Goal: Task Accomplishment & Management: Use online tool/utility

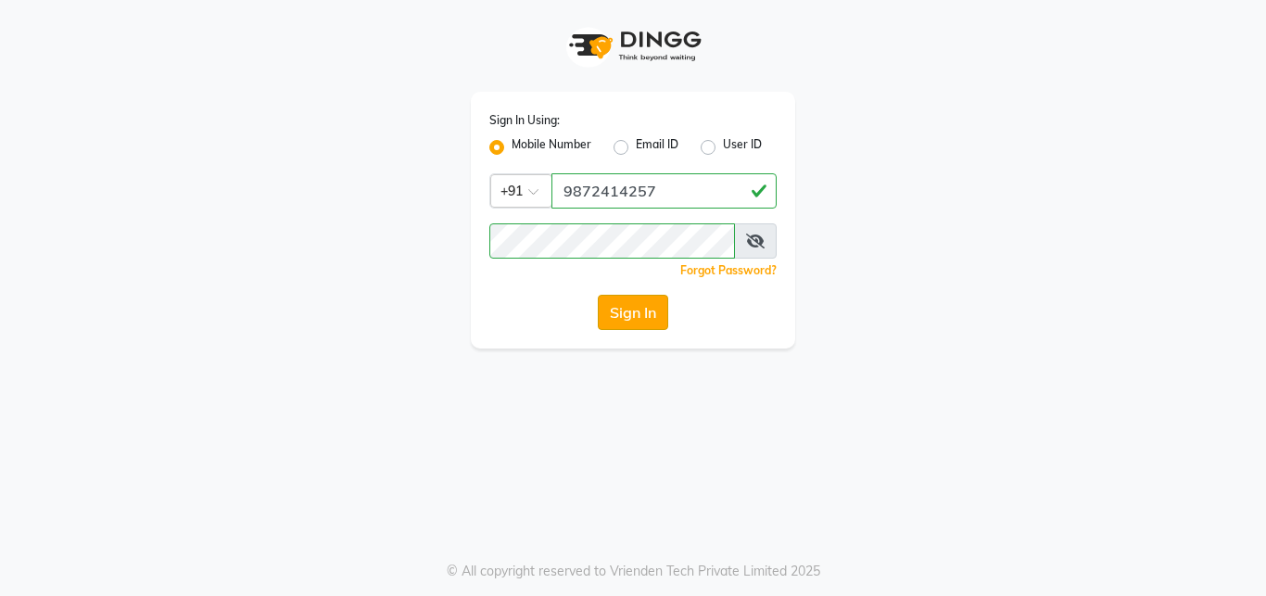
click at [629, 309] on button "Sign In" at bounding box center [633, 312] width 70 height 35
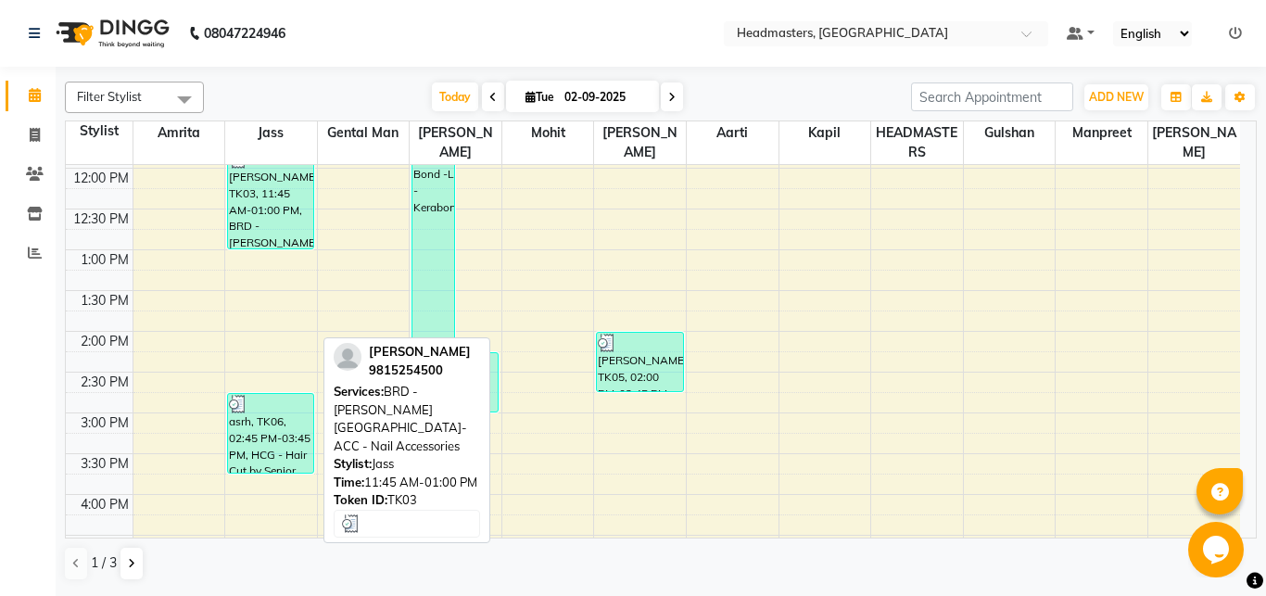
scroll to position [323, 0]
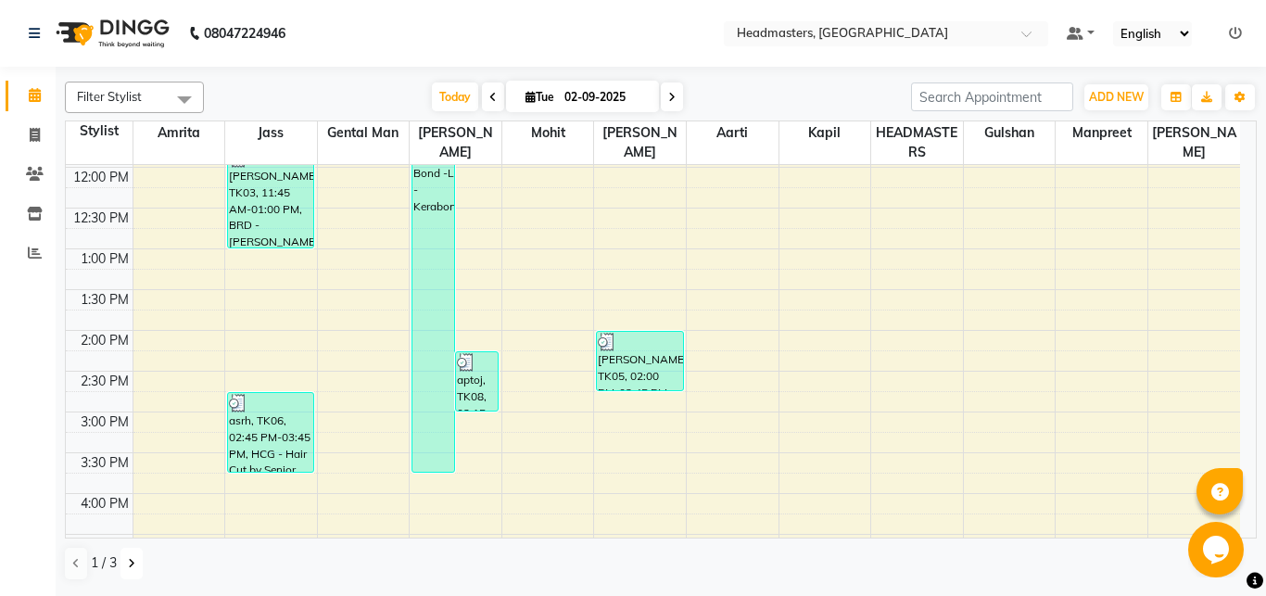
click at [130, 566] on icon at bounding box center [131, 563] width 7 height 11
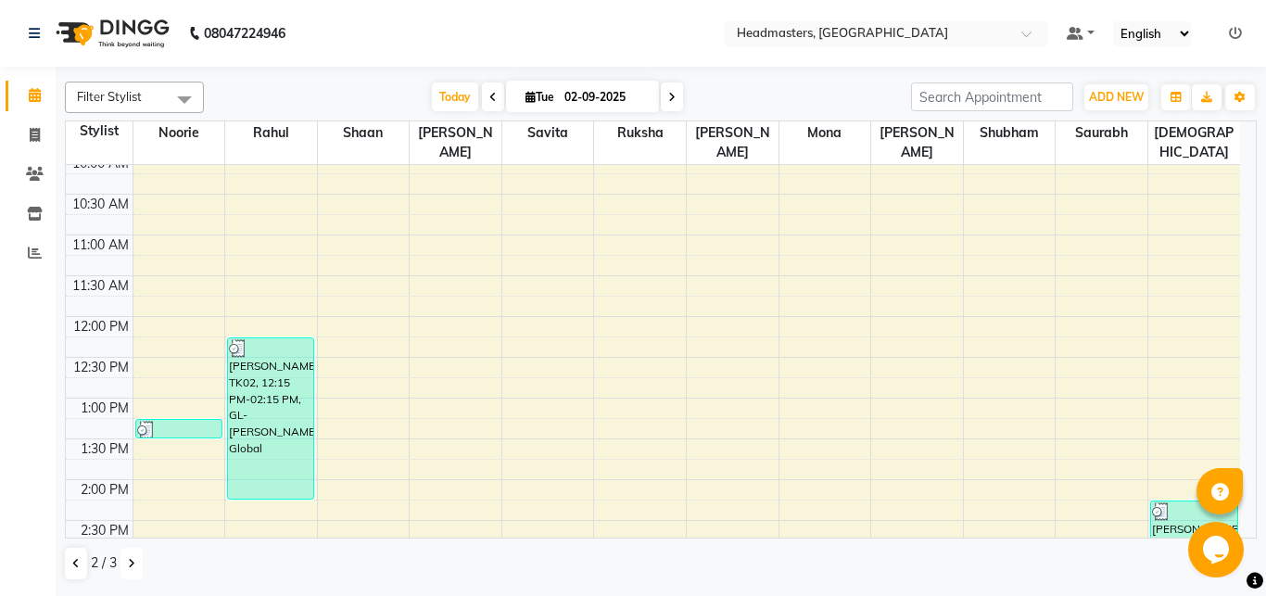
scroll to position [172, 0]
click at [132, 568] on icon at bounding box center [131, 563] width 7 height 11
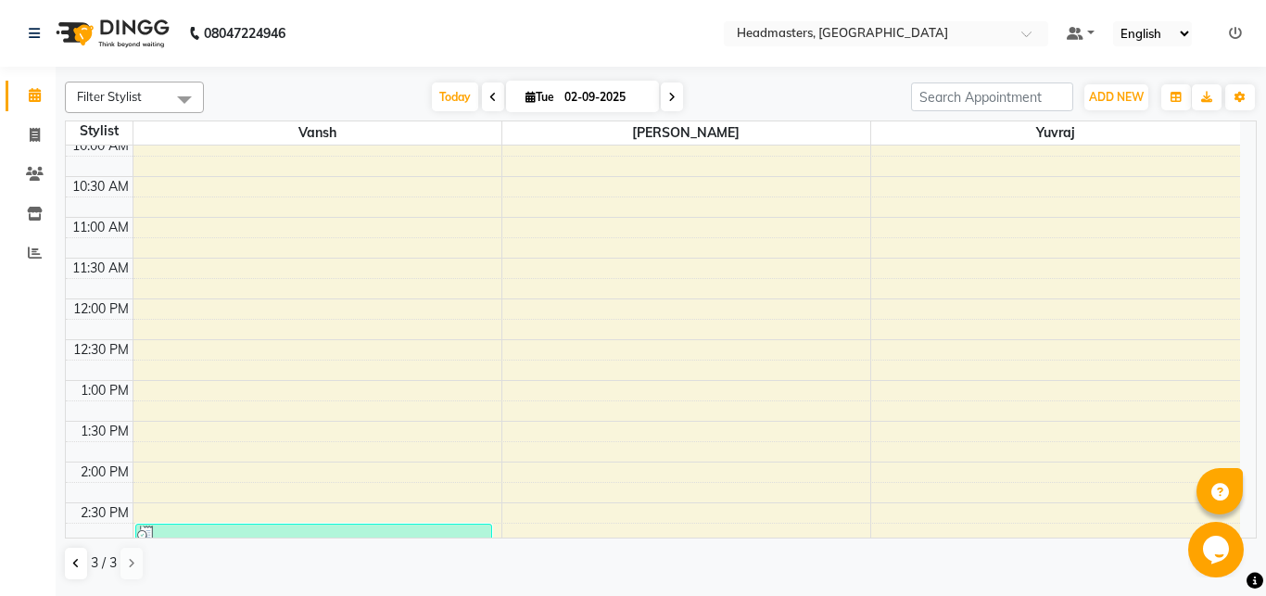
click at [489, 101] on icon at bounding box center [492, 97] width 7 height 11
type input "01-09-2025"
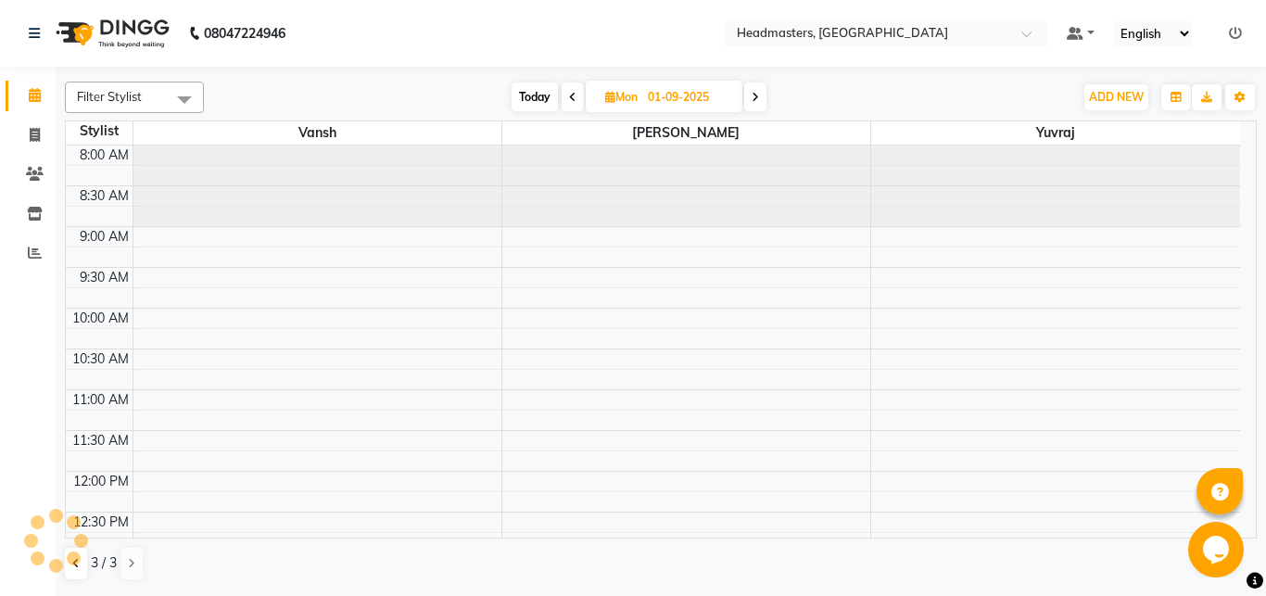
scroll to position [735, 0]
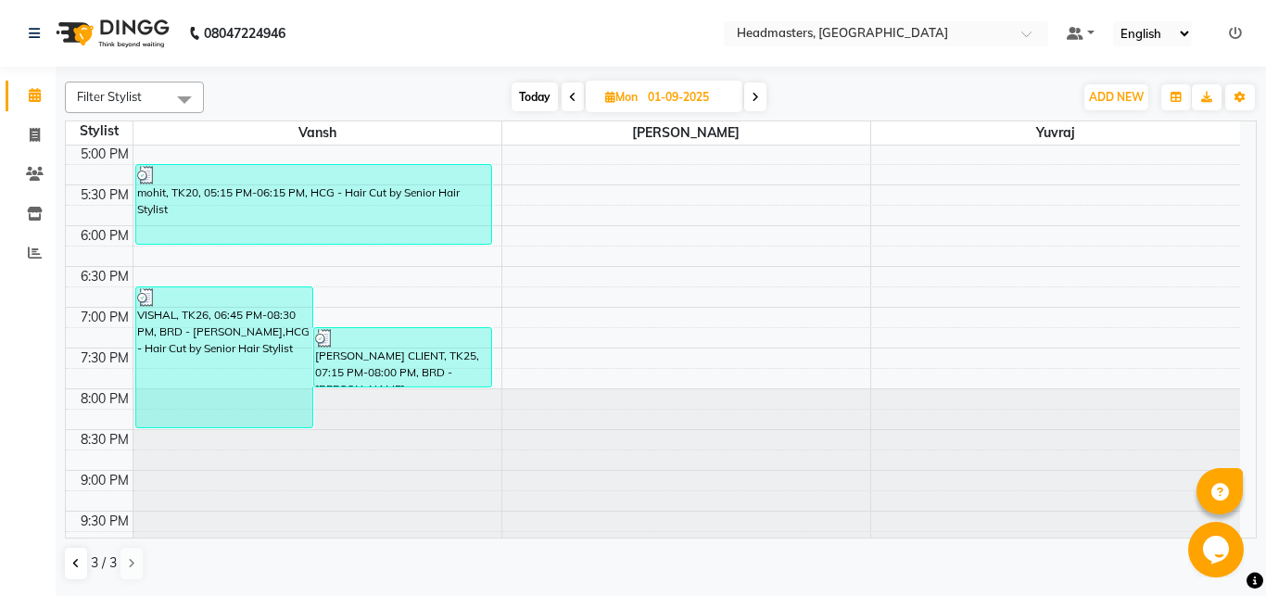
click at [70, 562] on div at bounding box center [56, 541] width 56 height 56
click at [76, 566] on icon at bounding box center [75, 563] width 7 height 11
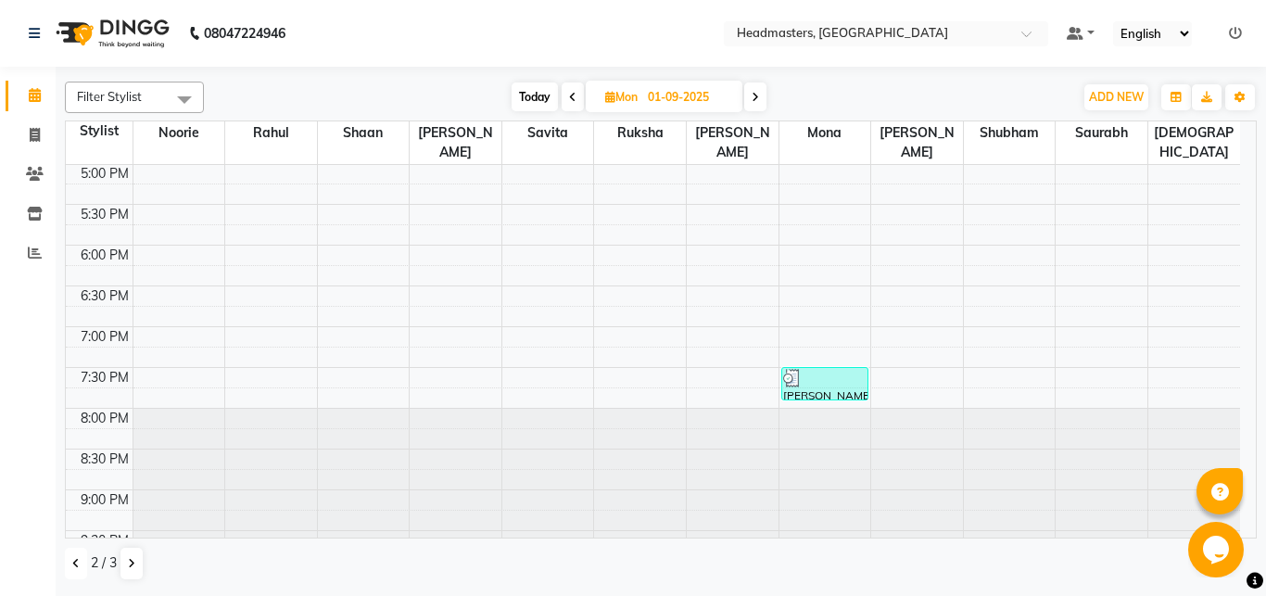
click at [76, 566] on icon at bounding box center [75, 563] width 7 height 11
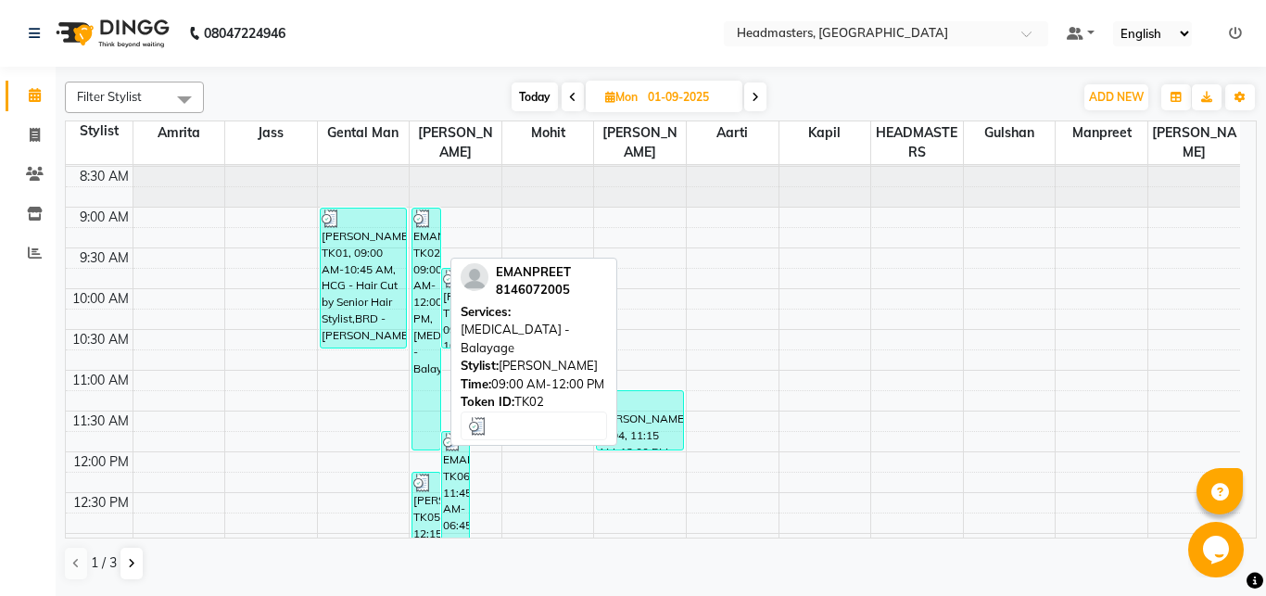
scroll to position [0, 0]
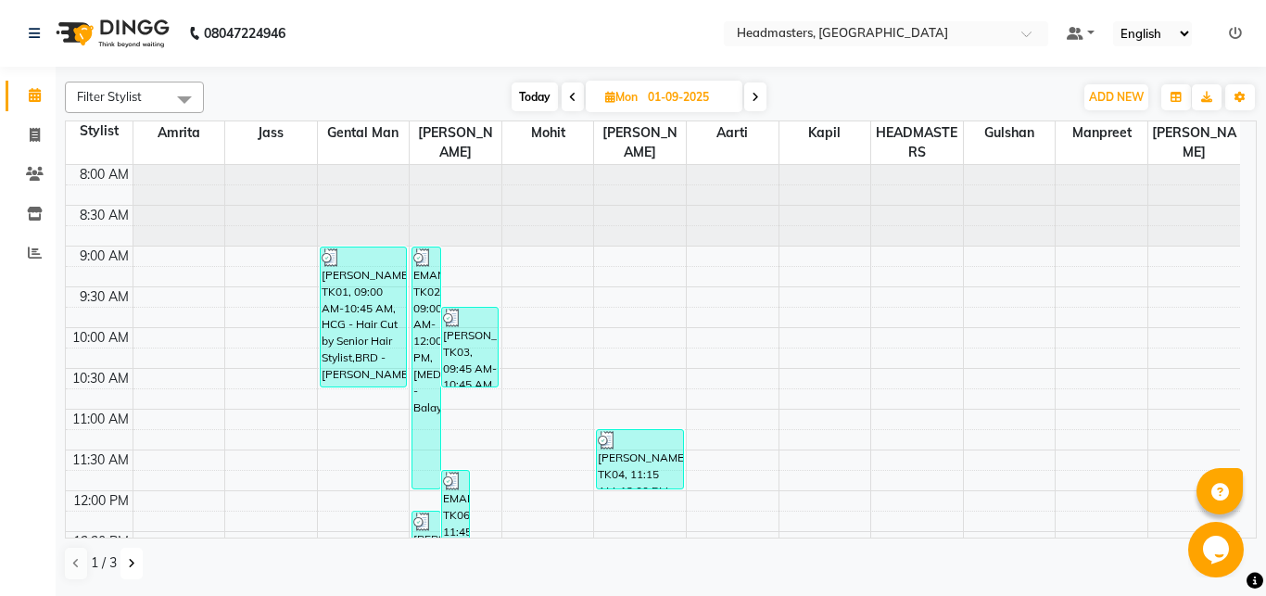
click at [125, 560] on button at bounding box center [131, 564] width 22 height 32
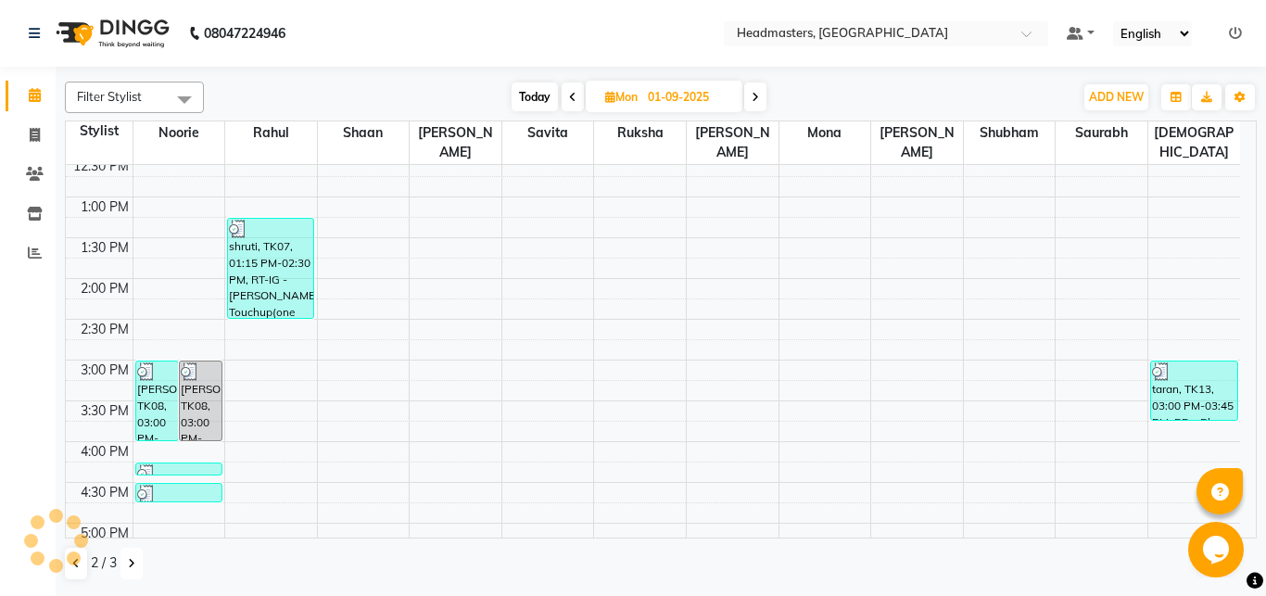
scroll to position [376, 0]
click at [71, 567] on button at bounding box center [76, 564] width 22 height 32
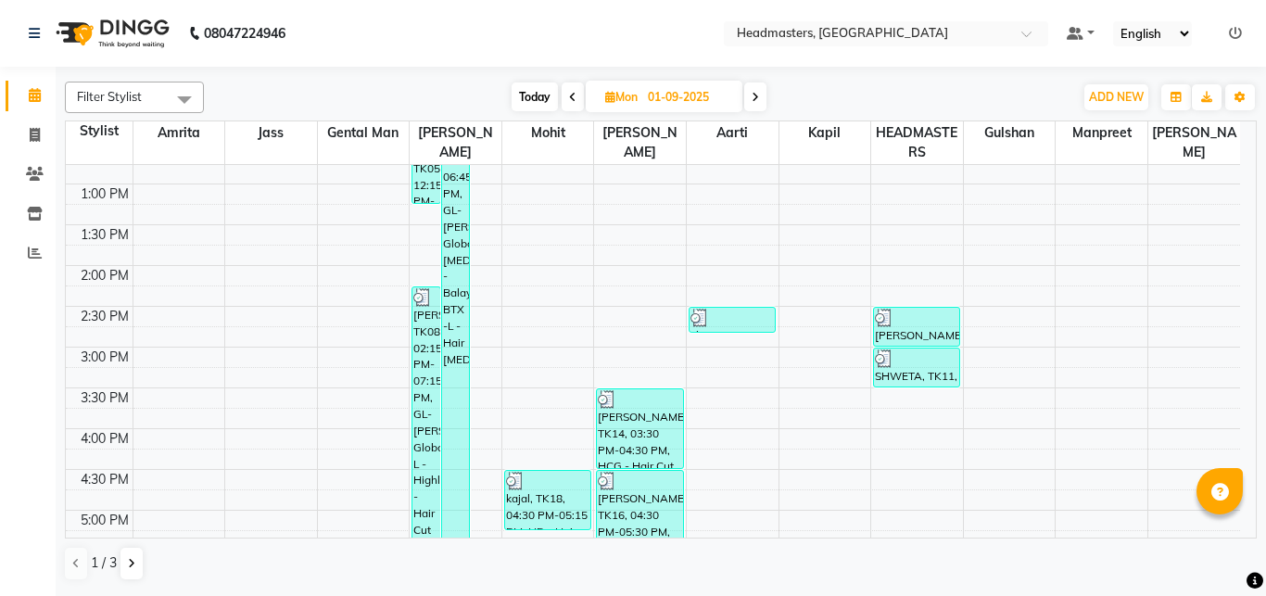
scroll to position [387, 0]
click at [132, 565] on icon at bounding box center [131, 563] width 7 height 11
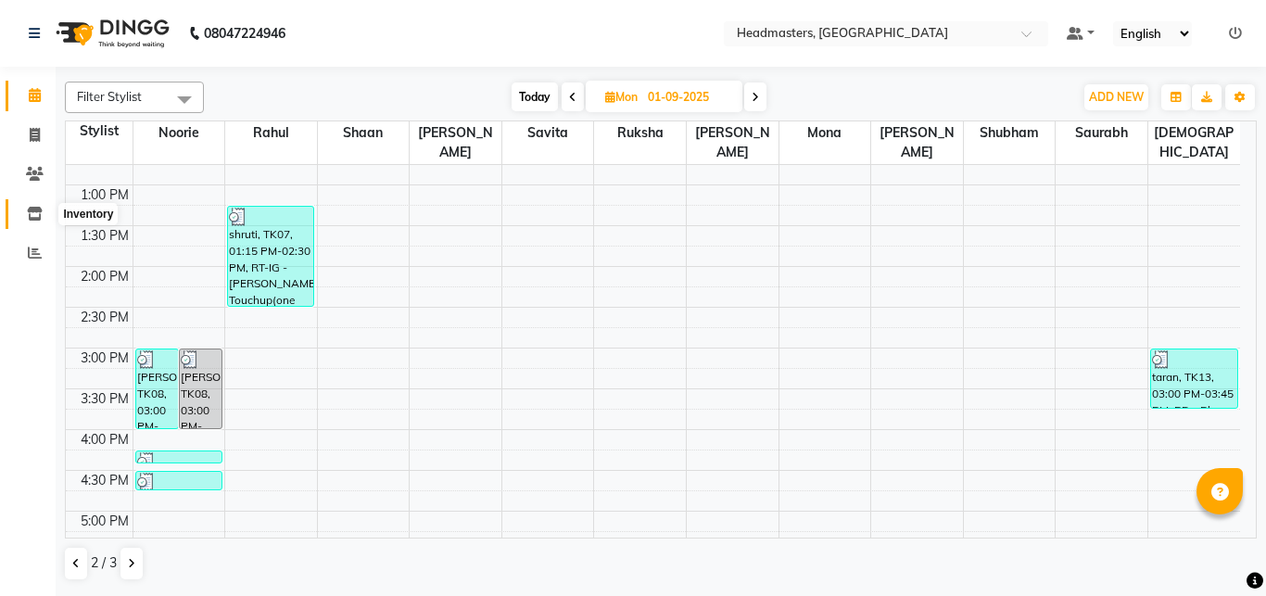
click at [32, 214] on icon at bounding box center [35, 214] width 16 height 14
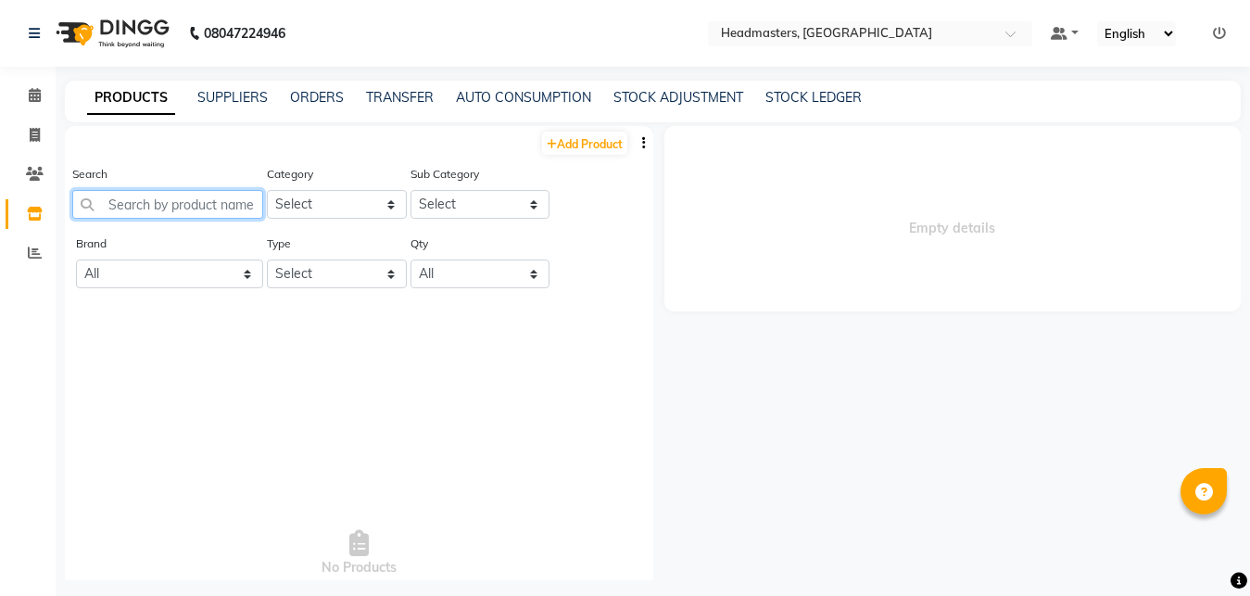
click at [189, 209] on input "text" at bounding box center [167, 204] width 191 height 29
click at [679, 95] on link "STOCK ADJUSTMENT" at bounding box center [679, 97] width 130 height 17
click at [160, 206] on input "text" at bounding box center [167, 204] width 191 height 29
type input "VARIO"
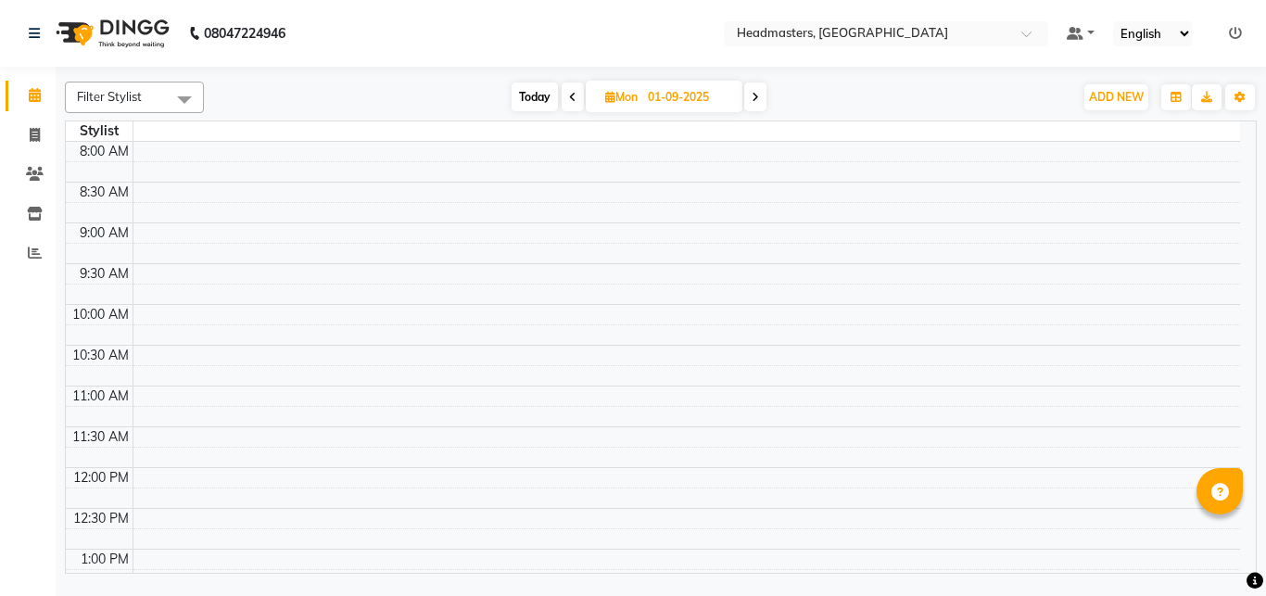
click at [851, 287] on td at bounding box center [687, 294] width 1108 height 20
click at [36, 210] on icon at bounding box center [35, 214] width 16 height 14
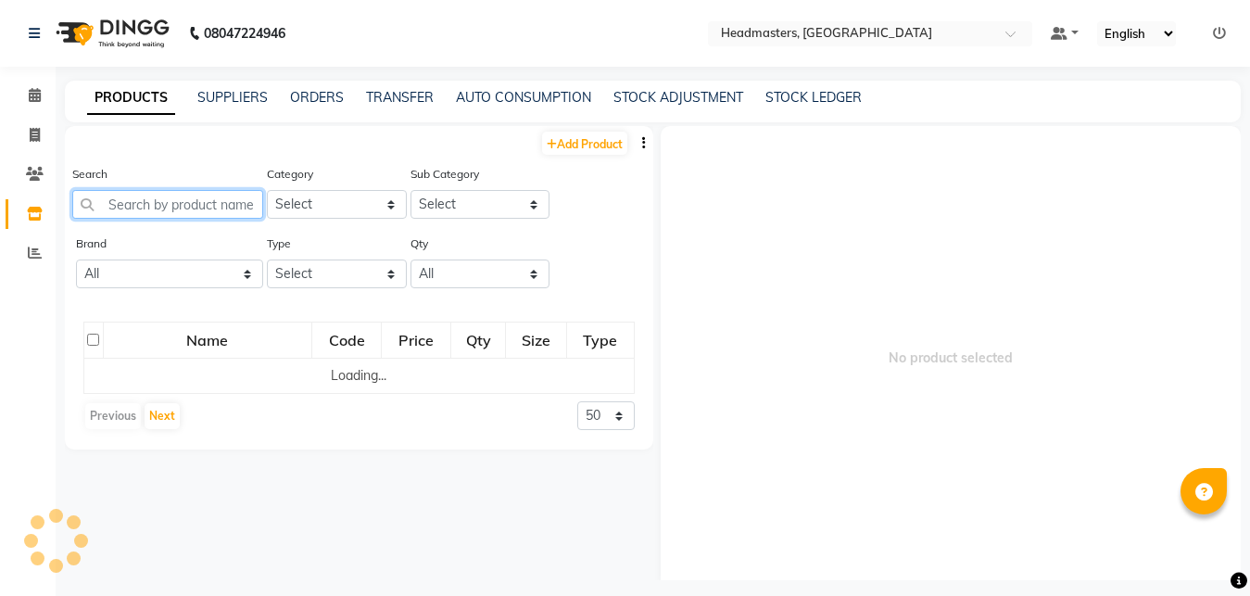
click at [121, 203] on input "text" at bounding box center [167, 204] width 191 height 29
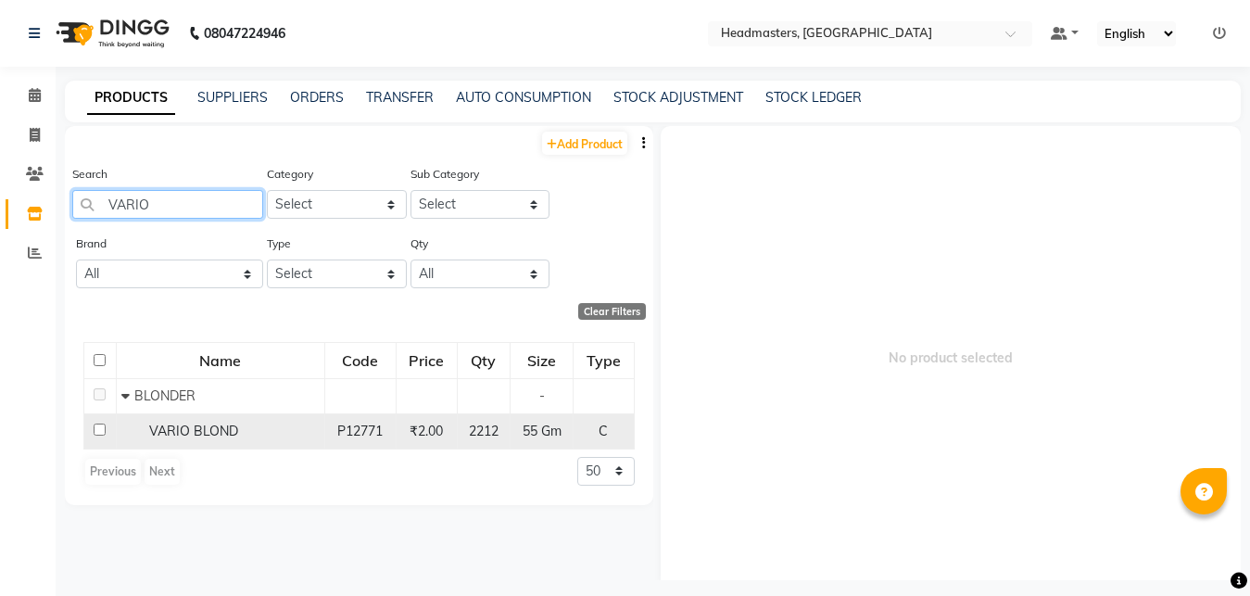
type input "VARIO"
click at [263, 424] on div "VARIO BLOND" at bounding box center [220, 431] width 198 height 19
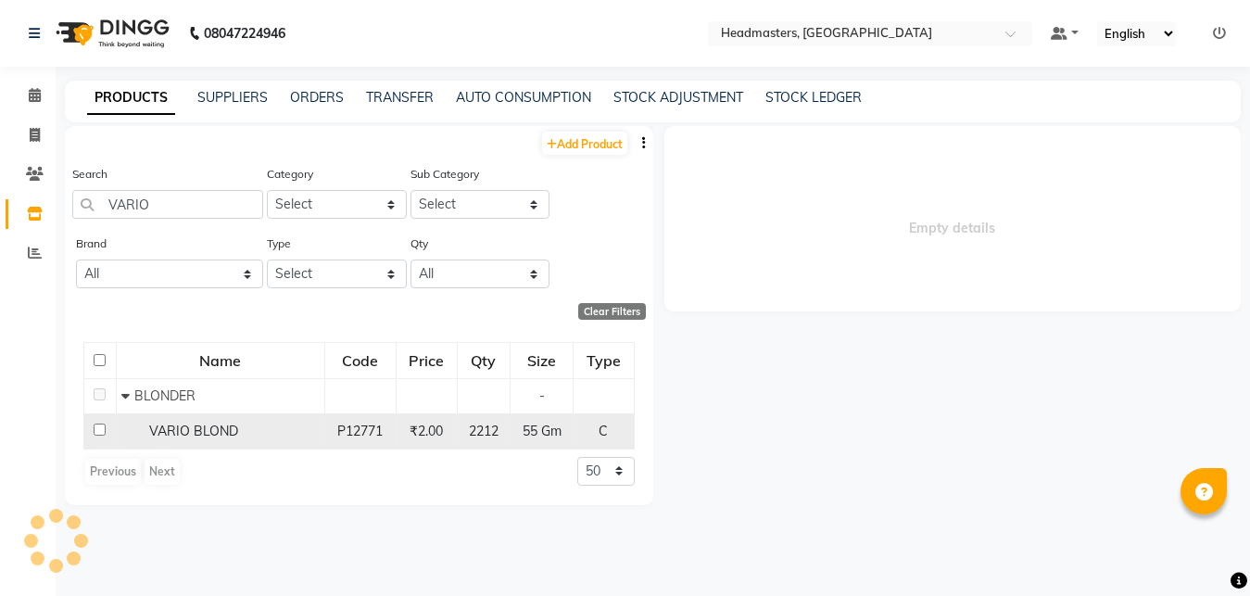
select select
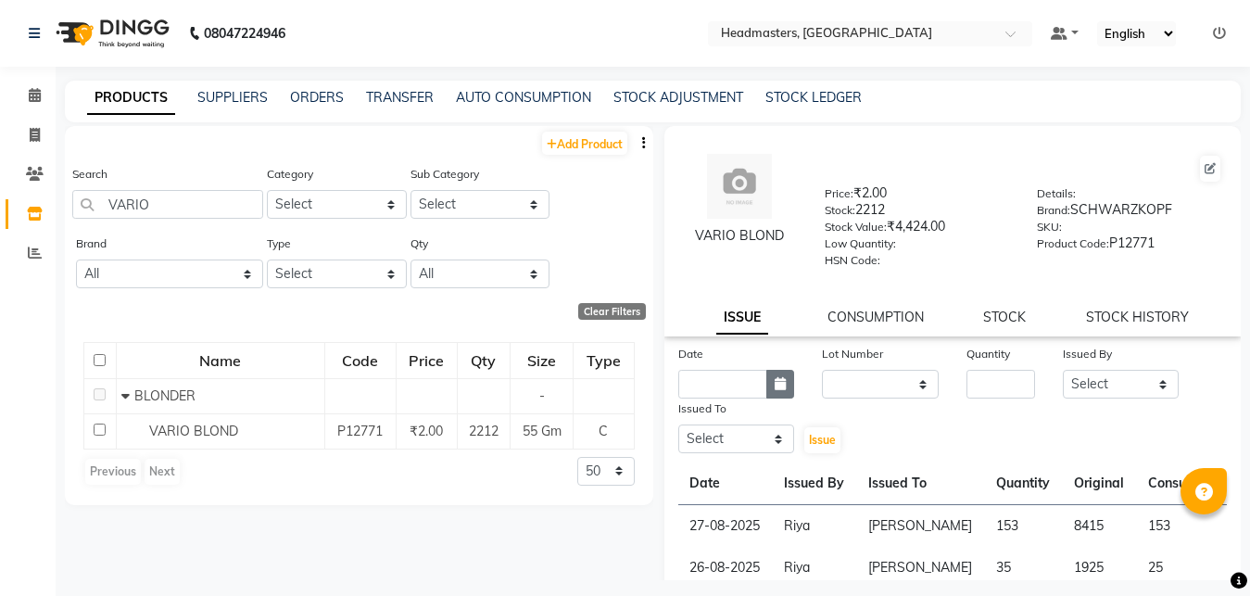
click at [778, 385] on icon "button" at bounding box center [780, 383] width 11 height 13
select select "9"
select select "2025"
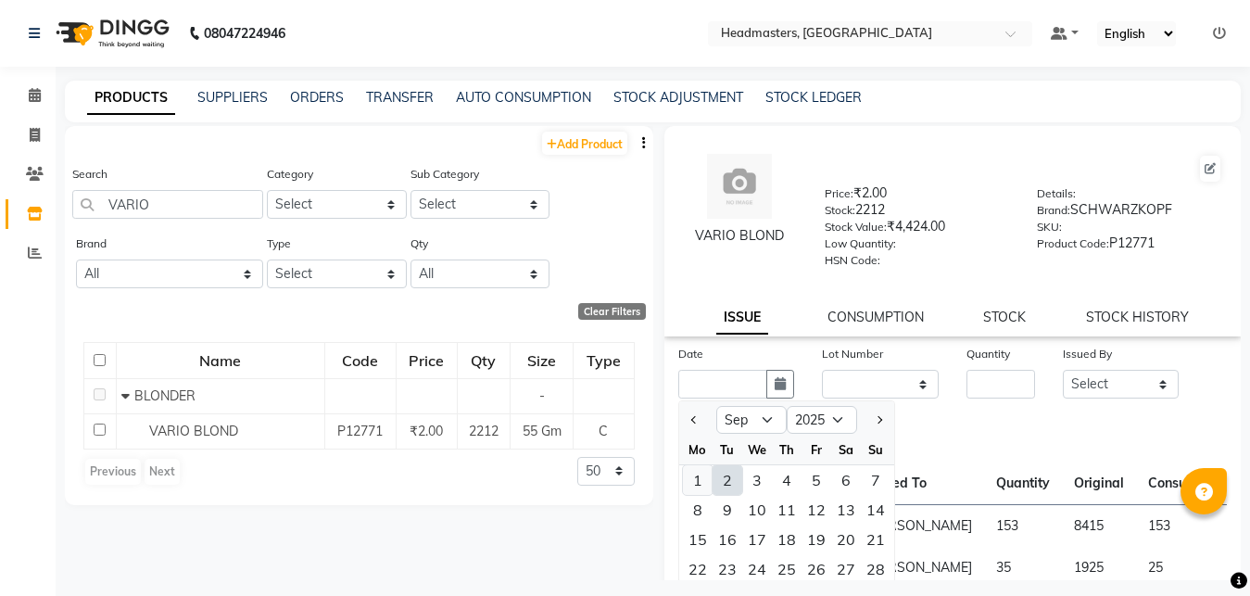
click at [698, 476] on div "1" at bounding box center [698, 480] width 30 height 30
type input "01-09-2025"
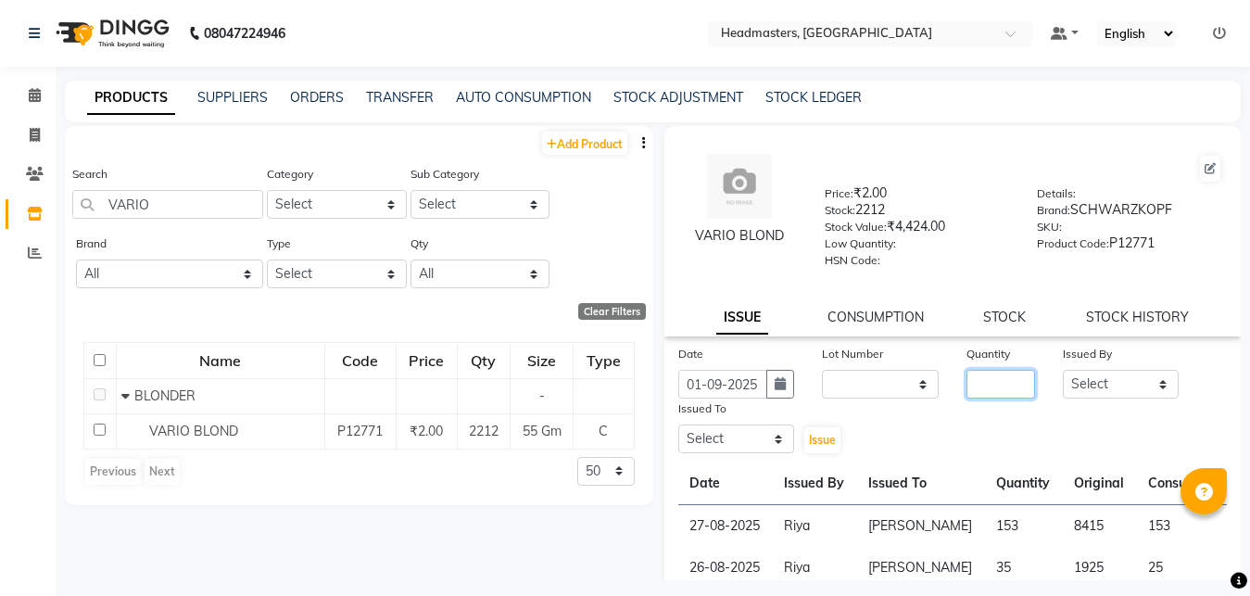
click at [975, 381] on input "number" at bounding box center [1001, 384] width 69 height 29
type input "60"
click at [1063, 370] on select "Select [PERSON_NAME] Amrita Amrita - Front Desk [PERSON_NAME] Gental Man Gulsha…" at bounding box center [1121, 384] width 117 height 29
select select "60761"
click option "Riya" at bounding box center [0, 0] width 0 height 0
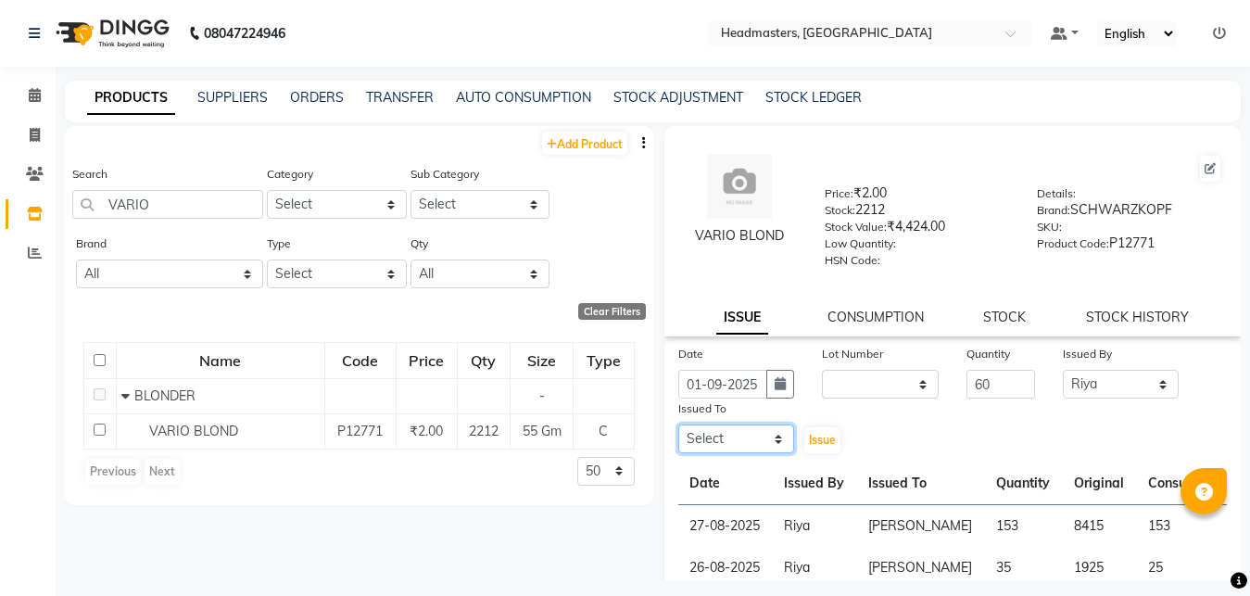
click at [679, 425] on select "Select [PERSON_NAME] Amrita Amrita - Front Desk [PERSON_NAME] Gental Man Gulsha…" at bounding box center [737, 439] width 117 height 29
select select "60721"
click option "[PERSON_NAME]" at bounding box center [0, 0] width 0 height 0
click at [812, 441] on span "Issue" at bounding box center [822, 440] width 27 height 14
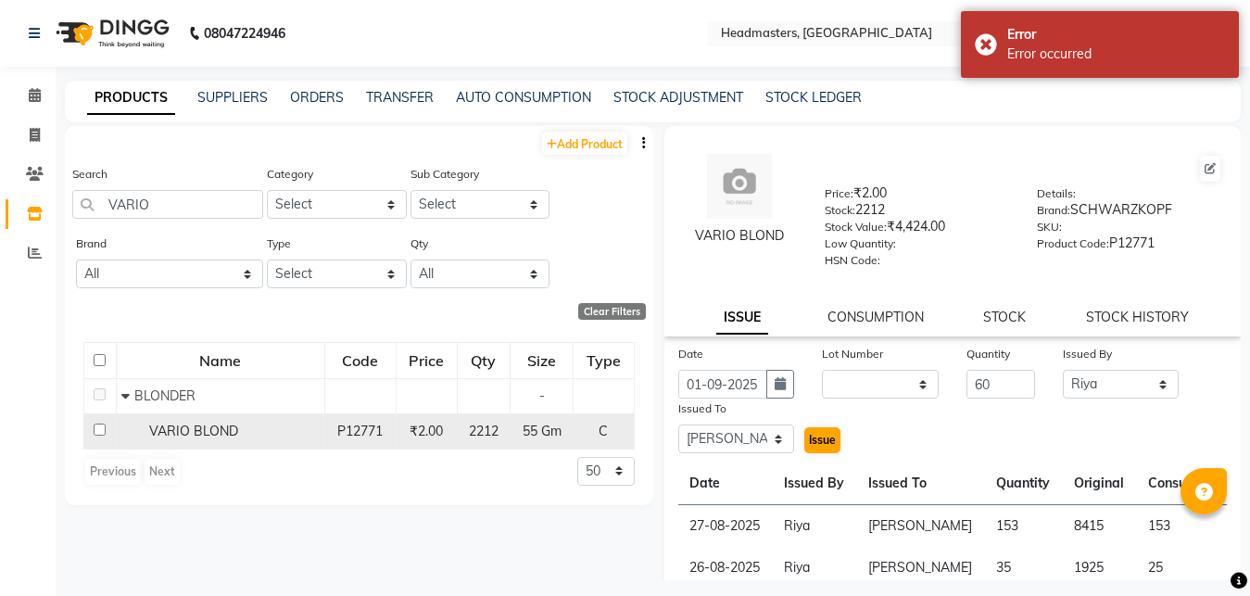
click at [259, 430] on div "VARIO BLOND" at bounding box center [220, 431] width 198 height 19
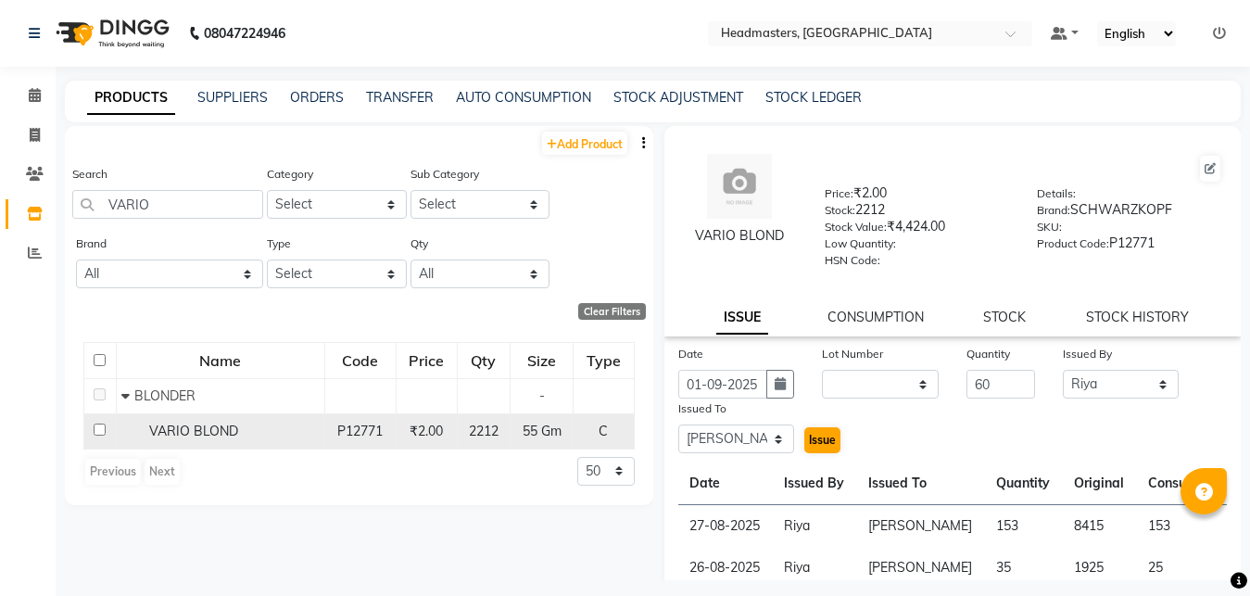
click at [197, 428] on span "VARIO BLOND" at bounding box center [193, 431] width 89 height 17
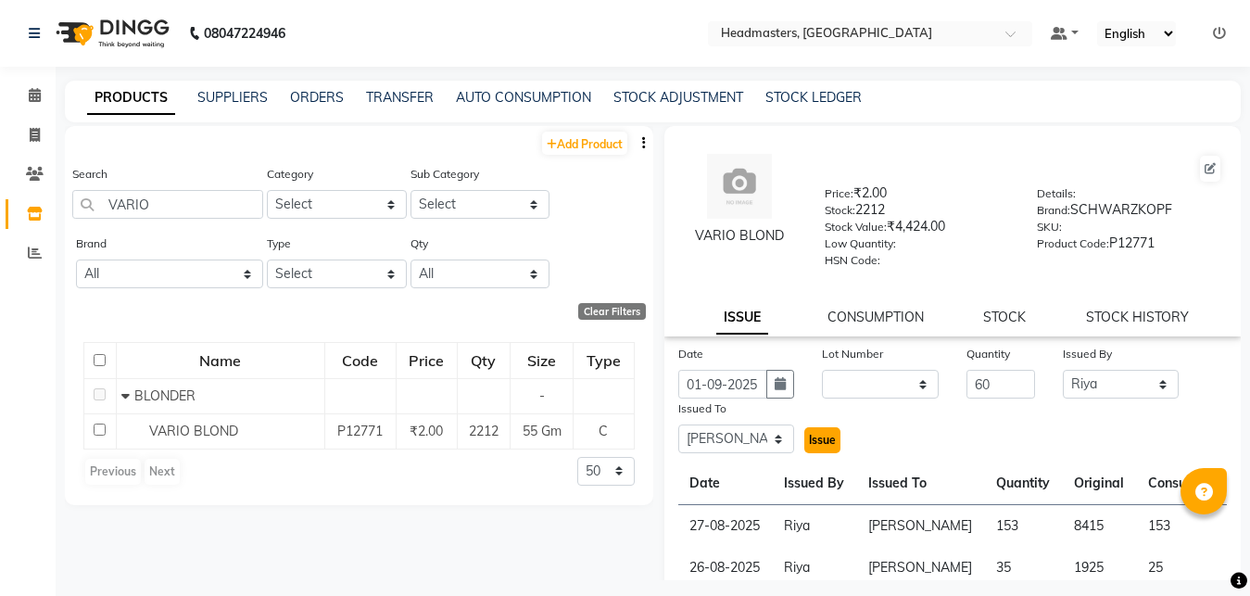
click at [813, 448] on button "Issue" at bounding box center [823, 440] width 36 height 26
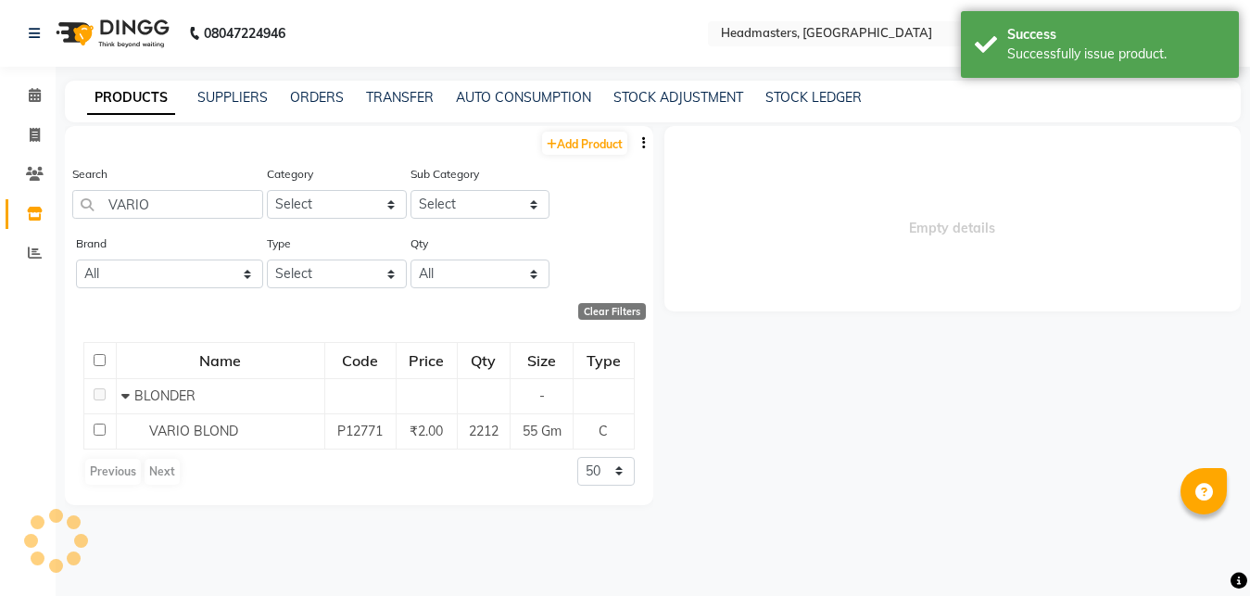
select select
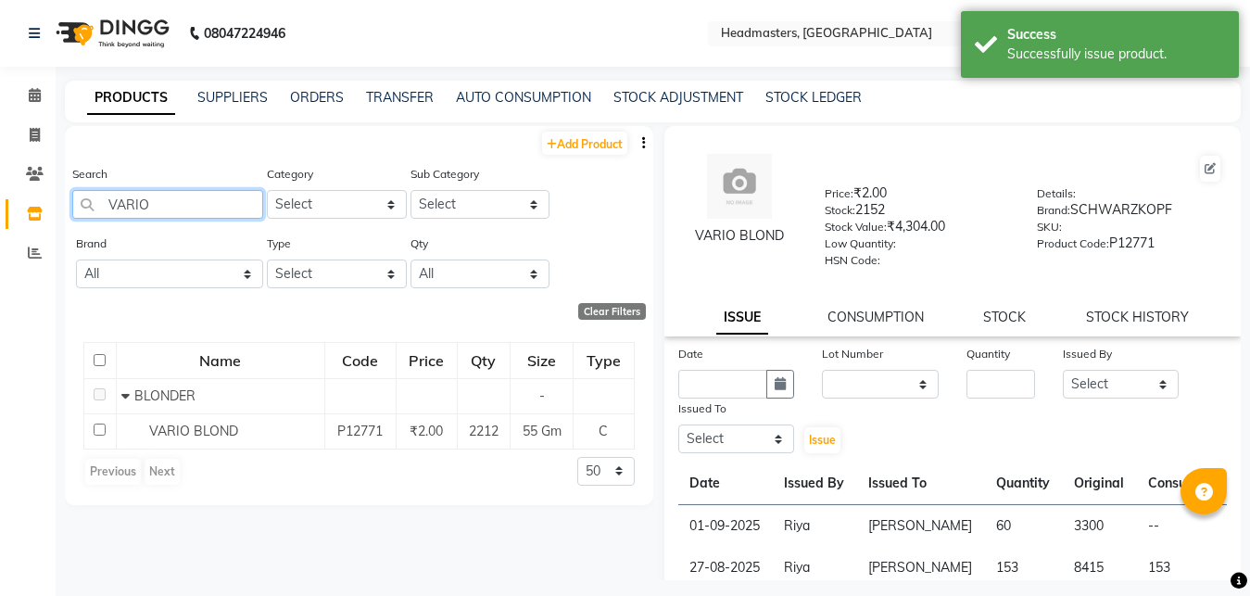
click at [196, 211] on input "VARIO" at bounding box center [167, 204] width 191 height 29
type input "V"
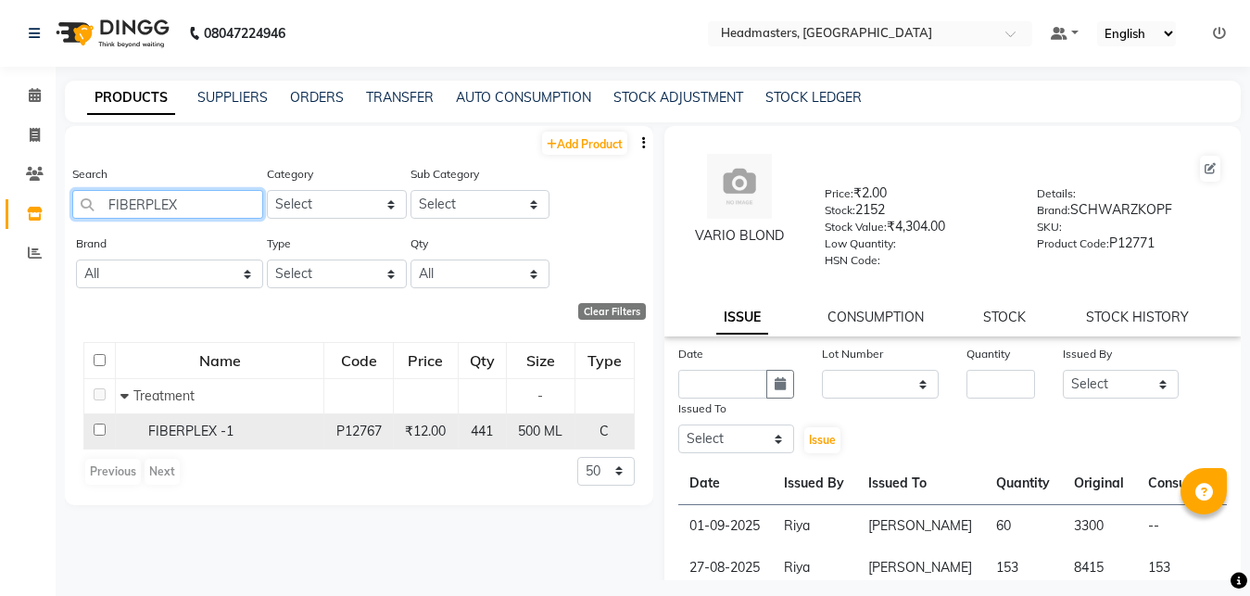
type input "FIBERPLEX"
click at [238, 425] on div "FIBERPLEX -1" at bounding box center [219, 431] width 198 height 19
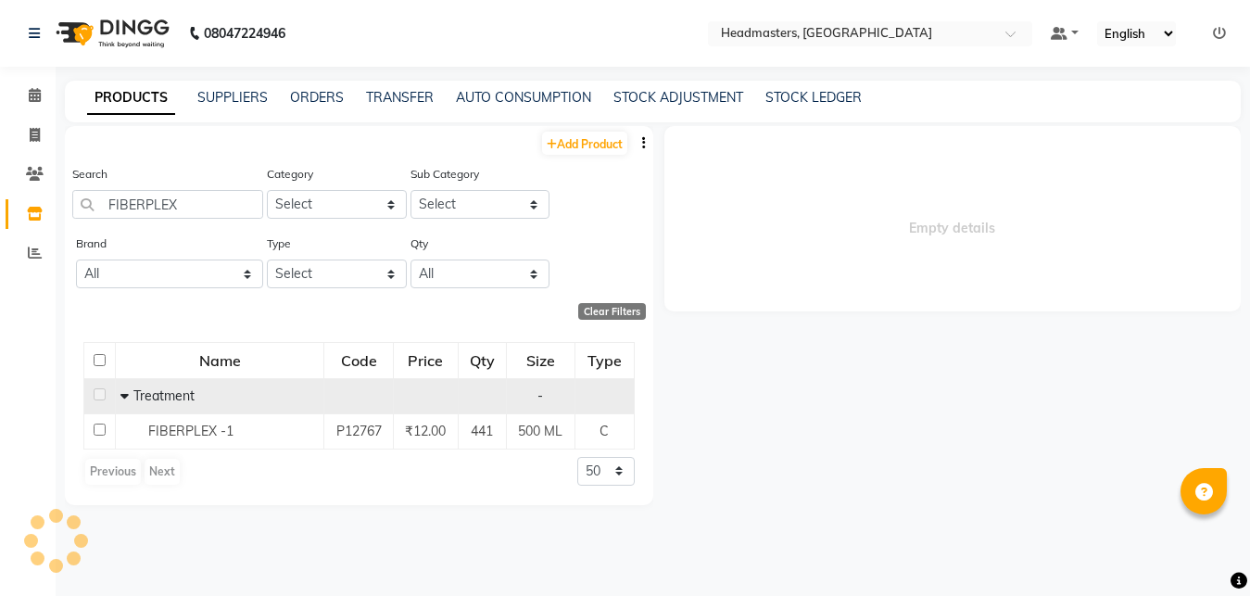
select select
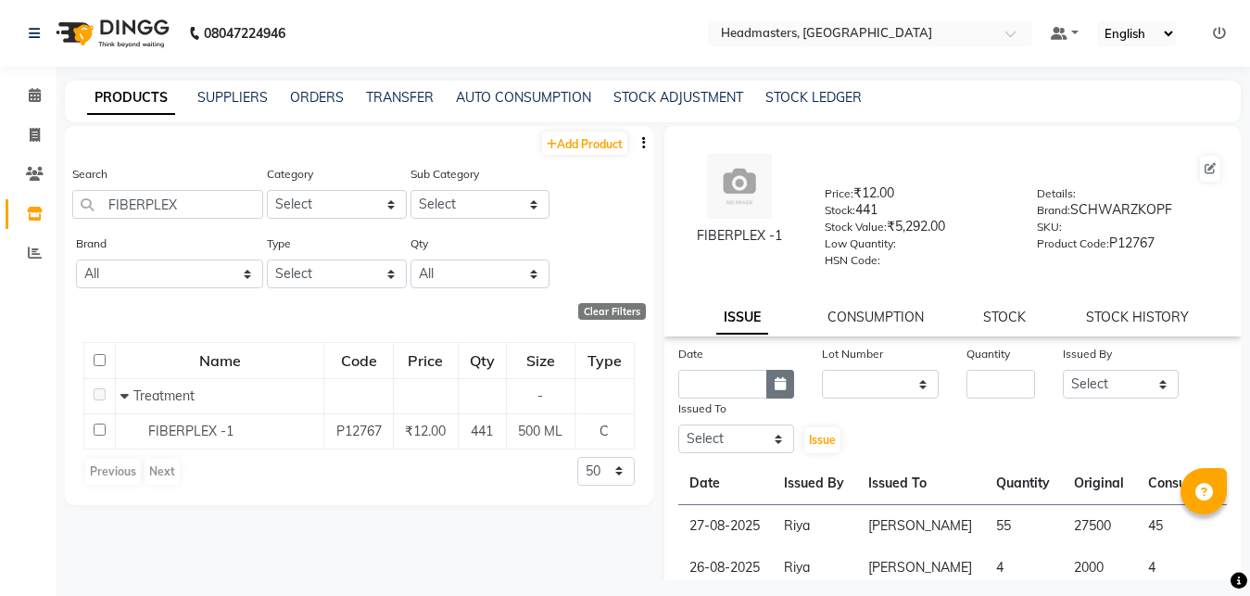
click at [780, 387] on icon "button" at bounding box center [780, 383] width 11 height 13
select select "9"
select select "2025"
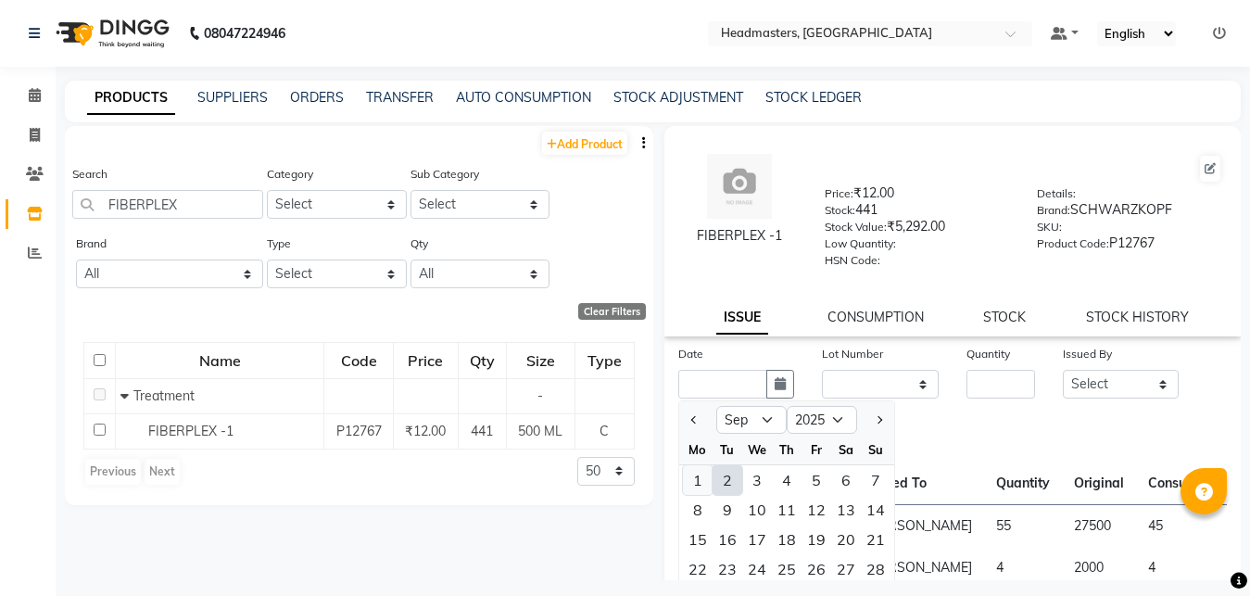
click at [697, 478] on div "1" at bounding box center [698, 480] width 30 height 30
type input "01-09-2025"
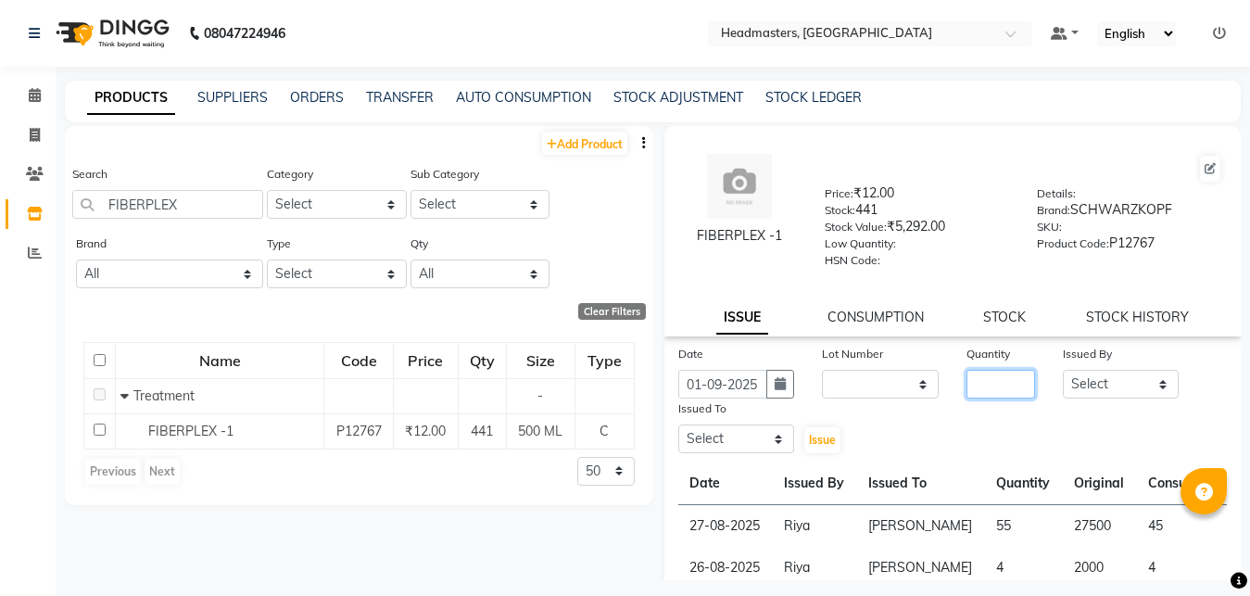
click at [978, 387] on input "number" at bounding box center [1001, 384] width 69 height 29
type input "8"
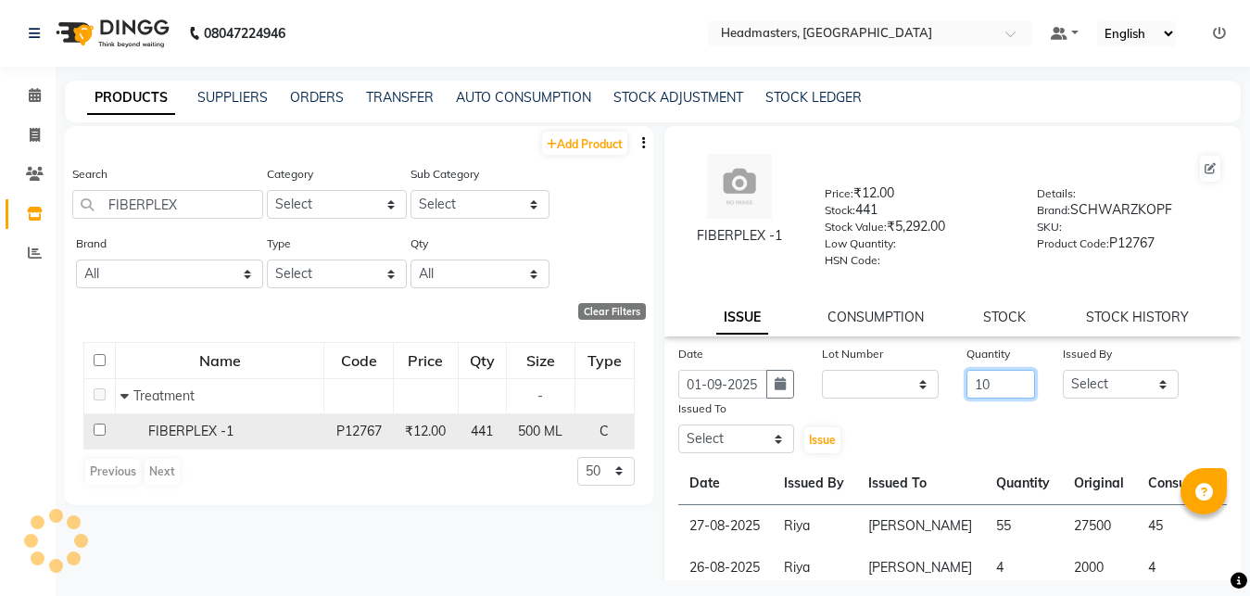
type input "10"
click at [236, 425] on div "FIBERPLEX -1" at bounding box center [219, 431] width 198 height 19
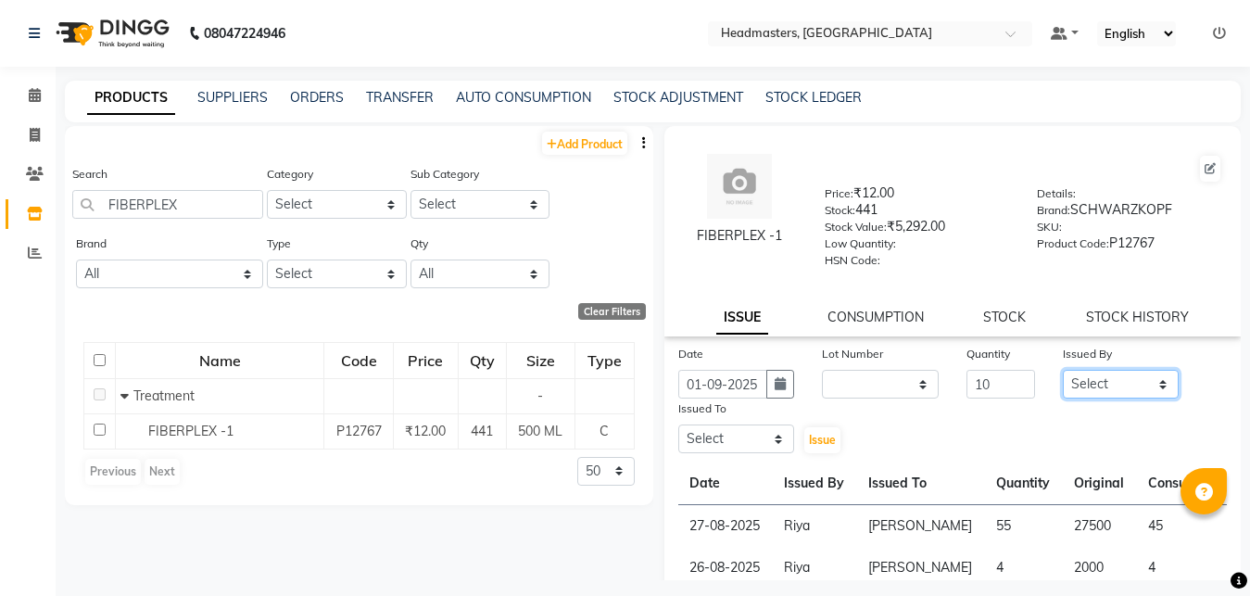
click at [1063, 370] on select "Select [PERSON_NAME] Amrita Amrita - Front Desk [PERSON_NAME] Gental Man Gulsha…" at bounding box center [1121, 384] width 117 height 29
select select "60761"
click option "Riya" at bounding box center [0, 0] width 0 height 0
click at [679, 425] on select "Select [PERSON_NAME] Amrita Amrita - Front Desk [PERSON_NAME] Gental Man Gulsha…" at bounding box center [737, 439] width 117 height 29
select select "60721"
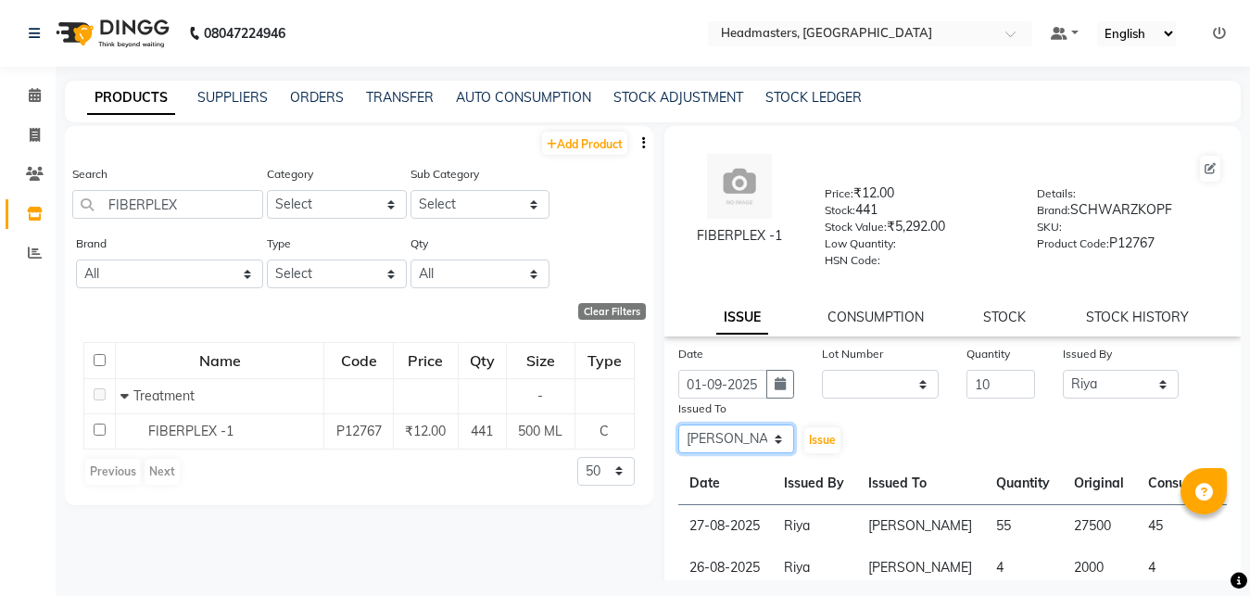
click option "[PERSON_NAME]" at bounding box center [0, 0] width 0 height 0
click at [810, 438] on span "Issue" at bounding box center [822, 440] width 27 height 14
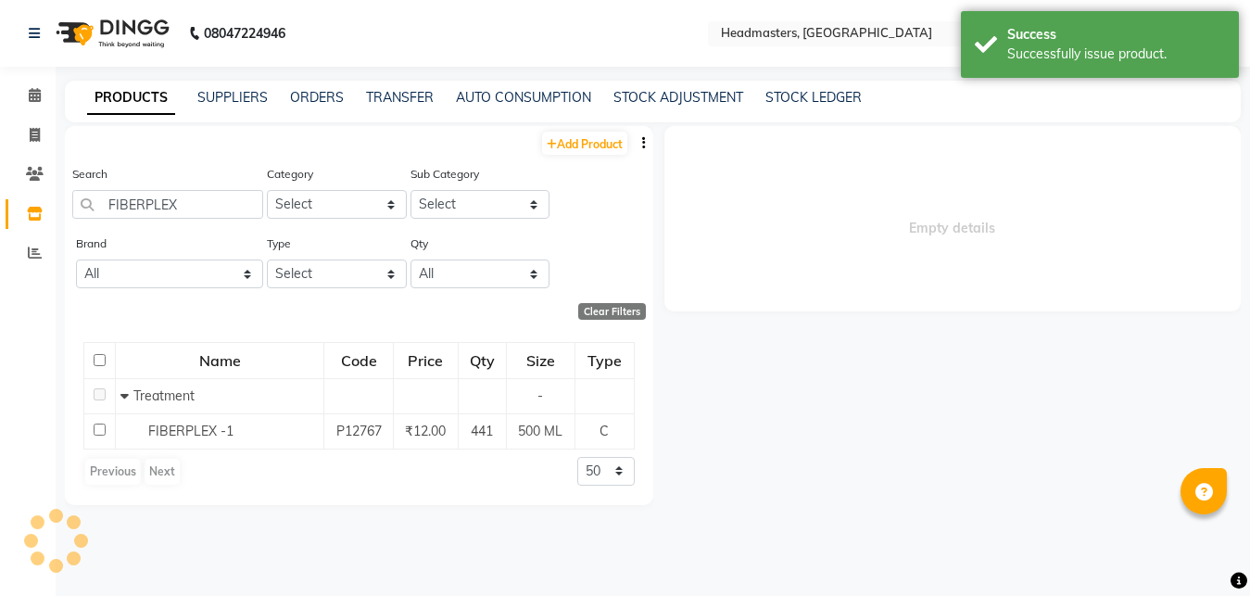
select select
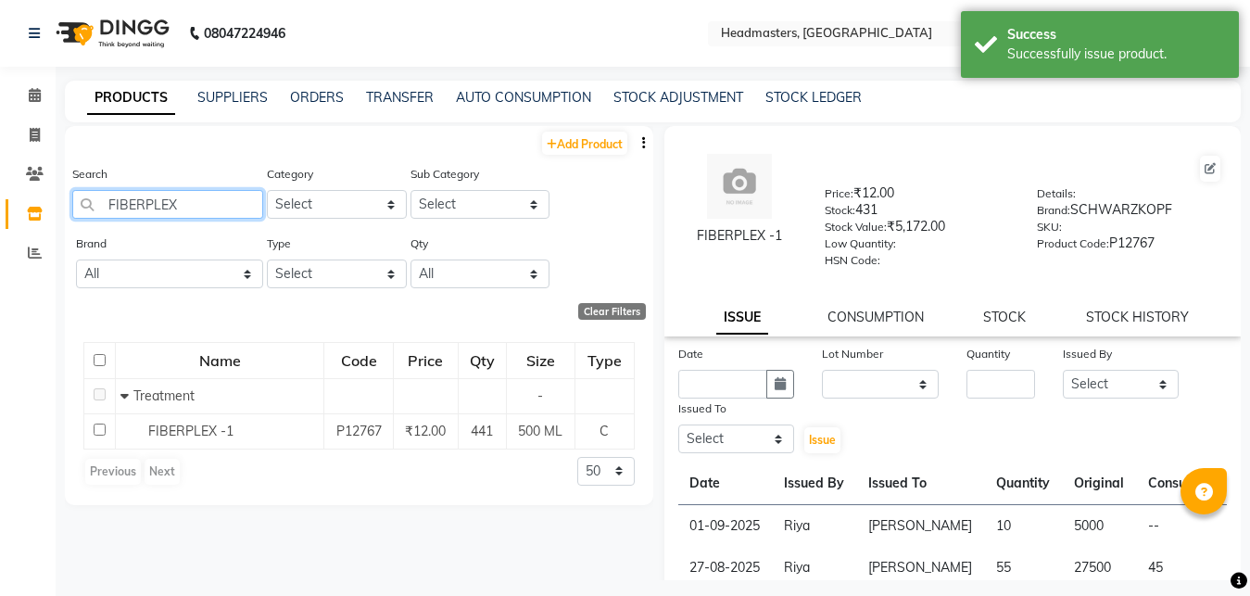
click at [212, 211] on input "FIBERPLEX" at bounding box center [167, 204] width 191 height 29
type input "F"
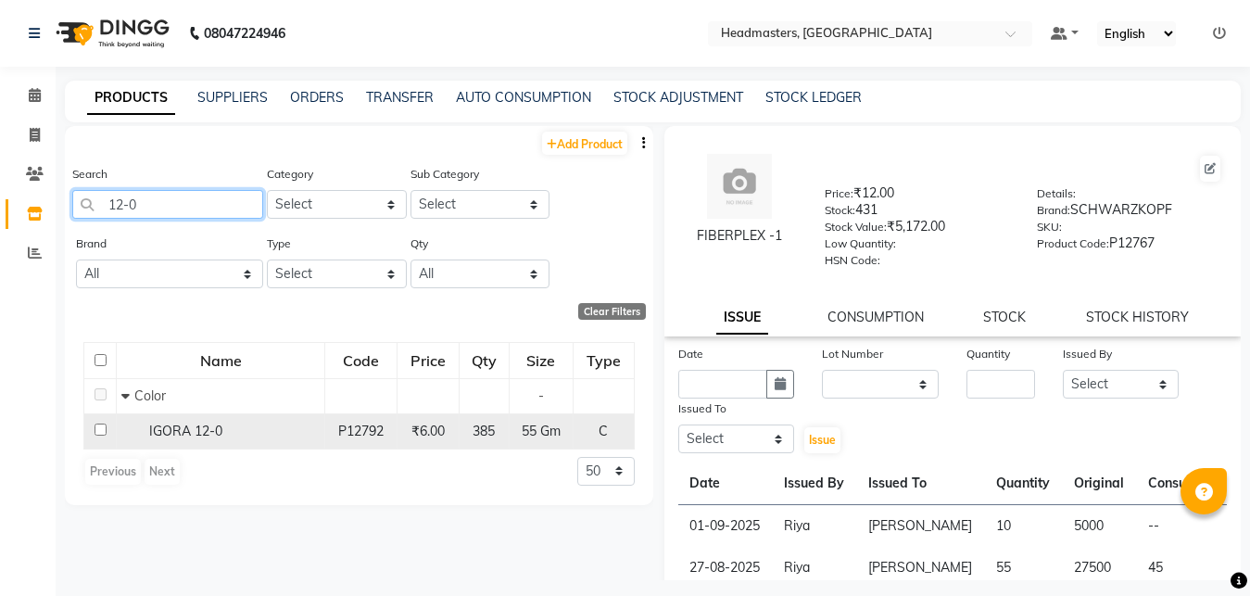
type input "12-0"
click at [218, 424] on span "IGORA 12-0" at bounding box center [185, 431] width 73 height 17
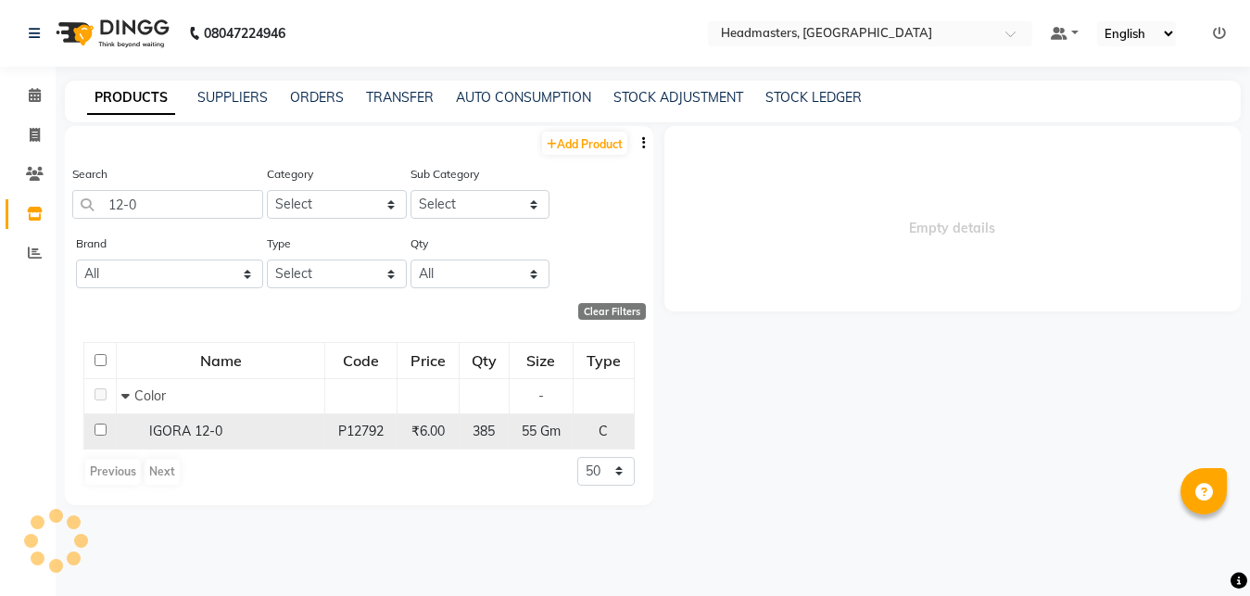
select select
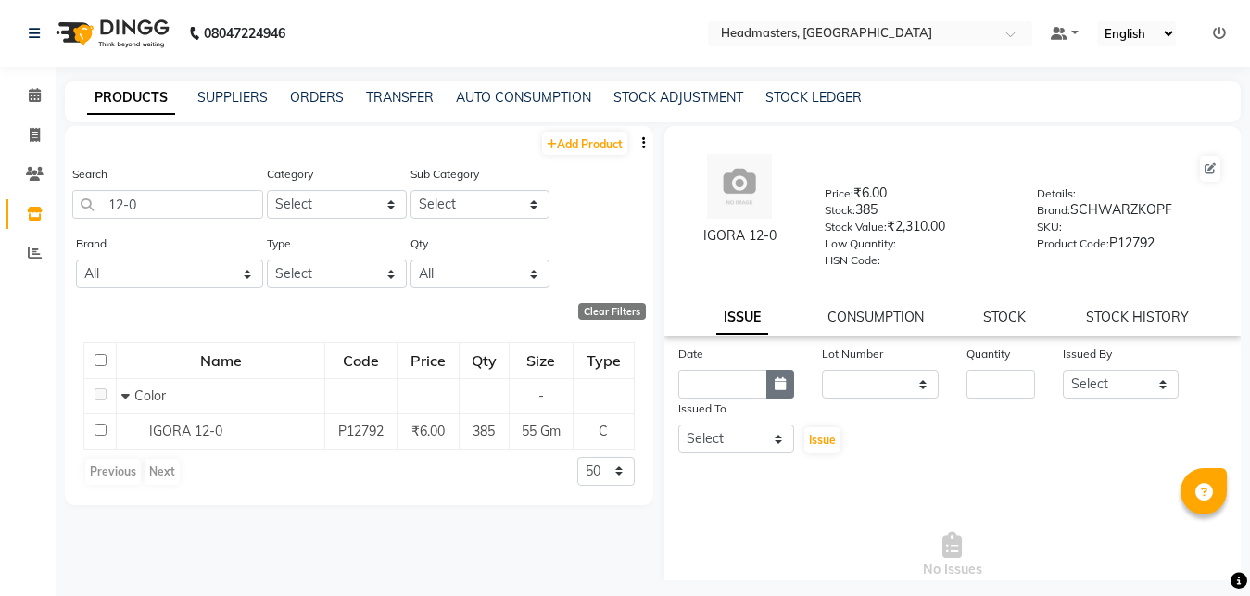
click at [775, 385] on icon "button" at bounding box center [780, 383] width 11 height 13
select select "9"
select select "2025"
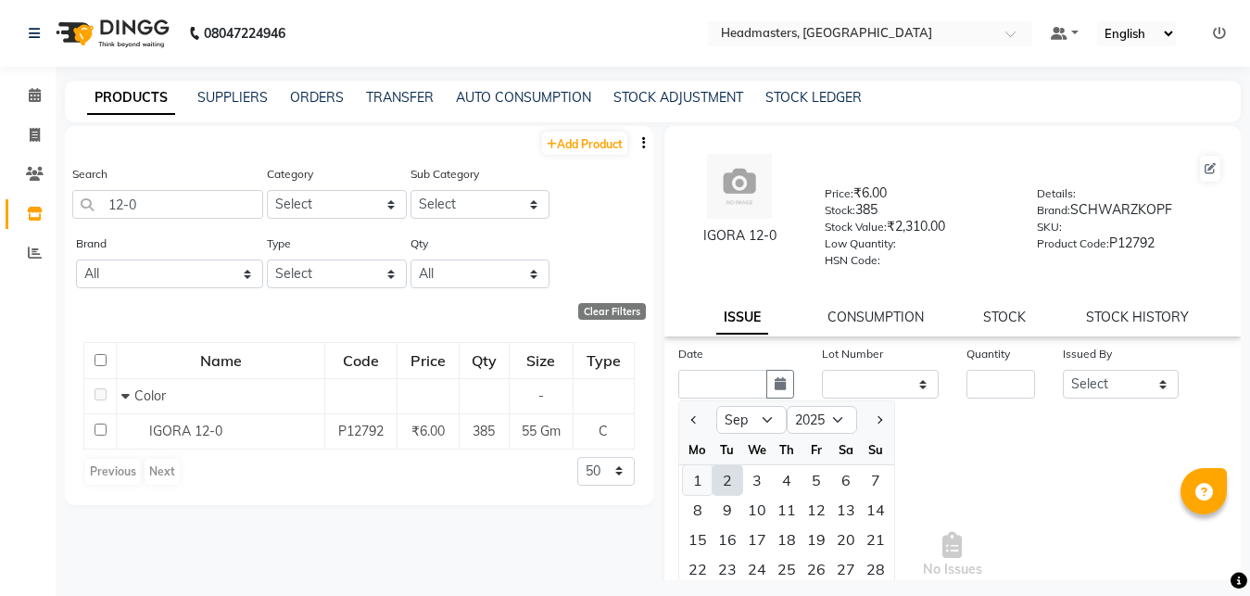
click at [694, 481] on div "1" at bounding box center [698, 480] width 30 height 30
type input "01-09-2025"
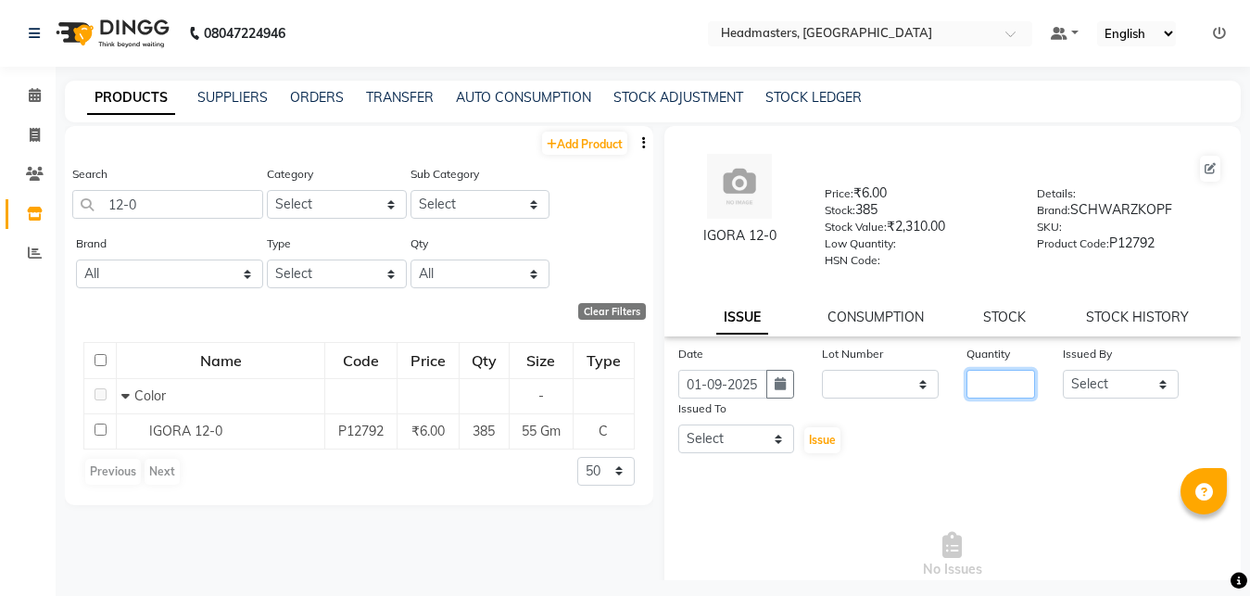
click at [969, 385] on input "number" at bounding box center [1001, 384] width 69 height 29
type input "90"
click at [1063, 370] on select "Select [PERSON_NAME] Amrita Amrita - Front Desk [PERSON_NAME] Gental Man Gulsha…" at bounding box center [1121, 384] width 117 height 29
select select "60761"
click option "Riya" at bounding box center [0, 0] width 0 height 0
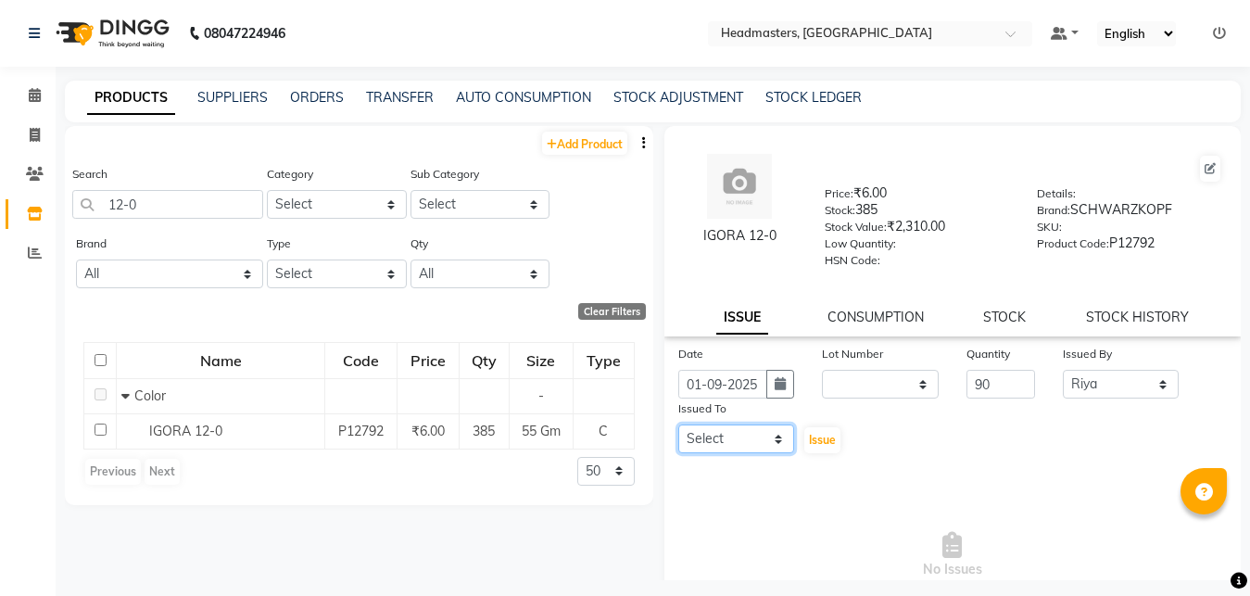
click at [679, 425] on select "Select [PERSON_NAME] Amrita Amrita - Front Desk [PERSON_NAME] Gental Man Gulsha…" at bounding box center [737, 439] width 117 height 29
select select "60721"
click option "[PERSON_NAME]" at bounding box center [0, 0] width 0 height 0
click at [823, 441] on span "Issue" at bounding box center [822, 440] width 27 height 14
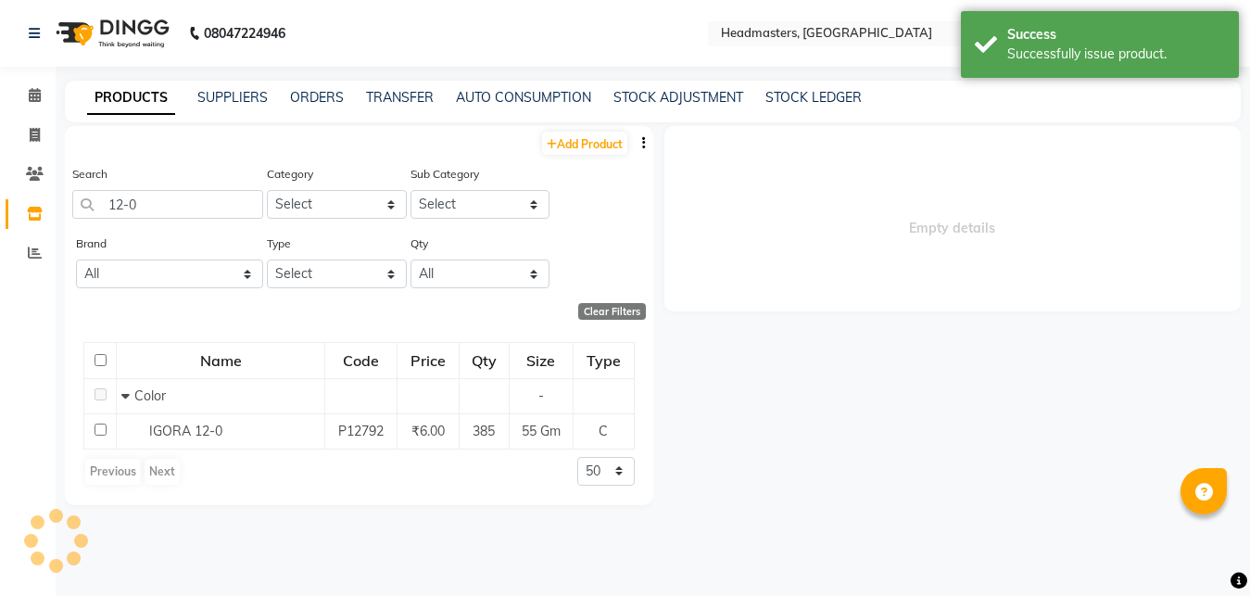
select select
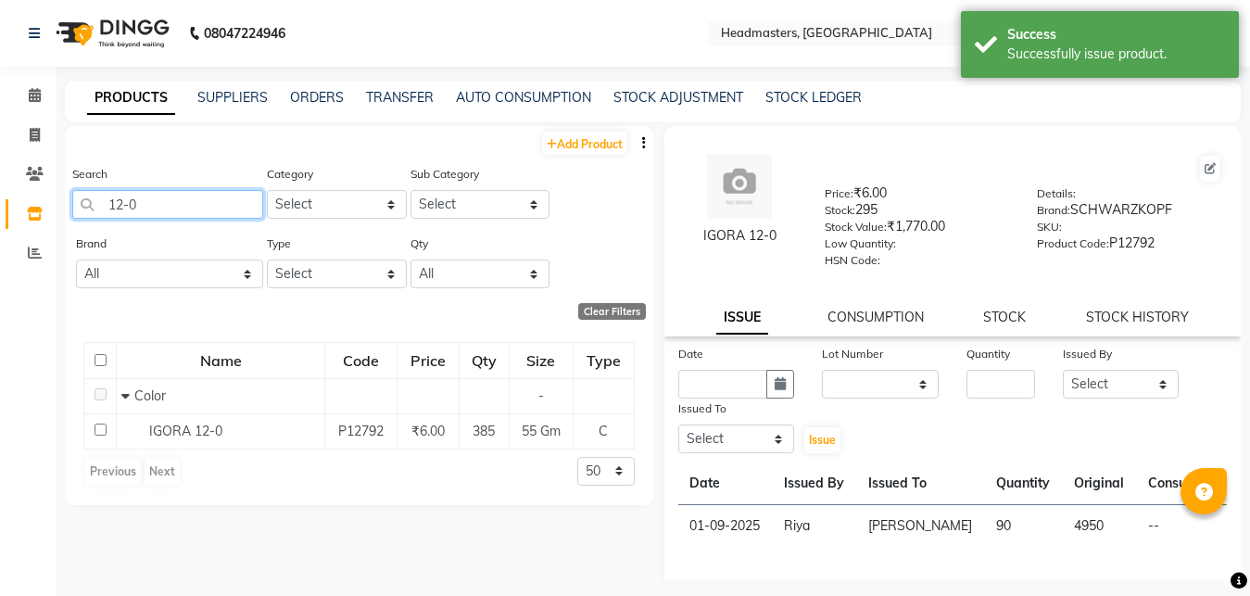
click at [158, 200] on input "12-0" at bounding box center [167, 204] width 191 height 29
type input "1"
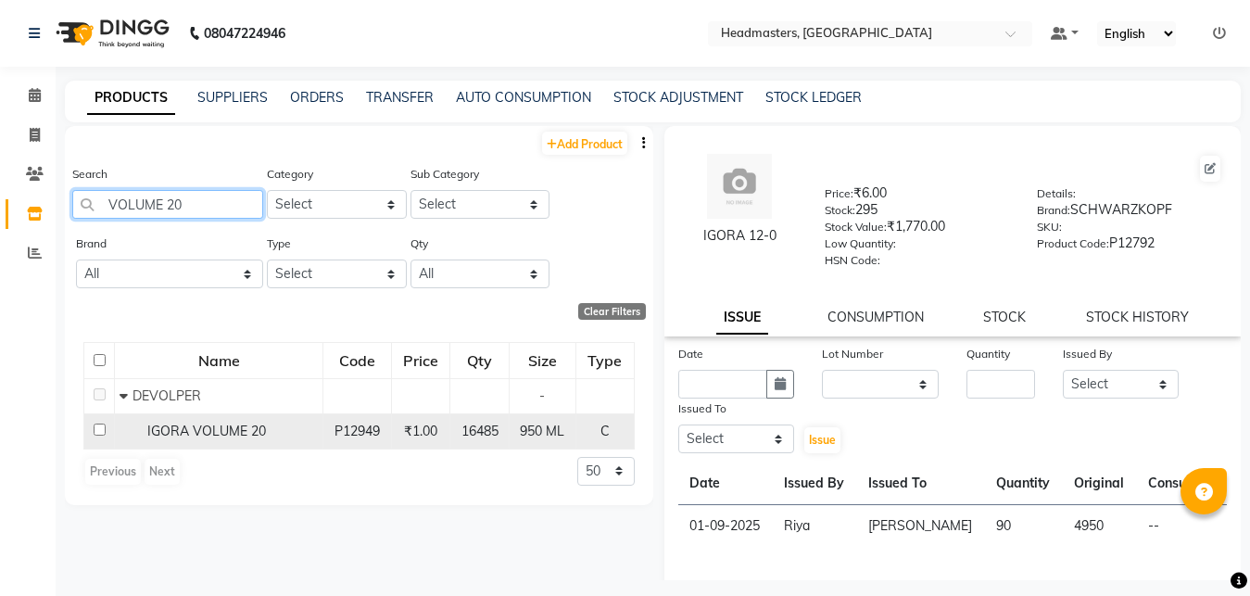
type input "VOLUME 20"
click at [221, 437] on span "IGORA VOLUME 20" at bounding box center [206, 431] width 119 height 17
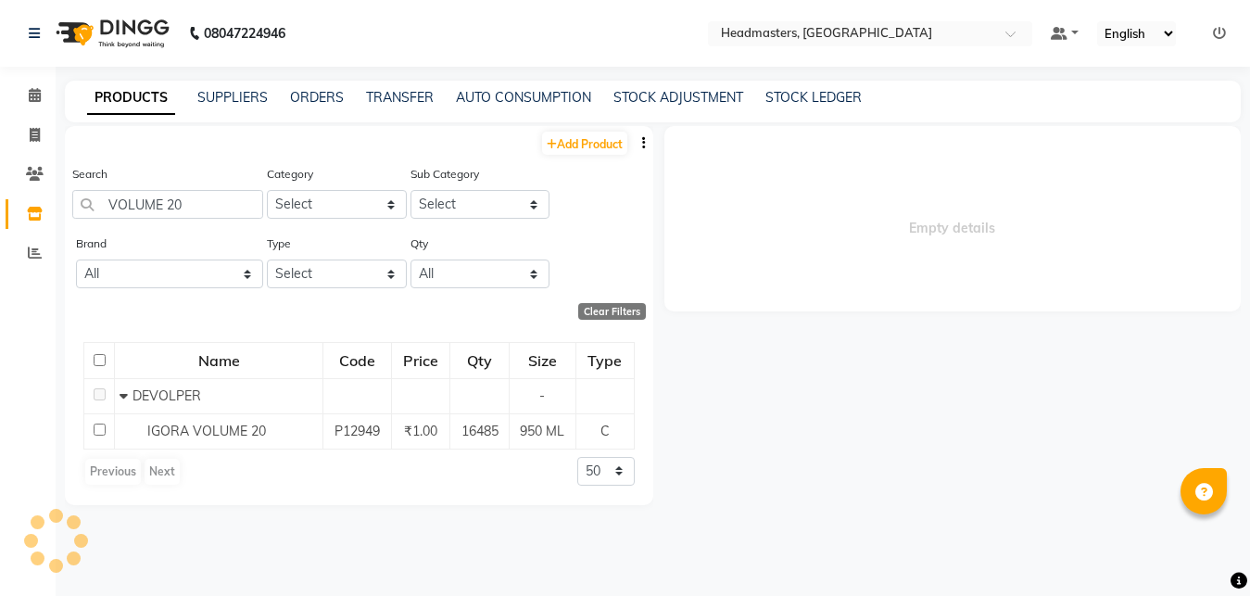
select select
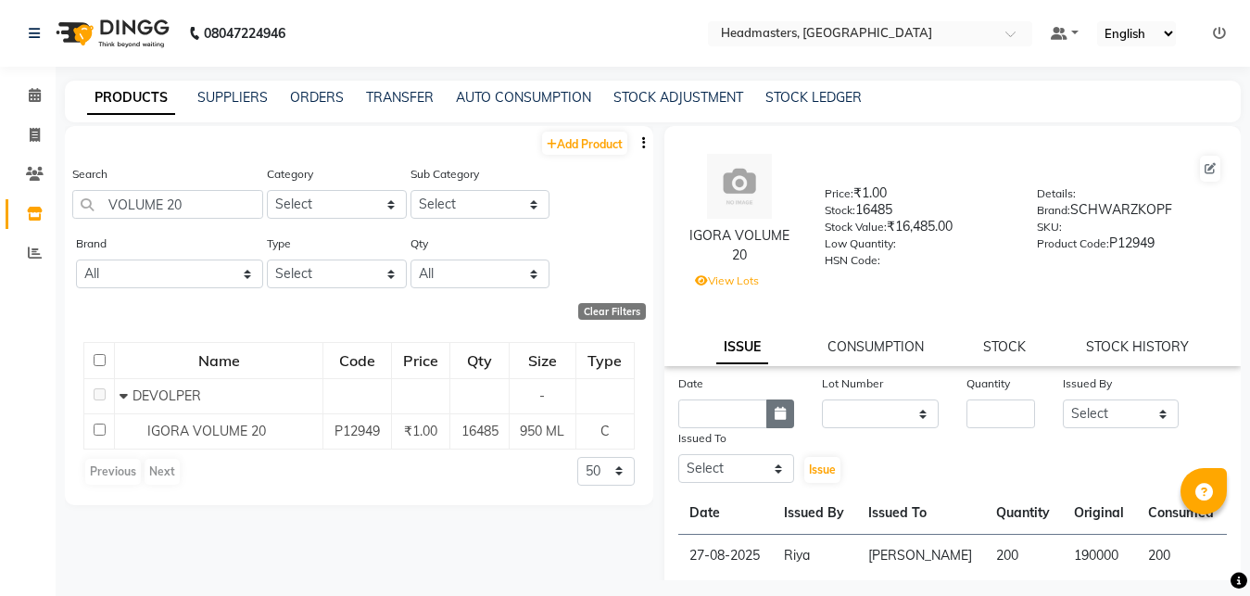
click at [770, 412] on button "button" at bounding box center [781, 413] width 28 height 29
select select "9"
select select "2025"
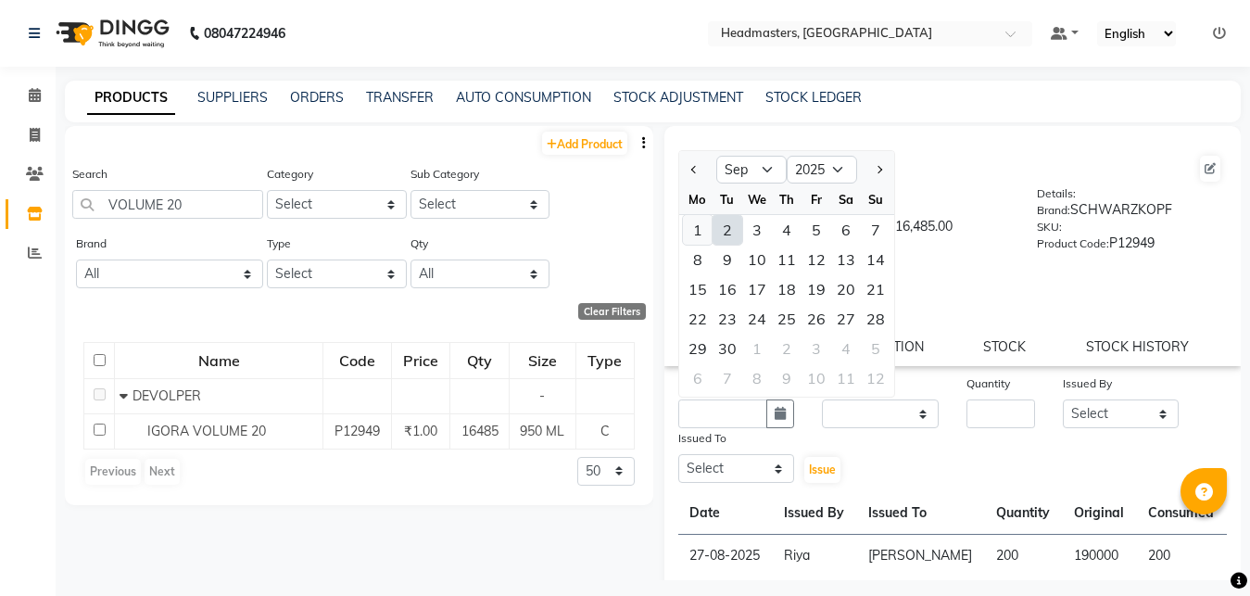
click at [694, 222] on div "1" at bounding box center [698, 230] width 30 height 30
type input "01-09-2025"
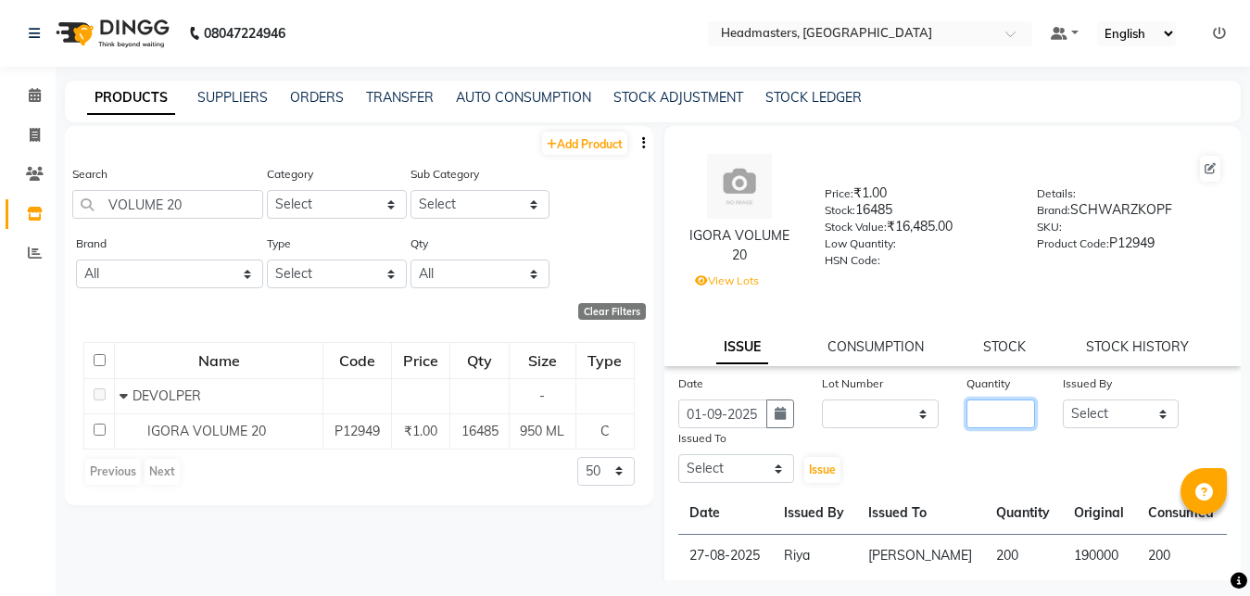
click at [977, 410] on input "number" at bounding box center [1001, 413] width 69 height 29
type input "100"
click at [1063, 399] on select "Select [PERSON_NAME] Amrita Amrita - Front Desk [PERSON_NAME] Gental Man Gulsha…" at bounding box center [1121, 413] width 117 height 29
select select "60761"
click option "Riya" at bounding box center [0, 0] width 0 height 0
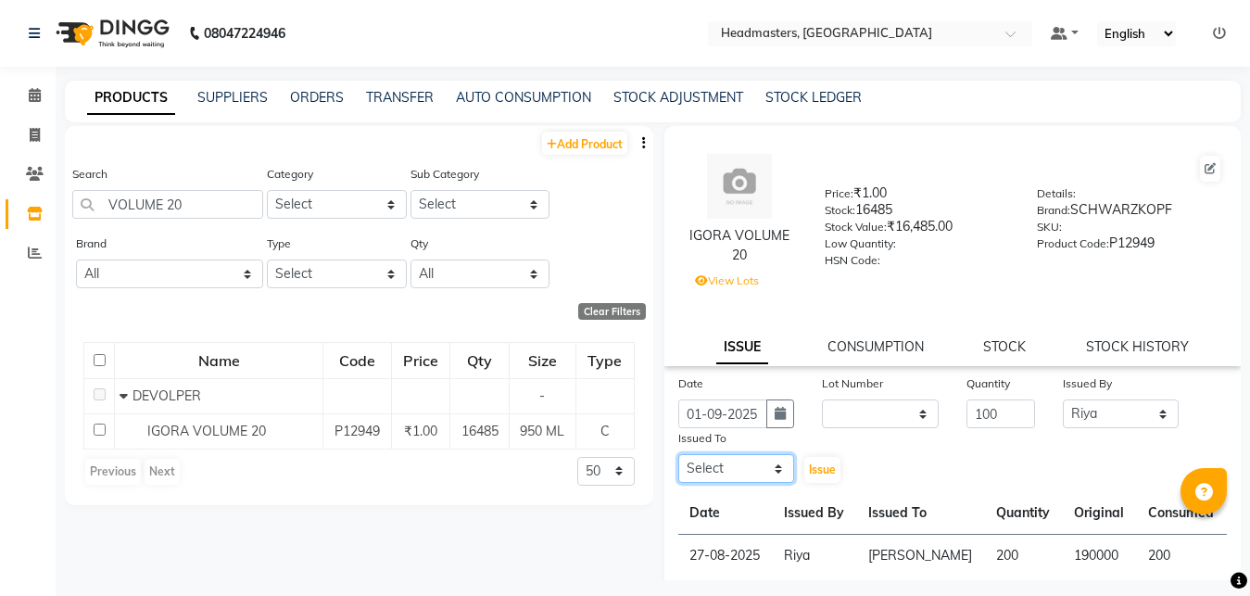
click at [679, 454] on select "Select [PERSON_NAME] Amrita Amrita - Front Desk [PERSON_NAME] Gental Man Gulsha…" at bounding box center [737, 468] width 117 height 29
select select "60721"
click option "[PERSON_NAME]" at bounding box center [0, 0] width 0 height 0
click at [819, 471] on span "Issue" at bounding box center [822, 470] width 27 height 14
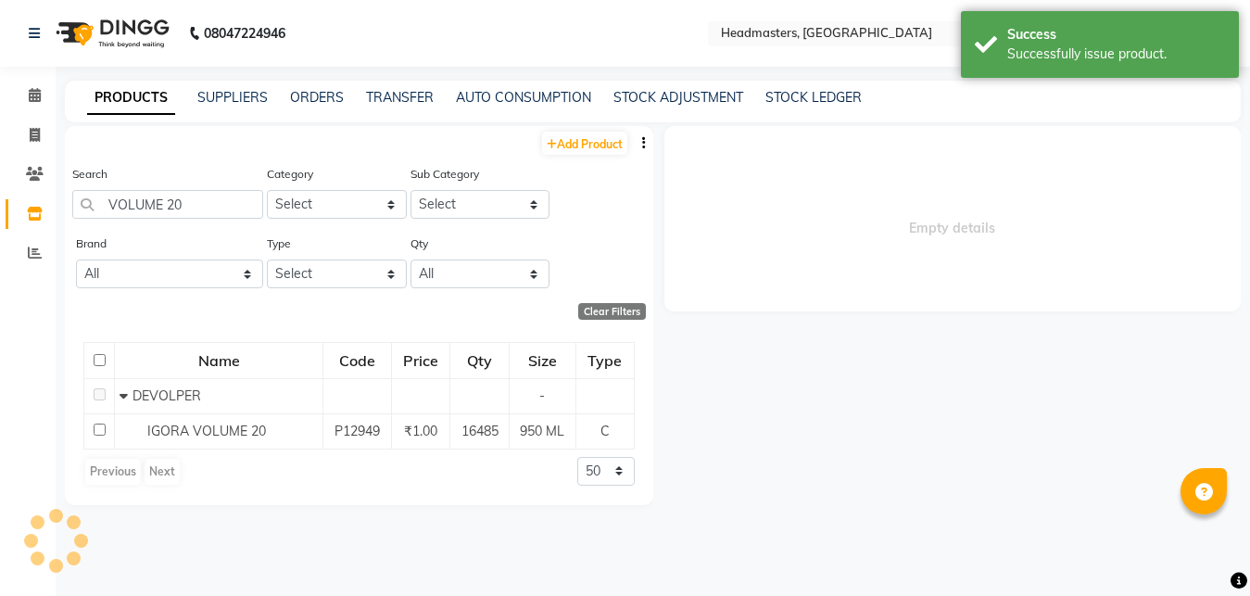
select select
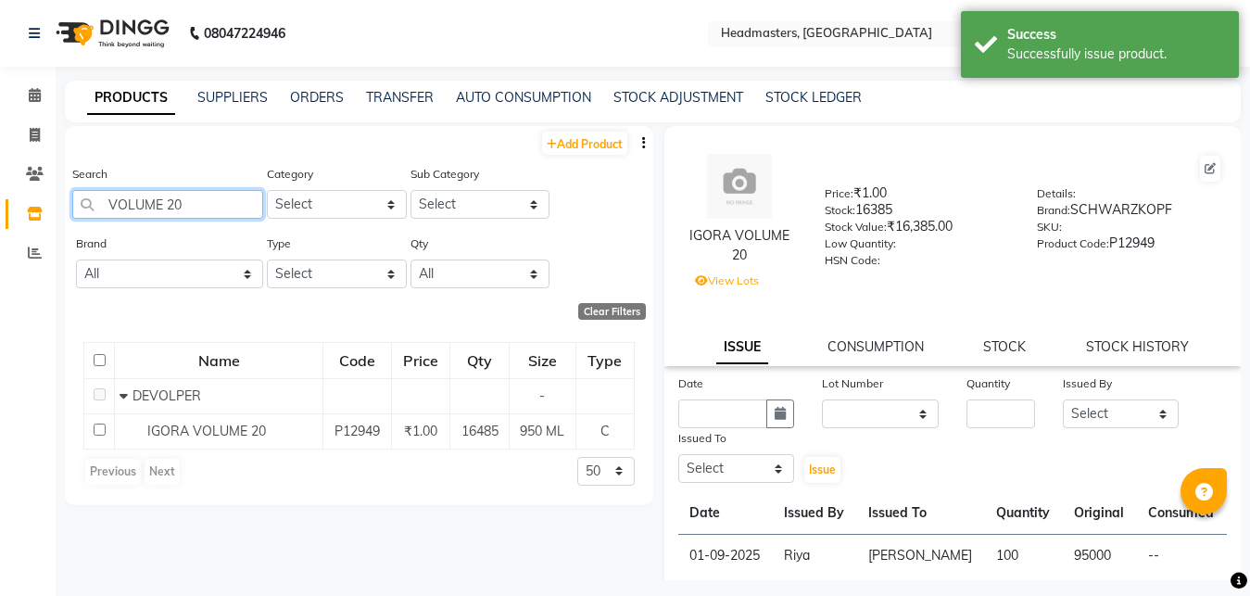
click at [189, 202] on input "VOLUME 20" at bounding box center [167, 204] width 191 height 29
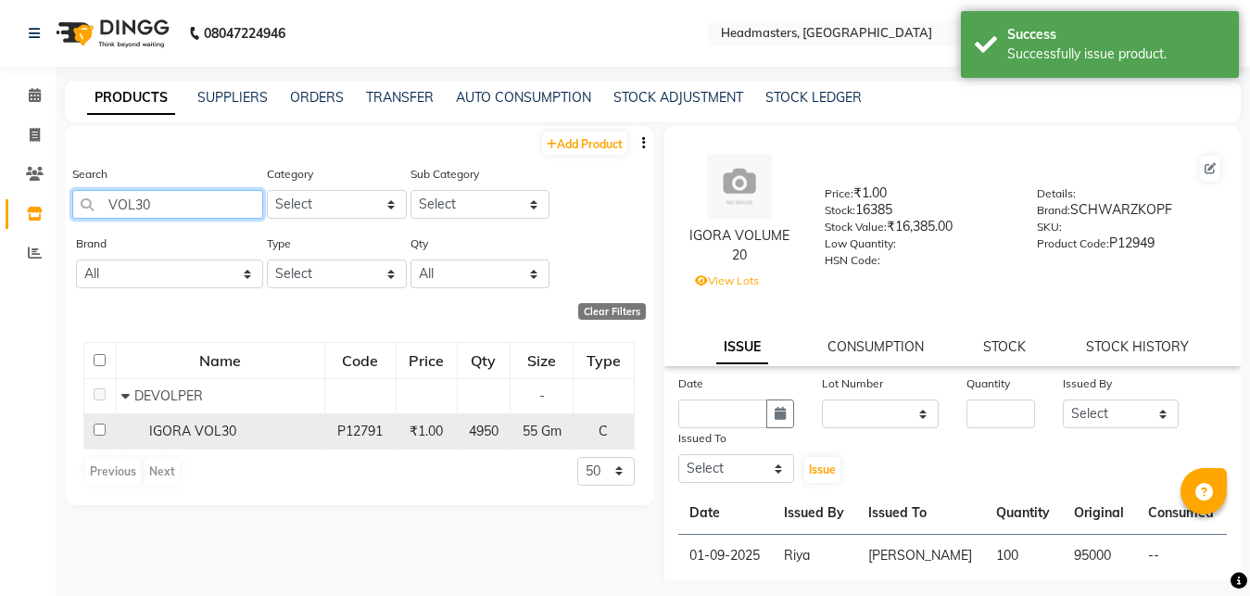
type input "VOL30"
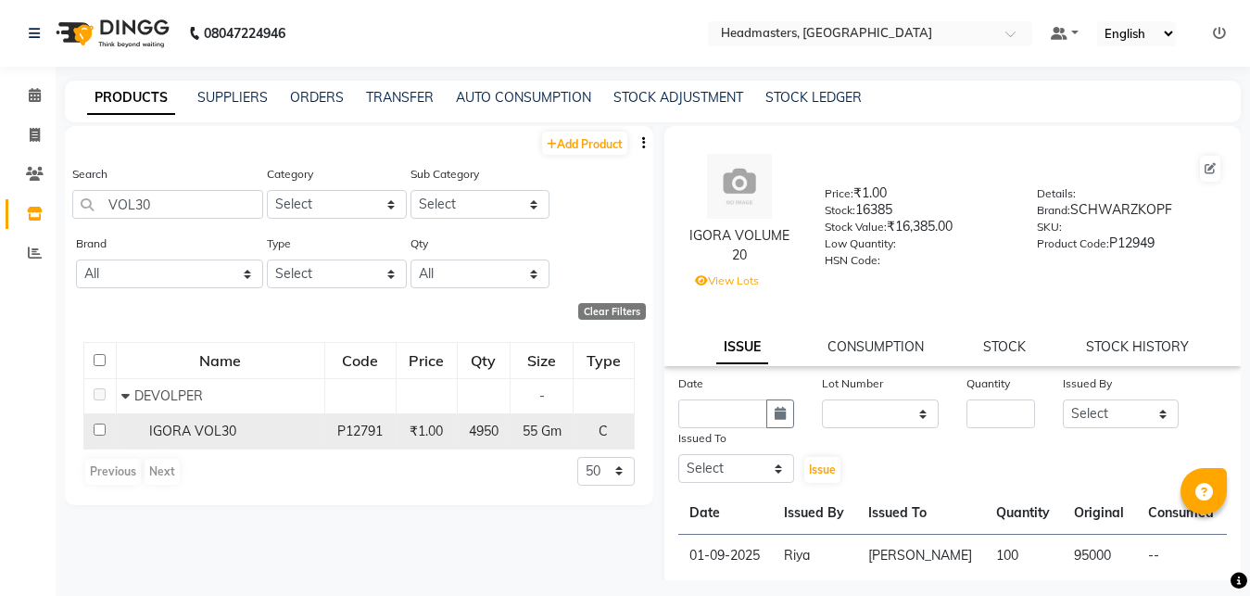
click at [240, 435] on div "IGORA VOL30" at bounding box center [220, 431] width 198 height 19
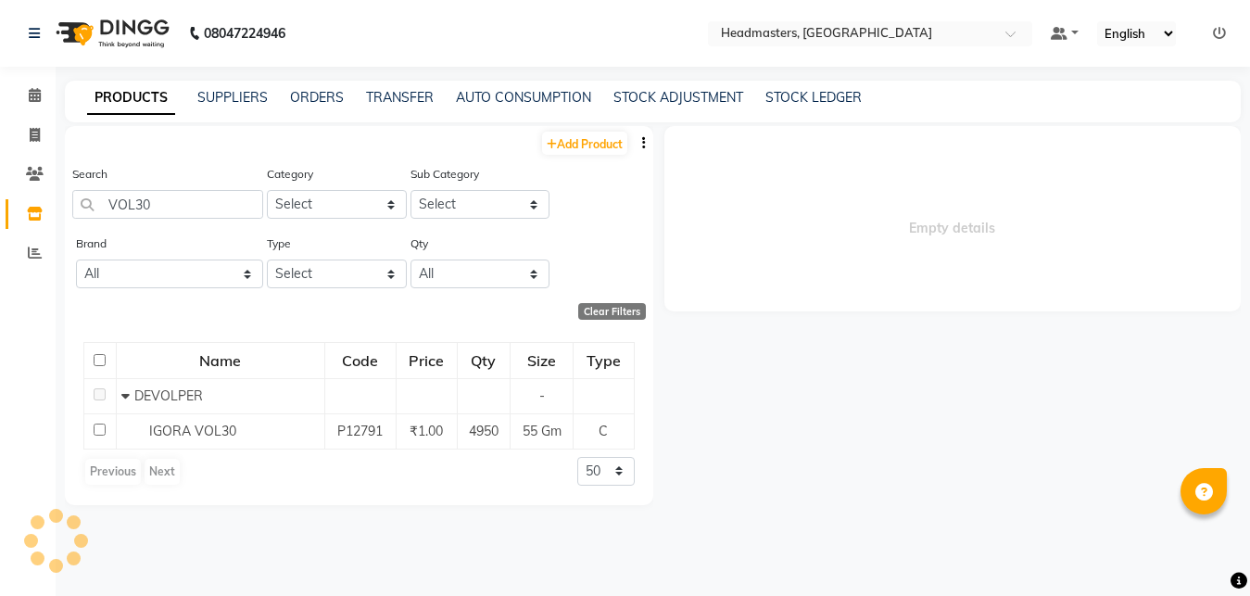
select select
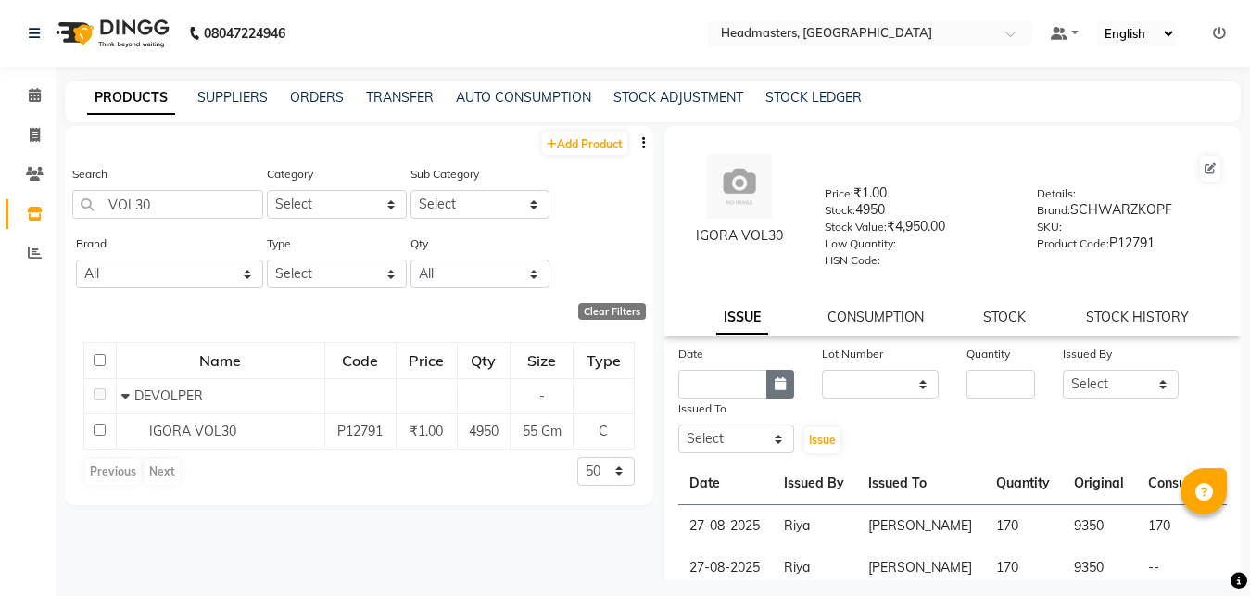
click at [775, 390] on icon "button" at bounding box center [780, 383] width 11 height 13
select select "9"
select select "2025"
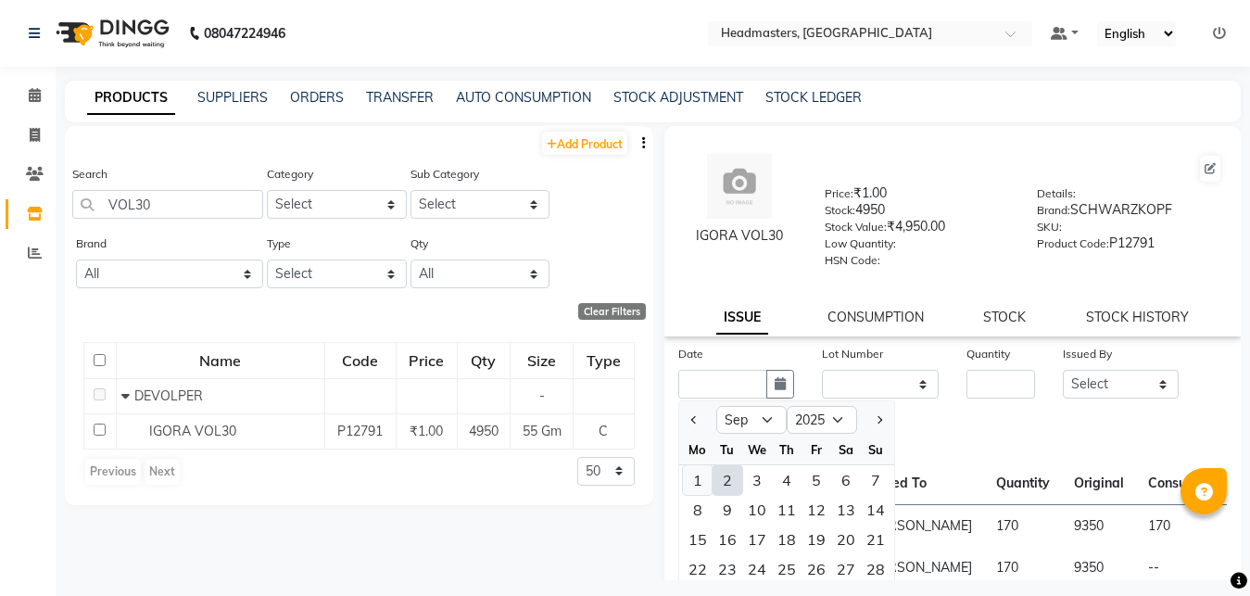
click at [695, 477] on div "1" at bounding box center [698, 480] width 30 height 30
type input "01-09-2025"
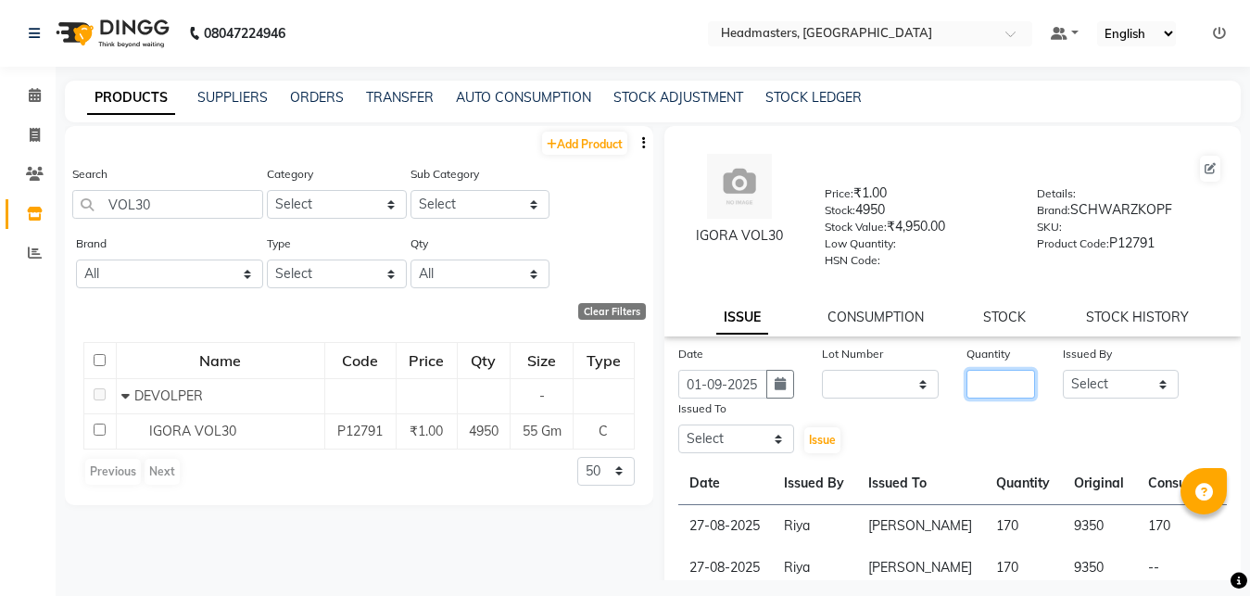
click at [969, 382] on input "number" at bounding box center [1001, 384] width 69 height 29
type input "180"
click at [1063, 370] on select "Select [PERSON_NAME] Amrita Amrita - Front Desk [PERSON_NAME] Gental Man Gulsha…" at bounding box center [1121, 384] width 117 height 29
select select "60761"
click option "Riya" at bounding box center [0, 0] width 0 height 0
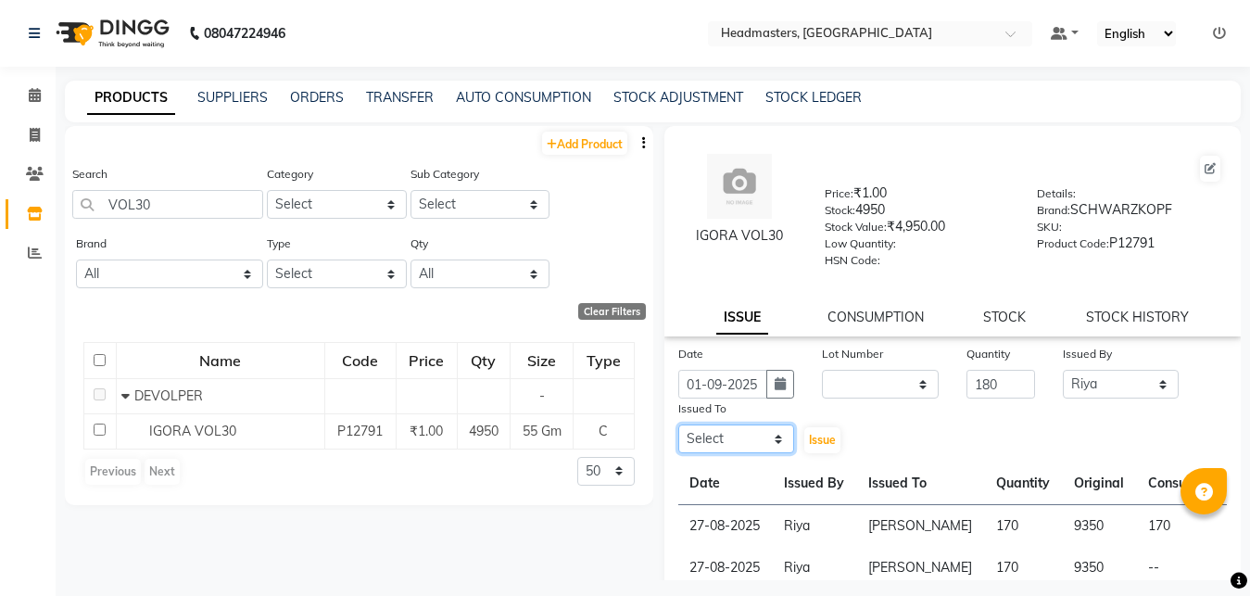
click at [679, 425] on select "Select [PERSON_NAME] Amrita Amrita - Front Desk [PERSON_NAME] Gental Man Gulsha…" at bounding box center [737, 439] width 117 height 29
select select "60721"
click option "[PERSON_NAME]" at bounding box center [0, 0] width 0 height 0
click at [818, 440] on span "Issue" at bounding box center [822, 440] width 27 height 14
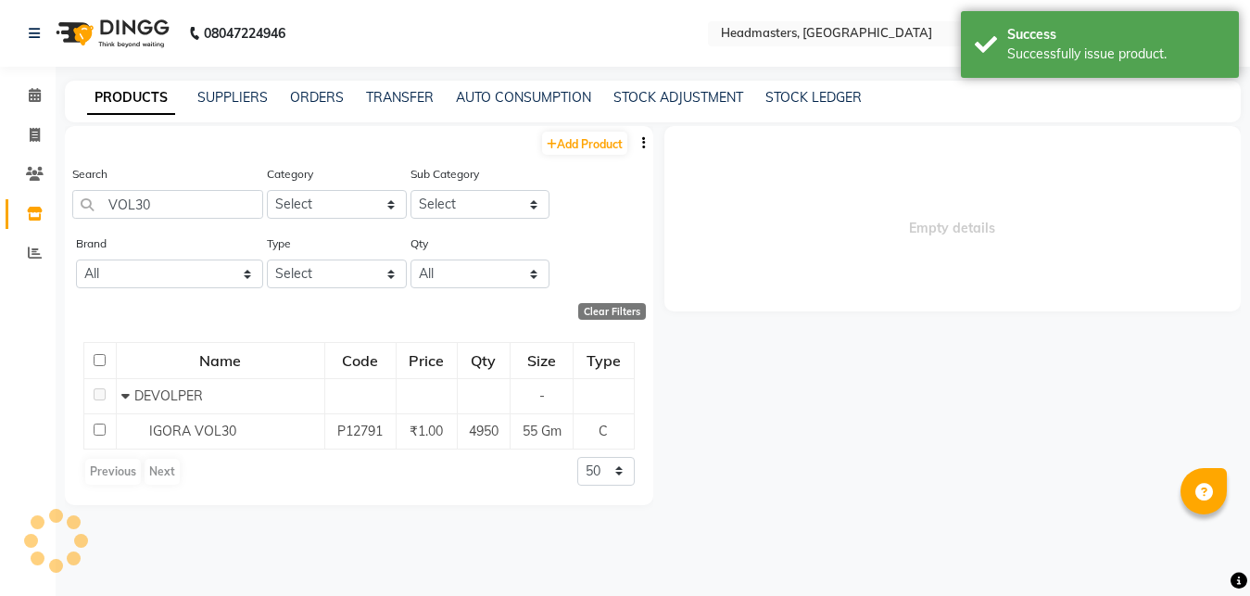
select select
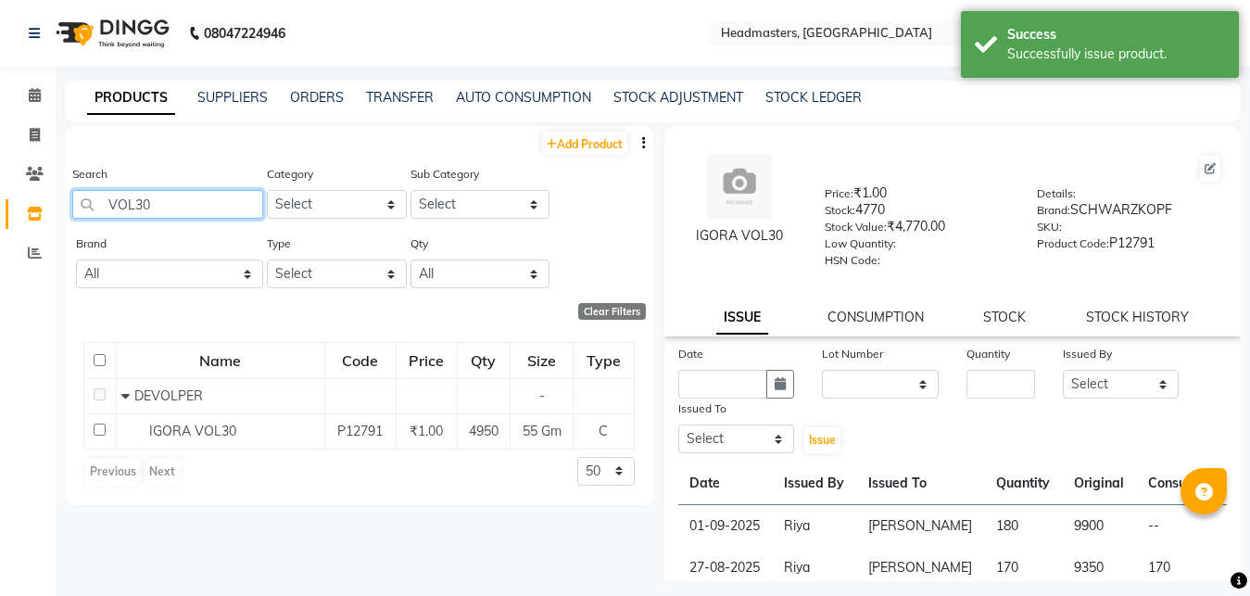
click at [187, 205] on input "VOL30" at bounding box center [167, 204] width 191 height 29
type input "V"
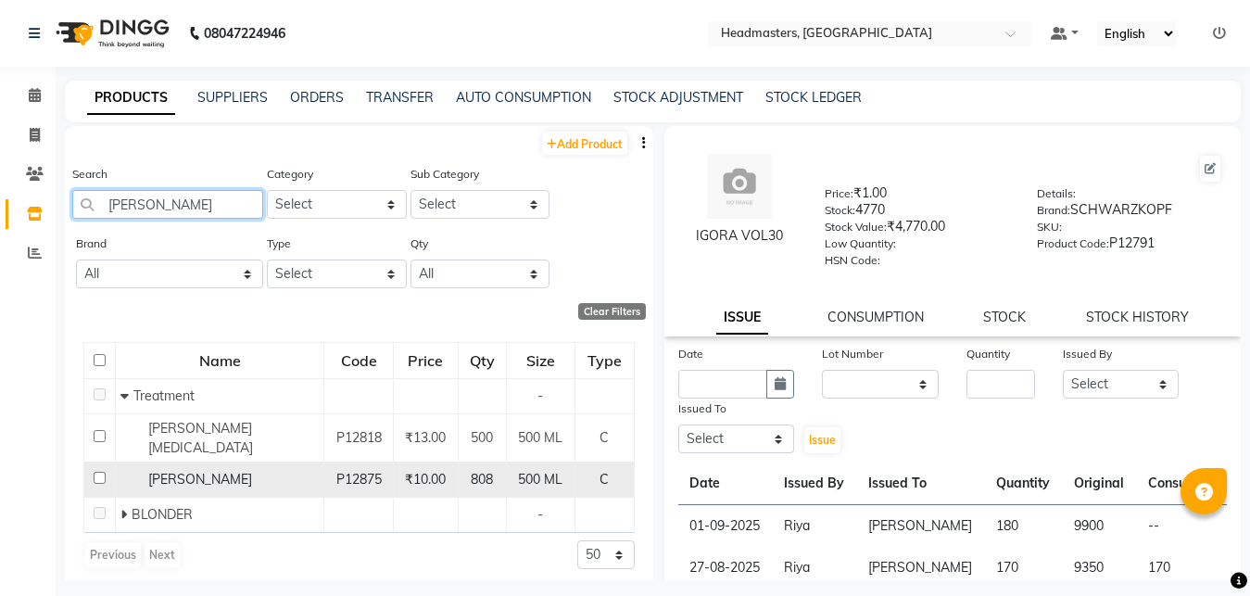
type input "[PERSON_NAME]"
click at [195, 471] on span "[PERSON_NAME]" at bounding box center [200, 479] width 104 height 17
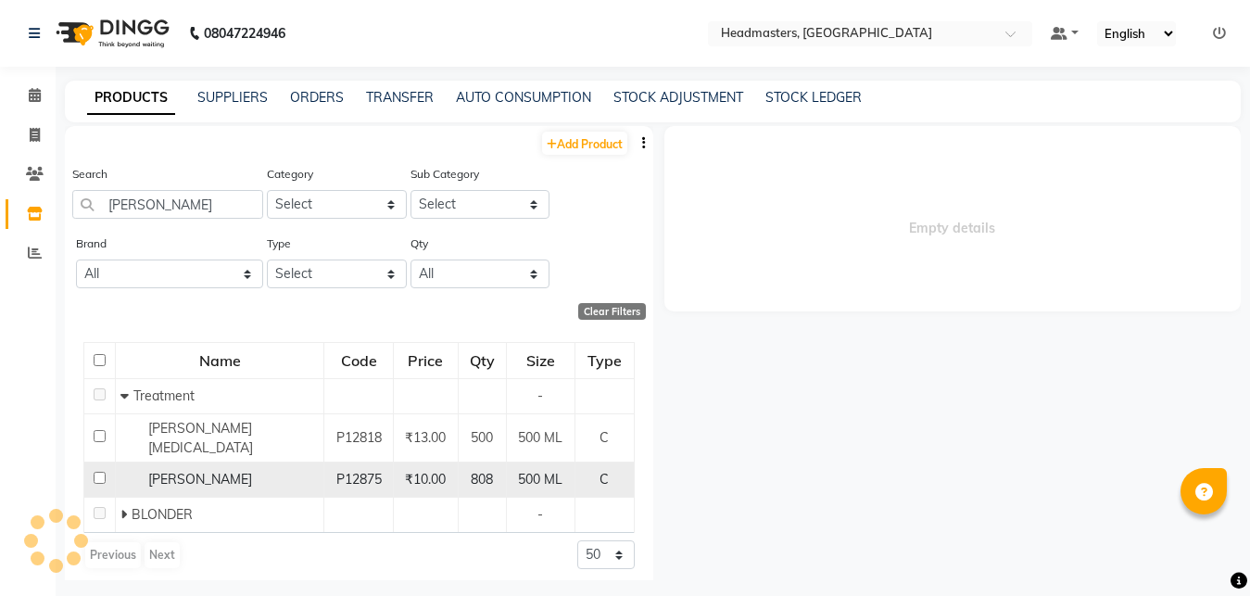
select select
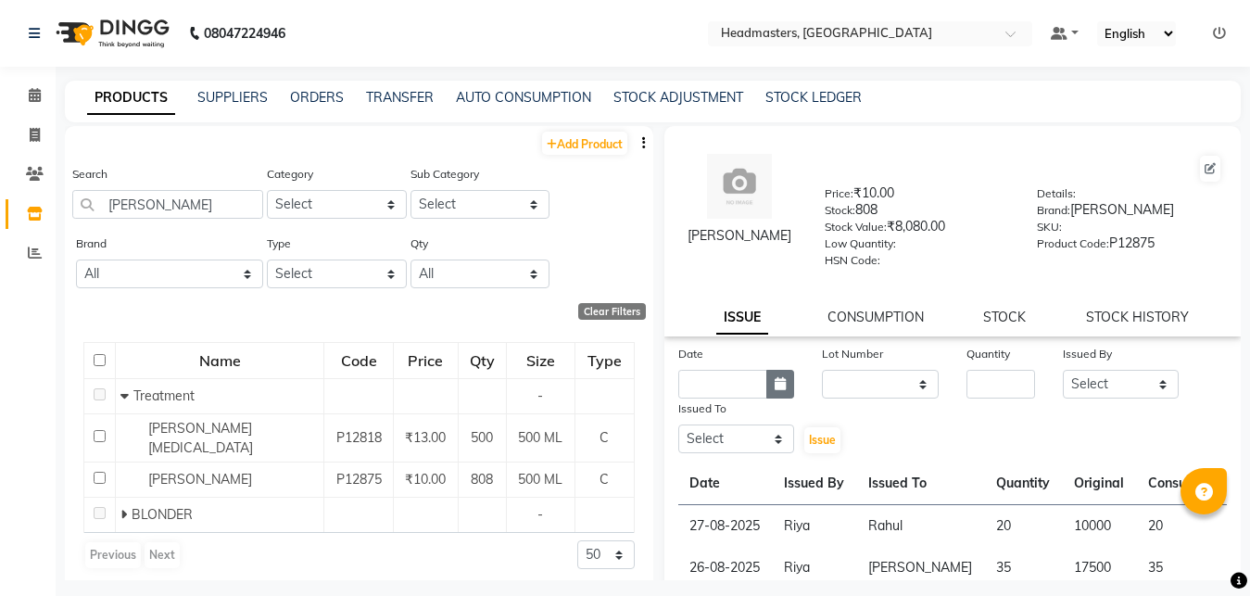
click at [768, 377] on button "button" at bounding box center [781, 384] width 28 height 29
select select "9"
select select "2025"
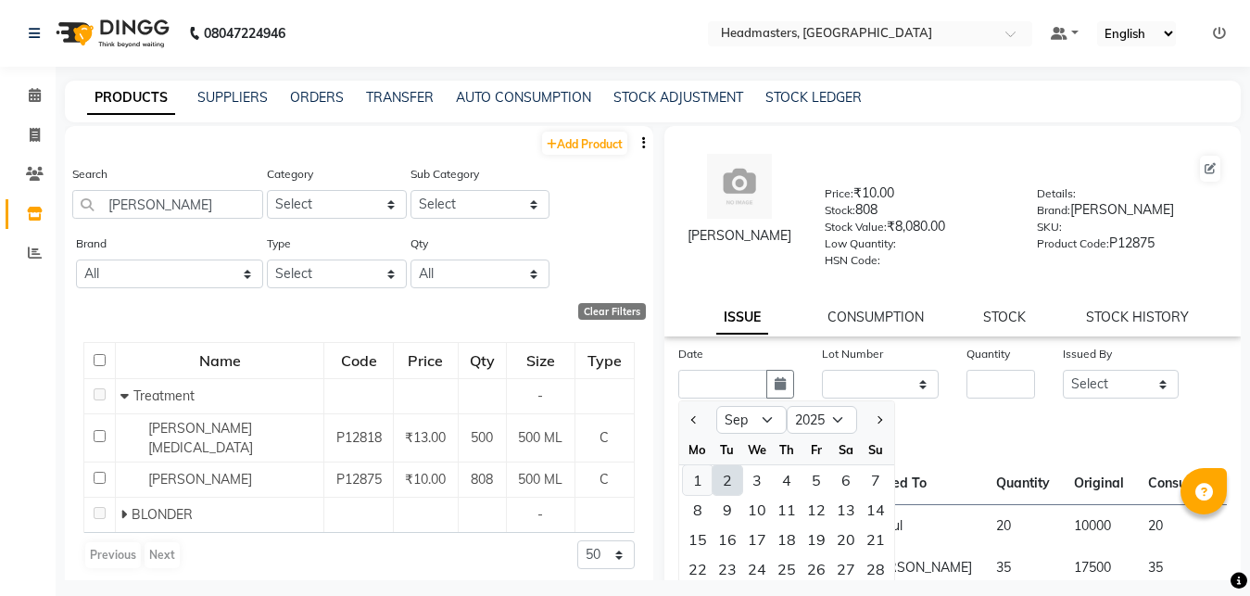
click at [699, 484] on div "1" at bounding box center [698, 480] width 30 height 30
type input "01-09-2025"
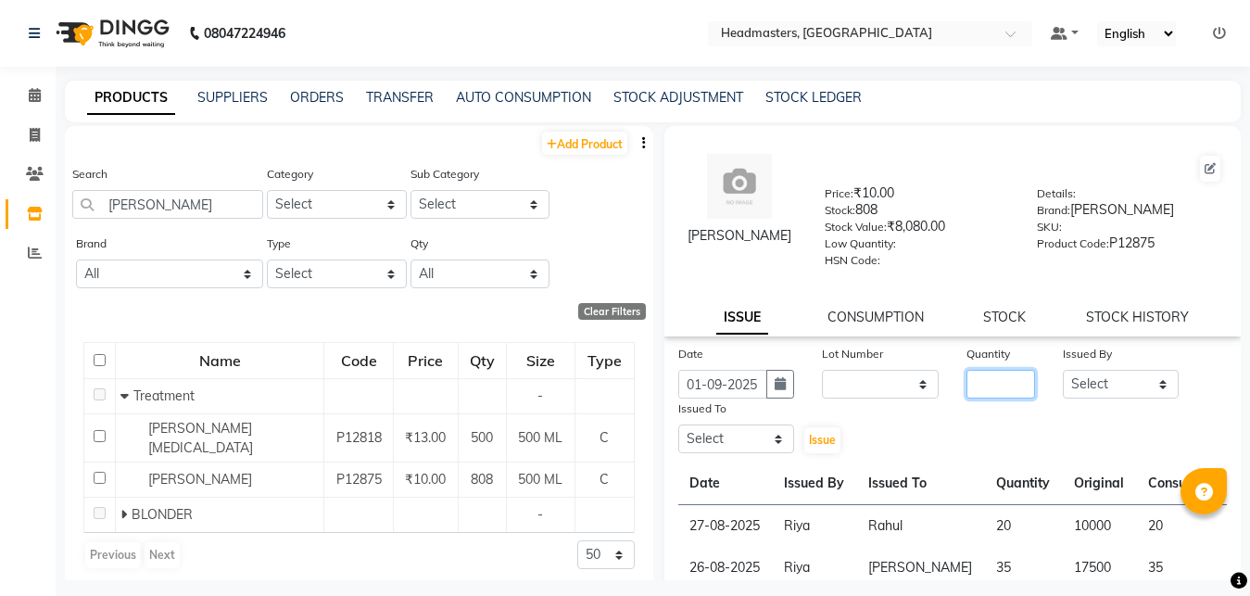
click at [973, 378] on input "number" at bounding box center [1001, 384] width 69 height 29
type input "67"
click at [1063, 370] on select "Select [PERSON_NAME] Amrita Amrita - Front Desk [PERSON_NAME] Gental Man Gulsha…" at bounding box center [1121, 384] width 117 height 29
select select "60761"
click option "Riya" at bounding box center [0, 0] width 0 height 0
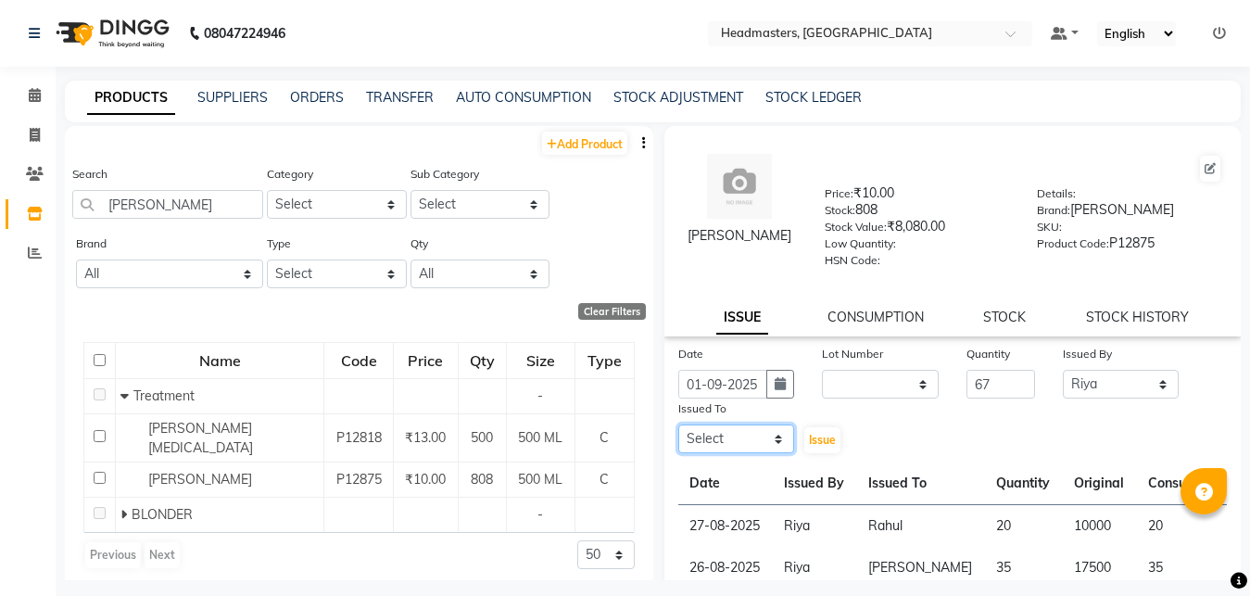
click at [679, 425] on select "Select [PERSON_NAME] Amrita Amrita - Front Desk [PERSON_NAME] Gental Man Gulsha…" at bounding box center [737, 439] width 117 height 29
select select "60721"
click option "[PERSON_NAME]" at bounding box center [0, 0] width 0 height 0
click at [813, 438] on span "Issue" at bounding box center [822, 440] width 27 height 14
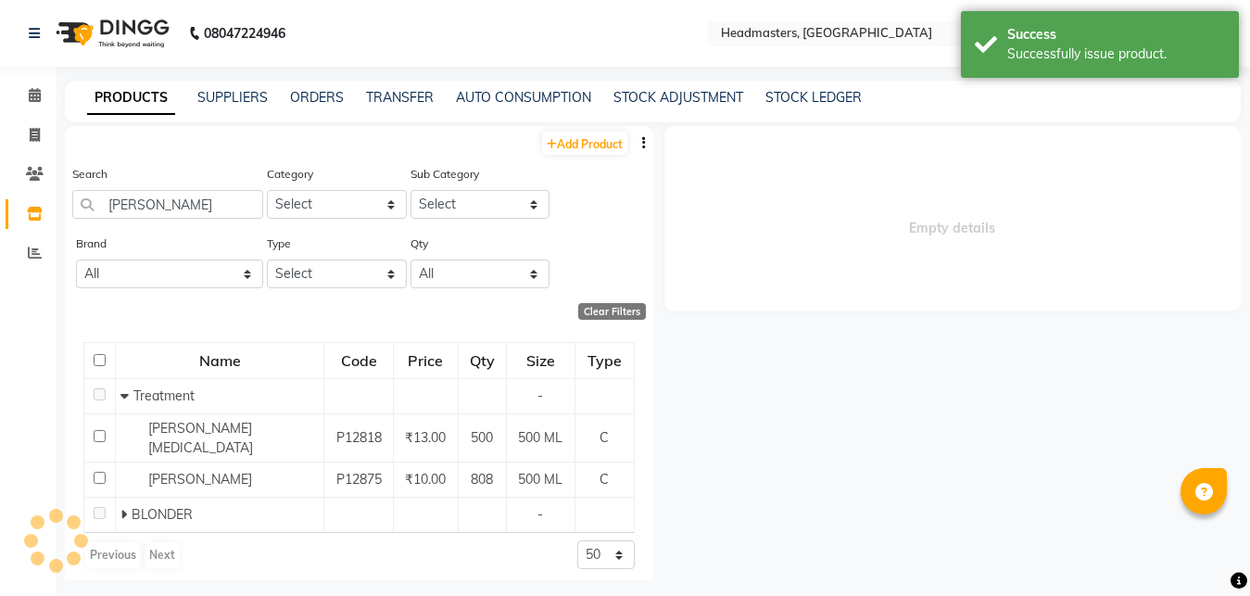
select select
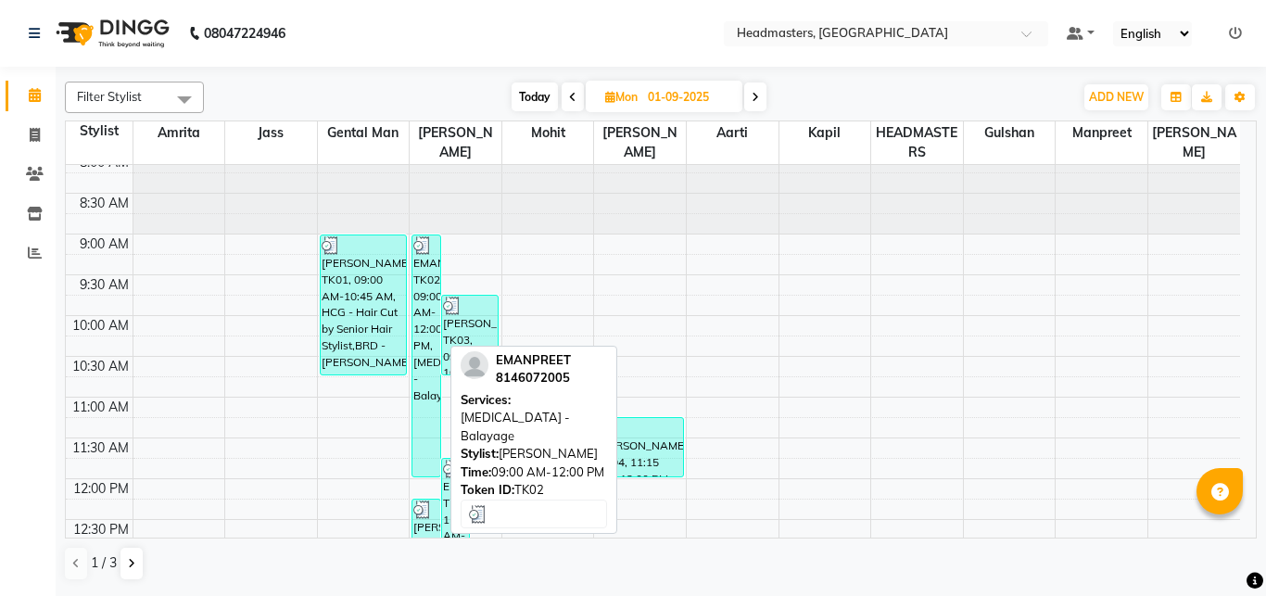
scroll to position [10, 0]
click at [424, 296] on div "EMANPREET, TK02, 09:00 AM-12:00 PM, [MEDICAL_DATA] - Balayage" at bounding box center [425, 357] width 27 height 241
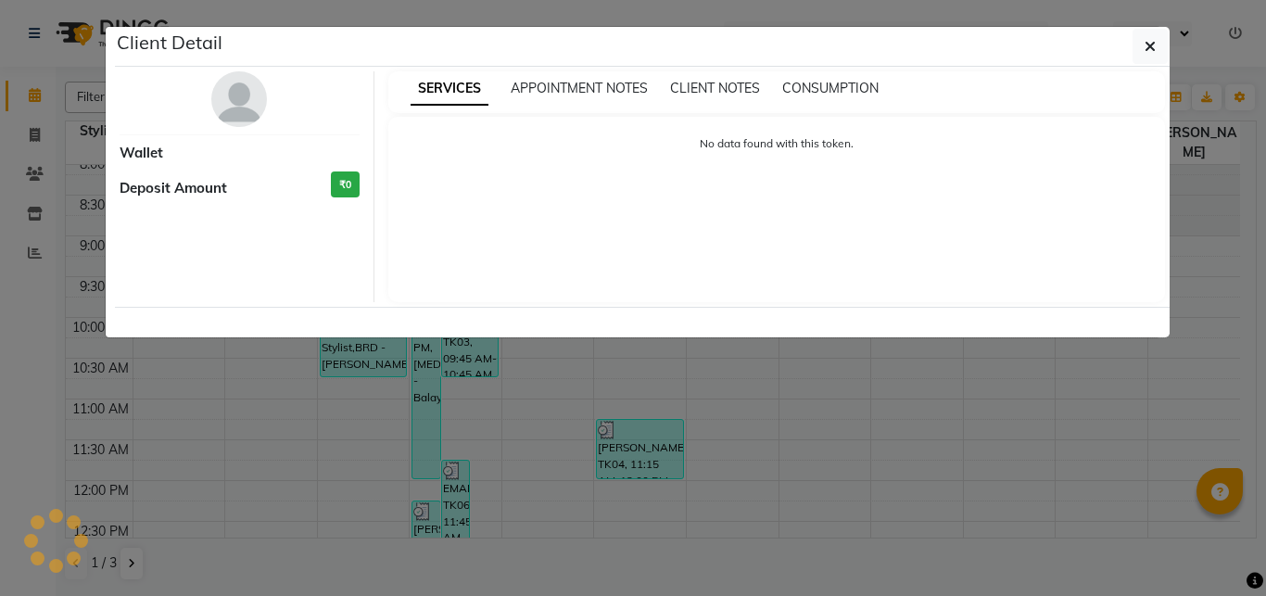
select select "3"
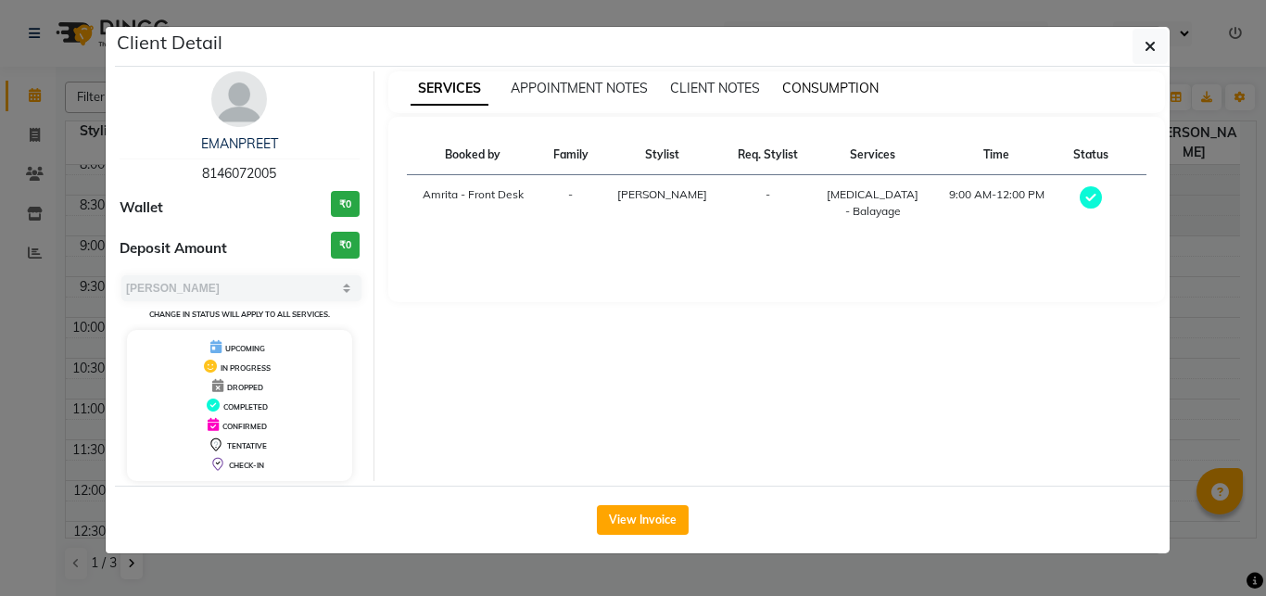
click at [809, 92] on span "CONSUMPTION" at bounding box center [830, 88] width 96 height 17
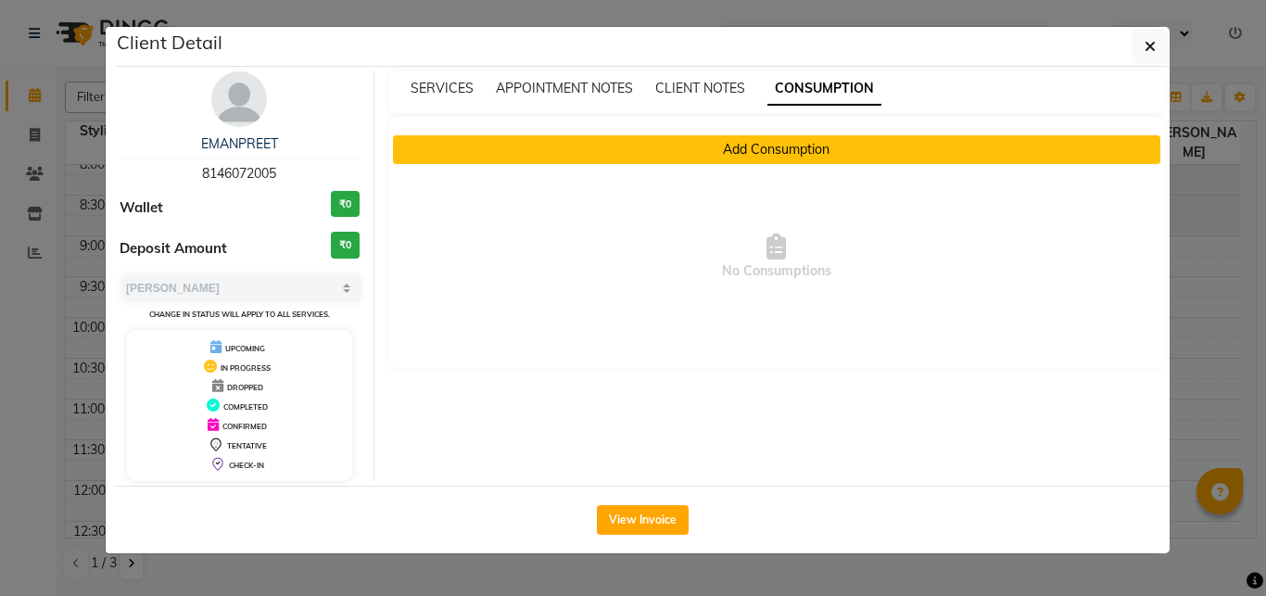
click at [763, 150] on button "Add Consumption" at bounding box center [777, 149] width 768 height 29
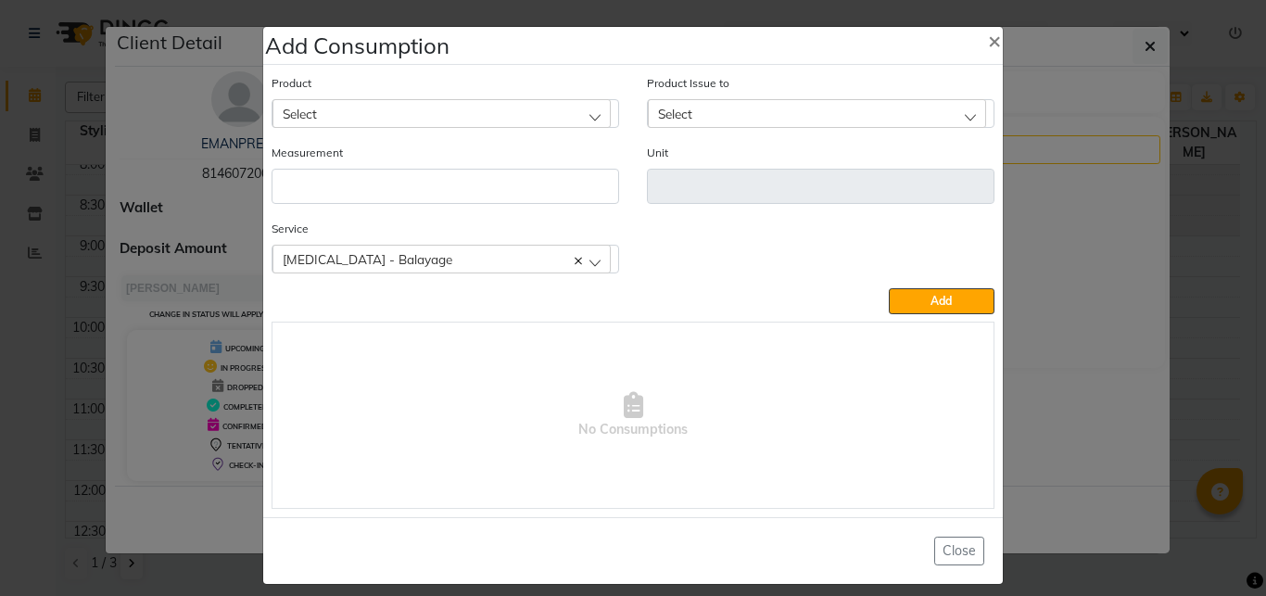
click at [353, 108] on div "Select" at bounding box center [442, 113] width 338 height 28
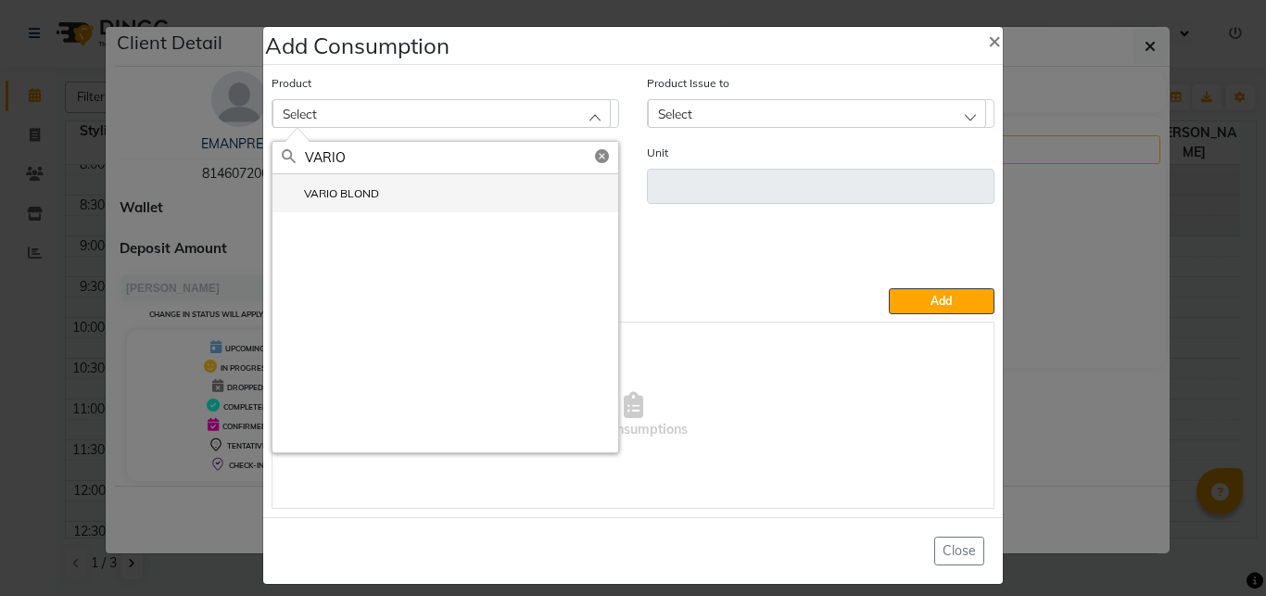
type input "VARIO"
click at [373, 206] on li "VARIO BLOND" at bounding box center [446, 193] width 346 height 38
type input "Gm"
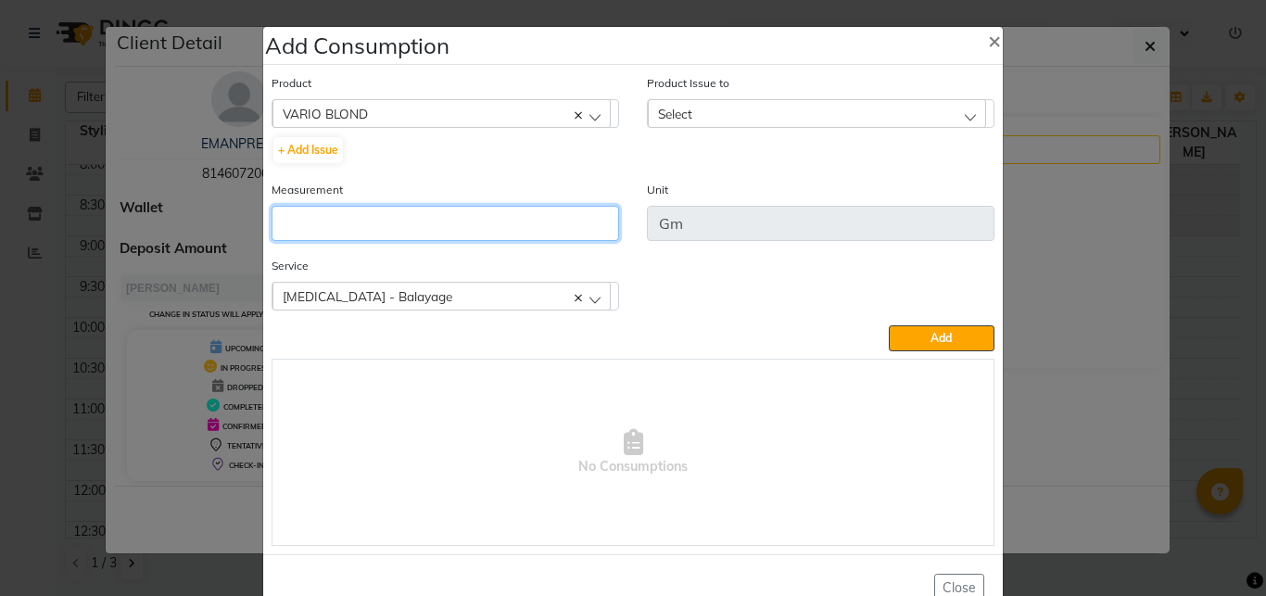
click at [405, 224] on input "number" at bounding box center [446, 223] width 348 height 35
type input "60"
click at [675, 108] on span "Select" at bounding box center [675, 114] width 34 height 16
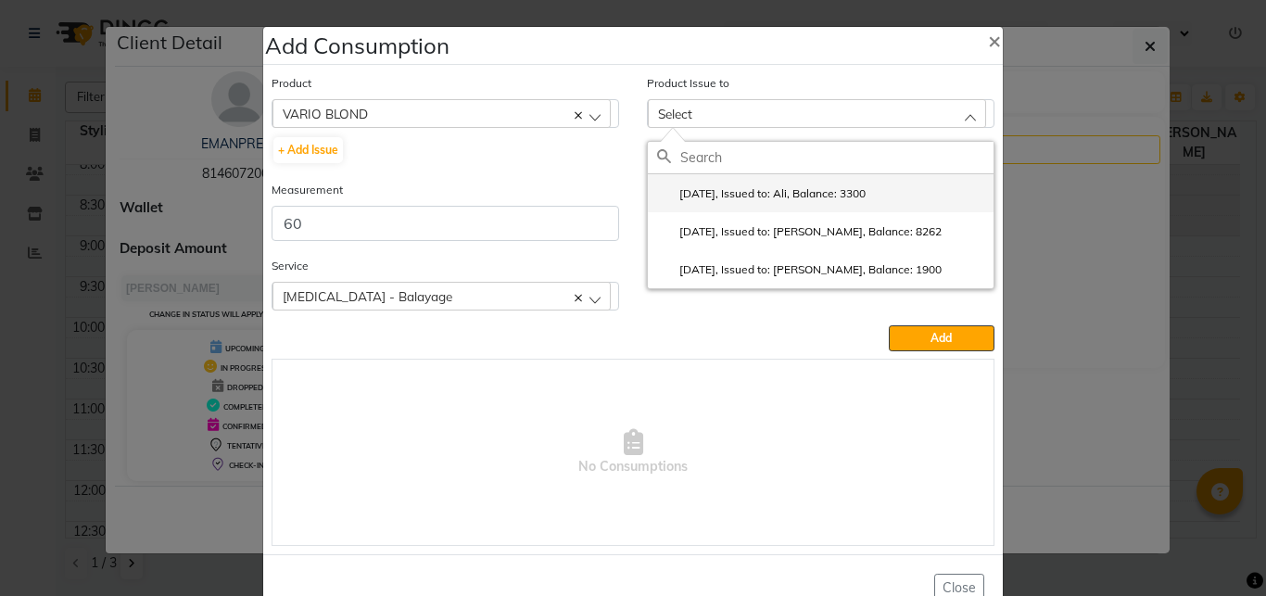
click at [732, 198] on label "[DATE], Issued to: Ali, Balance: 3300" at bounding box center [761, 193] width 209 height 17
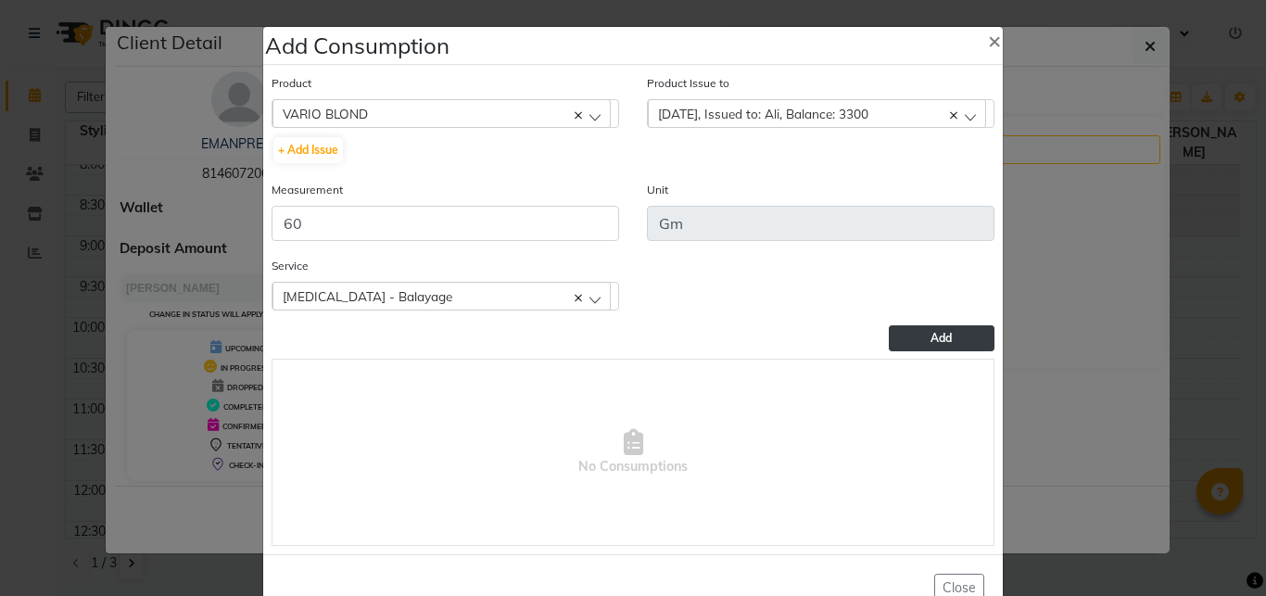
click at [908, 340] on button "Add" at bounding box center [942, 338] width 106 height 26
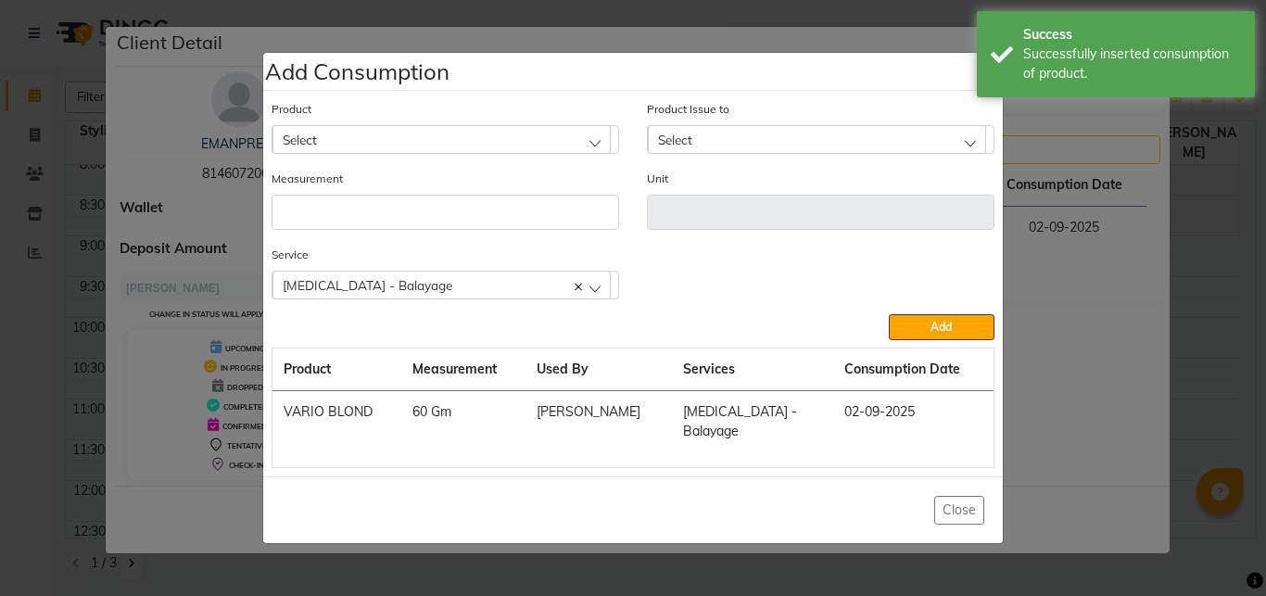
click at [369, 153] on div "Select" at bounding box center [442, 139] width 338 height 28
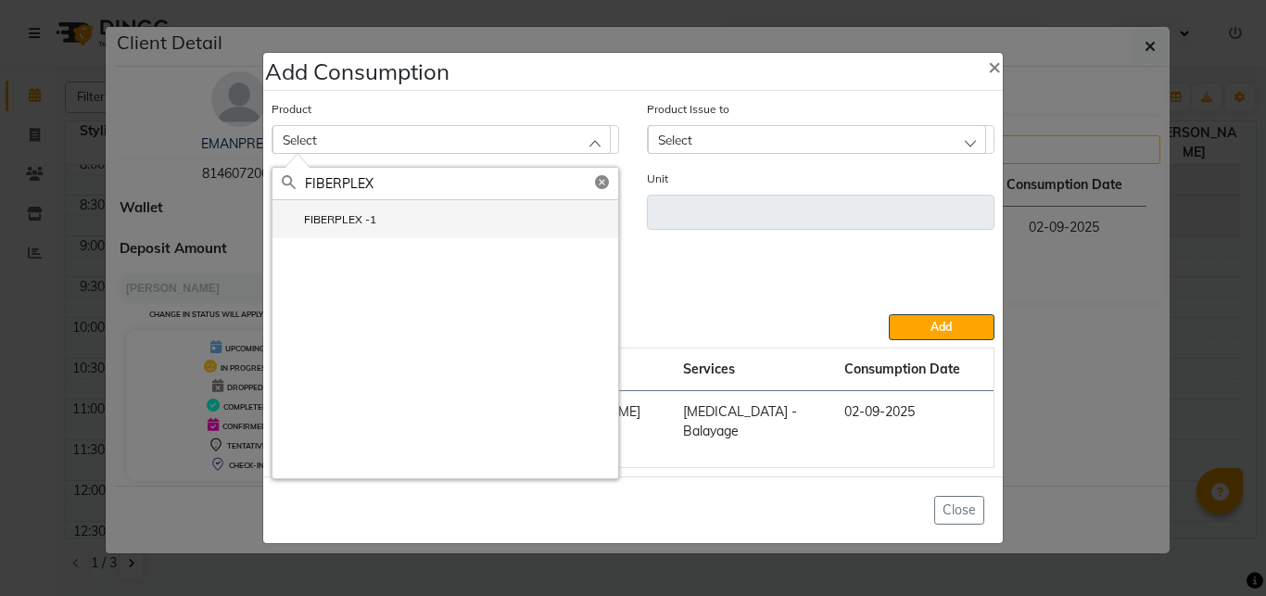
type input "FIBERPLEX"
click at [425, 228] on li "FIBERPLEX -1" at bounding box center [446, 219] width 346 height 38
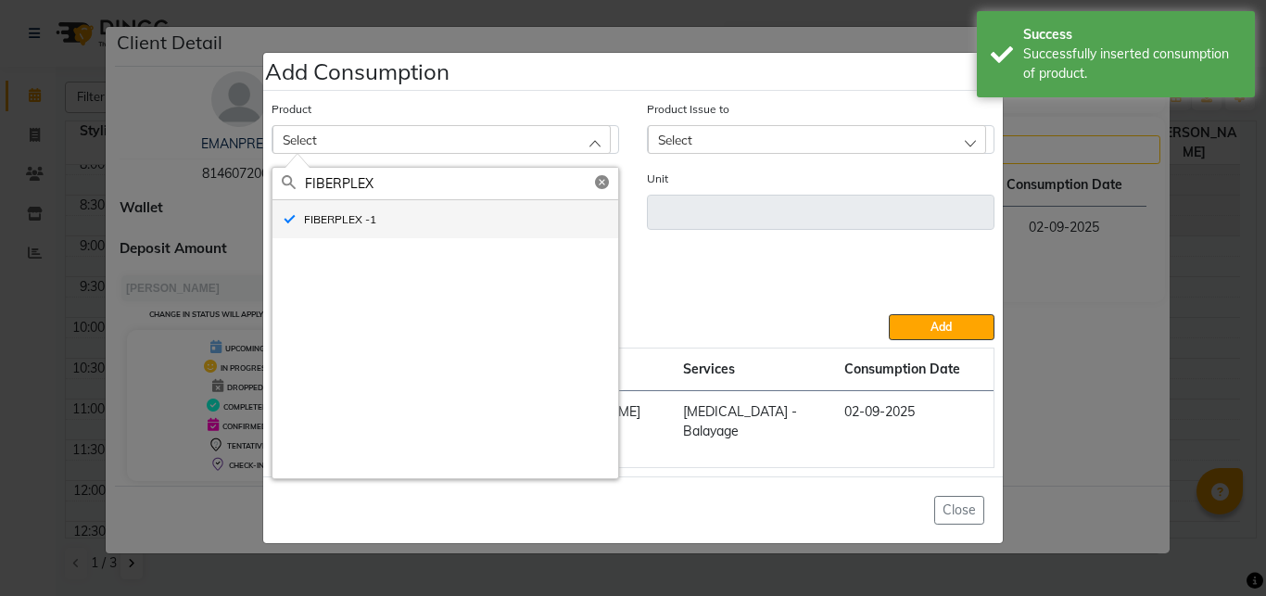
type input "ML"
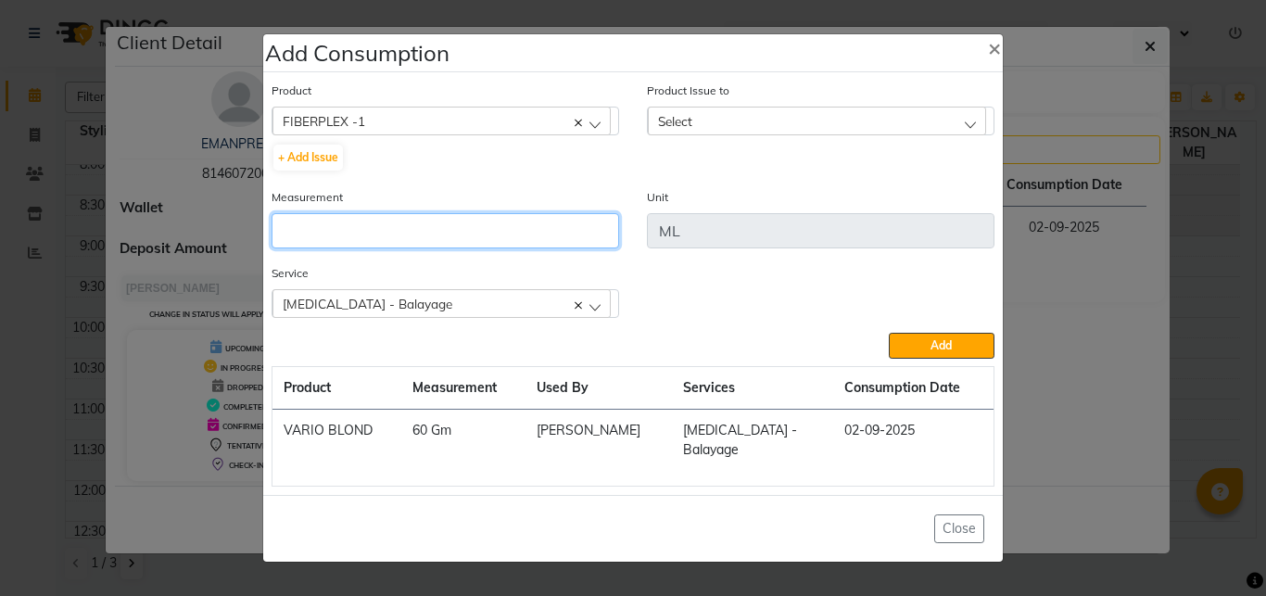
click at [412, 244] on input "number" at bounding box center [446, 230] width 348 height 35
type input "10"
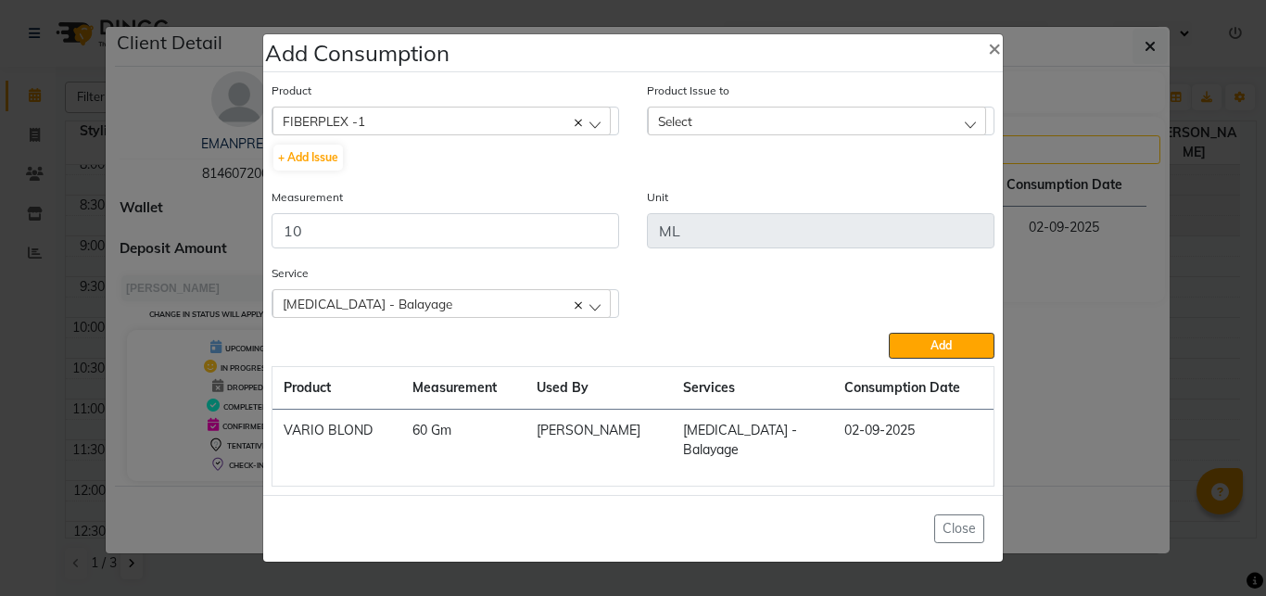
click at [720, 123] on div "Select" at bounding box center [817, 121] width 338 height 28
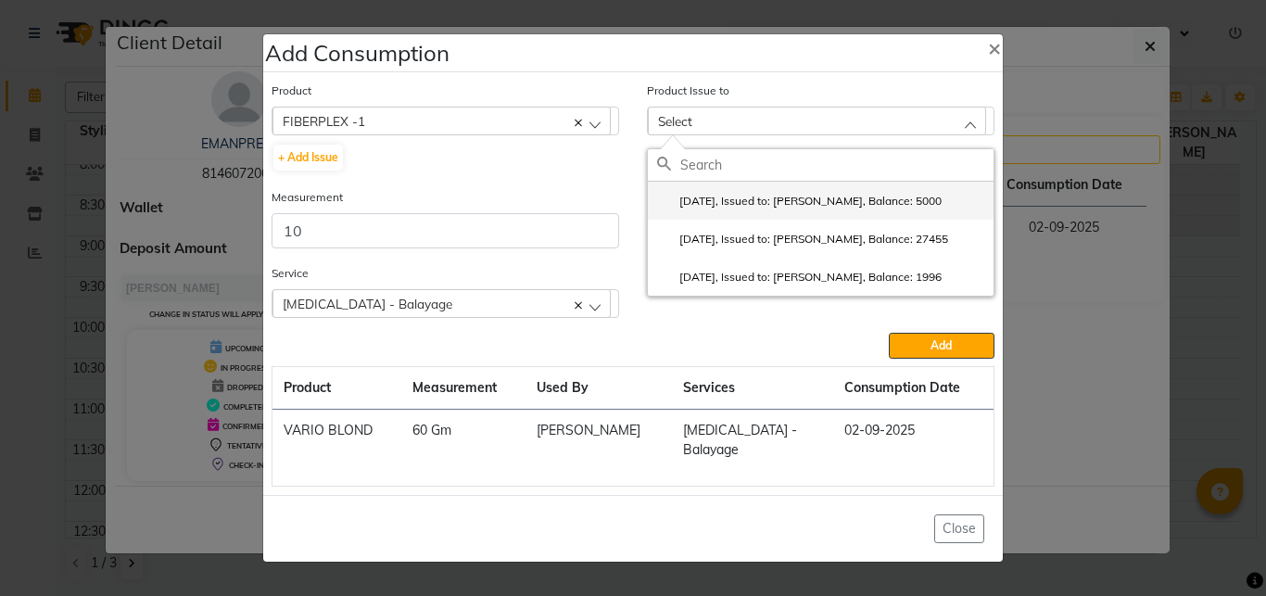
click at [759, 208] on label "[DATE], Issued to: [PERSON_NAME], Balance: 5000" at bounding box center [799, 201] width 285 height 17
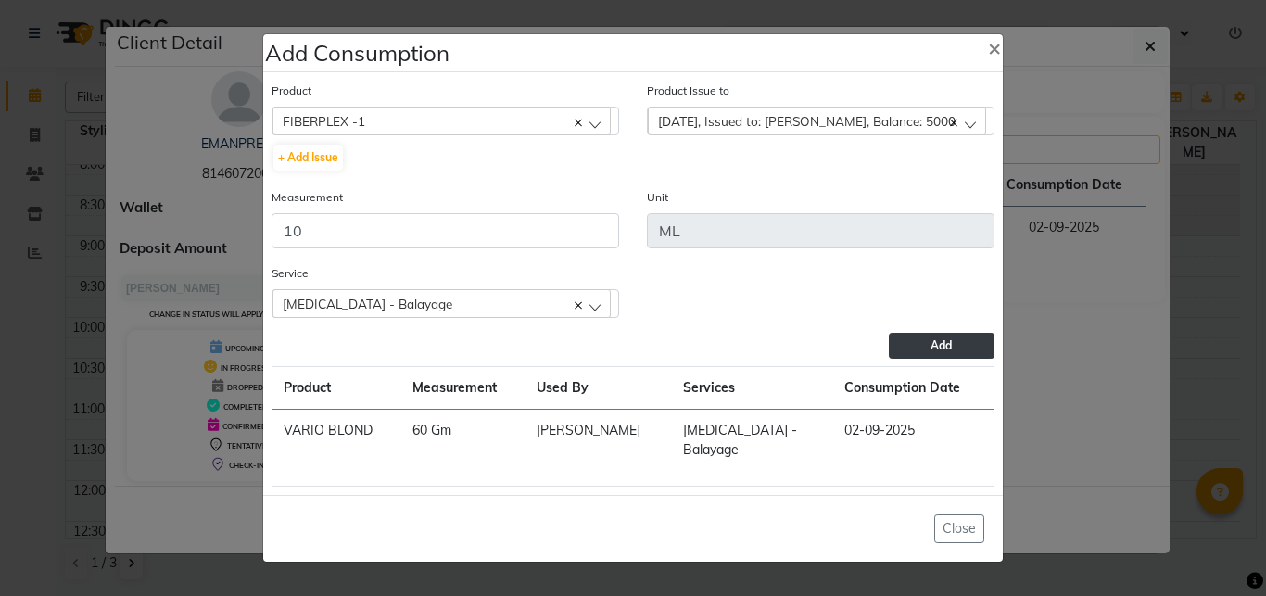
click at [940, 351] on span "Add" at bounding box center [941, 345] width 21 height 14
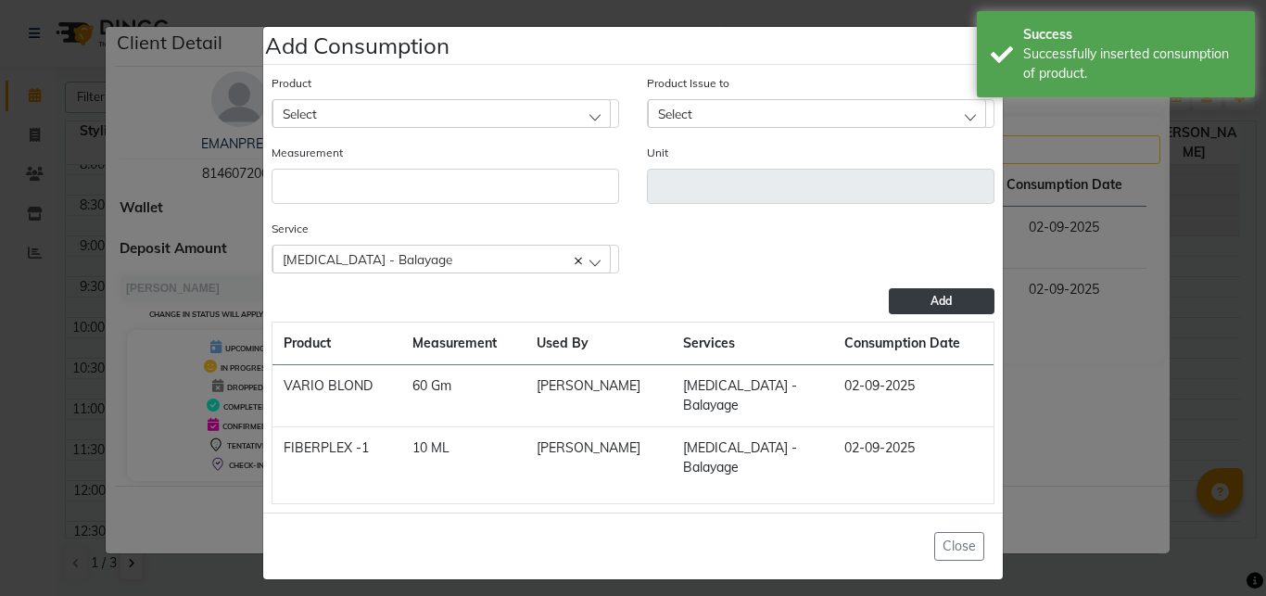
click at [412, 122] on div "Select" at bounding box center [442, 113] width 338 height 28
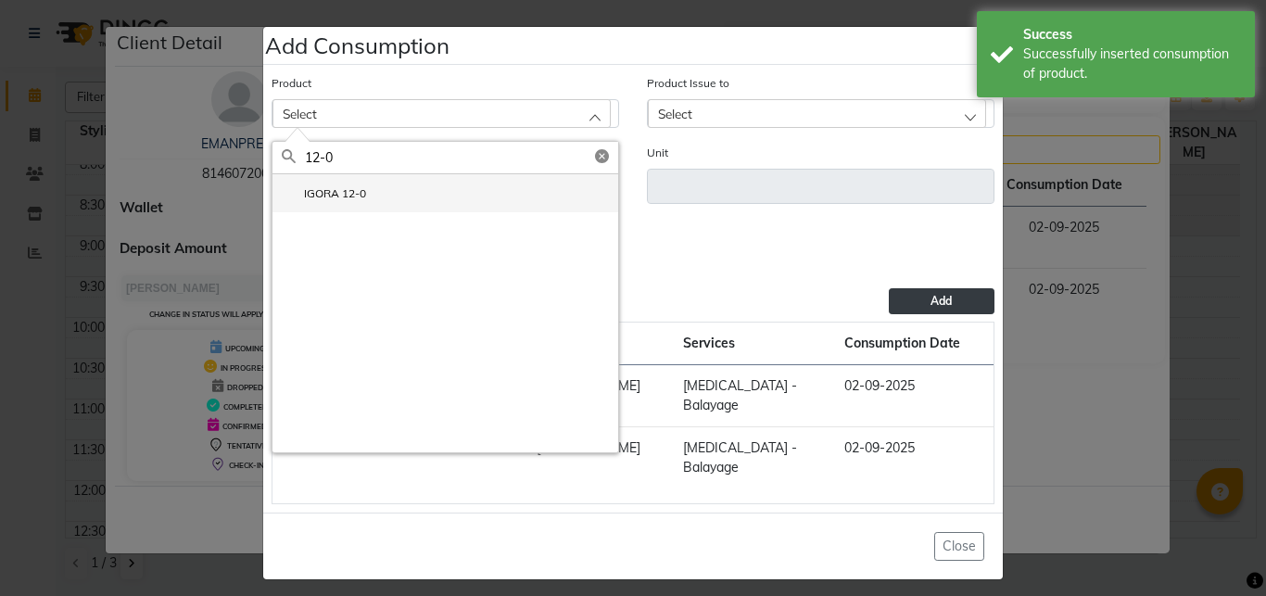
type input "12-0"
click at [379, 207] on li "IGORA 12-0" at bounding box center [446, 193] width 346 height 38
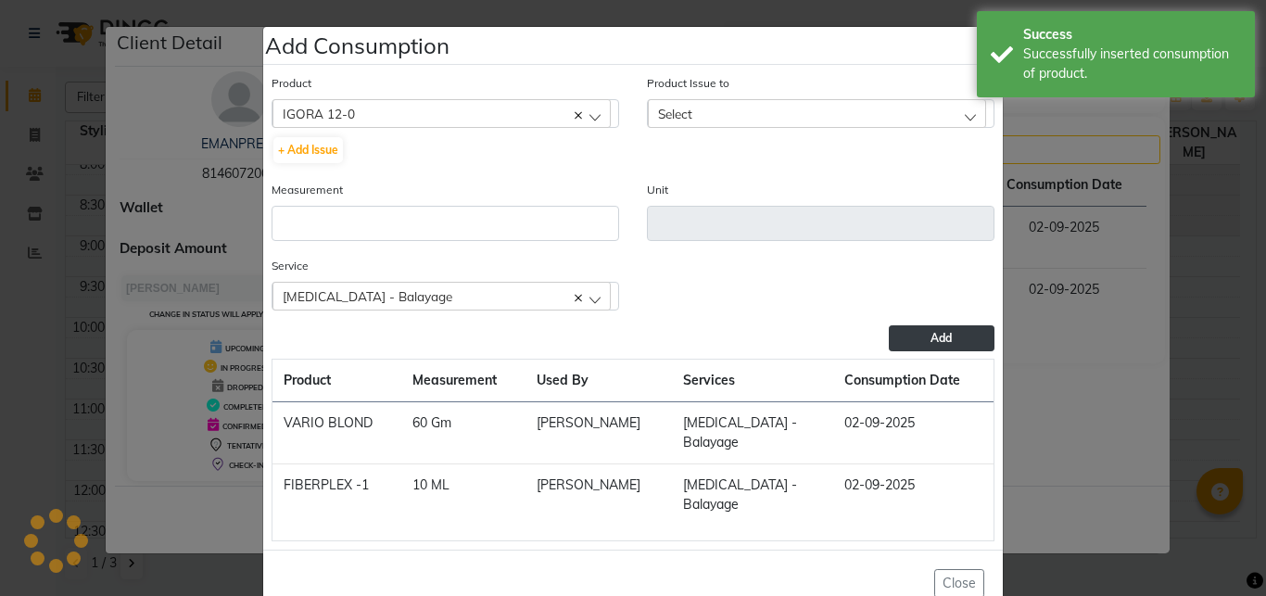
type input "Gm"
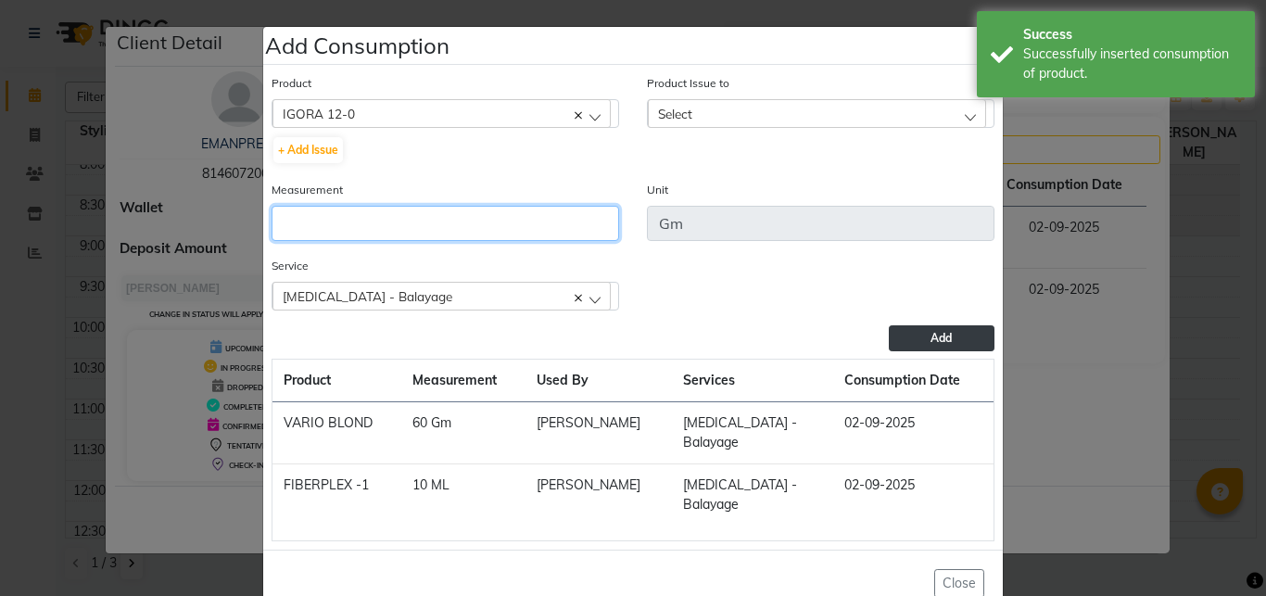
click at [371, 226] on input "number" at bounding box center [446, 223] width 348 height 35
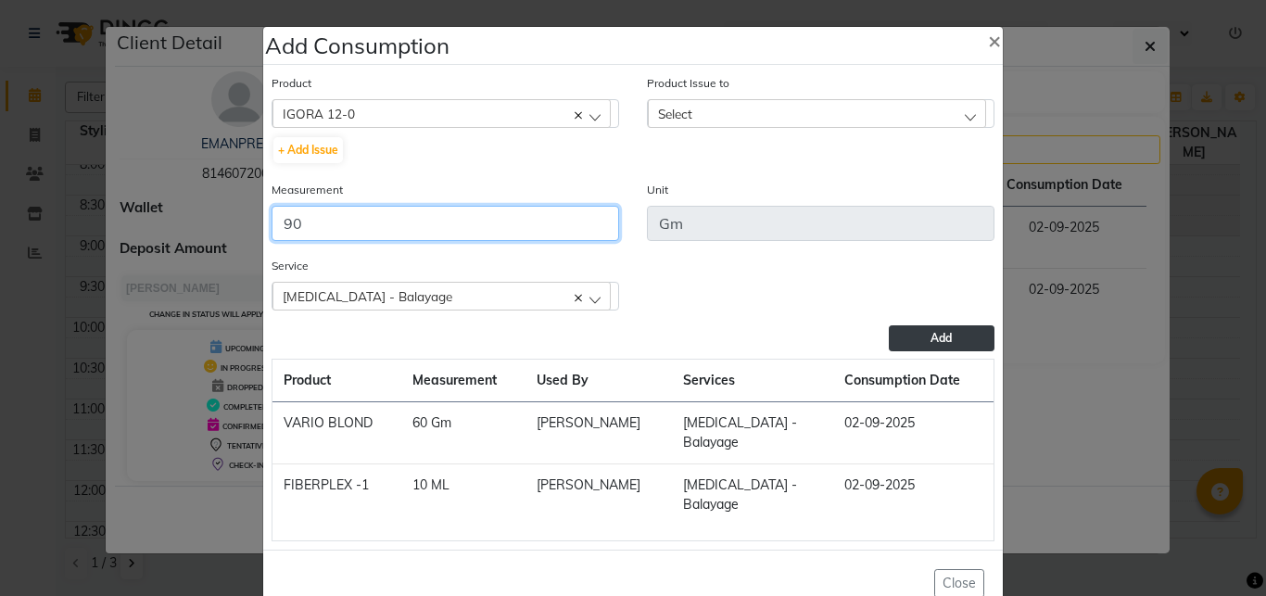
type input "90"
click at [682, 118] on span "Select" at bounding box center [675, 114] width 34 height 16
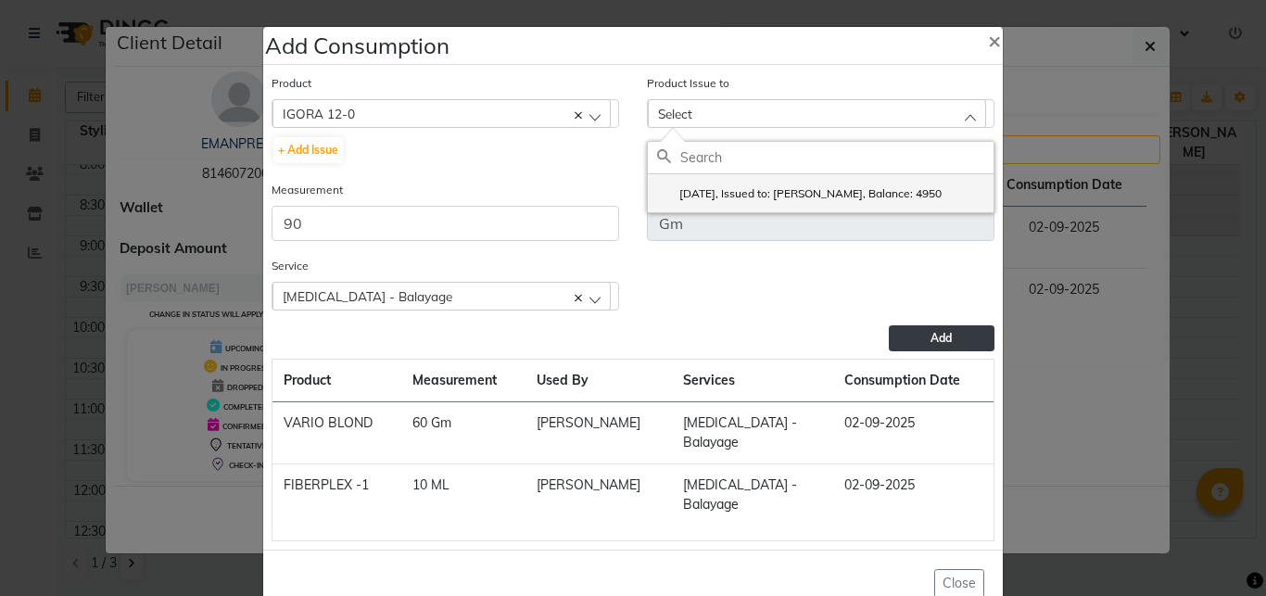
click at [727, 191] on label "[DATE], Issued to: [PERSON_NAME], Balance: 4950" at bounding box center [799, 193] width 285 height 17
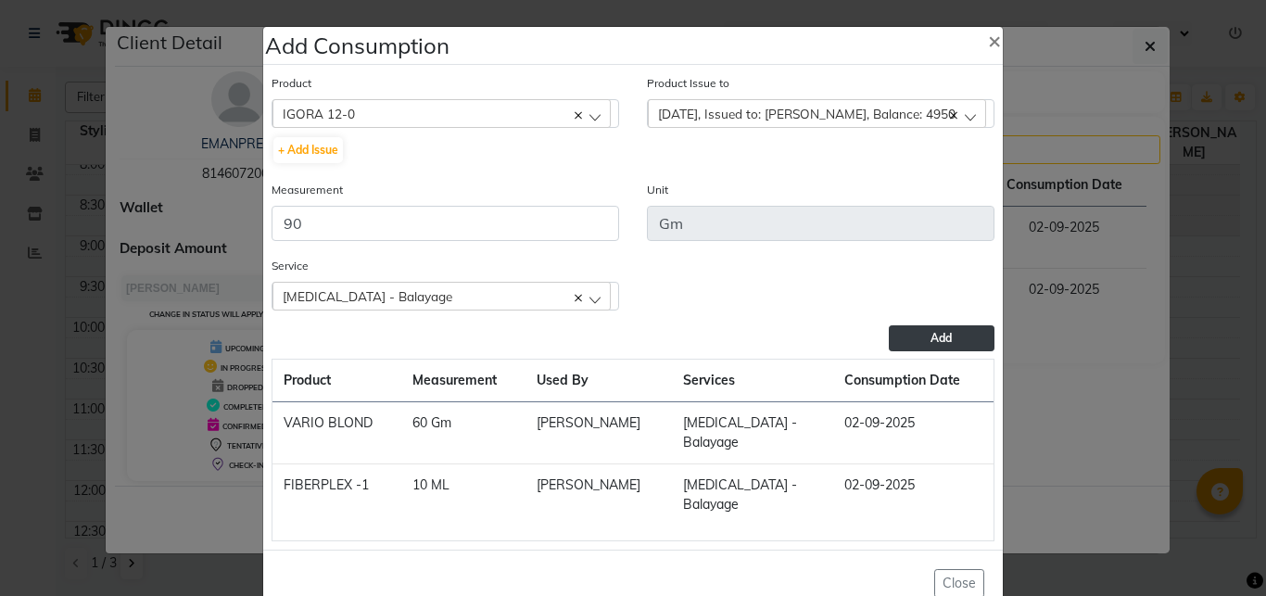
click at [917, 338] on button "Add" at bounding box center [942, 338] width 106 height 26
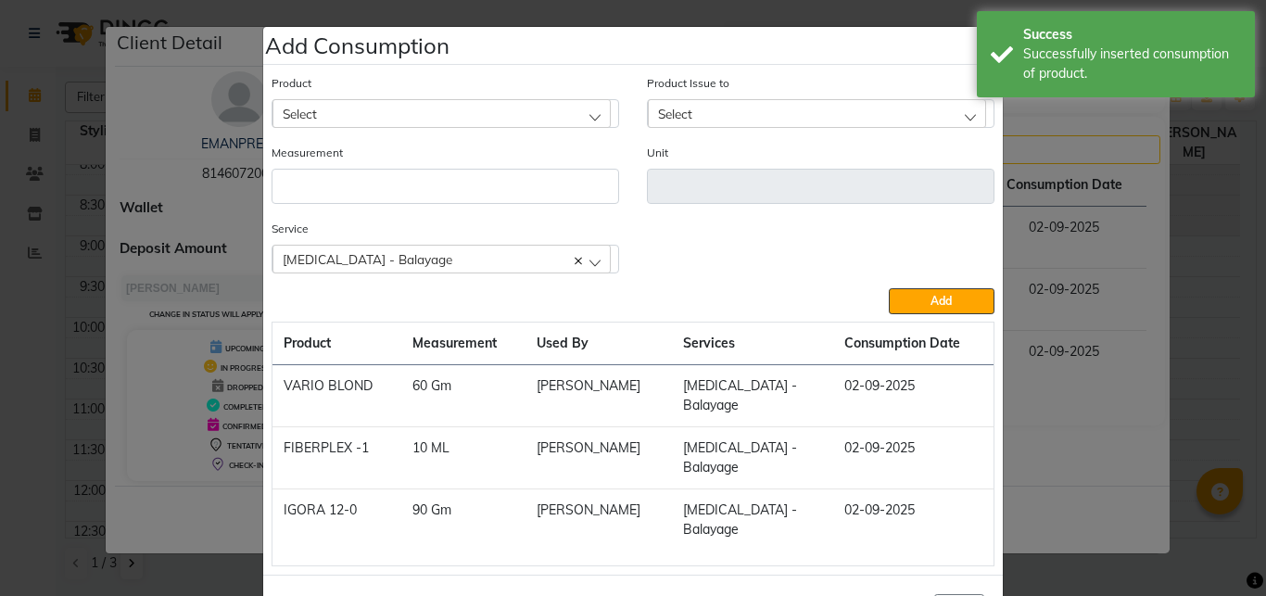
click at [364, 113] on div "Select" at bounding box center [442, 113] width 338 height 28
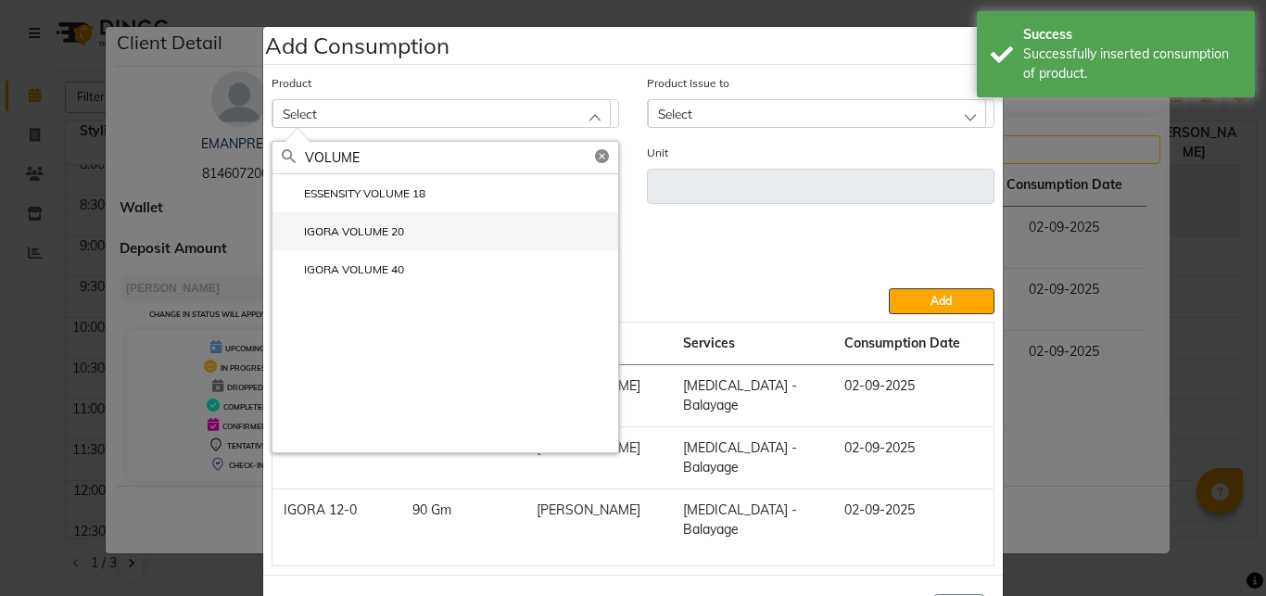
type input "VOLUME"
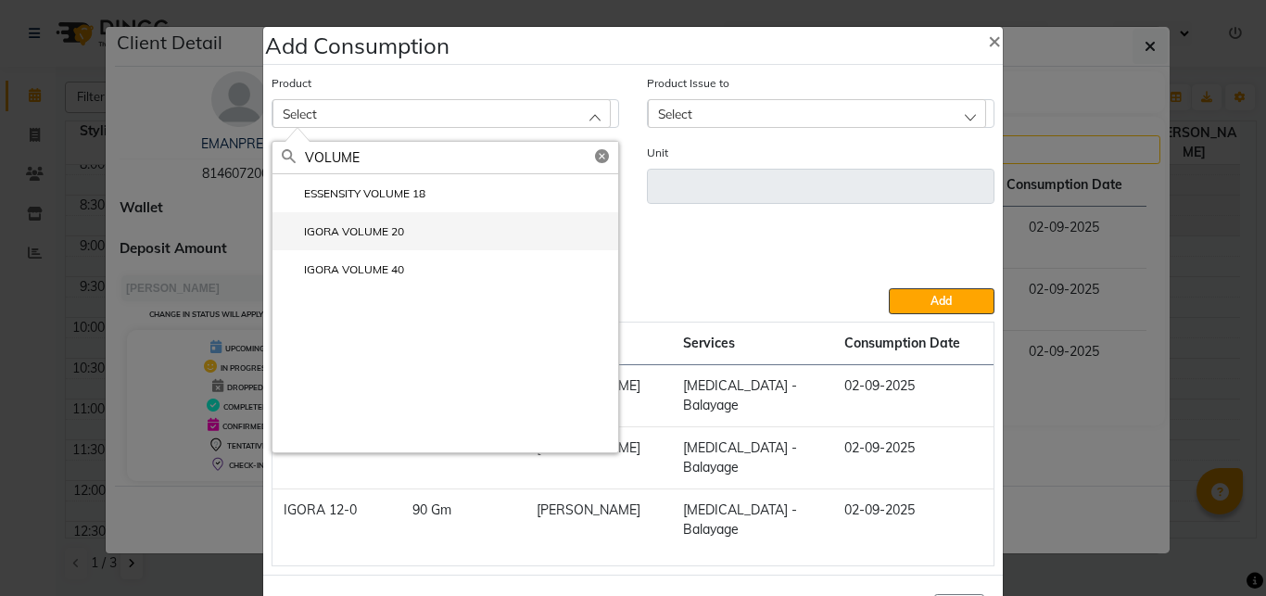
click at [368, 220] on li "IGORA VOLUME 20" at bounding box center [446, 231] width 346 height 38
type input "ML"
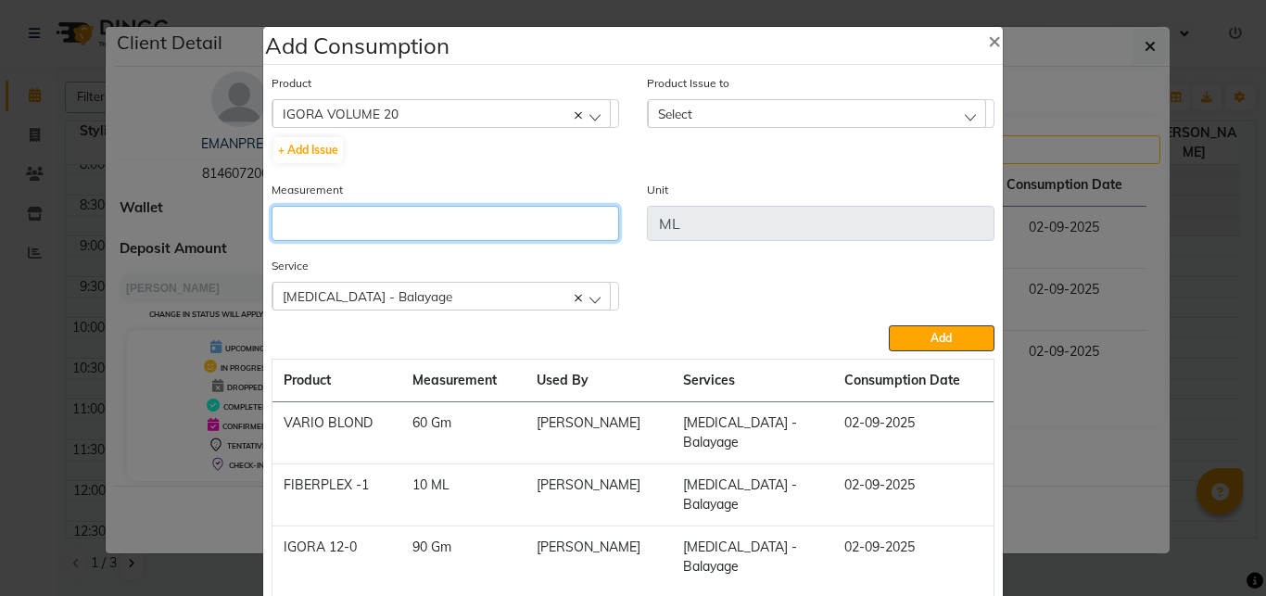
click at [487, 225] on input "number" at bounding box center [446, 223] width 348 height 35
type input "100"
click at [704, 120] on div "Select" at bounding box center [817, 113] width 338 height 28
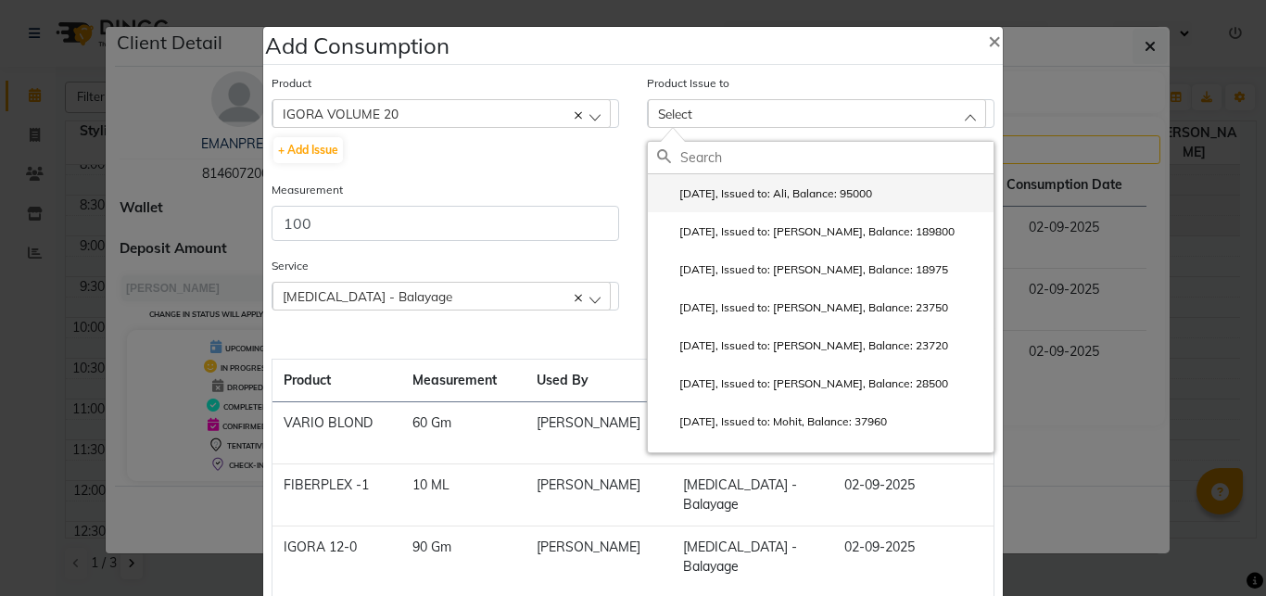
click at [714, 193] on label "[DATE], Issued to: Ali, Balance: 95000" at bounding box center [764, 193] width 215 height 17
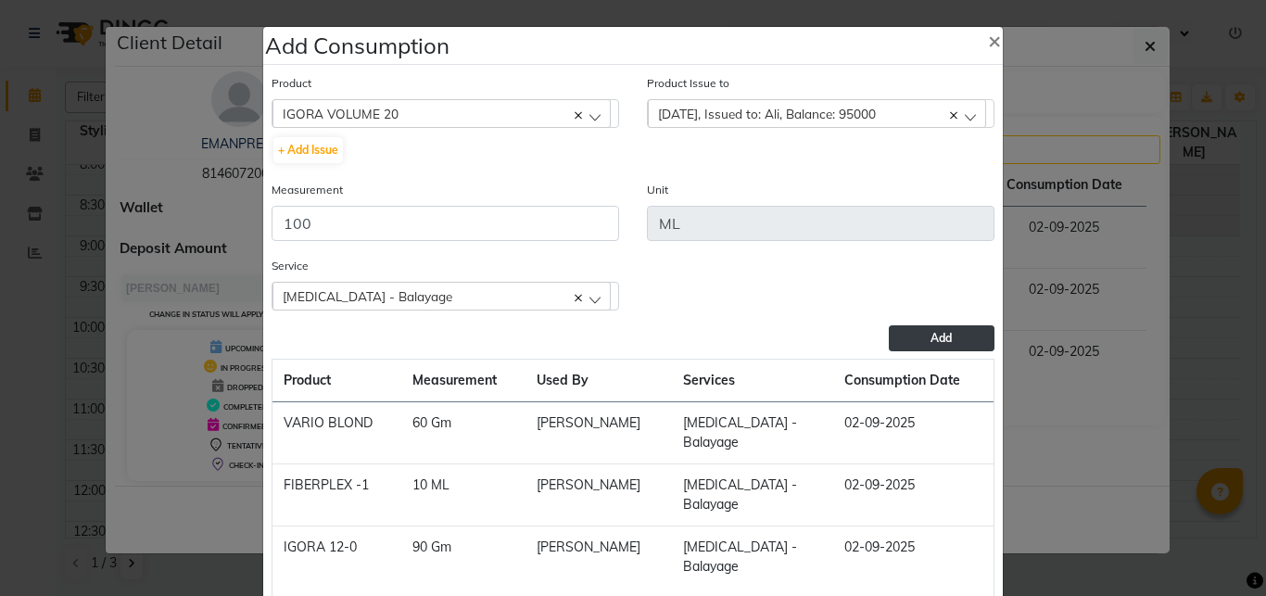
click at [942, 340] on span "Add" at bounding box center [941, 338] width 21 height 14
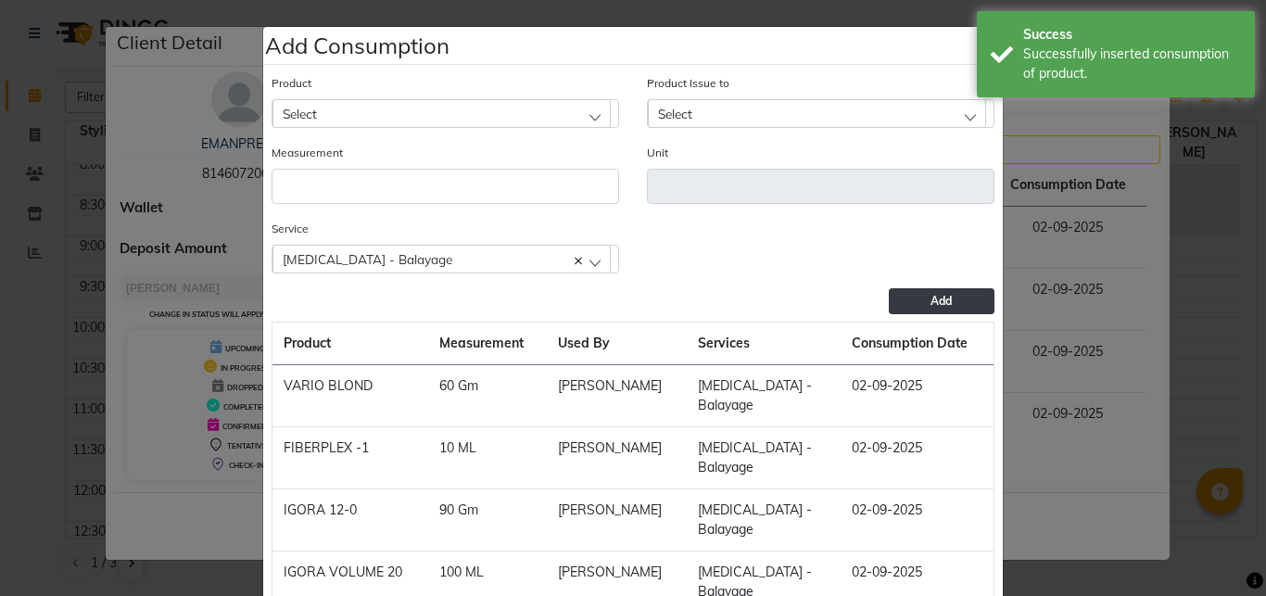
click at [368, 108] on div "Select" at bounding box center [442, 113] width 338 height 28
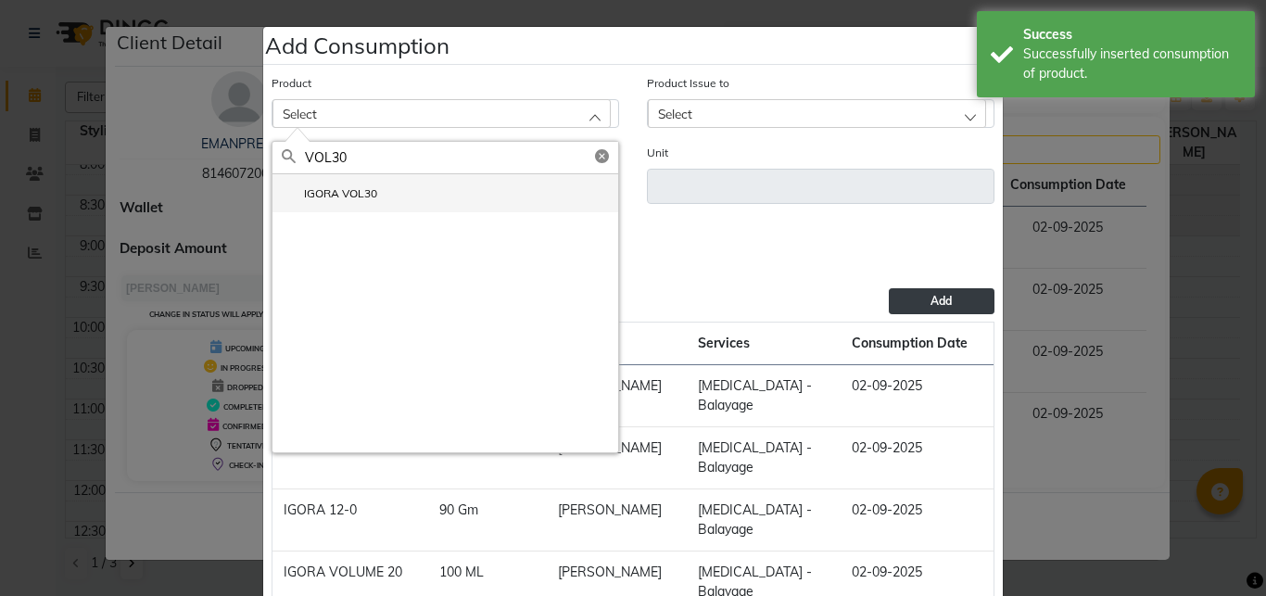
type input "VOL30"
click at [373, 193] on li "IGORA VOL30" at bounding box center [446, 193] width 346 height 38
type input "Gm"
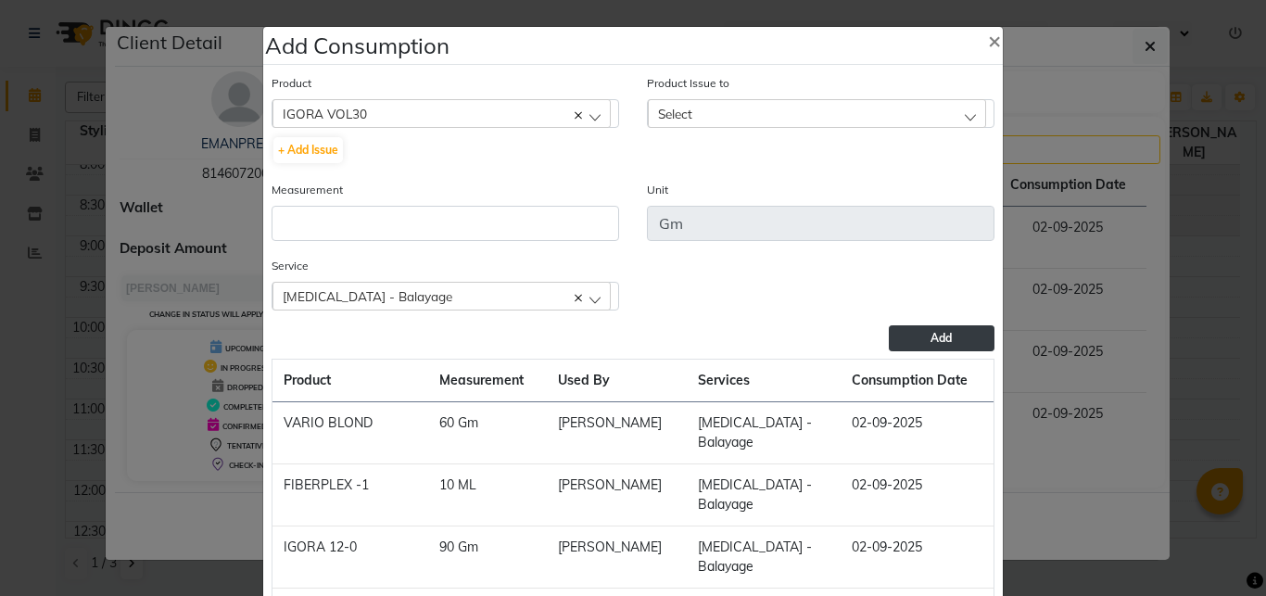
click at [744, 117] on div "Select" at bounding box center [817, 113] width 338 height 28
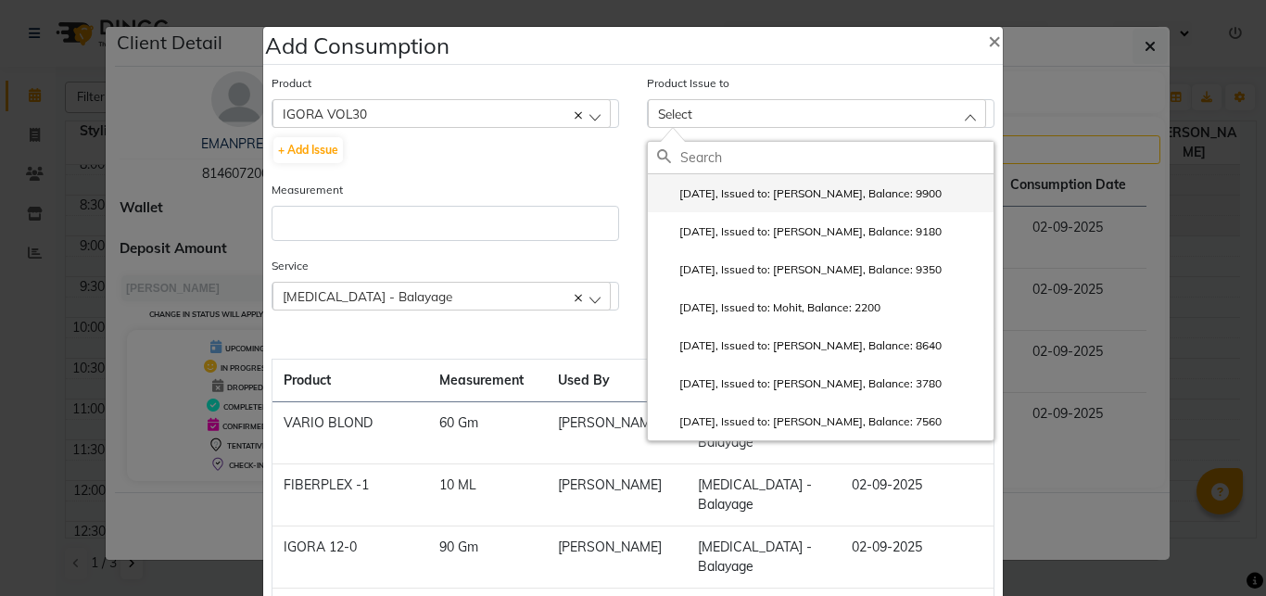
click at [745, 198] on label "[DATE], Issued to: [PERSON_NAME], Balance: 9900" at bounding box center [799, 193] width 285 height 17
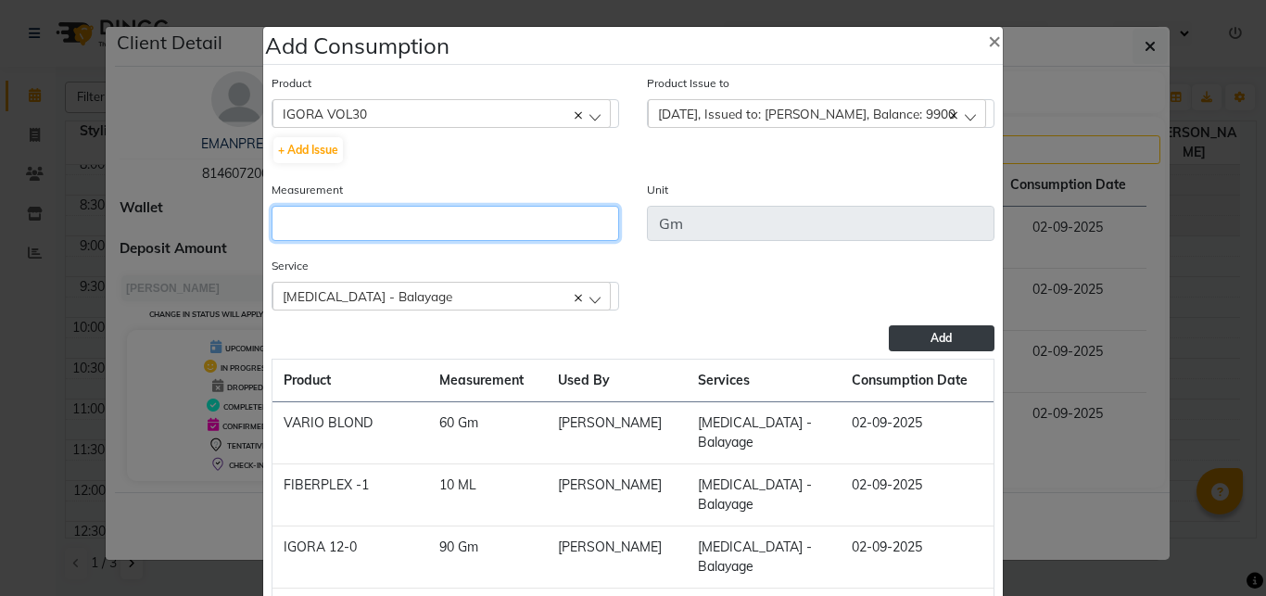
click at [493, 235] on input "number" at bounding box center [446, 223] width 348 height 35
type input "180"
click at [894, 339] on button "Add" at bounding box center [942, 338] width 106 height 26
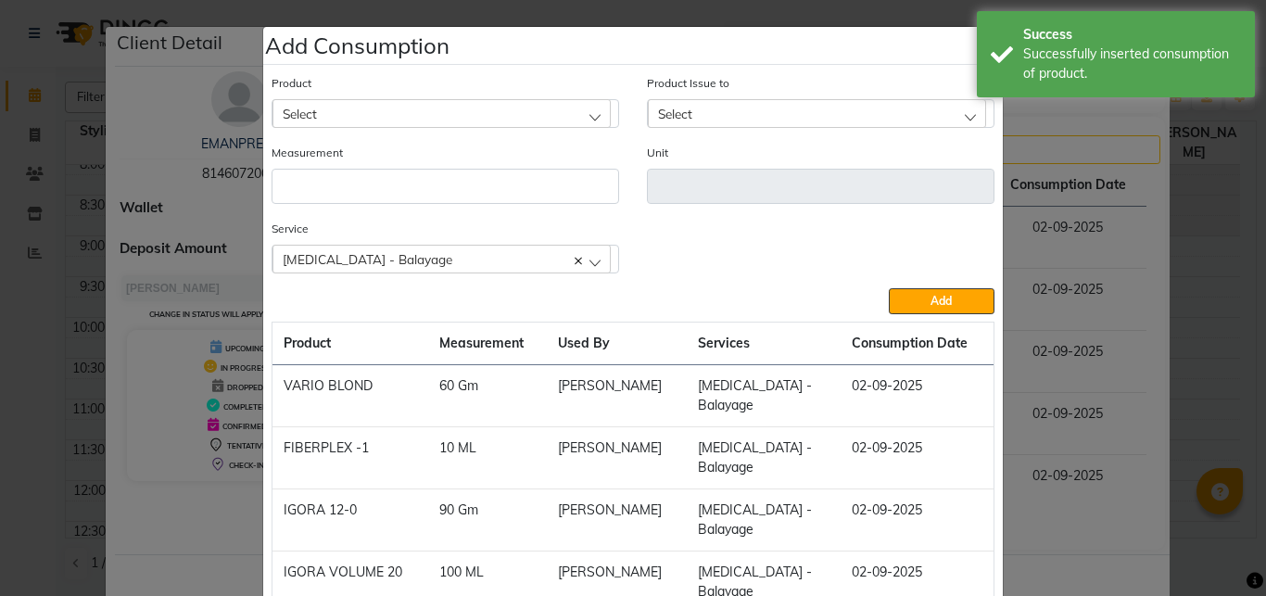
click at [418, 111] on div "Select" at bounding box center [442, 113] width 338 height 28
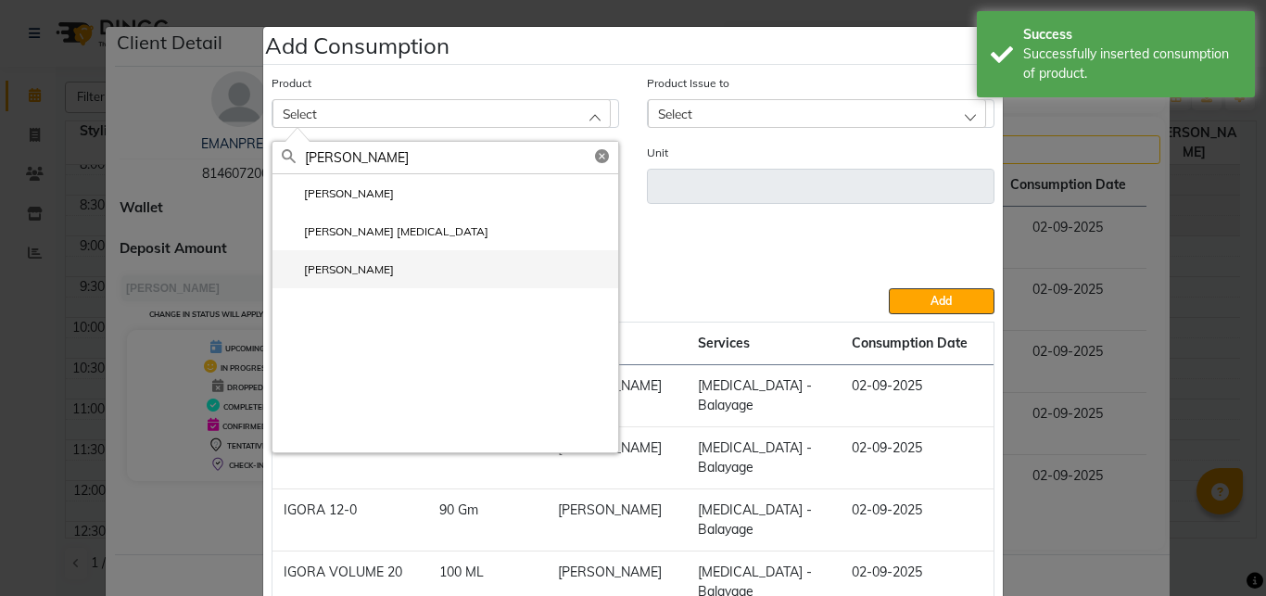
type input "[PERSON_NAME]"
click at [381, 265] on li "[PERSON_NAME]" at bounding box center [446, 269] width 346 height 38
type input "ML"
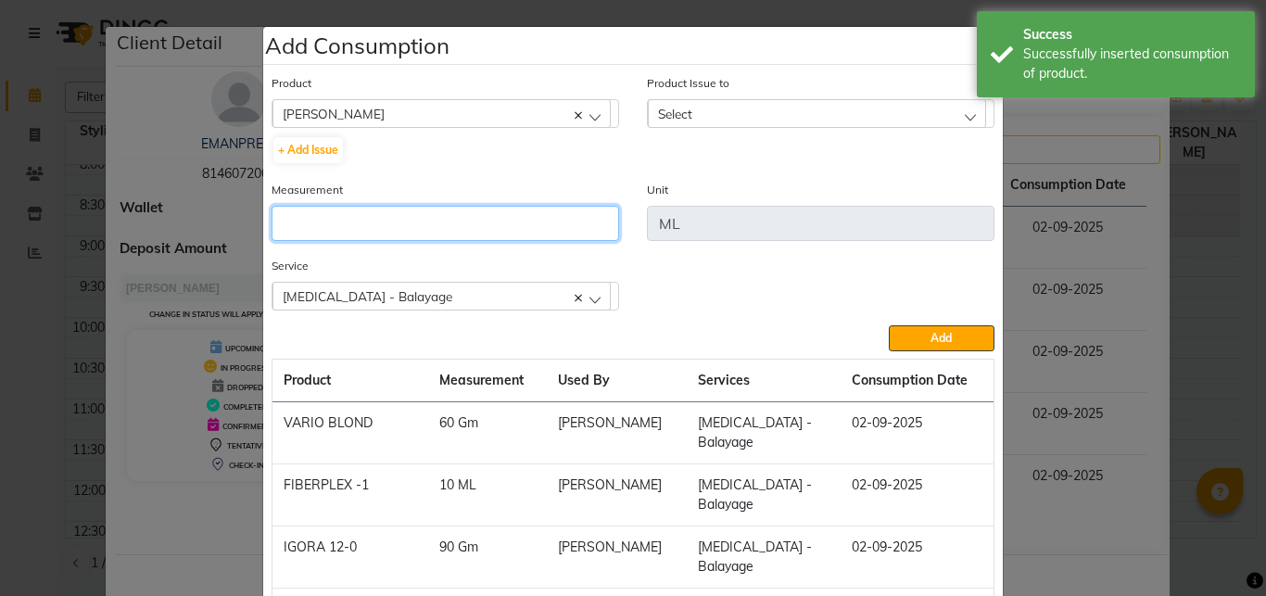
click at [377, 230] on input "number" at bounding box center [446, 223] width 348 height 35
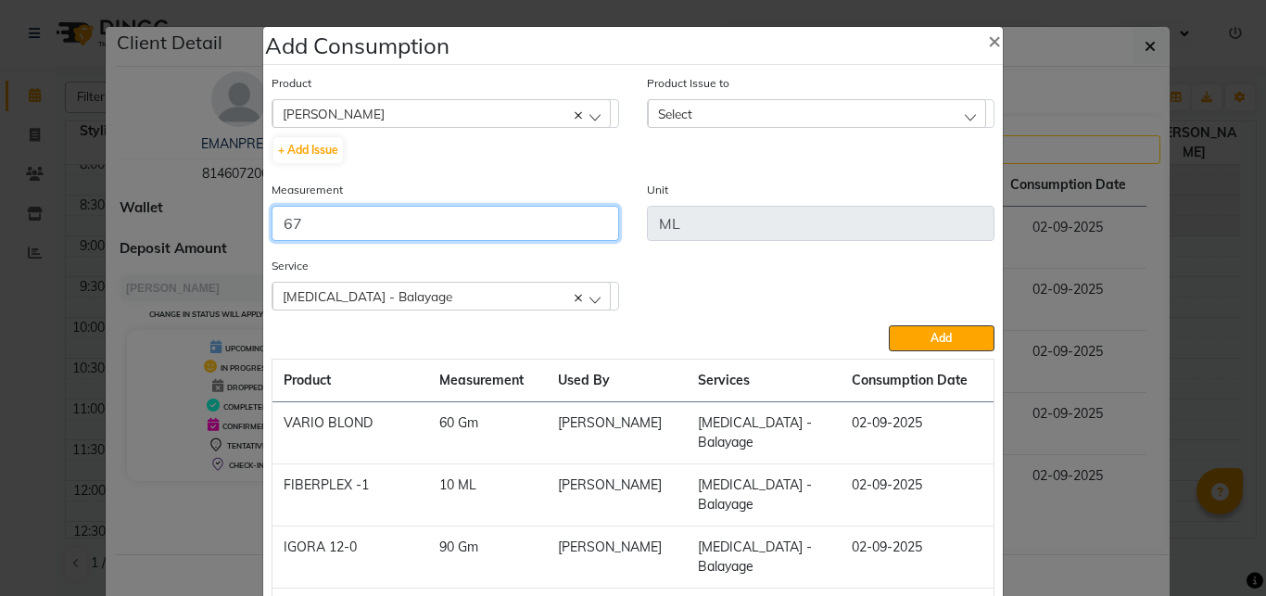
type input "67"
click at [720, 120] on div "Select" at bounding box center [817, 113] width 338 height 28
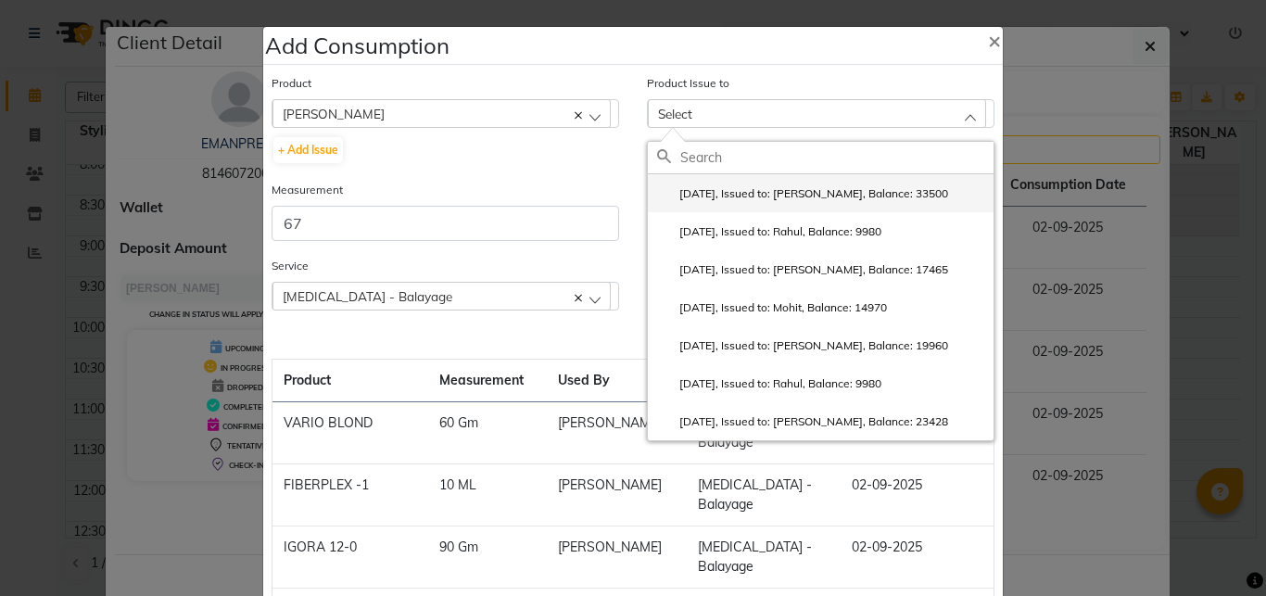
click at [732, 192] on label "[DATE], Issued to: [PERSON_NAME], Balance: 33500" at bounding box center [802, 193] width 291 height 17
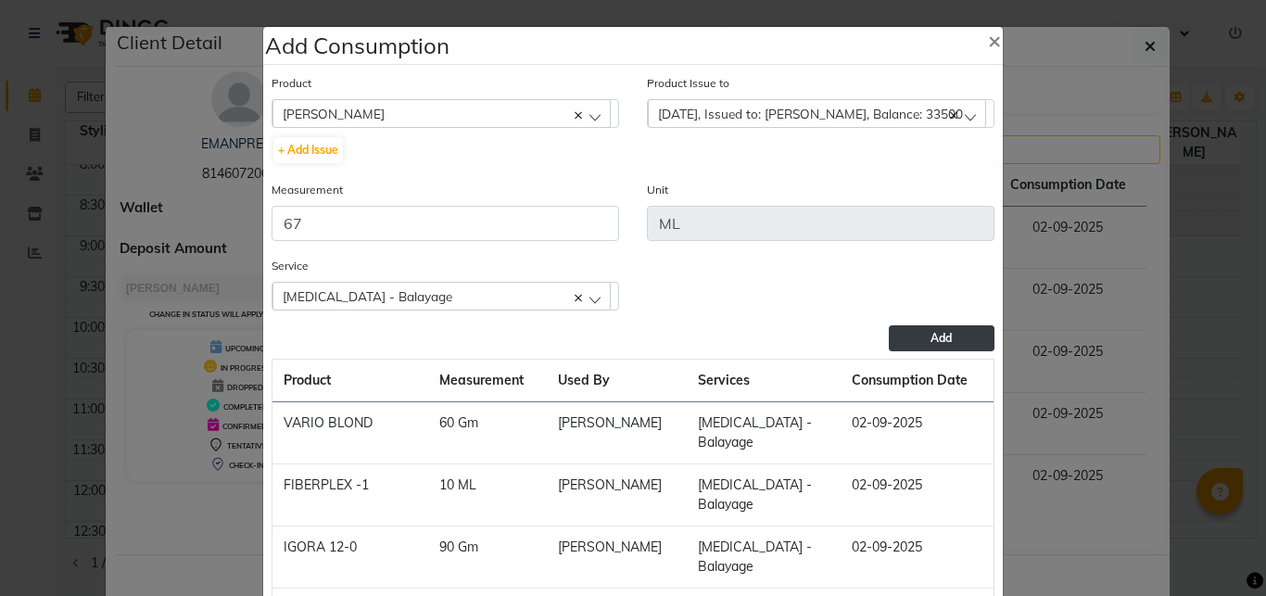
click at [922, 336] on button "Add" at bounding box center [942, 338] width 106 height 26
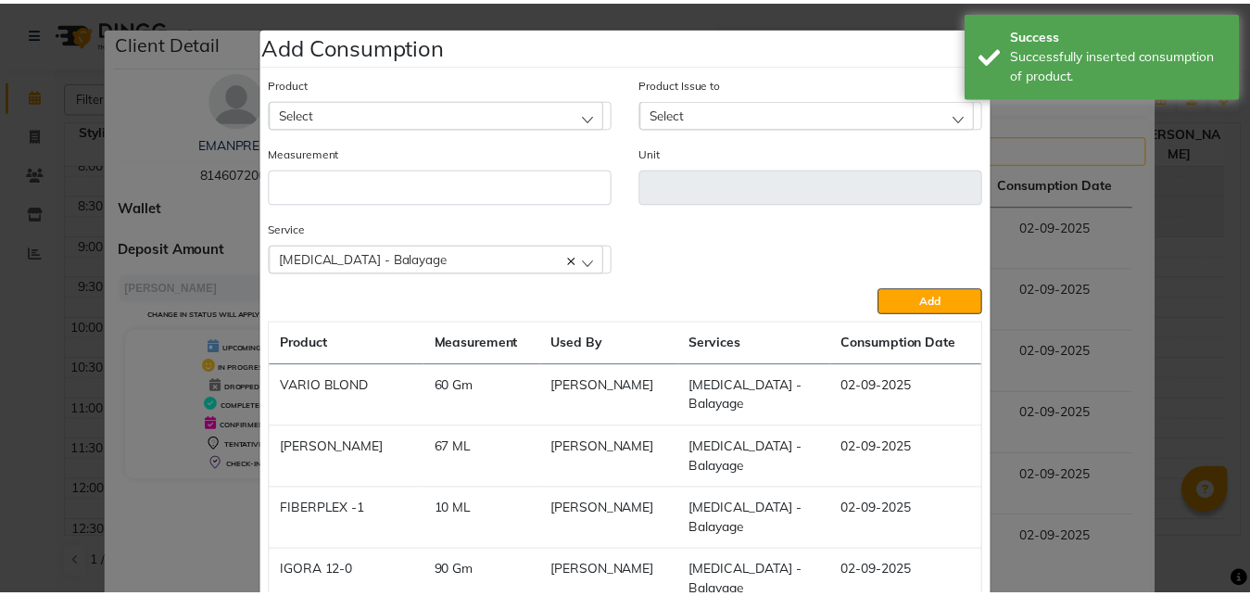
scroll to position [142, 0]
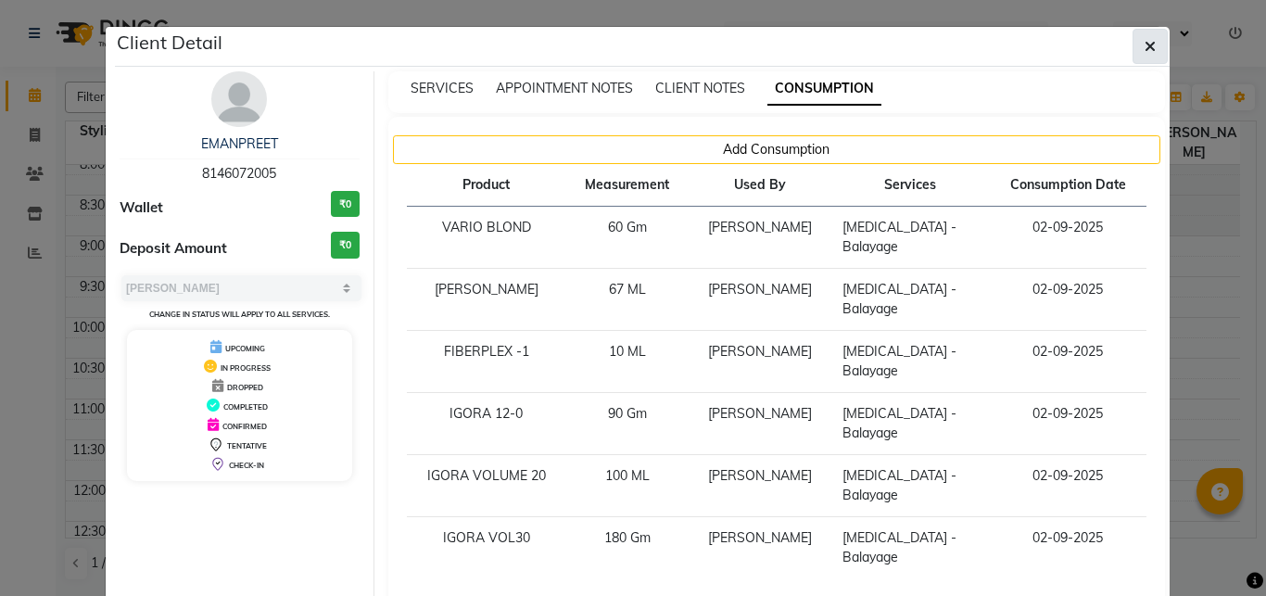
click at [1151, 49] on icon "button" at bounding box center [1150, 46] width 11 height 15
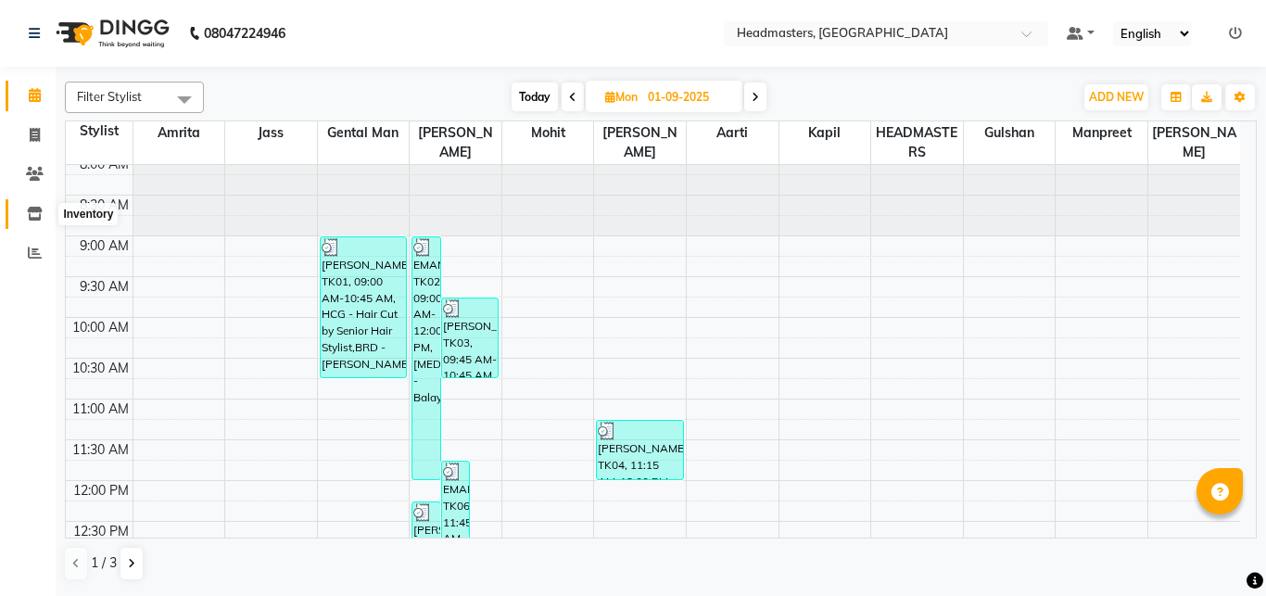
click at [38, 208] on icon at bounding box center [35, 214] width 16 height 14
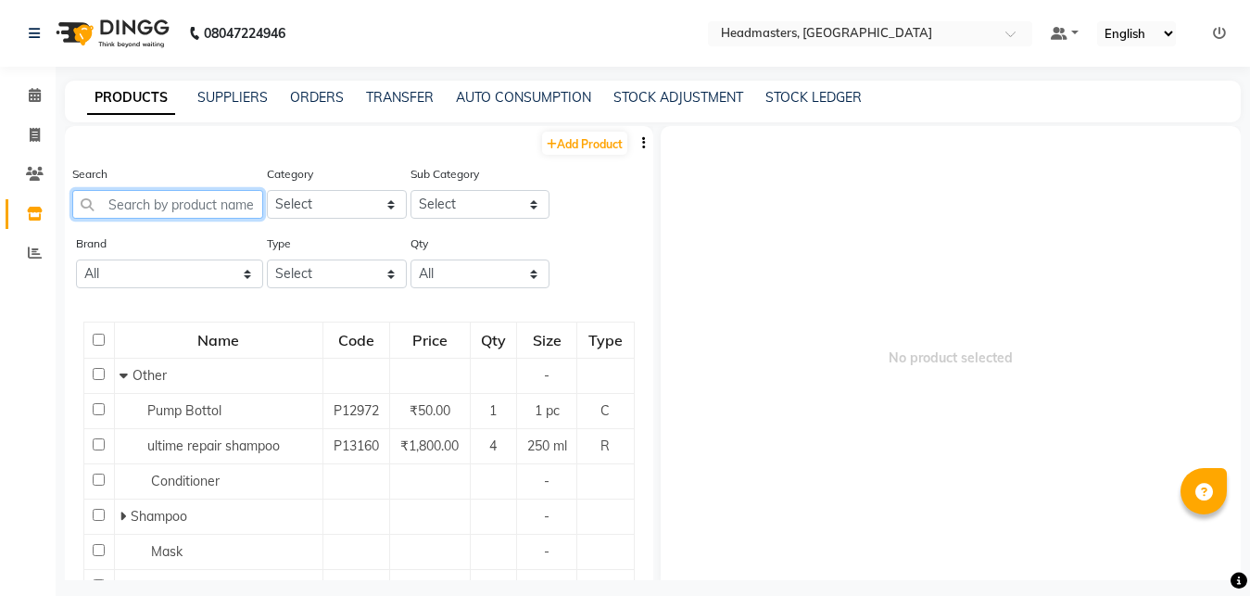
click at [142, 203] on input "text" at bounding box center [167, 204] width 191 height 29
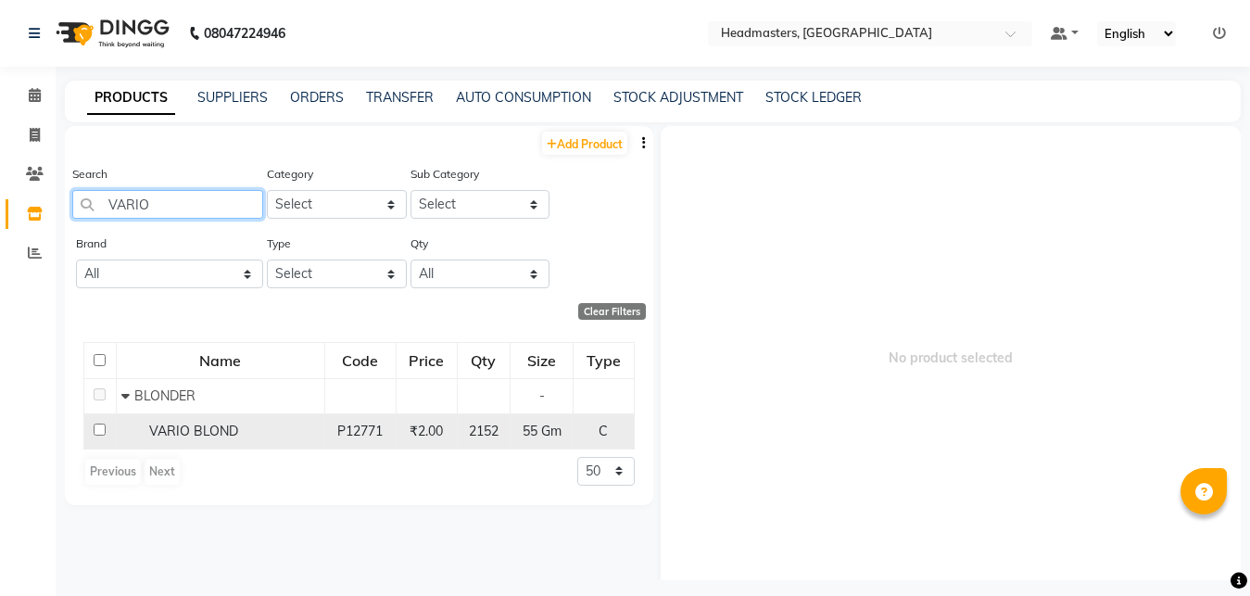
type input "VARIO"
click at [194, 425] on span "VARIO BLOND" at bounding box center [193, 431] width 89 height 17
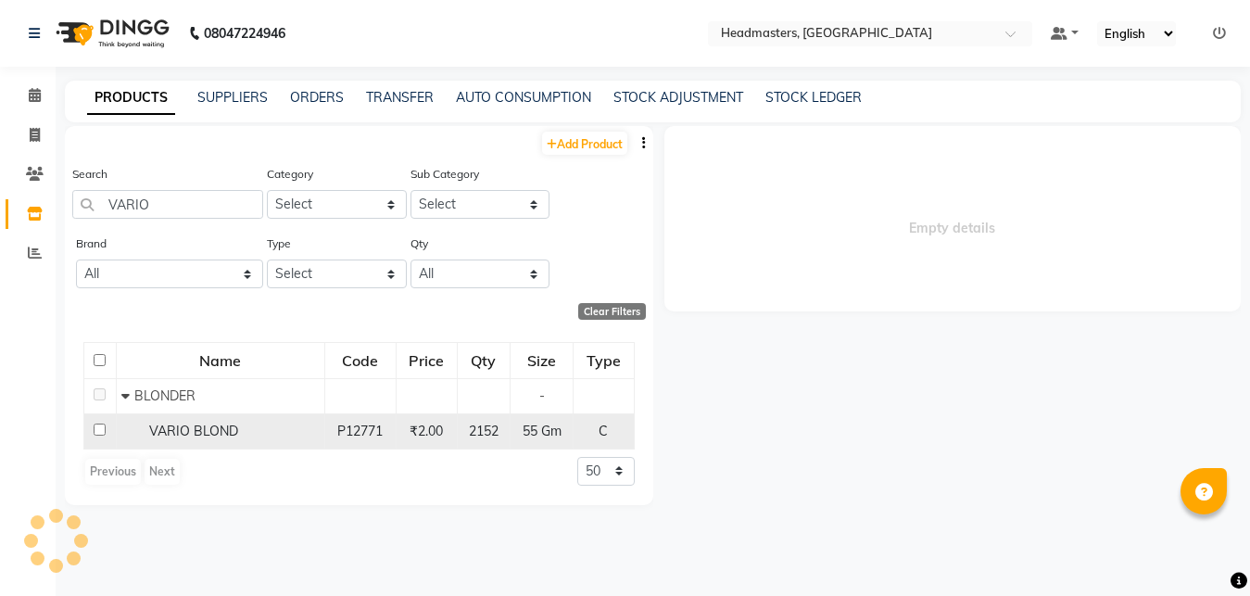
select select
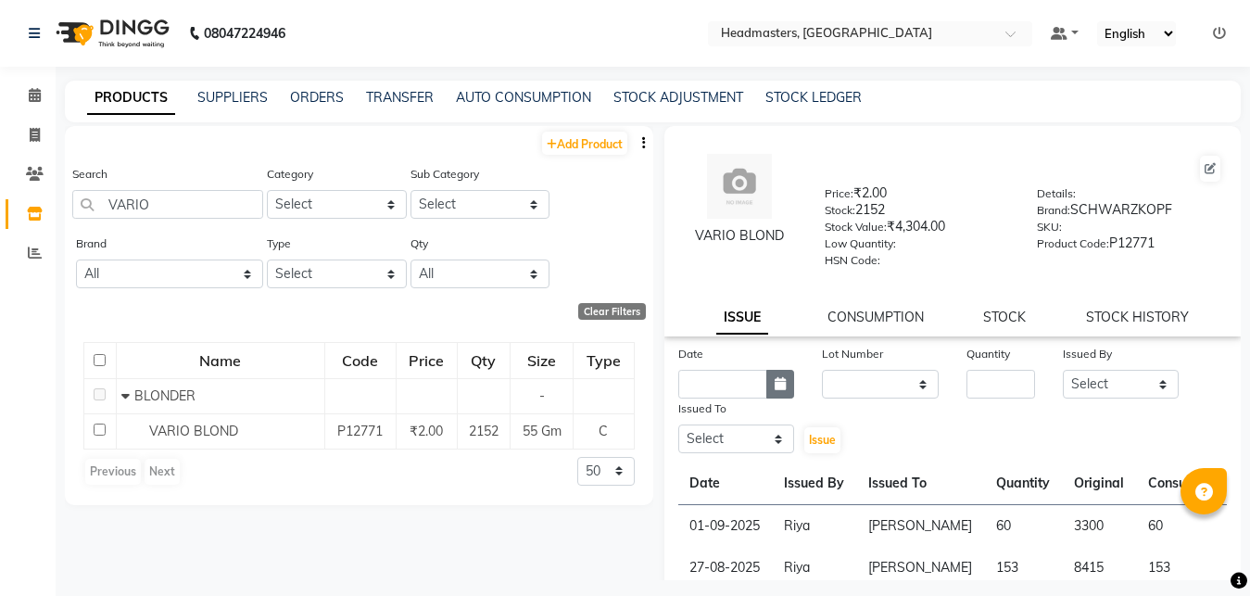
click at [776, 389] on icon "button" at bounding box center [780, 383] width 11 height 13
select select "9"
select select "2025"
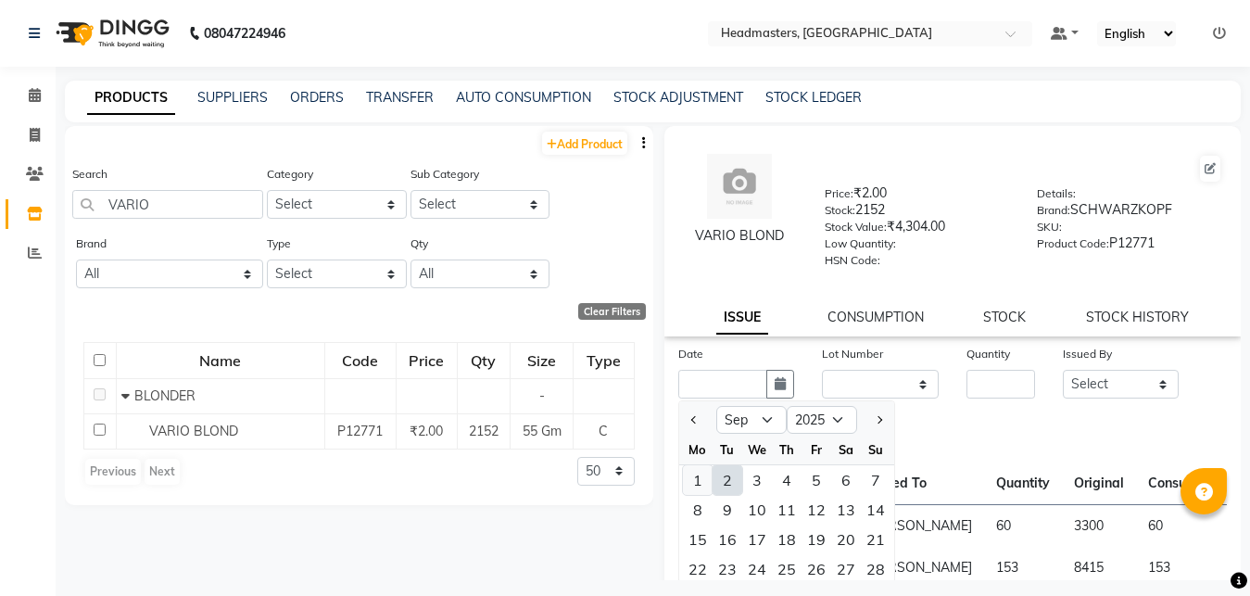
click at [695, 478] on div "1" at bounding box center [698, 480] width 30 height 30
type input "01-09-2025"
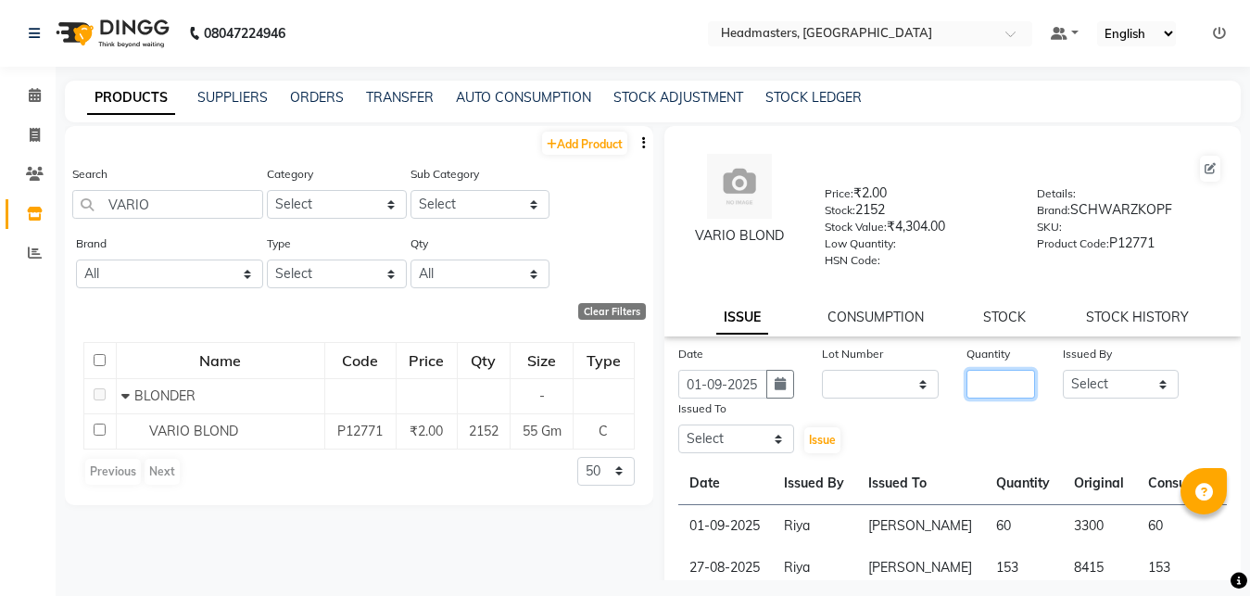
click at [987, 386] on input "number" at bounding box center [1001, 384] width 69 height 29
type input "203"
click at [1063, 370] on select "Select [PERSON_NAME] Amrita Amrita - Front Desk [PERSON_NAME] Gental Man Gulsha…" at bounding box center [1121, 384] width 117 height 29
select select "60761"
click option "Riya" at bounding box center [0, 0] width 0 height 0
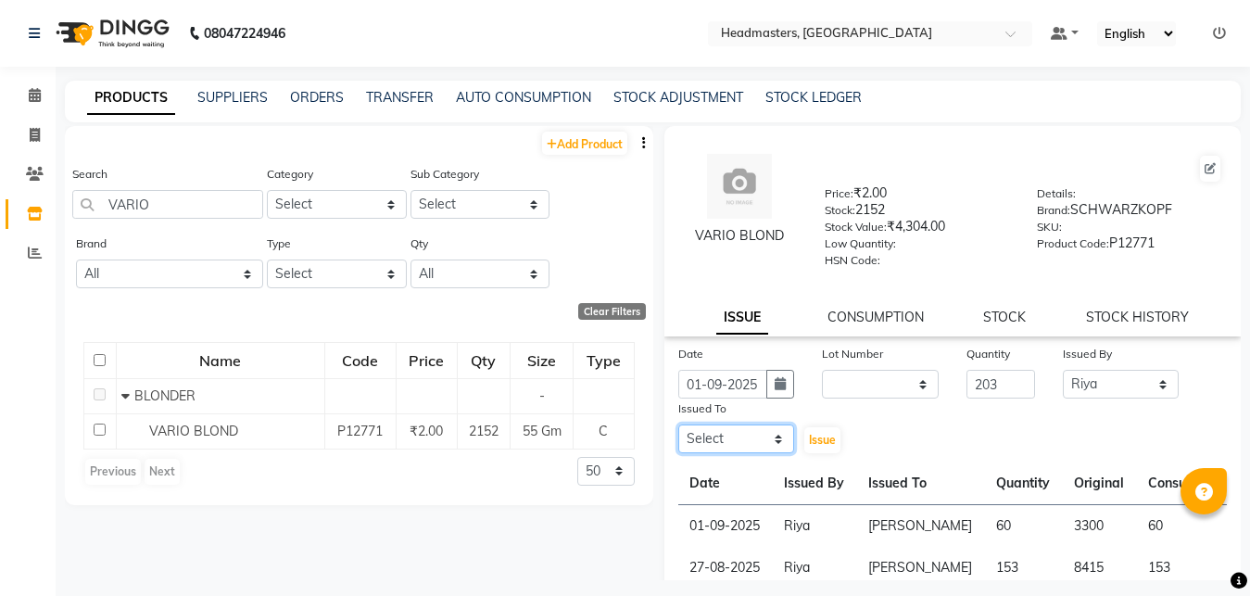
click at [679, 425] on select "Select [PERSON_NAME] Amrita Amrita - Front Desk [PERSON_NAME] Gental Man Gulsha…" at bounding box center [737, 439] width 117 height 29
select select "60721"
click option "[PERSON_NAME]" at bounding box center [0, 0] width 0 height 0
click at [814, 437] on span "Issue" at bounding box center [822, 440] width 27 height 14
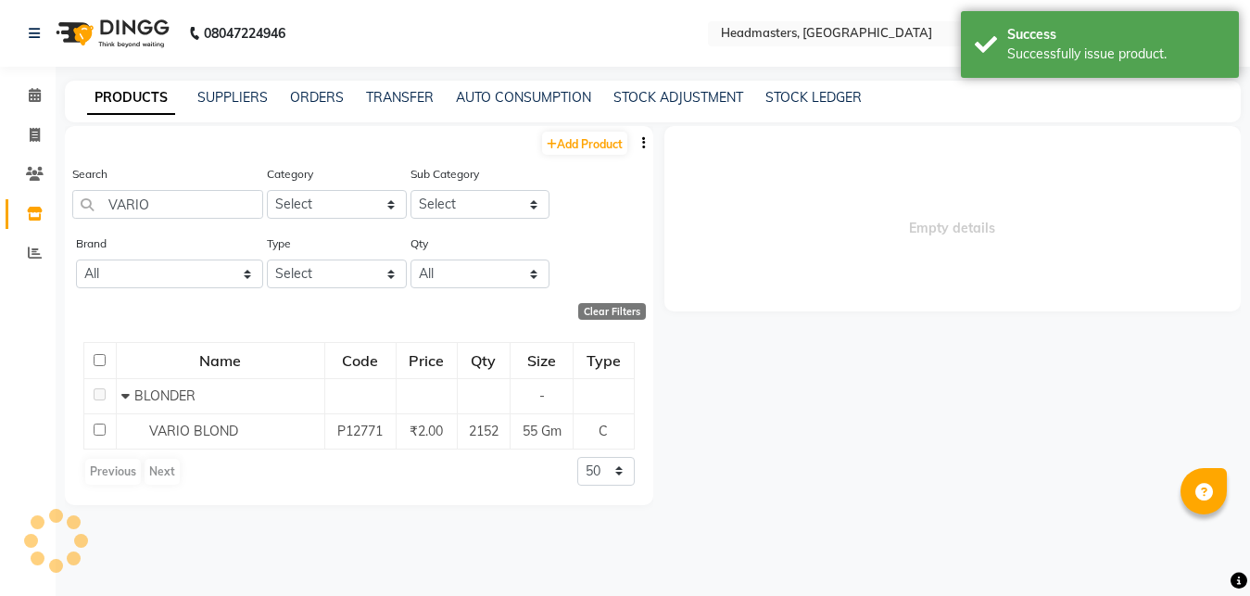
select select
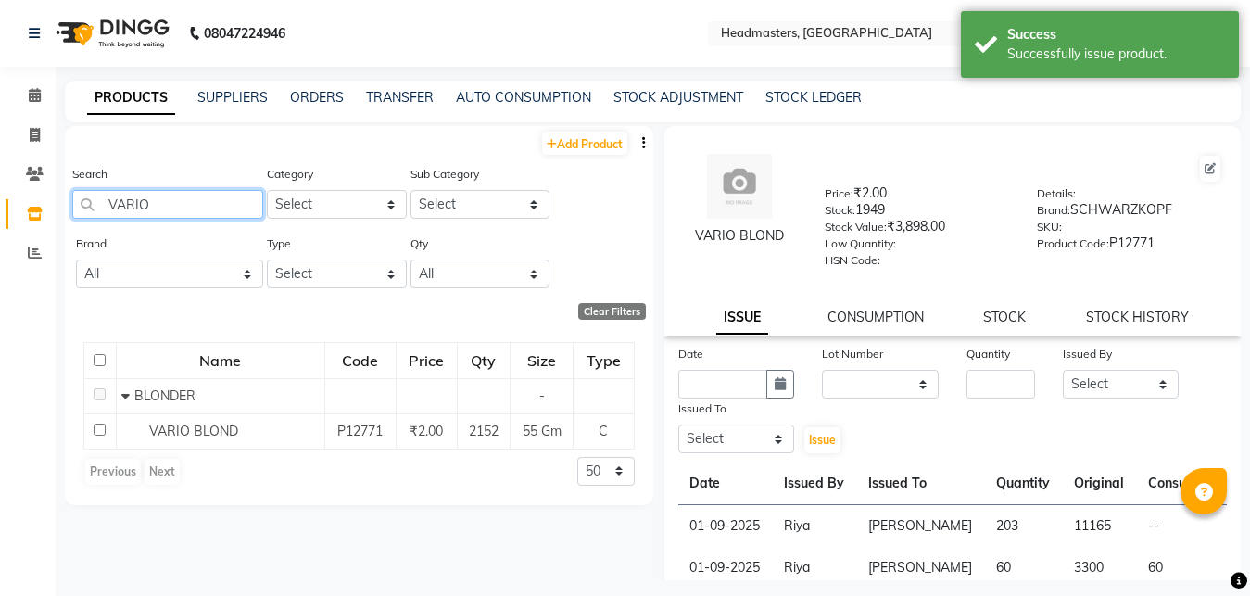
click at [175, 203] on input "VARIO" at bounding box center [167, 204] width 191 height 29
type input "V"
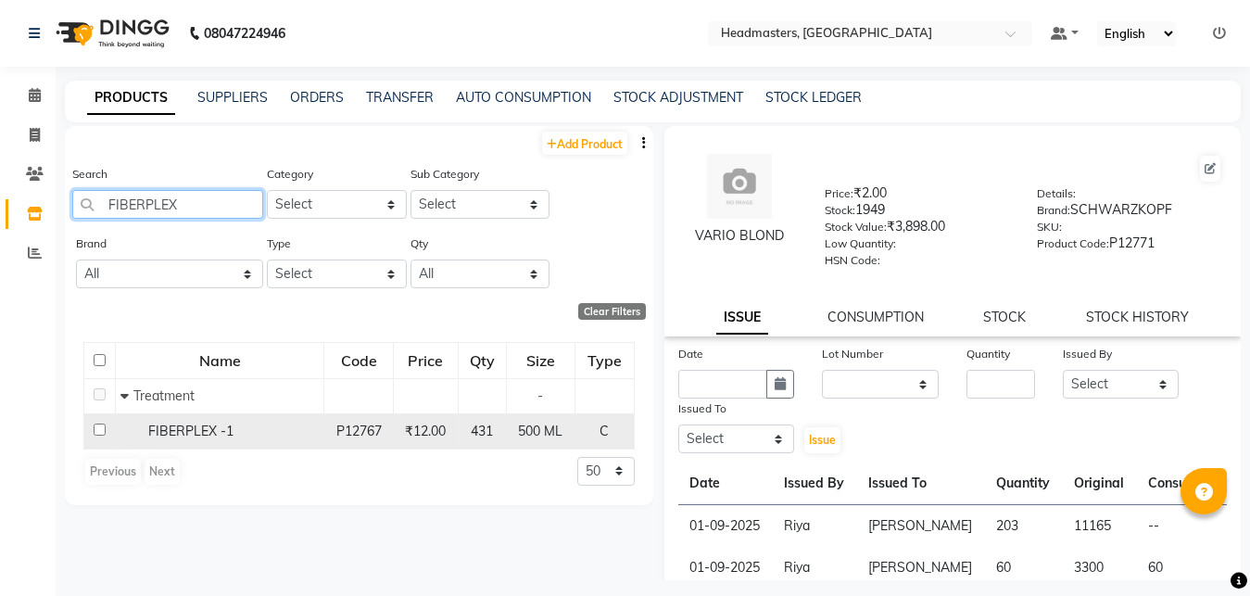
type input "FIBERPLEX"
click at [223, 425] on span "FIBERPLEX -1" at bounding box center [190, 431] width 85 height 17
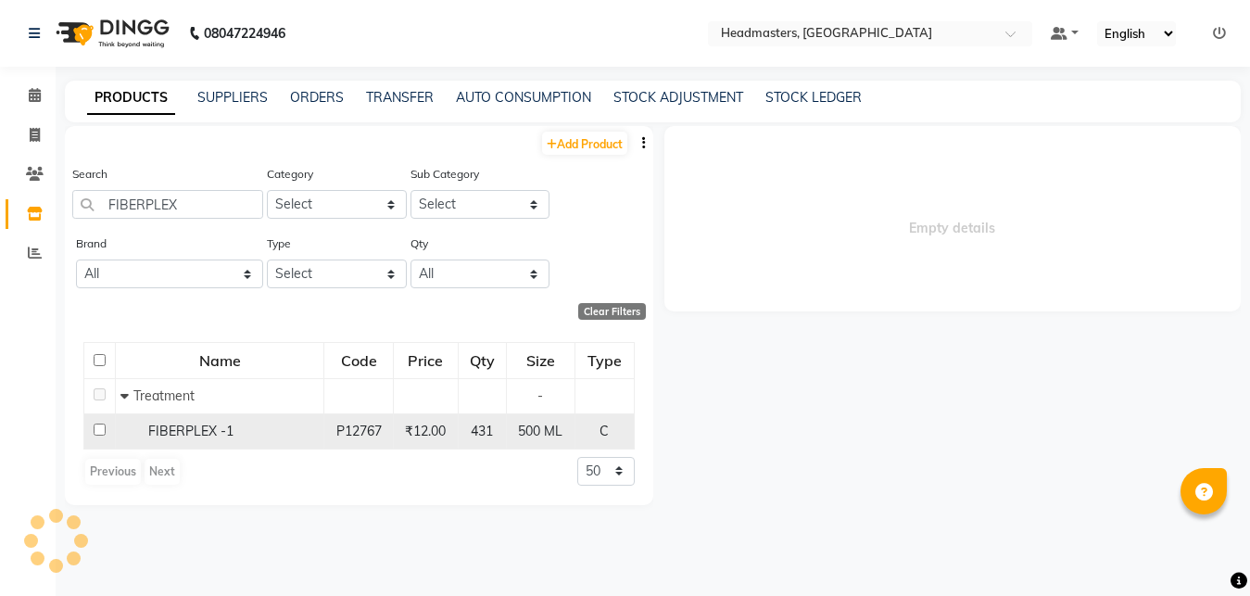
select select
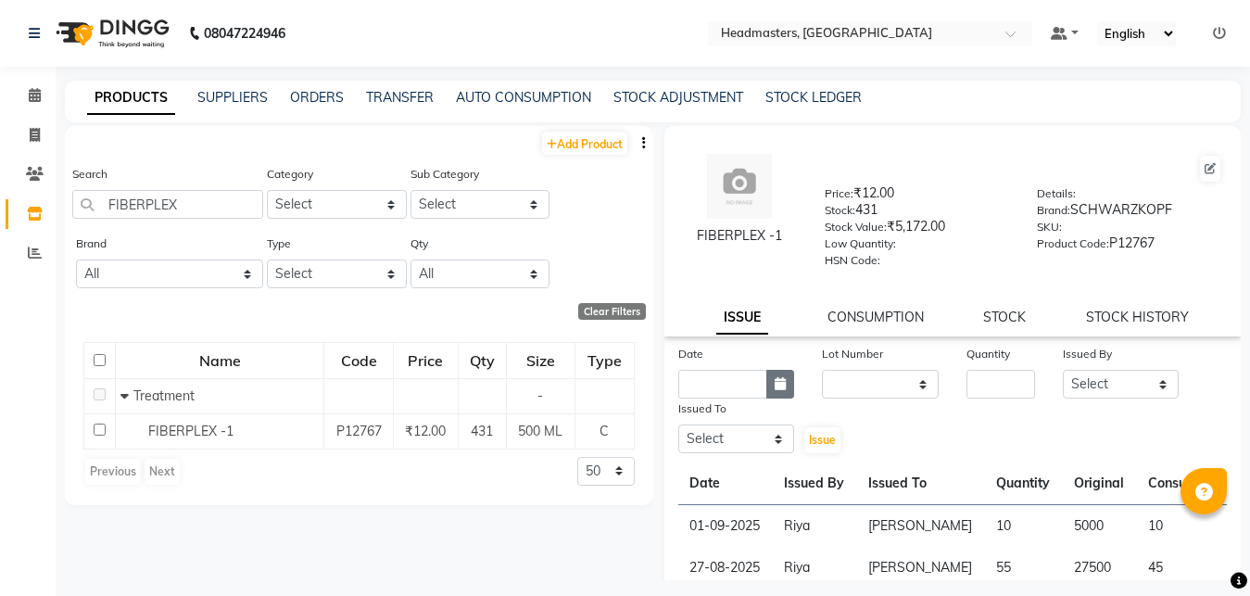
click at [780, 377] on icon "button" at bounding box center [780, 383] width 11 height 13
select select "9"
select select "2025"
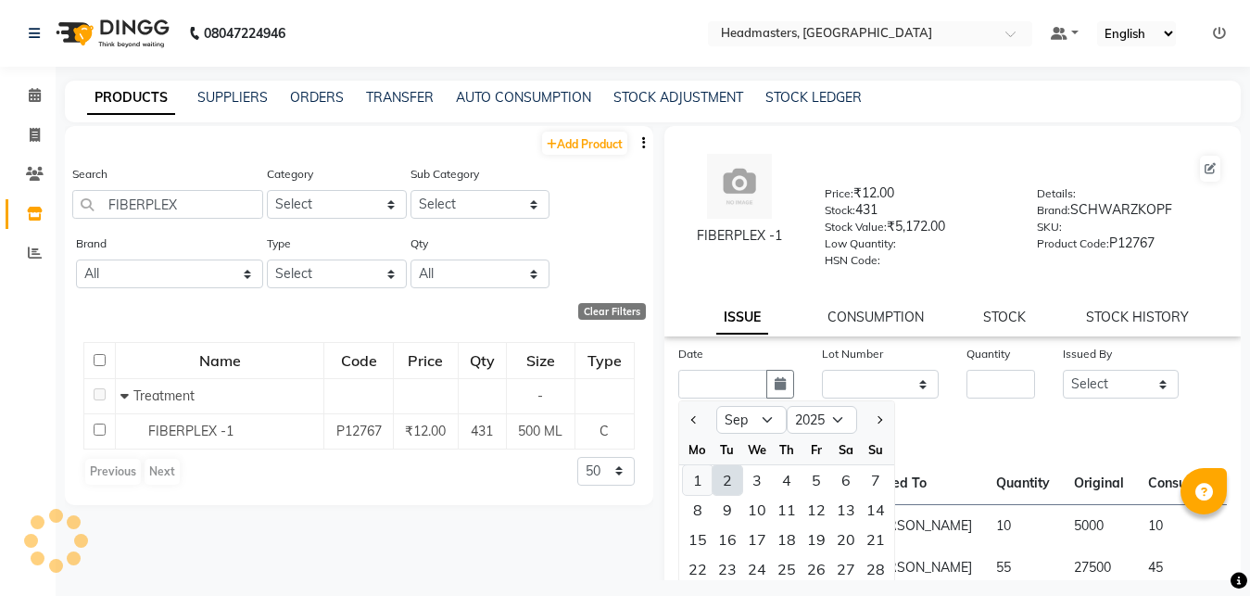
click at [695, 481] on div "1" at bounding box center [698, 480] width 30 height 30
type input "01-09-2025"
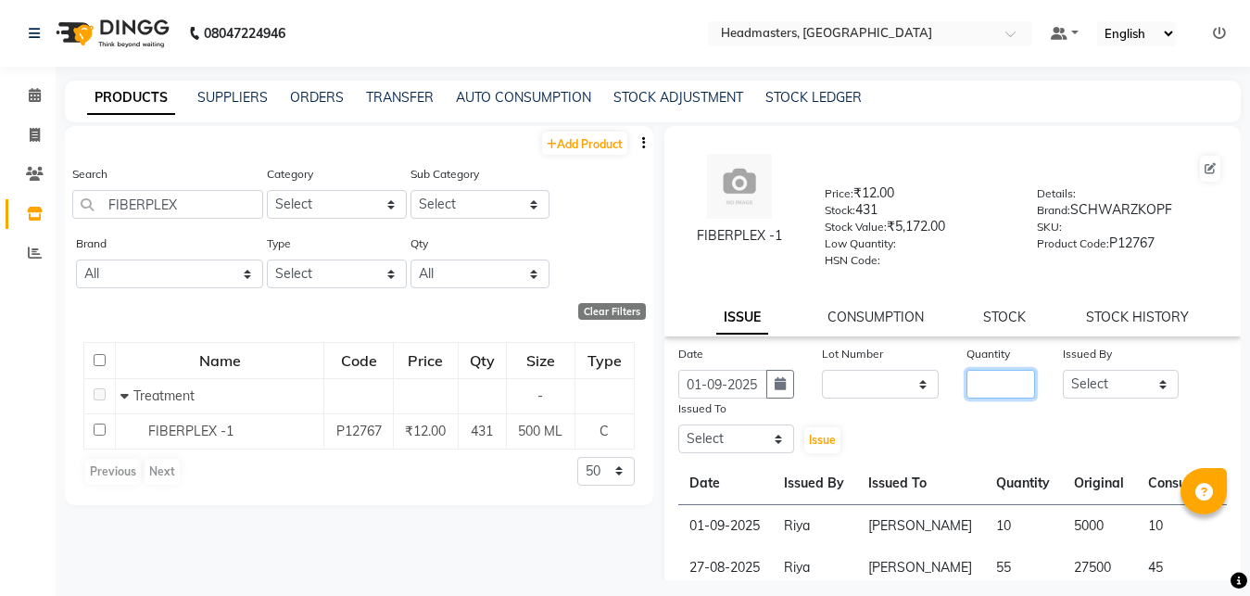
click at [977, 375] on input "number" at bounding box center [1001, 384] width 69 height 29
type input "50"
click at [1063, 370] on select "Select [PERSON_NAME] Amrita Amrita - Front Desk [PERSON_NAME] Gental Man Gulsha…" at bounding box center [1121, 384] width 117 height 29
select select "60761"
click option "Riya" at bounding box center [0, 0] width 0 height 0
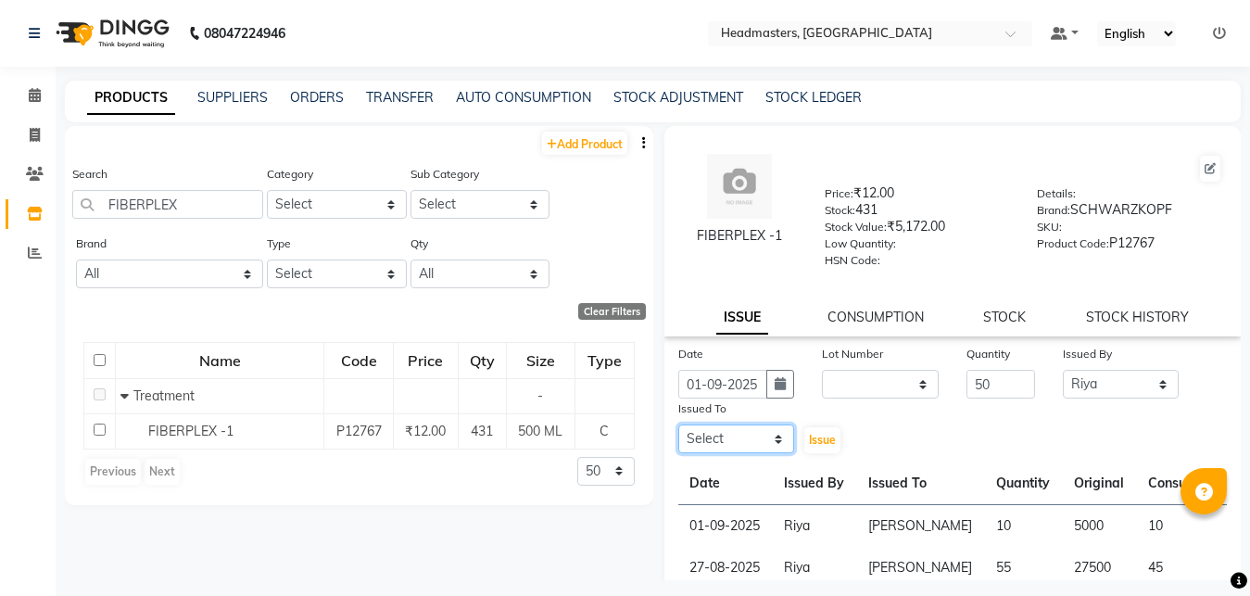
click at [679, 425] on select "Select [PERSON_NAME] Amrita Amrita - Front Desk [PERSON_NAME] Gental Man Gulsha…" at bounding box center [737, 439] width 117 height 29
select select "60721"
click option "[PERSON_NAME]" at bounding box center [0, 0] width 0 height 0
click at [814, 443] on span "Issue" at bounding box center [822, 440] width 27 height 14
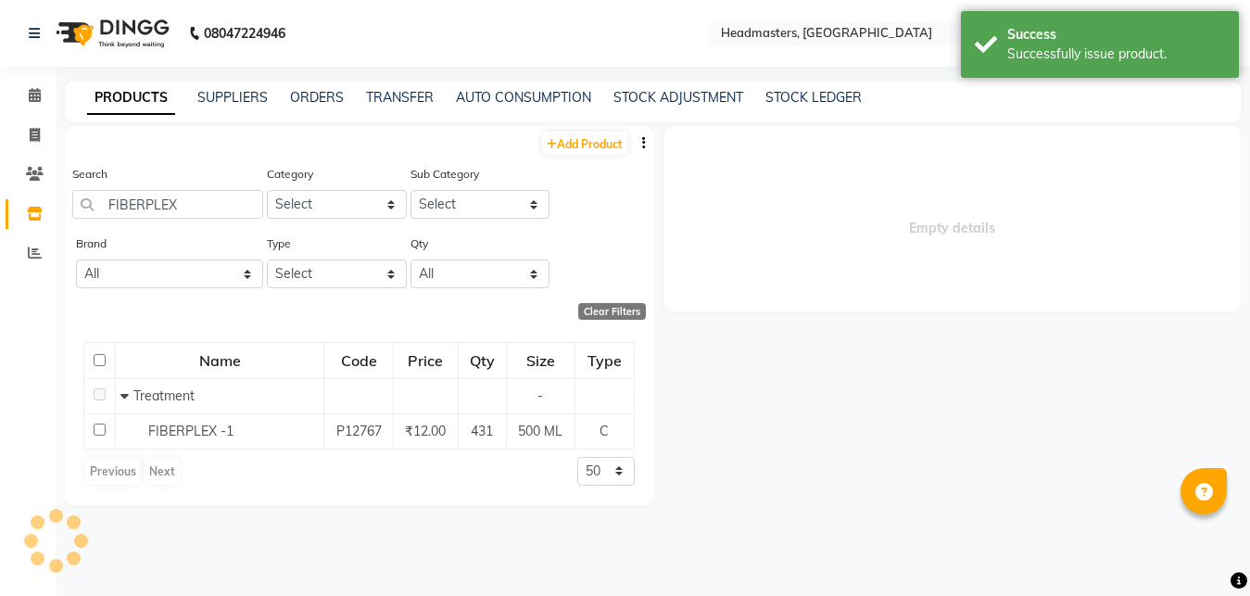
select select
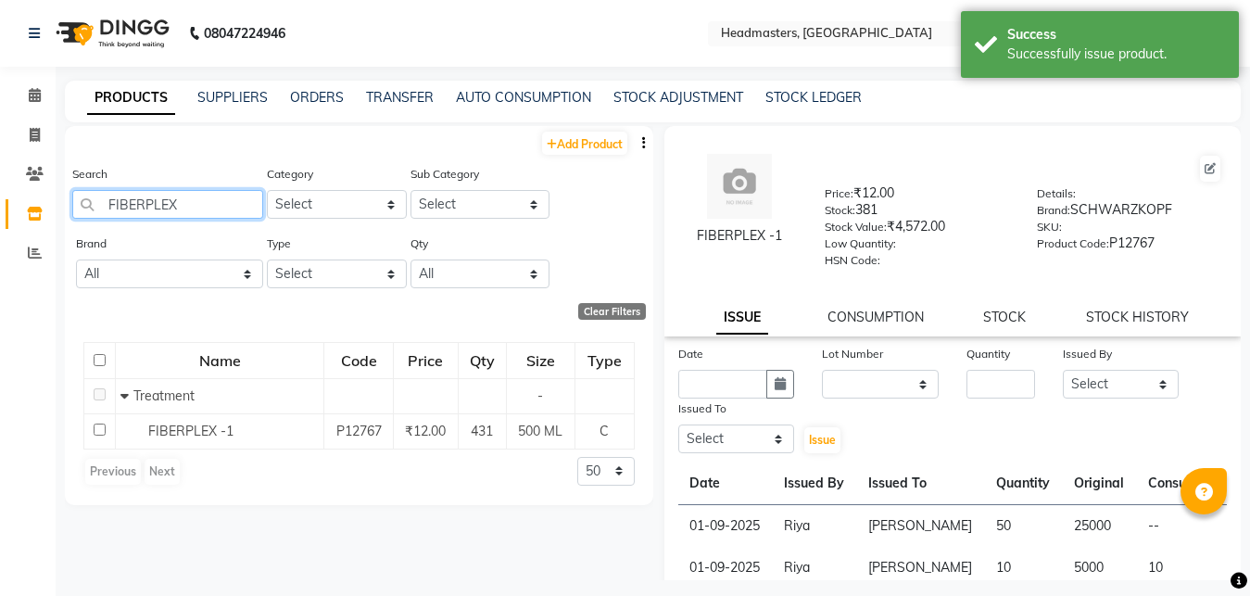
click at [185, 204] on input "FIBERPLEX" at bounding box center [167, 204] width 191 height 29
type input "F"
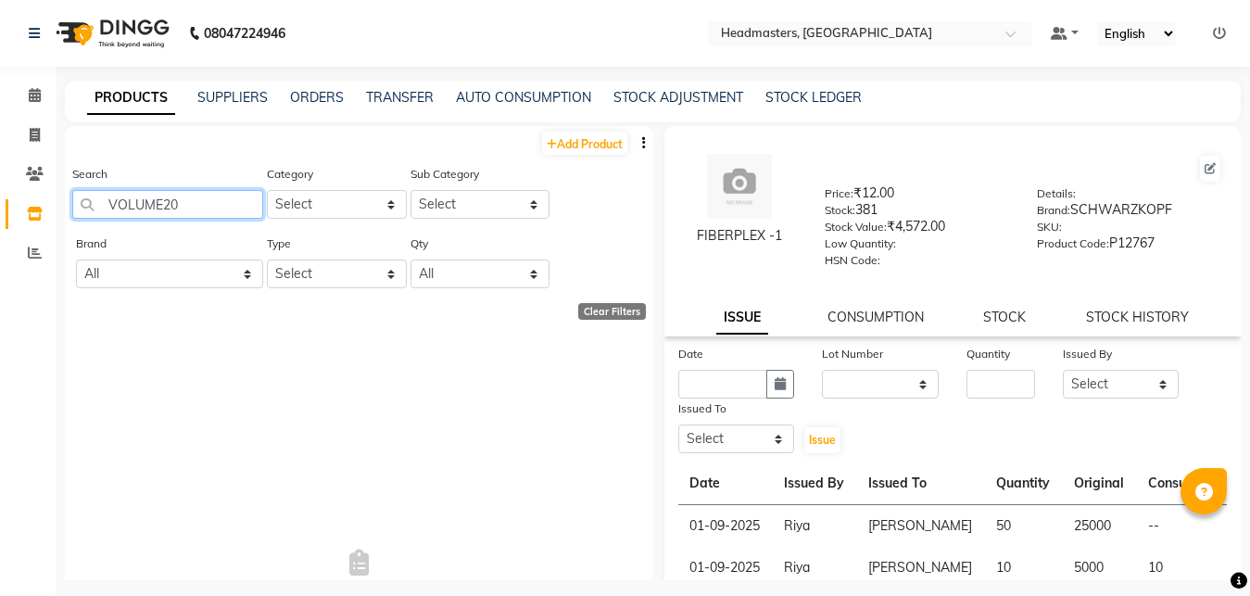
click at [163, 203] on input "VOLUME20" at bounding box center [167, 204] width 191 height 29
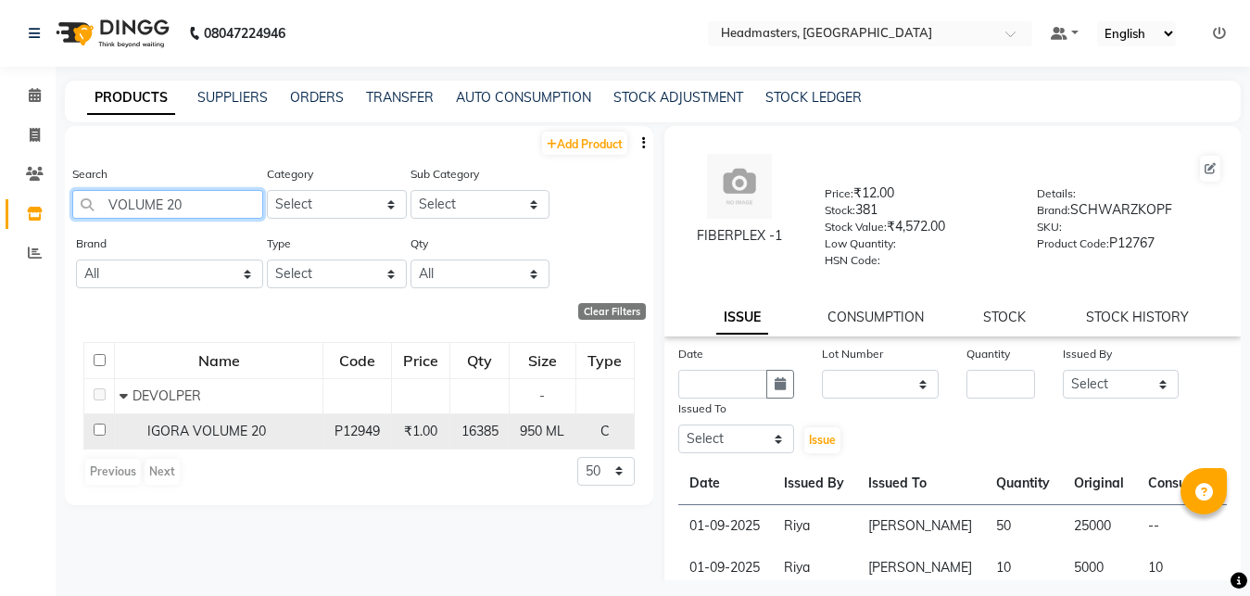
type input "VOLUME 20"
click at [222, 434] on span "IGORA VOLUME 20" at bounding box center [206, 431] width 119 height 17
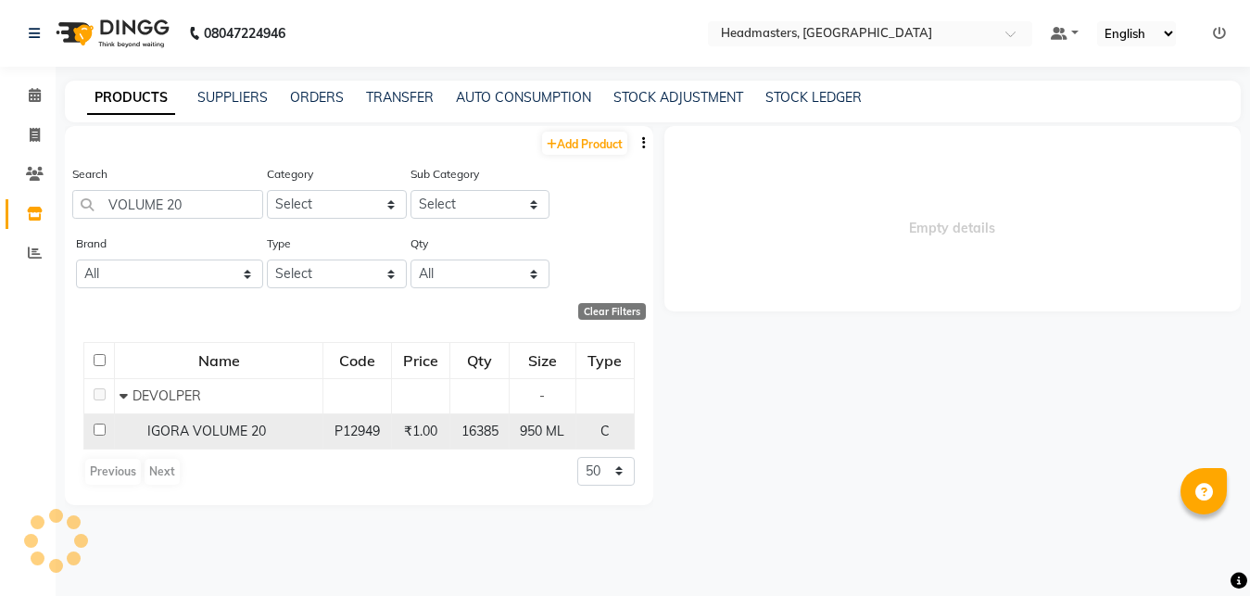
select select
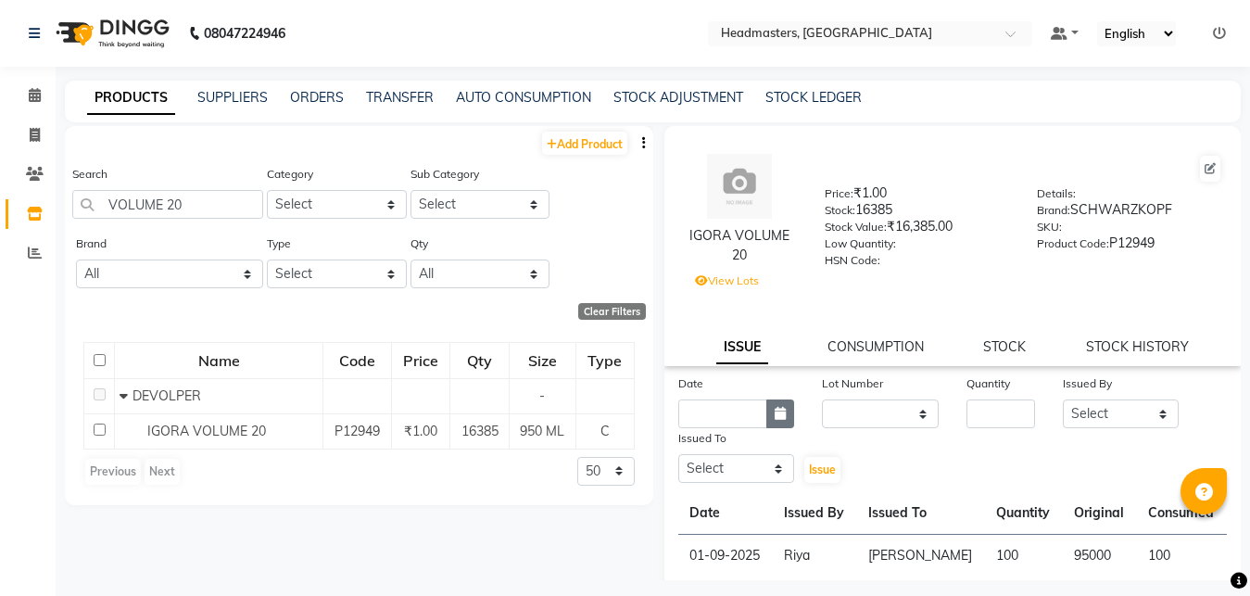
click at [779, 417] on icon "button" at bounding box center [780, 413] width 11 height 13
select select "9"
select select "2025"
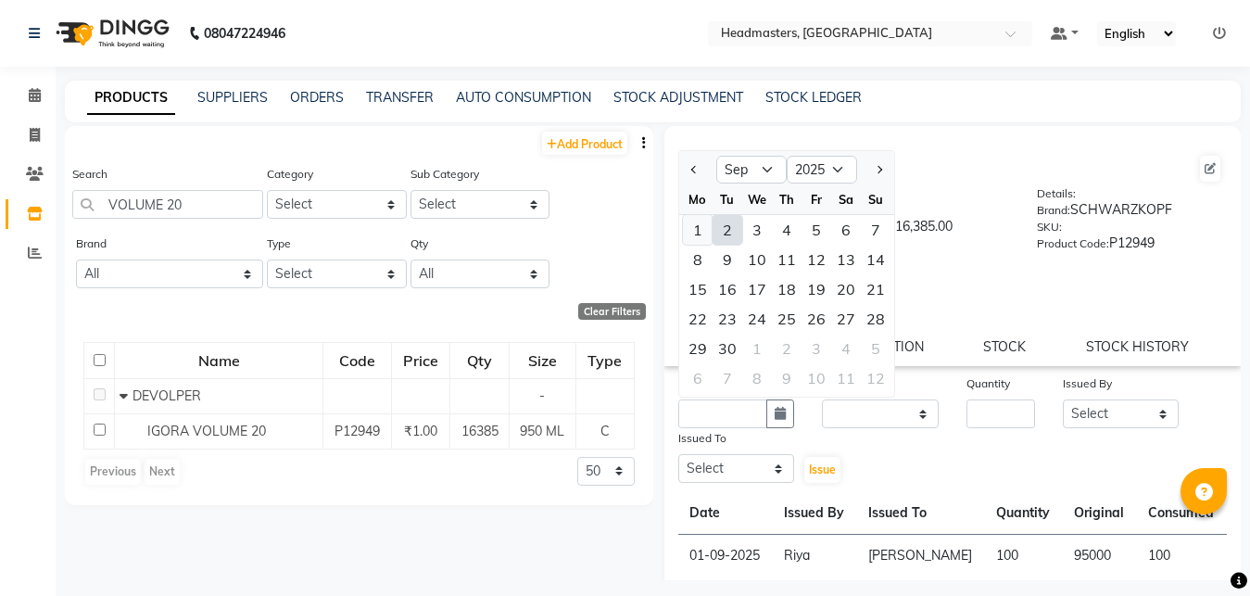
click at [697, 232] on div "1" at bounding box center [698, 230] width 30 height 30
type input "01-09-2025"
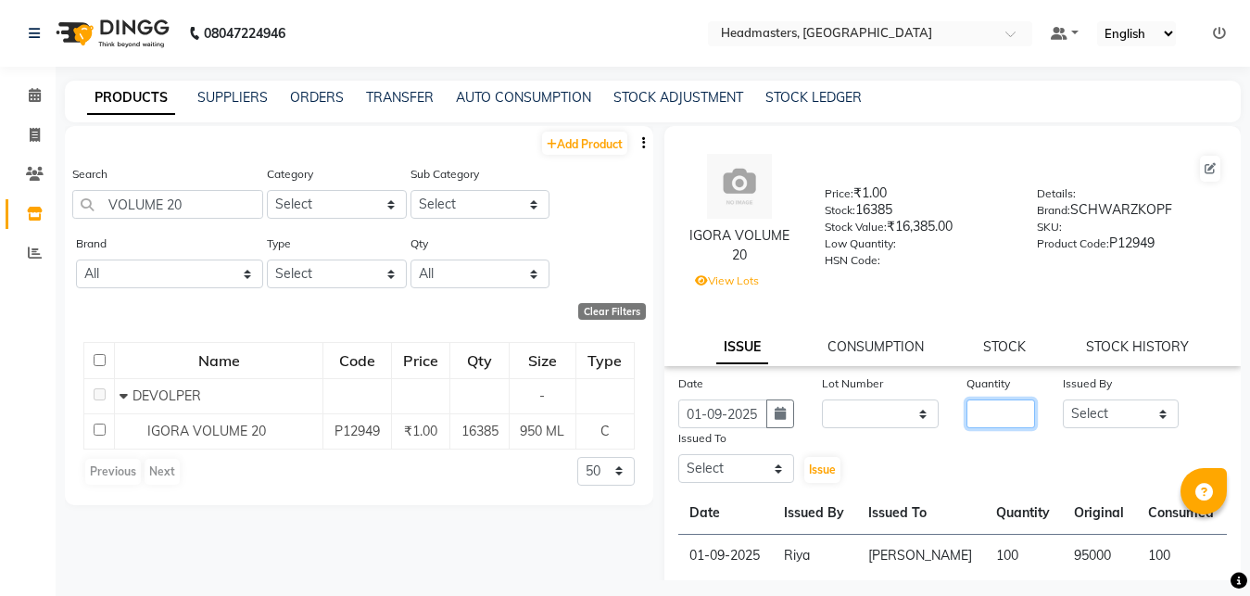
click at [973, 413] on input "number" at bounding box center [1001, 413] width 69 height 29
type input "400"
click at [1063, 399] on select "Select [PERSON_NAME] Amrita Amrita - Front Desk [PERSON_NAME] Gental Man Gulsha…" at bounding box center [1121, 413] width 117 height 29
select select "60761"
click option "Riya" at bounding box center [0, 0] width 0 height 0
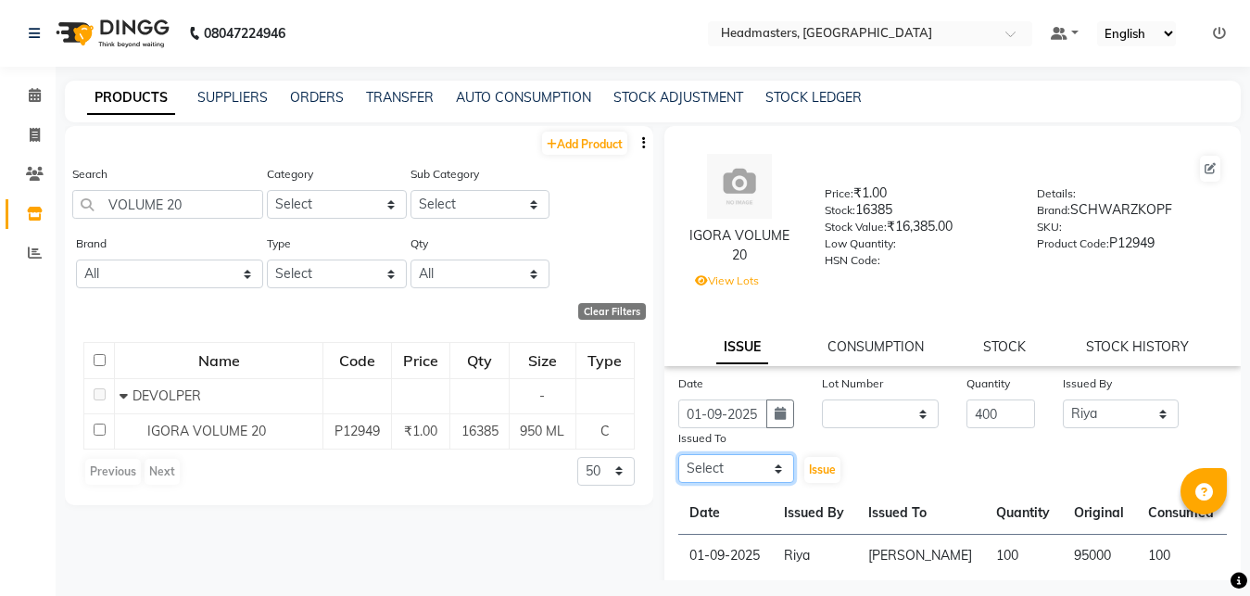
click at [679, 454] on select "Select [PERSON_NAME] Amrita Amrita - Front Desk [PERSON_NAME] Gental Man Gulsha…" at bounding box center [737, 468] width 117 height 29
select select "60721"
click option "[PERSON_NAME]" at bounding box center [0, 0] width 0 height 0
click at [822, 471] on span "Issue" at bounding box center [822, 470] width 27 height 14
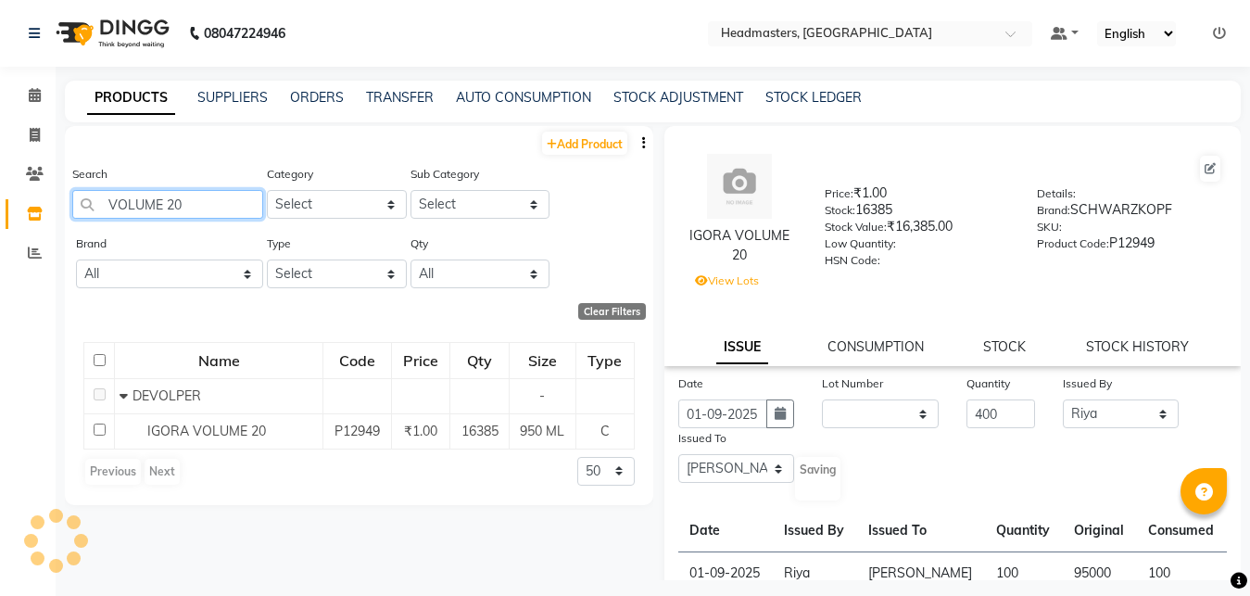
click at [186, 208] on input "VOLUME 20" at bounding box center [167, 204] width 191 height 29
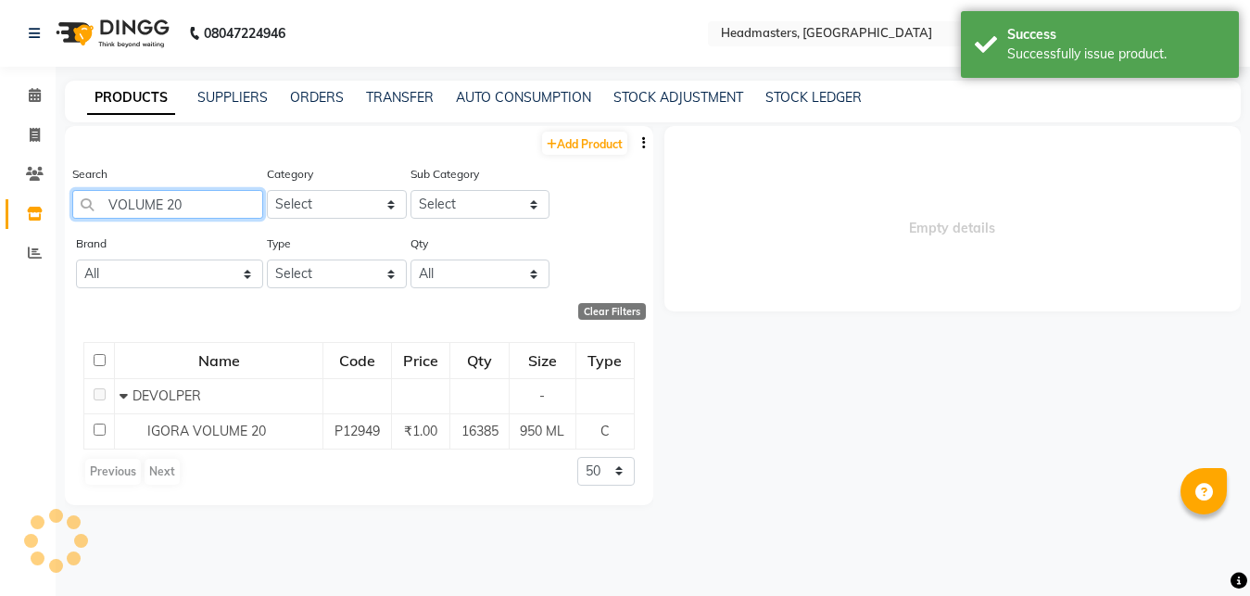
select select
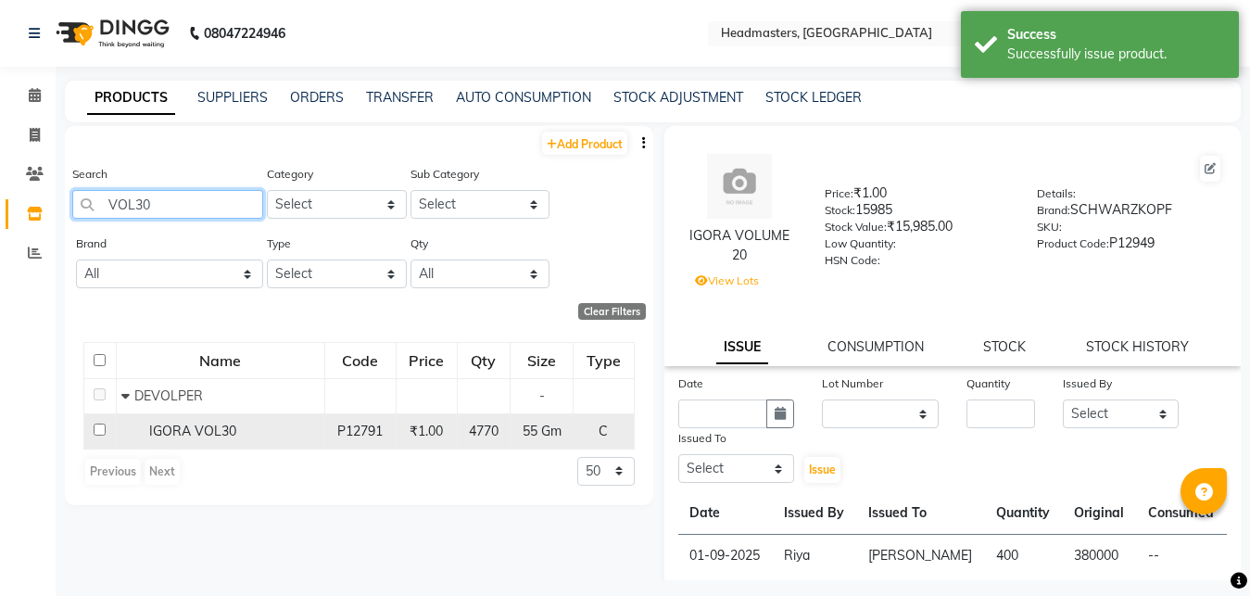
type input "VOL30"
click at [273, 427] on div "IGORA VOL30" at bounding box center [220, 431] width 198 height 19
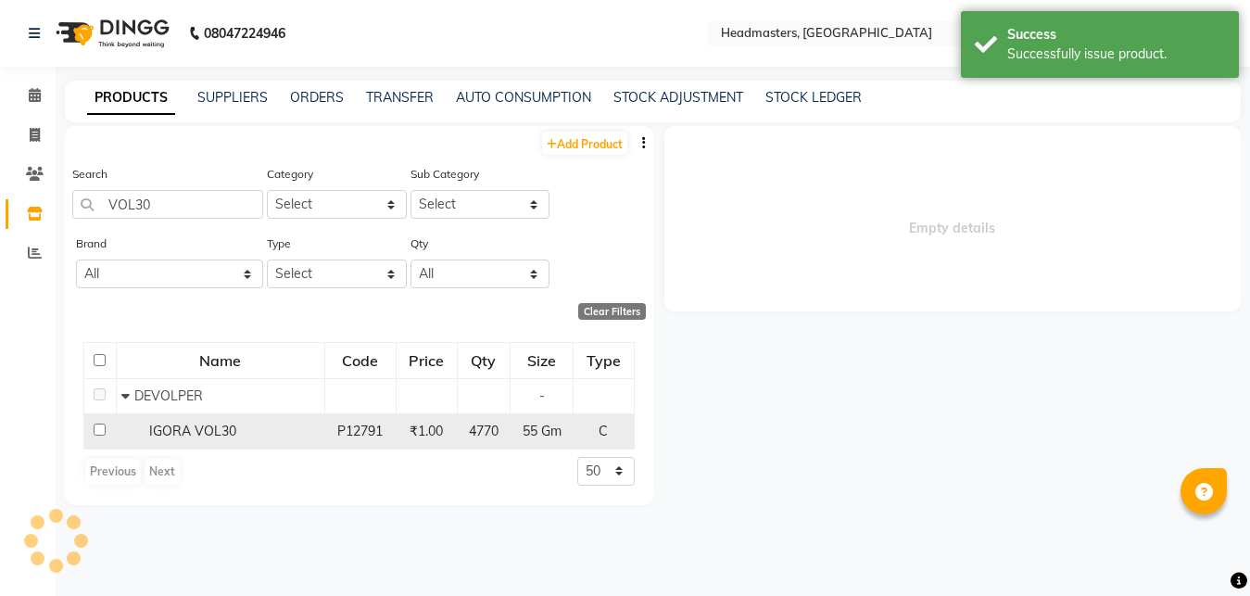
select select
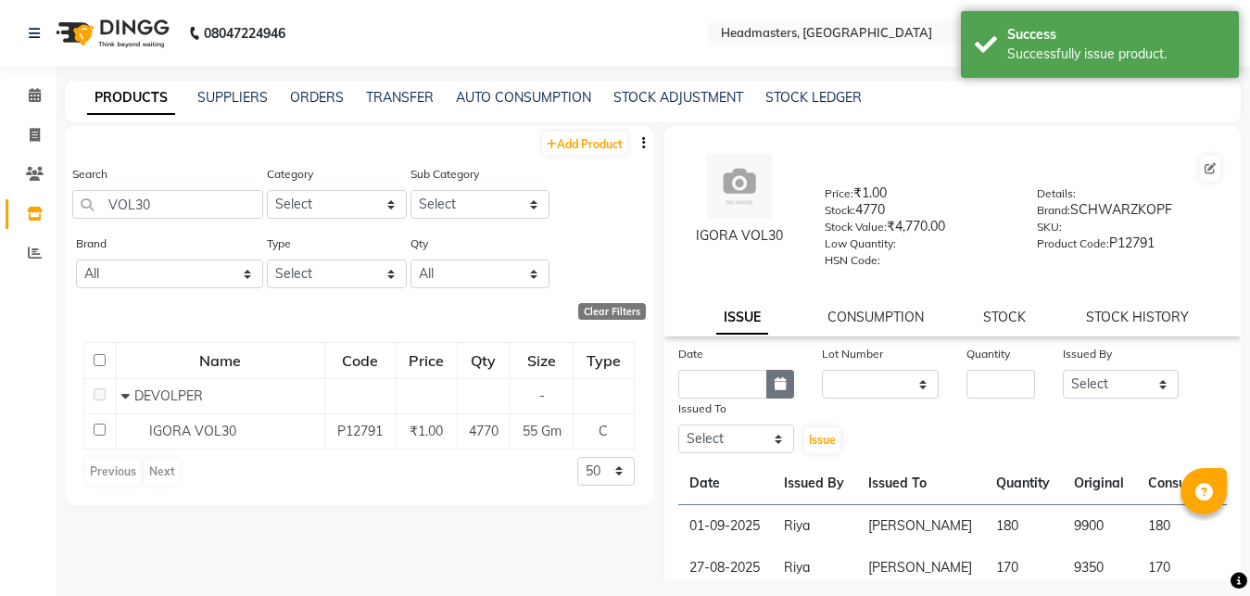
click at [778, 379] on icon "button" at bounding box center [780, 383] width 11 height 13
select select "9"
select select "2025"
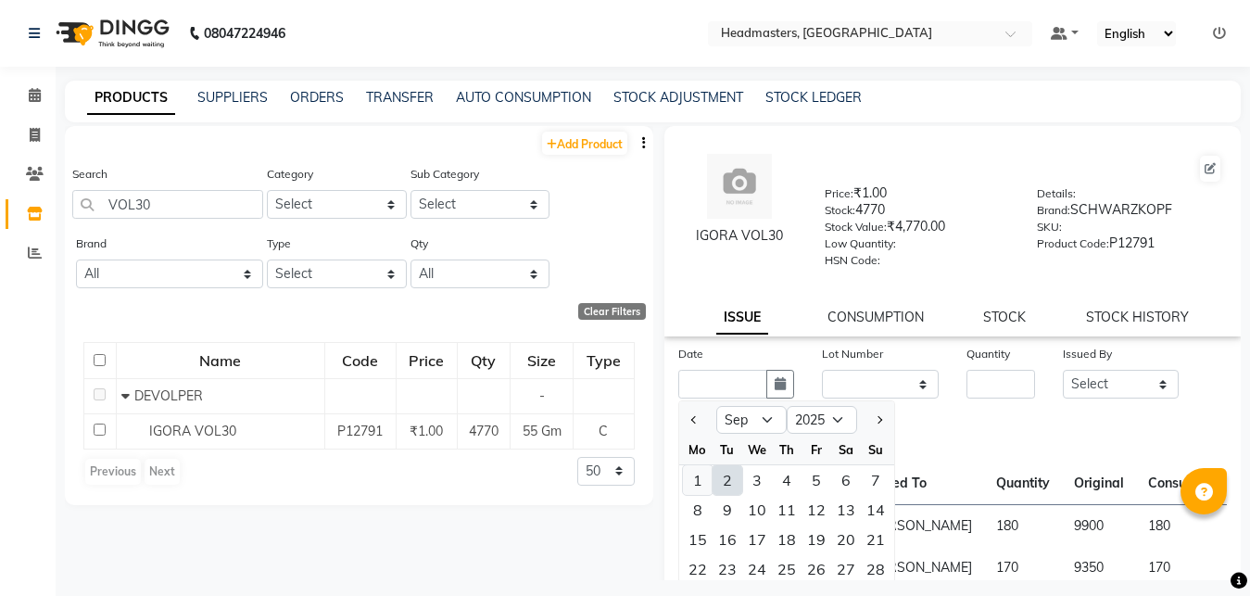
click at [696, 478] on div "1" at bounding box center [698, 480] width 30 height 30
type input "01-09-2025"
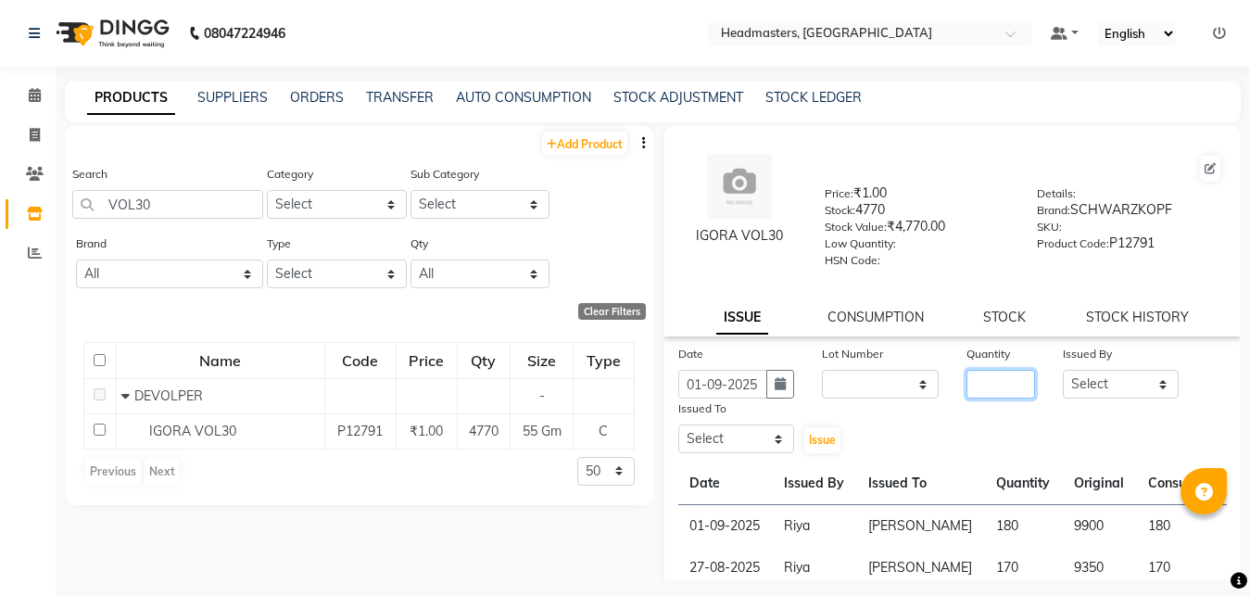
click at [968, 378] on input "number" at bounding box center [1001, 384] width 69 height 29
type input "60"
click at [1063, 370] on select "Select [PERSON_NAME] Amrita Amrita - Front Desk [PERSON_NAME] Gental Man Gulsha…" at bounding box center [1121, 384] width 117 height 29
select select "60761"
click option "Riya" at bounding box center [0, 0] width 0 height 0
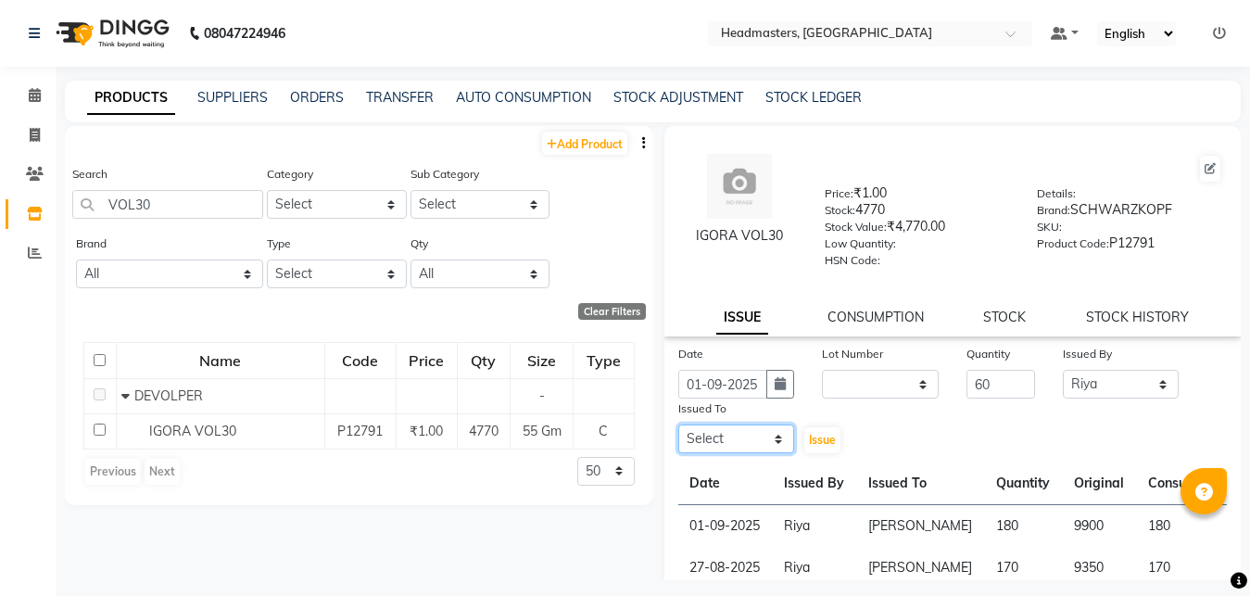
click at [679, 425] on select "Select [PERSON_NAME] Amrita Amrita - Front Desk [PERSON_NAME] Gental Man Gulsha…" at bounding box center [737, 439] width 117 height 29
select select "60721"
click option "[PERSON_NAME]" at bounding box center [0, 0] width 0 height 0
click at [986, 380] on input "60" at bounding box center [1001, 384] width 69 height 29
type input "6"
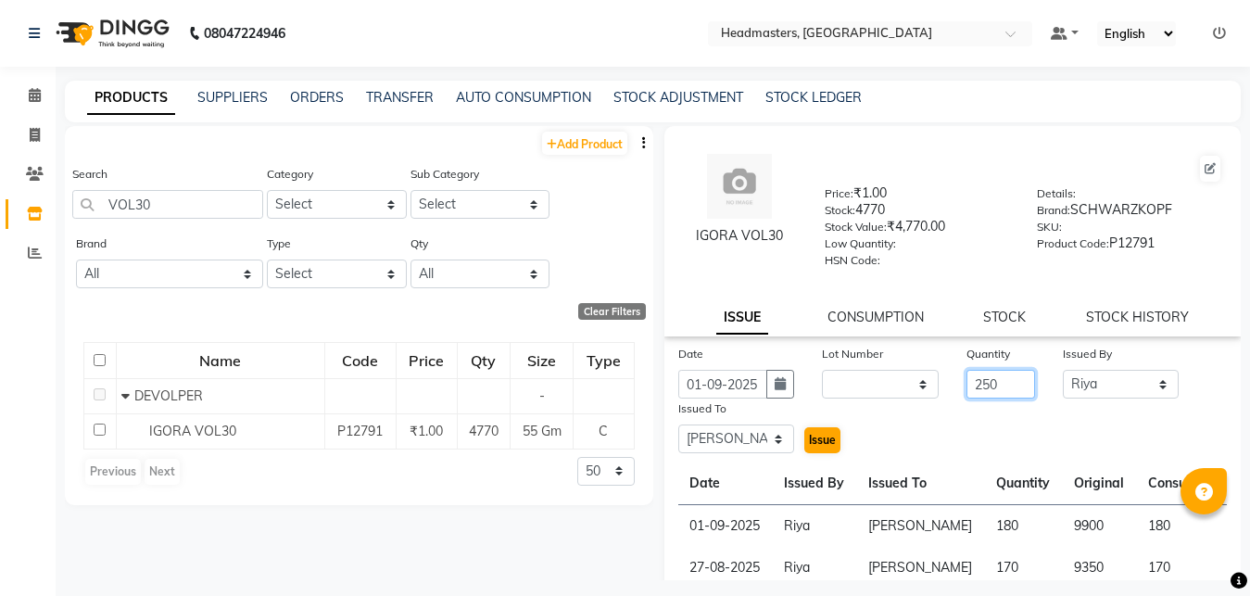
type input "250"
click at [817, 437] on span "Issue" at bounding box center [822, 440] width 27 height 14
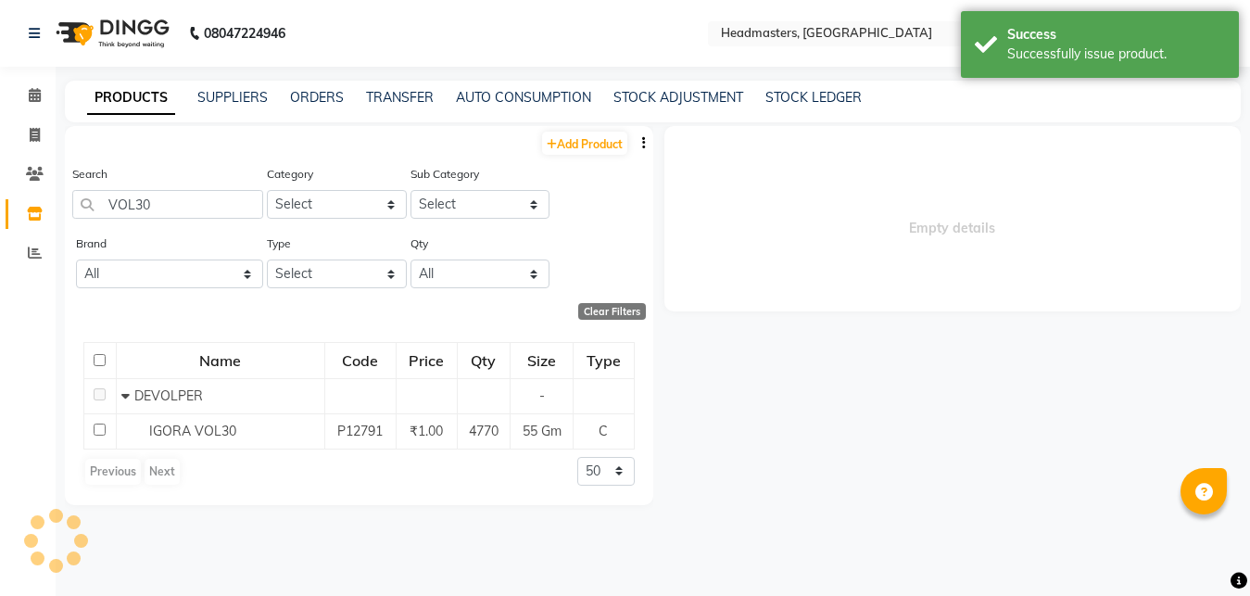
select select
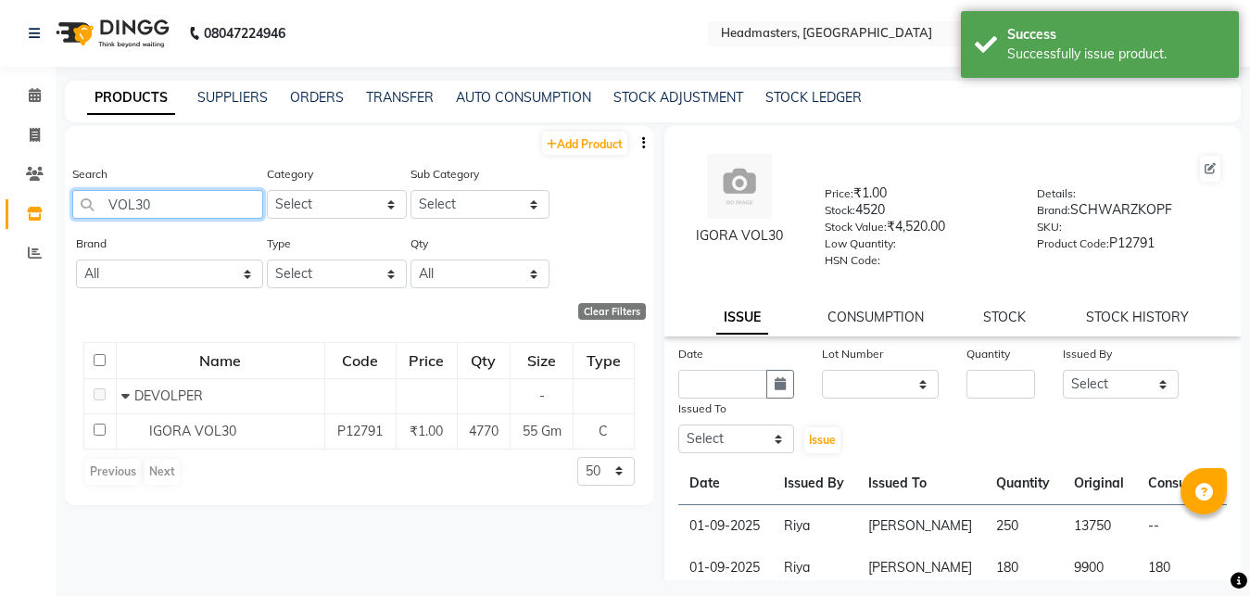
click at [187, 203] on input "VOL30" at bounding box center [167, 204] width 191 height 29
type input "V"
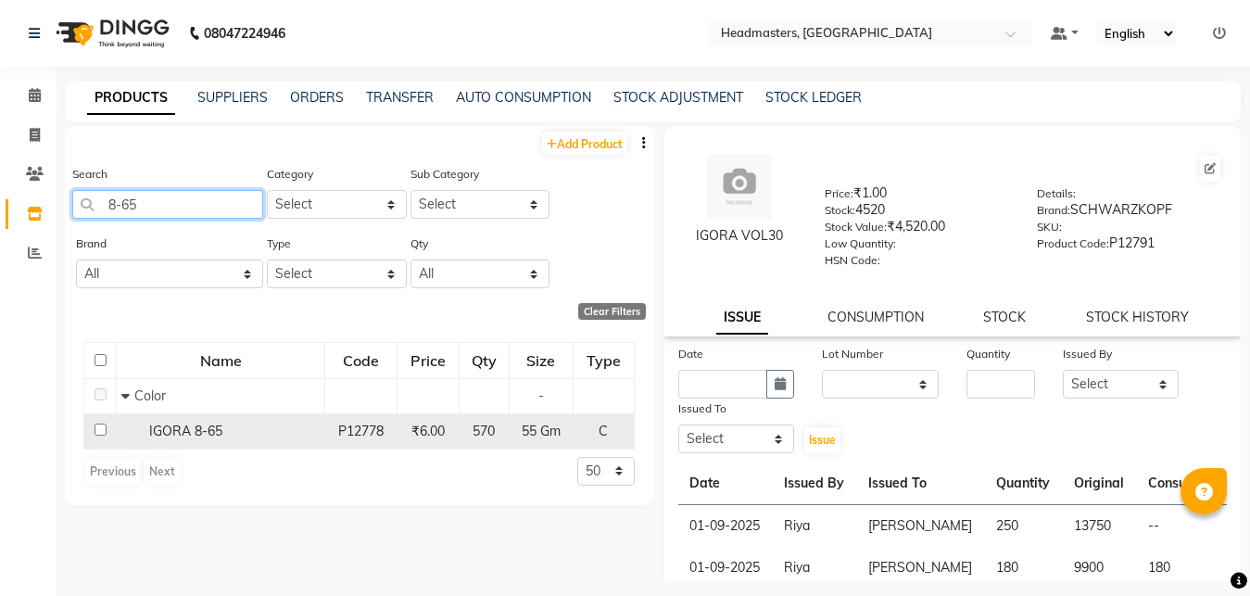
type input "8-65"
click at [219, 436] on span "IGORA 8-65" at bounding box center [185, 431] width 73 height 17
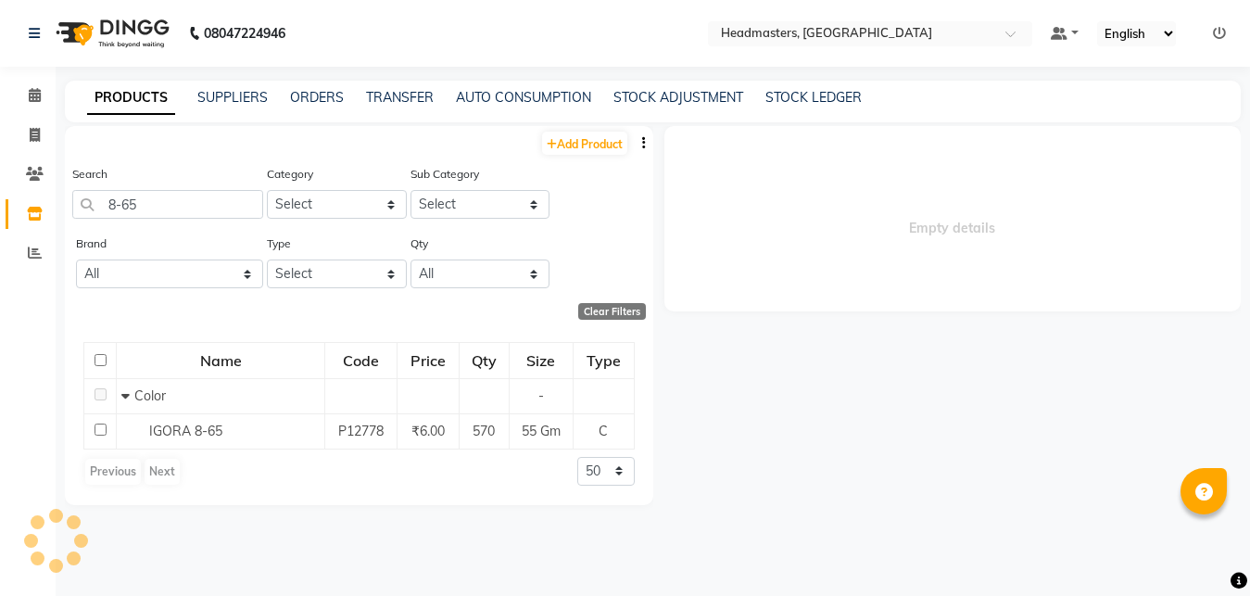
select select
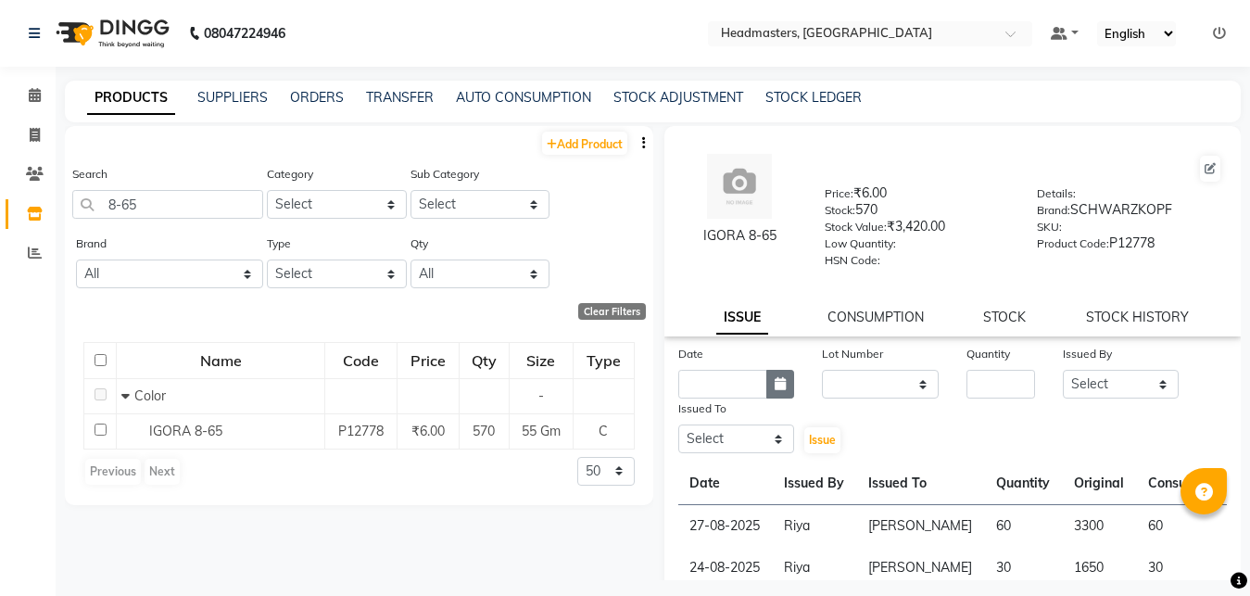
click at [775, 387] on icon "button" at bounding box center [780, 383] width 11 height 13
select select "9"
select select "2025"
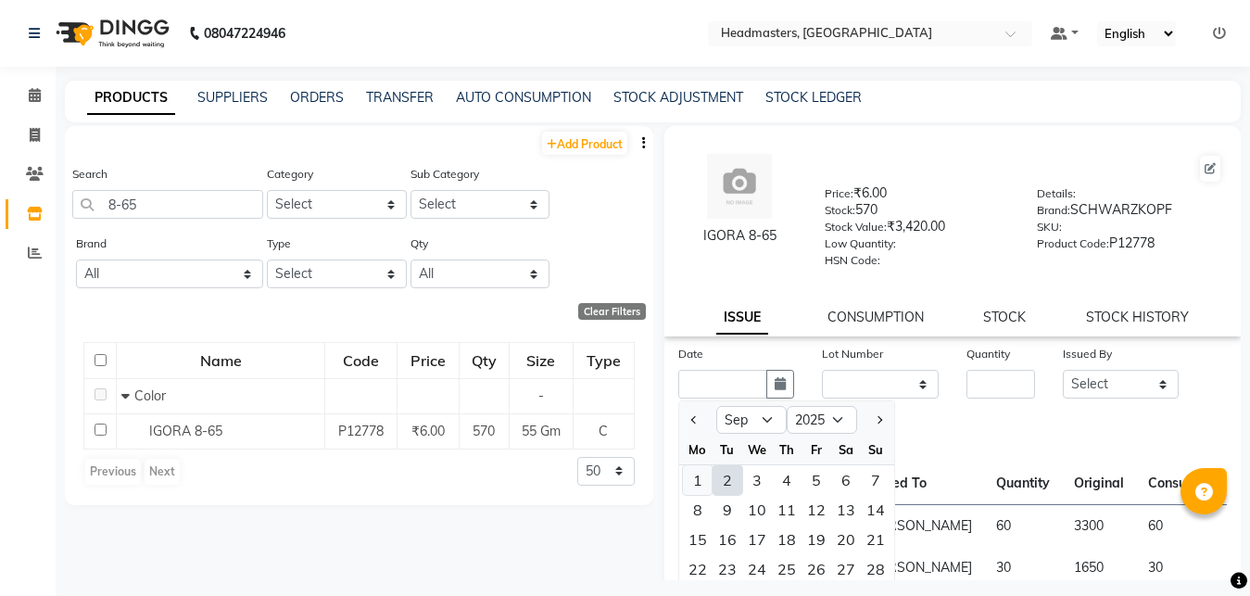
click at [699, 473] on div "1" at bounding box center [698, 480] width 30 height 30
type input "01-09-2025"
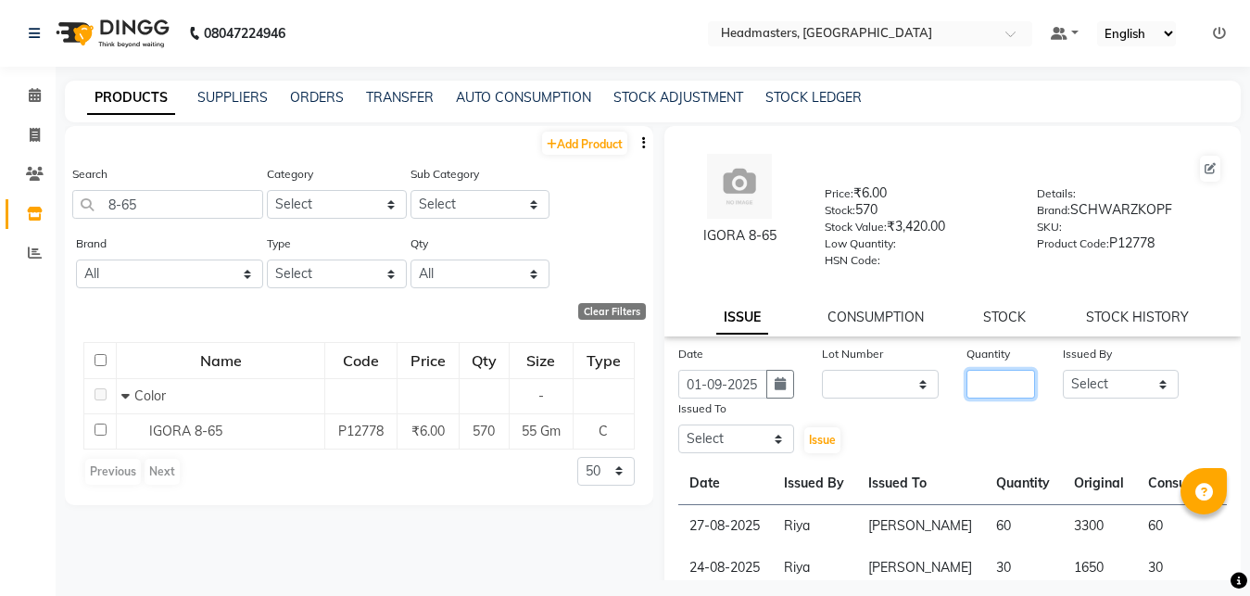
click at [977, 380] on input "number" at bounding box center [1001, 384] width 69 height 29
type input "110"
click at [1063, 370] on select "Select [PERSON_NAME] Amrita Amrita - Front Desk [PERSON_NAME] Gental Man Gulsha…" at bounding box center [1121, 384] width 117 height 29
select select "60761"
click option "Riya" at bounding box center [0, 0] width 0 height 0
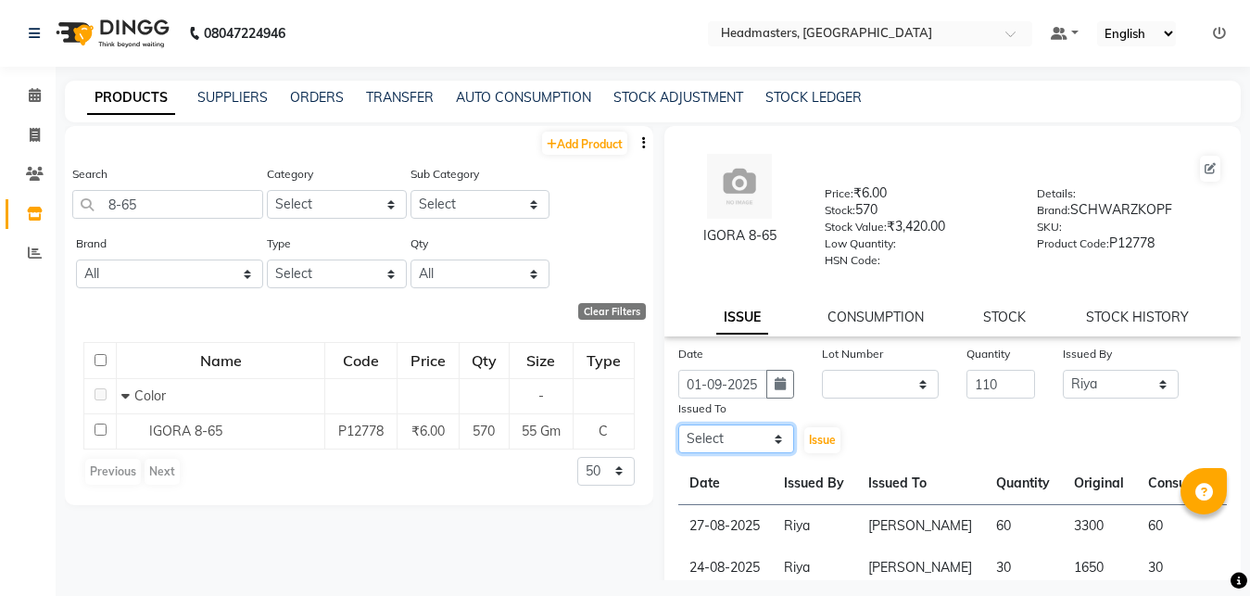
click at [679, 425] on select "Select [PERSON_NAME] Amrita Amrita - Front Desk [PERSON_NAME] Gental Man Gulsha…" at bounding box center [737, 439] width 117 height 29
select select "60721"
click option "[PERSON_NAME]" at bounding box center [0, 0] width 0 height 0
click at [819, 438] on span "Issue" at bounding box center [822, 440] width 27 height 14
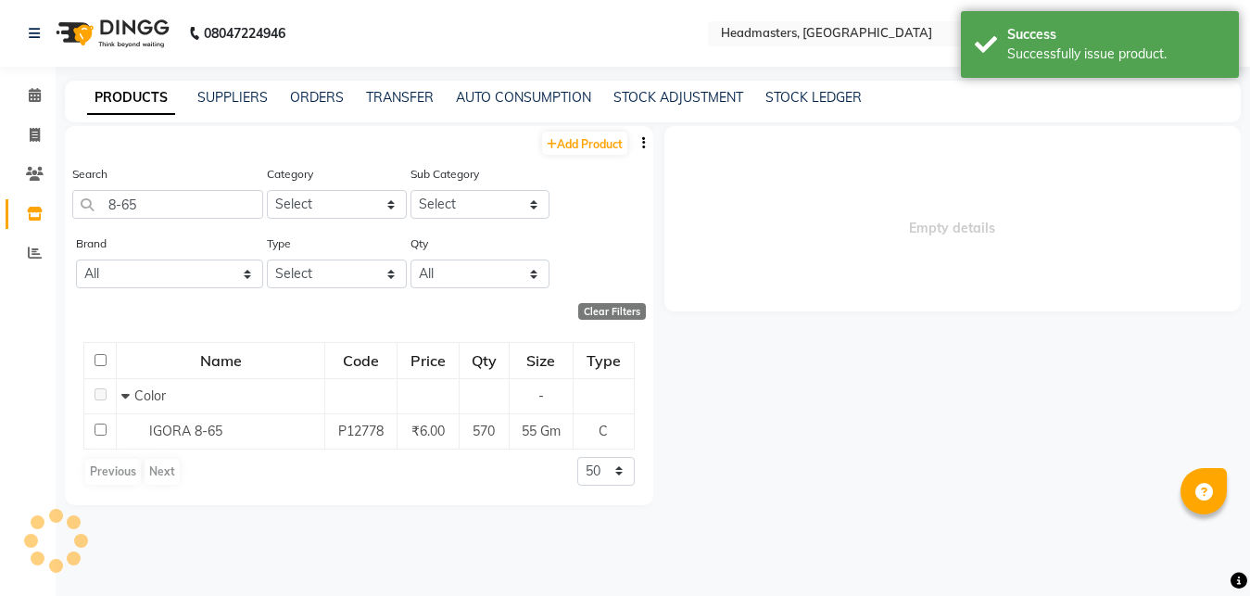
select select
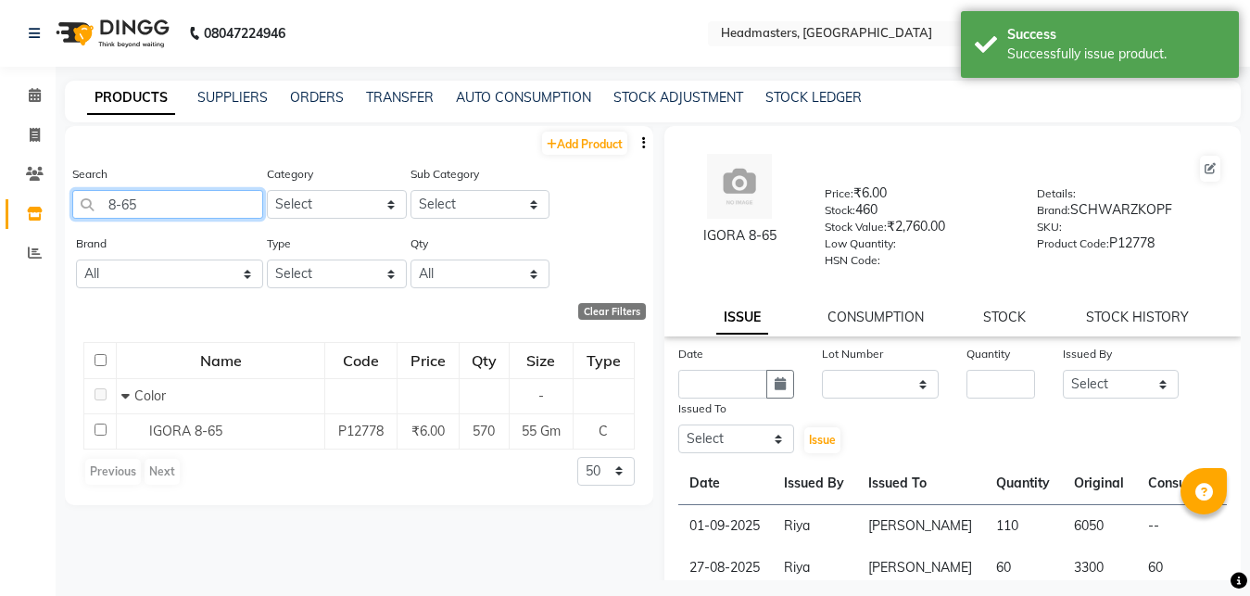
click at [158, 202] on input "8-65" at bounding box center [167, 204] width 191 height 29
type input "8"
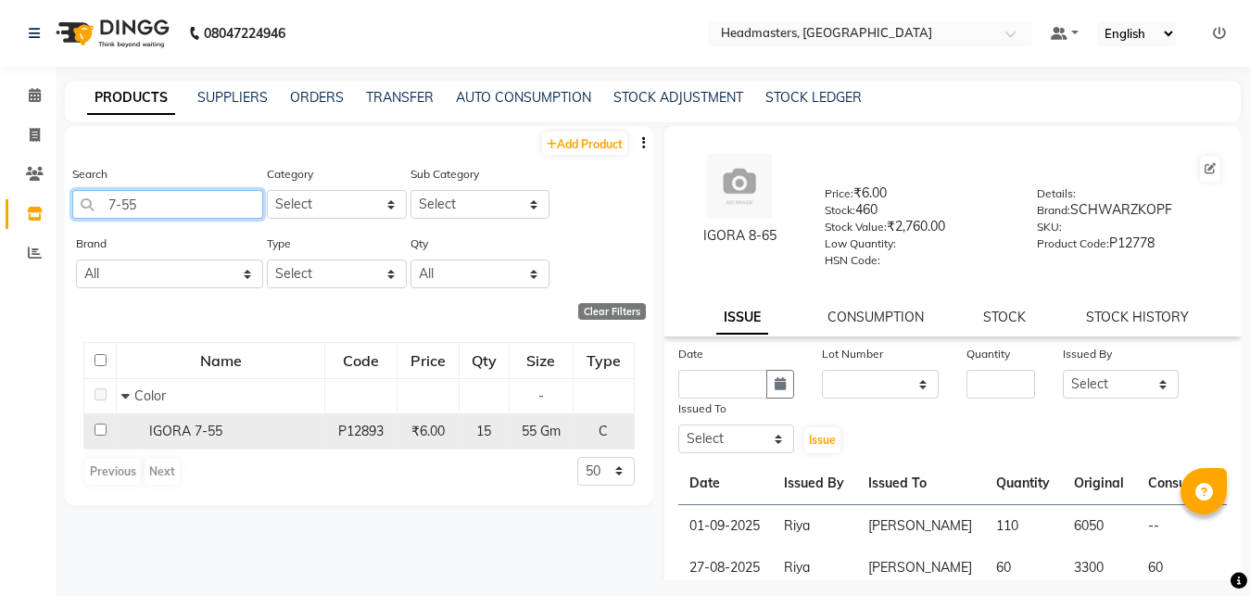
type input "7-55"
click at [311, 425] on div "IGORA 7-55" at bounding box center [220, 431] width 198 height 19
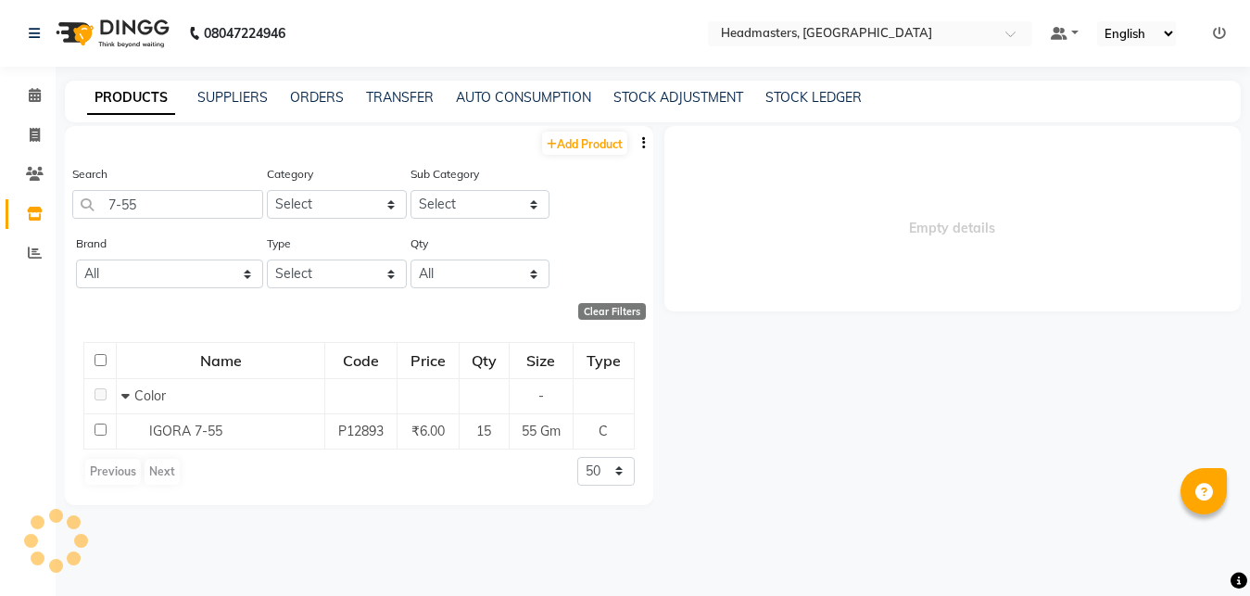
select select
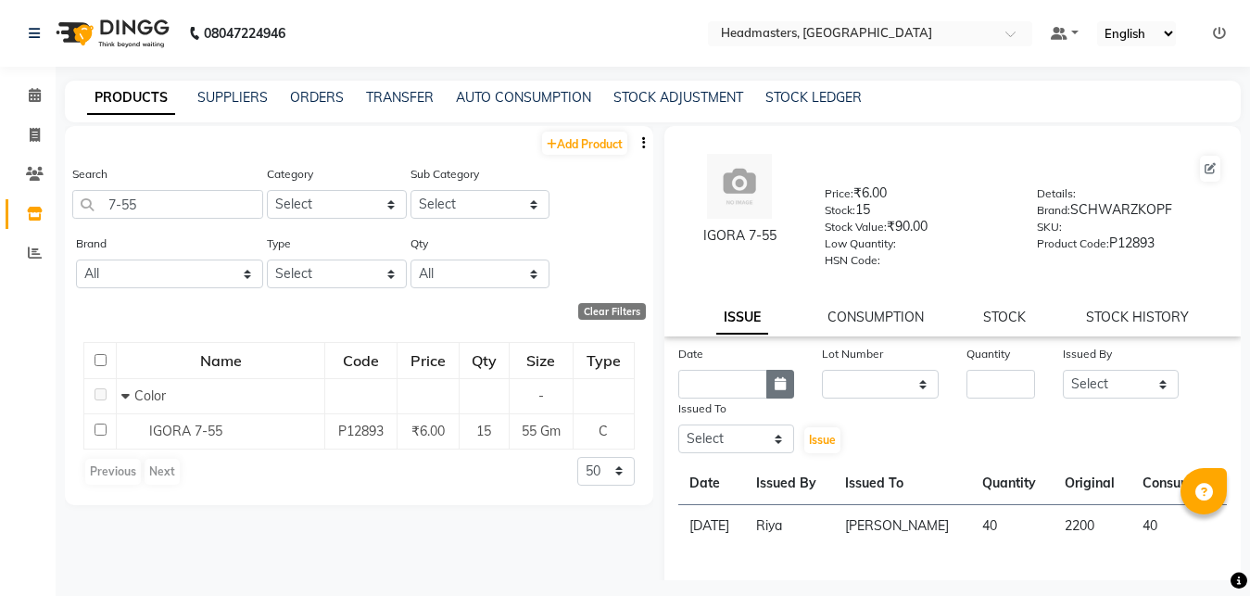
click at [775, 386] on icon "button" at bounding box center [780, 383] width 11 height 13
select select "9"
select select "2025"
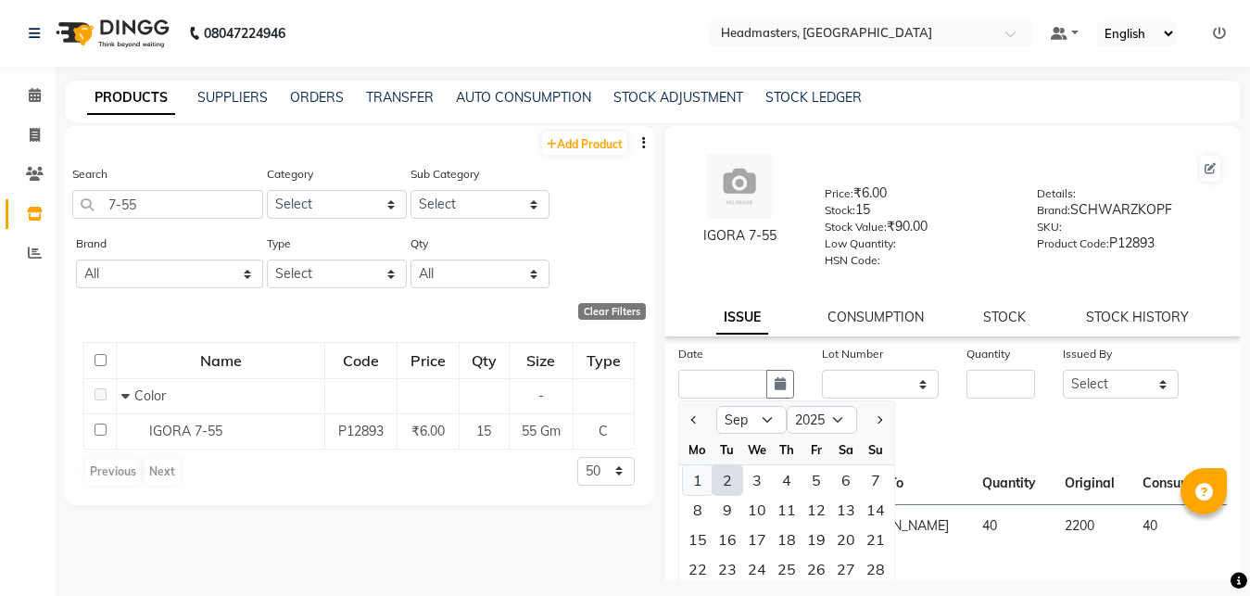
click at [691, 484] on div "1" at bounding box center [698, 480] width 30 height 30
type input "01-09-2025"
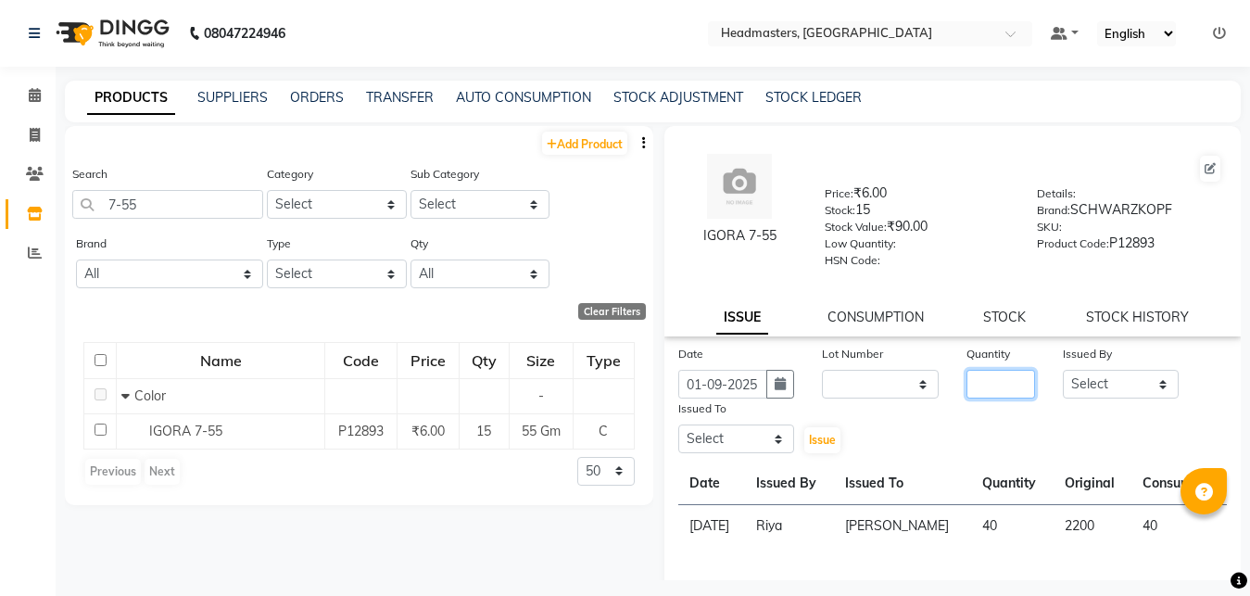
click at [974, 377] on input "number" at bounding box center [1001, 384] width 69 height 29
type input "15"
click at [1063, 370] on select "Select [PERSON_NAME] Amrita Amrita - Front Desk [PERSON_NAME] Gental Man Gulsha…" at bounding box center [1121, 384] width 117 height 29
select select "60761"
click option "Riya" at bounding box center [0, 0] width 0 height 0
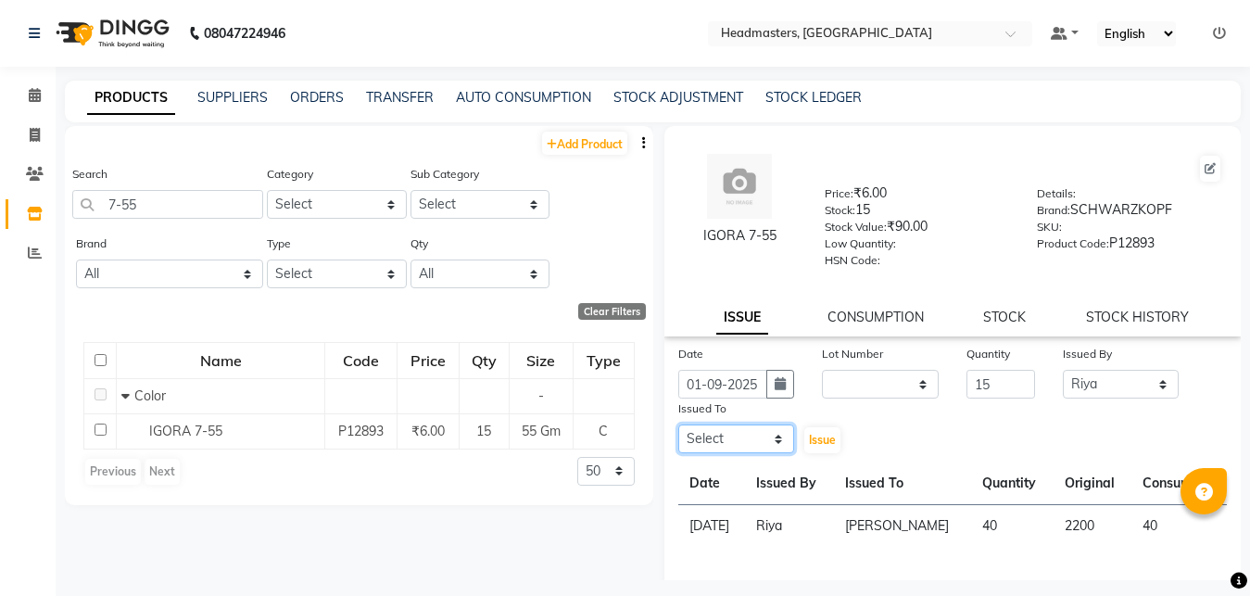
click at [679, 425] on select "Select [PERSON_NAME] Amrita Amrita - Front Desk [PERSON_NAME] Gental Man Gulsha…" at bounding box center [737, 439] width 117 height 29
select select "60721"
click option "[PERSON_NAME]" at bounding box center [0, 0] width 0 height 0
click at [826, 435] on span "Issue" at bounding box center [822, 440] width 27 height 14
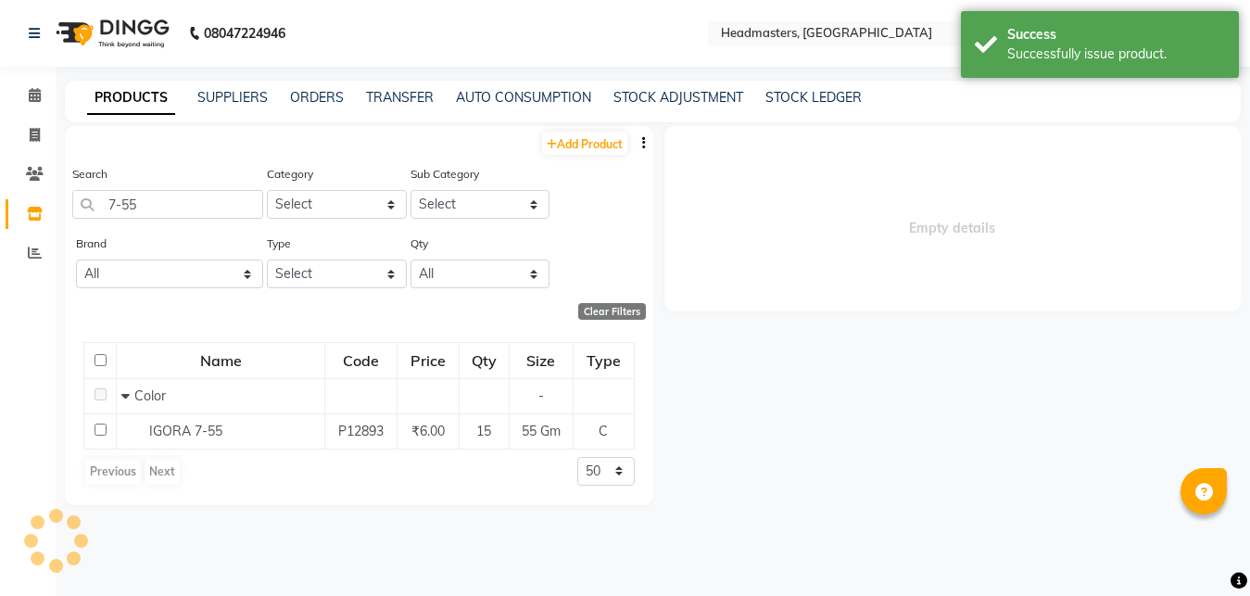
select select
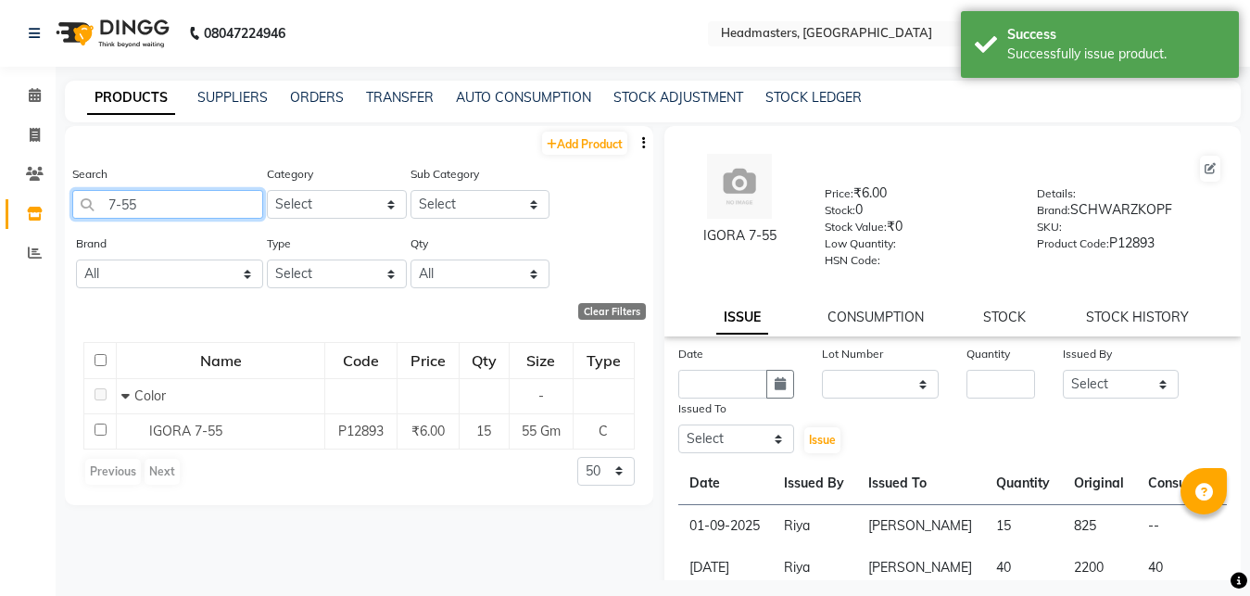
click at [145, 200] on input "7-55" at bounding box center [167, 204] width 191 height 29
type input "7"
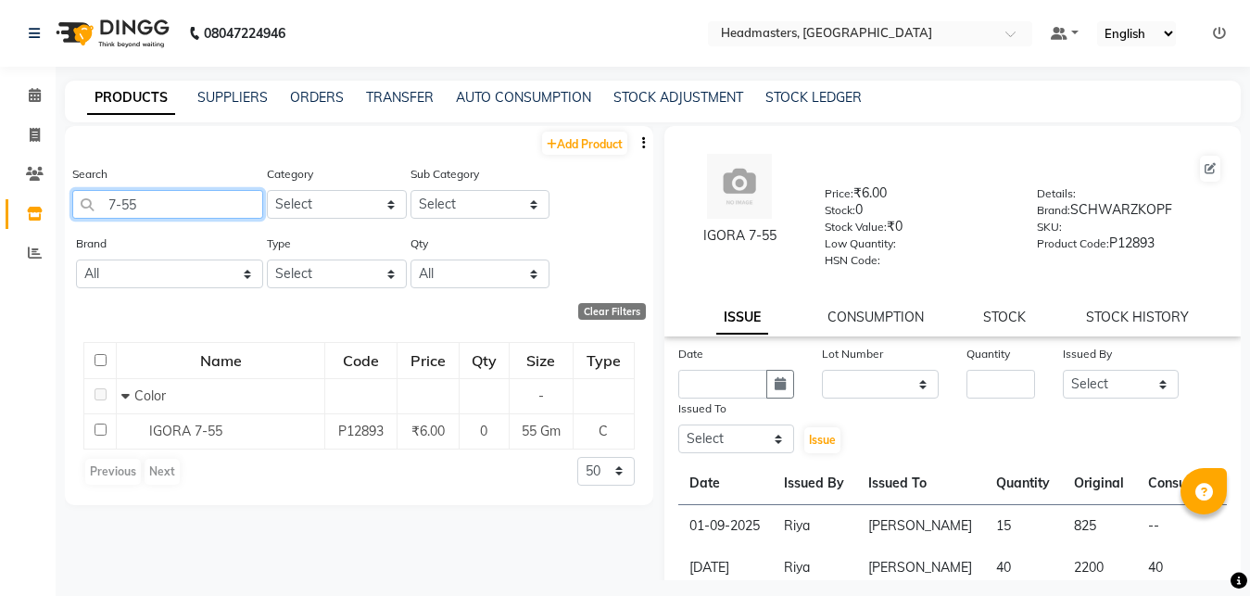
click at [138, 203] on input "7-55" at bounding box center [167, 204] width 191 height 29
type input "7"
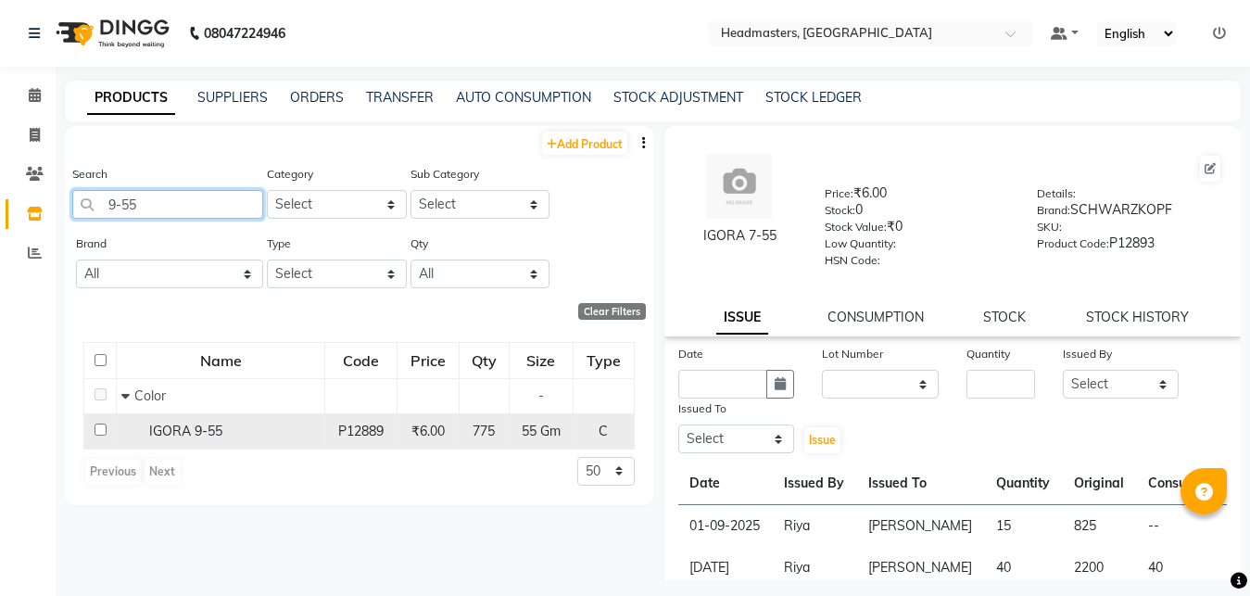
type input "9-55"
click at [286, 429] on div "IGORA 9-55" at bounding box center [220, 431] width 198 height 19
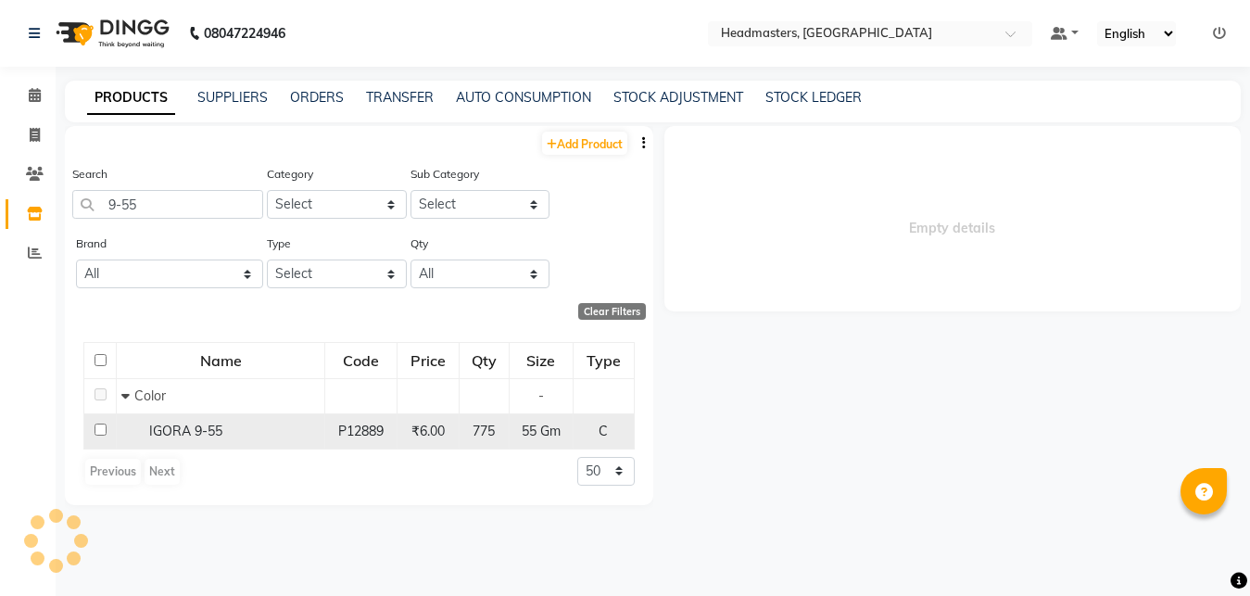
select select
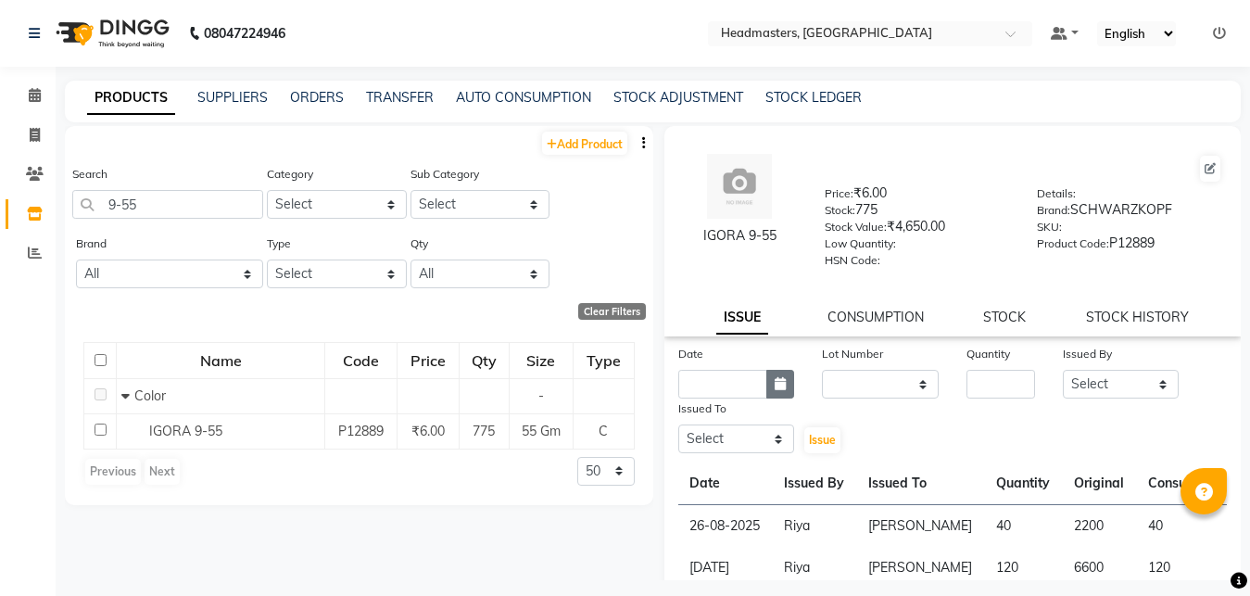
click at [775, 389] on icon "button" at bounding box center [780, 383] width 11 height 13
select select "9"
select select "2025"
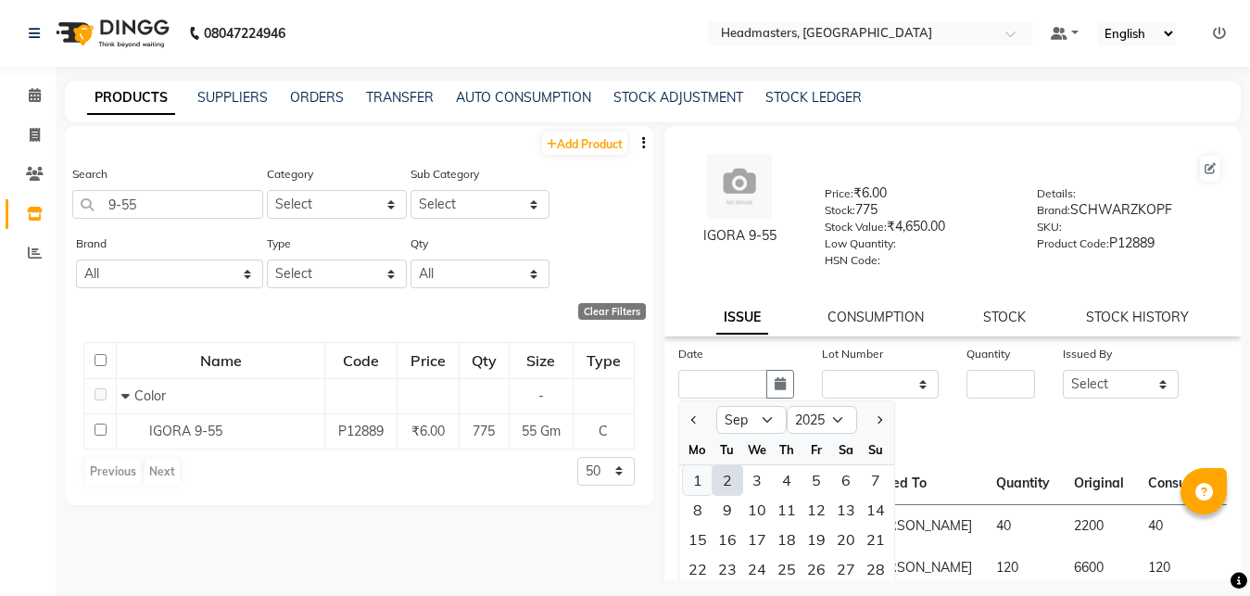
click at [694, 477] on div "1" at bounding box center [698, 480] width 30 height 30
type input "01-09-2025"
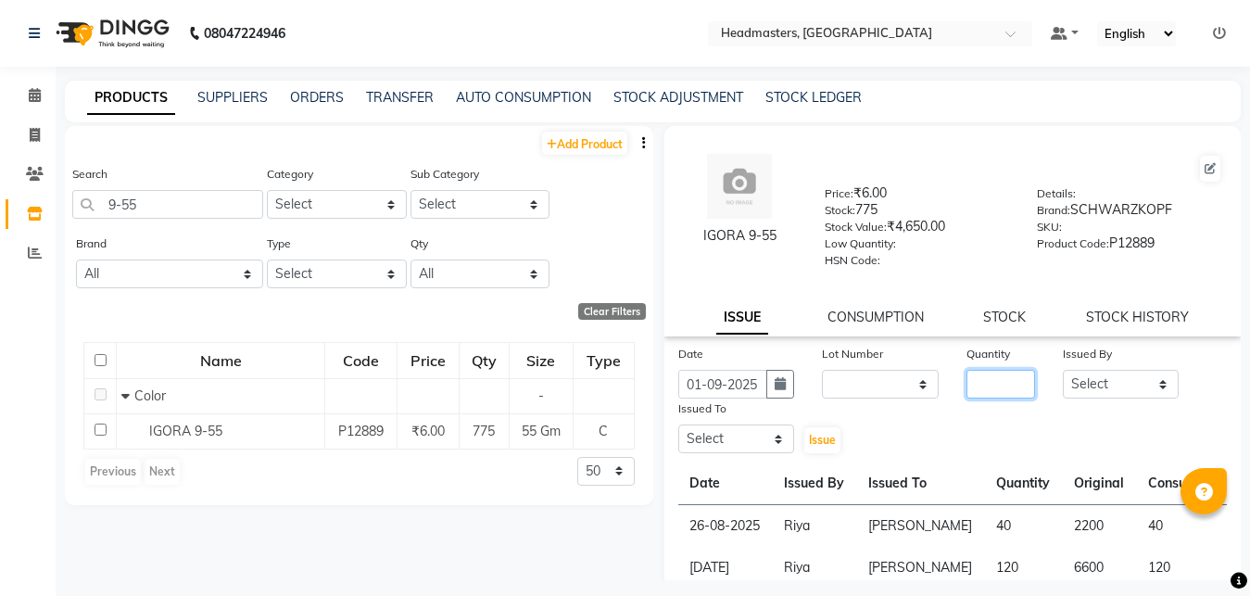
click at [977, 377] on input "number" at bounding box center [1001, 384] width 69 height 29
type input "57"
click at [1063, 370] on select "Select [PERSON_NAME] Amrita Amrita - Front Desk [PERSON_NAME] Gental Man Gulsha…" at bounding box center [1121, 384] width 117 height 29
select select "60761"
click option "Riya" at bounding box center [0, 0] width 0 height 0
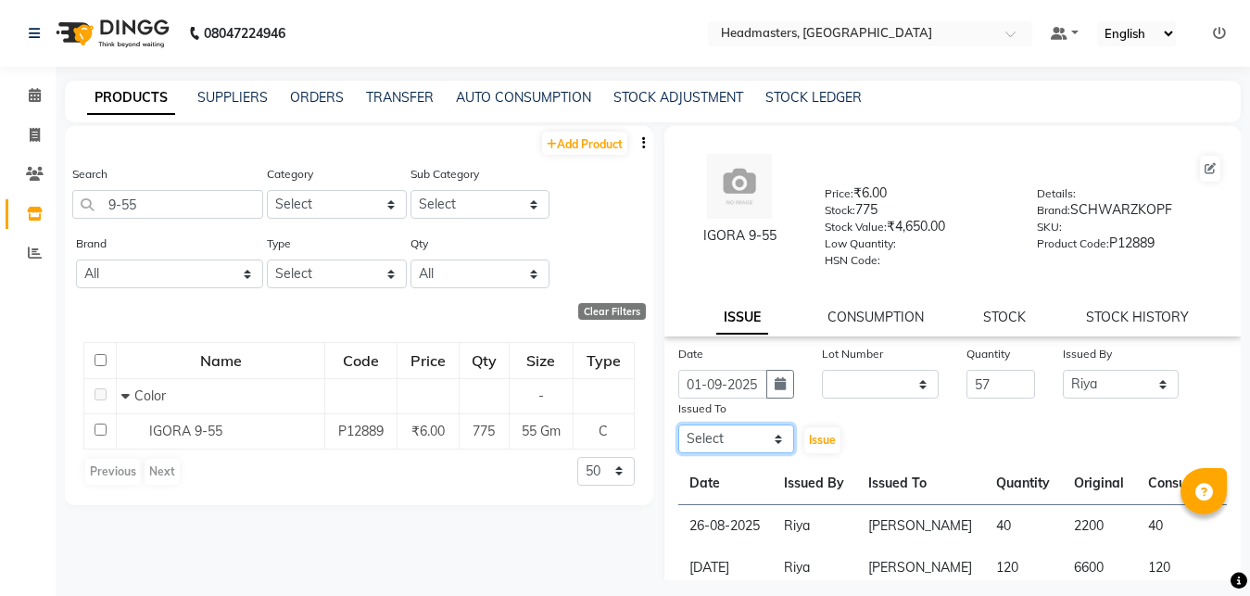
click at [679, 425] on select "Select [PERSON_NAME] Amrita Amrita - Front Desk [PERSON_NAME] Gental Man Gulsha…" at bounding box center [737, 439] width 117 height 29
select select "60721"
click option "[PERSON_NAME]" at bounding box center [0, 0] width 0 height 0
click at [821, 443] on span "Issue" at bounding box center [822, 440] width 27 height 14
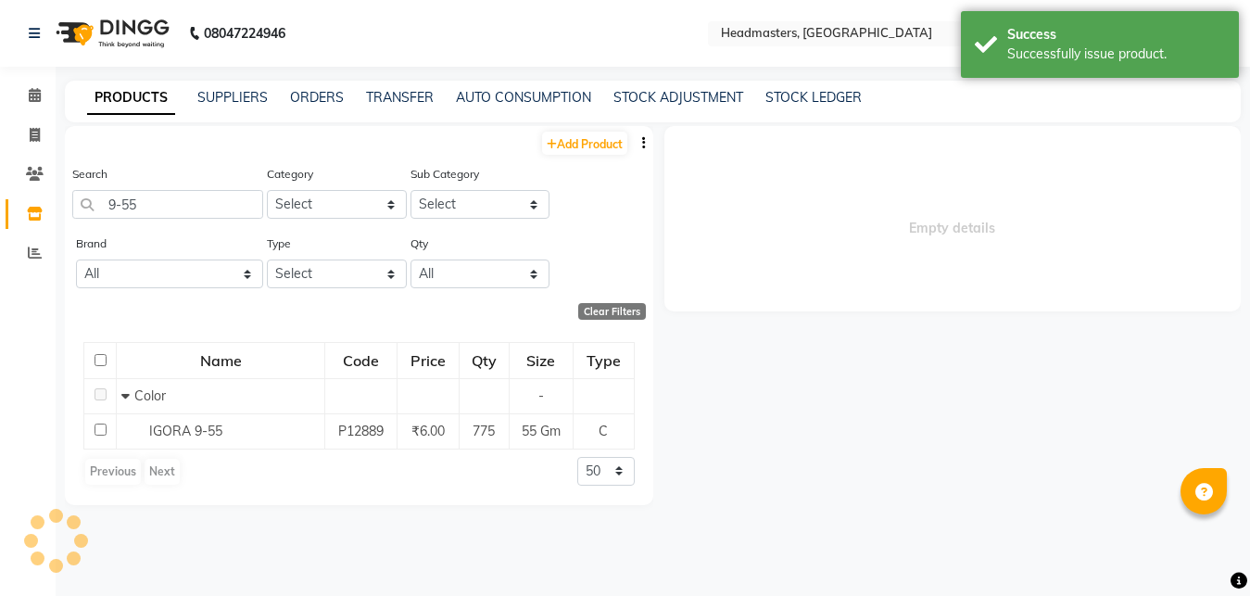
select select
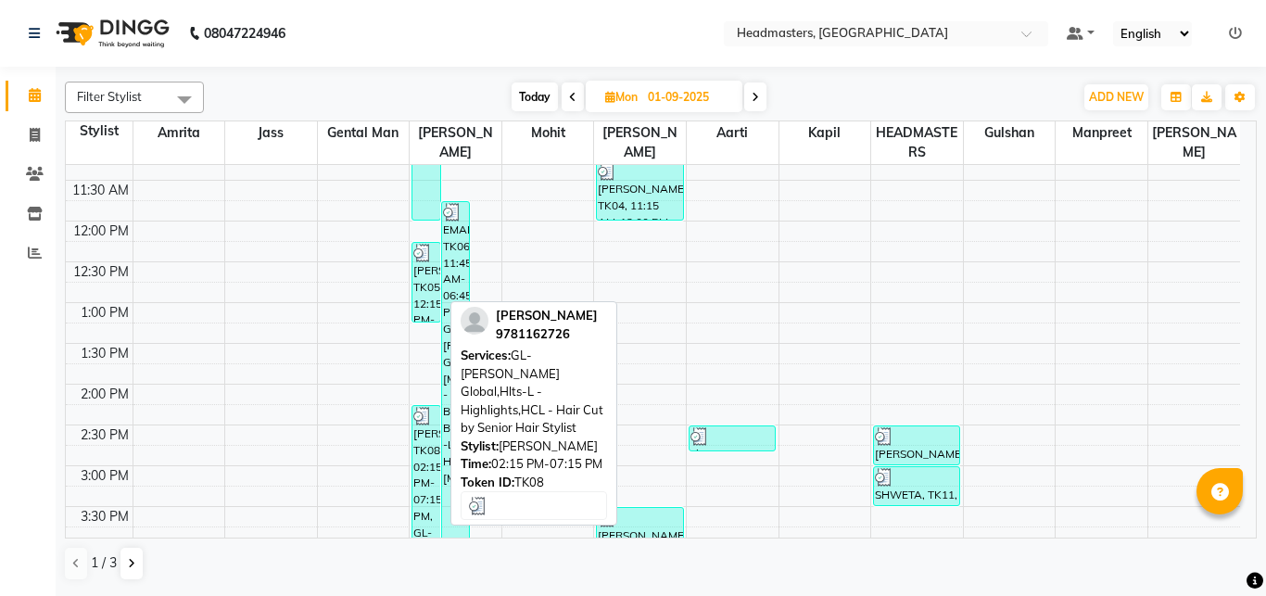
scroll to position [299, 0]
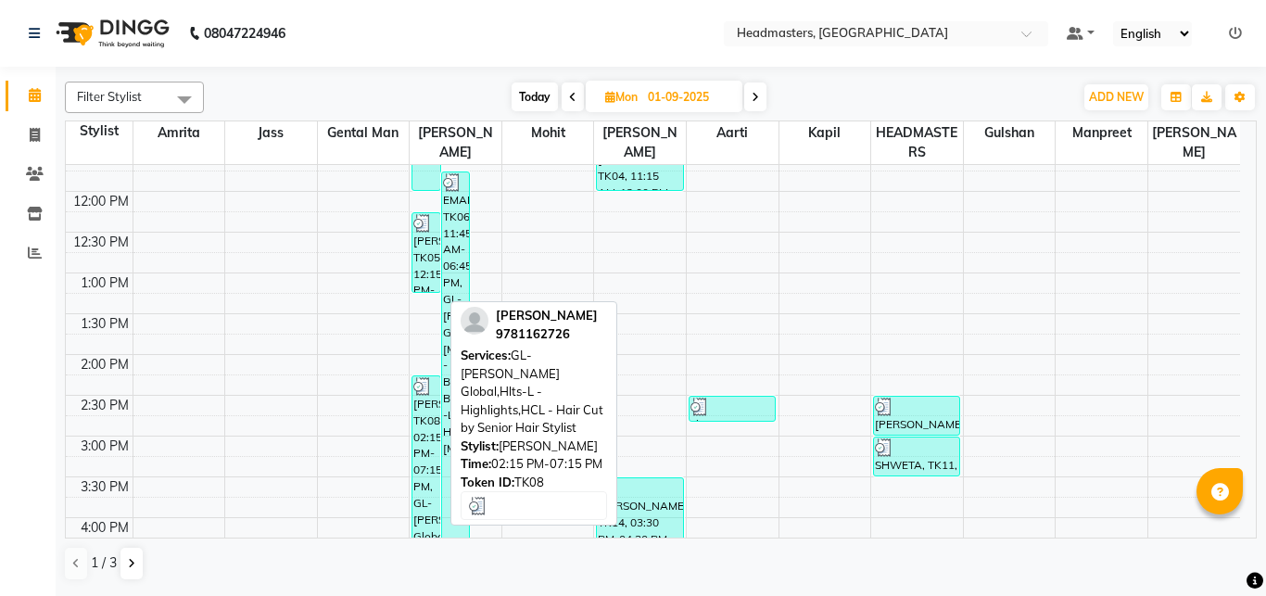
click at [424, 476] on div "[PERSON_NAME], TK08, 02:15 PM-07:15 PM, GL-[PERSON_NAME] Global,Hlts-L - Highli…" at bounding box center [425, 578] width 27 height 405
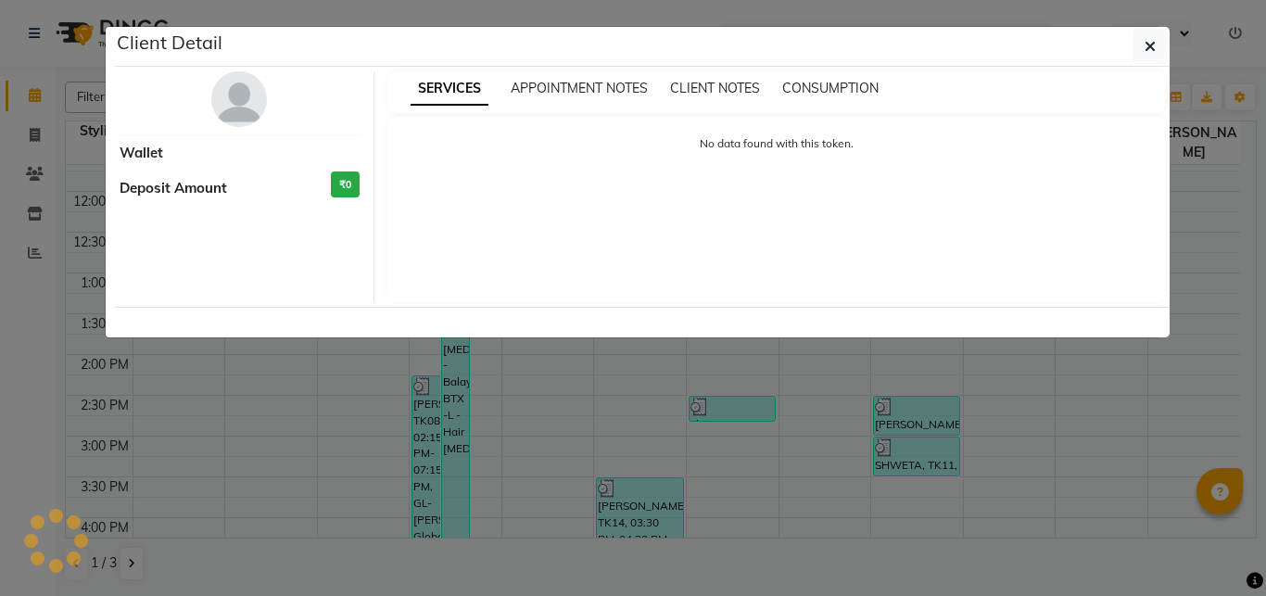
select select "3"
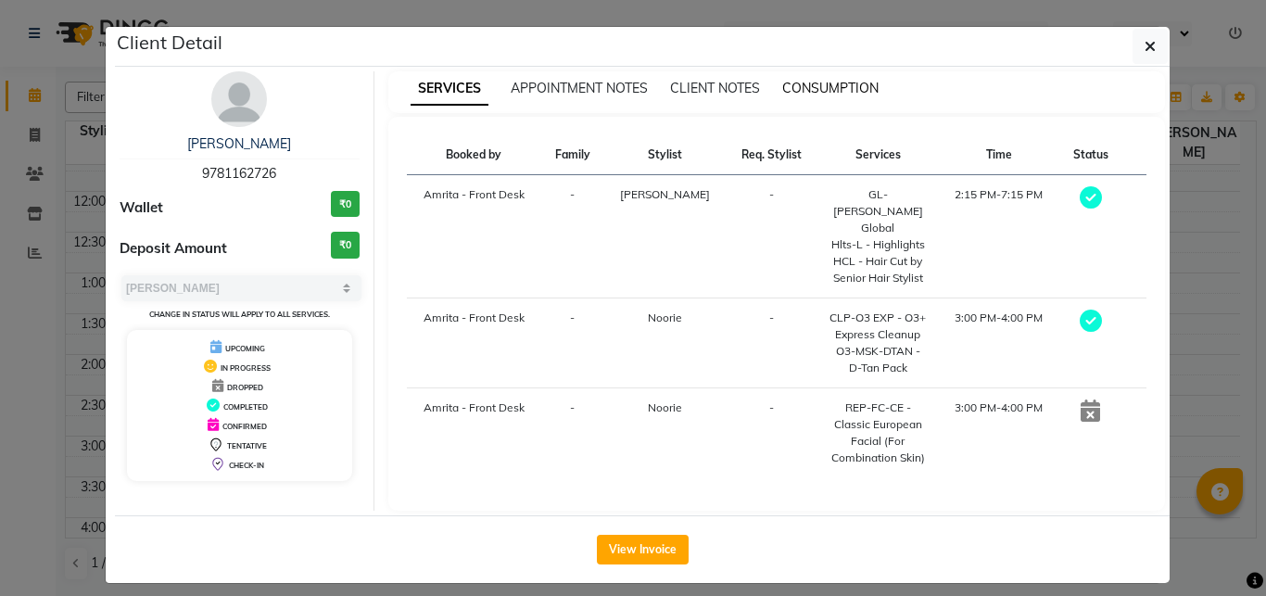
click at [818, 95] on span "CONSUMPTION" at bounding box center [830, 88] width 96 height 17
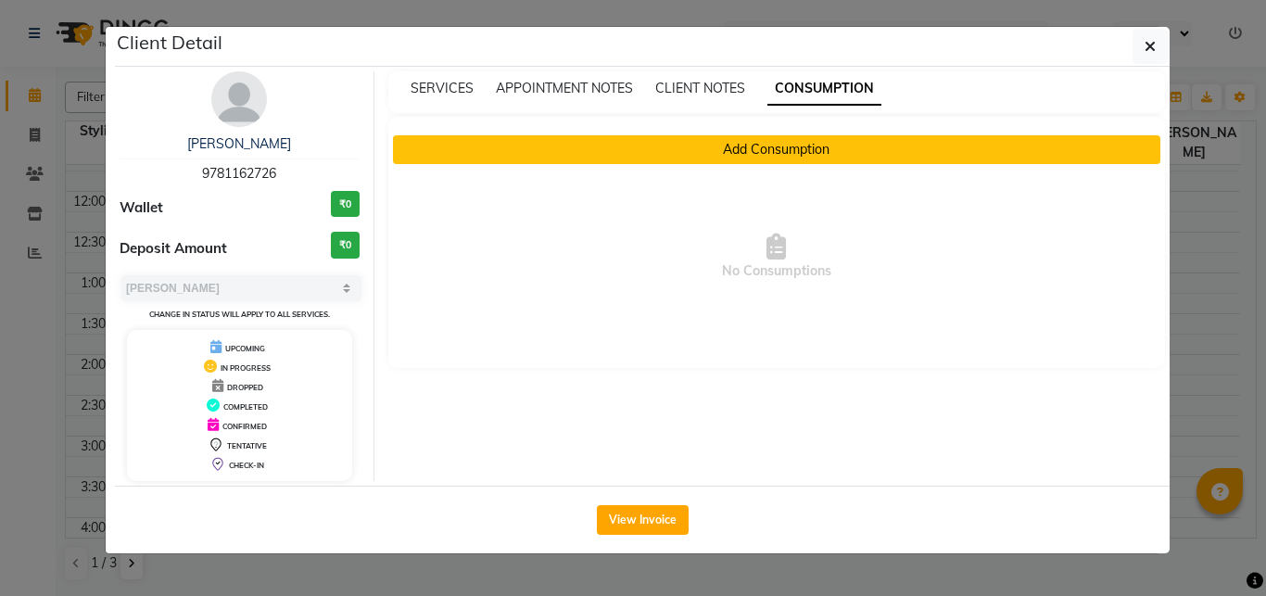
click at [788, 152] on button "Add Consumption" at bounding box center [777, 149] width 768 height 29
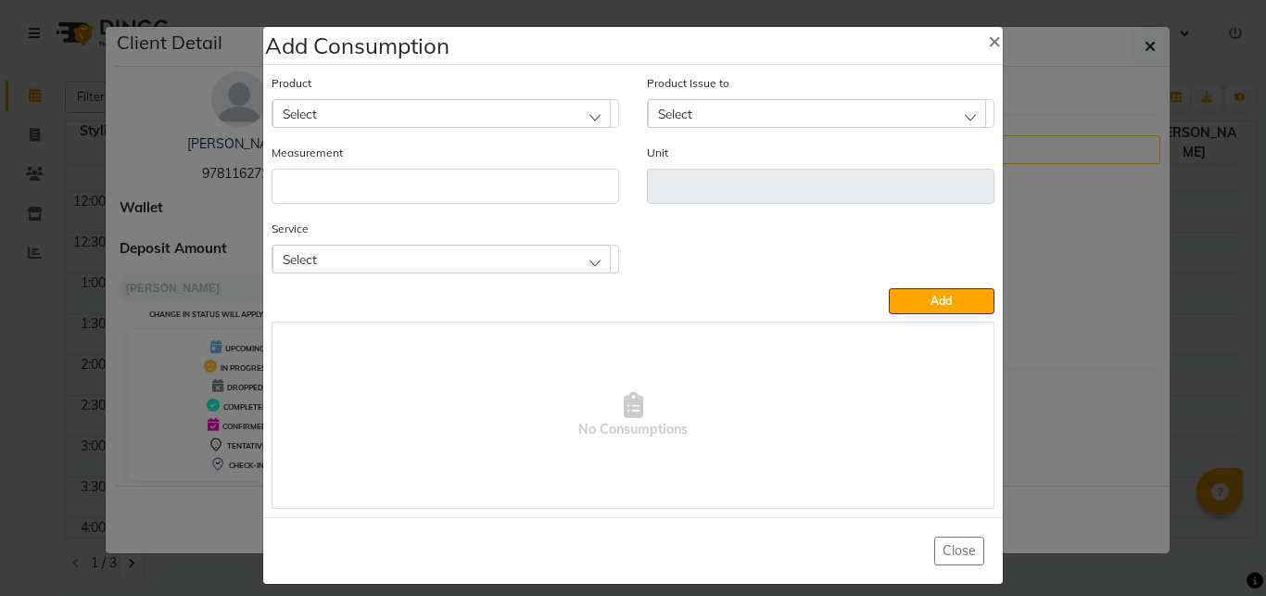
click at [439, 115] on div "Select" at bounding box center [442, 113] width 338 height 28
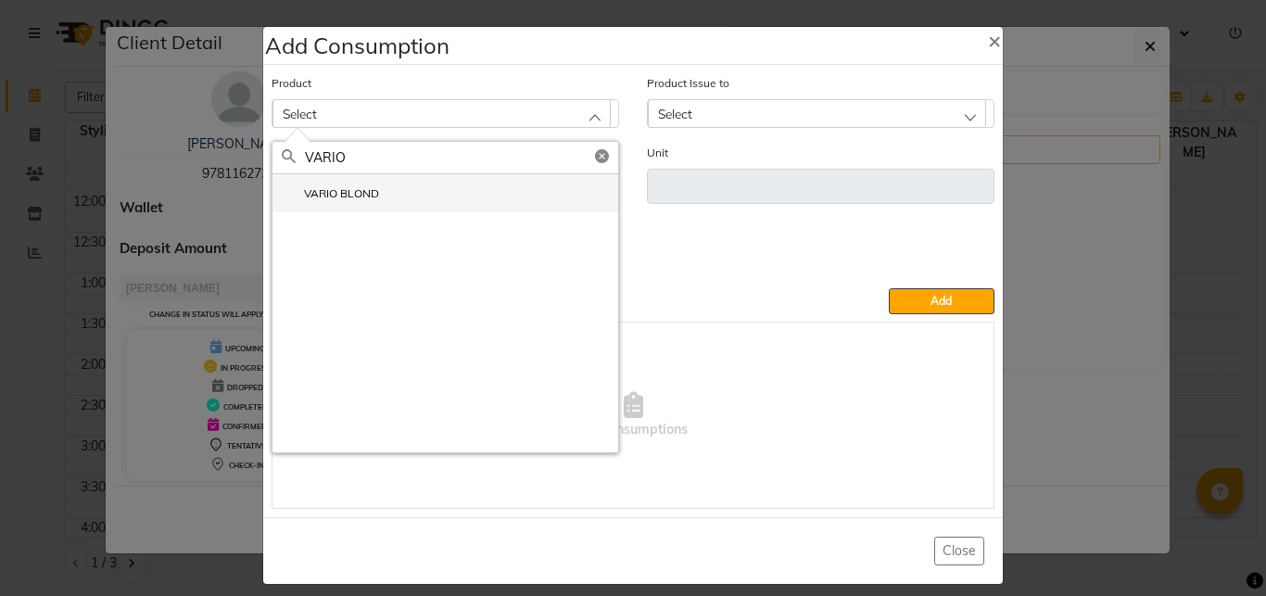
type input "VARIO"
click at [402, 206] on li "VARIO BLOND" at bounding box center [446, 193] width 346 height 38
type input "Gm"
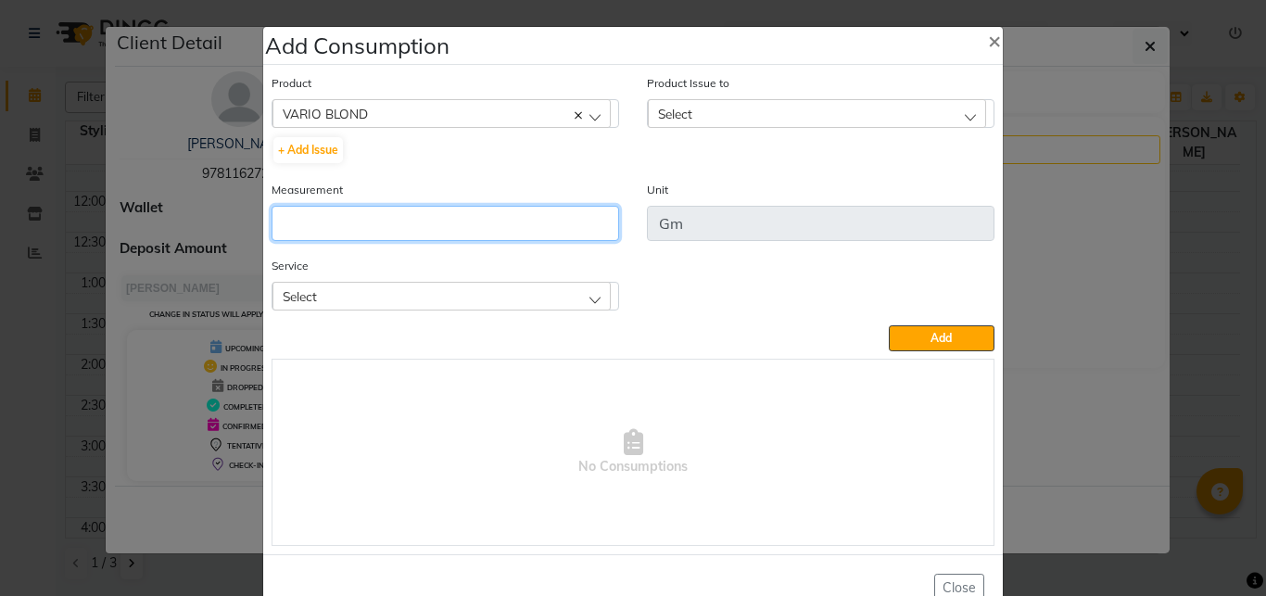
click at [437, 209] on input "number" at bounding box center [446, 223] width 348 height 35
type input "203"
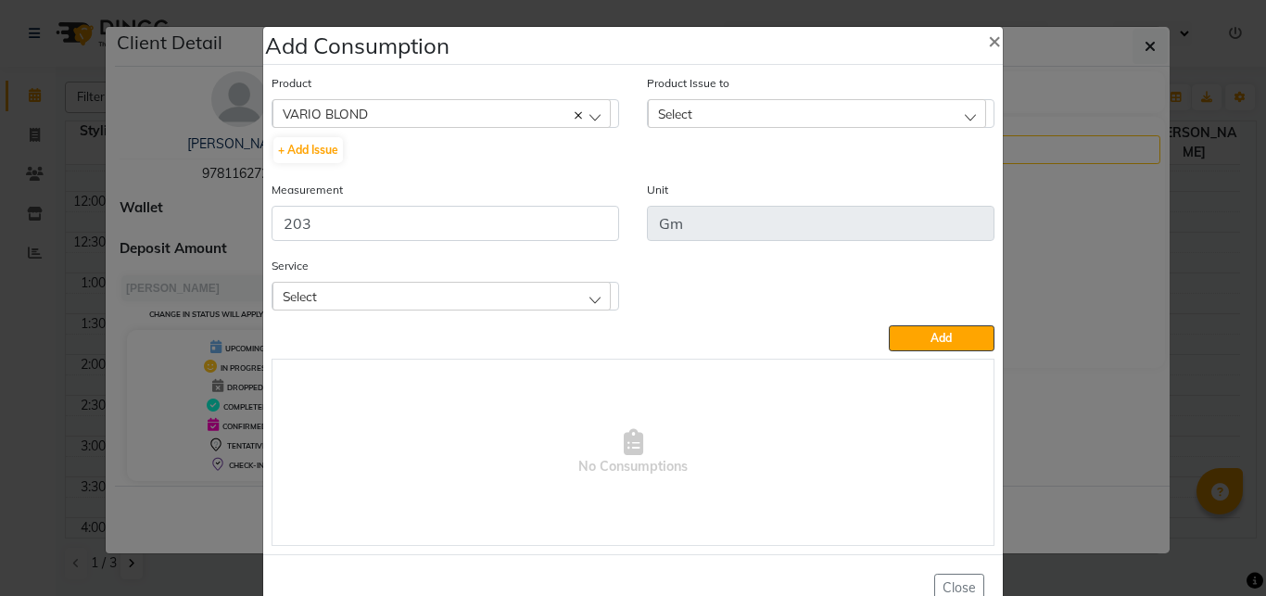
click at [713, 105] on div "Select" at bounding box center [817, 113] width 338 height 28
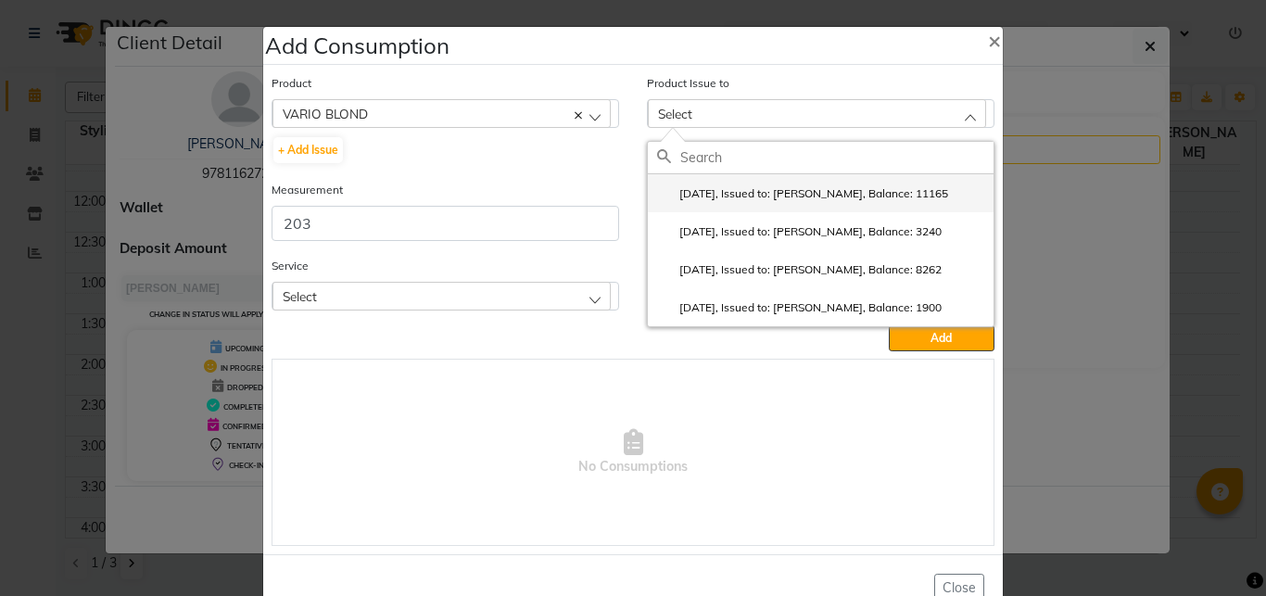
click at [742, 196] on label "[DATE], Issued to: [PERSON_NAME], Balance: 11165" at bounding box center [802, 193] width 291 height 17
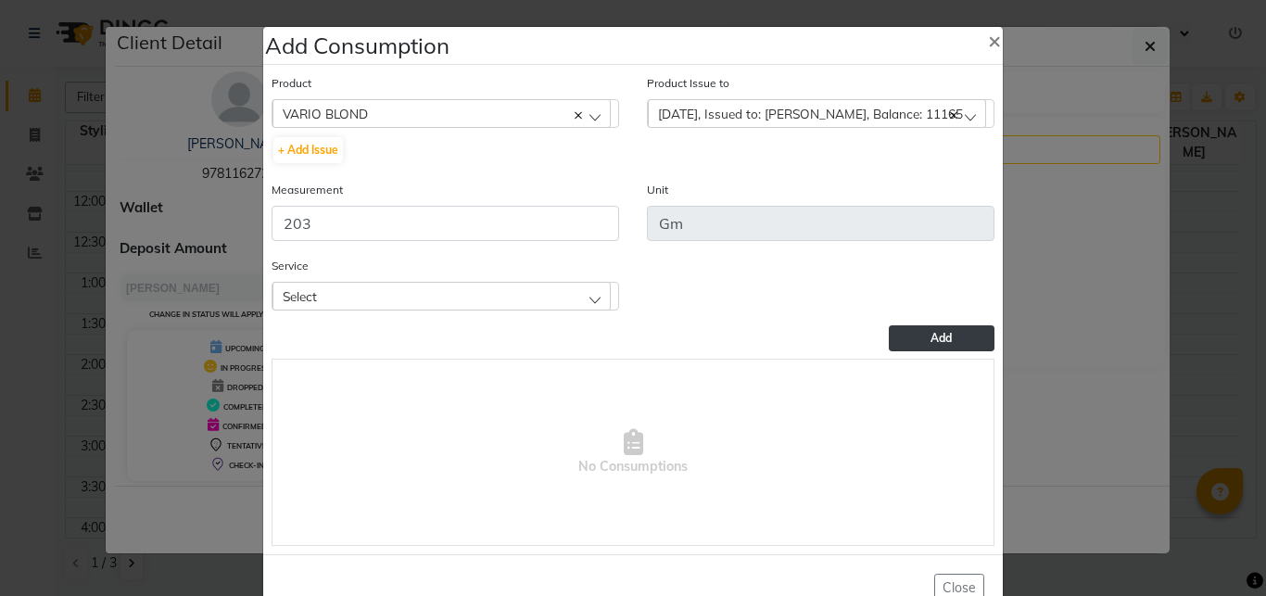
click at [893, 340] on button "Add" at bounding box center [942, 338] width 106 height 26
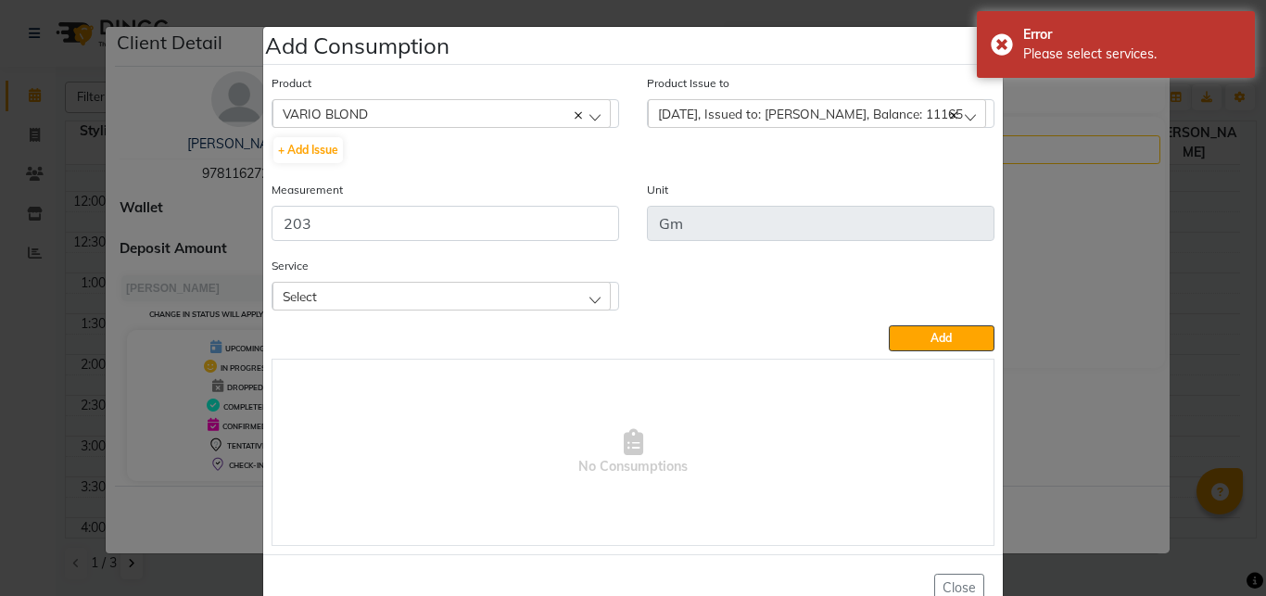
click at [582, 295] on div "Select" at bounding box center [442, 296] width 338 height 28
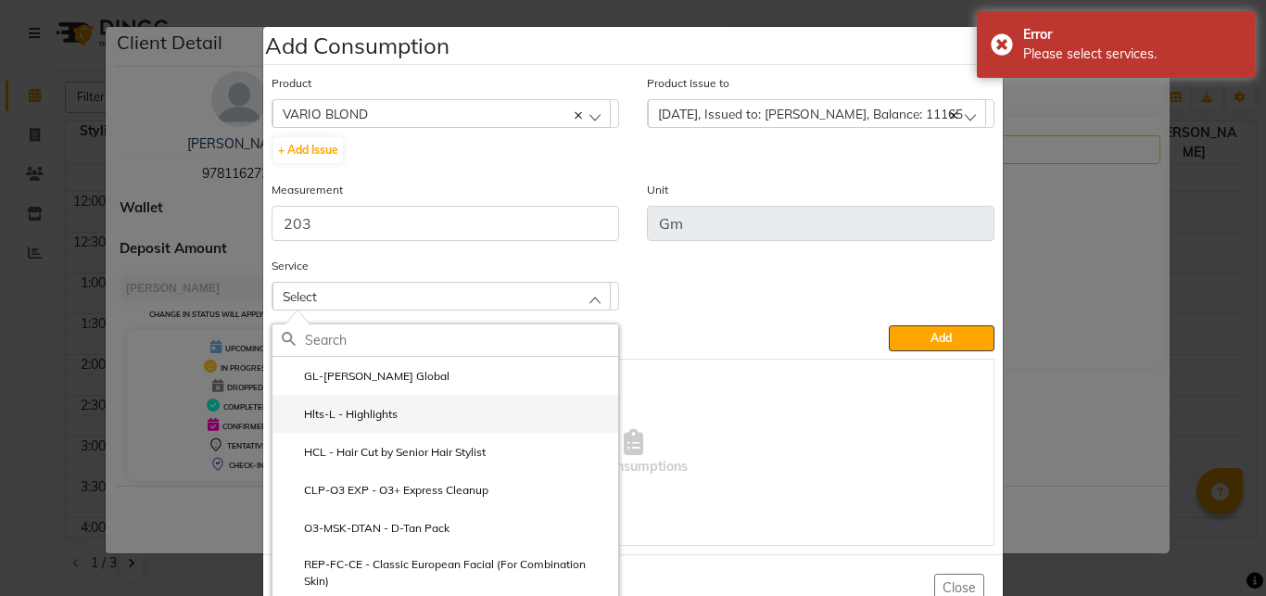
click at [413, 415] on li "Hlts-L - Highlights" at bounding box center [446, 414] width 346 height 38
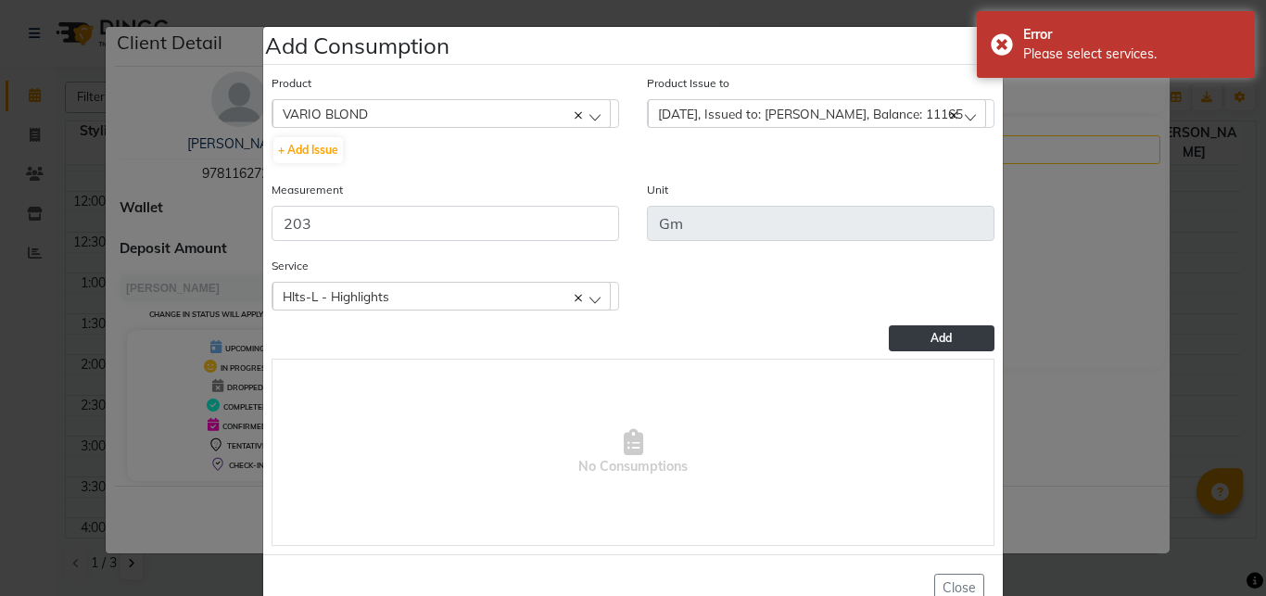
click at [913, 339] on button "Add" at bounding box center [942, 338] width 106 height 26
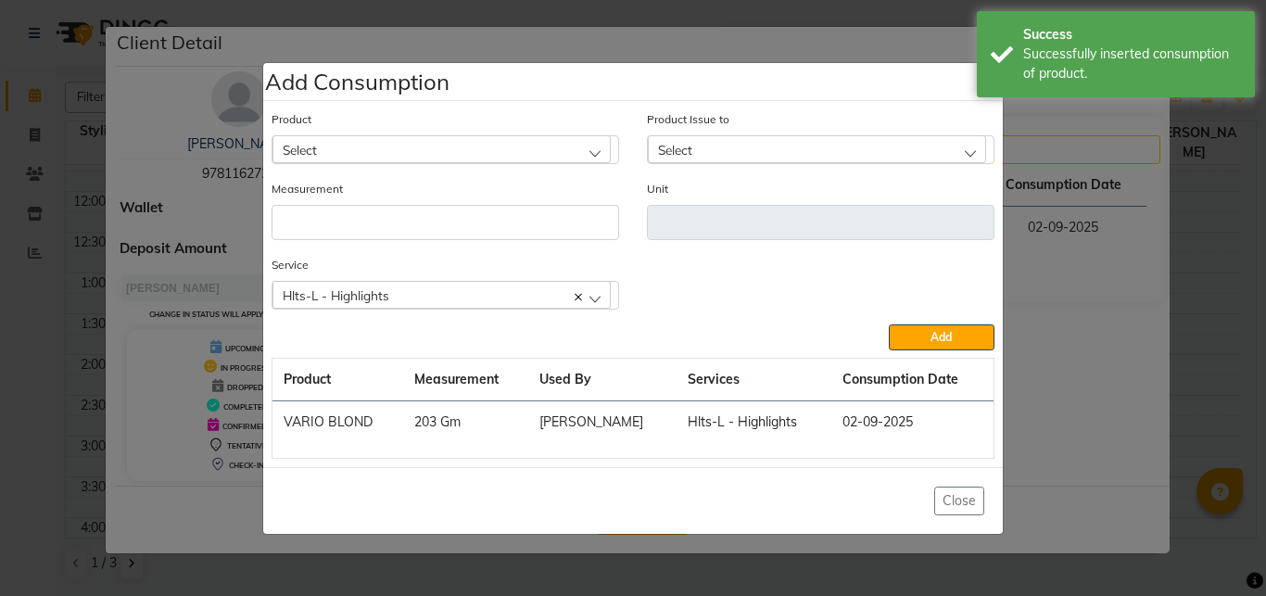
click at [450, 148] on div "Select" at bounding box center [442, 149] width 338 height 28
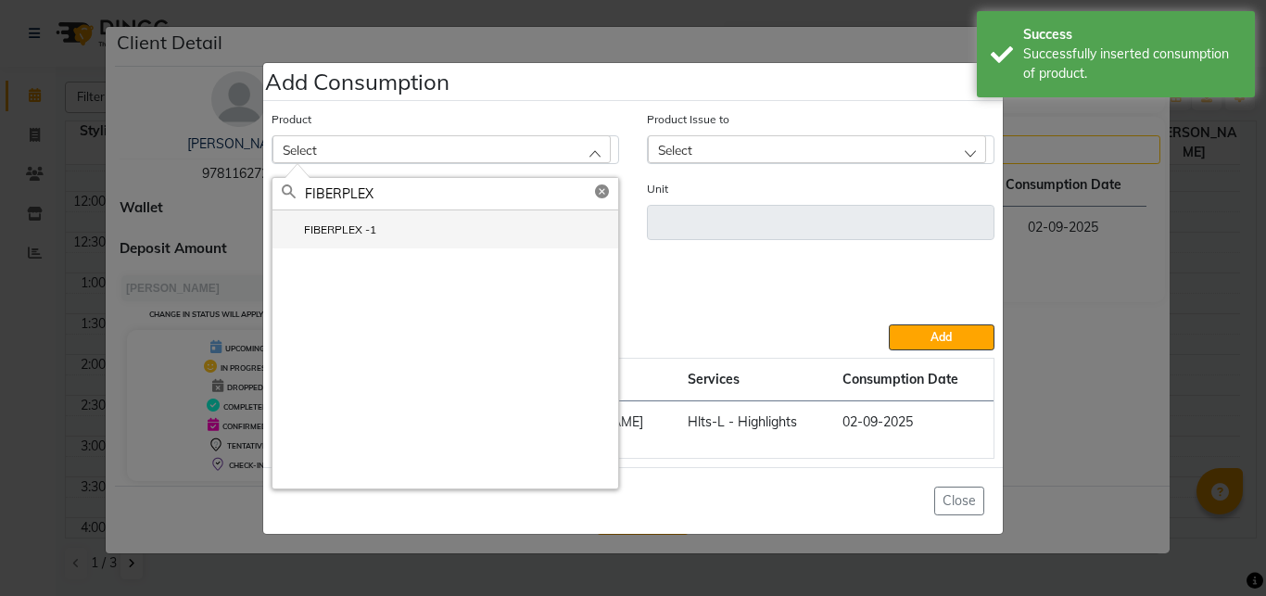
type input "FIBERPLEX"
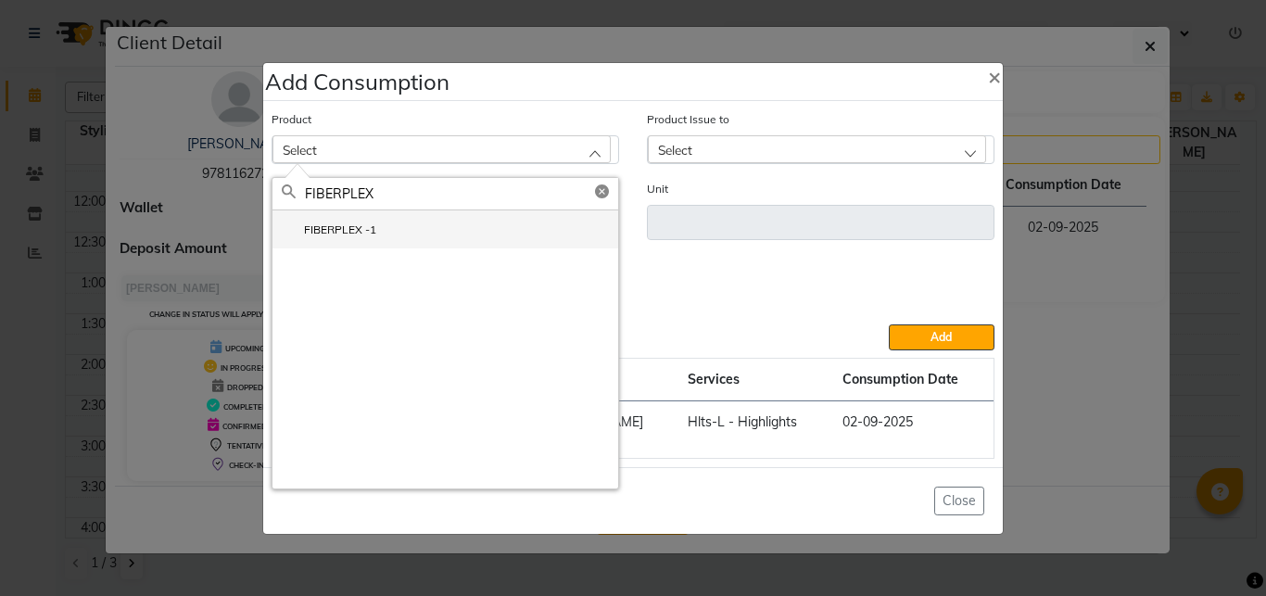
click at [416, 228] on li "FIBERPLEX -1" at bounding box center [446, 229] width 346 height 38
type input "ML"
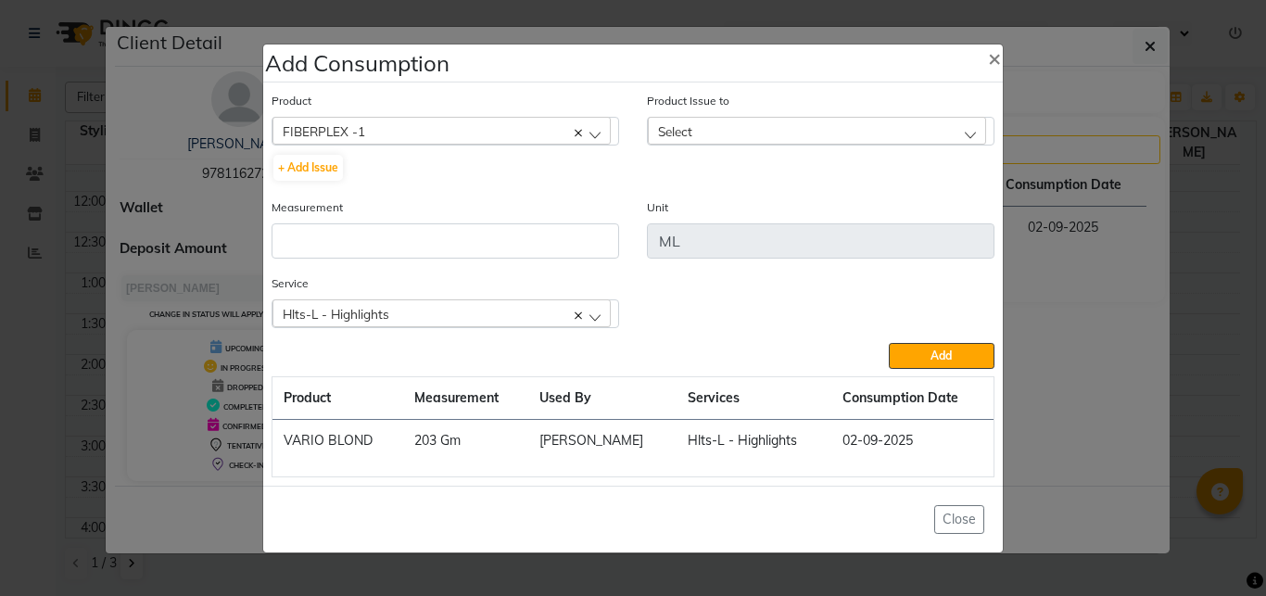
click at [704, 129] on div "Select" at bounding box center [817, 131] width 338 height 28
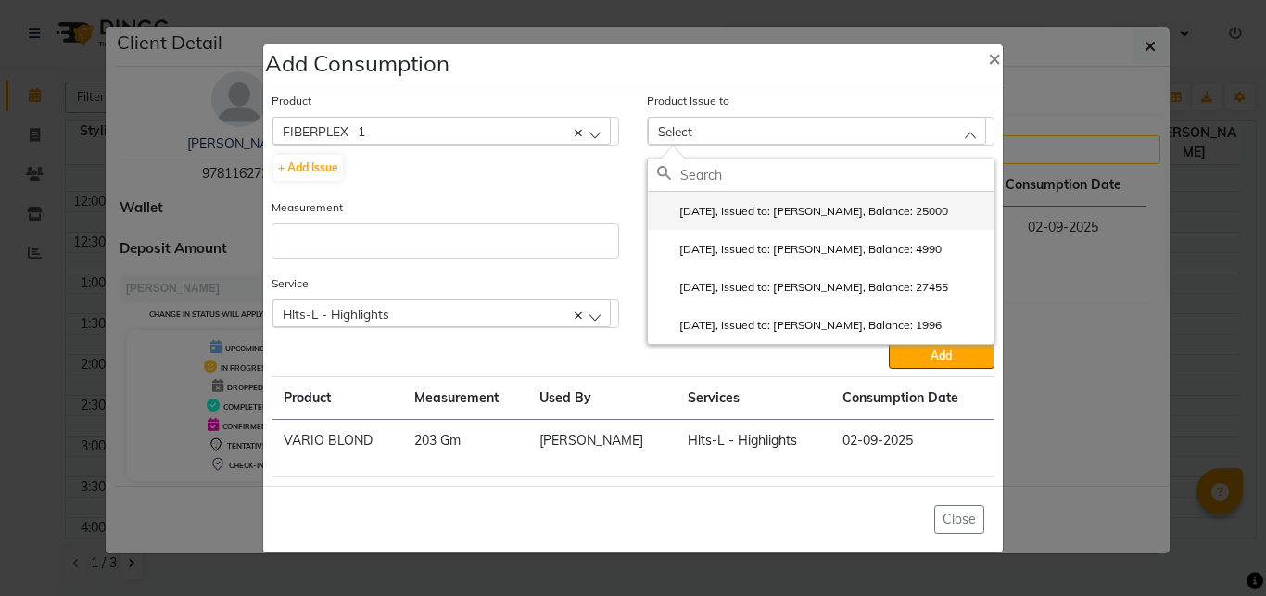
click at [743, 207] on label "[DATE], Issued to: [PERSON_NAME], Balance: 25000" at bounding box center [802, 211] width 291 height 17
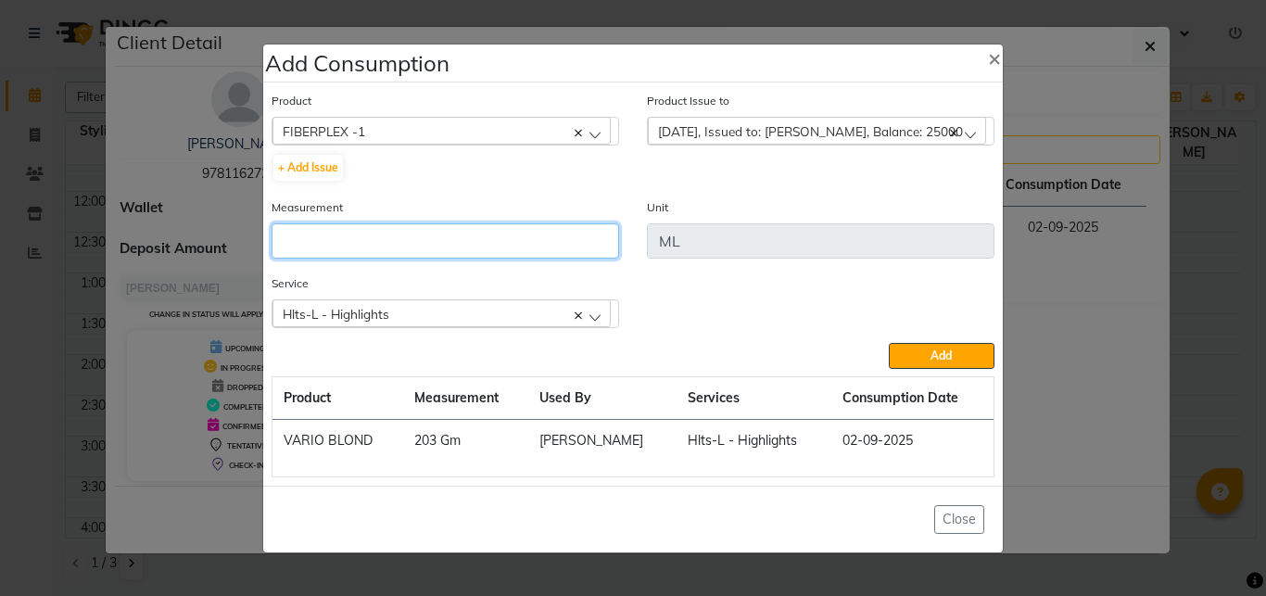
click at [462, 246] on input "number" at bounding box center [446, 240] width 348 height 35
type input "50"
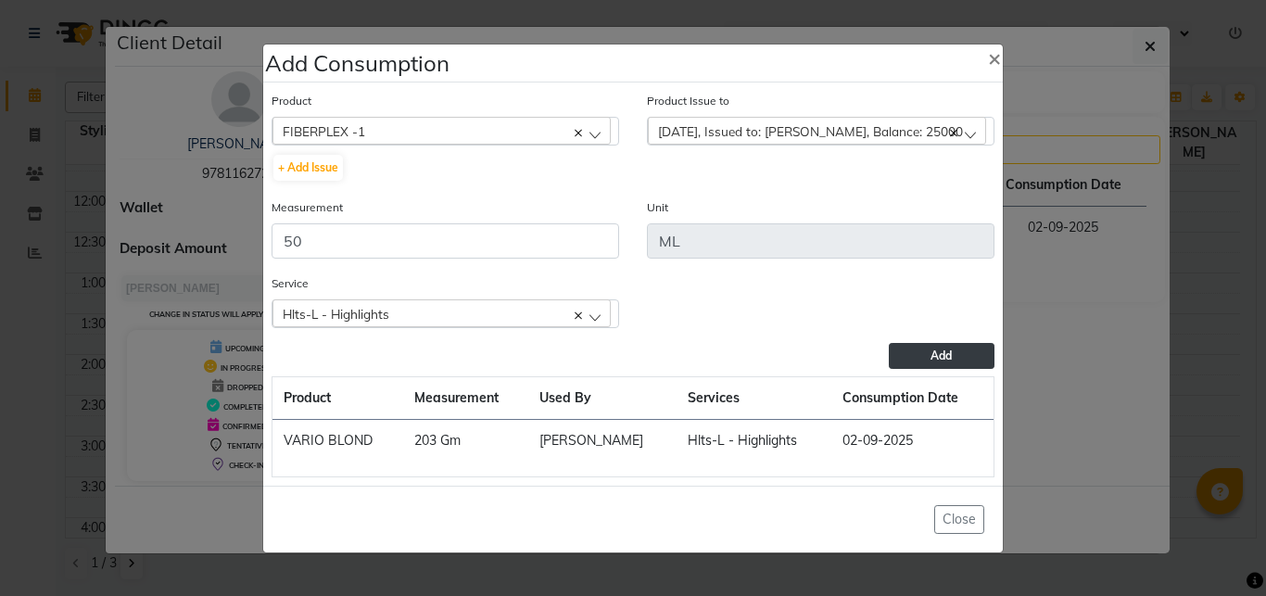
click at [936, 353] on span "Add" at bounding box center [941, 356] width 21 height 14
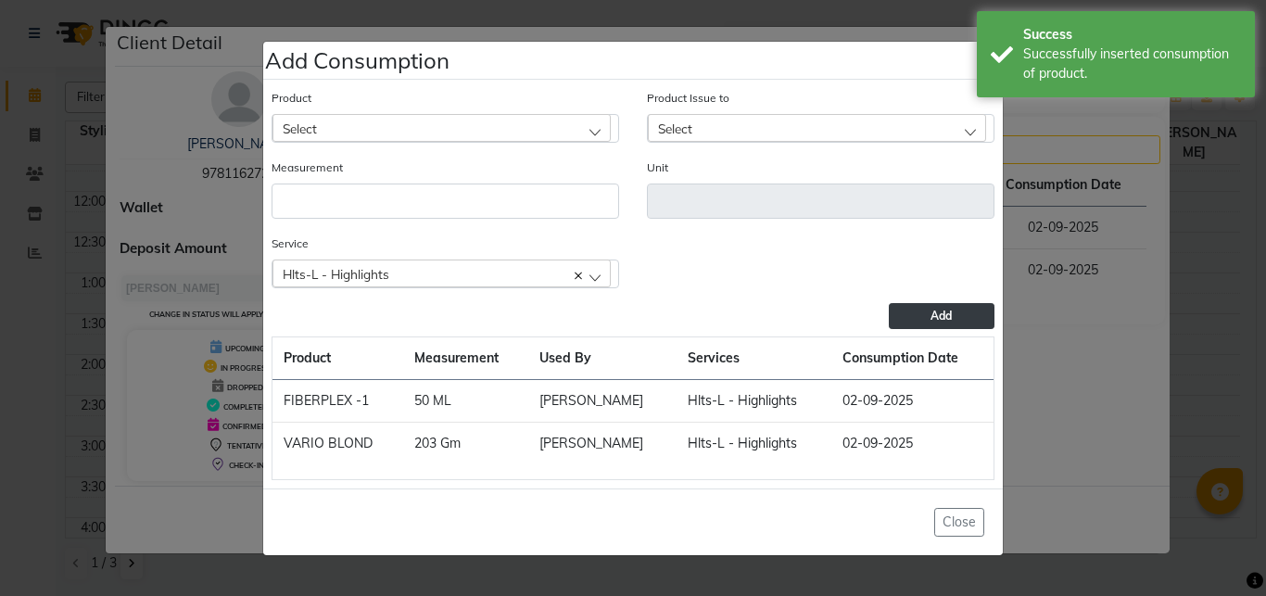
click at [396, 127] on div "Select" at bounding box center [442, 128] width 338 height 28
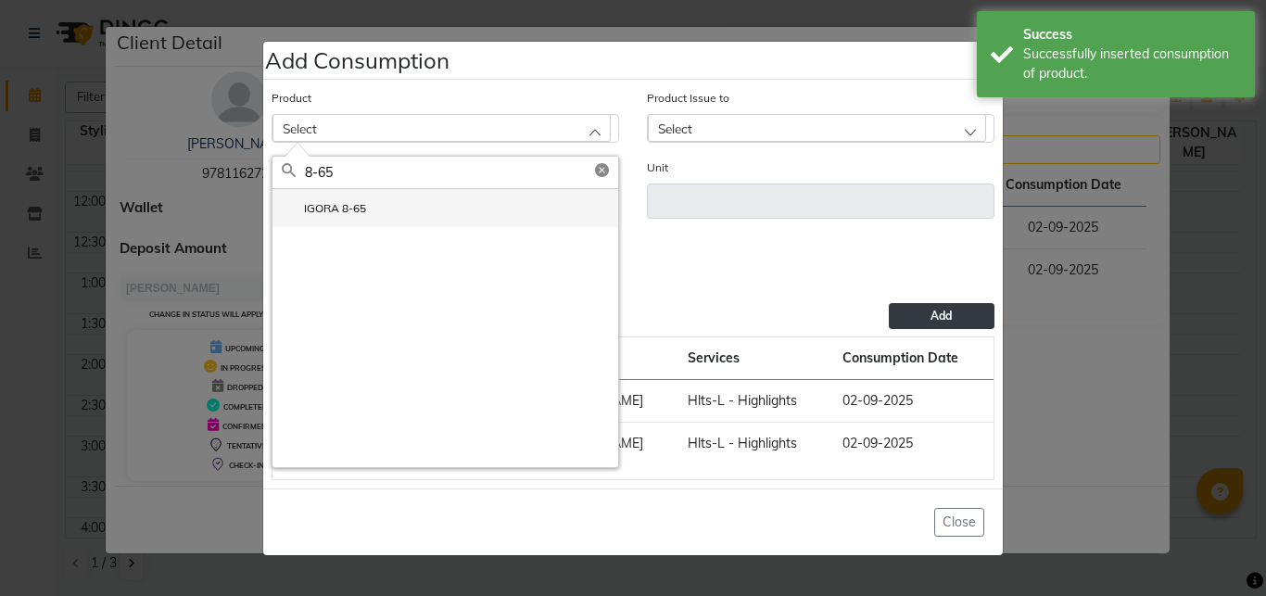
type input "8-65"
click at [369, 213] on li "IGORA 8-65" at bounding box center [446, 208] width 346 height 38
type input "Gm"
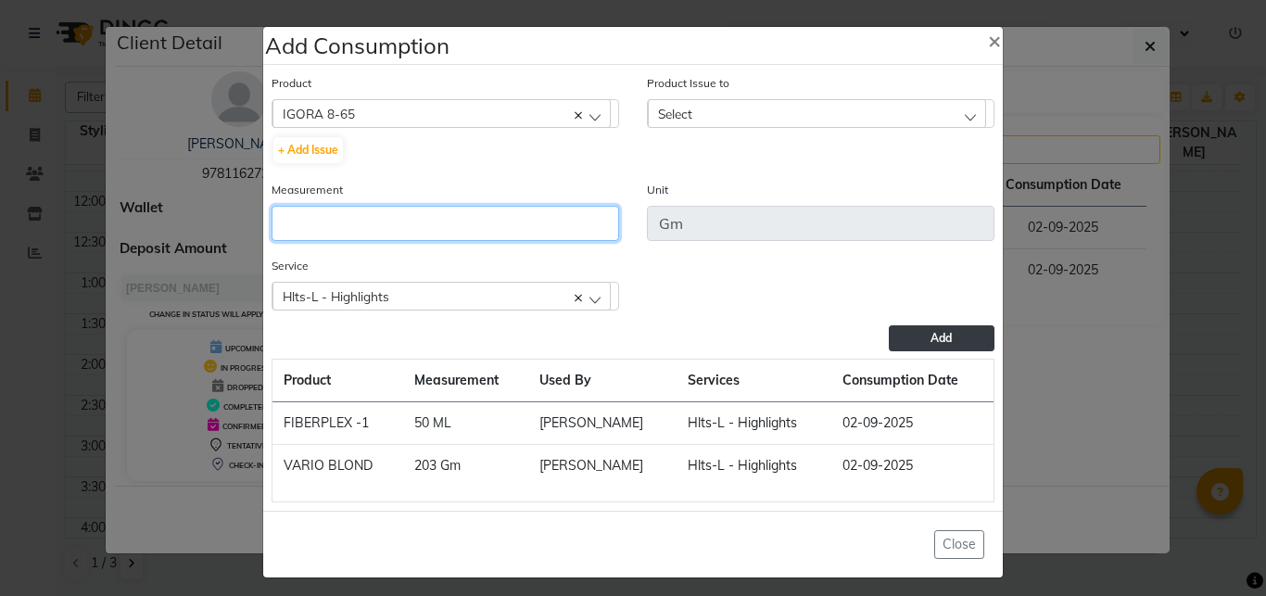
click at [348, 214] on input "number" at bounding box center [446, 223] width 348 height 35
type input "110"
click at [681, 111] on span "Select" at bounding box center [675, 114] width 34 height 16
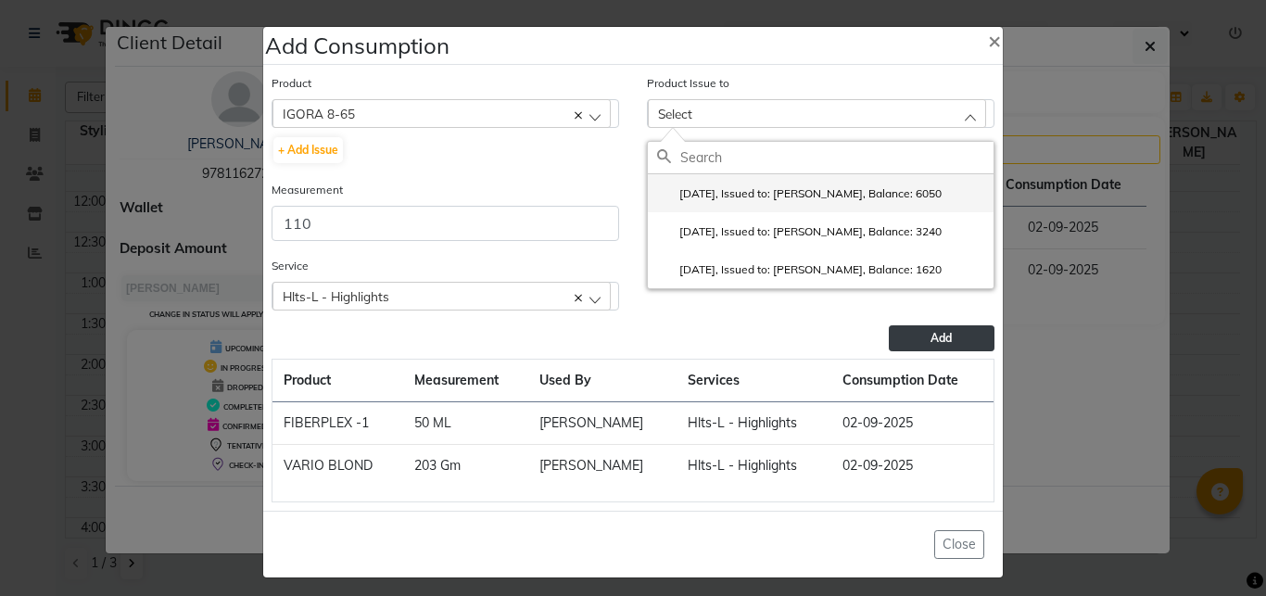
click at [775, 190] on label "[DATE], Issued to: [PERSON_NAME], Balance: 6050" at bounding box center [799, 193] width 285 height 17
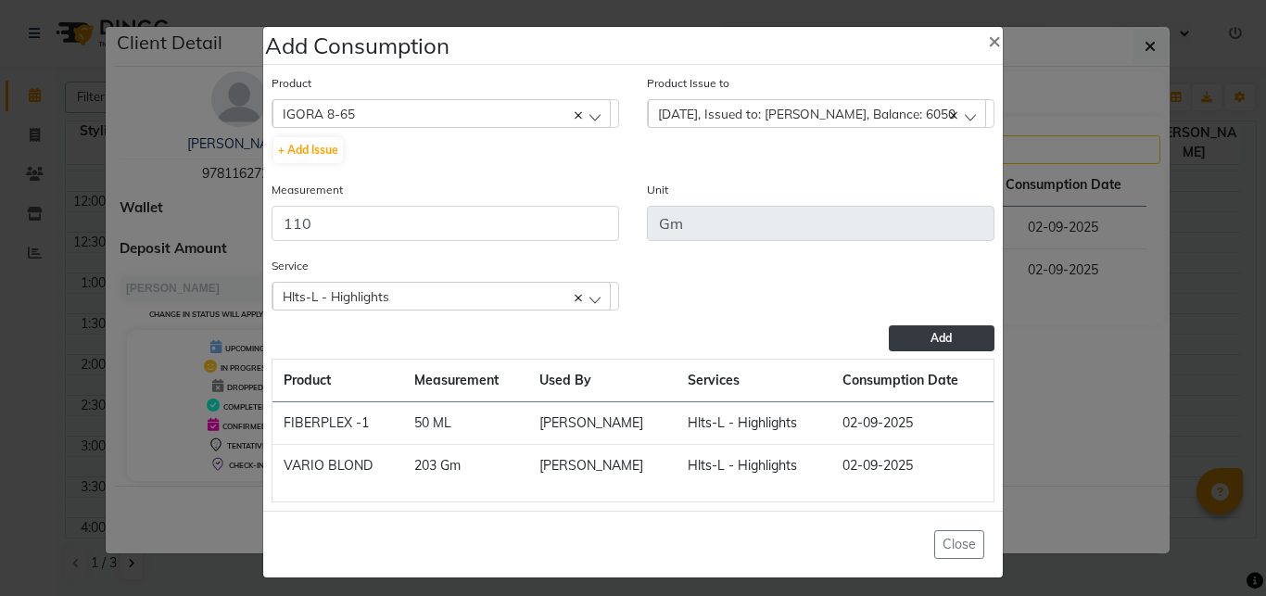
click at [906, 332] on button "Add" at bounding box center [942, 338] width 106 height 26
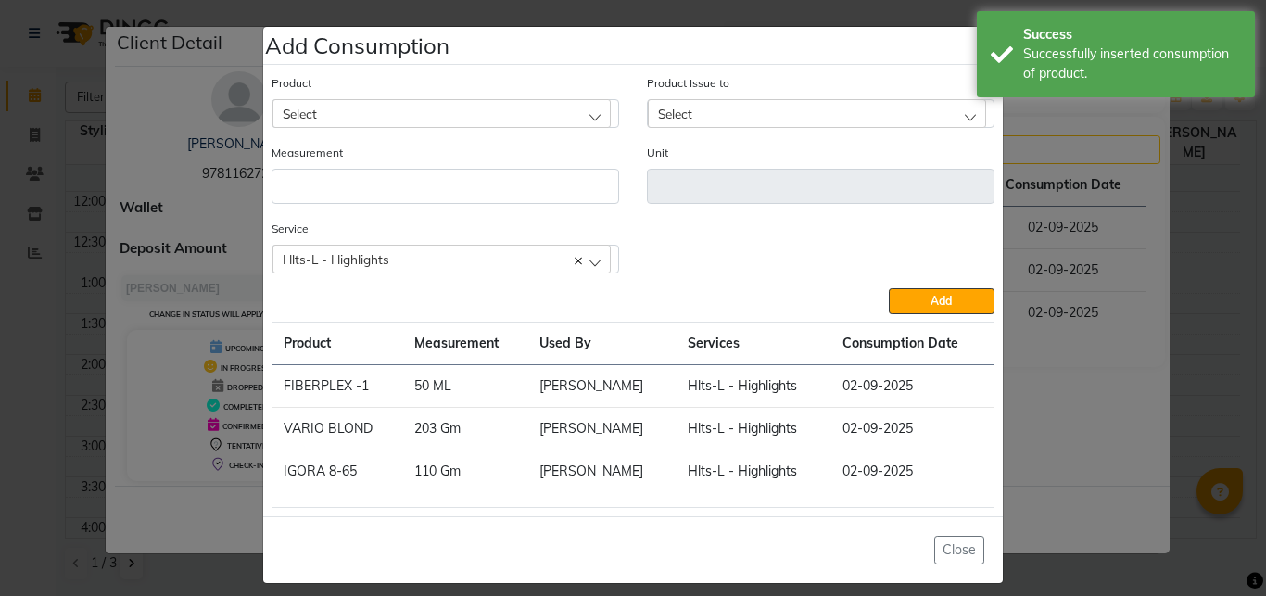
click at [389, 111] on div "Select" at bounding box center [442, 113] width 338 height 28
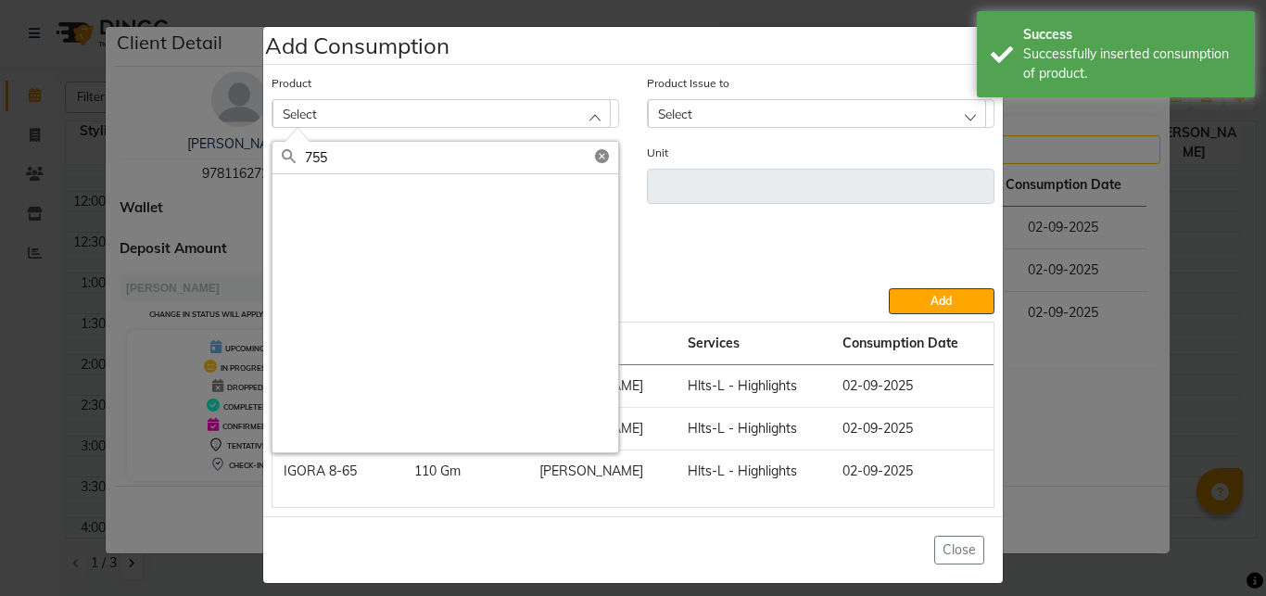
click at [356, 110] on div "Select" at bounding box center [442, 113] width 338 height 28
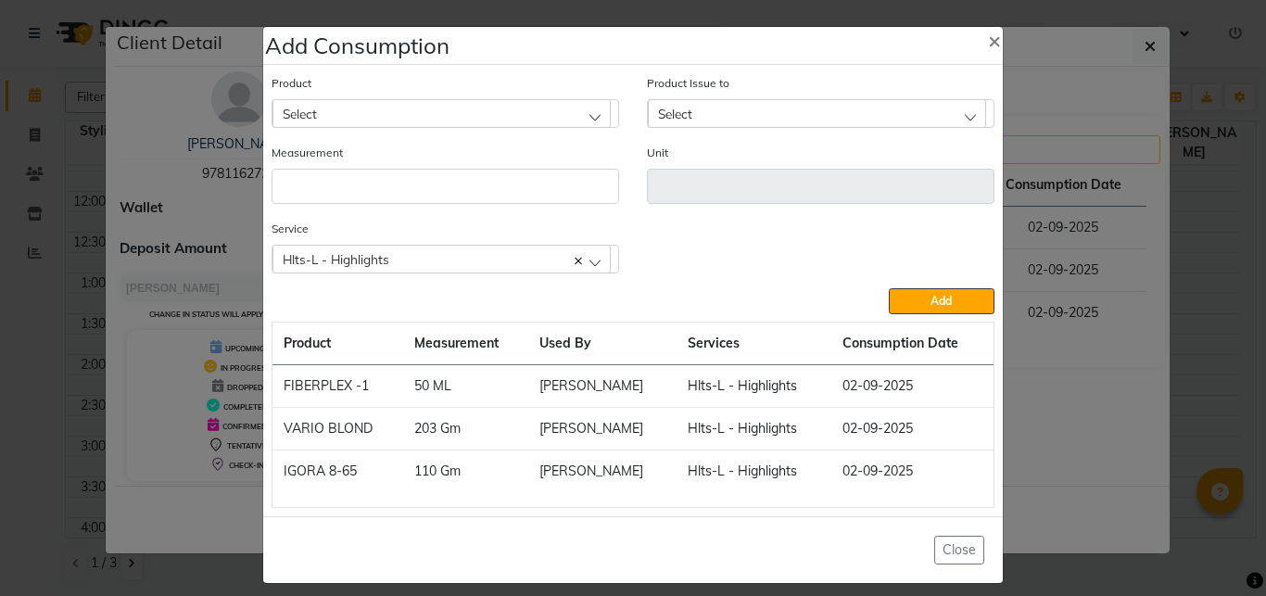
click at [331, 116] on div "Select" at bounding box center [442, 113] width 338 height 28
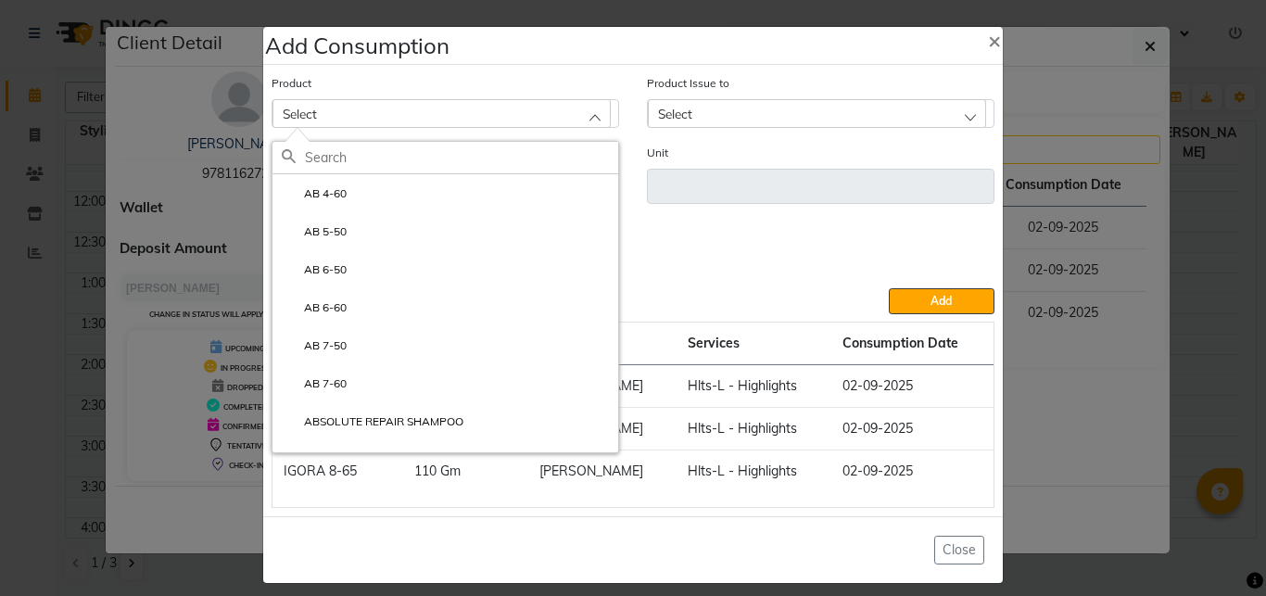
click at [323, 108] on div "Select" at bounding box center [442, 113] width 338 height 28
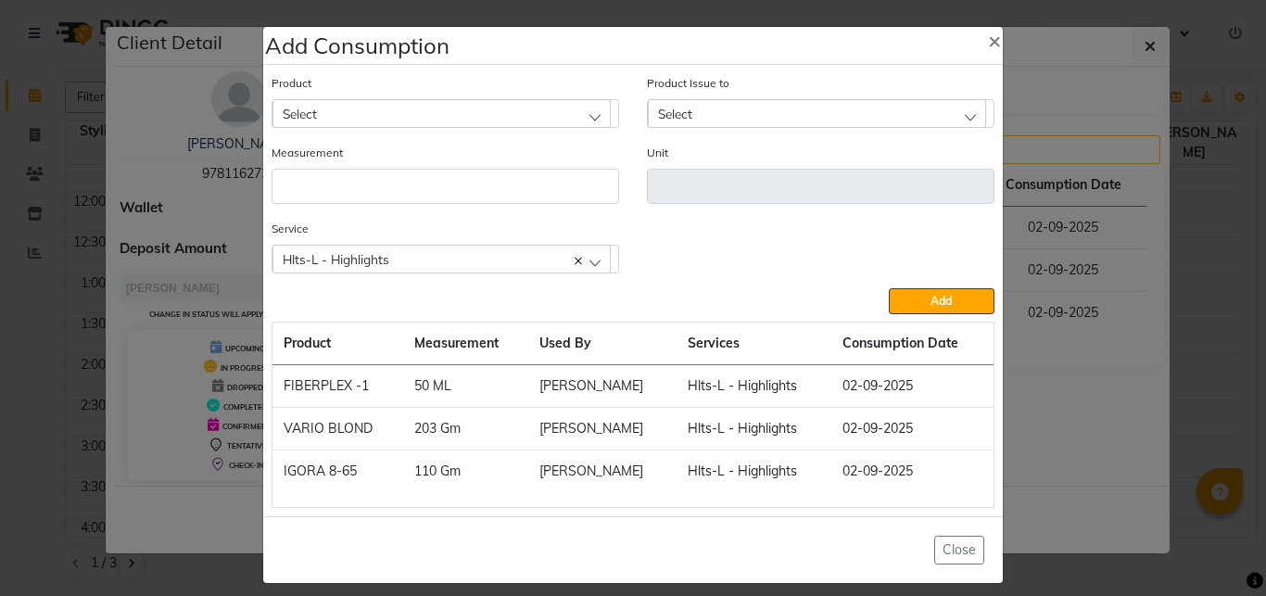
click at [323, 108] on div "Select" at bounding box center [442, 113] width 338 height 28
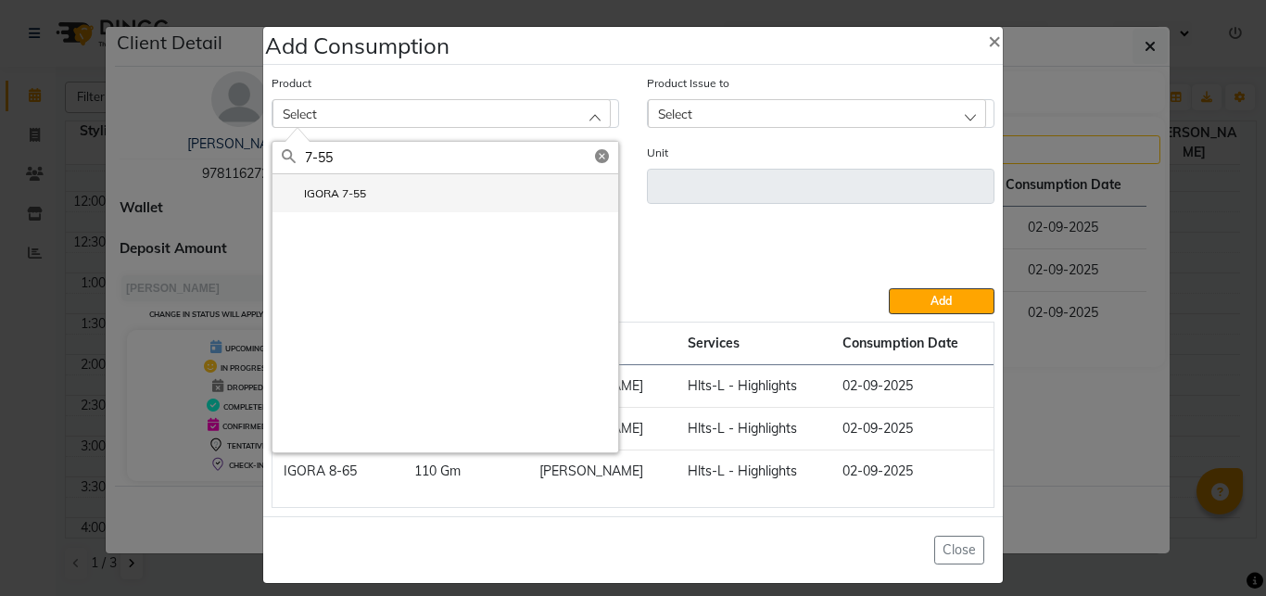
type input "7-55"
click at [353, 195] on label "IGORA 7-55" at bounding box center [324, 193] width 84 height 17
type input "Gm"
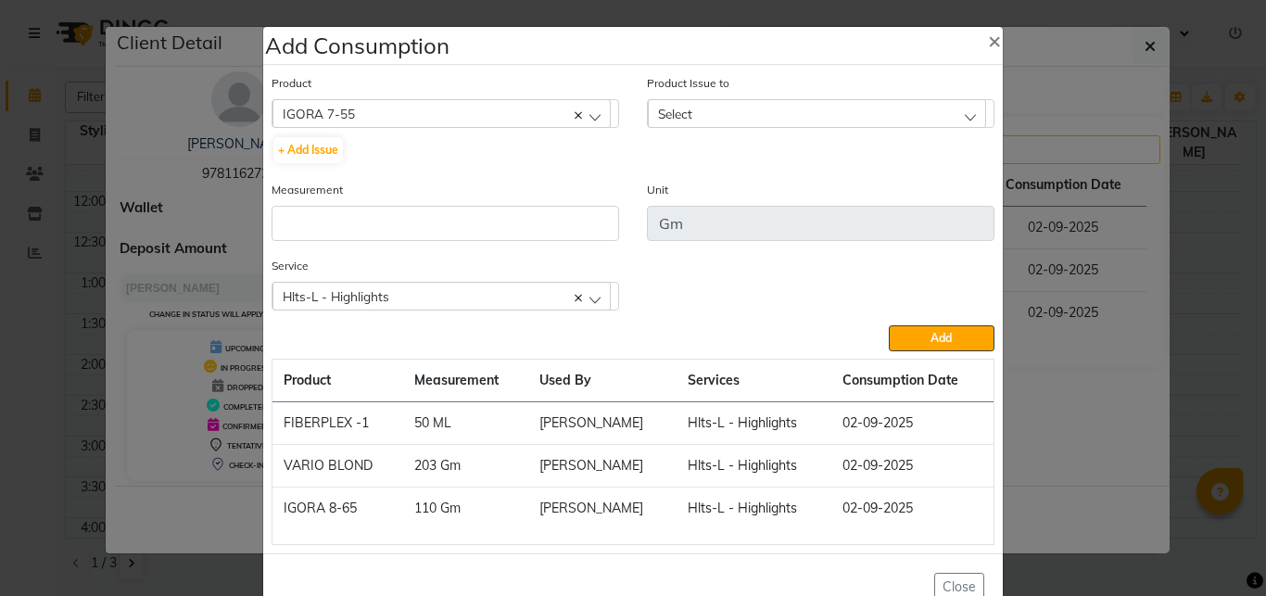
click at [689, 118] on div "Select" at bounding box center [817, 113] width 338 height 28
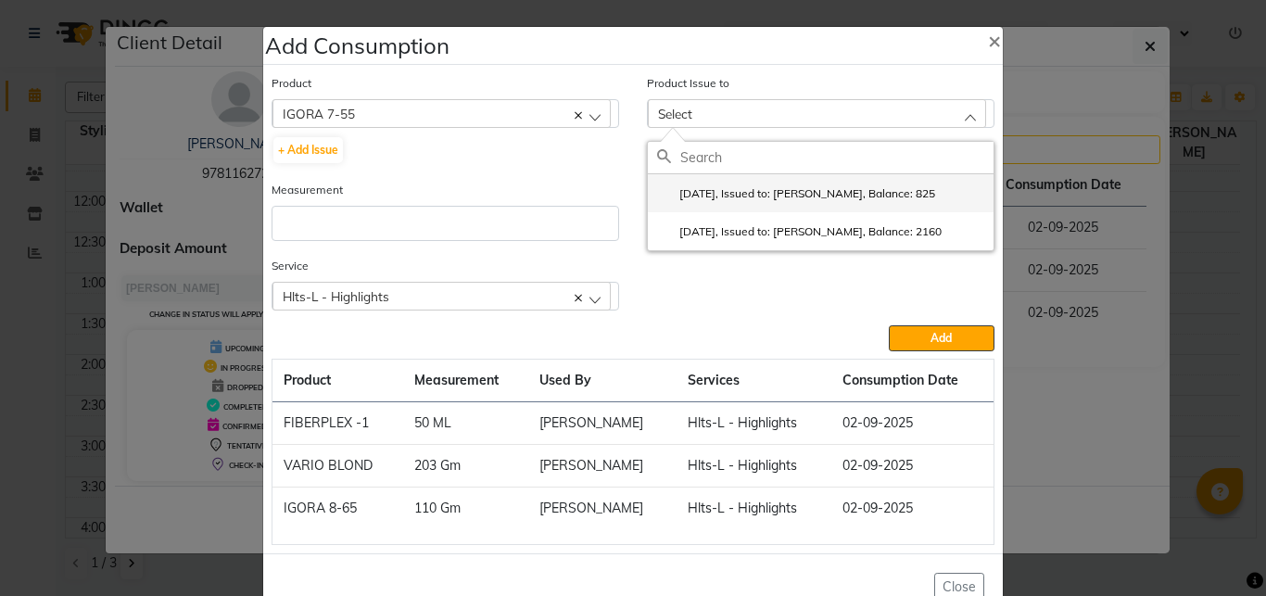
click at [748, 195] on label "[DATE], Issued to: [PERSON_NAME], Balance: 825" at bounding box center [796, 193] width 278 height 17
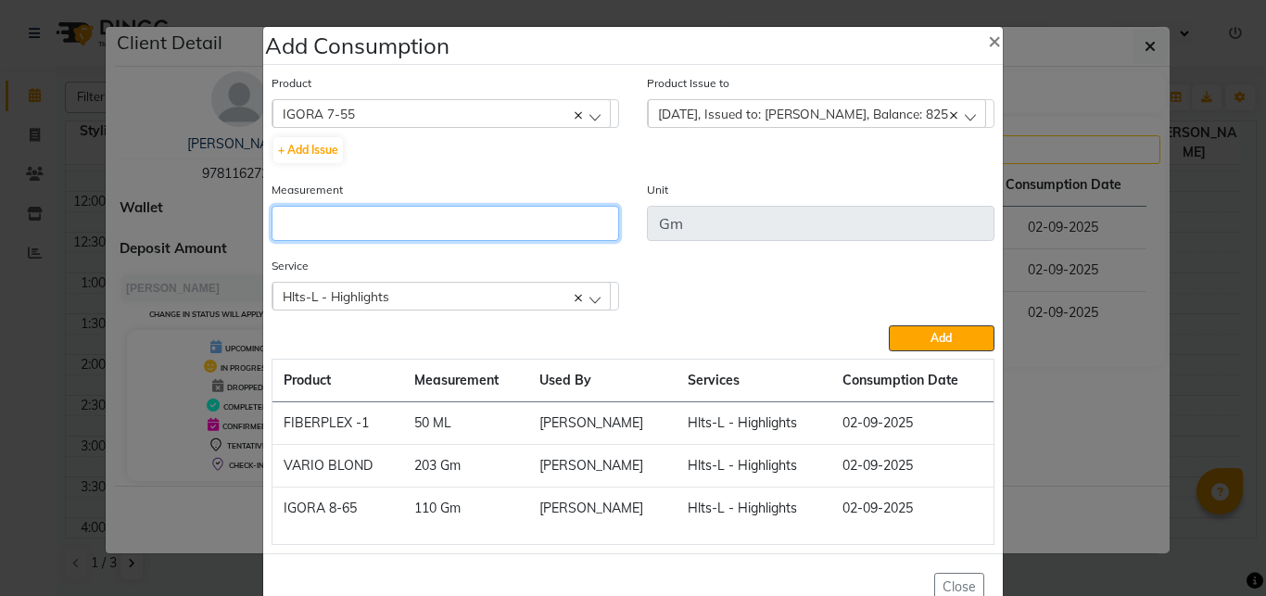
click at [491, 226] on input "number" at bounding box center [446, 223] width 348 height 35
type input "15"
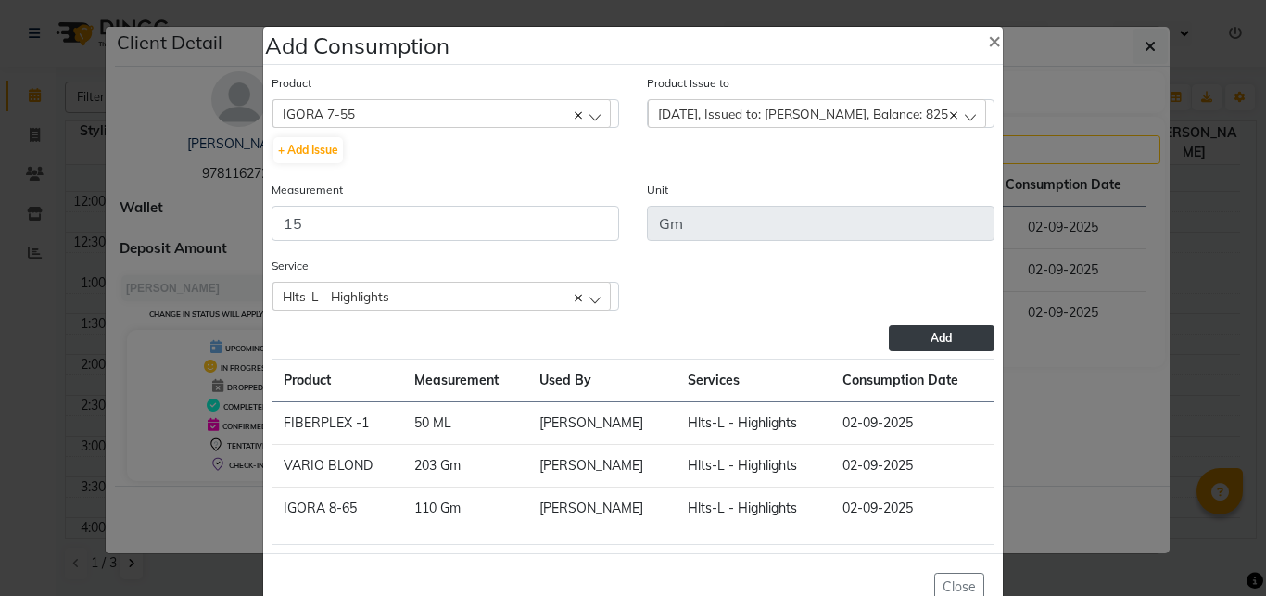
click at [898, 337] on button "Add" at bounding box center [942, 338] width 106 height 26
click at [372, 108] on div "IGORA 7-55" at bounding box center [442, 113] width 338 height 28
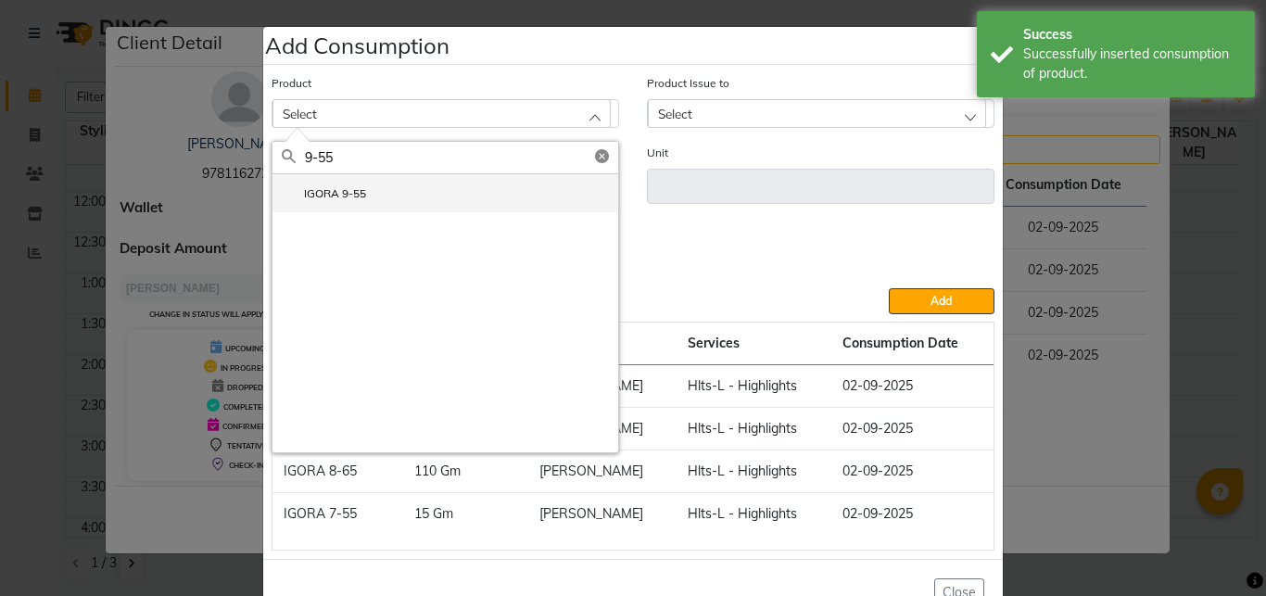
type input "9-55"
click at [354, 193] on label "IGORA 9-55" at bounding box center [324, 193] width 84 height 17
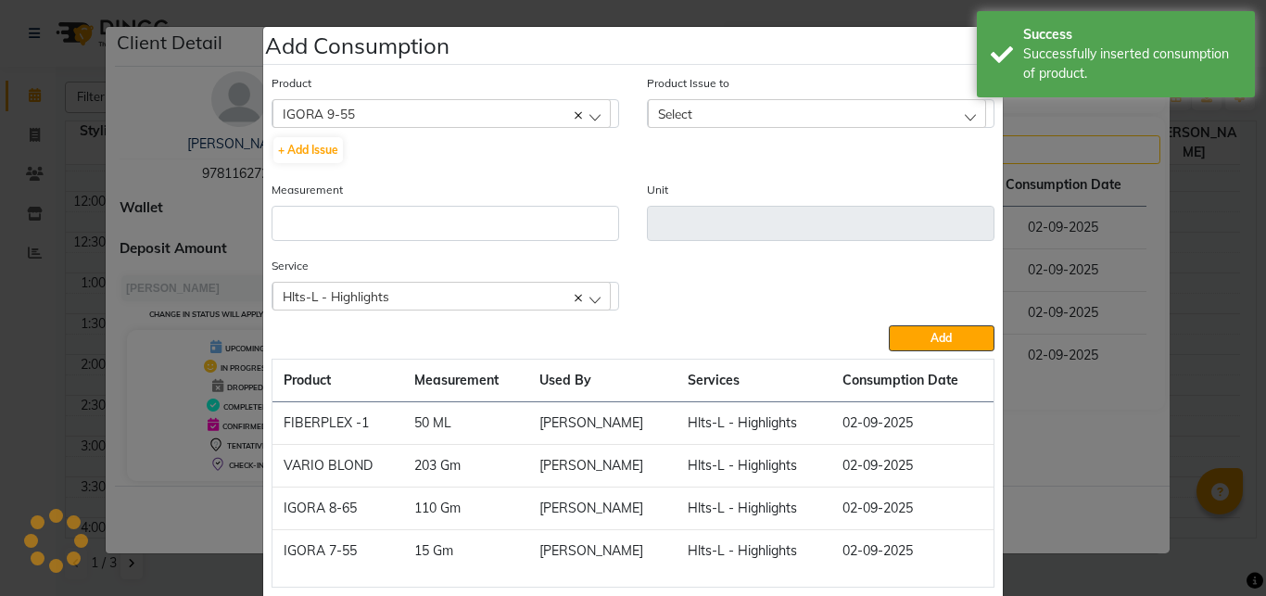
type input "Gm"
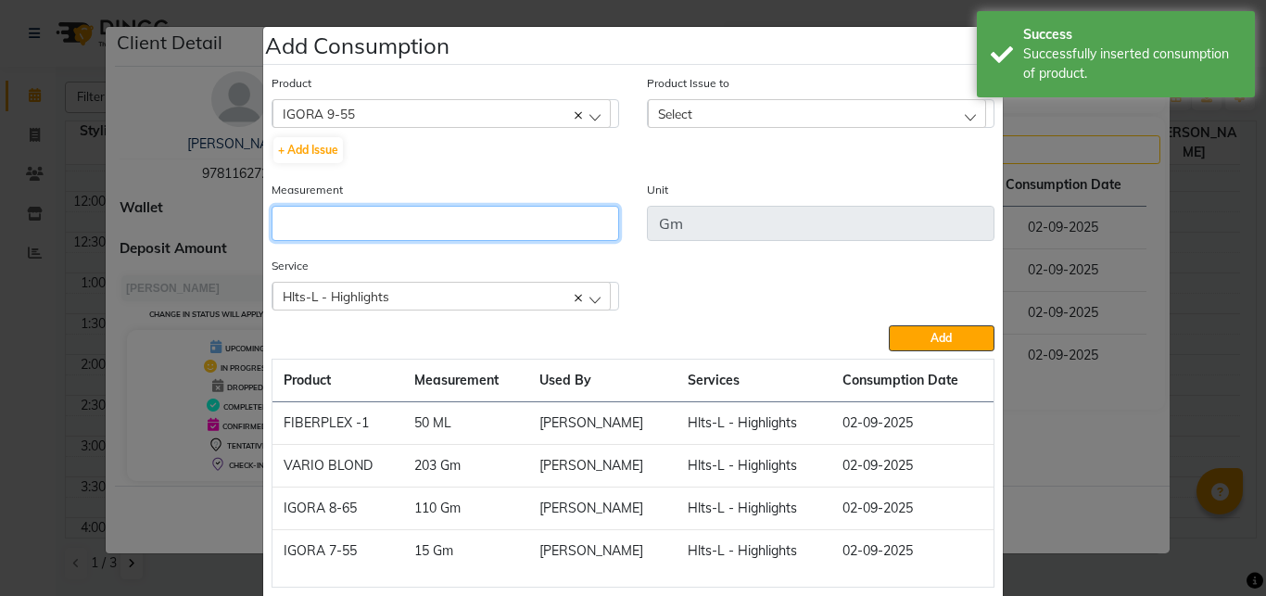
click at [356, 217] on input "number" at bounding box center [446, 223] width 348 height 35
type input "57"
click at [699, 111] on div "Select" at bounding box center [817, 113] width 338 height 28
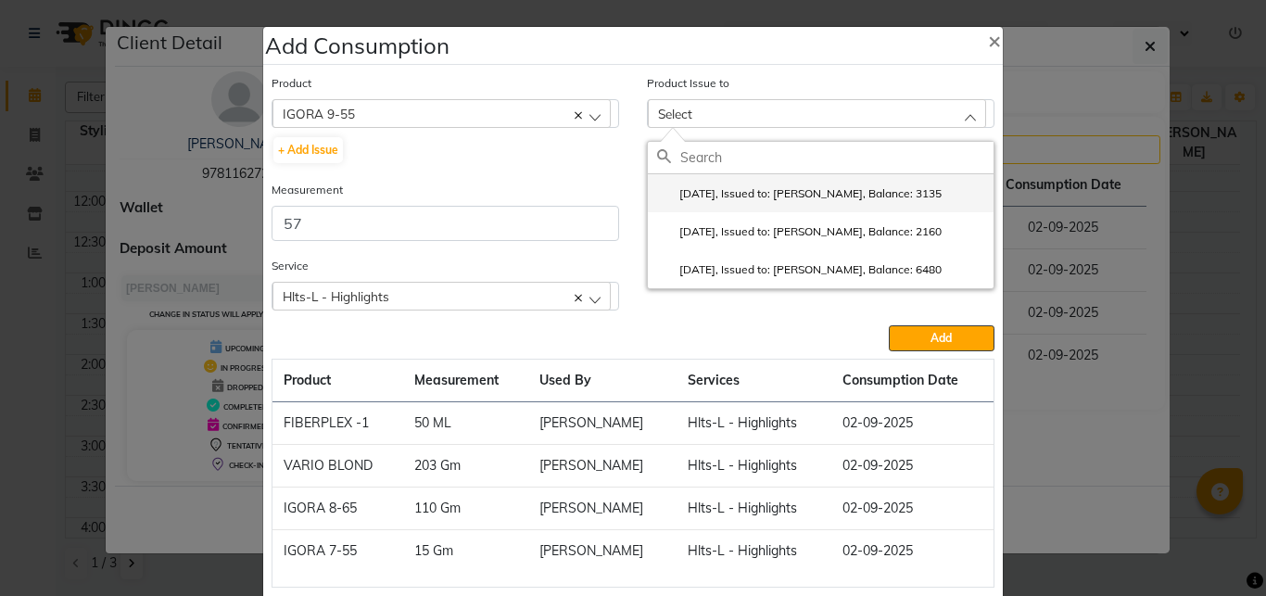
click at [720, 189] on label "[DATE], Issued to: [PERSON_NAME], Balance: 3135" at bounding box center [799, 193] width 285 height 17
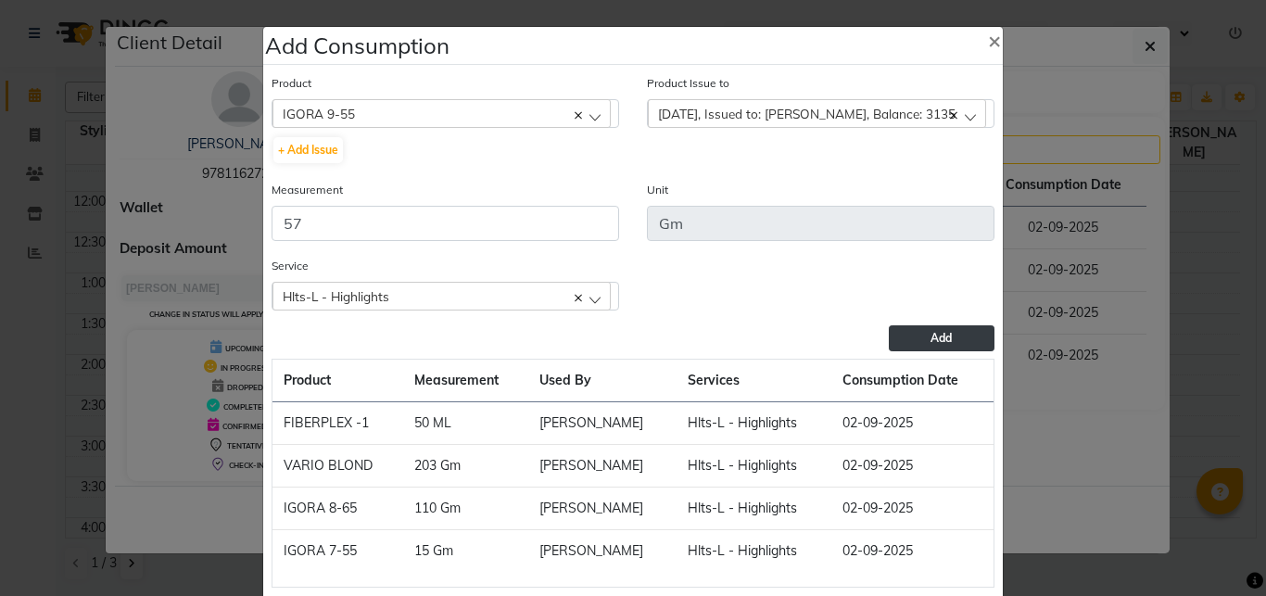
click at [910, 331] on button "Add" at bounding box center [942, 338] width 106 height 26
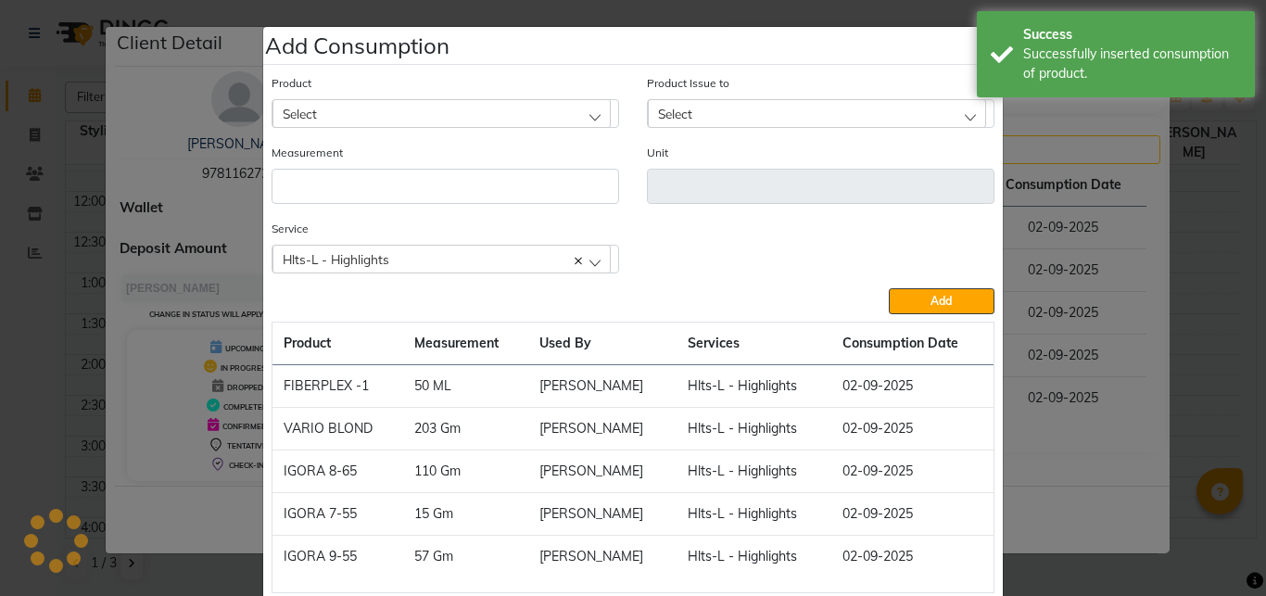
click at [346, 108] on div "Select" at bounding box center [442, 113] width 338 height 28
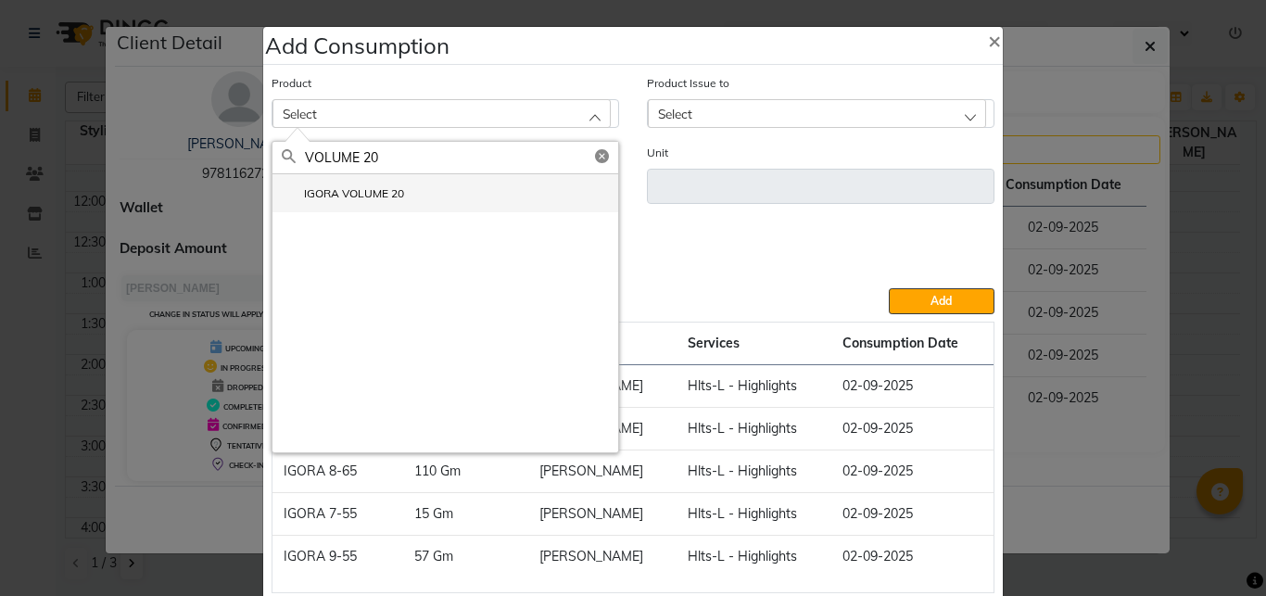
type input "VOLUME 20"
click at [372, 198] on label "IGORA VOLUME 20" at bounding box center [343, 193] width 122 height 17
type input "ML"
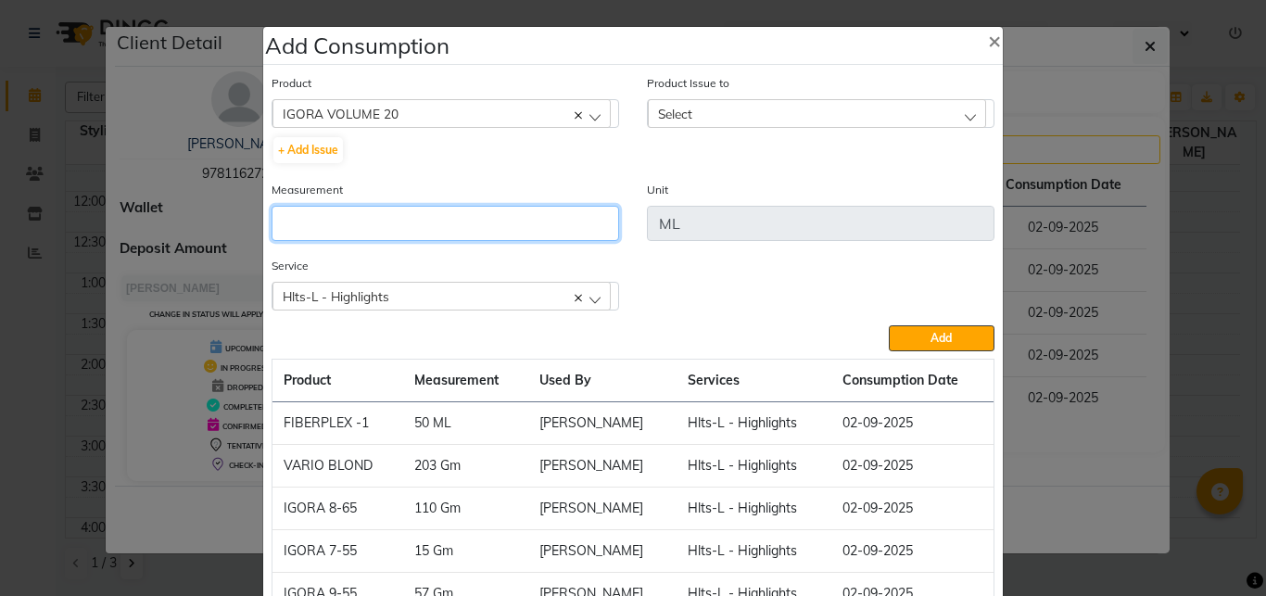
click at [376, 222] on input "number" at bounding box center [446, 223] width 348 height 35
type input "200"
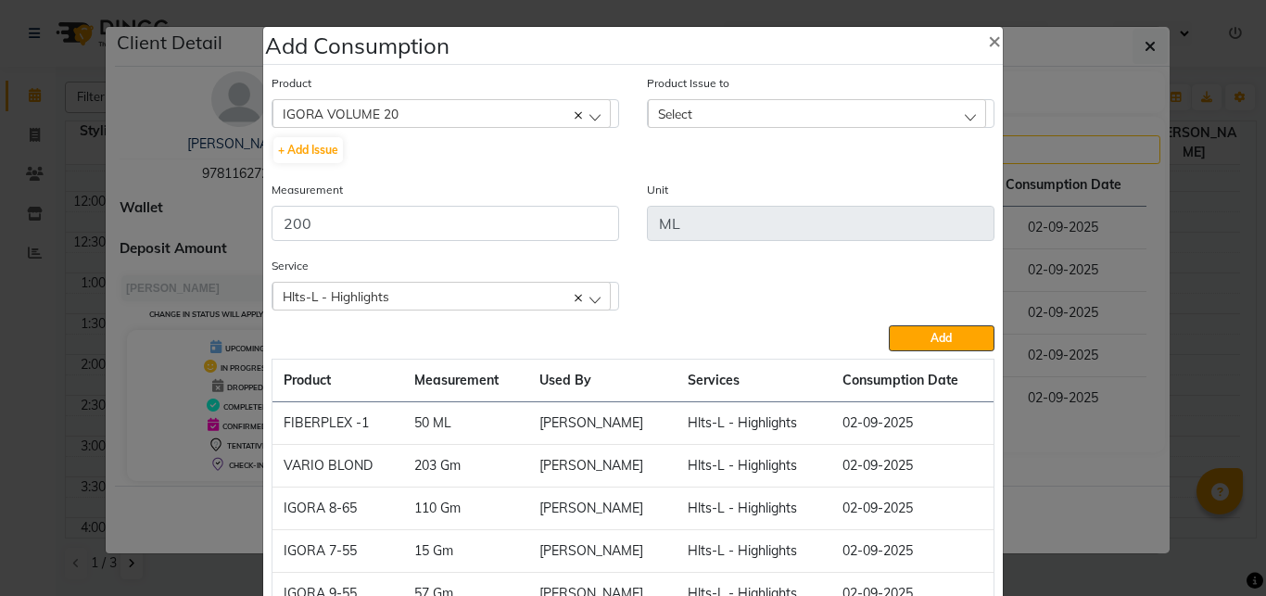
click at [679, 117] on span "Select" at bounding box center [675, 114] width 34 height 16
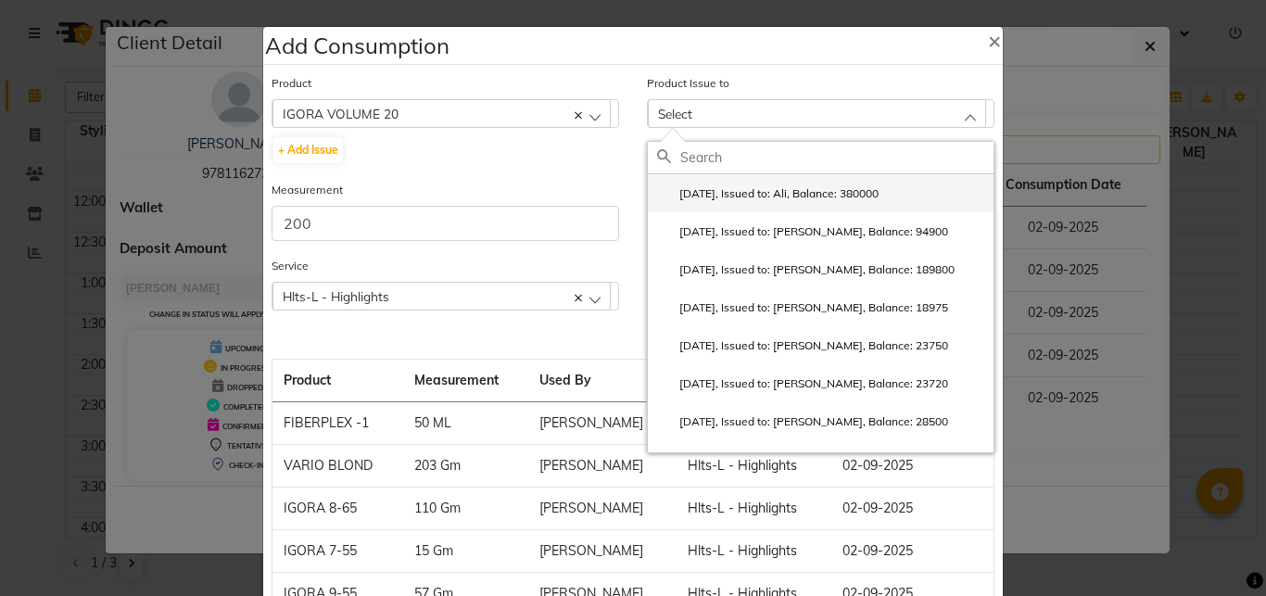
click at [742, 193] on label "[DATE], Issued to: Ali, Balance: 380000" at bounding box center [768, 193] width 222 height 17
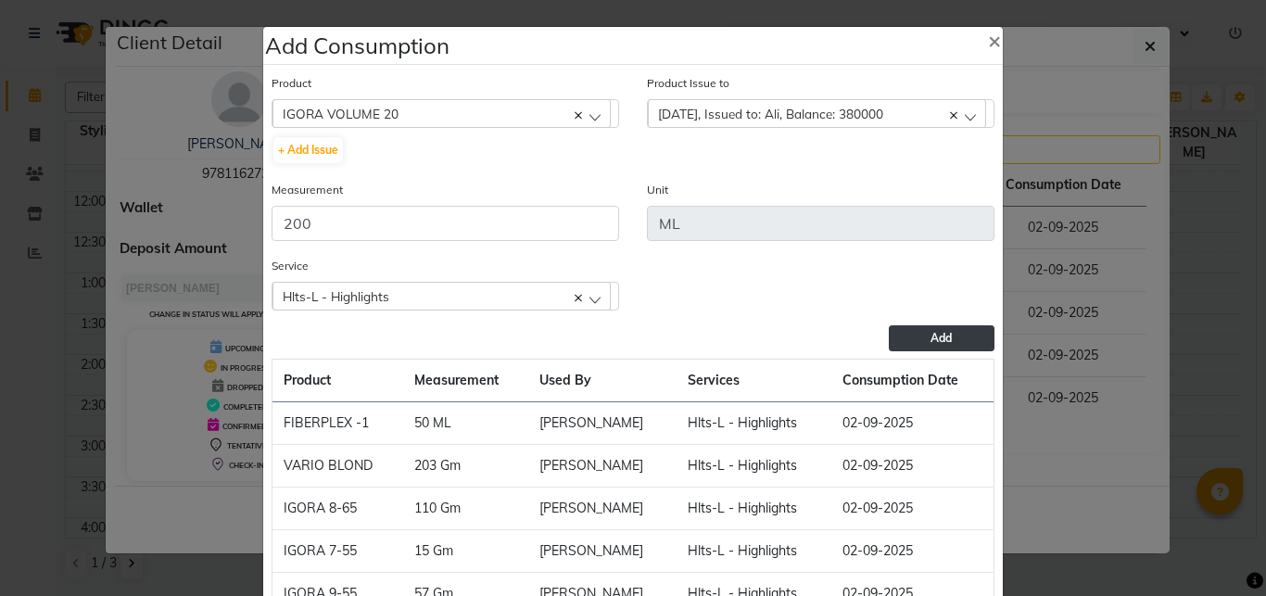
click at [931, 344] on span "Add" at bounding box center [941, 338] width 21 height 14
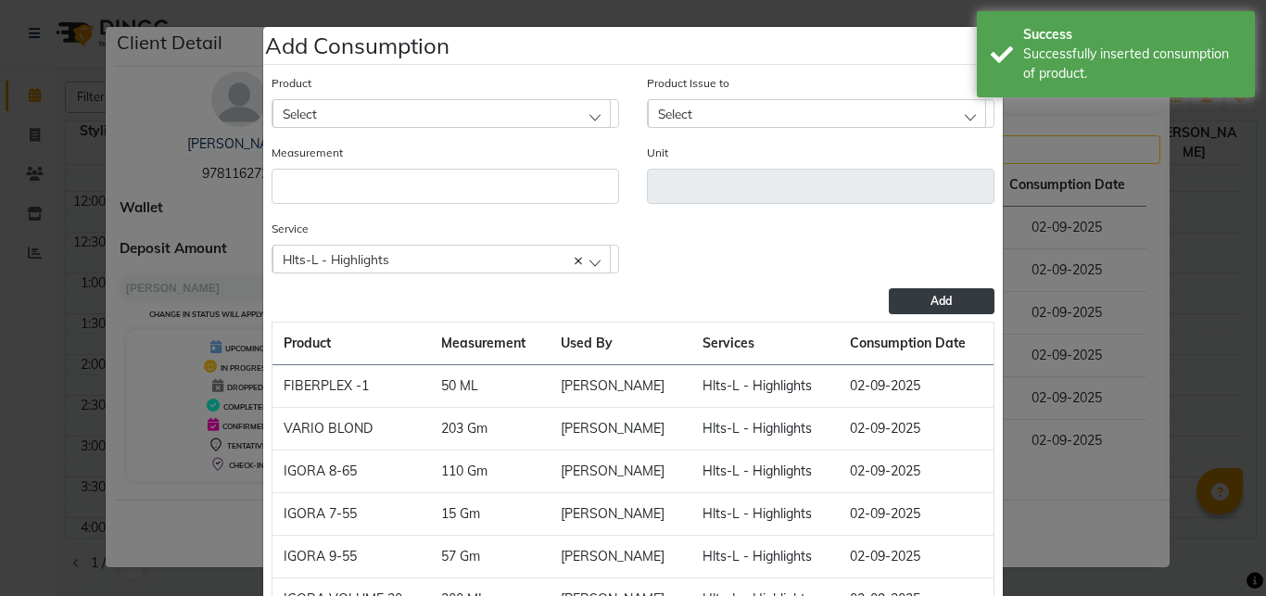
click at [354, 108] on div "Select" at bounding box center [442, 113] width 338 height 28
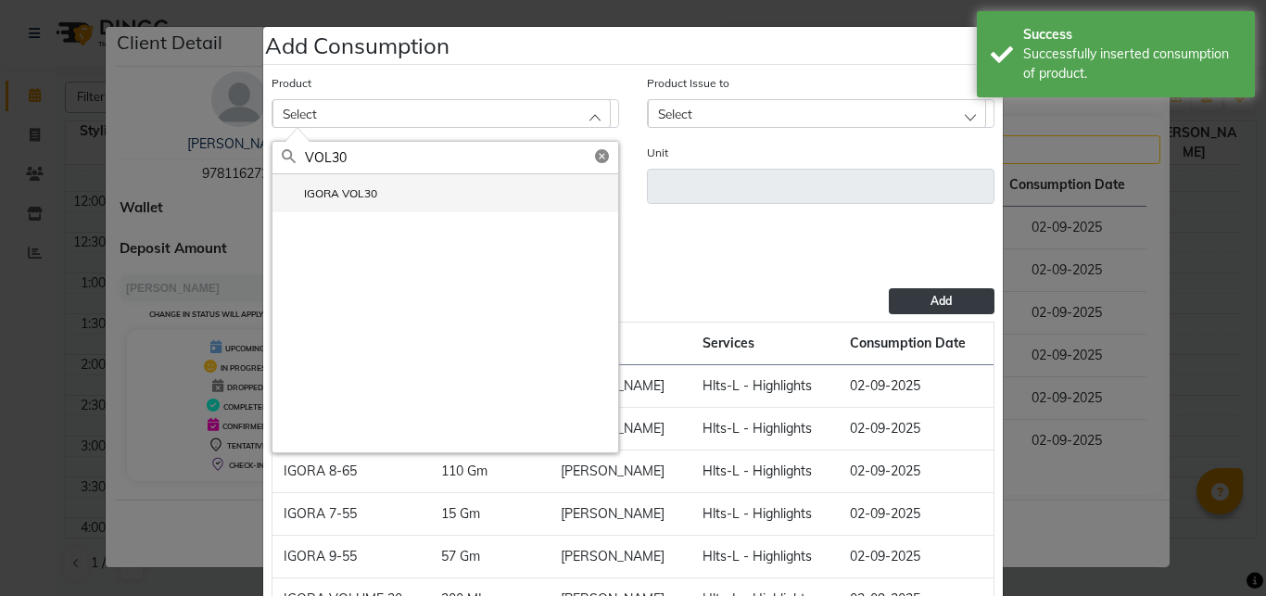
type input "VOL30"
click at [359, 195] on label "IGORA VOL30" at bounding box center [329, 193] width 95 height 17
type input "Gm"
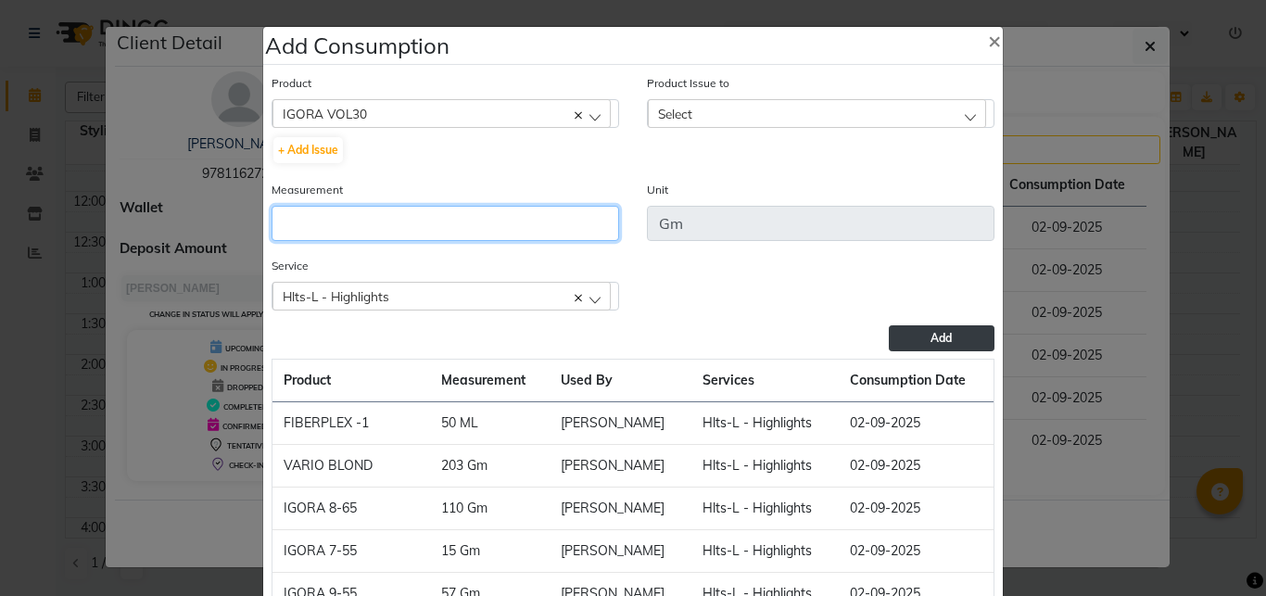
click at [424, 213] on input "number" at bounding box center [446, 223] width 348 height 35
type input "100"
click at [685, 115] on span "Select" at bounding box center [675, 114] width 34 height 16
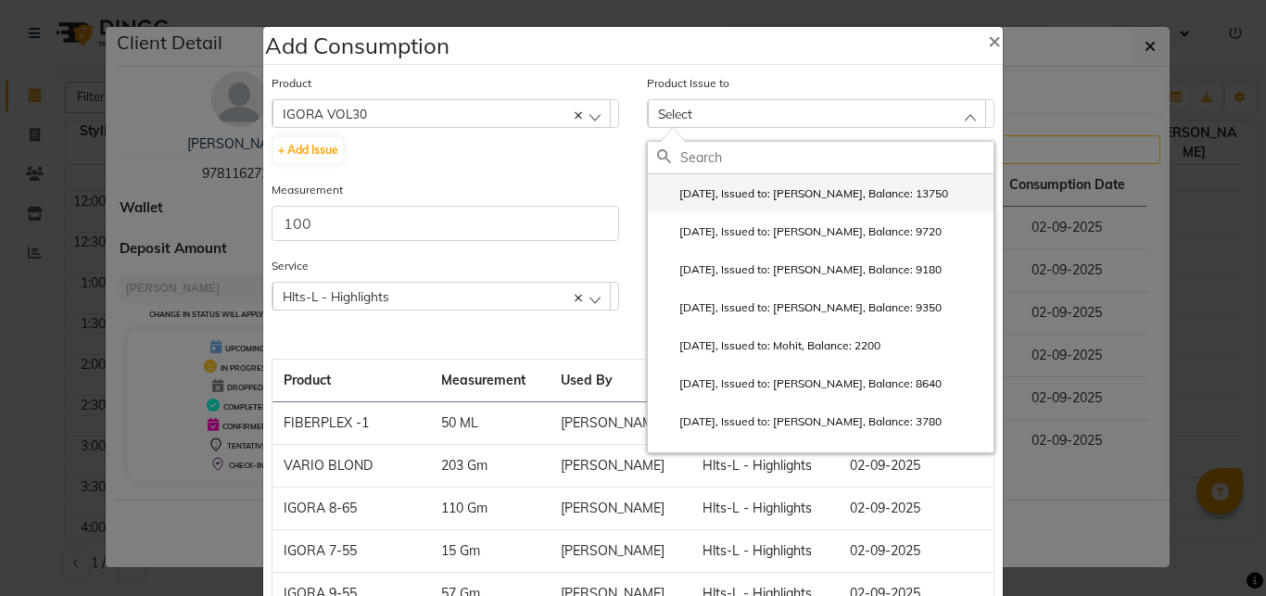
click at [726, 185] on li "[DATE], Issued to: [PERSON_NAME], Balance: 13750" at bounding box center [821, 193] width 346 height 38
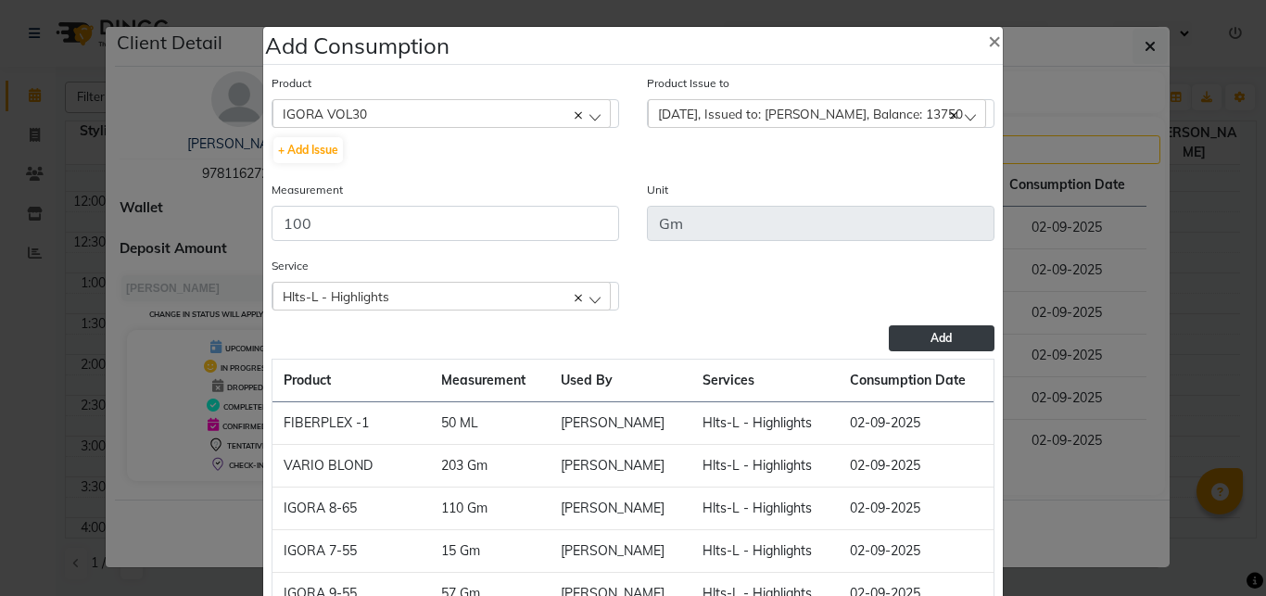
click at [898, 337] on button "Add" at bounding box center [942, 338] width 106 height 26
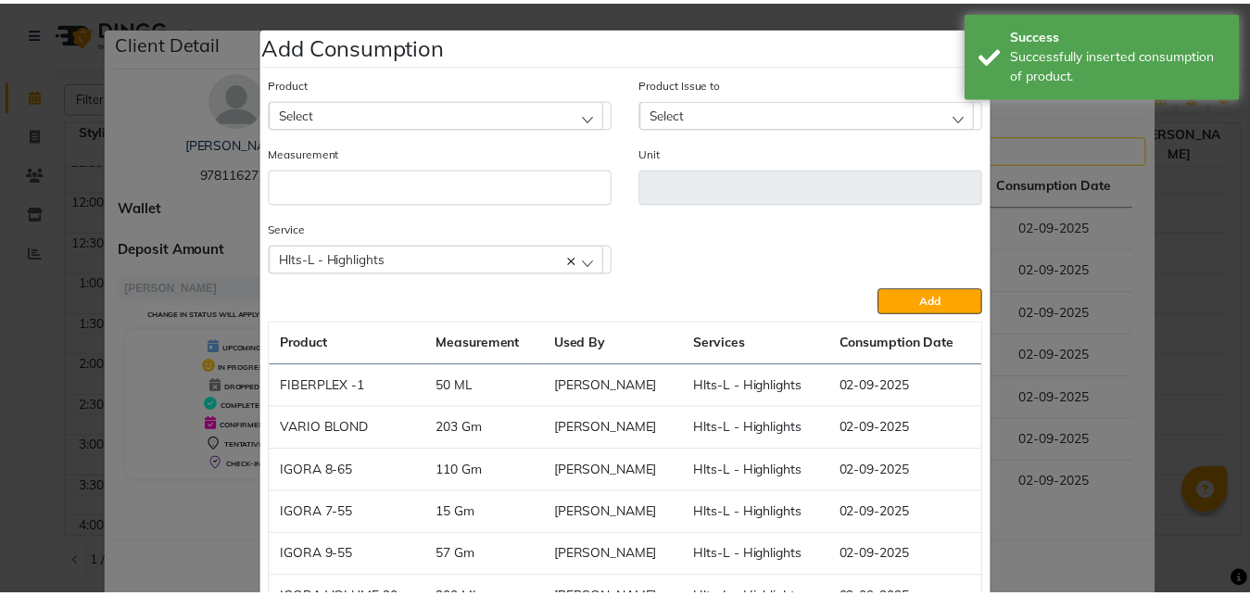
scroll to position [184, 0]
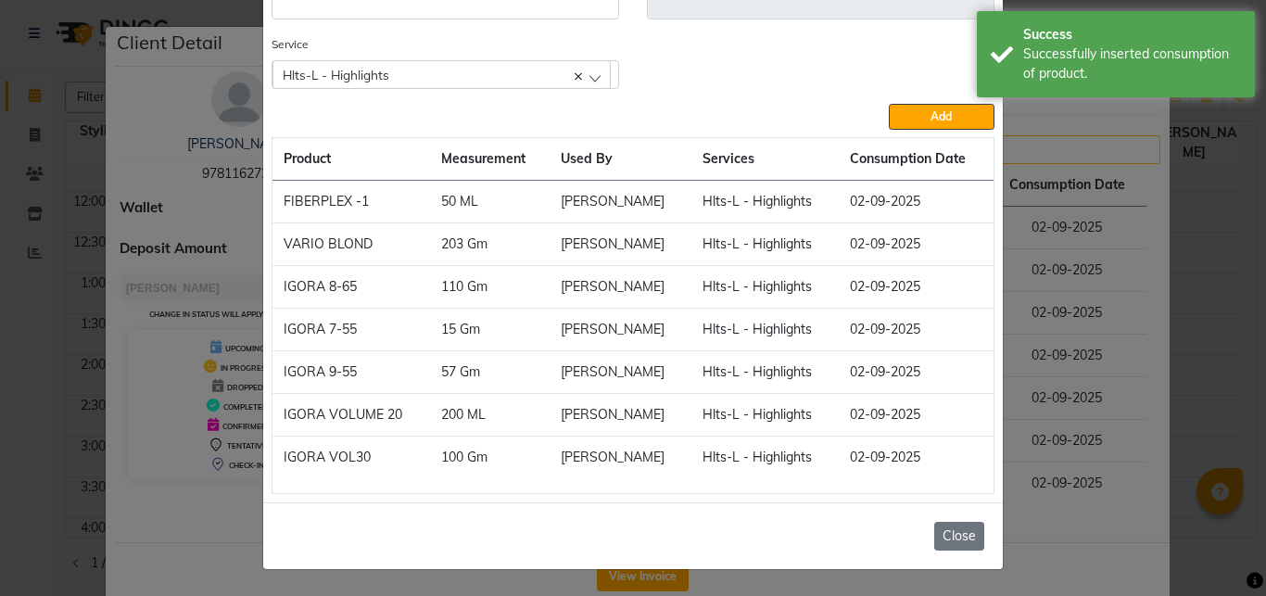
click at [939, 528] on button "Close" at bounding box center [959, 536] width 50 height 29
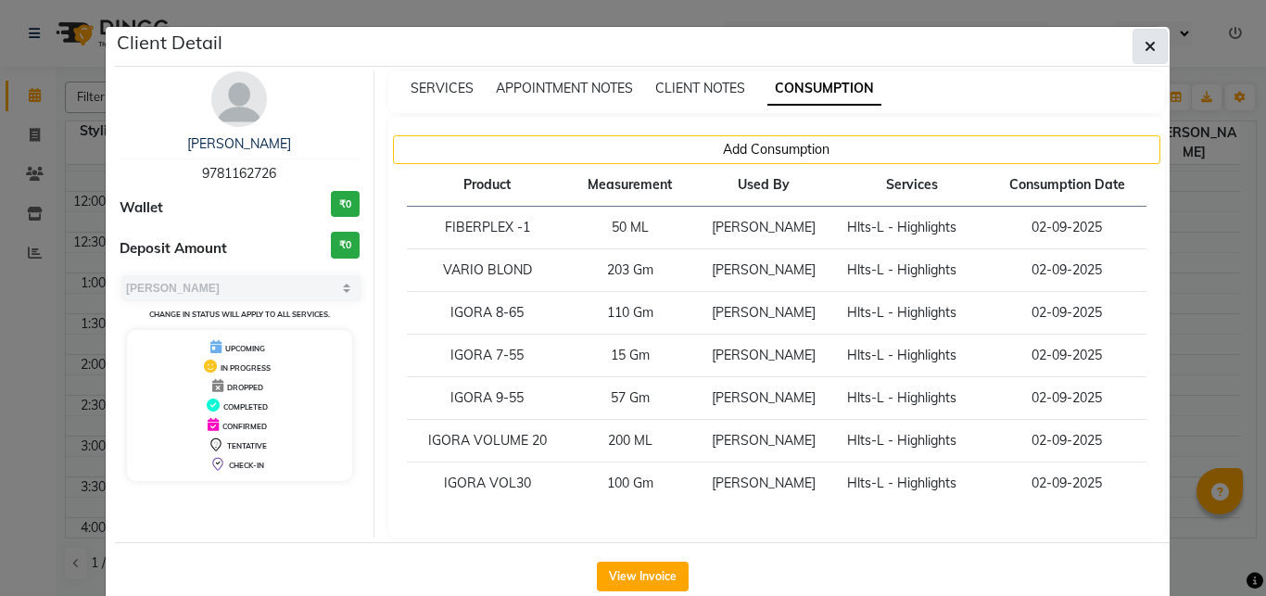
click at [1149, 41] on button "button" at bounding box center [1150, 46] width 35 height 35
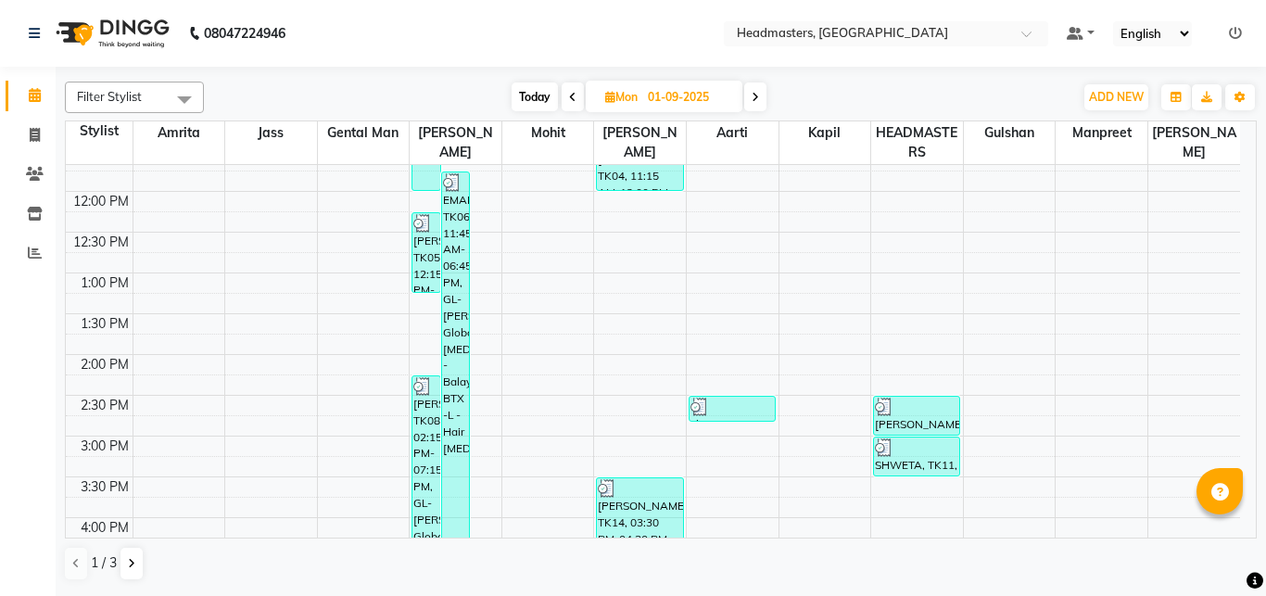
click at [1149, 41] on div "Client Detail [PERSON_NAME] 9781162726 Wallet ₹0 Deposit Amount ₹0 Select MARK …" at bounding box center [642, 225] width 1055 height 583
click at [31, 213] on icon at bounding box center [35, 214] width 16 height 14
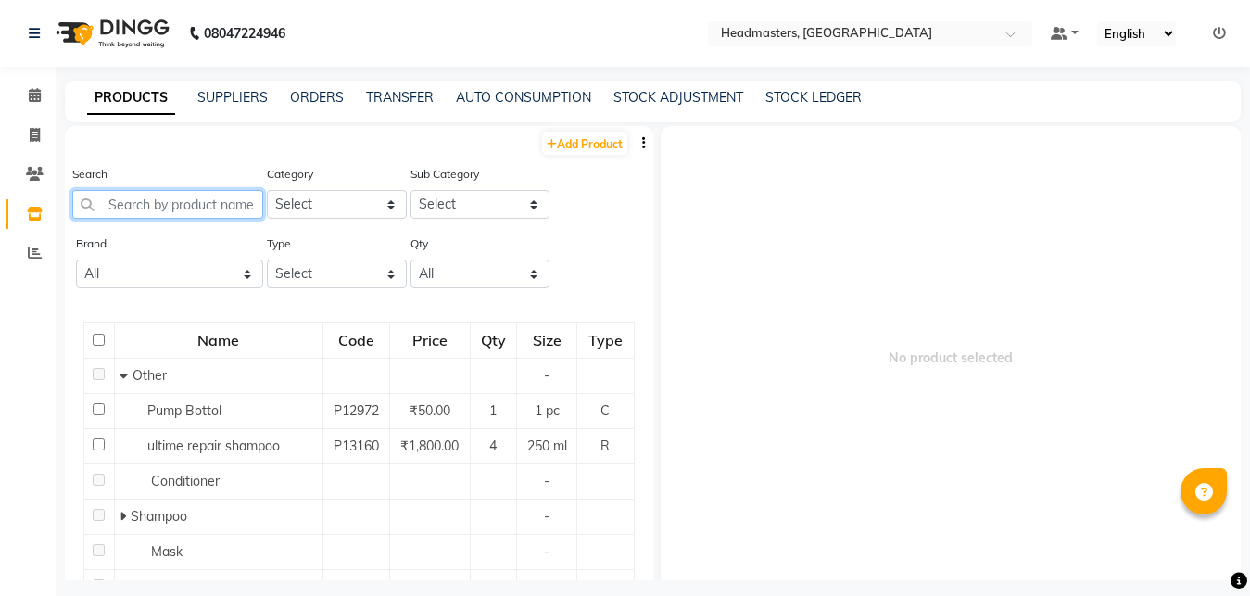
click at [184, 202] on input "text" at bounding box center [167, 204] width 191 height 29
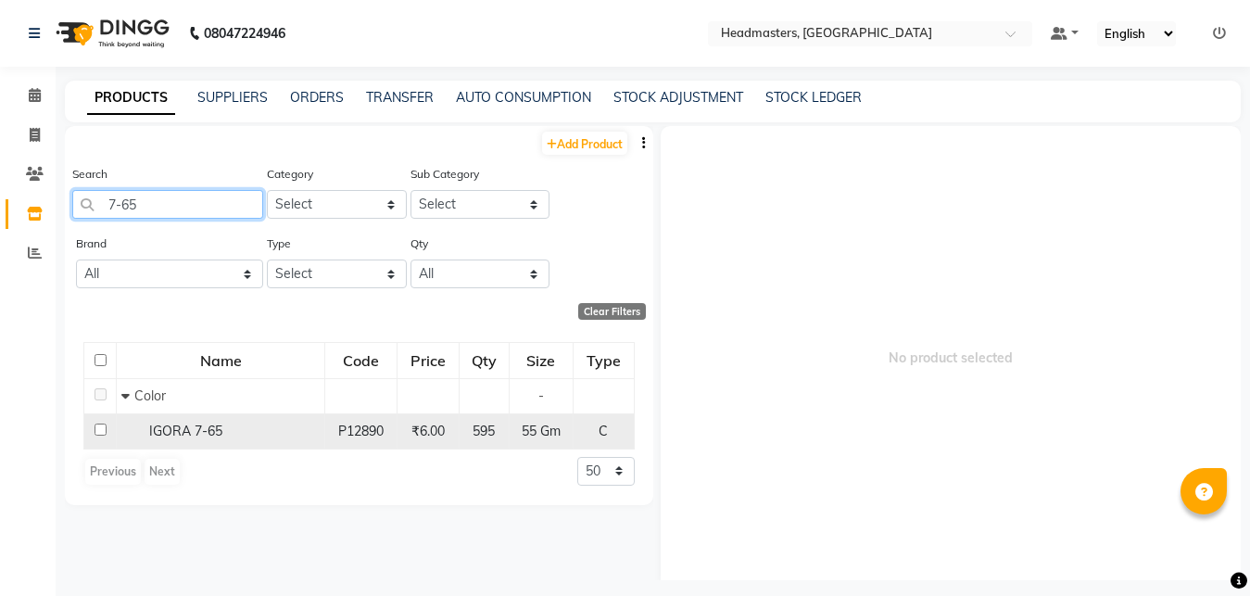
type input "7-65"
click at [254, 426] on div "IGORA 7-65" at bounding box center [220, 431] width 198 height 19
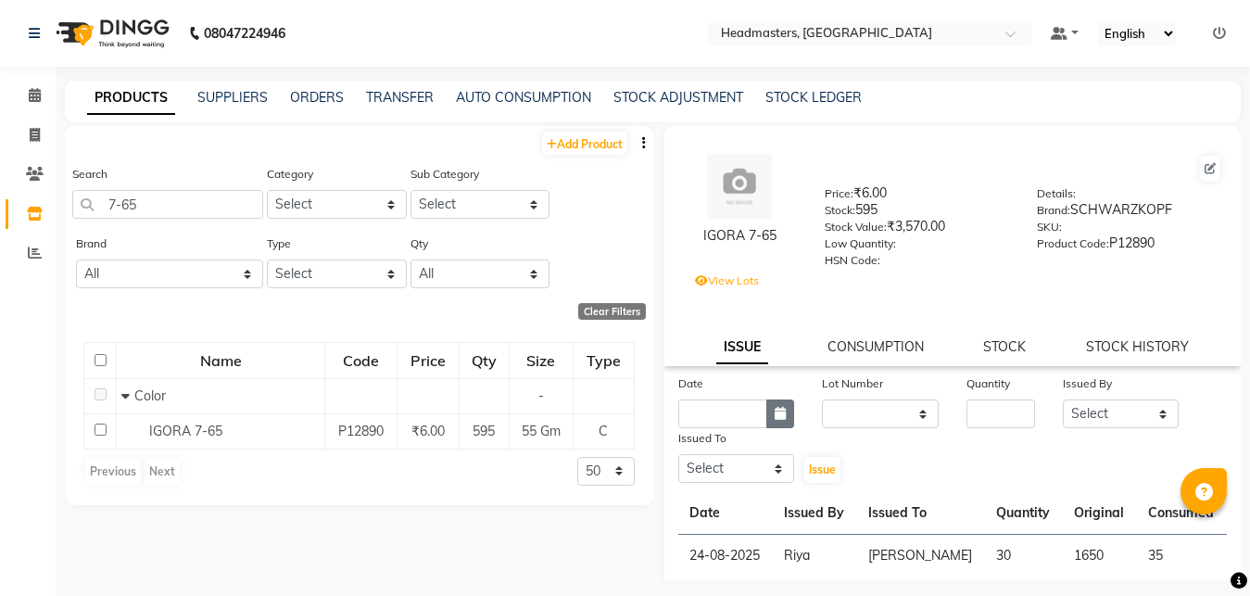
click at [775, 415] on icon "button" at bounding box center [780, 413] width 11 height 13
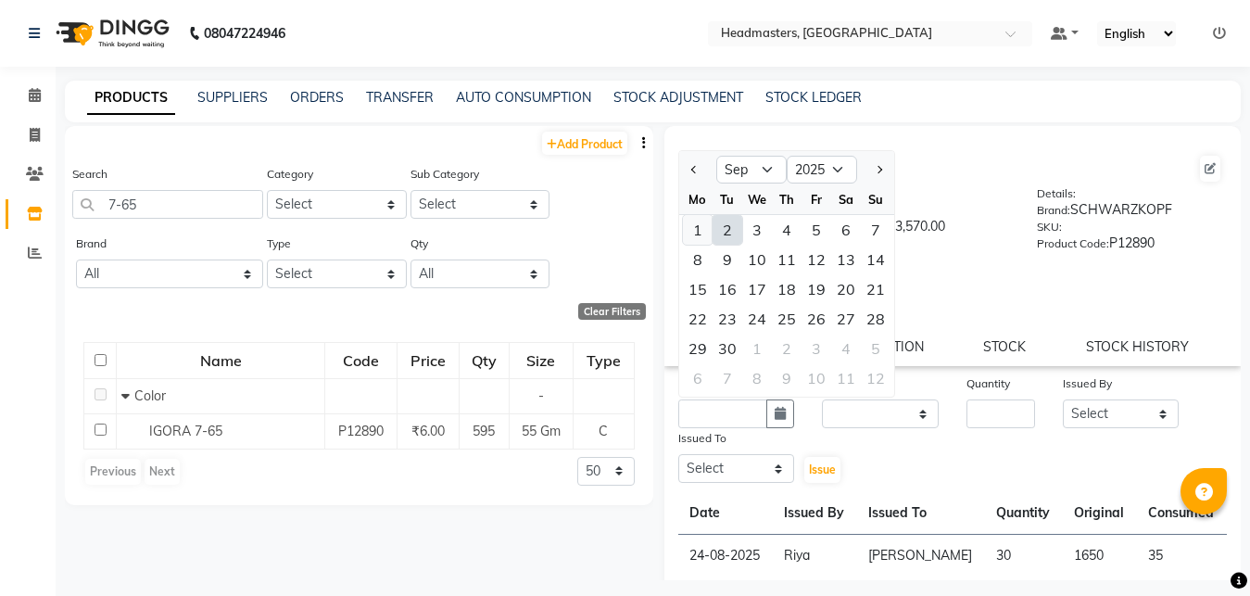
click at [697, 227] on div "1" at bounding box center [698, 230] width 30 height 30
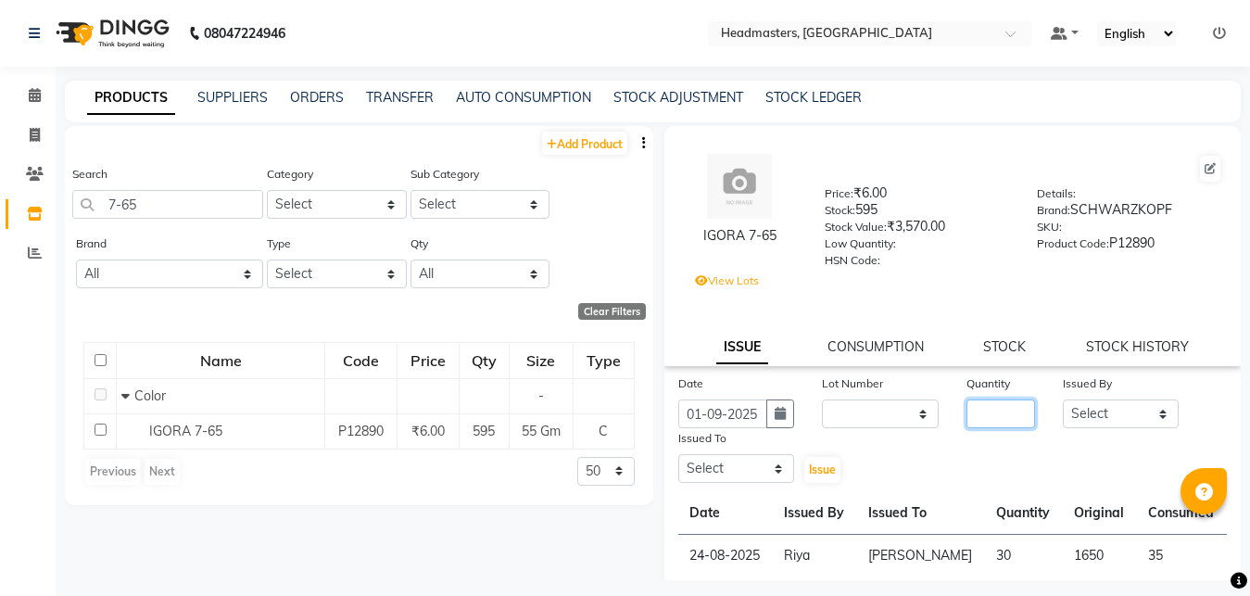
click at [983, 414] on input "number" at bounding box center [1001, 413] width 69 height 29
click at [1063, 399] on select "Select [PERSON_NAME] Amrita Amrita - Front Desk [PERSON_NAME] Gental Man Gulsha…" at bounding box center [1121, 413] width 117 height 29
click option "Riya" at bounding box center [0, 0] width 0 height 0
click at [679, 454] on select "Select [PERSON_NAME] Amrita Amrita - Front Desk [PERSON_NAME] Gental Man Gulsha…" at bounding box center [737, 468] width 117 height 29
click option "Mohit" at bounding box center [0, 0] width 0 height 0
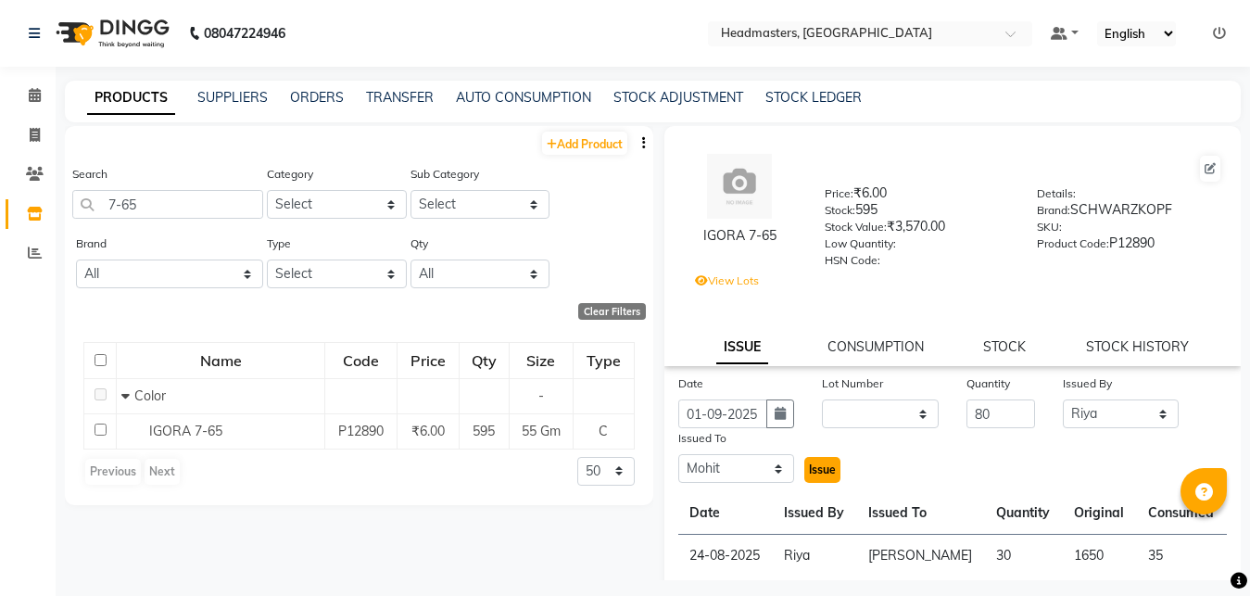
click at [812, 471] on span "Issue" at bounding box center [822, 470] width 27 height 14
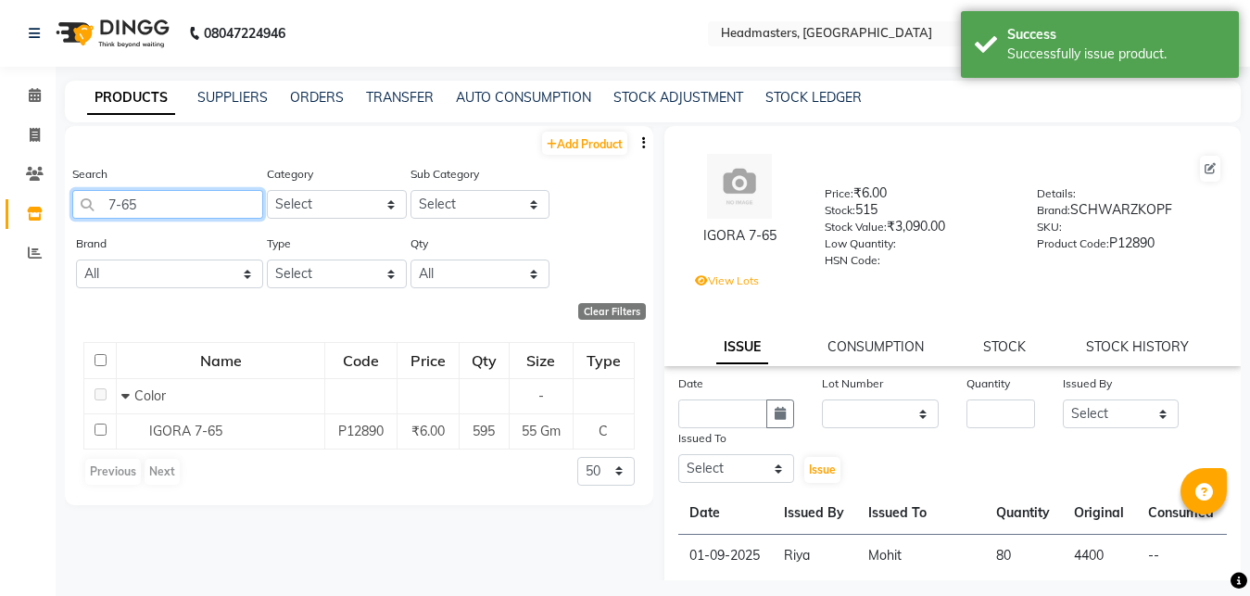
click at [172, 210] on input "7-65" at bounding box center [167, 204] width 191 height 29
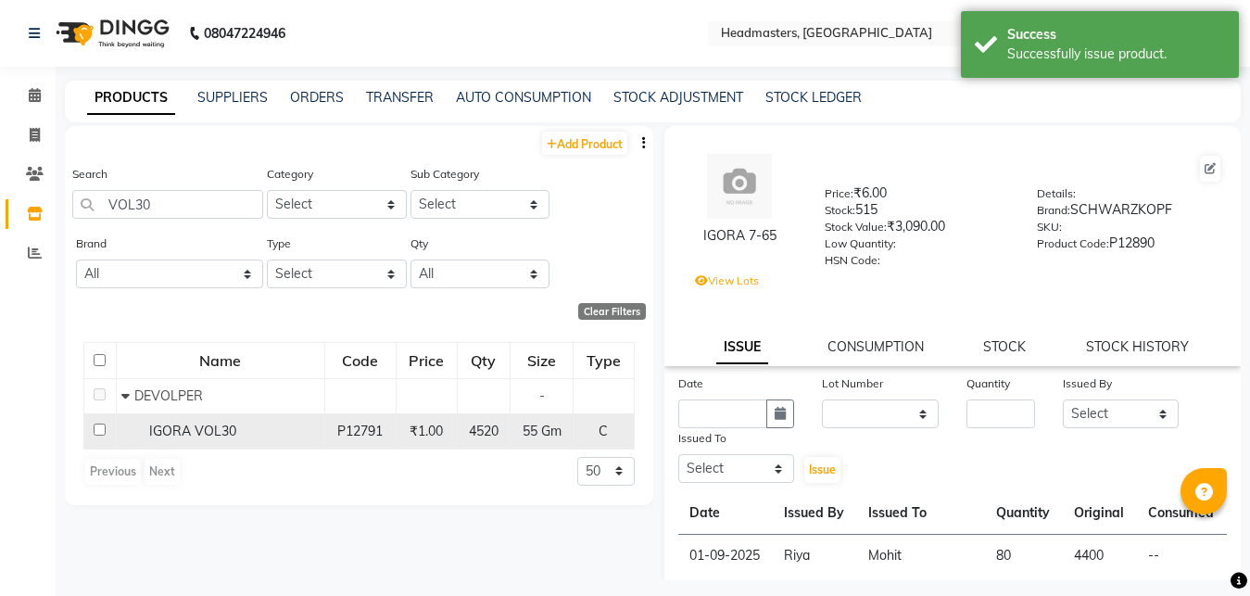
click at [227, 437] on span "IGORA VOL30" at bounding box center [192, 431] width 87 height 17
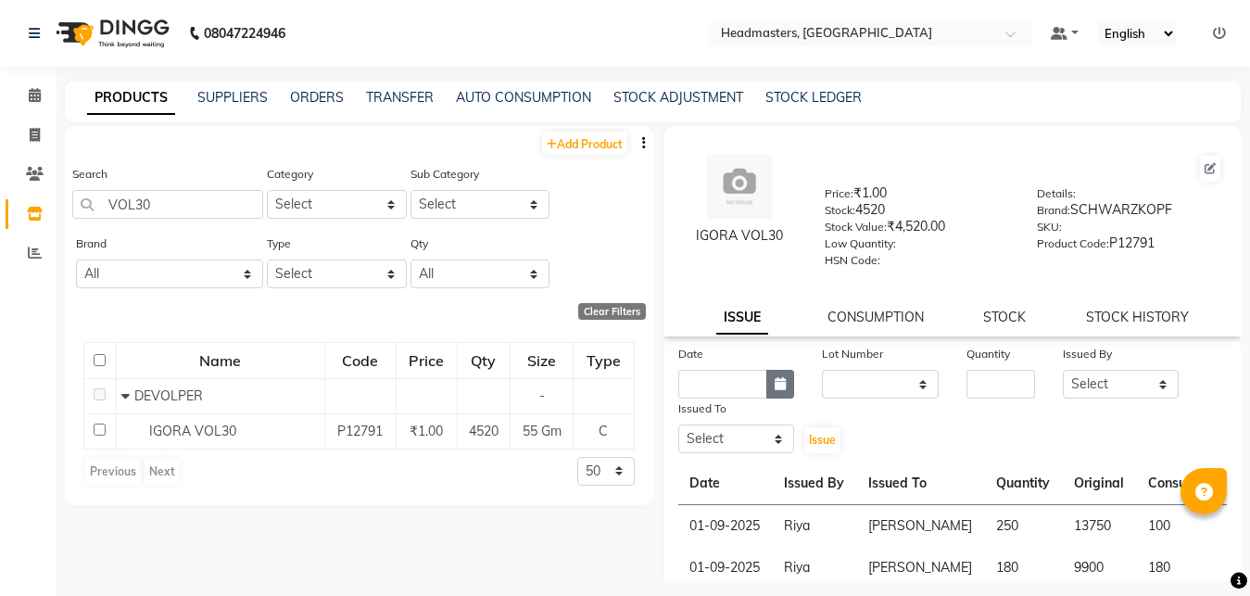
click at [777, 383] on icon "button" at bounding box center [780, 383] width 11 height 13
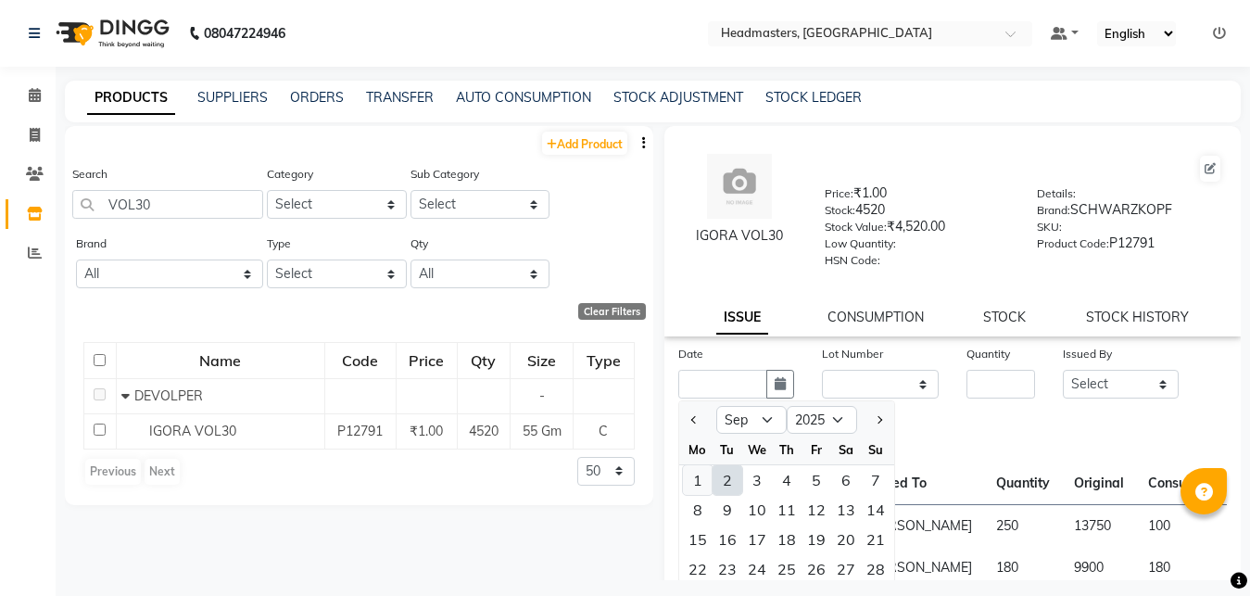
click at [691, 478] on div "1" at bounding box center [698, 480] width 30 height 30
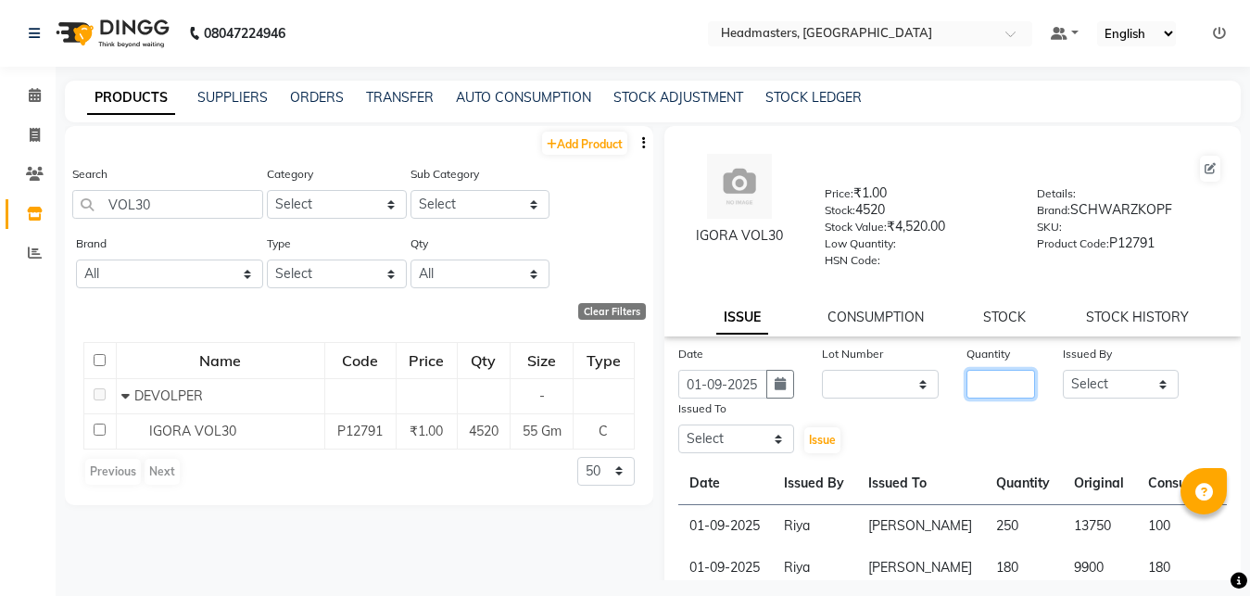
click at [968, 384] on input "number" at bounding box center [1001, 384] width 69 height 29
click at [1063, 370] on select "Select [PERSON_NAME] Amrita Amrita - Front Desk [PERSON_NAME] Gental Man Gulsha…" at bounding box center [1121, 384] width 117 height 29
click option "Riya" at bounding box center [0, 0] width 0 height 0
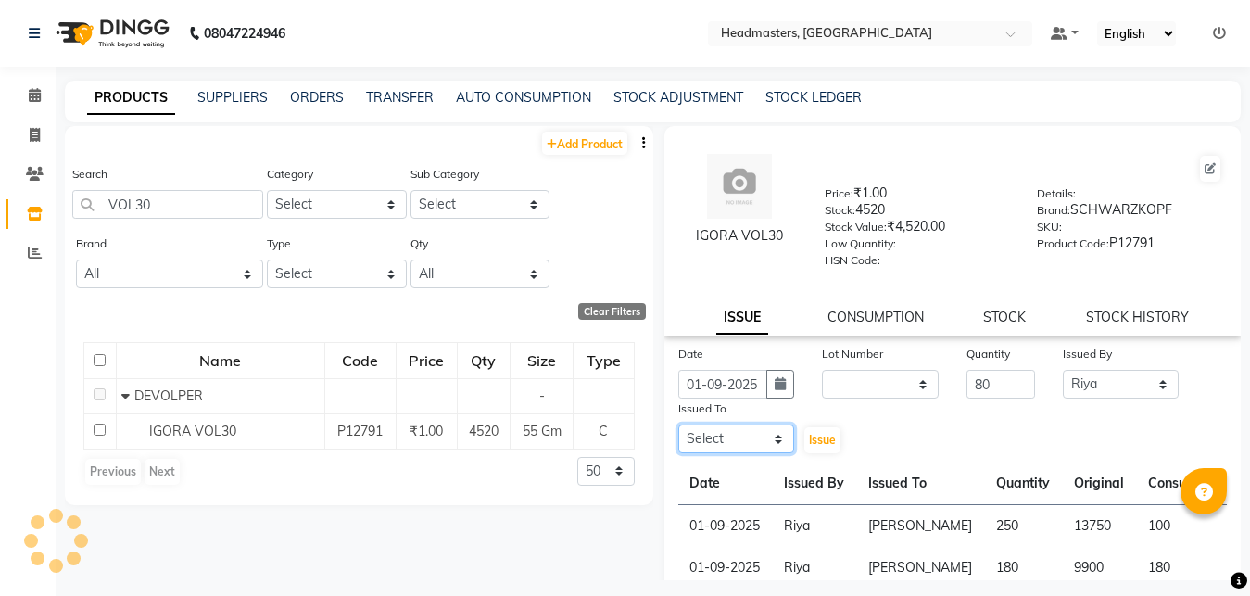
click at [679, 425] on select "Select [PERSON_NAME] Amrita Amrita - Front Desk [PERSON_NAME] Gental Man Gulsha…" at bounding box center [737, 439] width 117 height 29
click option "Mohit" at bounding box center [0, 0] width 0 height 0
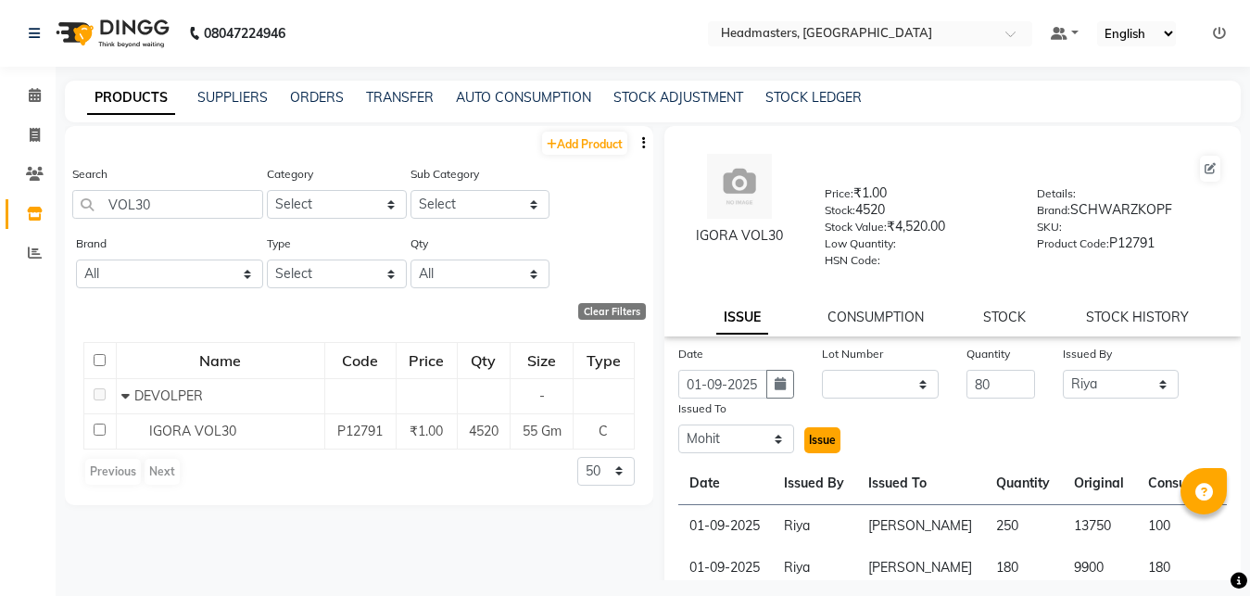
click at [818, 441] on span "Issue" at bounding box center [822, 440] width 27 height 14
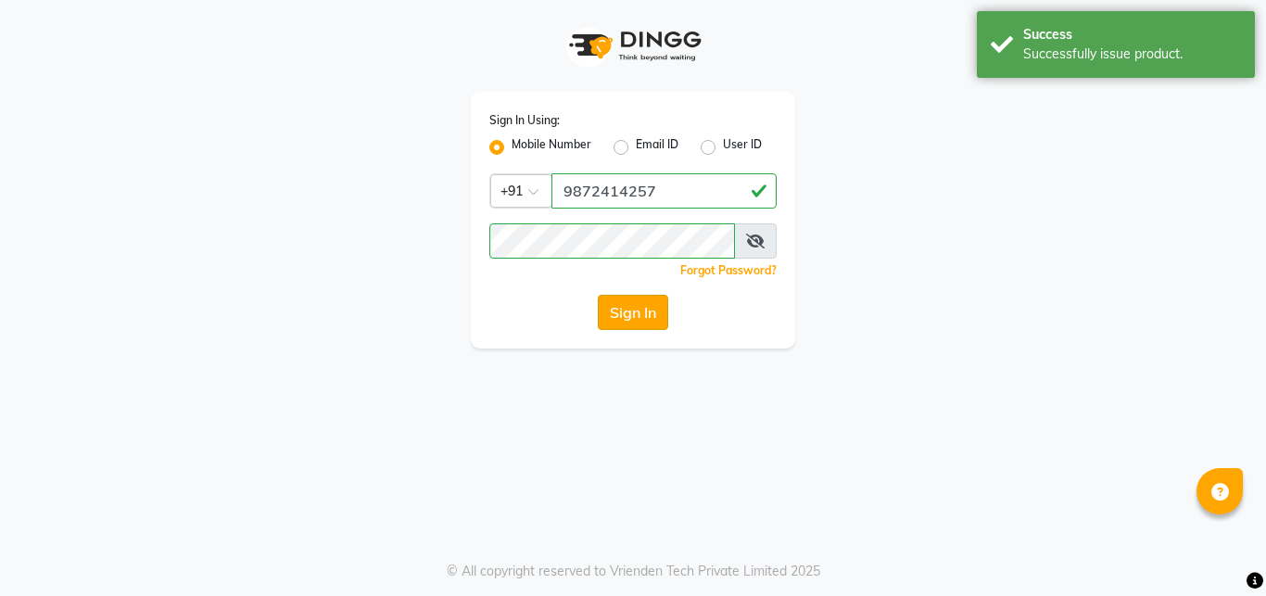
click at [636, 321] on button "Sign In" at bounding box center [633, 312] width 70 height 35
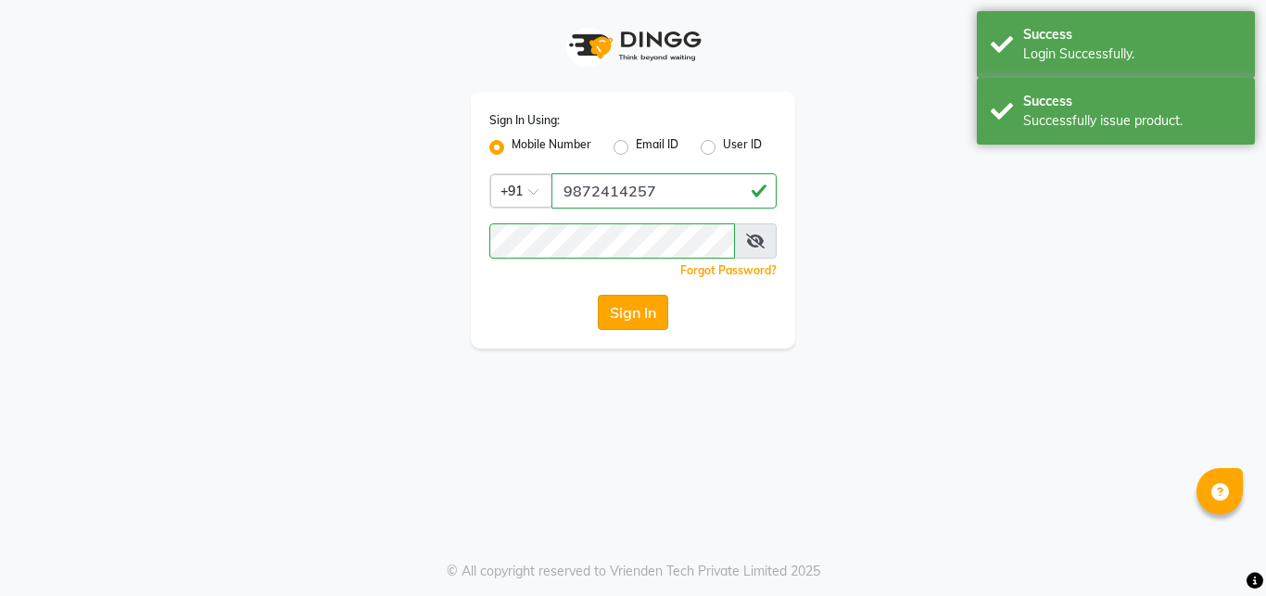
click at [636, 321] on button "Sign In" at bounding box center [633, 312] width 70 height 35
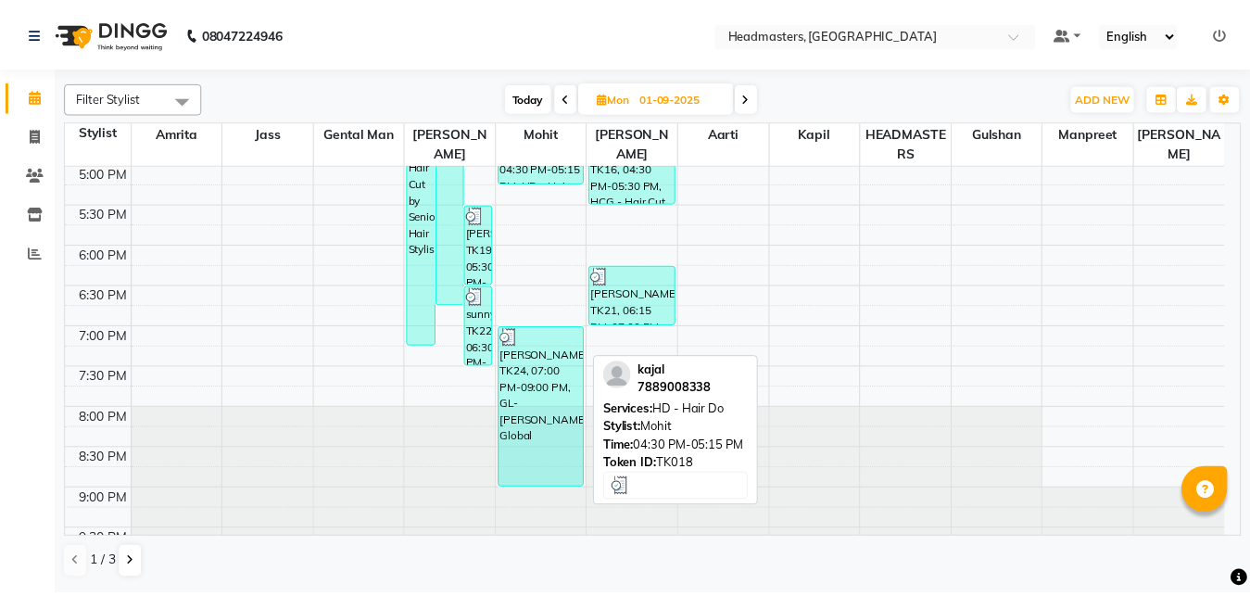
scroll to position [750, 0]
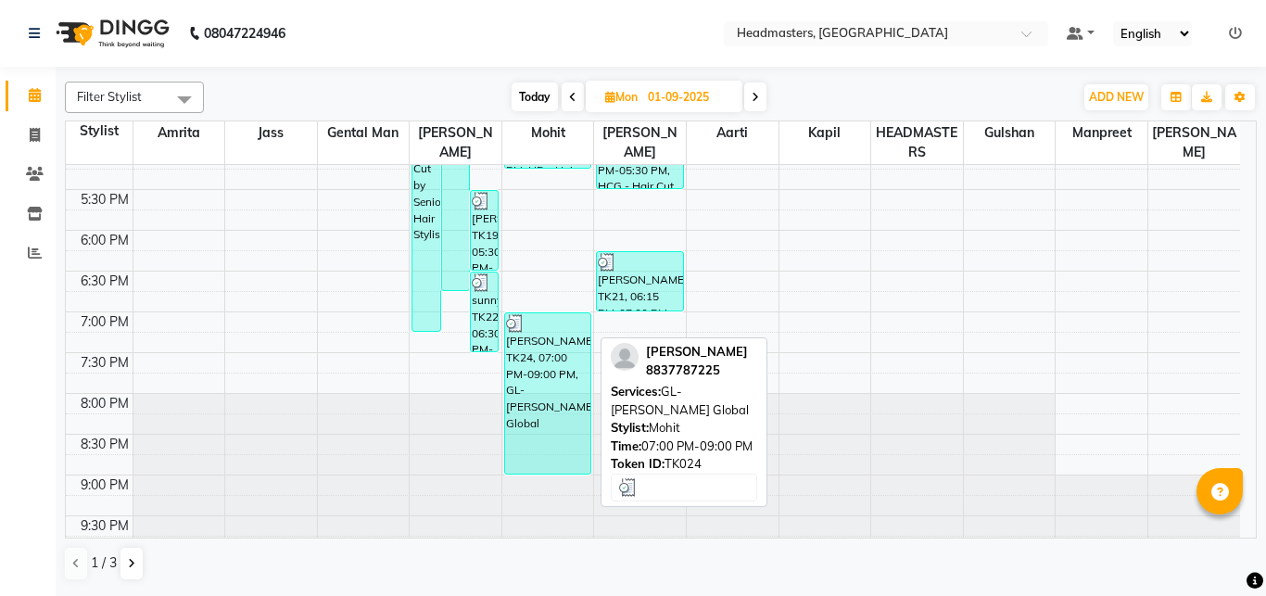
click at [537, 410] on div "[PERSON_NAME], TK24, 07:00 PM-09:00 PM, GL-[PERSON_NAME] Global" at bounding box center [547, 393] width 85 height 160
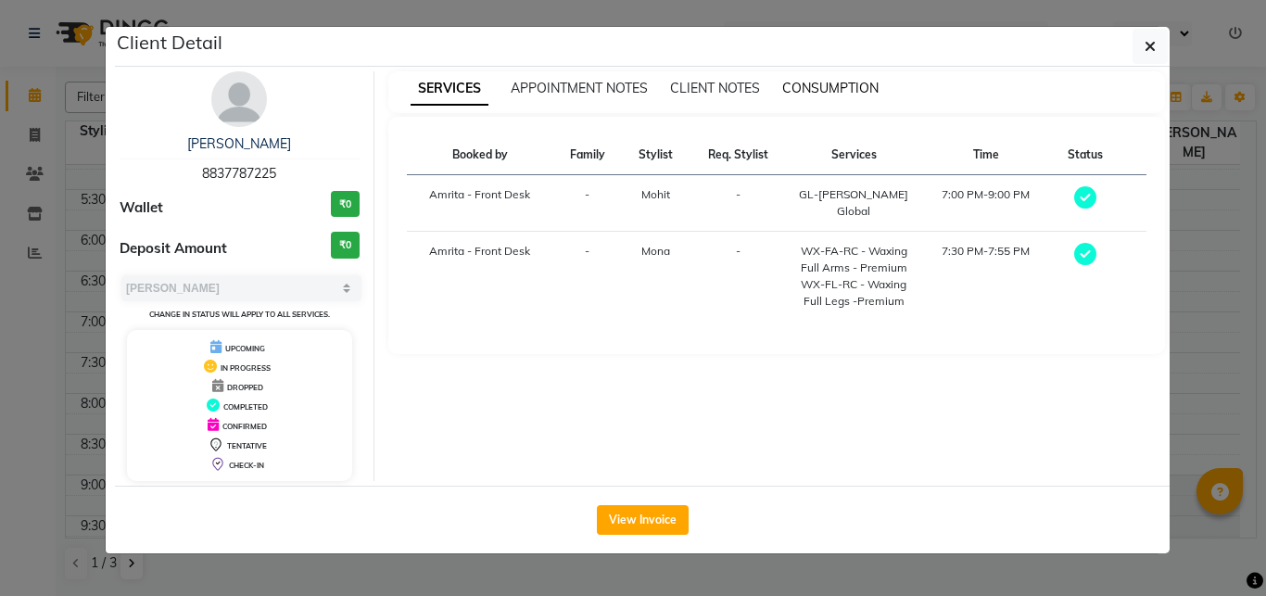
click at [829, 91] on span "CONSUMPTION" at bounding box center [830, 88] width 96 height 17
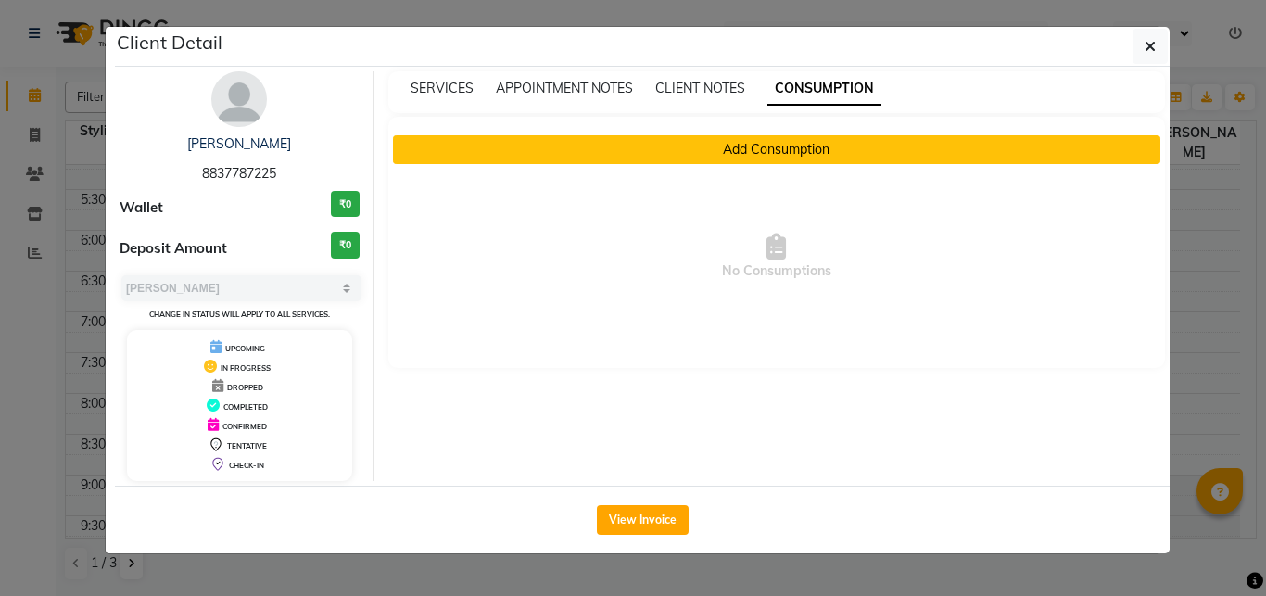
click at [726, 148] on button "Add Consumption" at bounding box center [777, 149] width 768 height 29
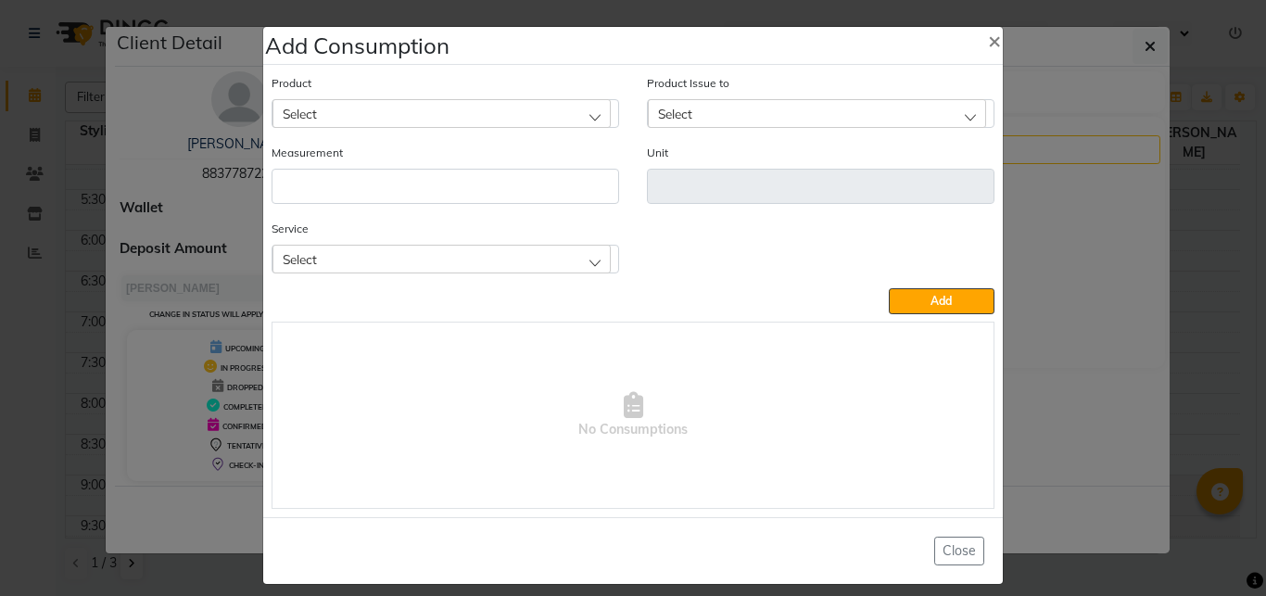
click at [397, 117] on div "Select" at bounding box center [442, 113] width 338 height 28
click at [889, 288] on button "Add" at bounding box center [942, 301] width 106 height 26
click at [286, 106] on span "Select" at bounding box center [300, 114] width 34 height 16
click at [595, 161] on icon at bounding box center [602, 156] width 14 height 14
click at [420, 108] on div "Select" at bounding box center [442, 113] width 338 height 28
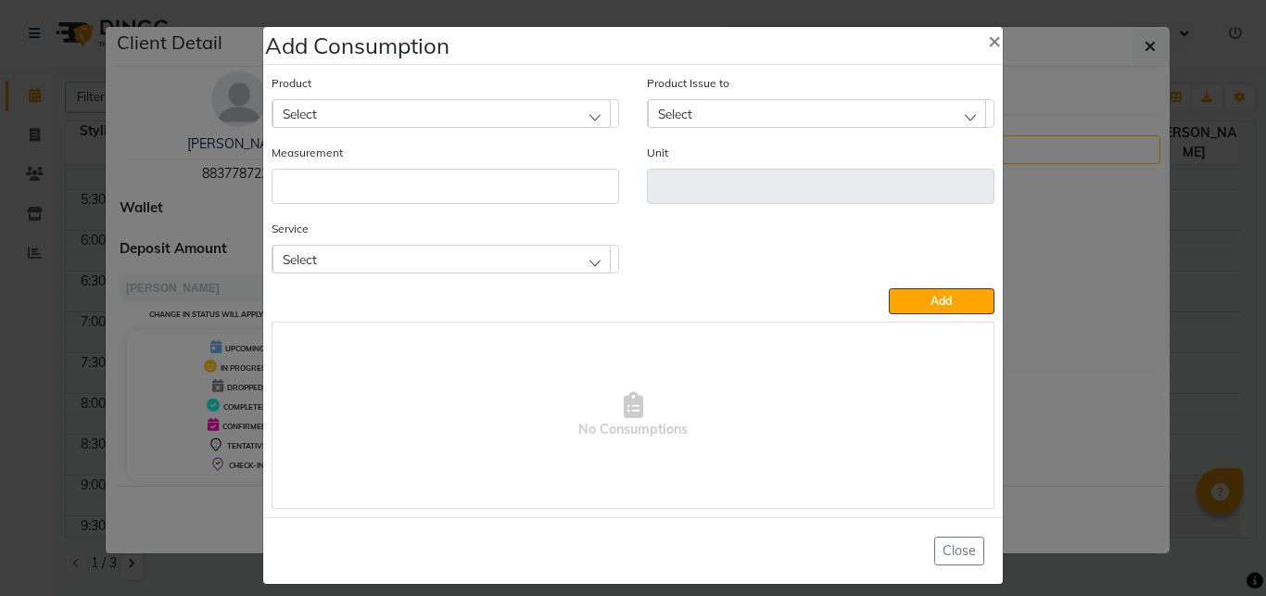
click at [420, 108] on div "Select" at bounding box center [442, 113] width 338 height 28
click at [595, 154] on icon at bounding box center [602, 156] width 14 height 14
click at [679, 112] on span "Select" at bounding box center [675, 114] width 34 height 16
click at [990, 36] on span "×" at bounding box center [994, 40] width 13 height 28
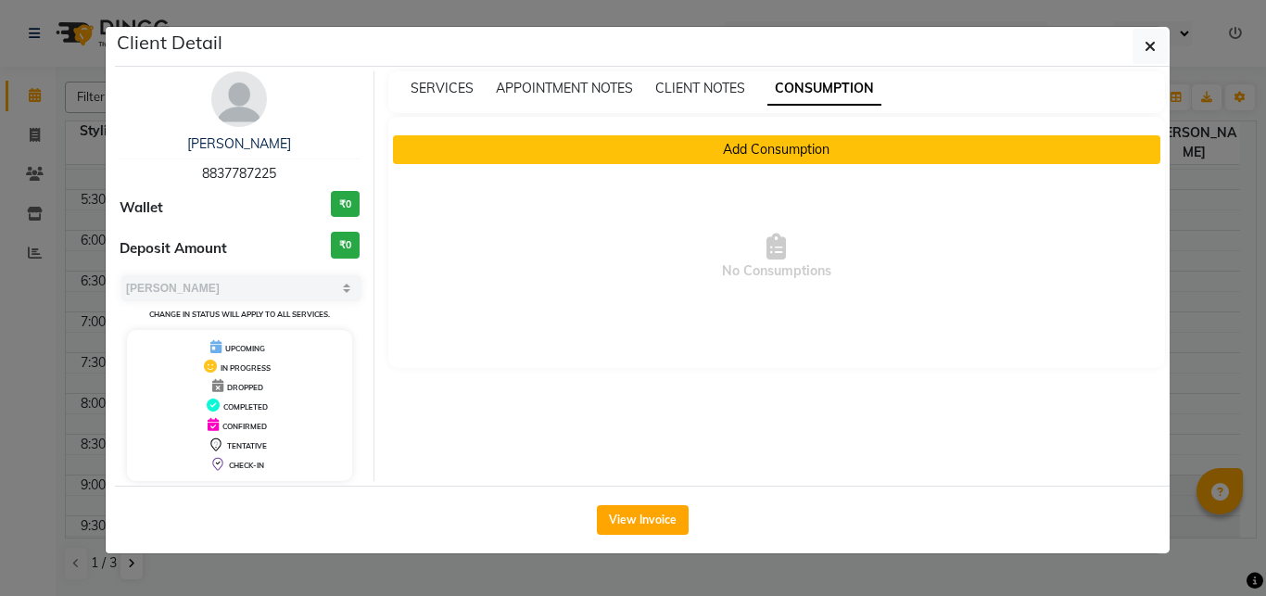
click at [789, 154] on button "Add Consumption" at bounding box center [777, 149] width 768 height 29
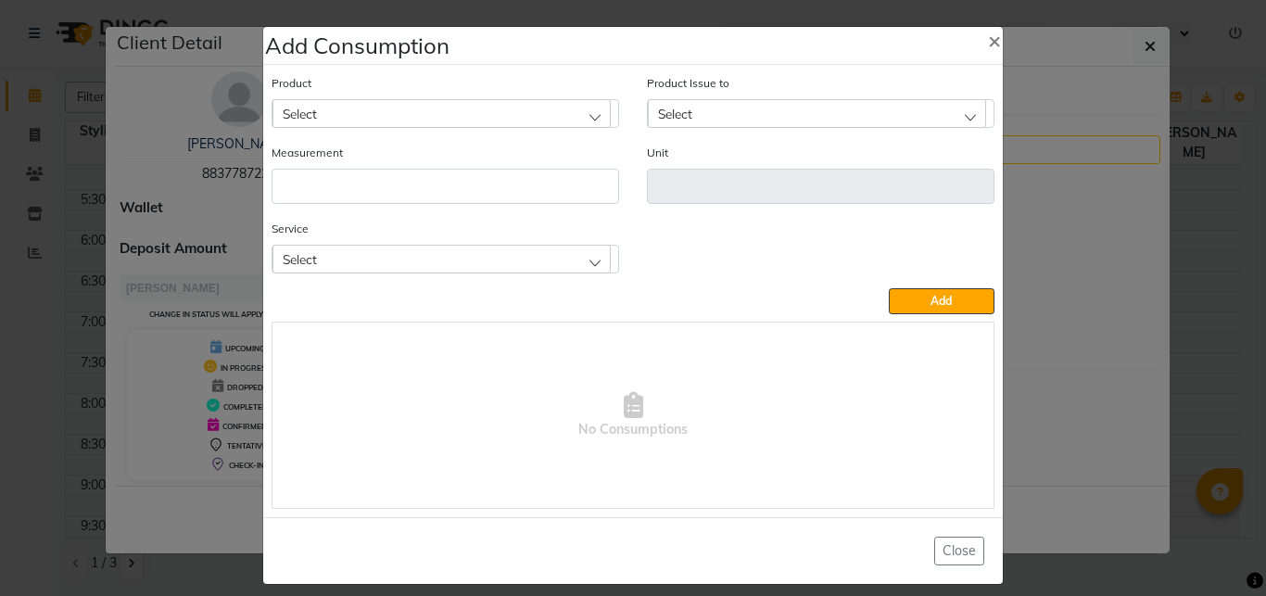
click at [381, 107] on div "Select" at bounding box center [442, 113] width 338 height 28
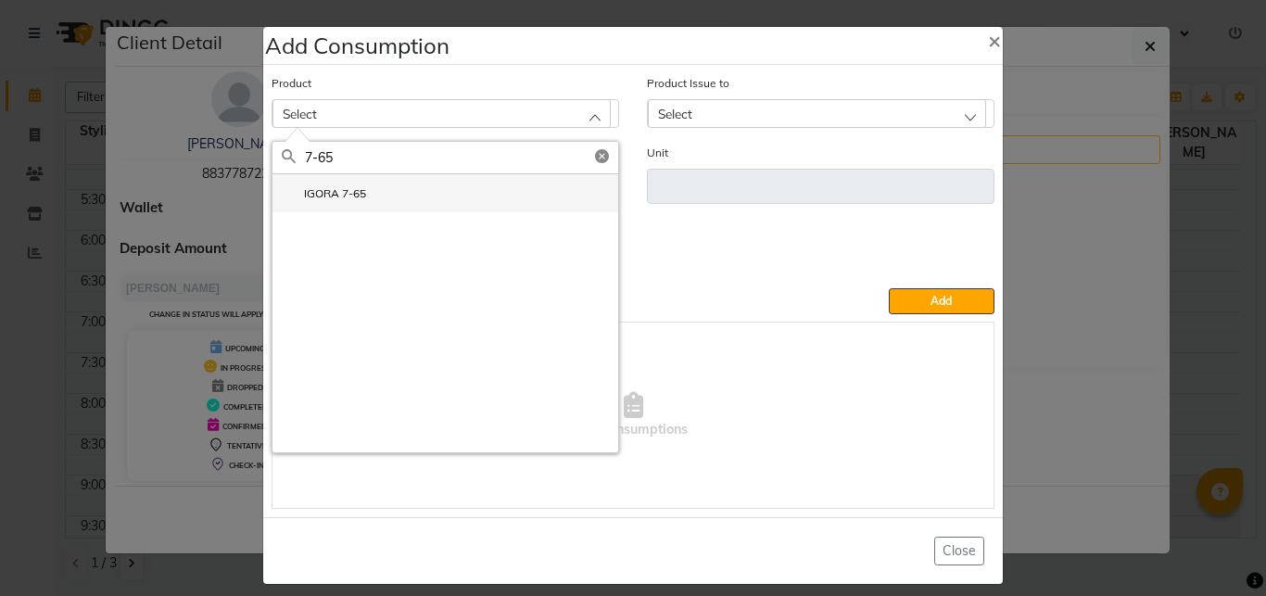
click at [382, 205] on li "IGORA 7-65" at bounding box center [446, 193] width 346 height 38
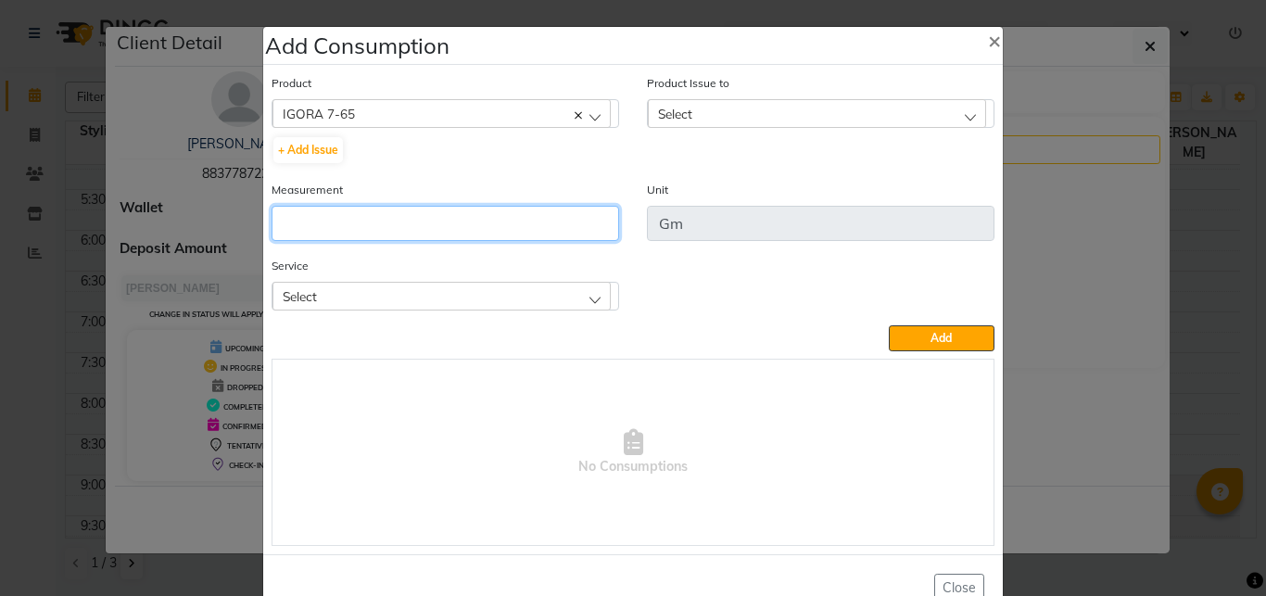
click at [463, 226] on input "number" at bounding box center [446, 223] width 348 height 35
click at [695, 112] on div "Select" at bounding box center [817, 113] width 338 height 28
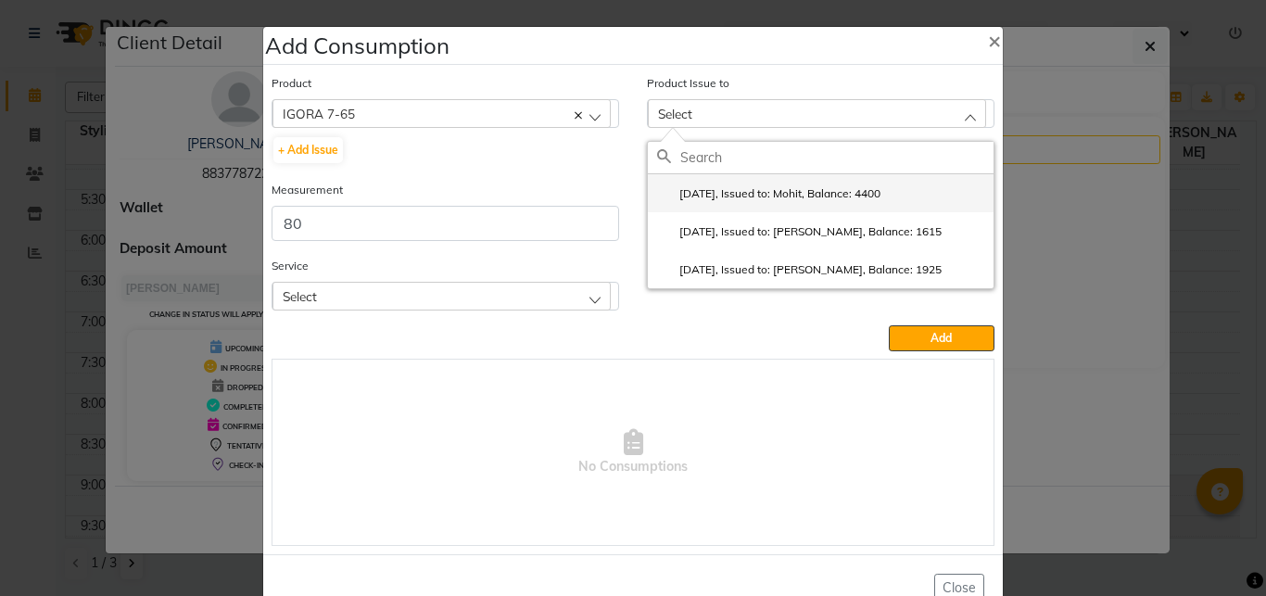
click at [733, 191] on label "[DATE], Issued to: Mohit, Balance: 4400" at bounding box center [768, 193] width 223 height 17
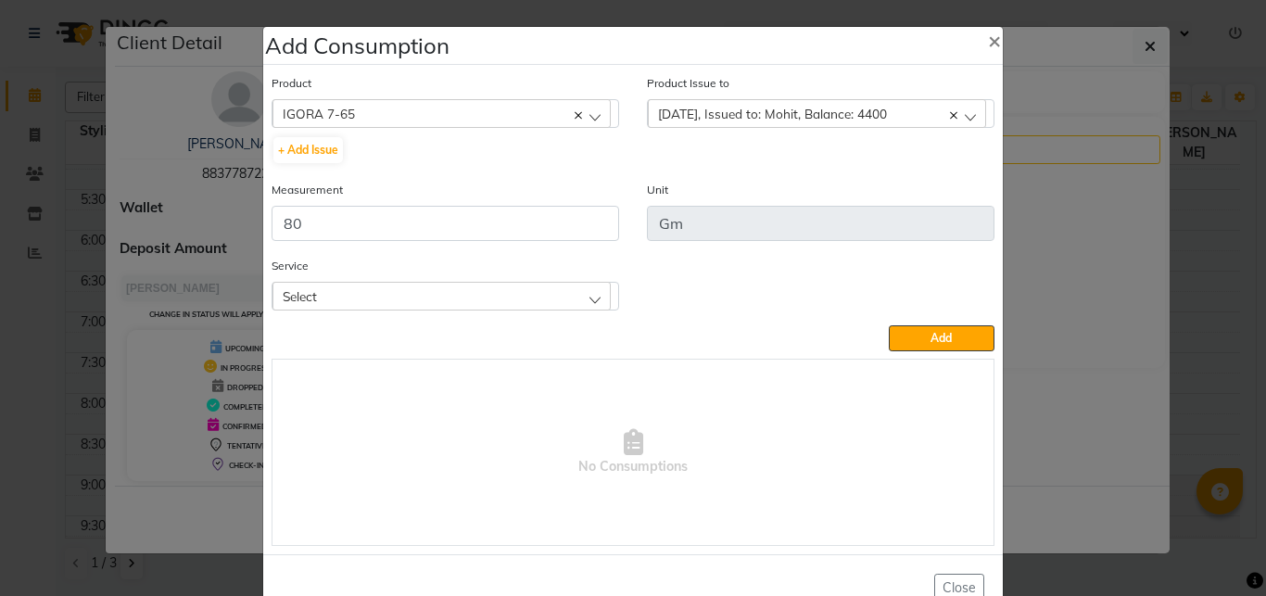
click at [585, 298] on div "Select" at bounding box center [442, 296] width 338 height 28
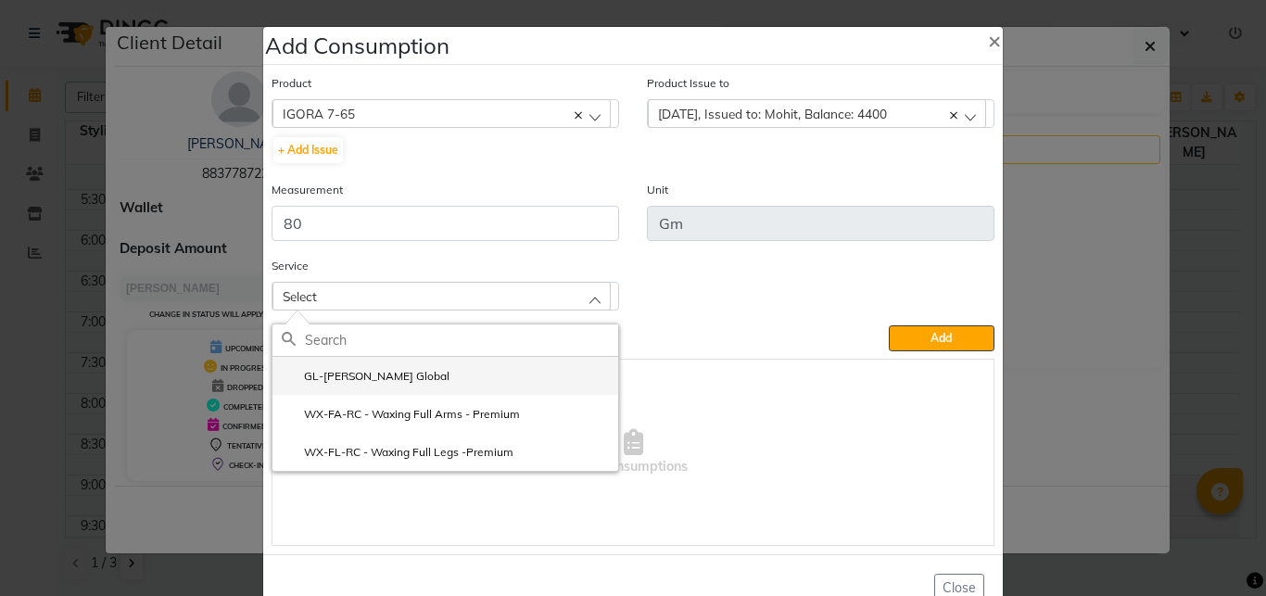
click at [444, 379] on li "GL-[PERSON_NAME] Global" at bounding box center [446, 376] width 346 height 38
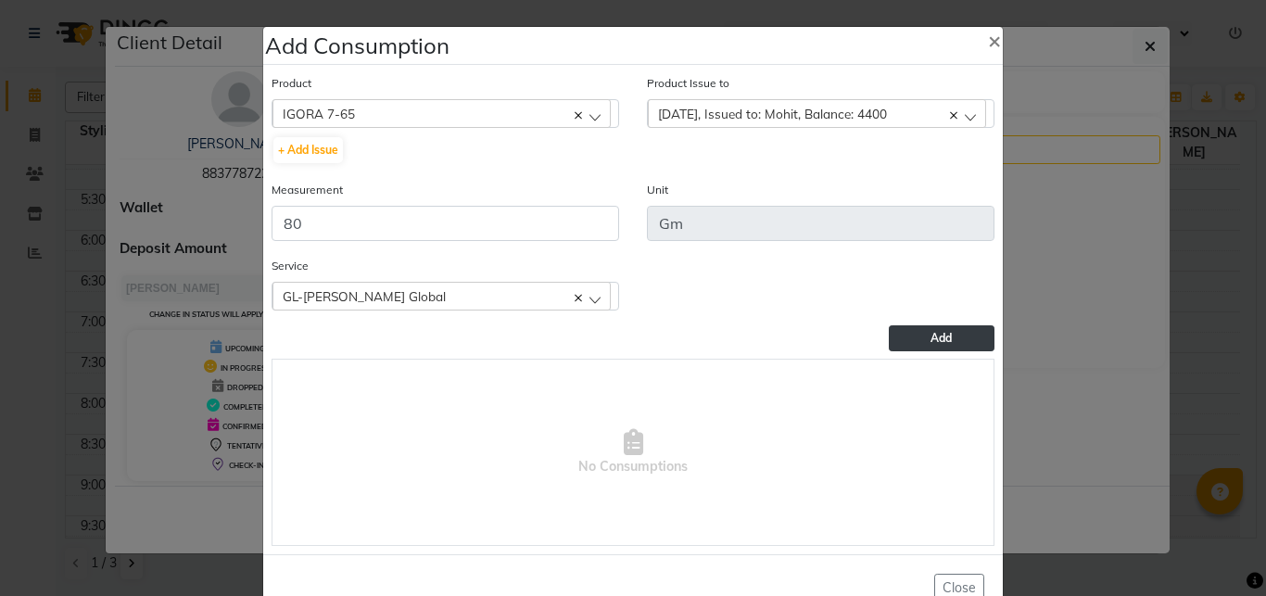
click at [931, 336] on span "Add" at bounding box center [941, 338] width 21 height 14
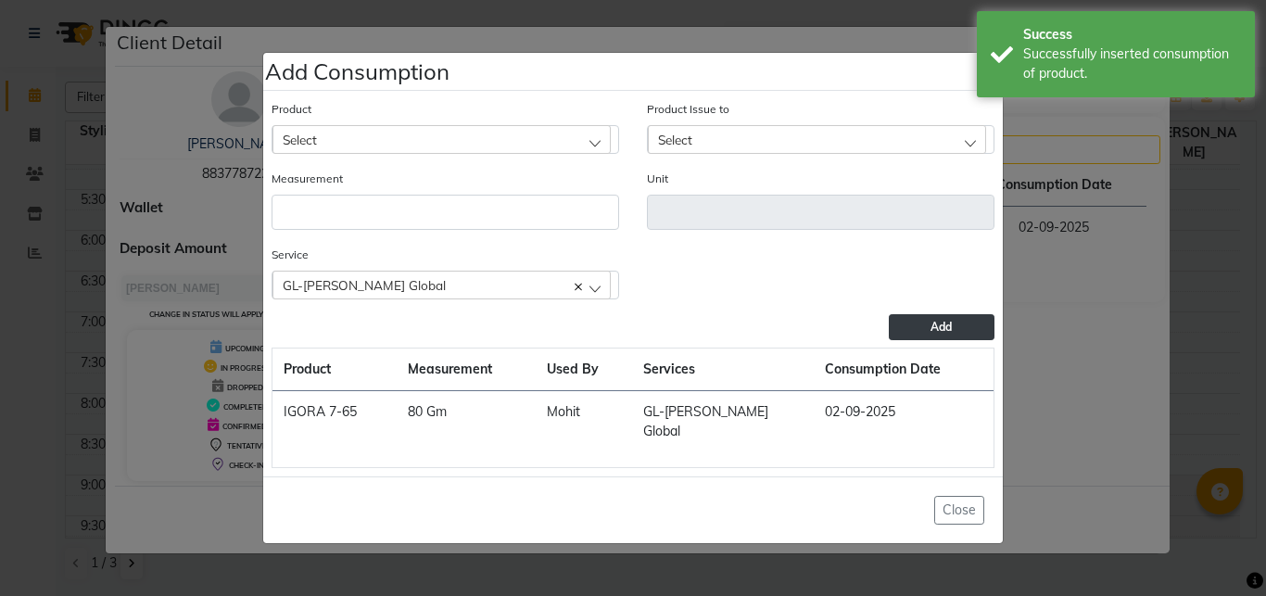
click at [451, 152] on div "Select" at bounding box center [442, 139] width 338 height 28
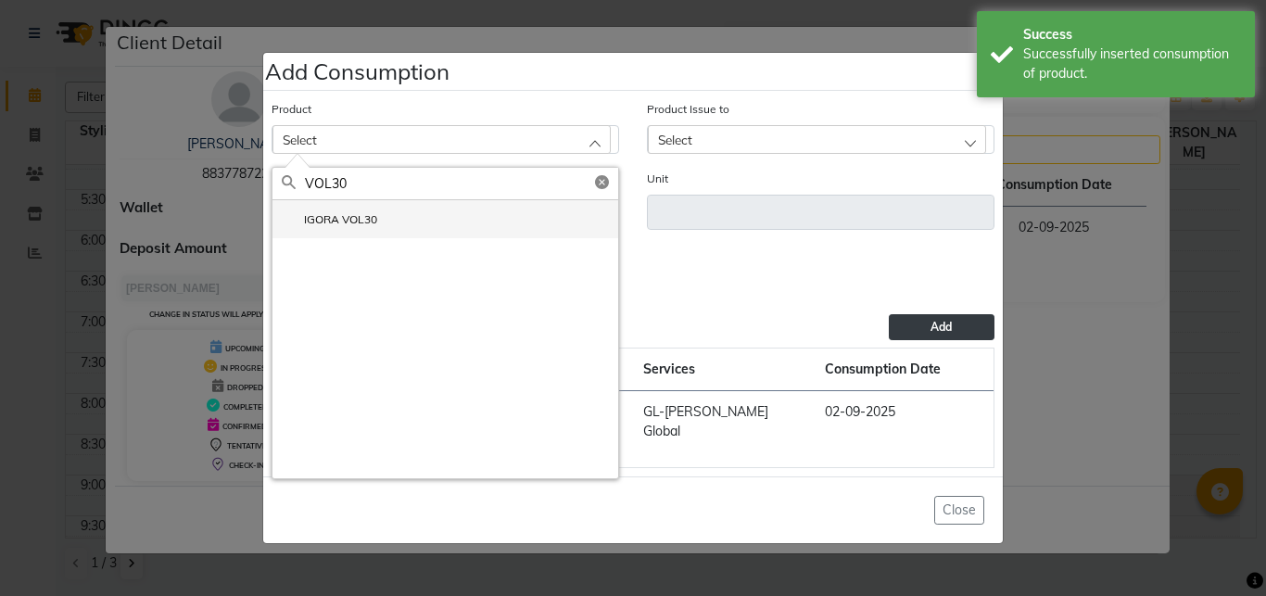
click at [349, 222] on label "IGORA VOL30" at bounding box center [329, 219] width 95 height 17
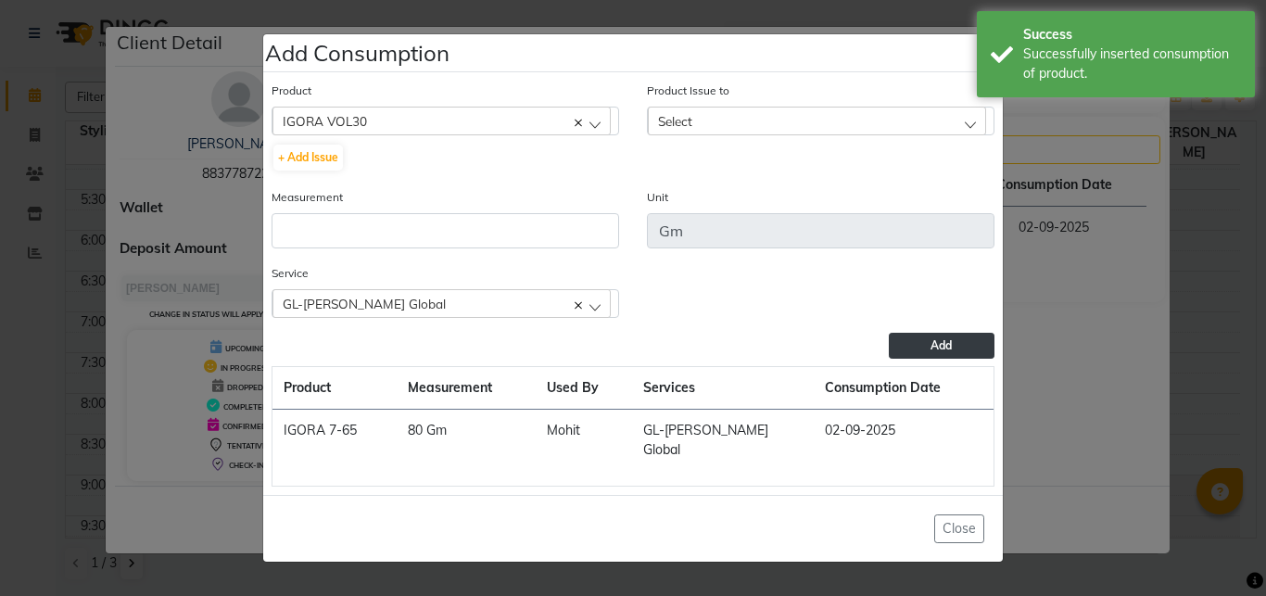
click at [689, 124] on span "Select" at bounding box center [675, 121] width 34 height 16
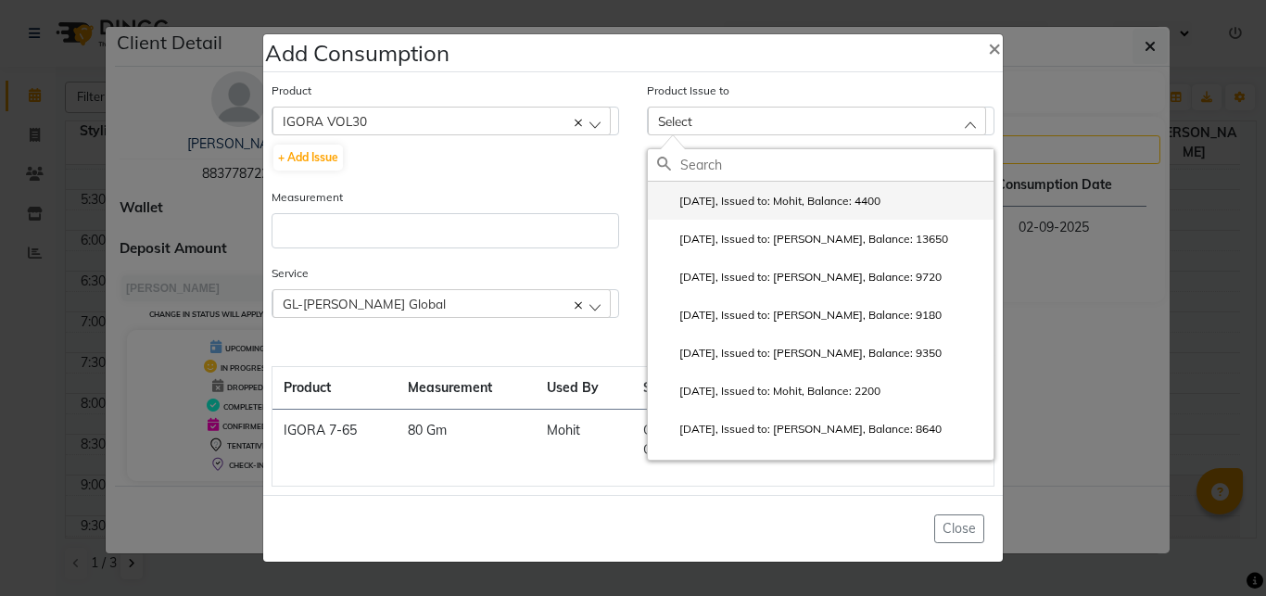
click at [742, 209] on label "[DATE], Issued to: Mohit, Balance: 4400" at bounding box center [768, 201] width 223 height 17
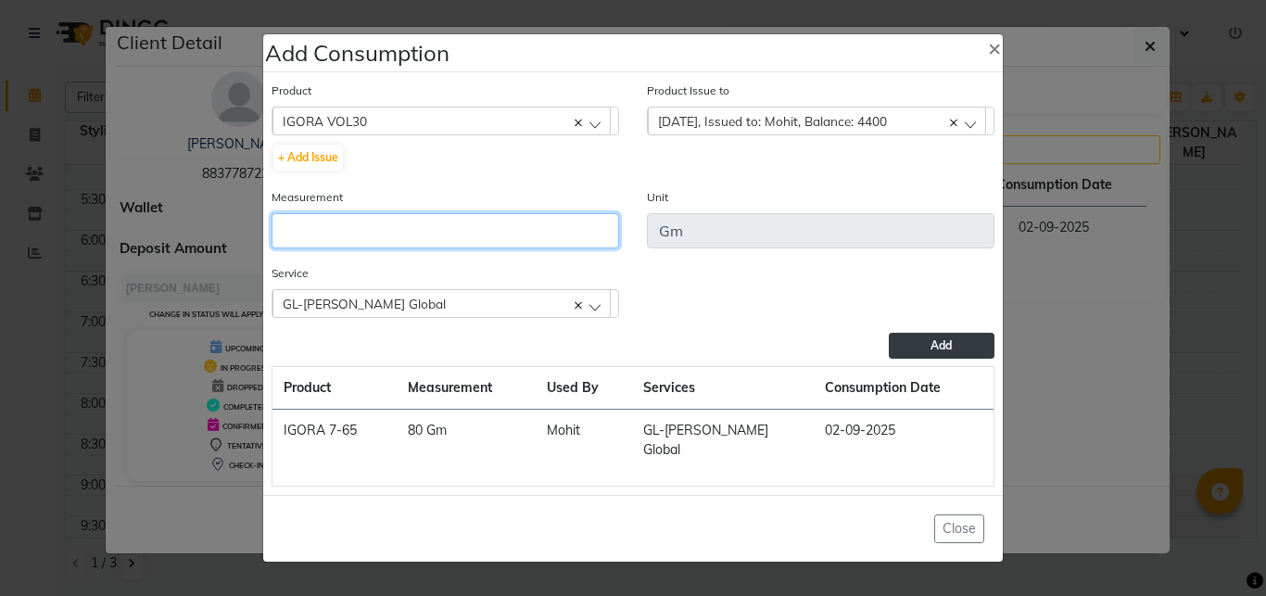
click at [476, 245] on input "number" at bounding box center [446, 230] width 348 height 35
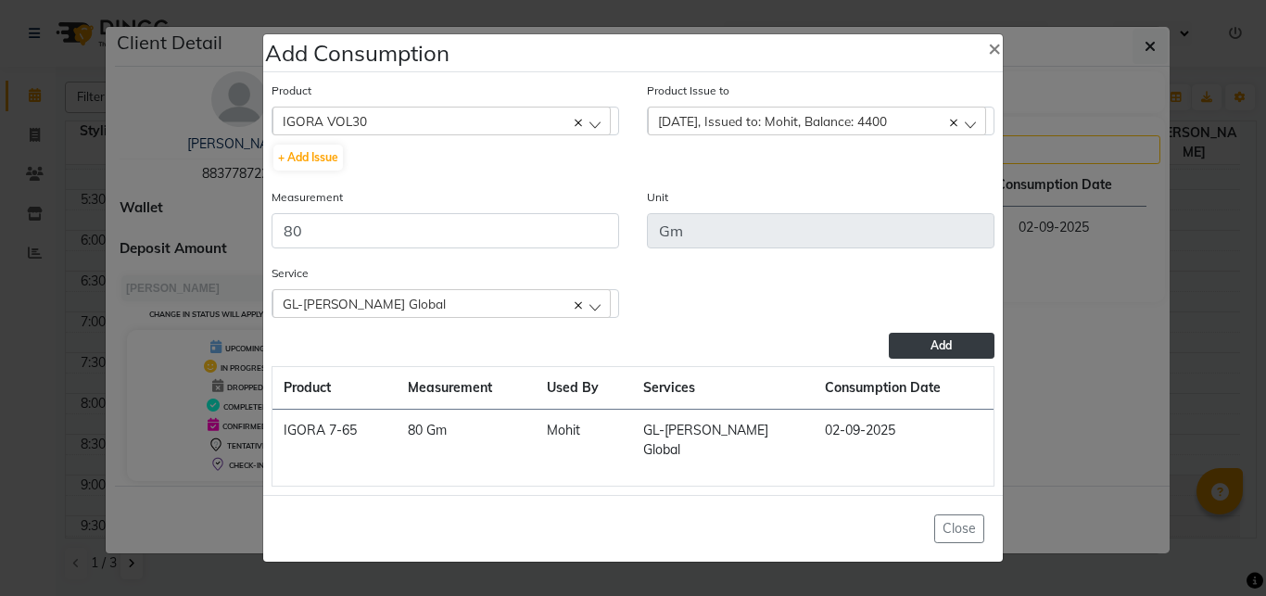
click at [904, 353] on button "Add" at bounding box center [942, 346] width 106 height 26
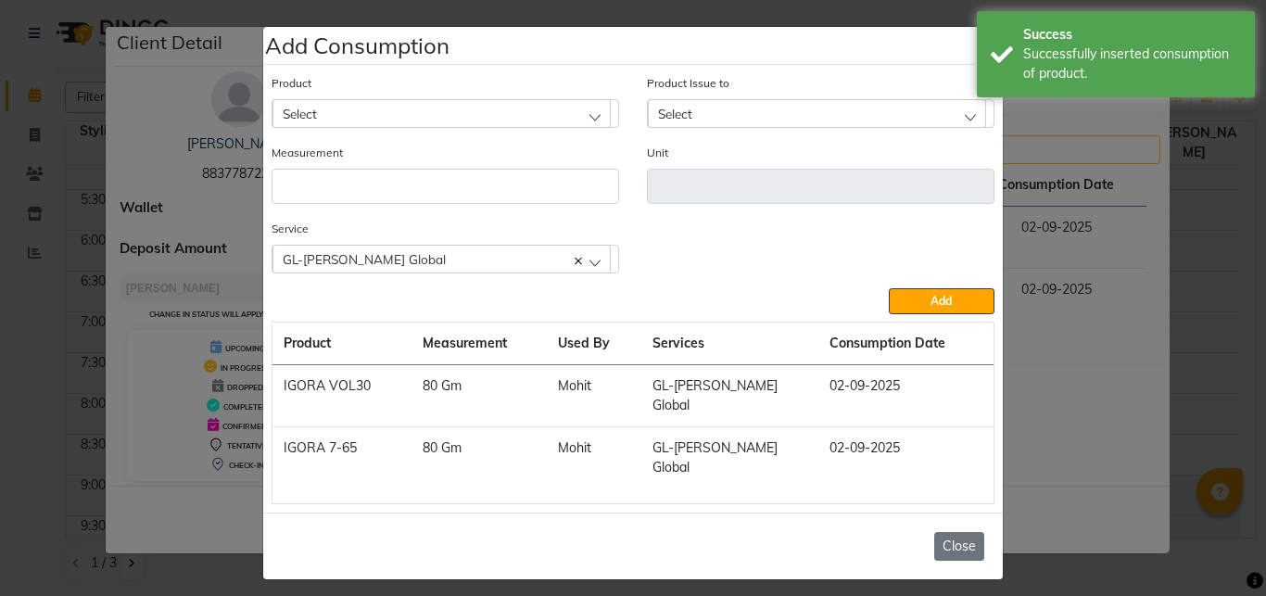
click at [956, 532] on button "Close" at bounding box center [959, 546] width 50 height 29
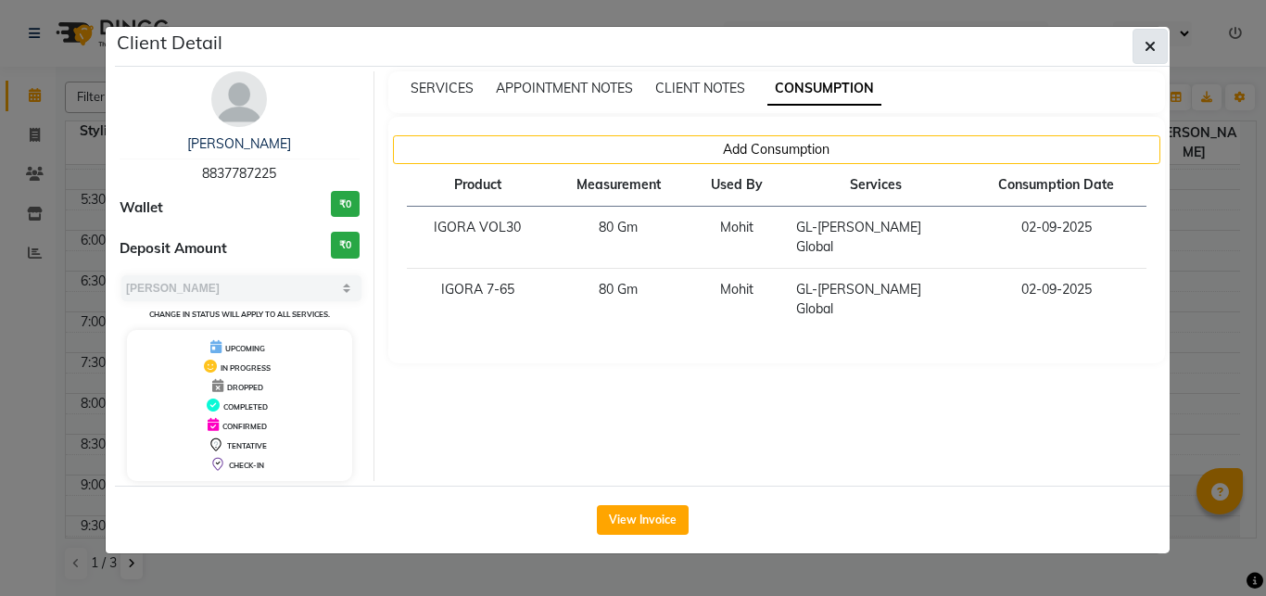
click at [1148, 54] on span "button" at bounding box center [1150, 46] width 11 height 19
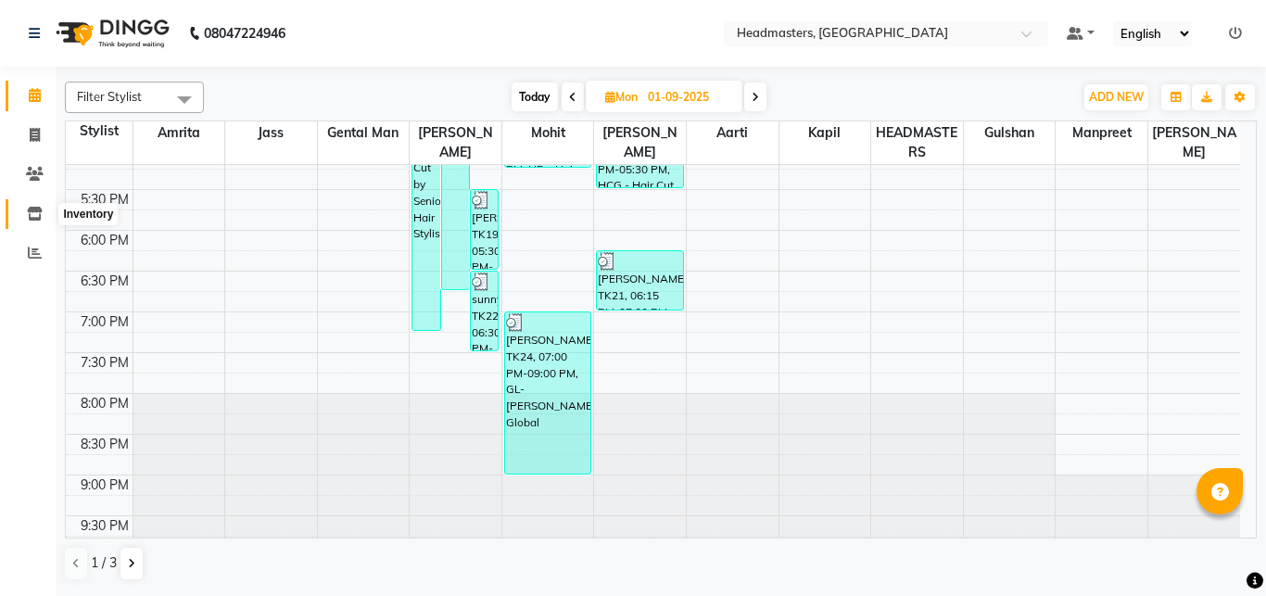
click at [29, 218] on icon at bounding box center [35, 214] width 16 height 14
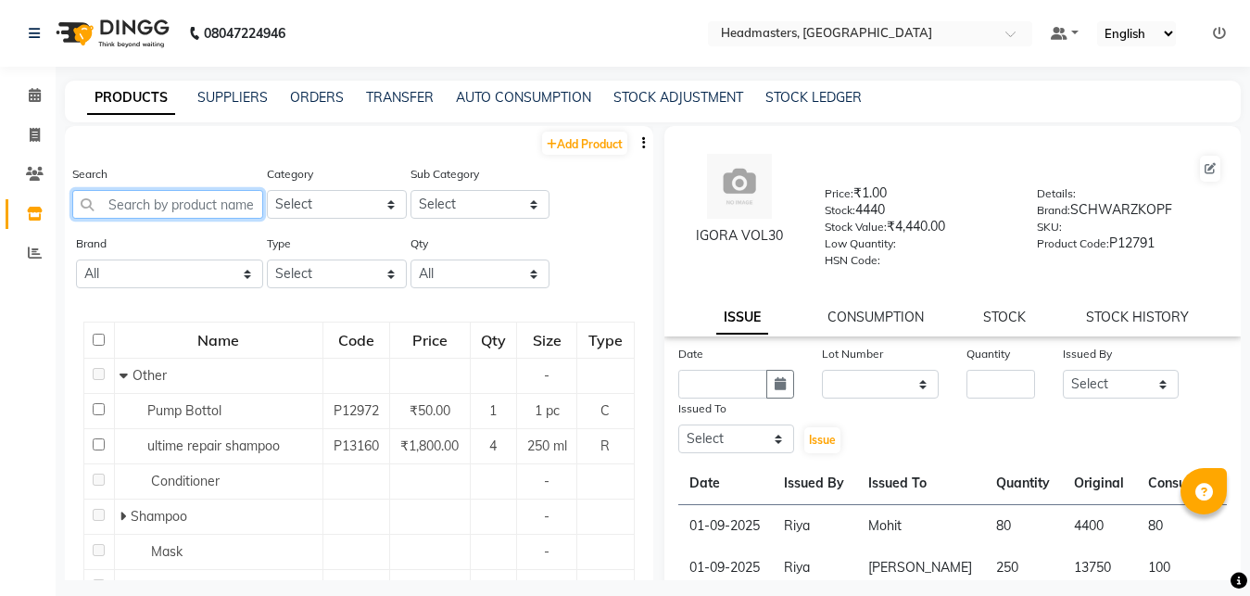
click at [145, 200] on input "text" at bounding box center [167, 204] width 191 height 29
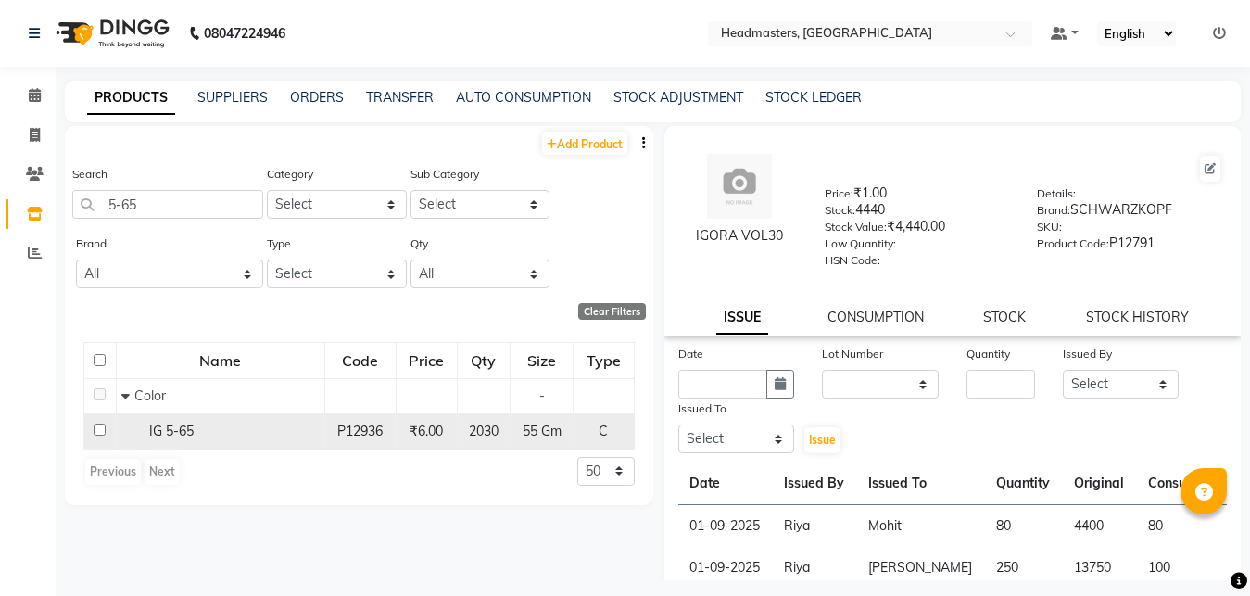
click at [482, 435] on span "2030" at bounding box center [484, 431] width 30 height 17
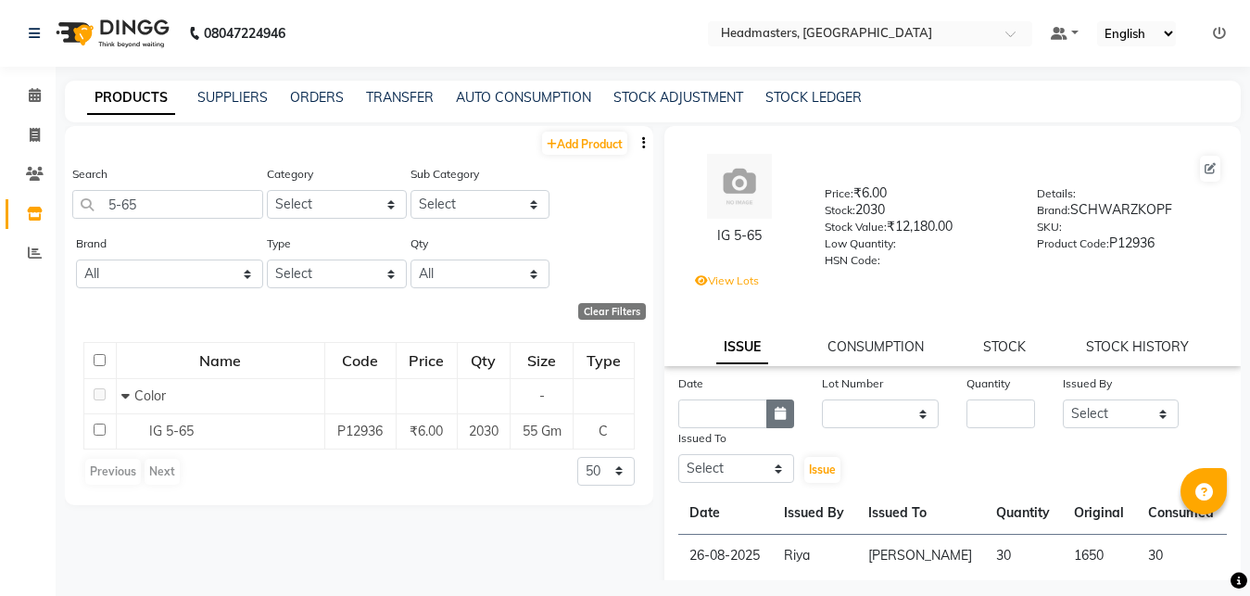
click at [781, 412] on icon "button" at bounding box center [780, 413] width 11 height 13
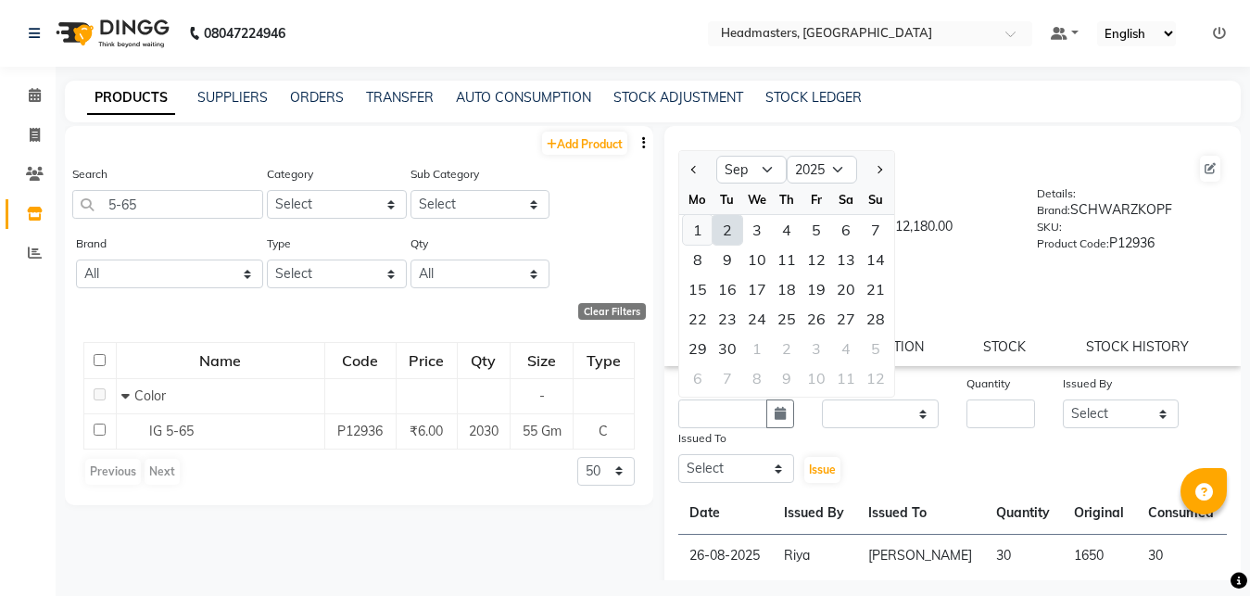
click at [698, 232] on div "1" at bounding box center [698, 230] width 30 height 30
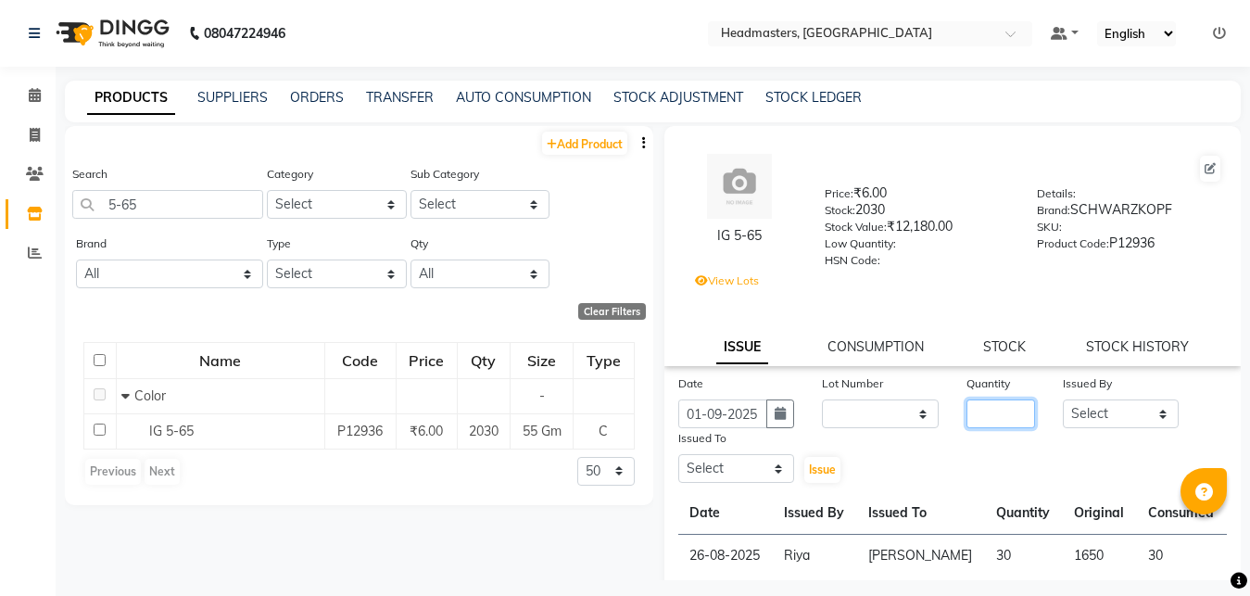
click at [969, 415] on input "number" at bounding box center [1001, 413] width 69 height 29
click at [1063, 399] on select "Select [PERSON_NAME] Amrita Amrita - Front Desk [PERSON_NAME] Gental Man Gulsha…" at bounding box center [1121, 413] width 117 height 29
click option "Riya" at bounding box center [0, 0] width 0 height 0
click at [679, 454] on select "Select [PERSON_NAME] Amrita Amrita - Front Desk [PERSON_NAME] Gental Man Gulsha…" at bounding box center [737, 468] width 117 height 29
click option "Rahul" at bounding box center [0, 0] width 0 height 0
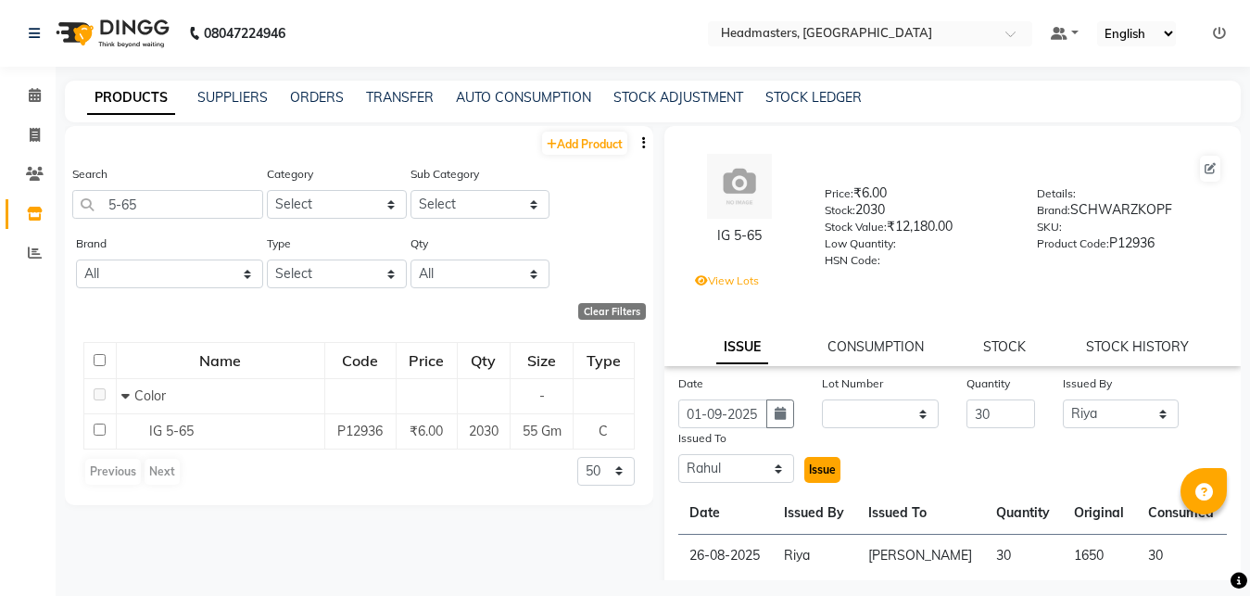
click at [819, 468] on span "Issue" at bounding box center [822, 470] width 27 height 14
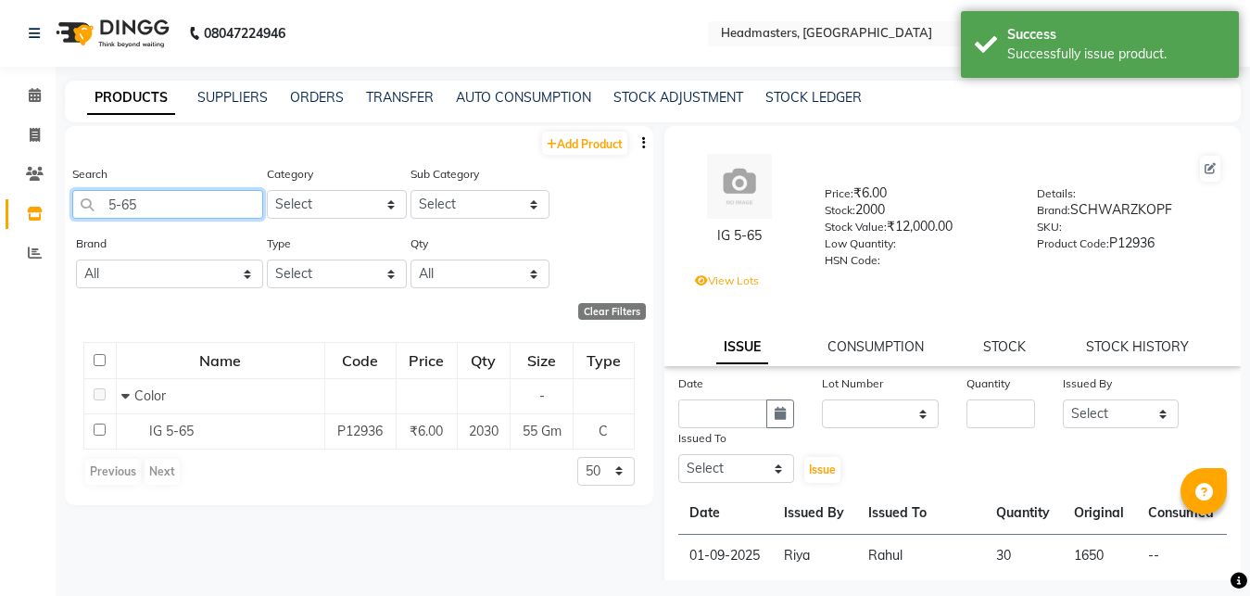
click at [152, 203] on input "5-65" at bounding box center [167, 204] width 191 height 29
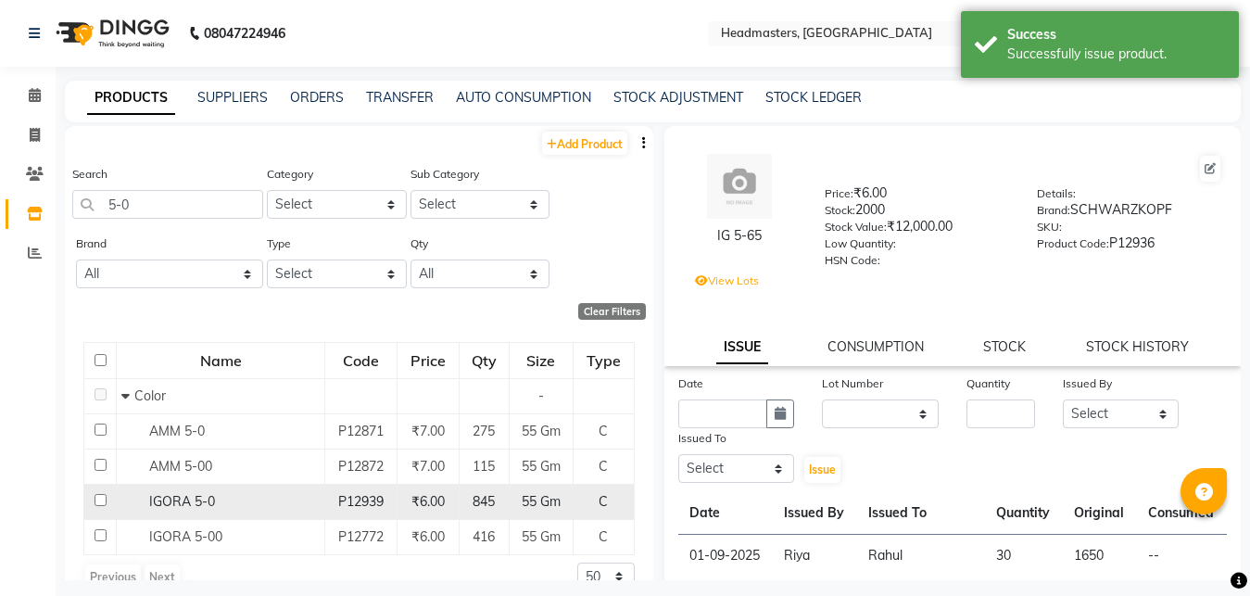
click at [210, 508] on span "IGORA 5-0" at bounding box center [182, 501] width 66 height 17
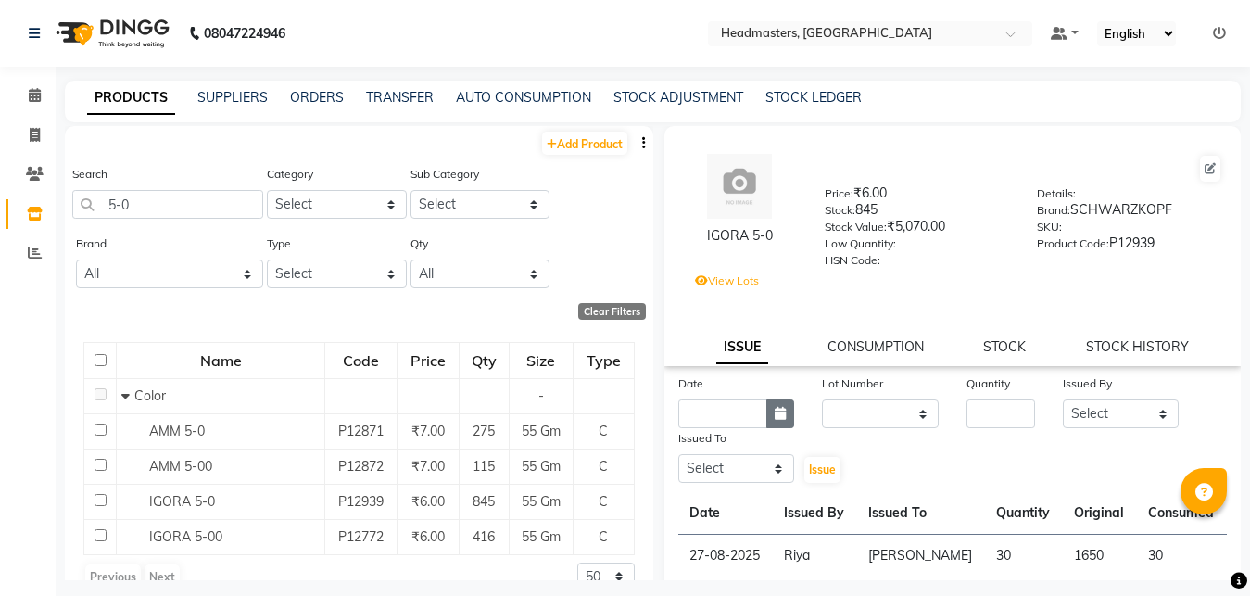
click at [781, 410] on icon "button" at bounding box center [780, 413] width 11 height 13
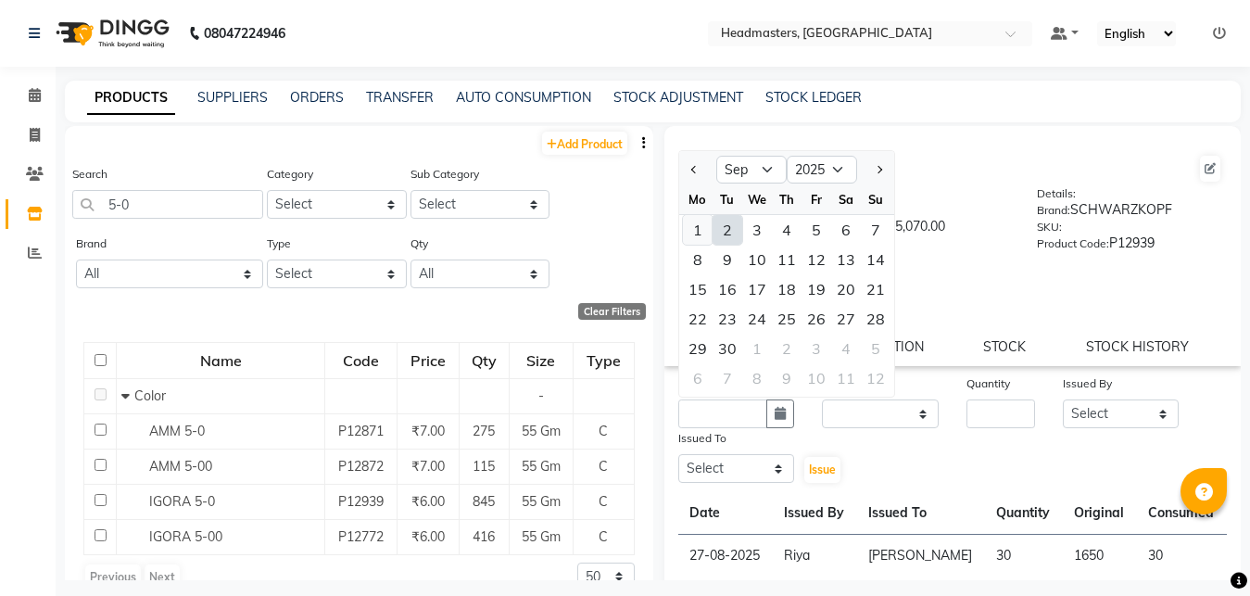
click at [701, 227] on div "1" at bounding box center [698, 230] width 30 height 30
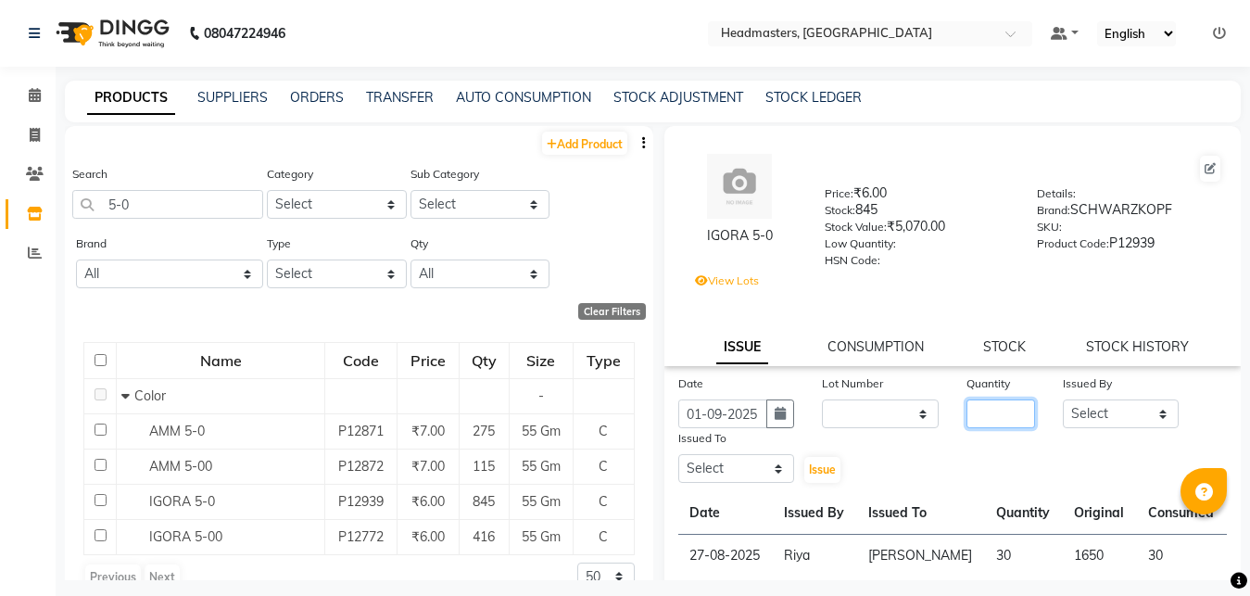
click at [976, 411] on input "number" at bounding box center [1001, 413] width 69 height 29
click at [1063, 399] on select "Select [PERSON_NAME] Amrita Amrita - Front Desk [PERSON_NAME] Gental Man Gulsha…" at bounding box center [1121, 413] width 117 height 29
click option "Riya" at bounding box center [0, 0] width 0 height 0
click at [679, 454] on select "Select [PERSON_NAME] Amrita Amrita - Front Desk [PERSON_NAME] Gental Man Gulsha…" at bounding box center [737, 468] width 117 height 29
click option "Rahul" at bounding box center [0, 0] width 0 height 0
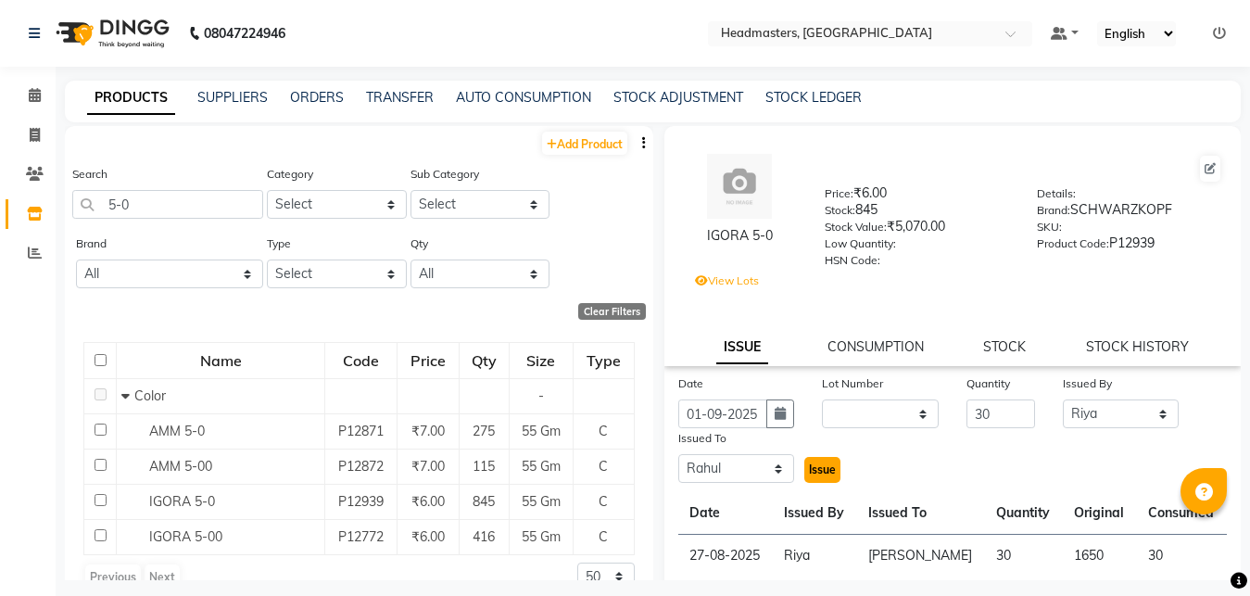
click at [815, 473] on span "Issue" at bounding box center [822, 470] width 27 height 14
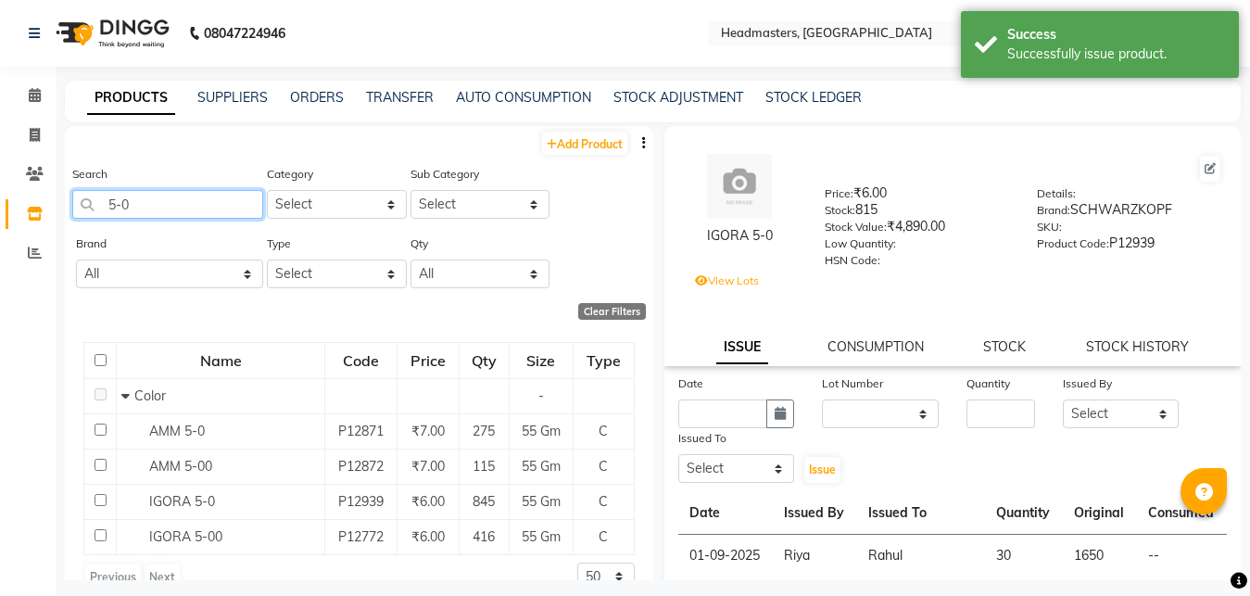
click at [182, 197] on input "5-0" at bounding box center [167, 204] width 191 height 29
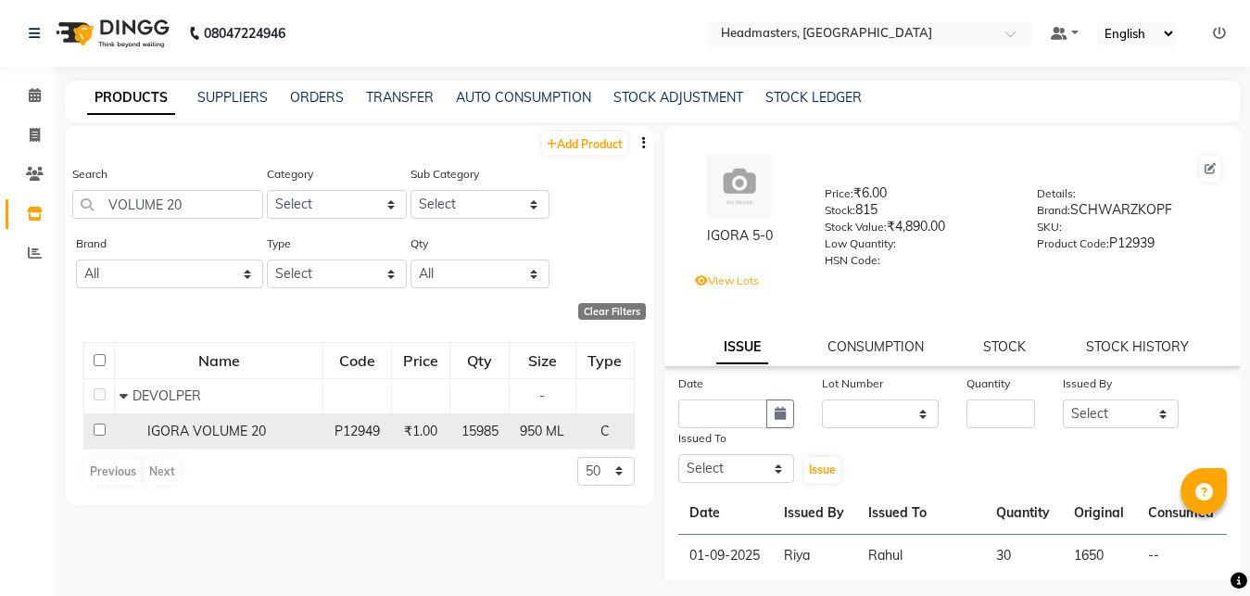
click at [235, 438] on span "IGORA VOLUME 20" at bounding box center [206, 431] width 119 height 17
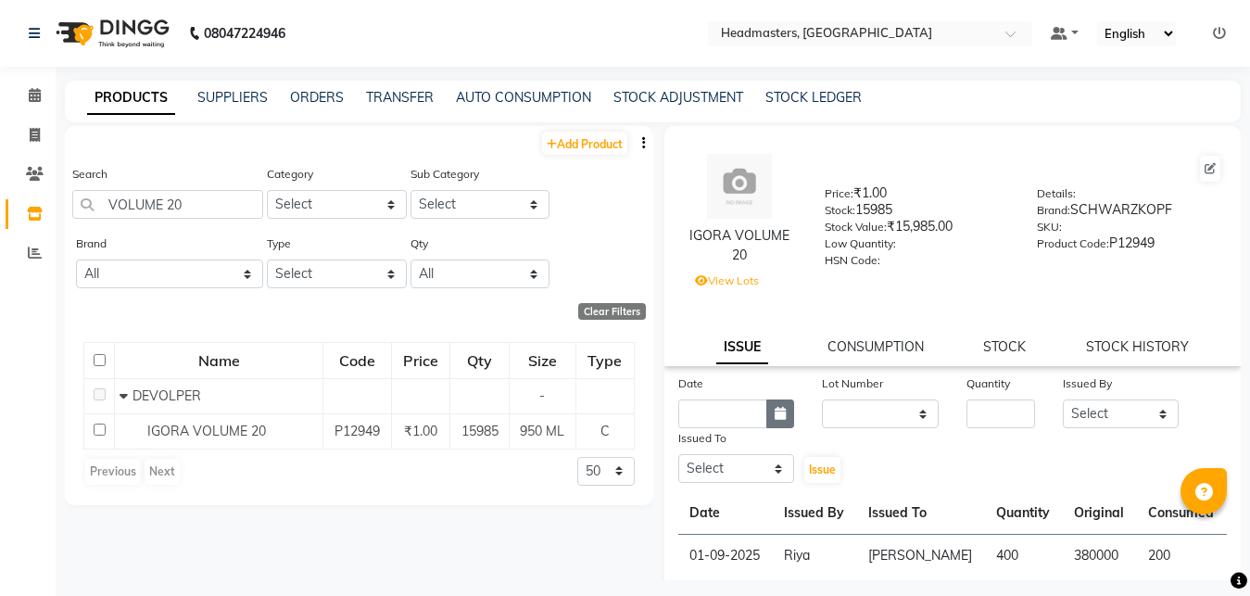
click at [771, 421] on button "button" at bounding box center [781, 413] width 28 height 29
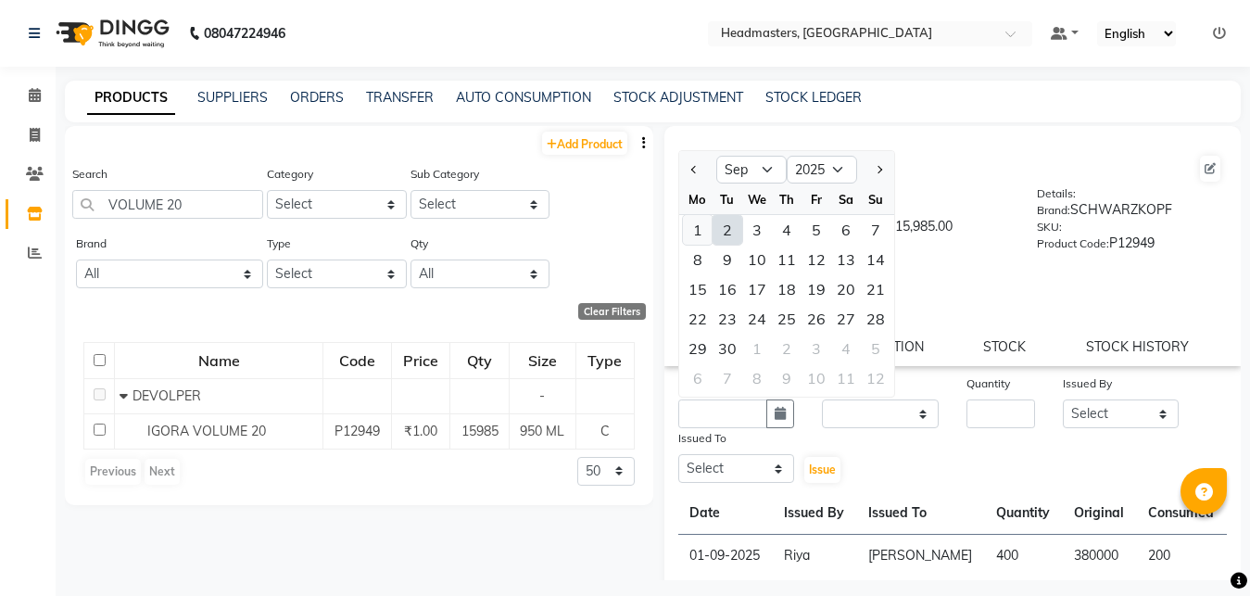
click at [696, 235] on div "1" at bounding box center [698, 230] width 30 height 30
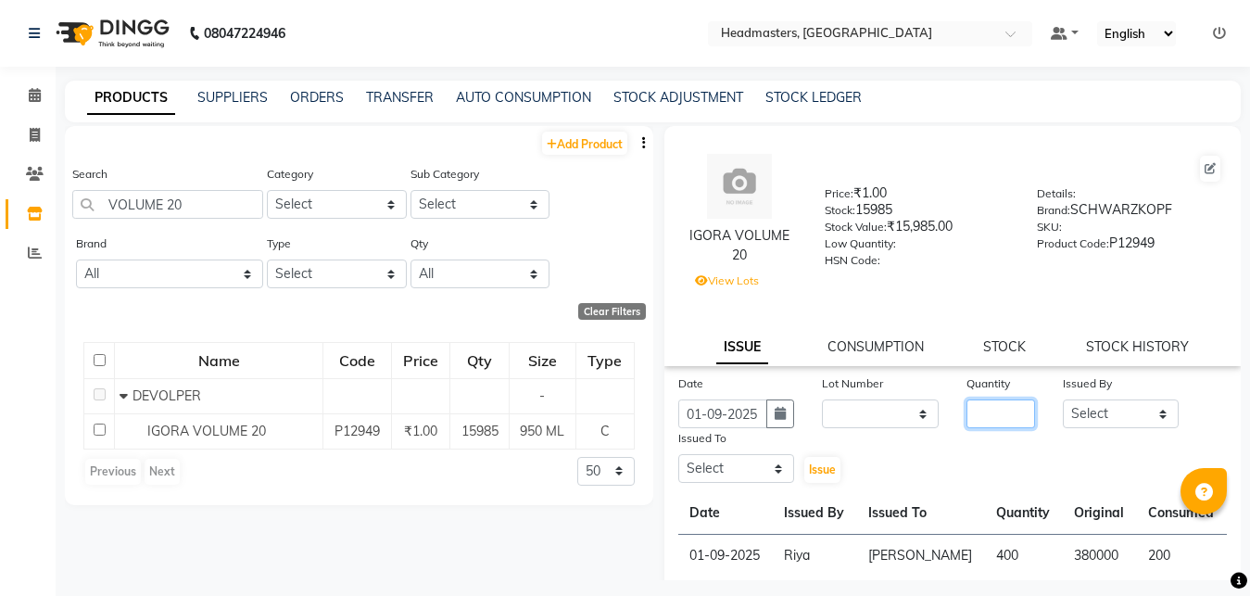
click at [973, 420] on input "number" at bounding box center [1001, 413] width 69 height 29
click at [1063, 399] on select "Select [PERSON_NAME] Amrita Amrita - Front Desk [PERSON_NAME] Gental Man Gulsha…" at bounding box center [1121, 413] width 117 height 29
click option "Riya" at bounding box center [0, 0] width 0 height 0
click at [679, 454] on select "Select [PERSON_NAME] Amrita Amrita - Front Desk [PERSON_NAME] Gental Man Gulsha…" at bounding box center [737, 468] width 117 height 29
click option "Rahul" at bounding box center [0, 0] width 0 height 0
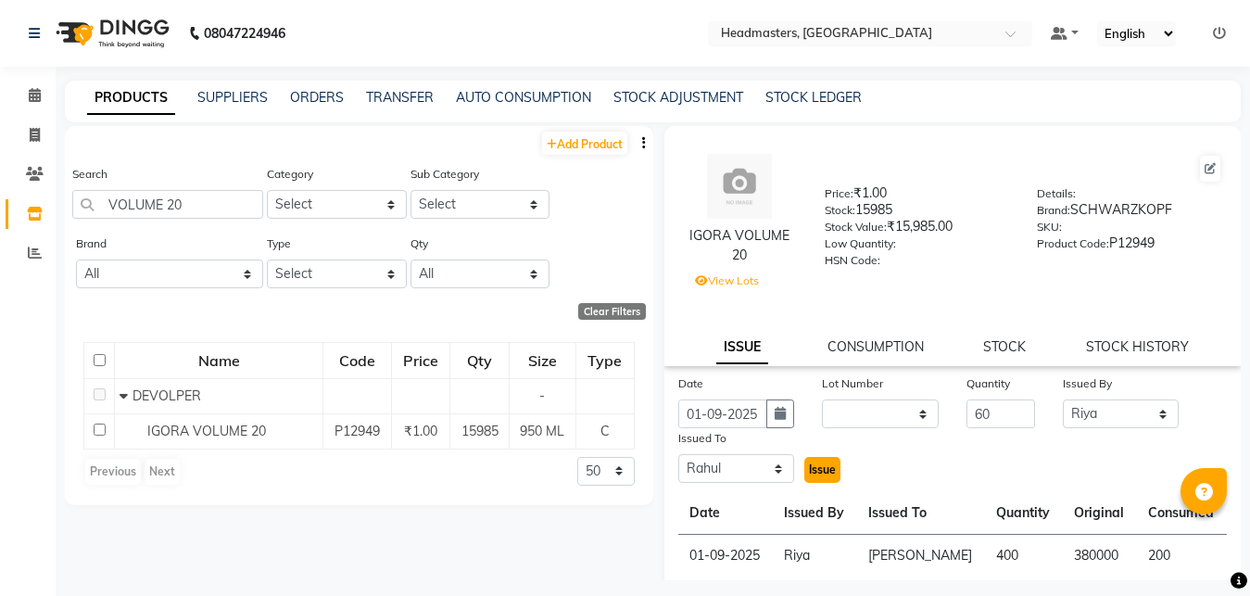
click at [815, 472] on span "Issue" at bounding box center [822, 470] width 27 height 14
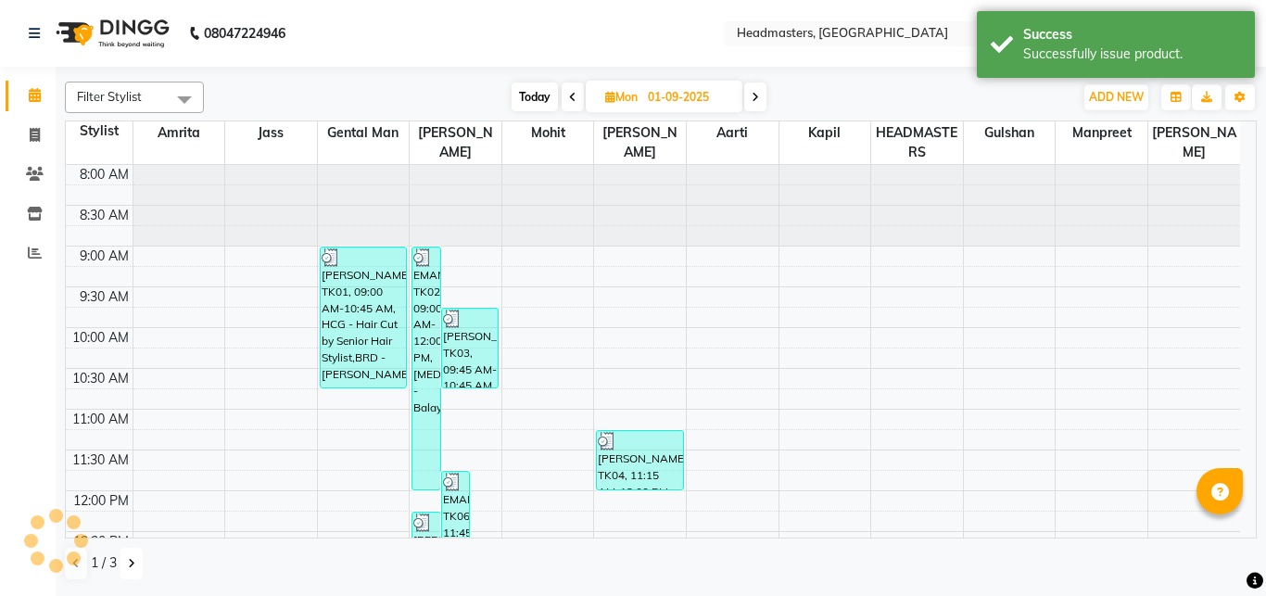
click at [133, 569] on icon at bounding box center [131, 563] width 7 height 11
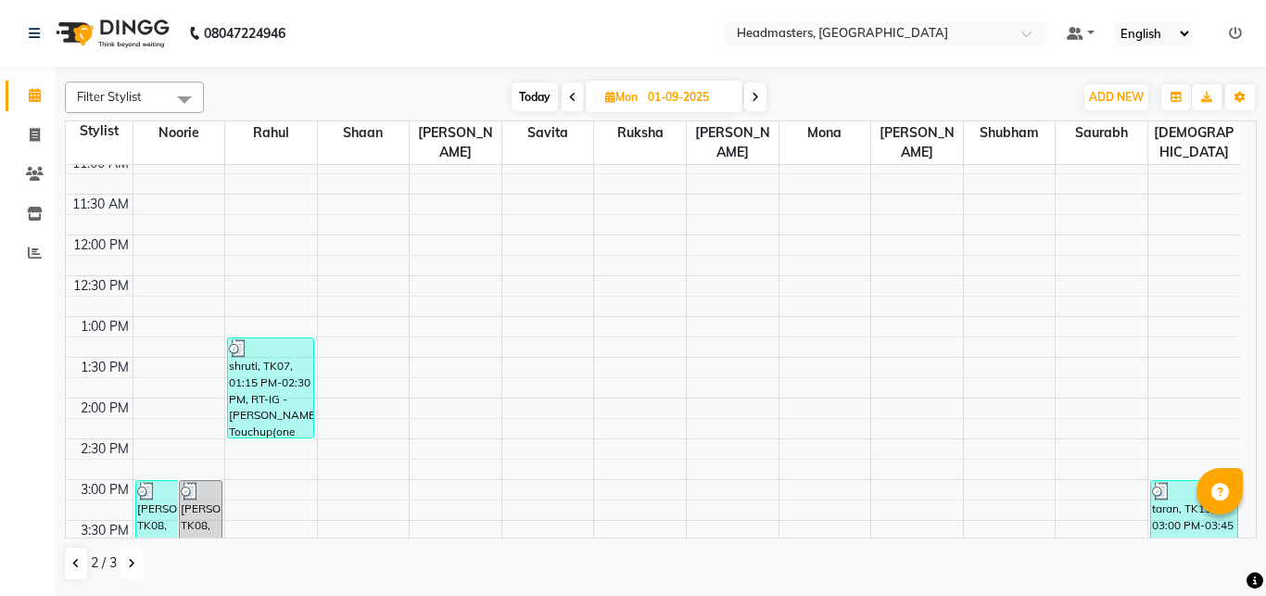
scroll to position [261, 0]
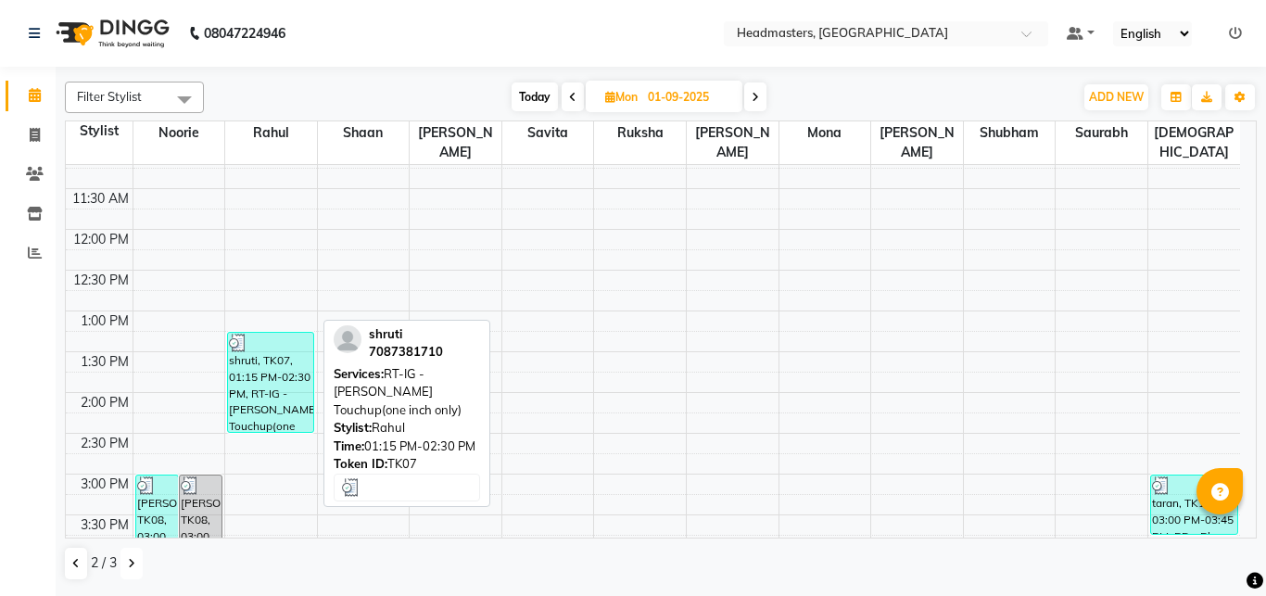
click at [277, 351] on div "shruti, TK07, 01:15 PM-02:30 PM, RT-IG - [PERSON_NAME] Touchup(one inch only)" at bounding box center [270, 382] width 85 height 99
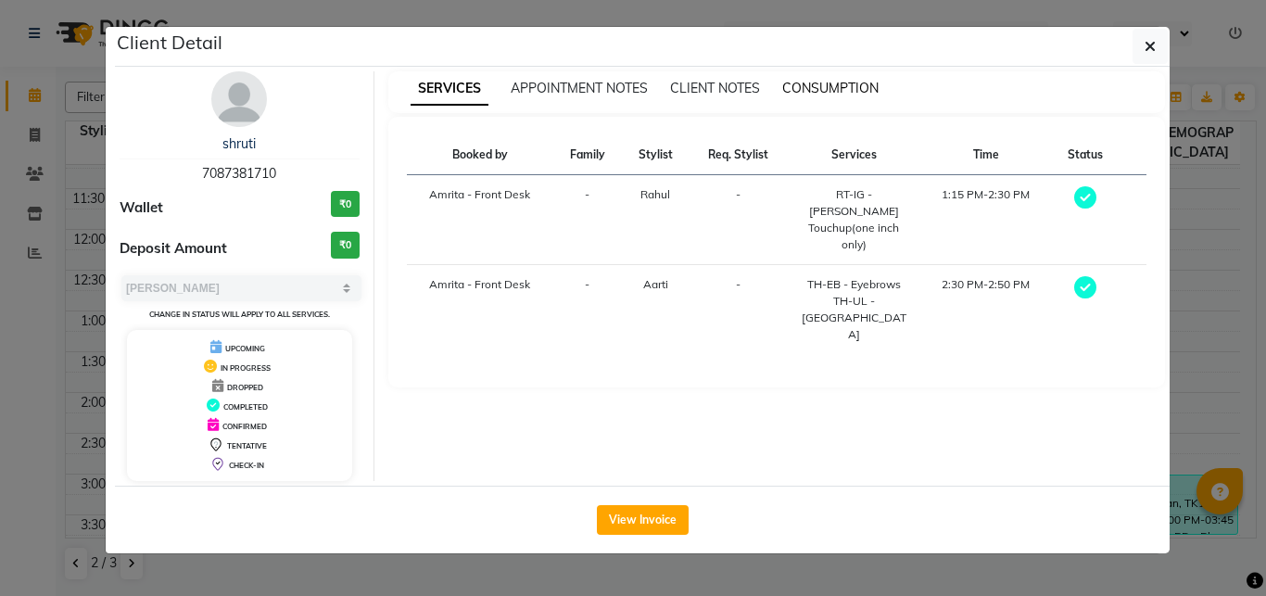
click at [827, 86] on span "CONSUMPTION" at bounding box center [830, 88] width 96 height 17
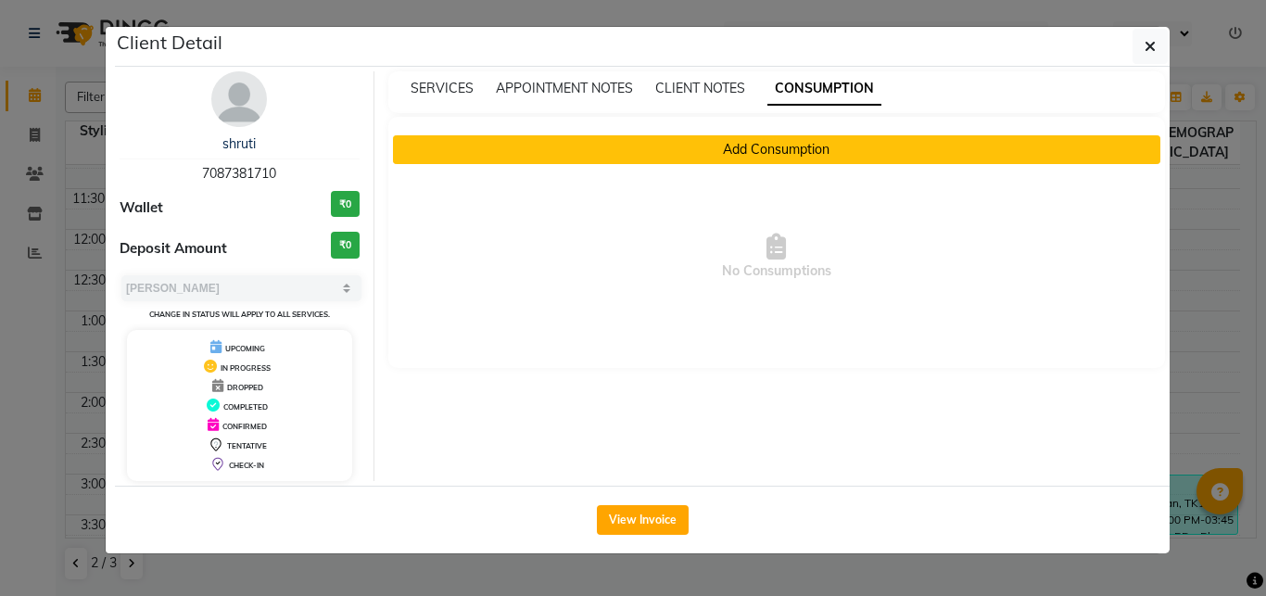
click at [771, 155] on button "Add Consumption" at bounding box center [777, 149] width 768 height 29
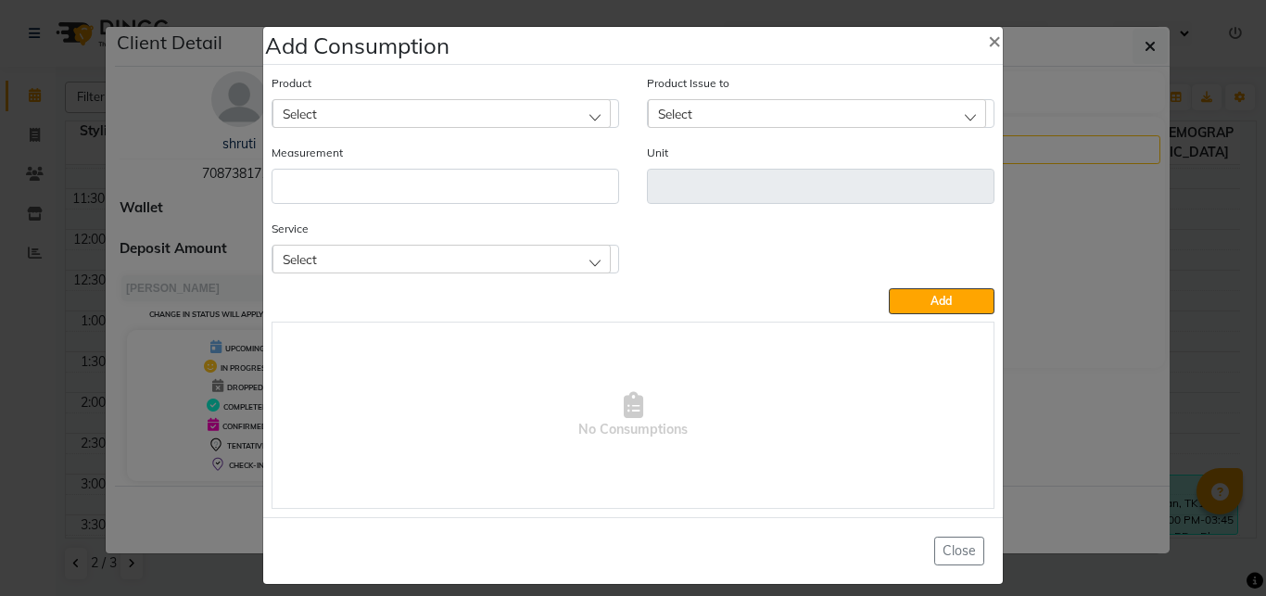
click at [329, 110] on div "Select" at bounding box center [442, 113] width 338 height 28
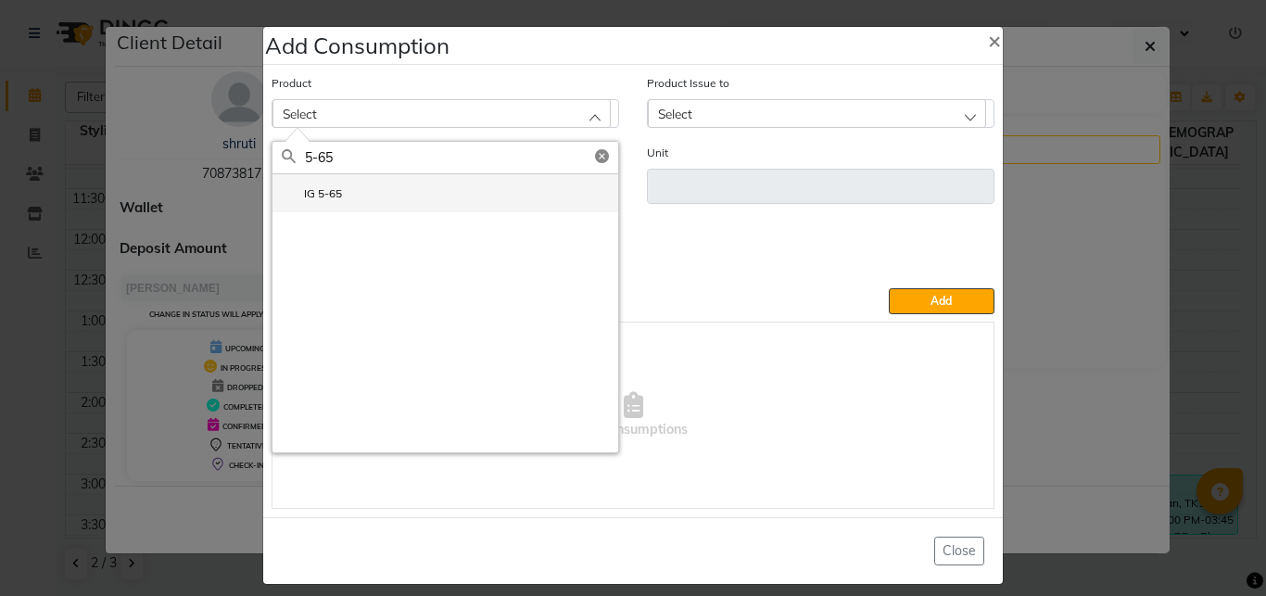
click at [351, 198] on li "IG 5-65" at bounding box center [446, 193] width 346 height 38
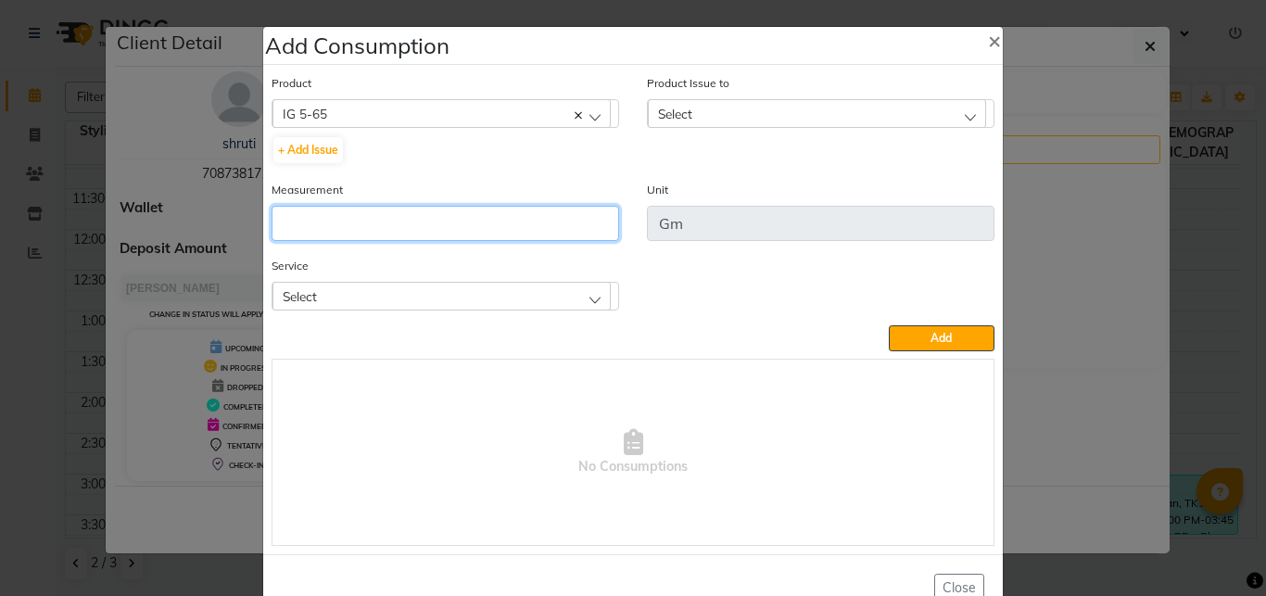
click at [352, 228] on input "number" at bounding box center [446, 223] width 348 height 35
click at [670, 110] on span "Select" at bounding box center [675, 114] width 34 height 16
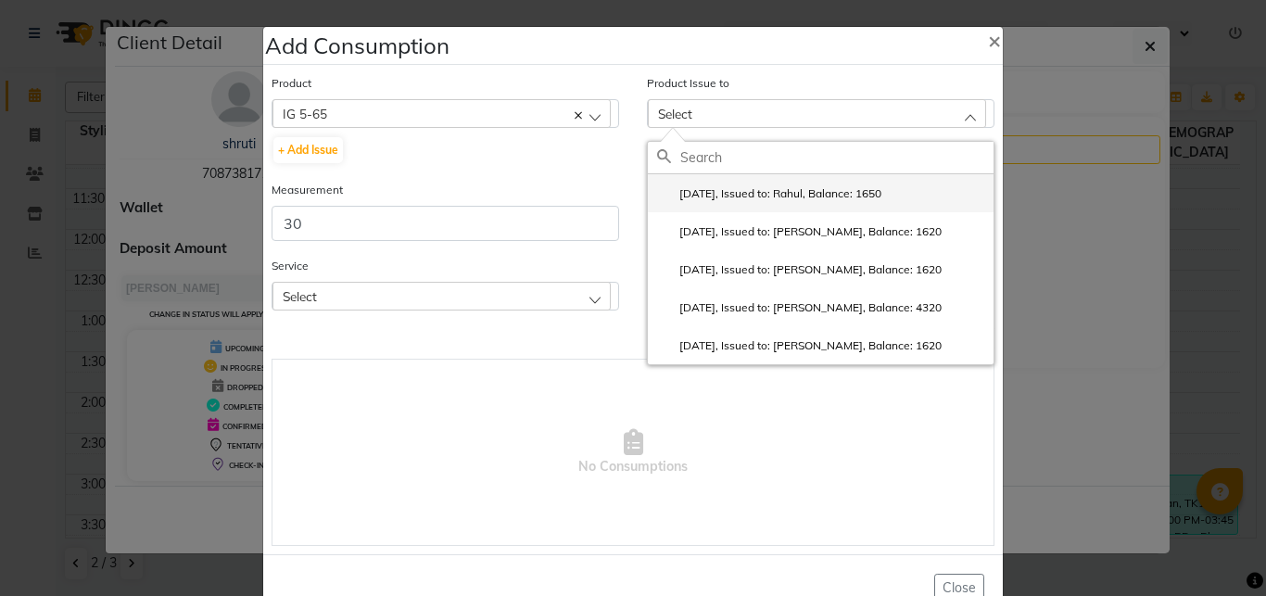
click at [717, 196] on label "[DATE], Issued to: Rahul, Balance: 1650" at bounding box center [769, 193] width 224 height 17
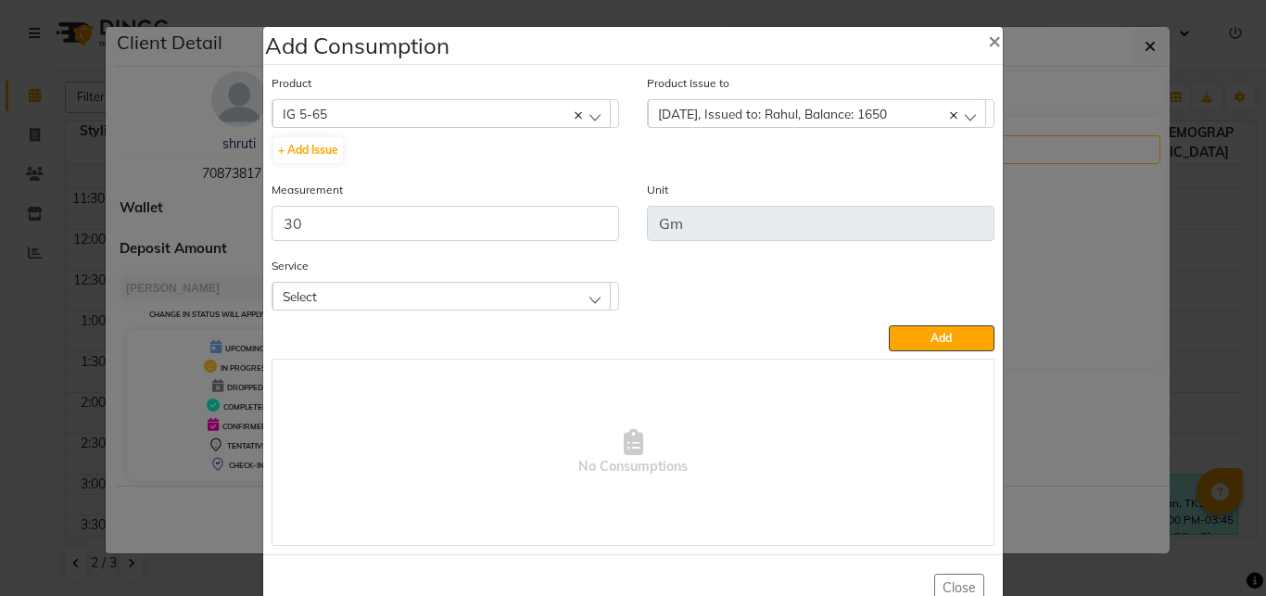
click at [438, 296] on div "Select" at bounding box center [442, 296] width 338 height 28
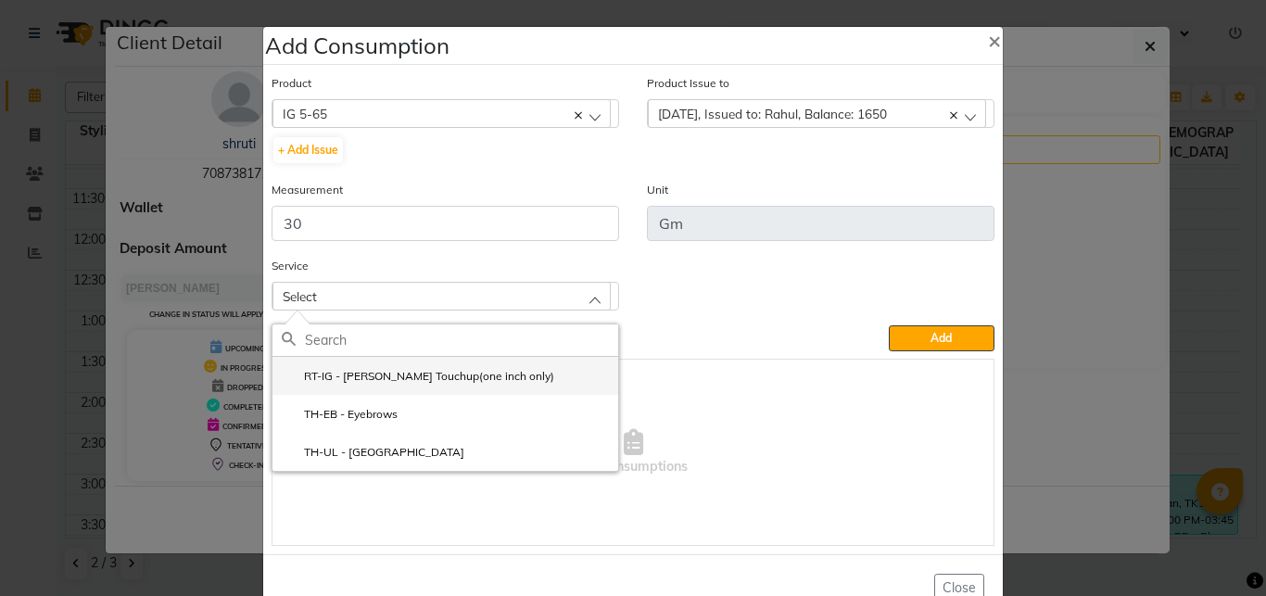
click at [415, 379] on label "RT-IG - [PERSON_NAME] Touchup(one inch only)" at bounding box center [418, 376] width 273 height 17
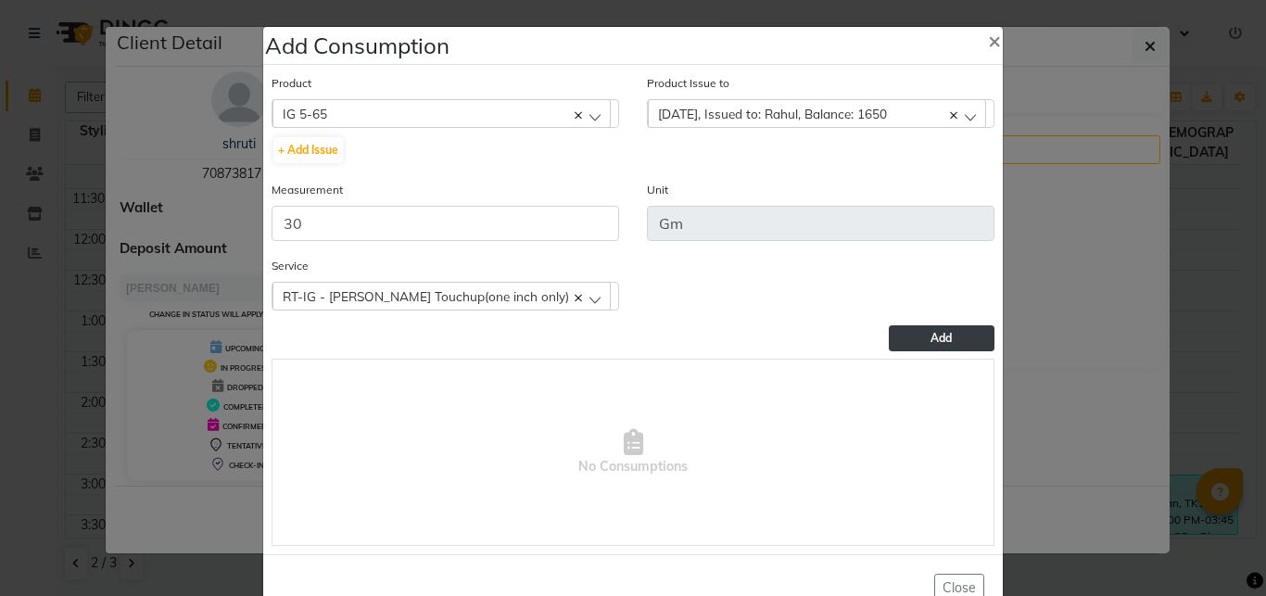
click at [899, 339] on button "Add" at bounding box center [942, 338] width 106 height 26
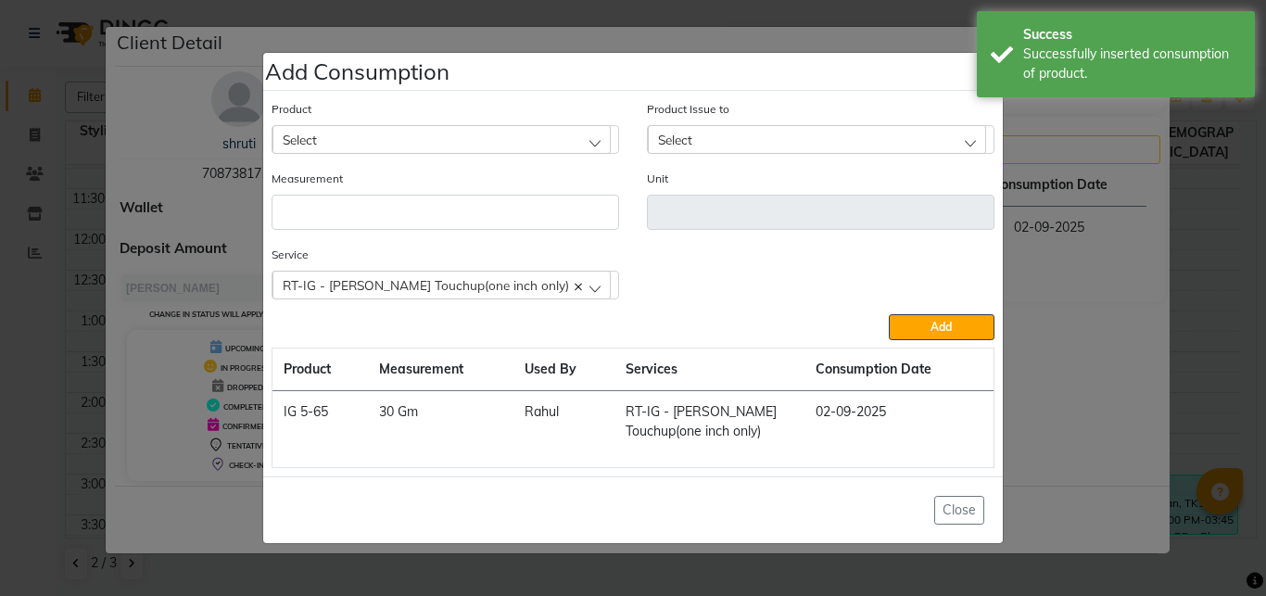
click at [329, 140] on div "Select" at bounding box center [442, 139] width 338 height 28
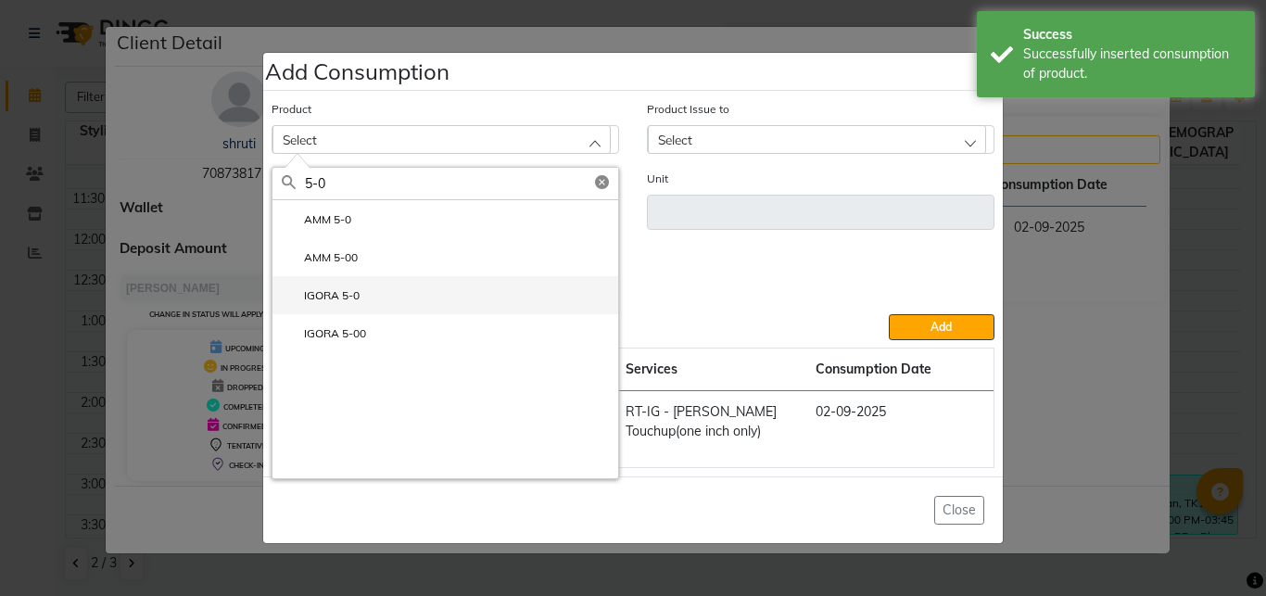
click at [354, 300] on label "IGORA 5-0" at bounding box center [321, 295] width 78 height 17
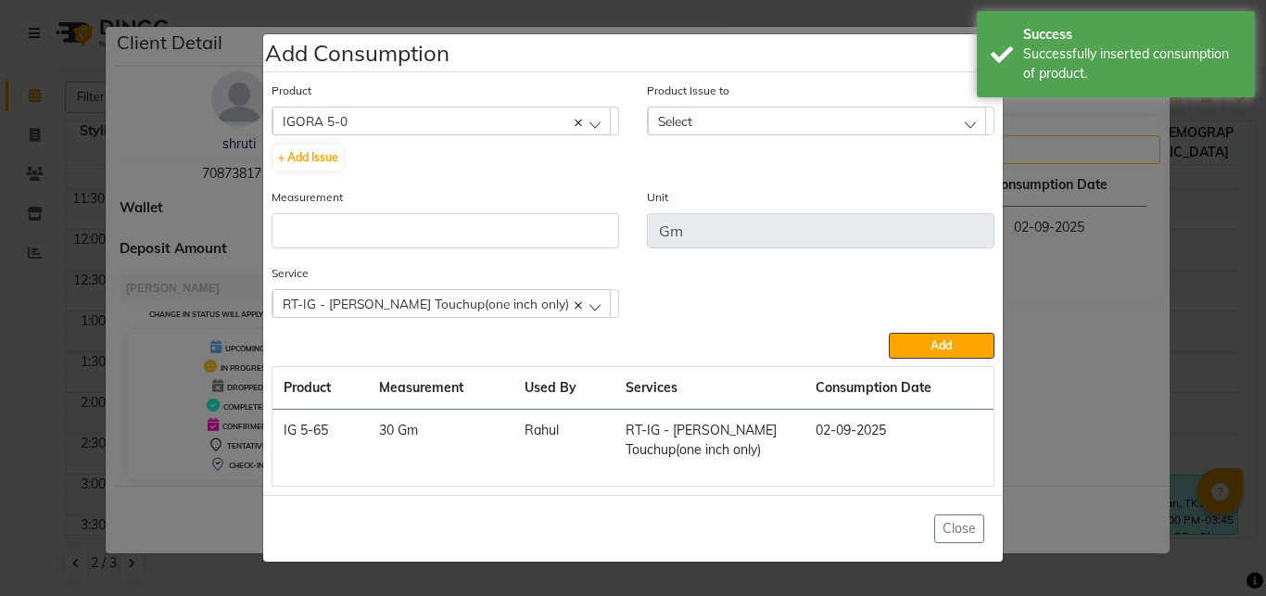
click at [685, 120] on span "Select" at bounding box center [675, 121] width 34 height 16
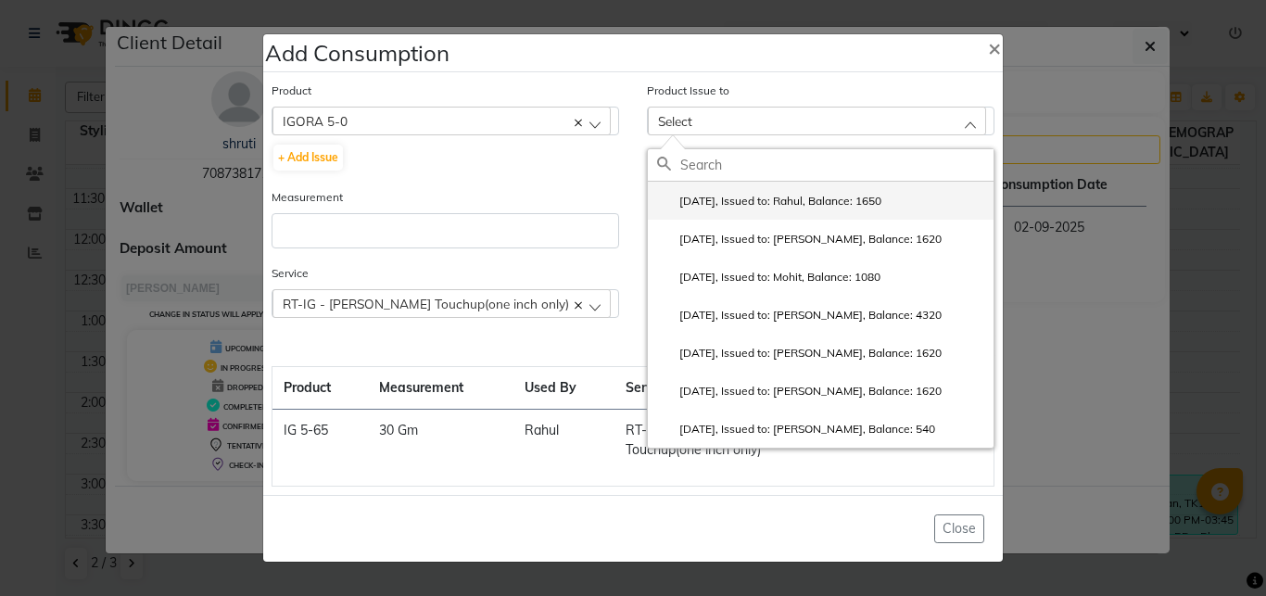
click at [736, 198] on label "[DATE], Issued to: Rahul, Balance: 1650" at bounding box center [769, 201] width 224 height 17
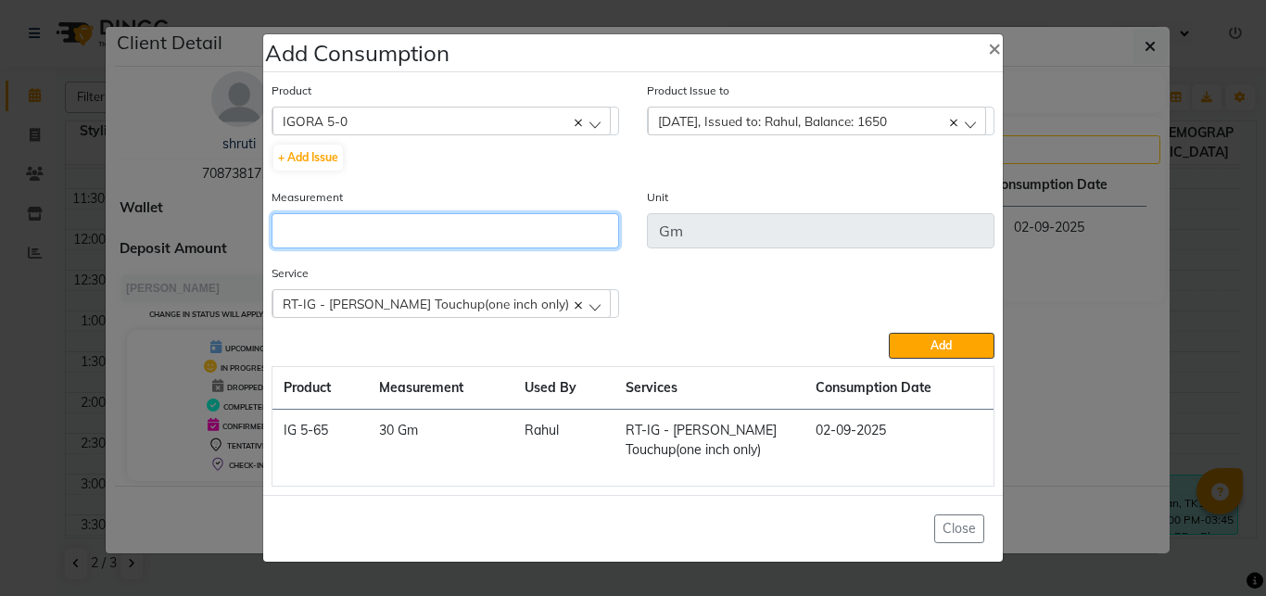
click at [412, 227] on input "number" at bounding box center [446, 230] width 348 height 35
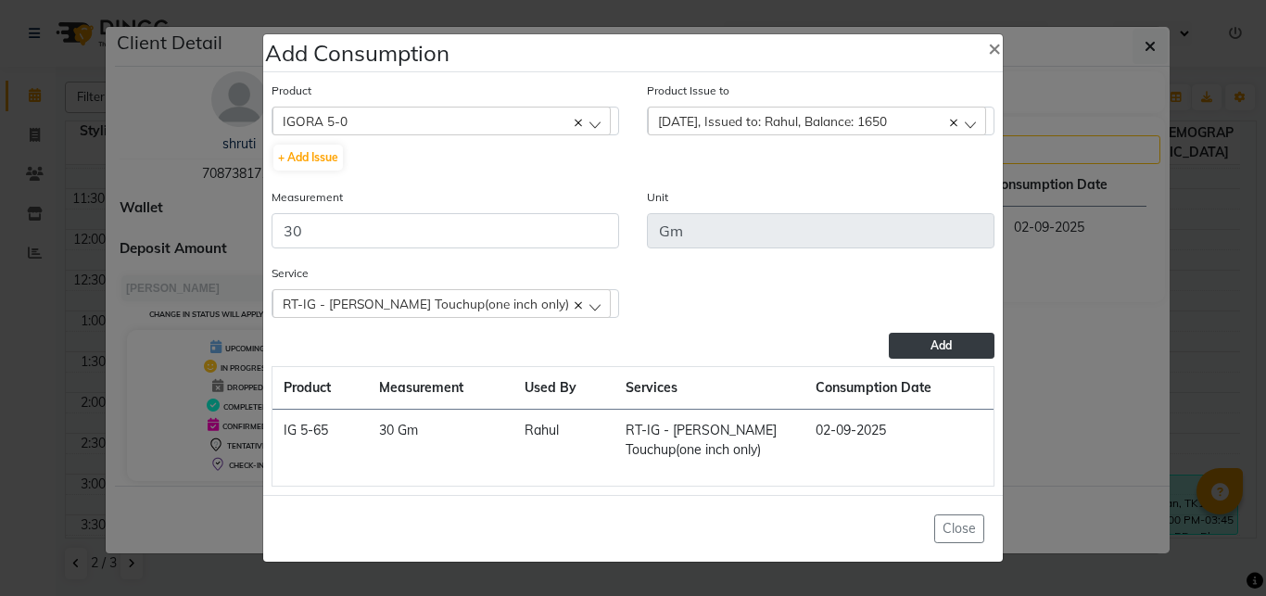
click at [928, 347] on button "Add" at bounding box center [942, 346] width 106 height 26
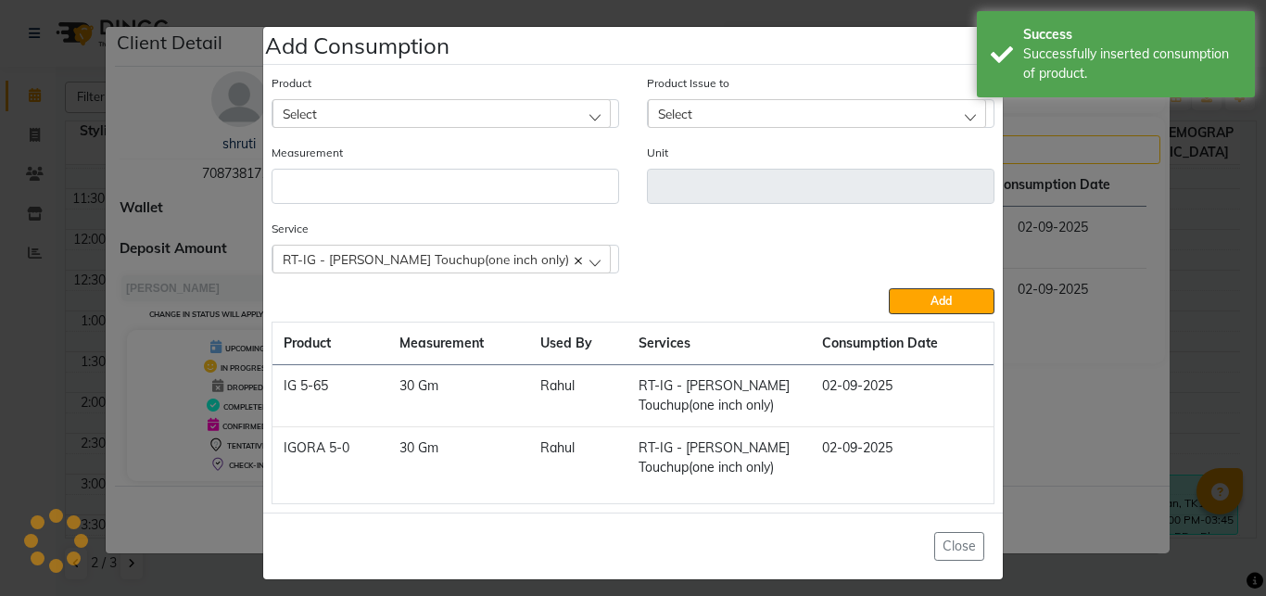
click at [387, 138] on div "Product Select AB 4-60" at bounding box center [445, 108] width 375 height 70
click at [380, 117] on div "Select" at bounding box center [442, 113] width 338 height 28
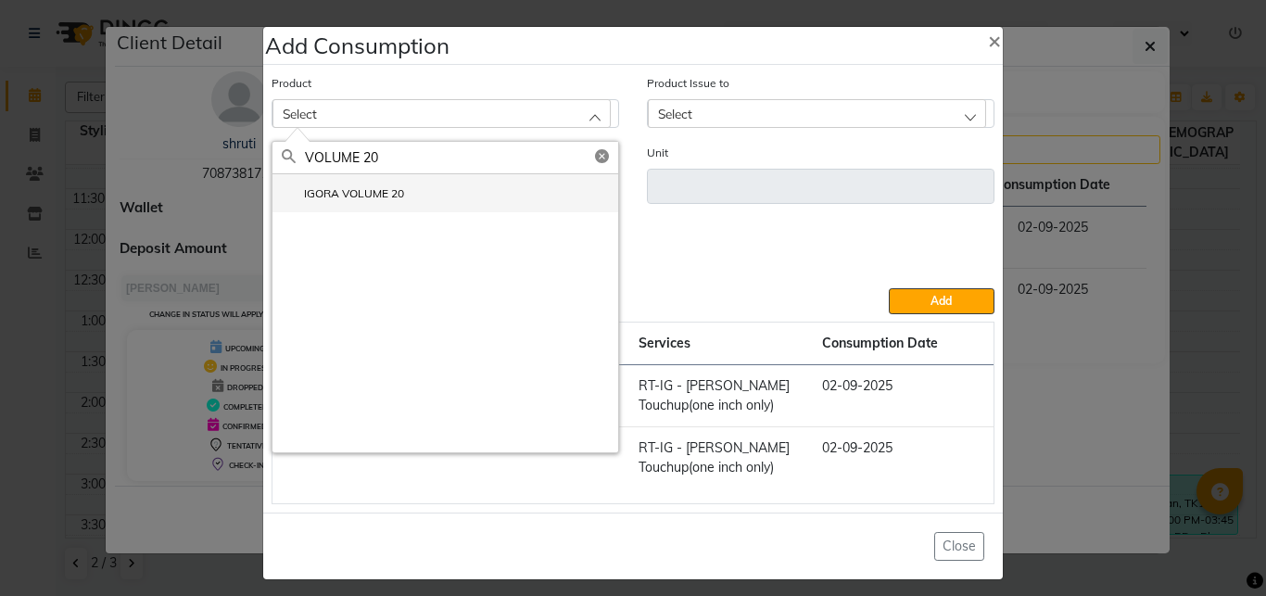
click at [367, 197] on label "IGORA VOLUME 20" at bounding box center [343, 193] width 122 height 17
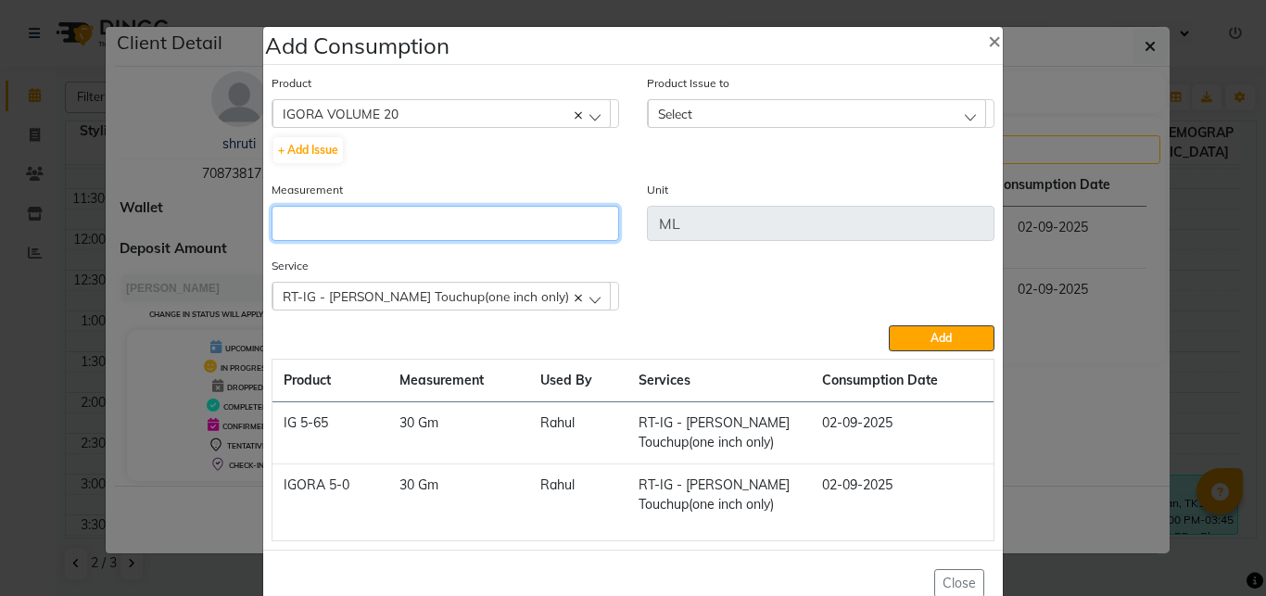
click at [429, 223] on input "number" at bounding box center [446, 223] width 348 height 35
click at [694, 110] on div "Select" at bounding box center [817, 113] width 338 height 28
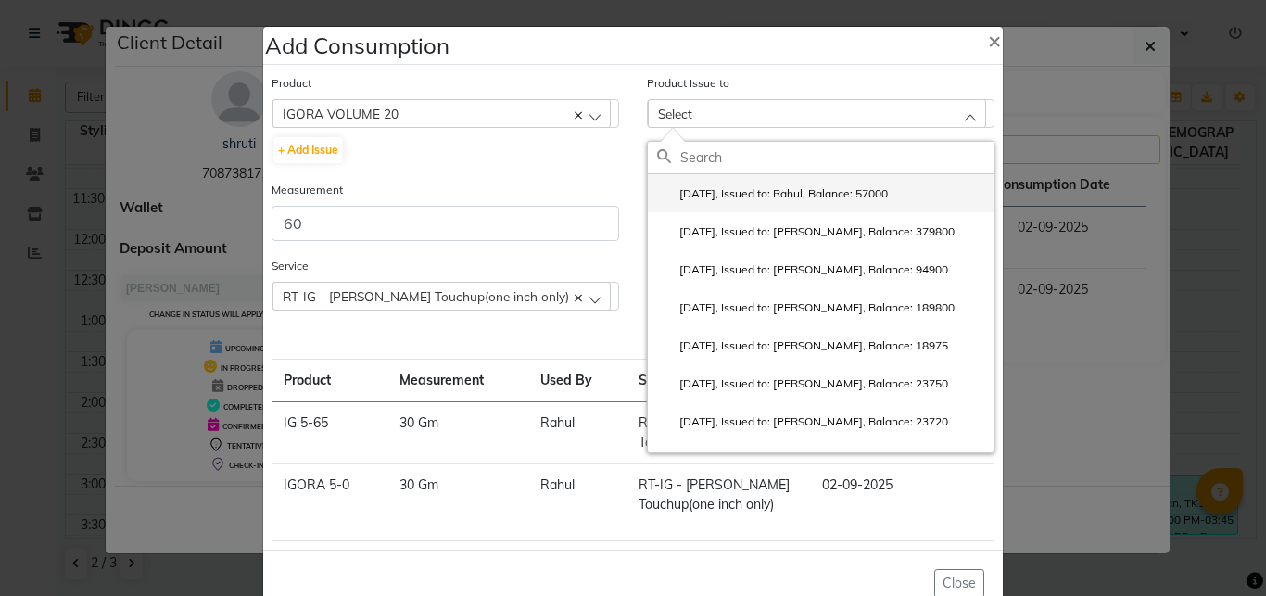
click at [729, 197] on label "[DATE], Issued to: Rahul, Balance: 57000" at bounding box center [772, 193] width 231 height 17
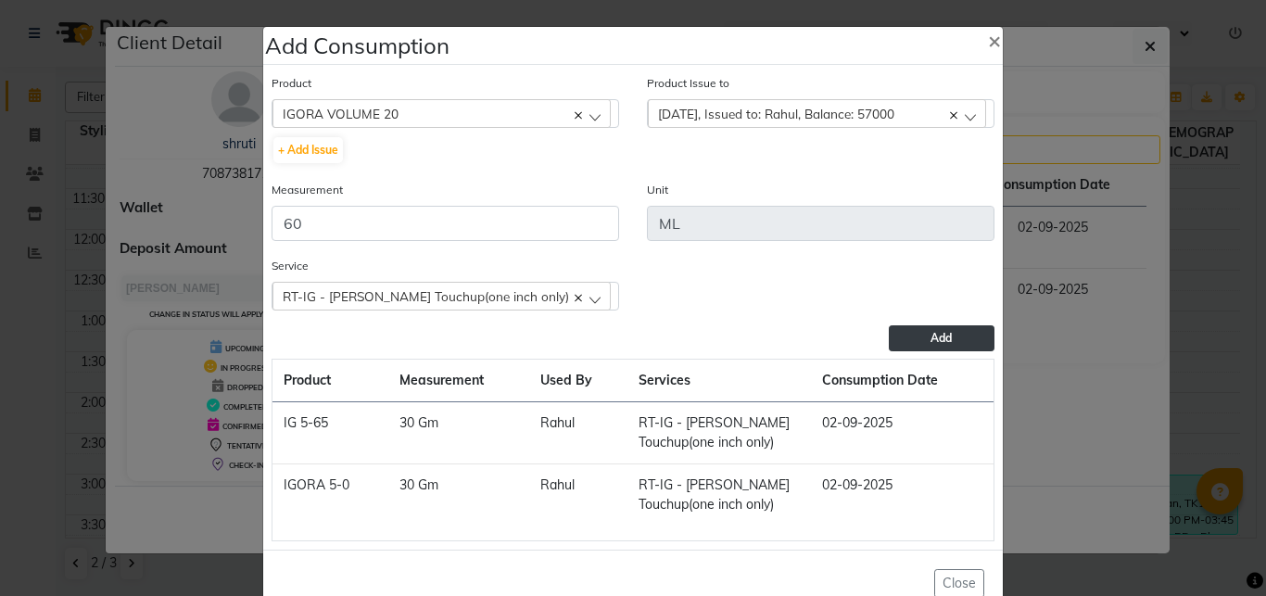
click at [904, 338] on button "Add" at bounding box center [942, 338] width 106 height 26
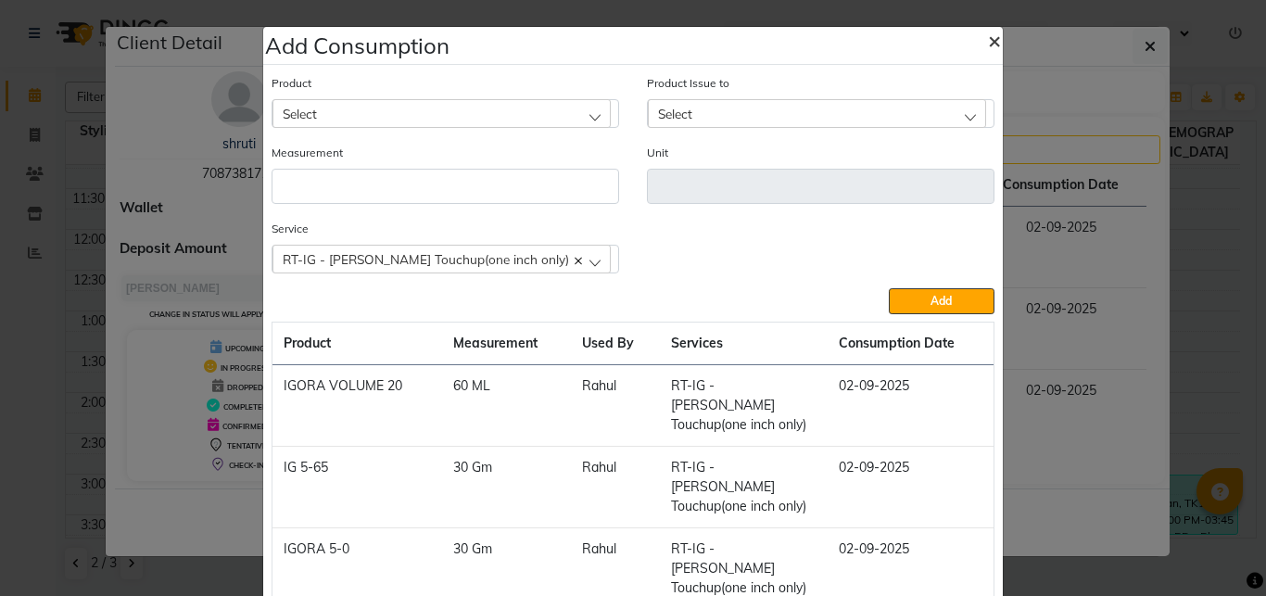
click at [988, 42] on span "×" at bounding box center [994, 40] width 13 height 28
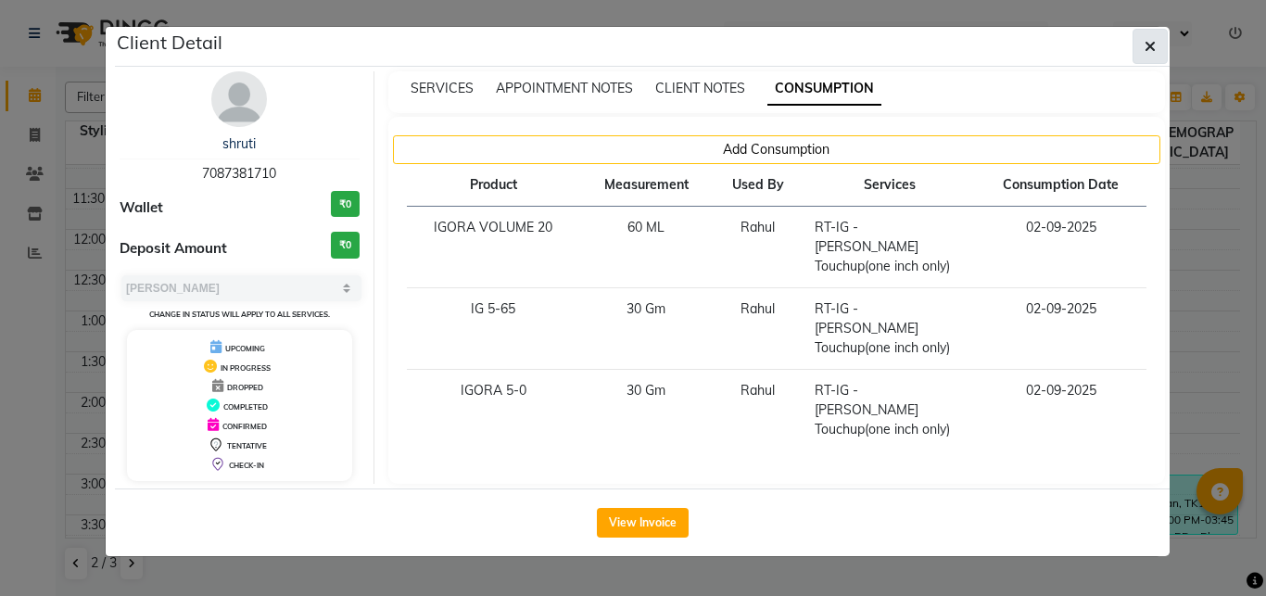
click at [1151, 48] on icon "button" at bounding box center [1150, 46] width 11 height 15
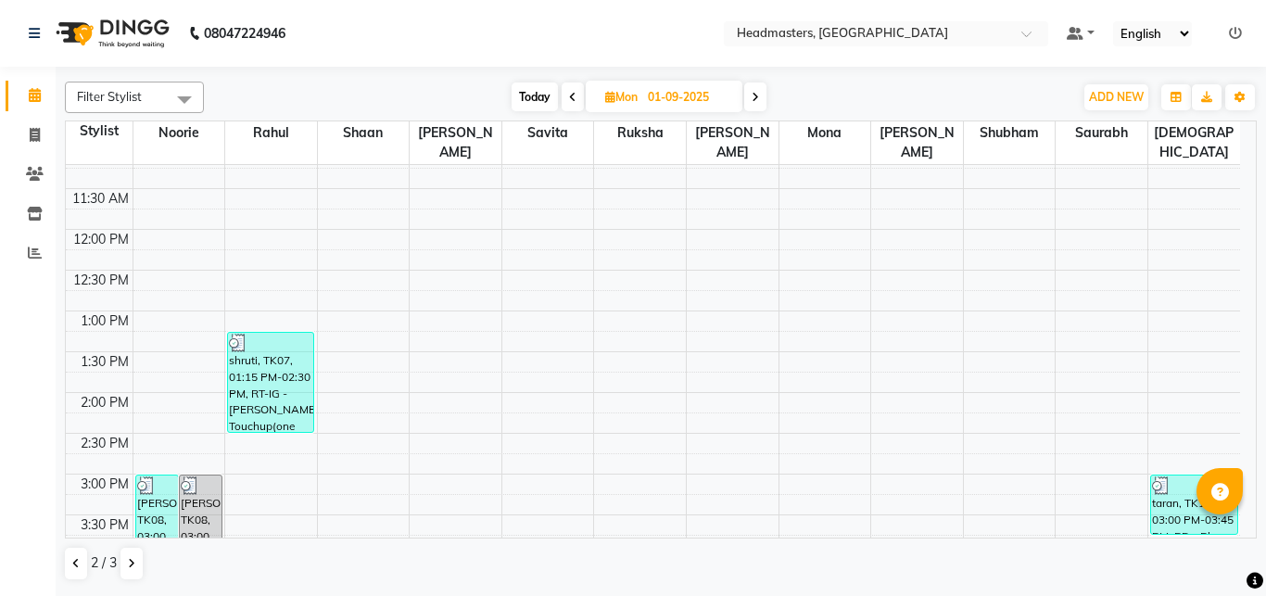
click at [756, 100] on icon at bounding box center [755, 97] width 7 height 11
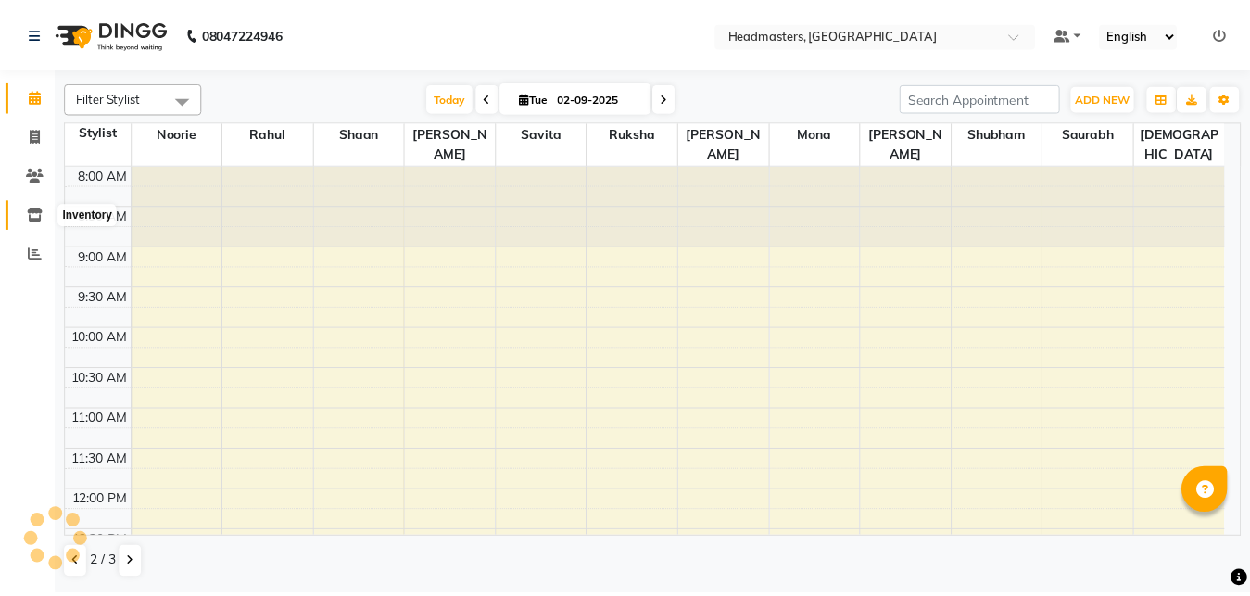
scroll to position [735, 0]
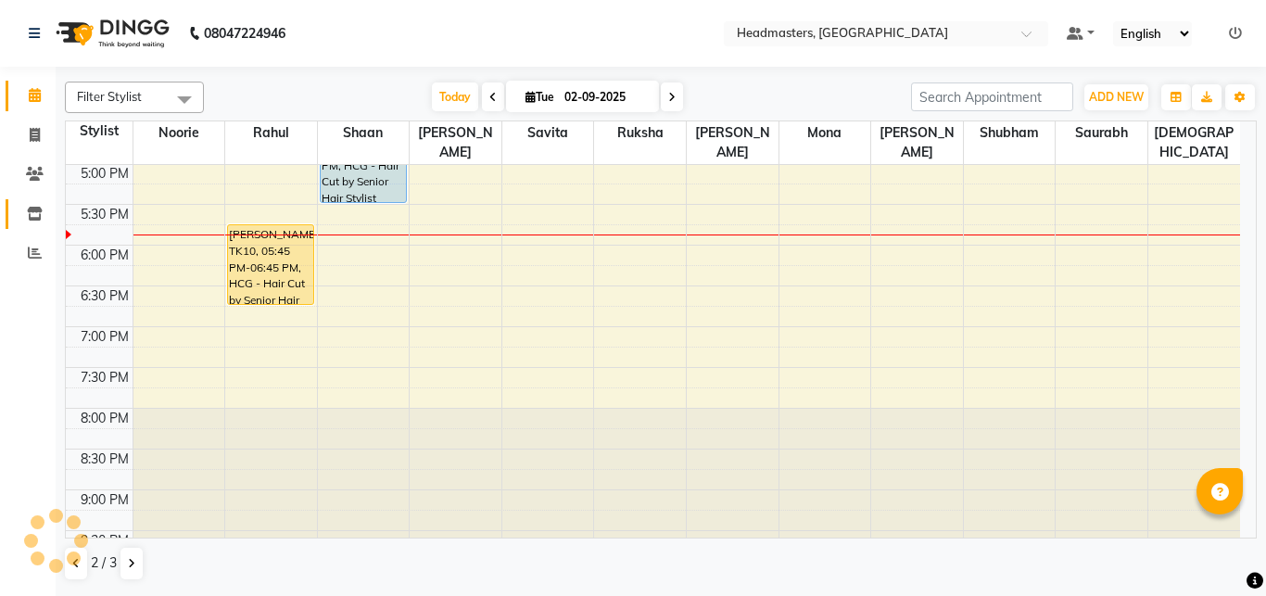
click at [34, 202] on link "Inventory" at bounding box center [28, 214] width 44 height 31
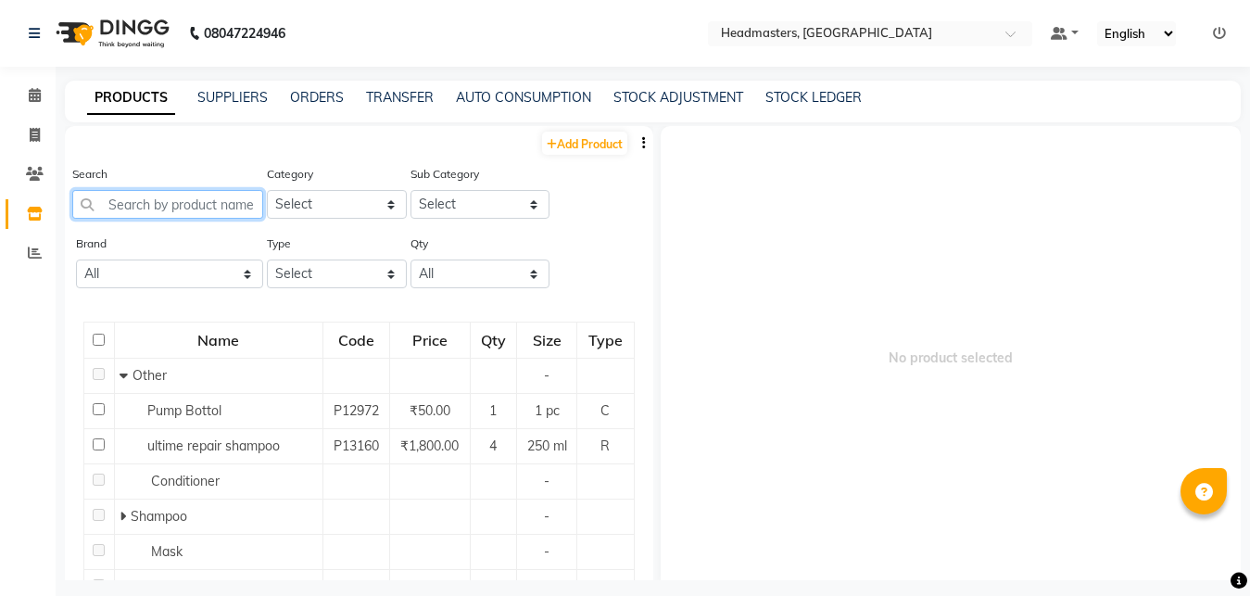
click at [127, 204] on input "text" at bounding box center [167, 204] width 191 height 29
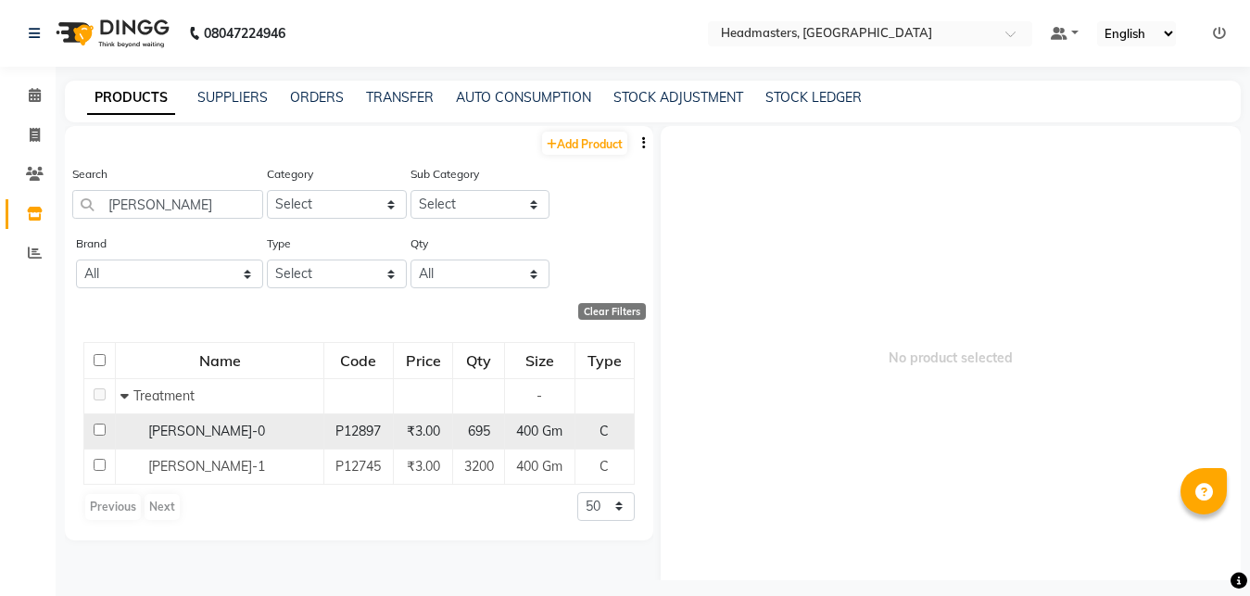
click at [203, 425] on div "[PERSON_NAME]-0" at bounding box center [219, 431] width 198 height 19
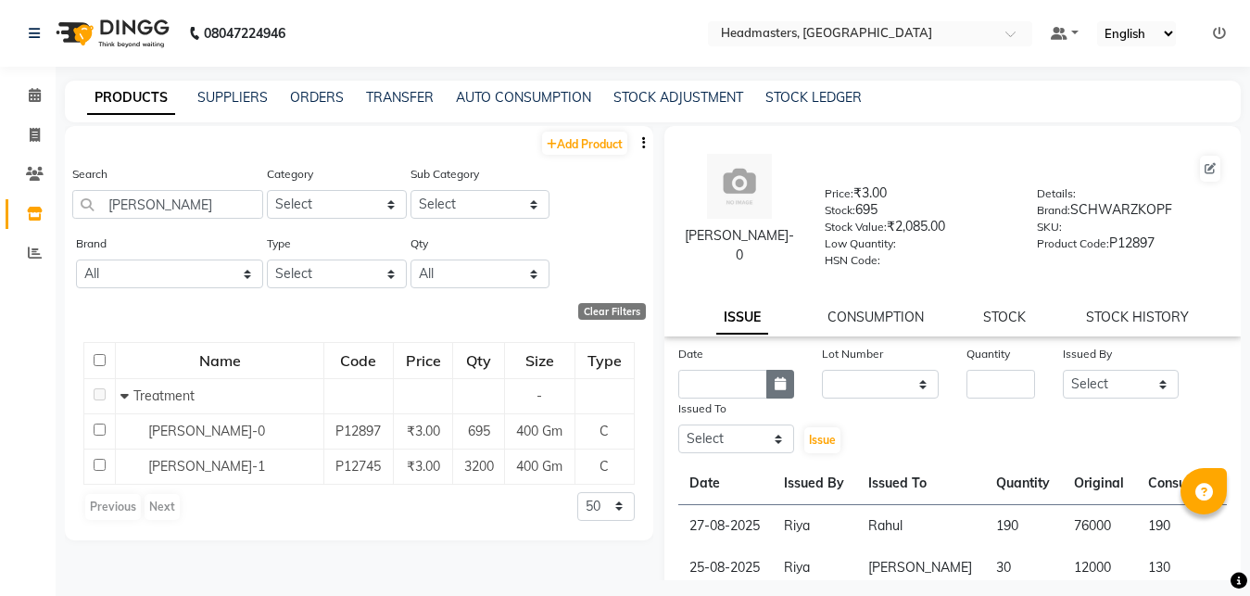
click at [779, 387] on icon "button" at bounding box center [780, 383] width 11 height 13
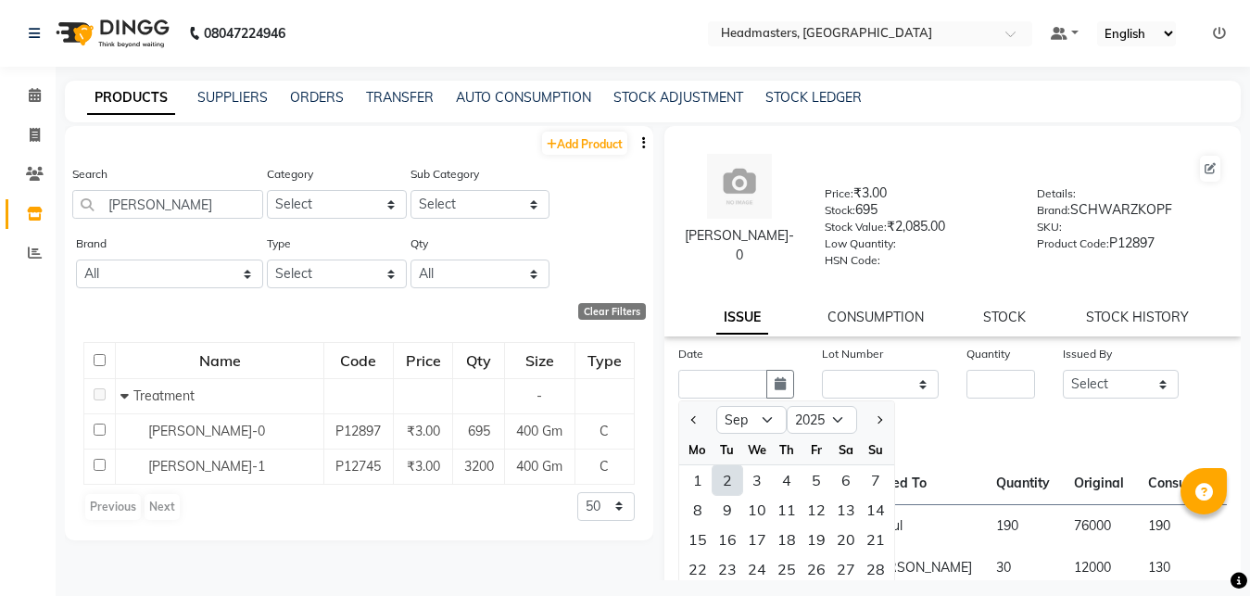
click at [723, 483] on div "2" at bounding box center [728, 480] width 30 height 30
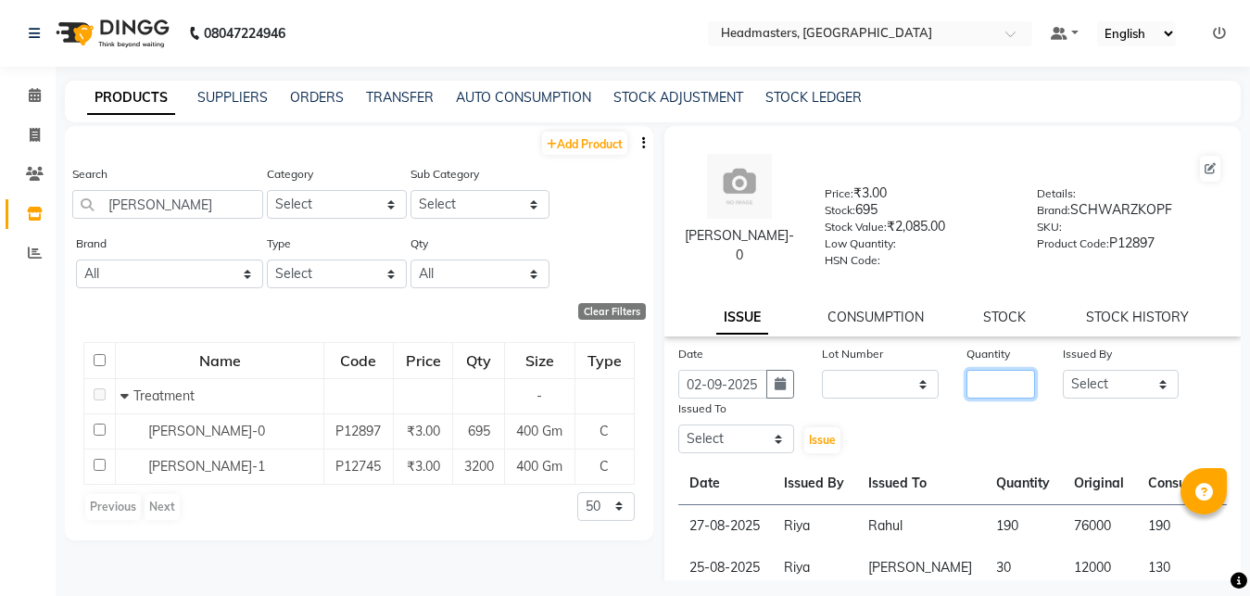
click at [970, 385] on input "number" at bounding box center [1001, 384] width 69 height 29
click at [1063, 370] on select "Select [PERSON_NAME] Amrita Amrita - Front Desk [PERSON_NAME] Gental Man Gulsha…" at bounding box center [1121, 384] width 117 height 29
click option "Riya" at bounding box center [0, 0] width 0 height 0
click at [679, 425] on select "Select [PERSON_NAME] Amrita Amrita - Front Desk [PERSON_NAME] Gental Man Gulsha…" at bounding box center [737, 439] width 117 height 29
click option "[PERSON_NAME]" at bounding box center [0, 0] width 0 height 0
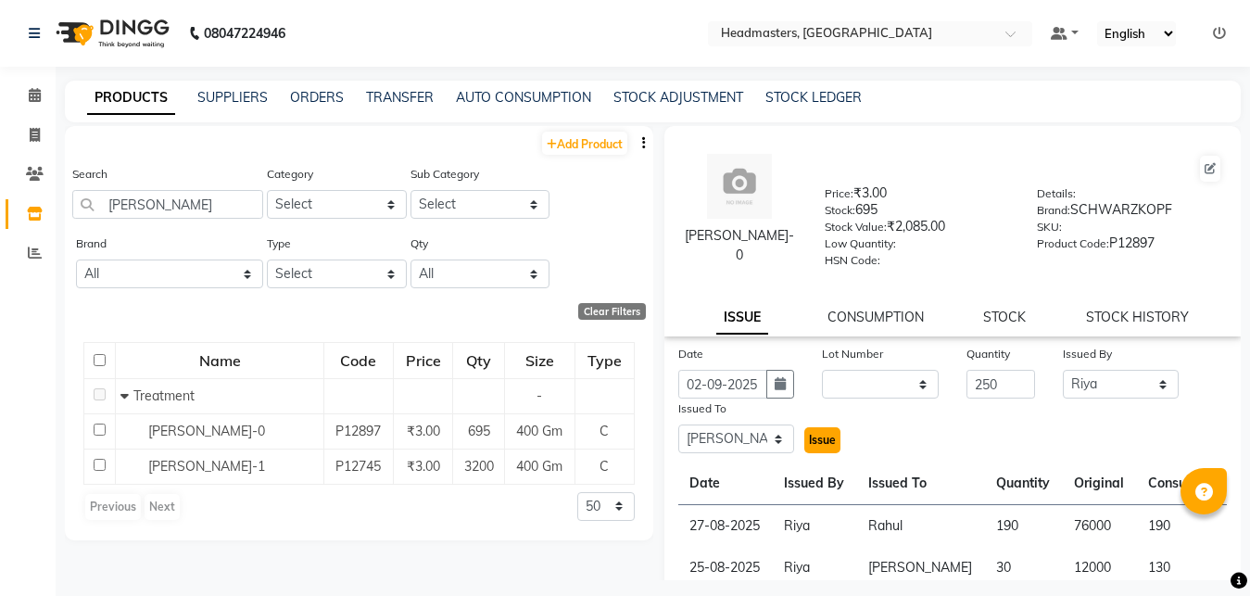
click at [818, 441] on span "Issue" at bounding box center [822, 440] width 27 height 14
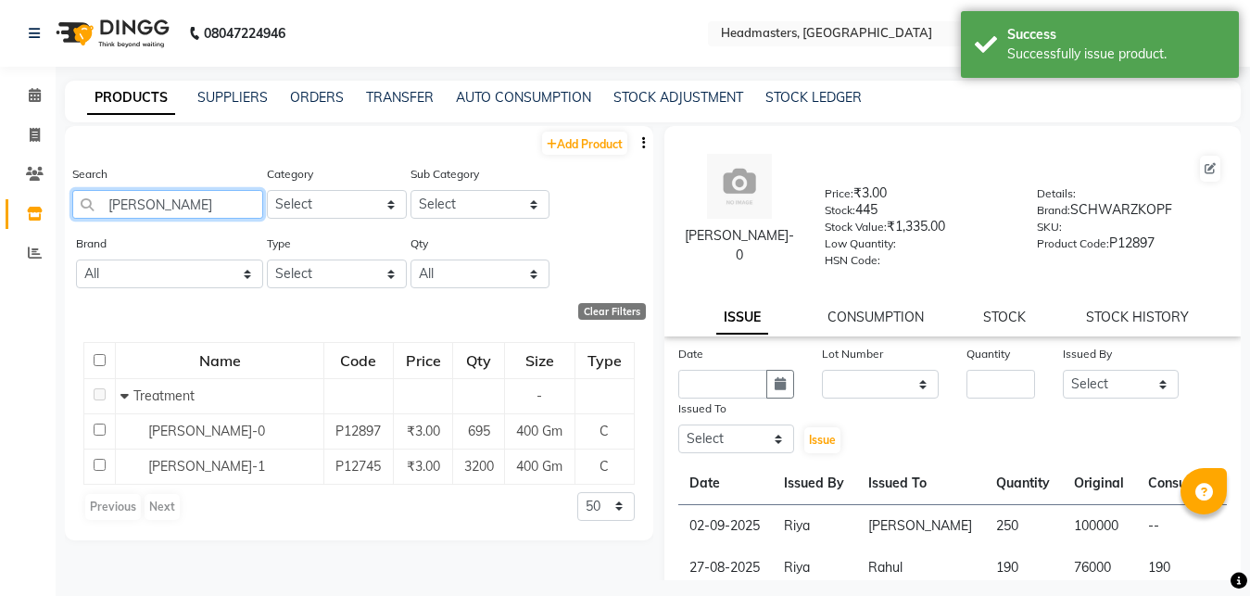
click at [171, 197] on input "[PERSON_NAME]" at bounding box center [167, 204] width 191 height 29
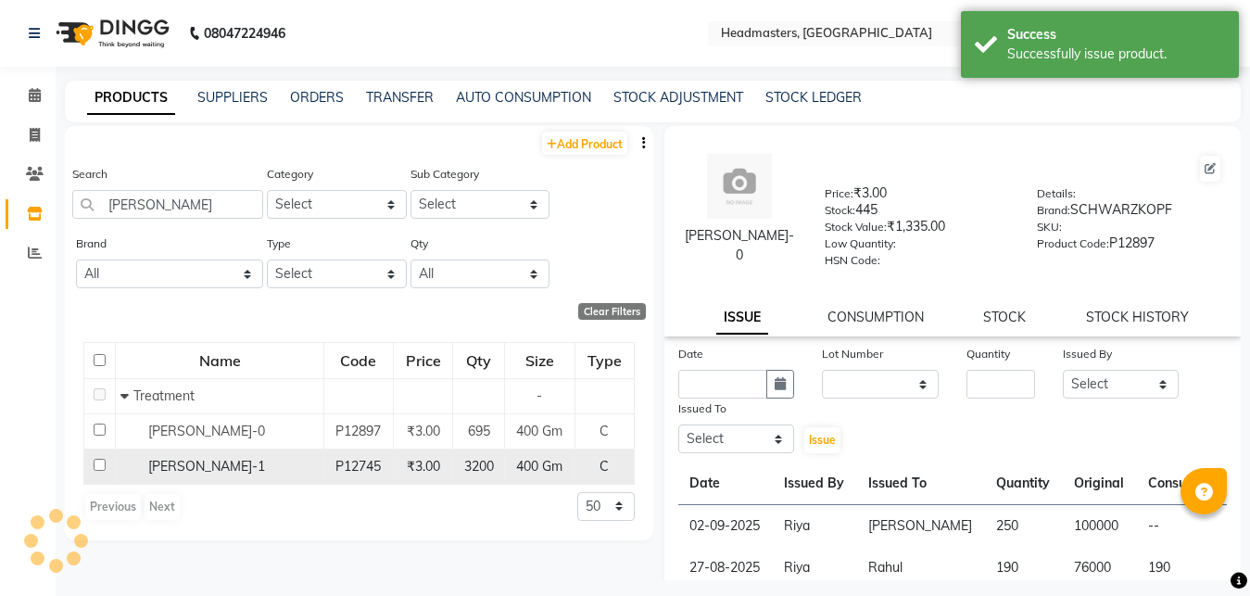
click at [202, 475] on div "[PERSON_NAME]-1" at bounding box center [219, 466] width 198 height 19
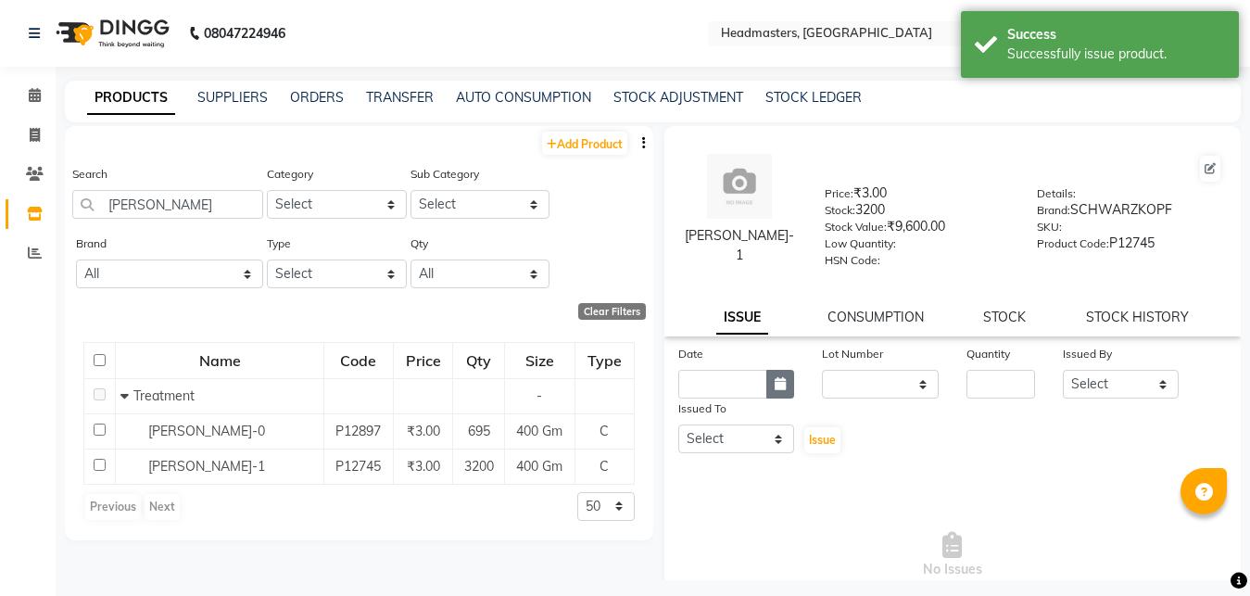
click at [777, 384] on icon "button" at bounding box center [780, 383] width 11 height 13
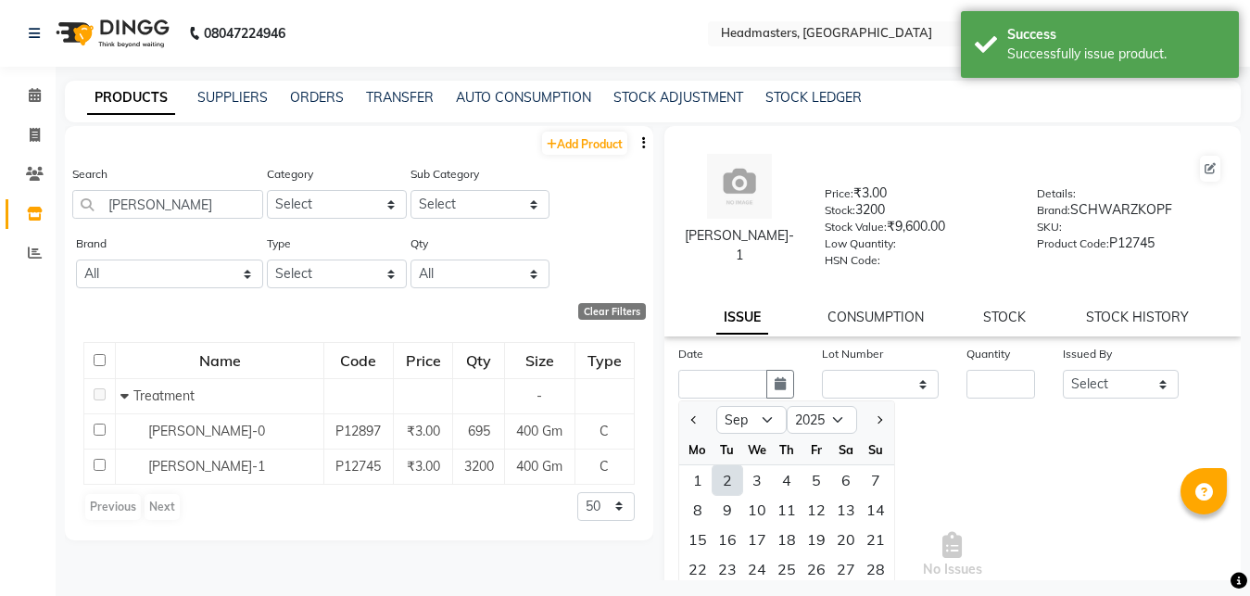
click at [731, 490] on div "2" at bounding box center [728, 480] width 30 height 30
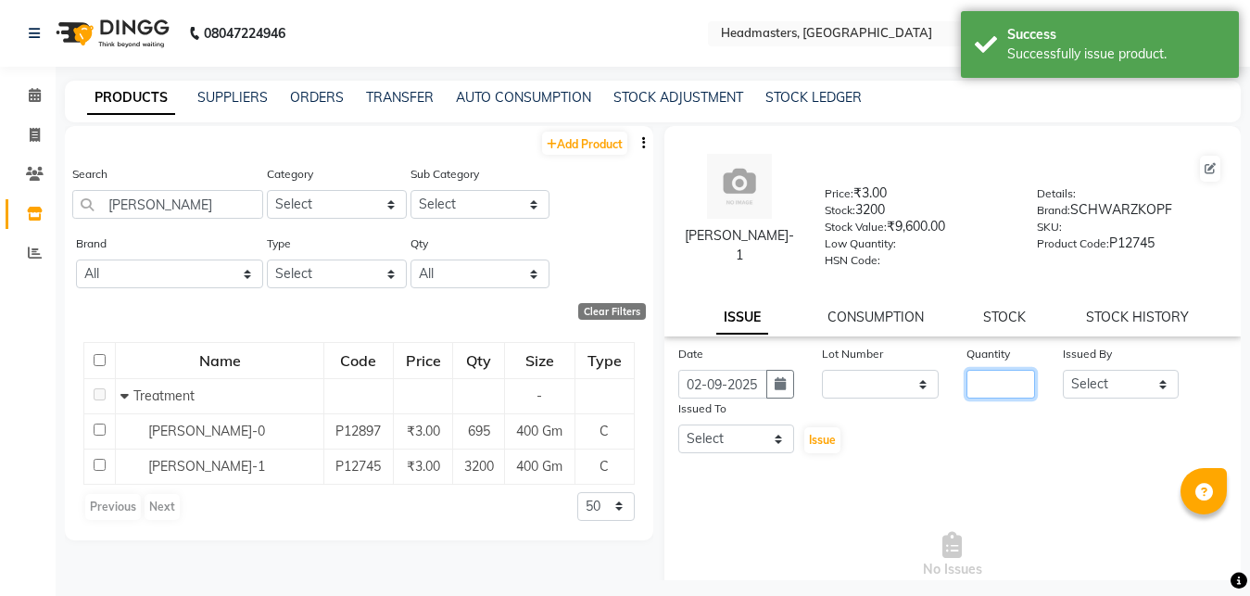
click at [982, 381] on input "number" at bounding box center [1001, 384] width 69 height 29
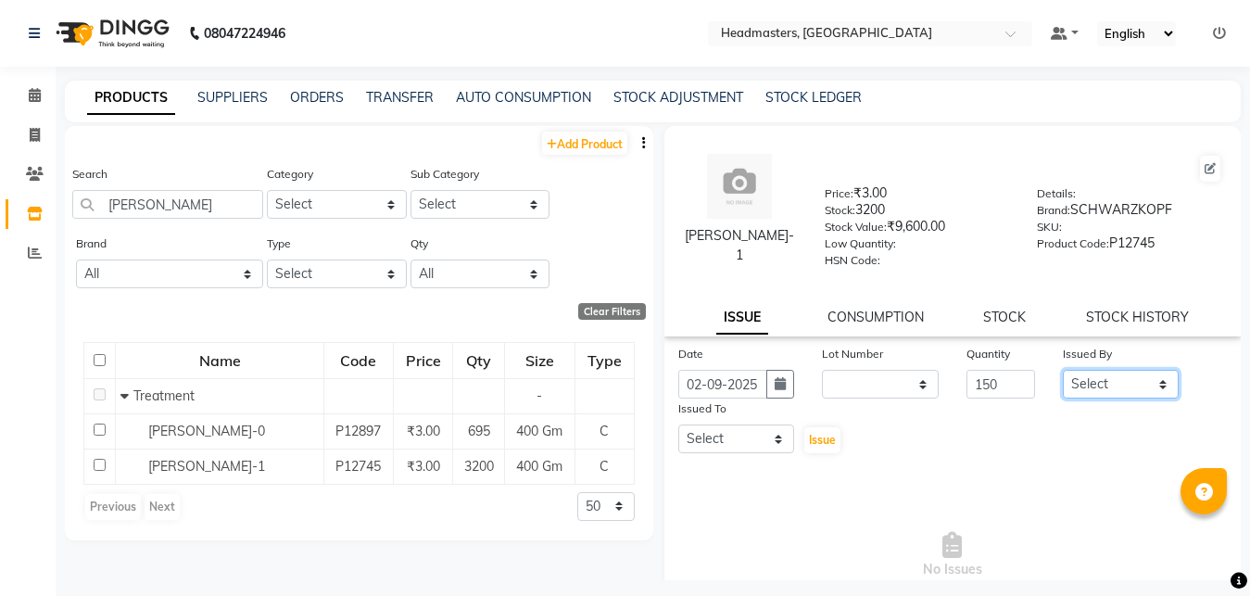
click at [1063, 370] on select "Select [PERSON_NAME] Amrita Amrita - Front Desk [PERSON_NAME] Gental Man Gulsha…" at bounding box center [1121, 384] width 117 height 29
click option "Riya" at bounding box center [0, 0] width 0 height 0
click at [679, 425] on select "Select [PERSON_NAME] Amrita Amrita - Front Desk [PERSON_NAME] Gental Man Gulsha…" at bounding box center [737, 439] width 117 height 29
click option "[PERSON_NAME]" at bounding box center [0, 0] width 0 height 0
click at [811, 438] on span "Issue" at bounding box center [822, 440] width 27 height 14
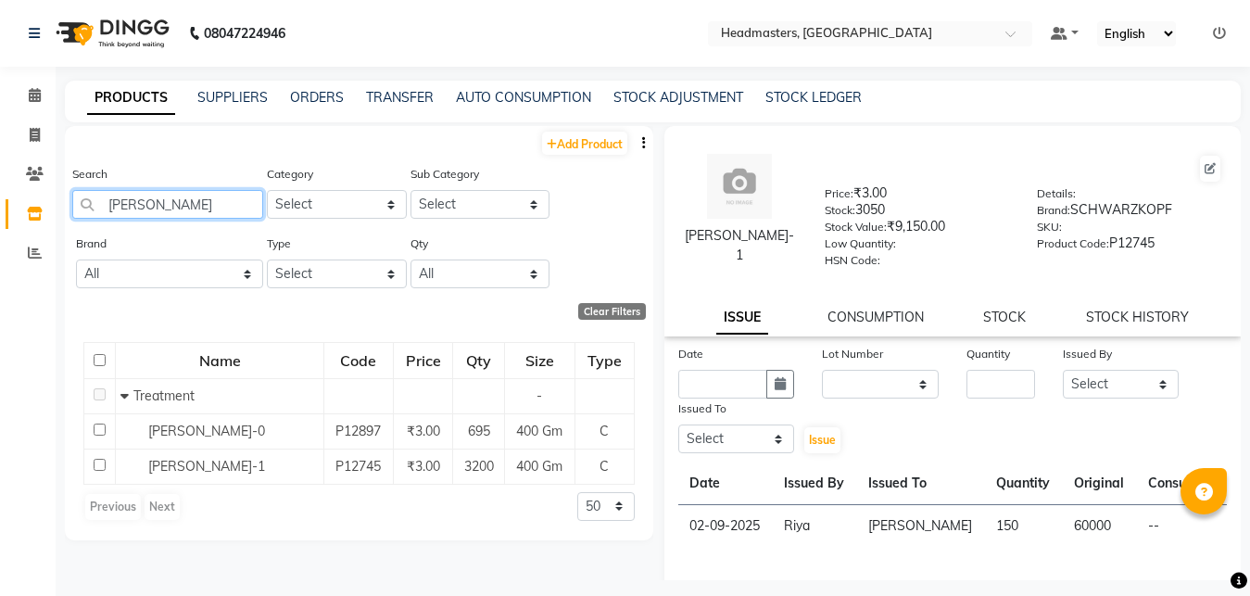
click at [153, 213] on input "[PERSON_NAME]" at bounding box center [167, 204] width 191 height 29
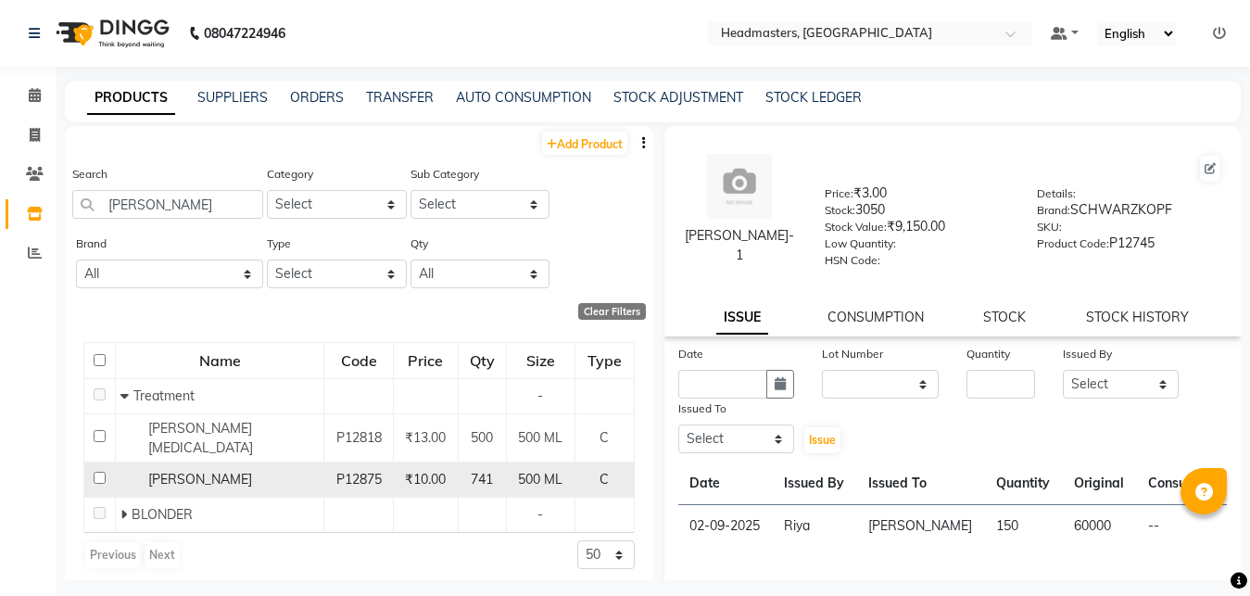
click at [219, 463] on td "[PERSON_NAME]" at bounding box center [220, 480] width 209 height 35
click at [236, 470] on div "[PERSON_NAME]" at bounding box center [219, 479] width 198 height 19
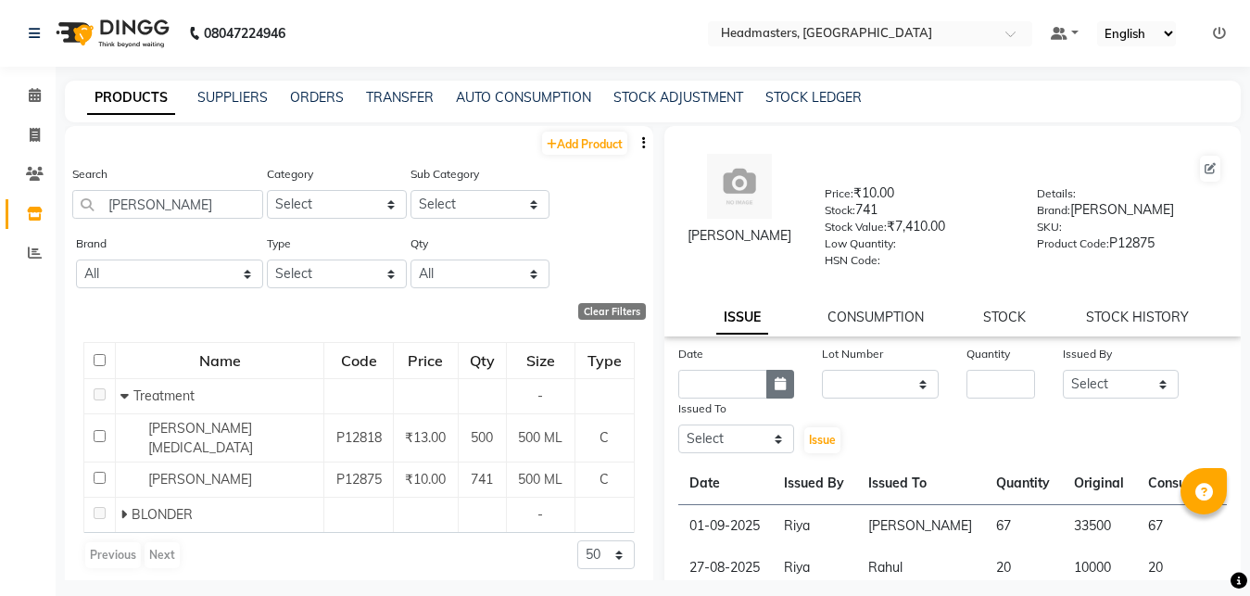
click at [767, 388] on button "button" at bounding box center [781, 384] width 28 height 29
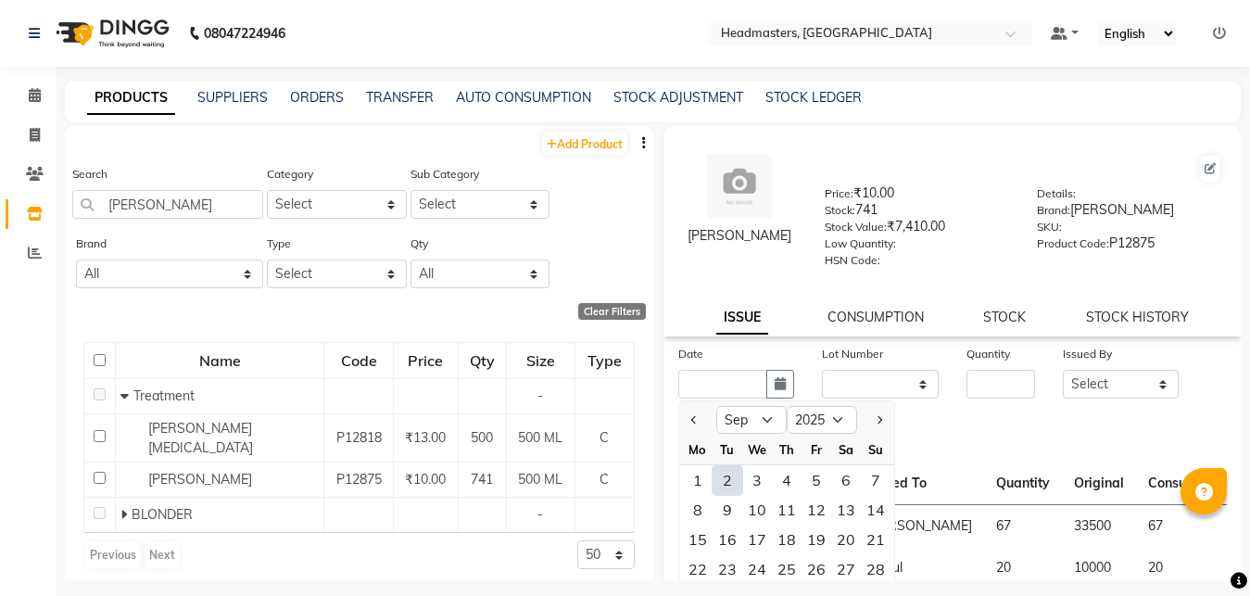
click at [731, 478] on div "2" at bounding box center [728, 480] width 30 height 30
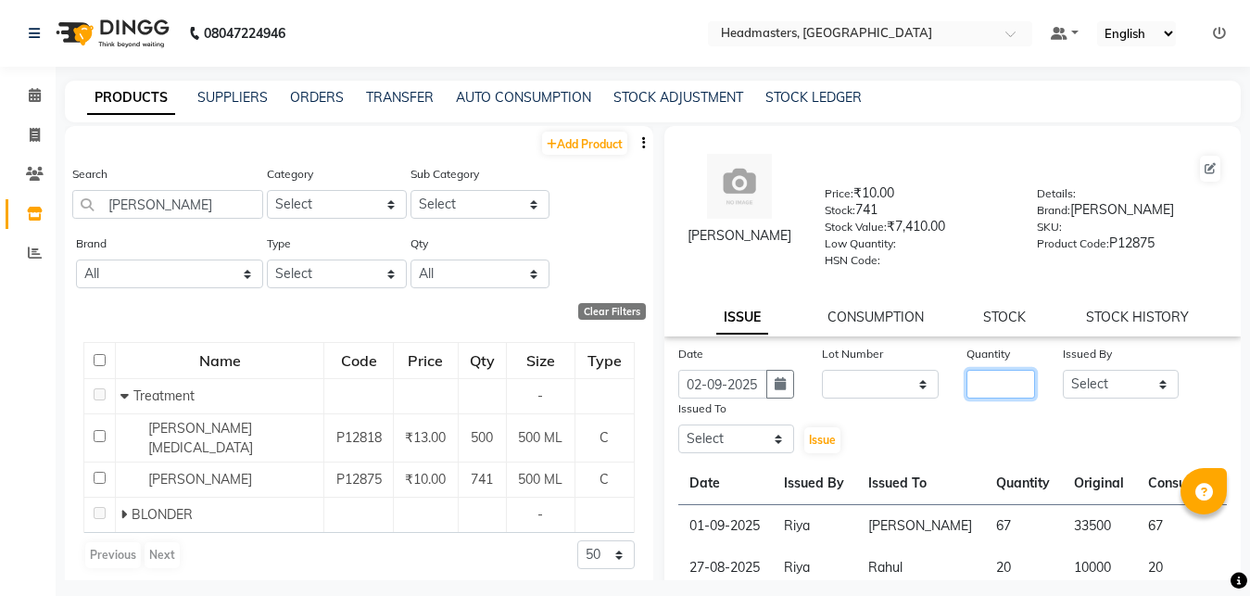
click at [978, 390] on input "number" at bounding box center [1001, 384] width 69 height 29
click at [1063, 370] on select "Select [PERSON_NAME] Amrita Amrita - Front Desk [PERSON_NAME] Gental Man Gulsha…" at bounding box center [1121, 384] width 117 height 29
click option "Riya" at bounding box center [0, 0] width 0 height 0
click at [679, 425] on select "Select [PERSON_NAME] Amrita Amrita - Front Desk [PERSON_NAME] Gental Man Gulsha…" at bounding box center [737, 439] width 117 height 29
click option "[PERSON_NAME]" at bounding box center [0, 0] width 0 height 0
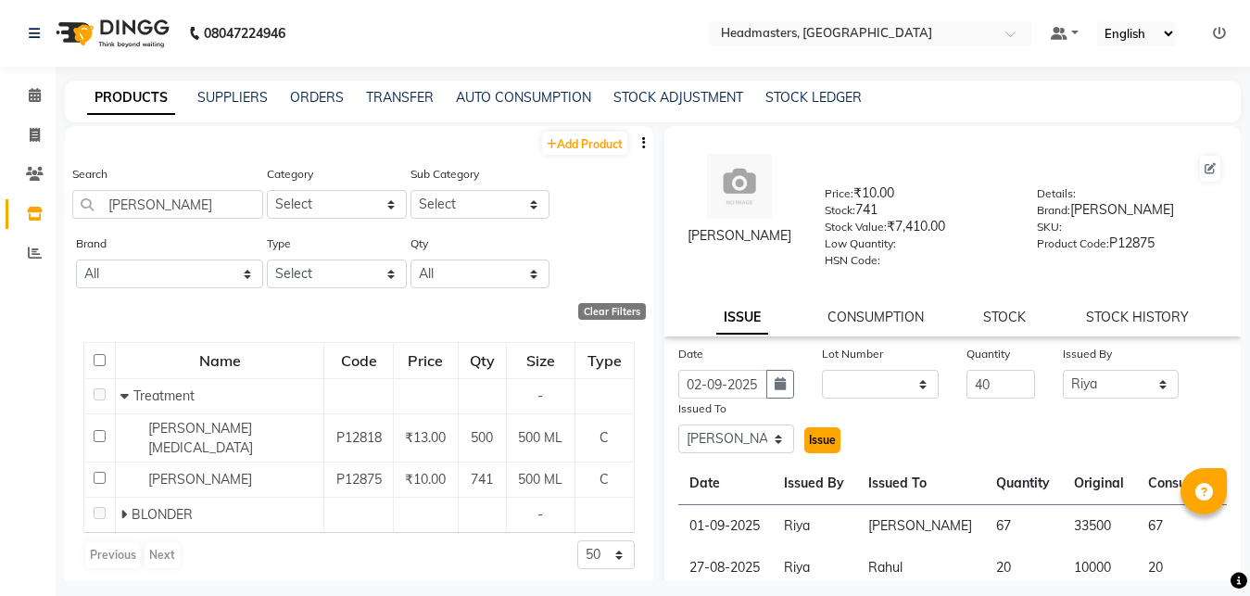
click at [820, 442] on span "Issue" at bounding box center [822, 440] width 27 height 14
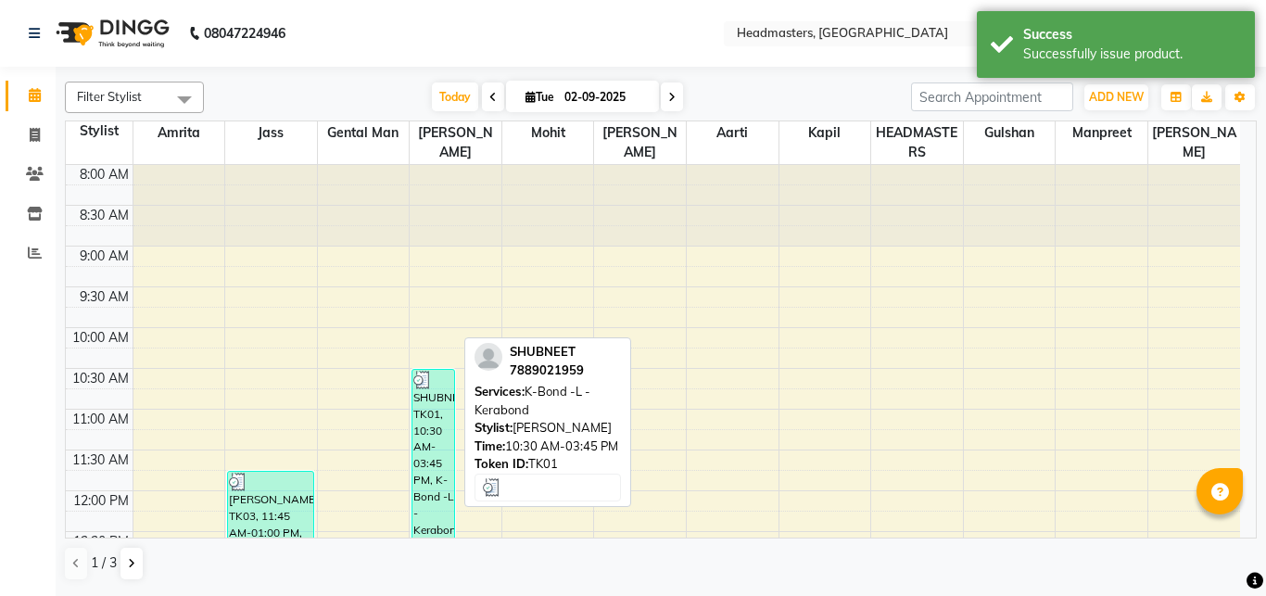
click at [433, 423] on div "SHUBNEET, TK01, 10:30 AM-03:45 PM, K-Bond -L - Kerabond" at bounding box center [433, 582] width 42 height 425
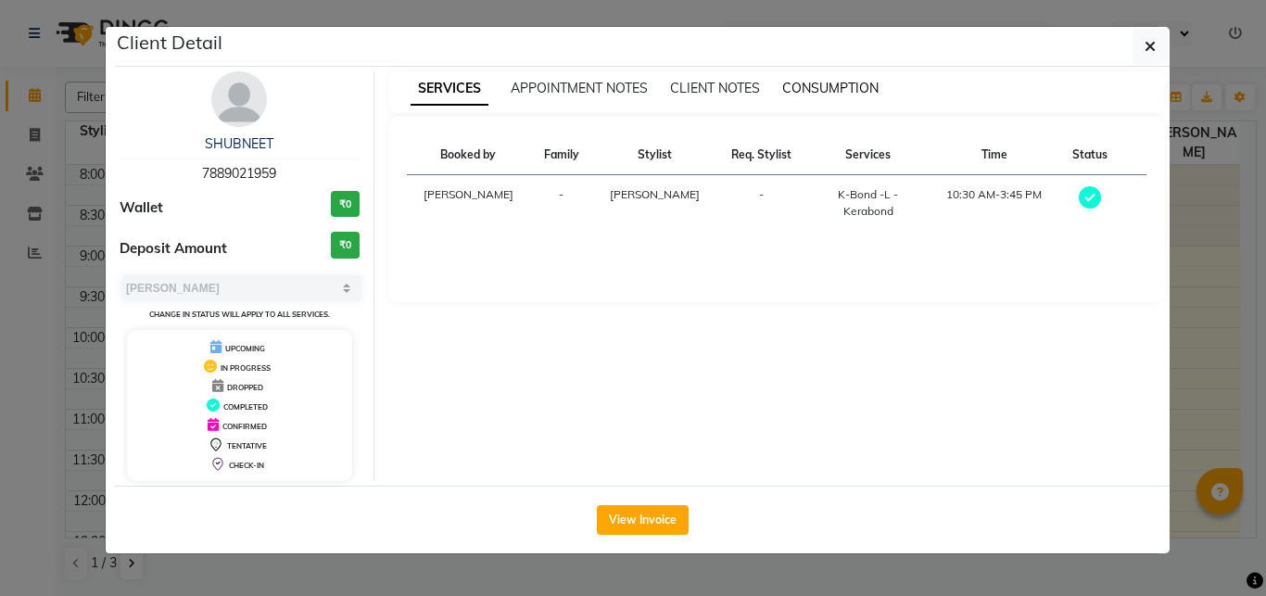
click at [824, 95] on span "CONSUMPTION" at bounding box center [830, 88] width 96 height 17
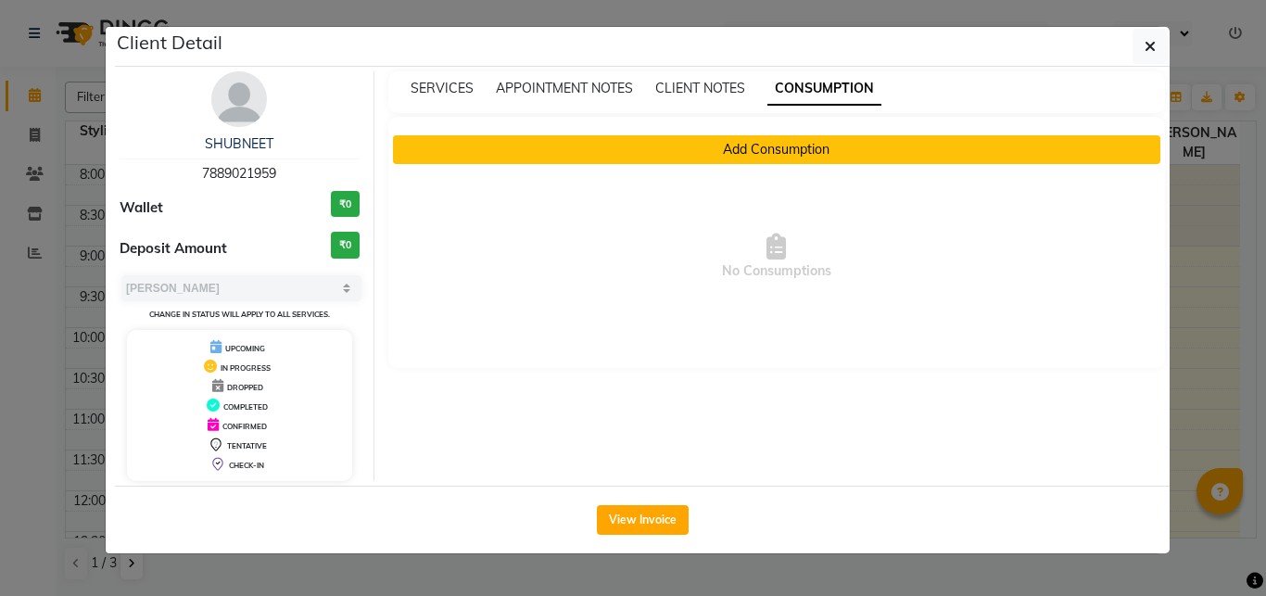
click at [770, 150] on button "Add Consumption" at bounding box center [777, 149] width 768 height 29
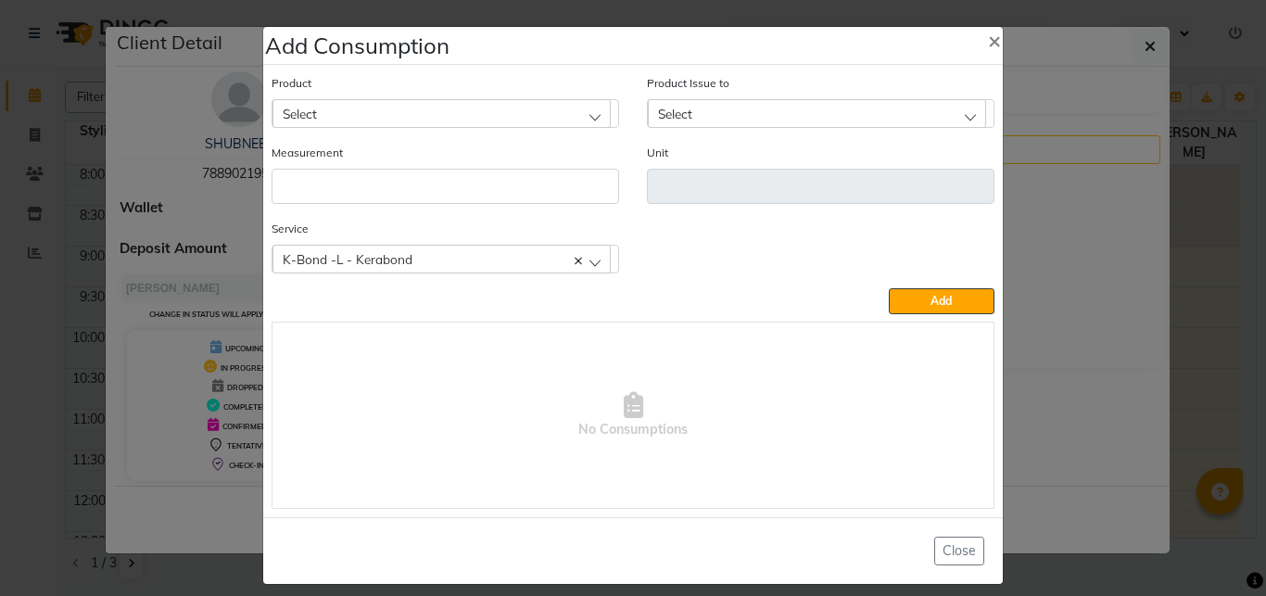
click at [467, 123] on div "Select" at bounding box center [442, 113] width 338 height 28
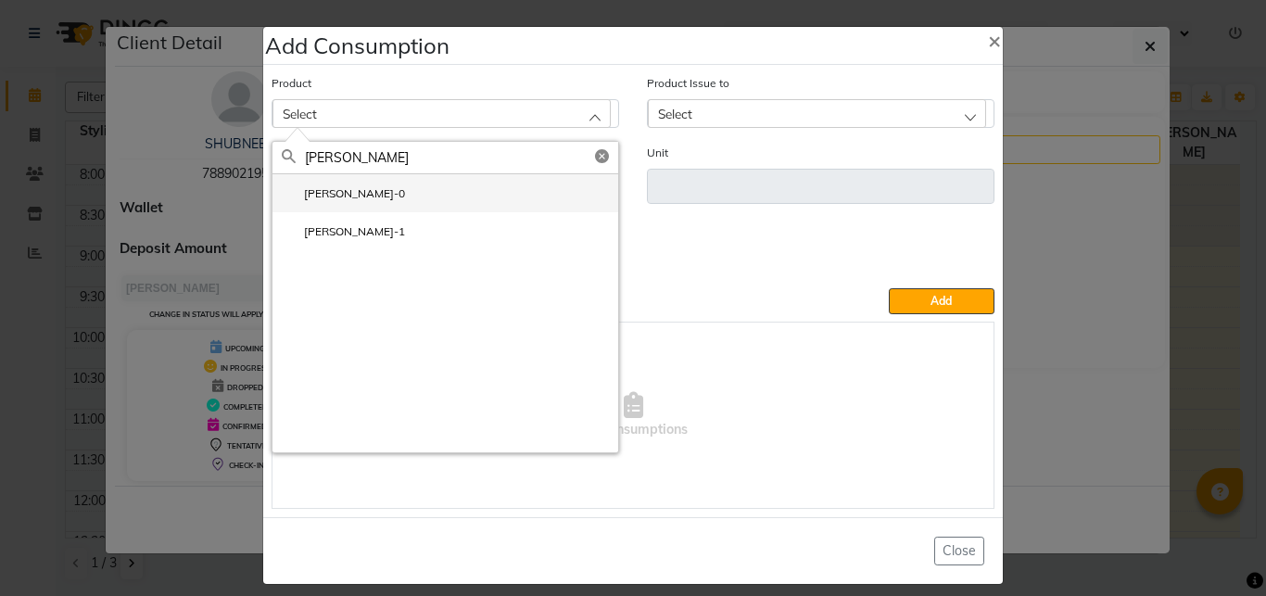
click at [410, 192] on li "[PERSON_NAME]-0" at bounding box center [446, 193] width 346 height 38
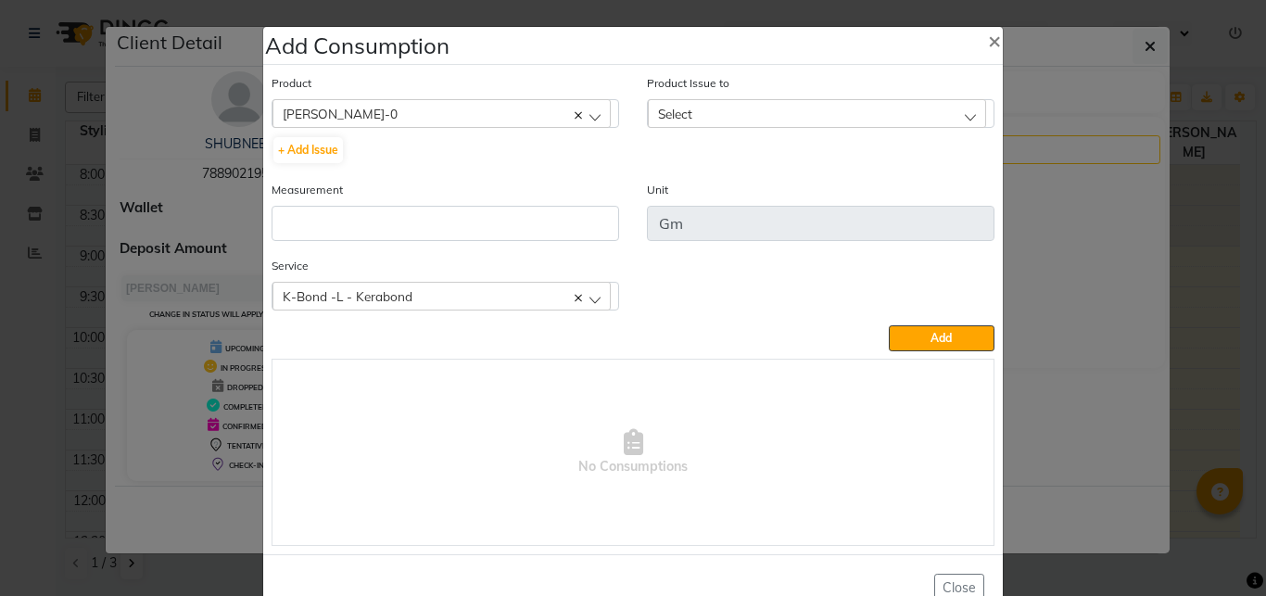
drag, startPoint x: 514, startPoint y: 241, endPoint x: 514, endPoint y: 223, distance: 17.6
click at [514, 223] on div "Measurement" at bounding box center [445, 218] width 375 height 76
click at [514, 223] on input "number" at bounding box center [446, 223] width 348 height 35
click at [704, 116] on div "Select" at bounding box center [817, 113] width 338 height 28
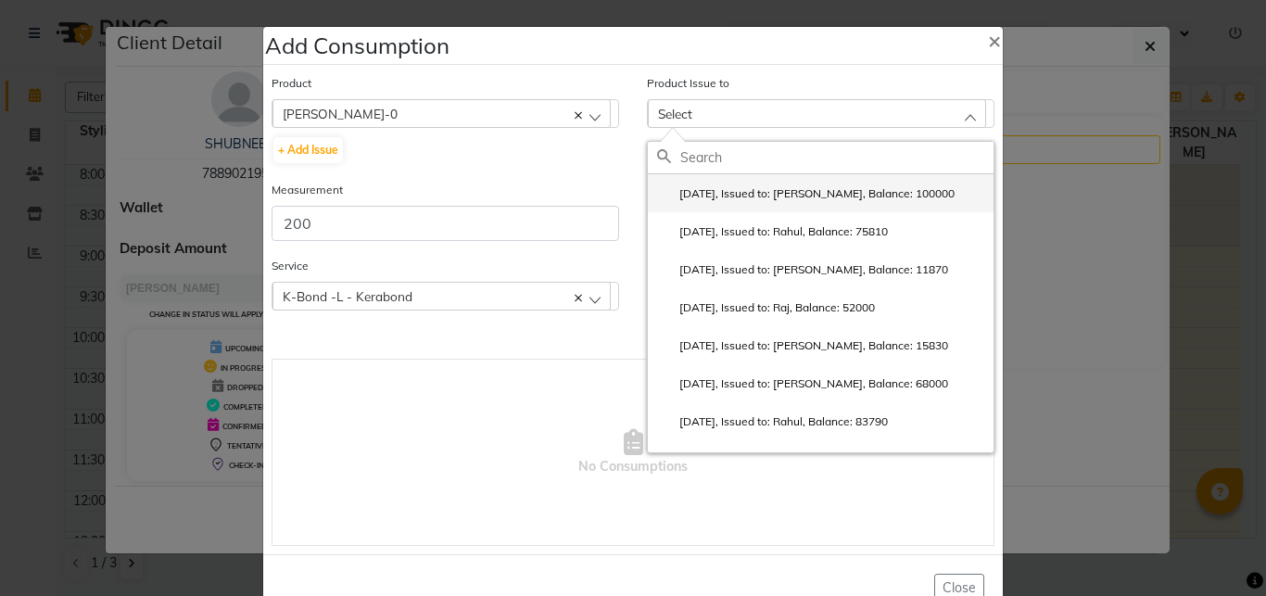
click at [750, 188] on label "[DATE], Issued to: [PERSON_NAME], Balance: 100000" at bounding box center [806, 193] width 298 height 17
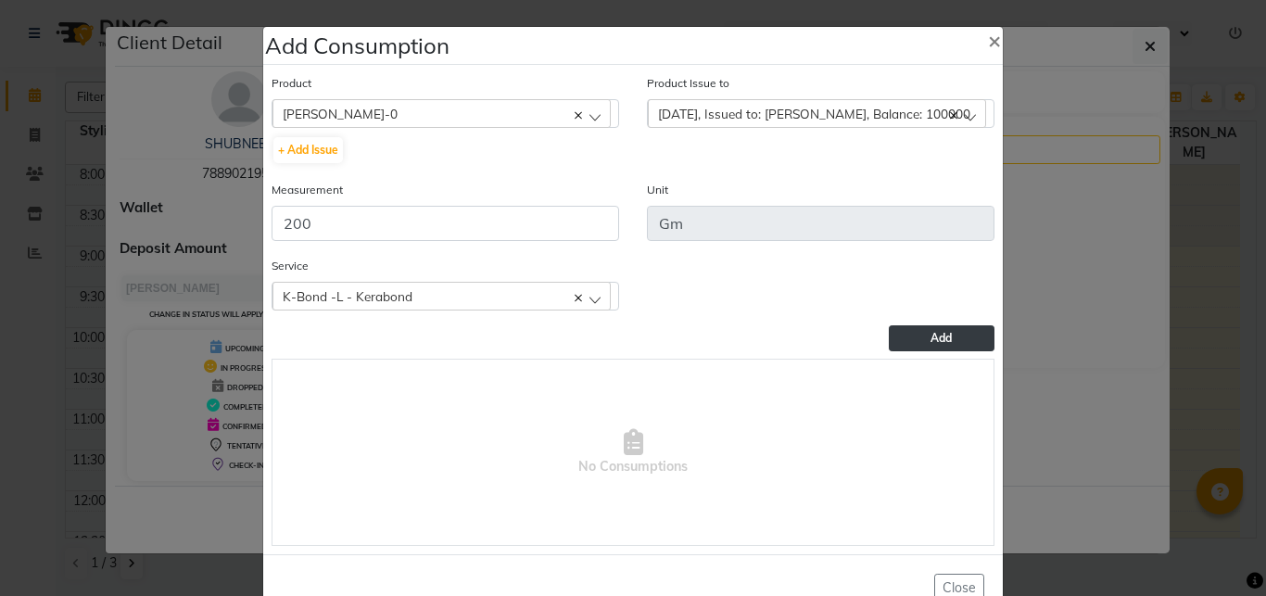
click at [898, 337] on button "Add" at bounding box center [942, 338] width 106 height 26
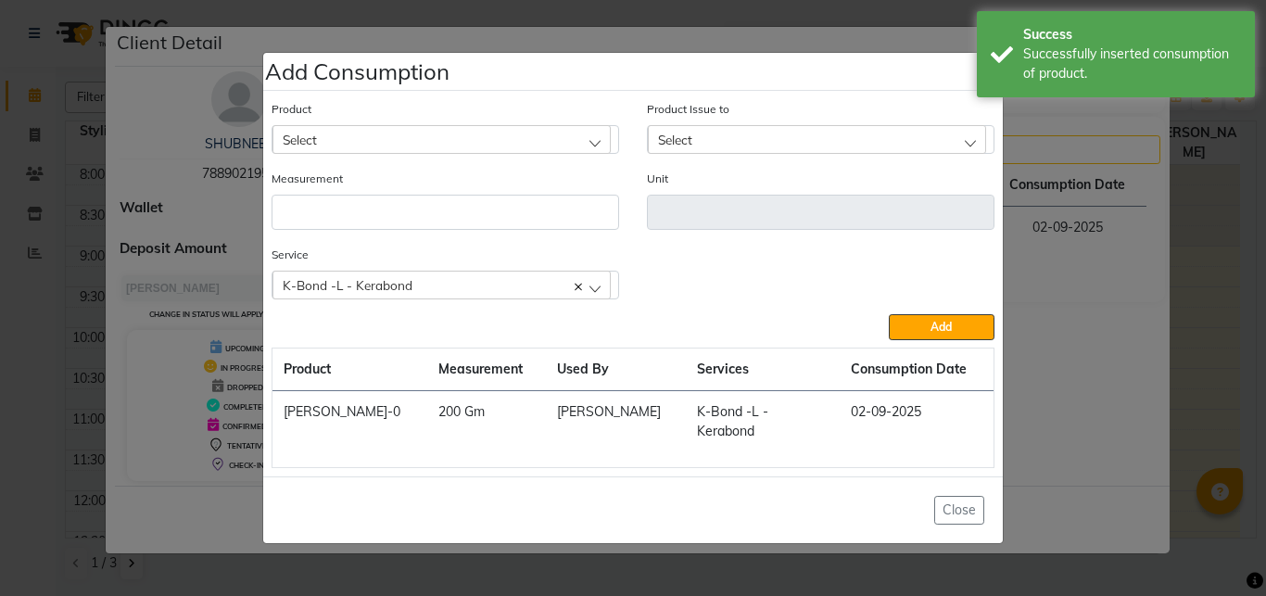
click at [337, 148] on div "Select" at bounding box center [442, 139] width 338 height 28
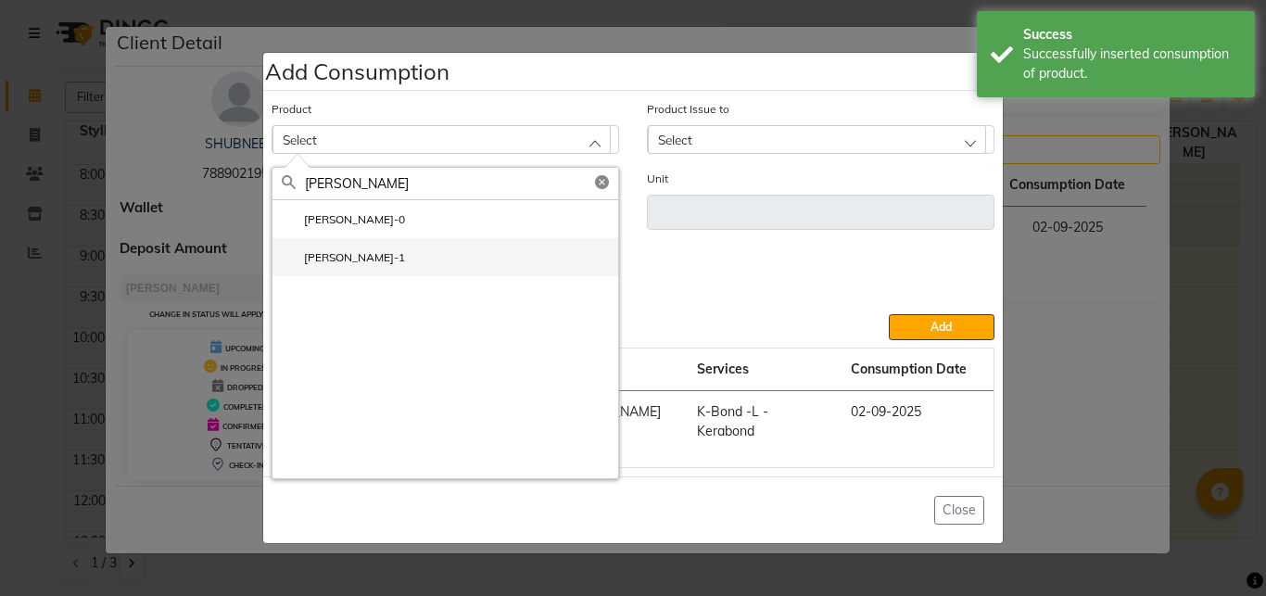
click at [363, 262] on li "[PERSON_NAME]-1" at bounding box center [446, 257] width 346 height 38
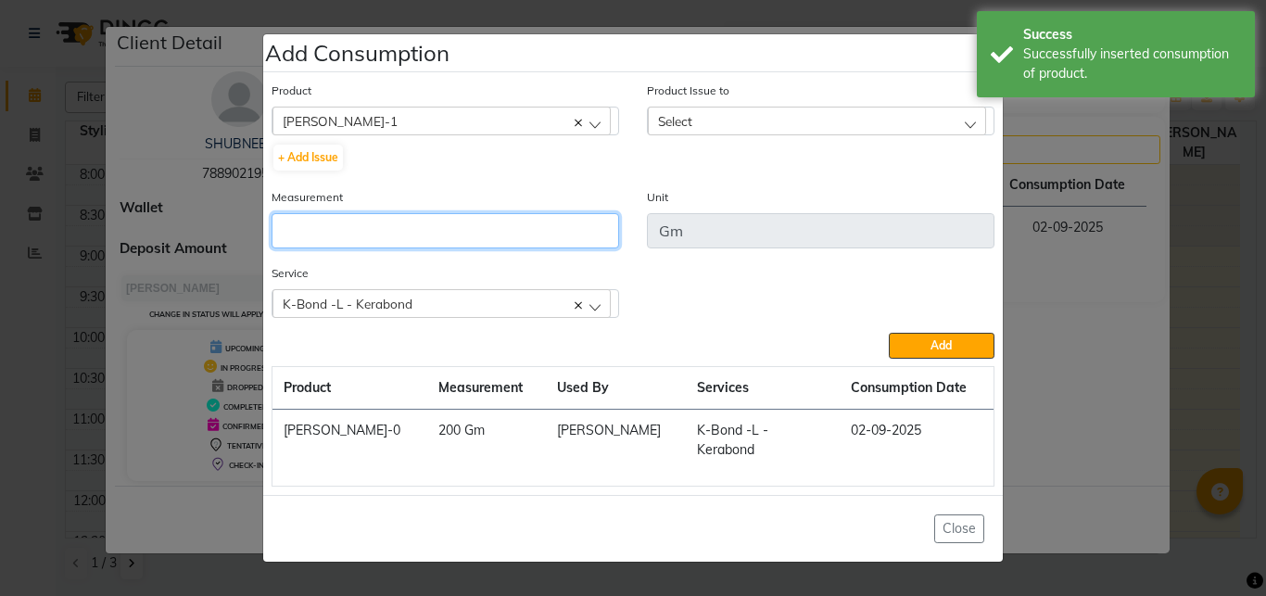
click at [458, 240] on input "number" at bounding box center [446, 230] width 348 height 35
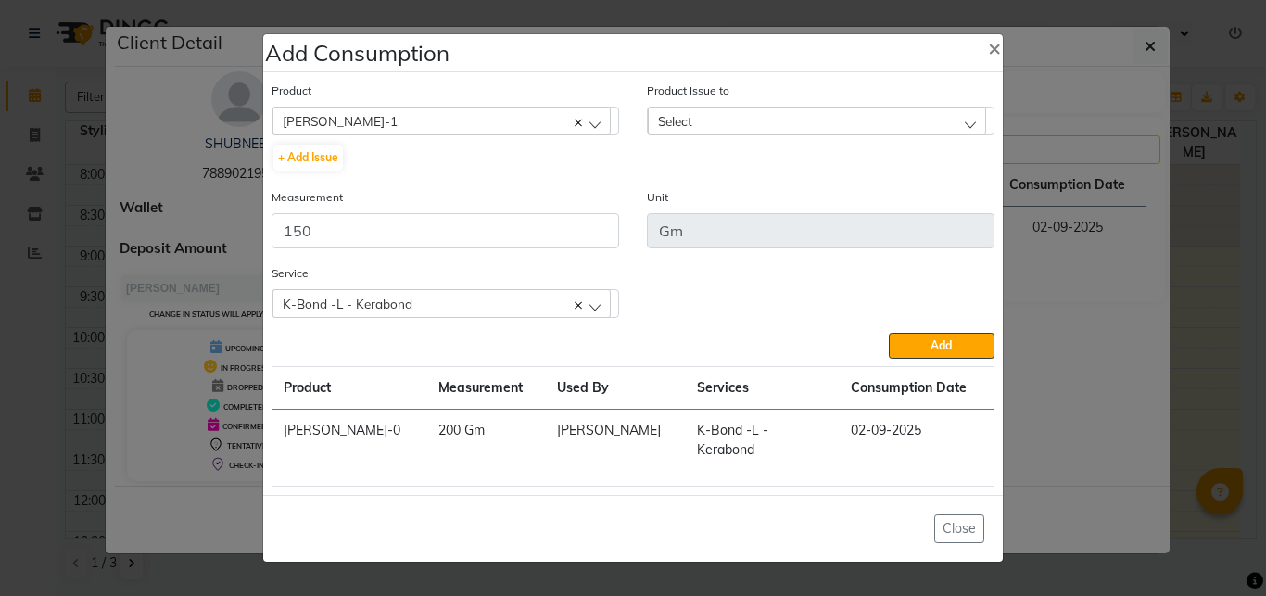
click at [678, 129] on span "Select" at bounding box center [675, 121] width 34 height 16
click at [731, 206] on label "[DATE], Issued to: [PERSON_NAME], Balance: 60000" at bounding box center [802, 201] width 291 height 17
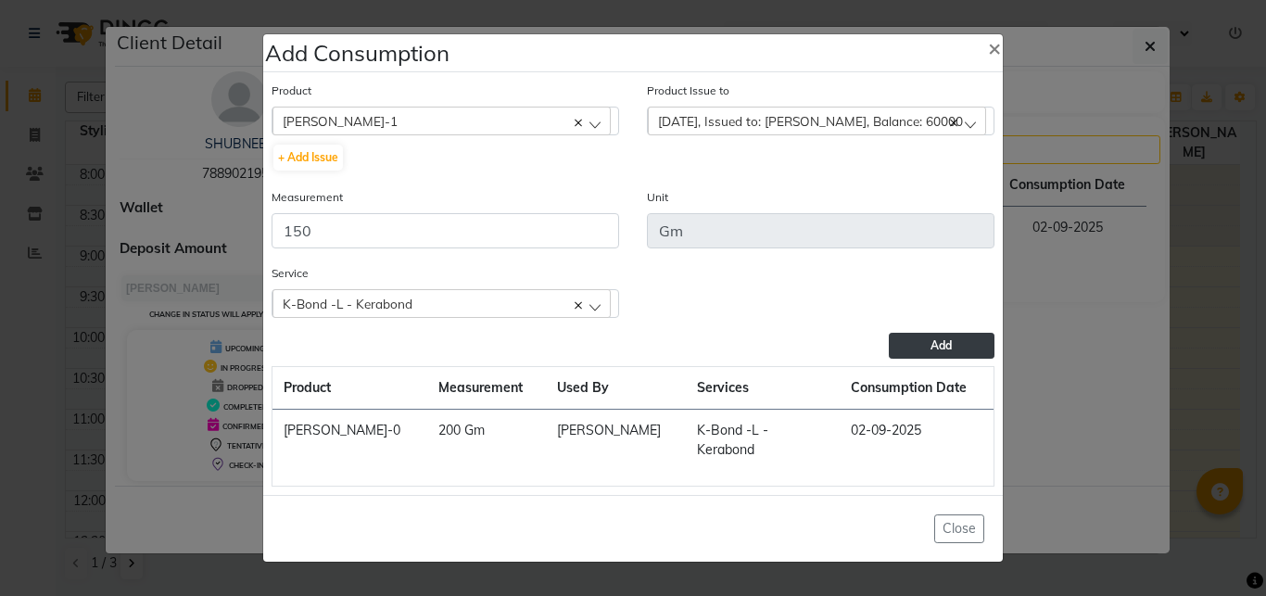
click at [917, 357] on button "Add" at bounding box center [942, 346] width 106 height 26
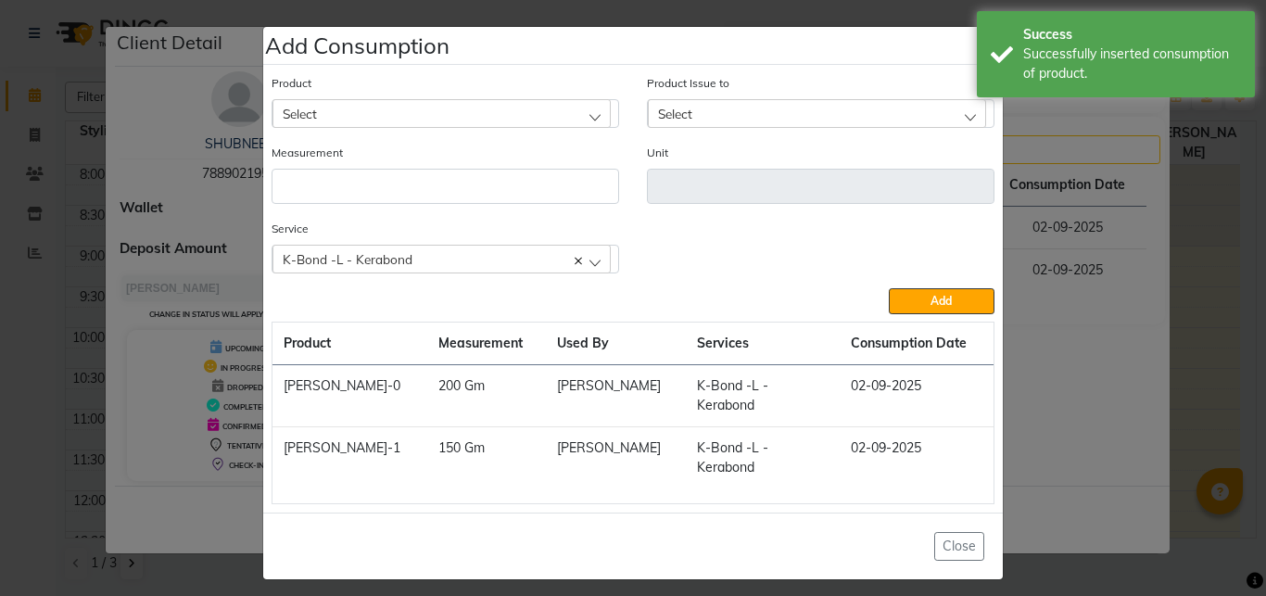
click at [360, 123] on div "Select" at bounding box center [442, 113] width 338 height 28
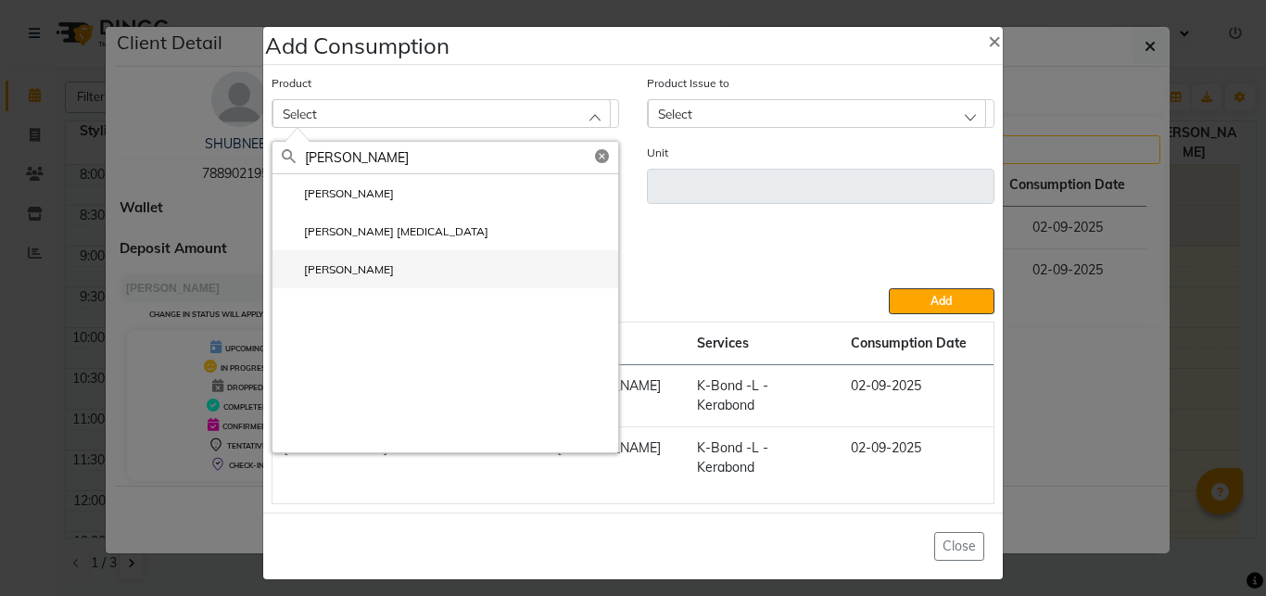
click at [417, 281] on li "[PERSON_NAME]" at bounding box center [446, 269] width 346 height 38
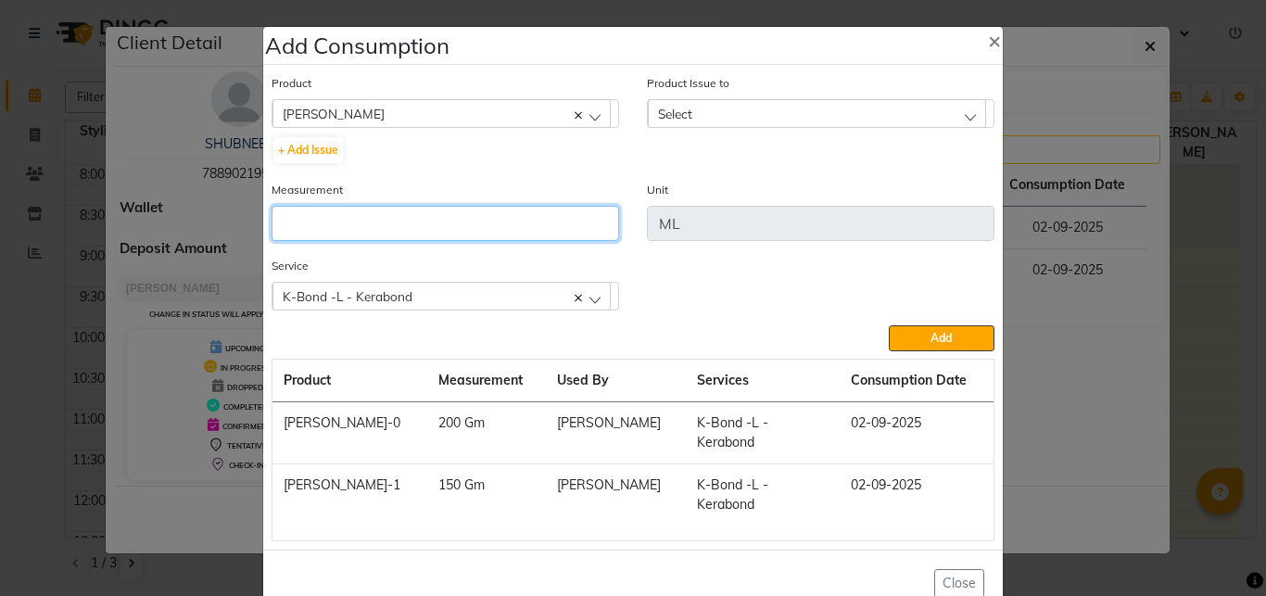
click at [429, 229] on input "number" at bounding box center [446, 223] width 348 height 35
click at [667, 116] on span "Select" at bounding box center [675, 114] width 34 height 16
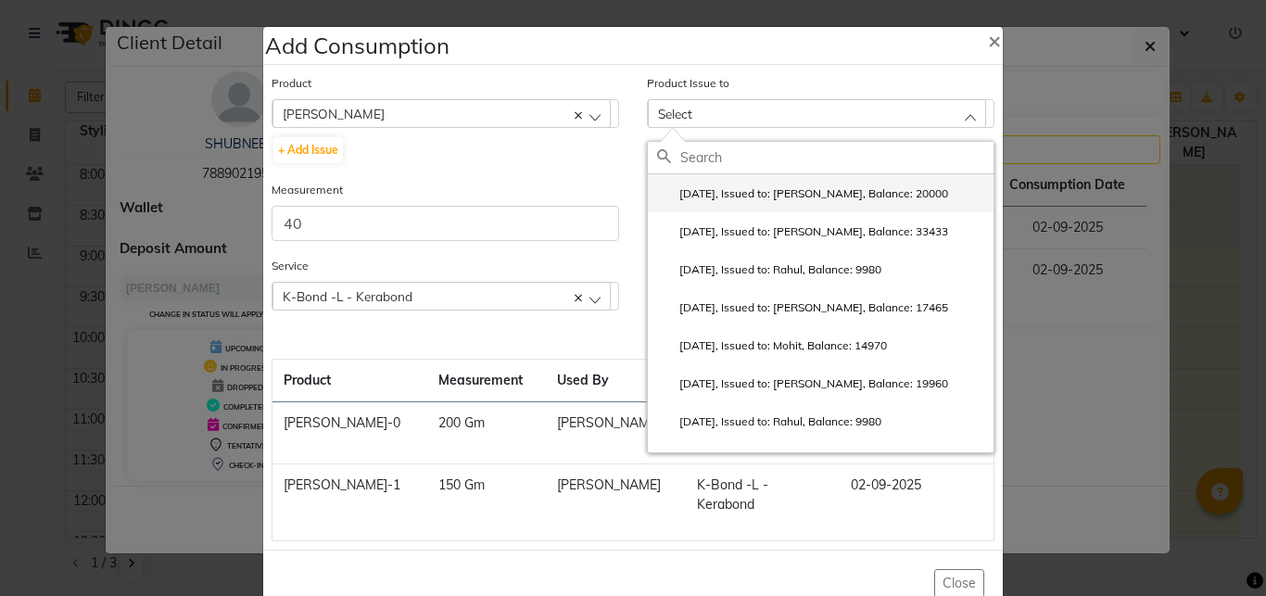
click at [729, 189] on label "[DATE], Issued to: [PERSON_NAME], Balance: 20000" at bounding box center [802, 193] width 291 height 17
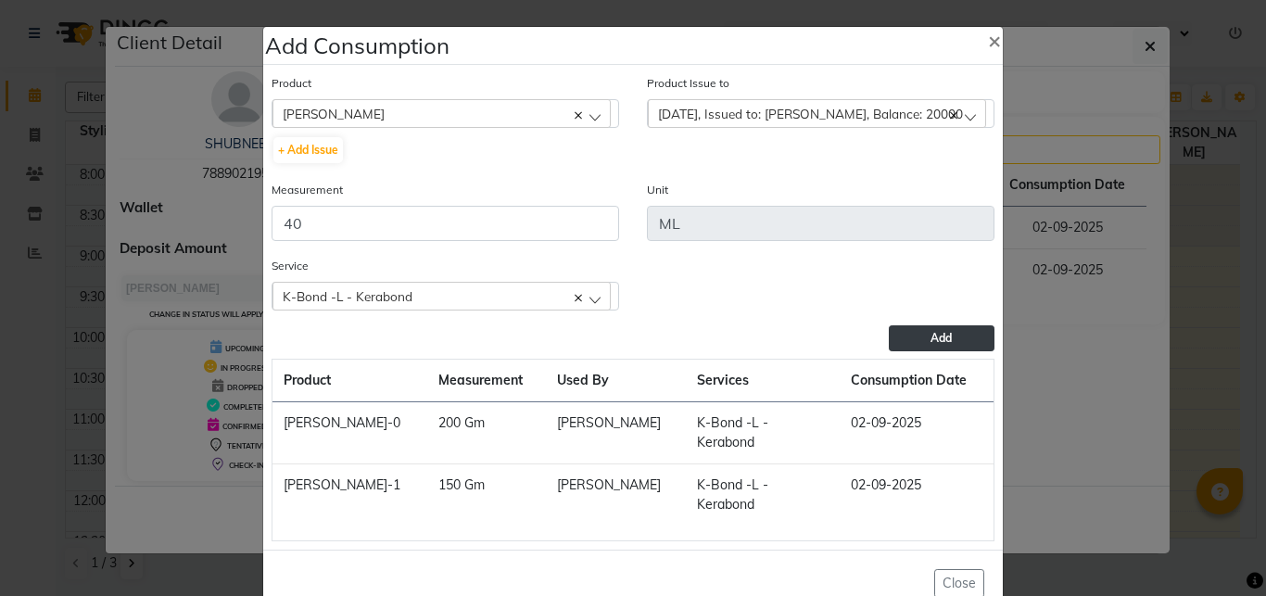
click at [893, 329] on button "Add" at bounding box center [942, 338] width 106 height 26
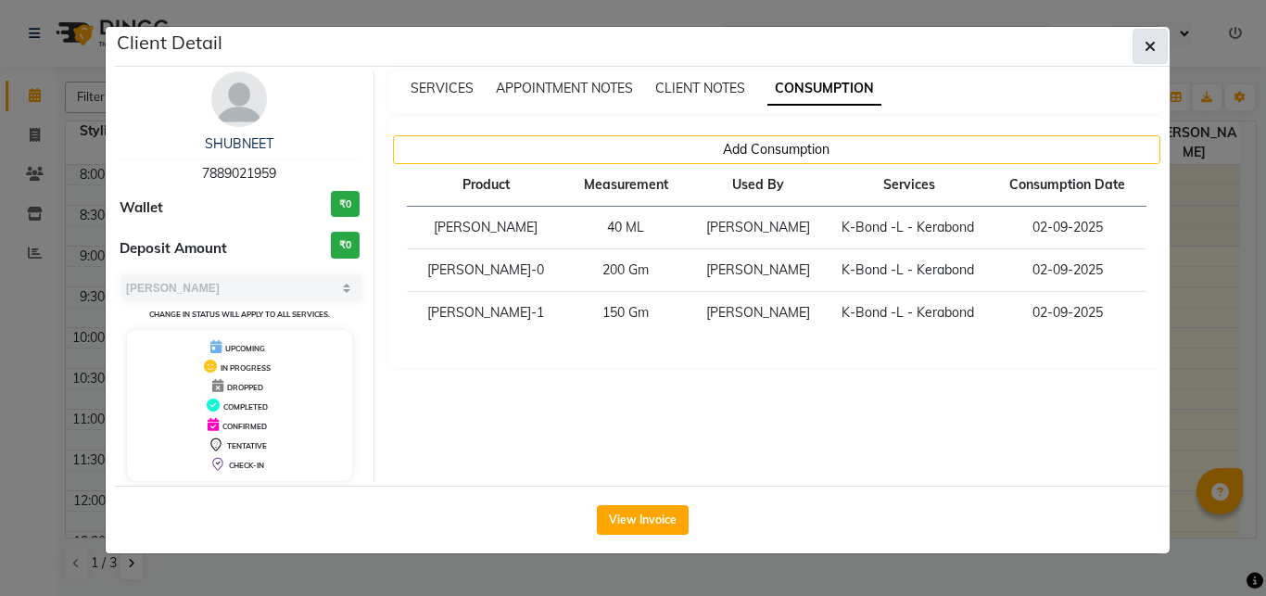
click at [1149, 41] on icon "button" at bounding box center [1150, 46] width 11 height 15
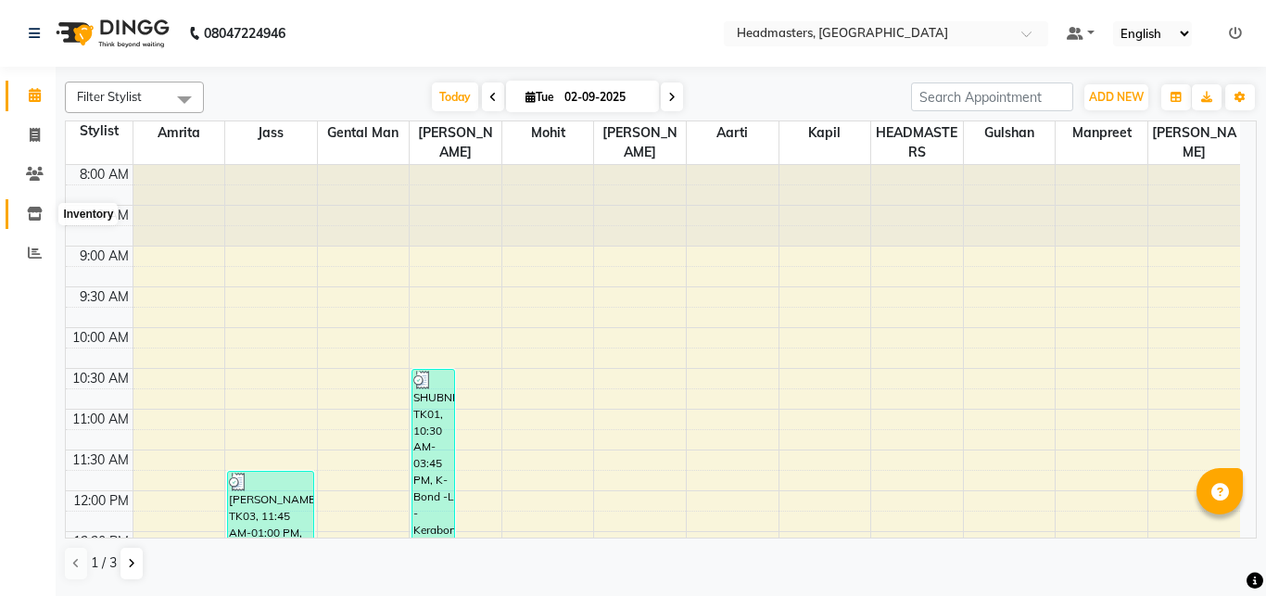
click at [33, 214] on icon at bounding box center [35, 214] width 16 height 14
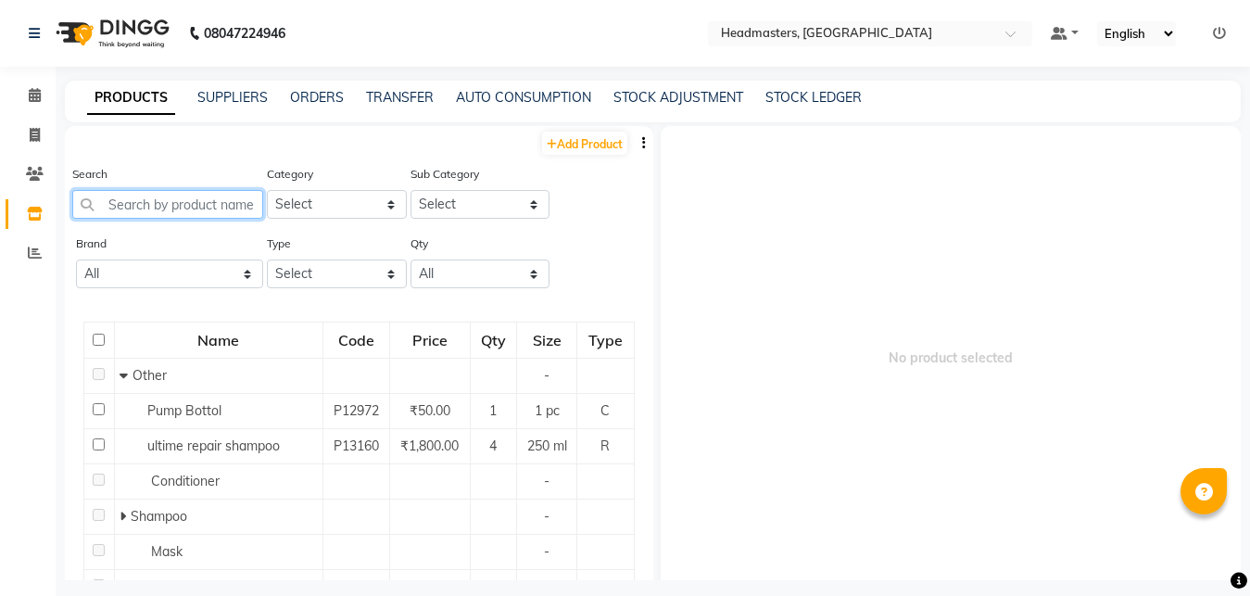
click at [188, 203] on input "text" at bounding box center [167, 204] width 191 height 29
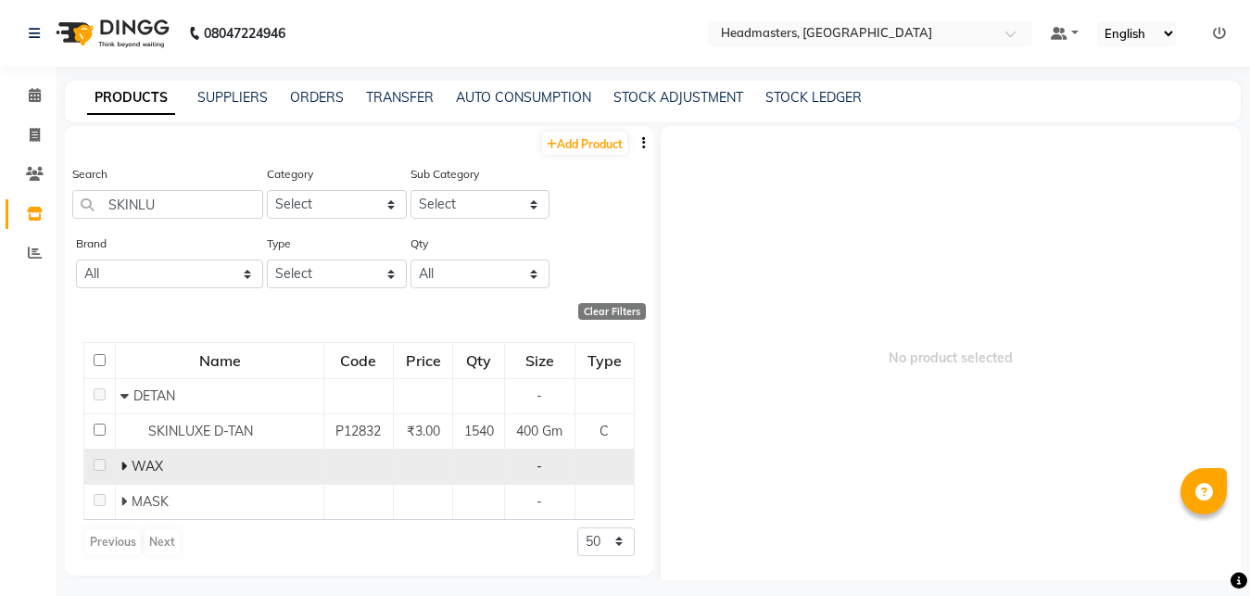
click at [195, 476] on div "WAX" at bounding box center [219, 466] width 198 height 19
click at [202, 463] on div "WAX" at bounding box center [219, 466] width 198 height 19
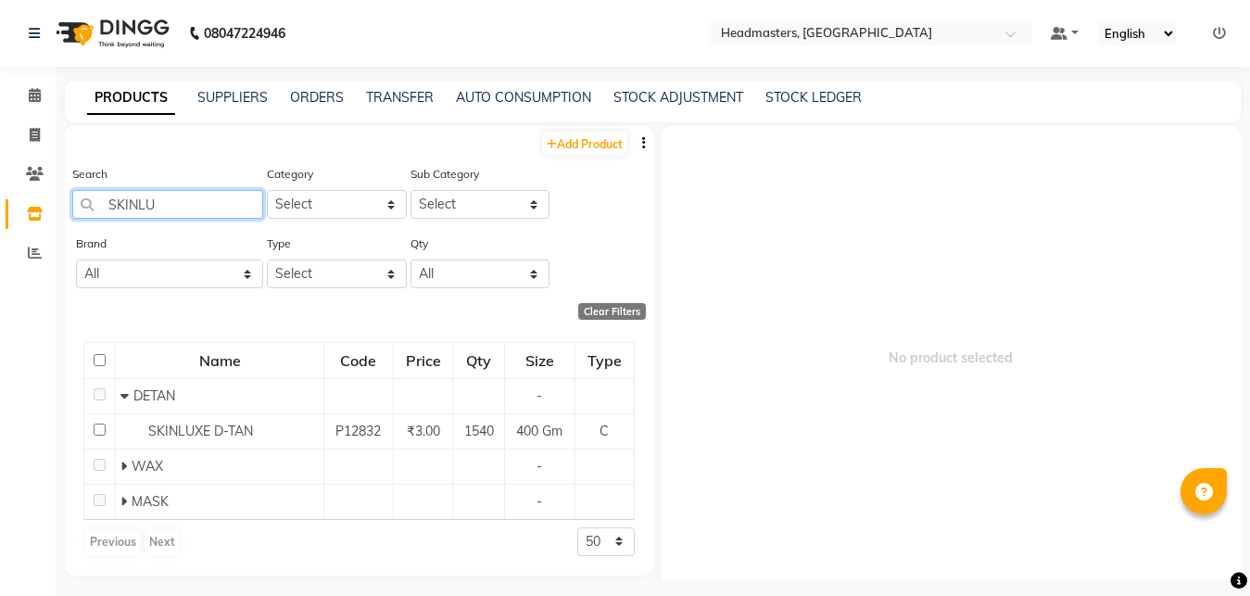
click at [174, 203] on input "SKINLU" at bounding box center [167, 204] width 191 height 29
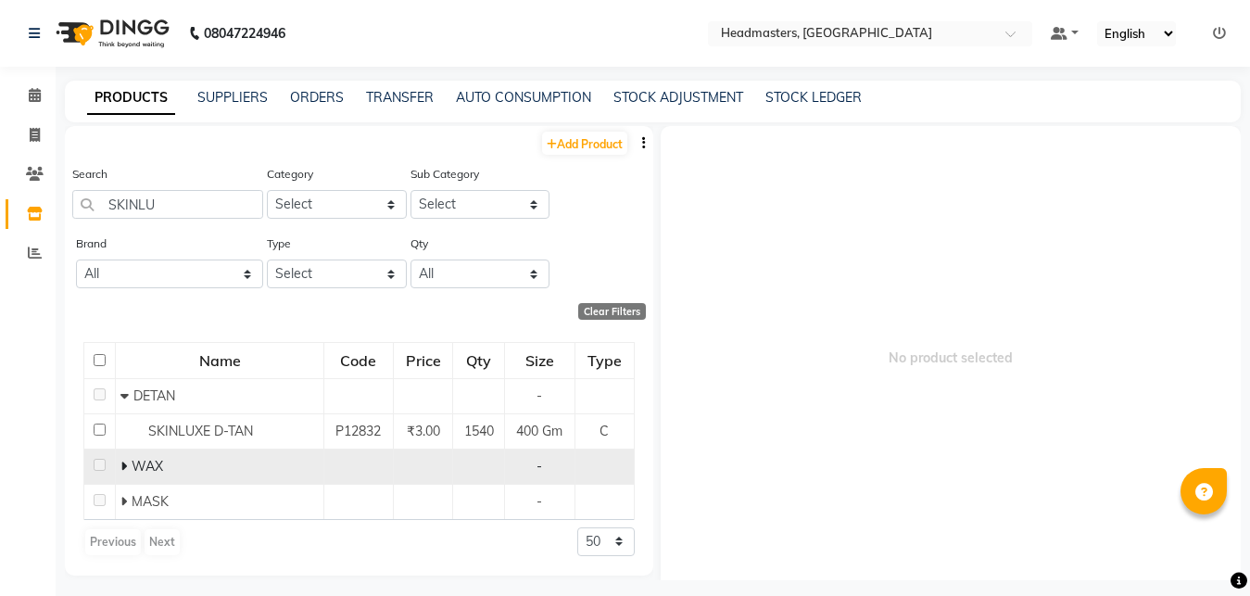
click at [262, 463] on div "WAX" at bounding box center [219, 466] width 198 height 19
click at [262, 456] on td "WAX" at bounding box center [220, 466] width 209 height 35
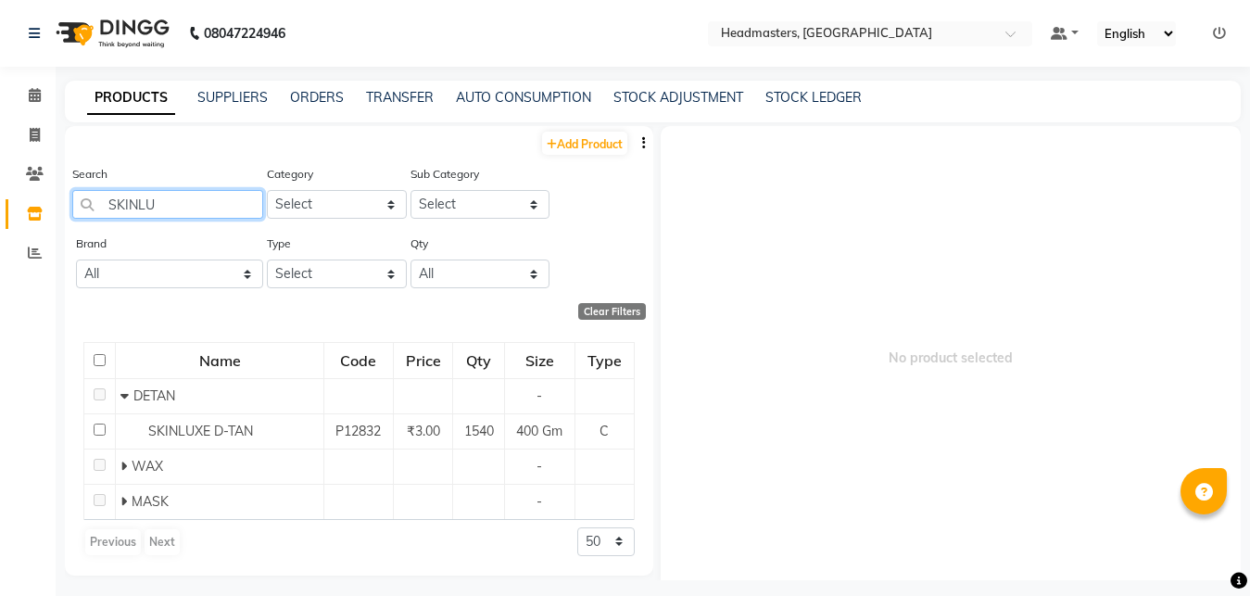
click at [157, 209] on input "SKINLU" at bounding box center [167, 204] width 191 height 29
